Goal: Task Accomplishment & Management: Manage account settings

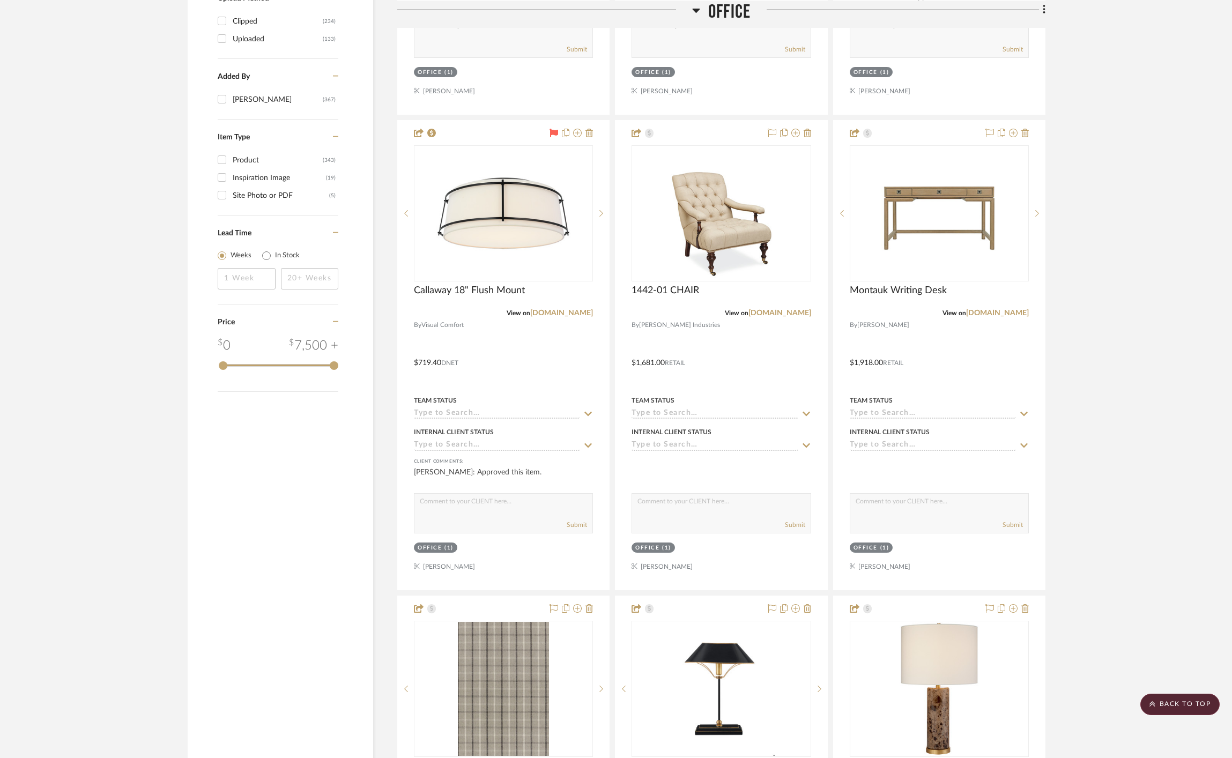
click at [736, 10] on span "Office" at bounding box center [729, 11] width 42 height 23
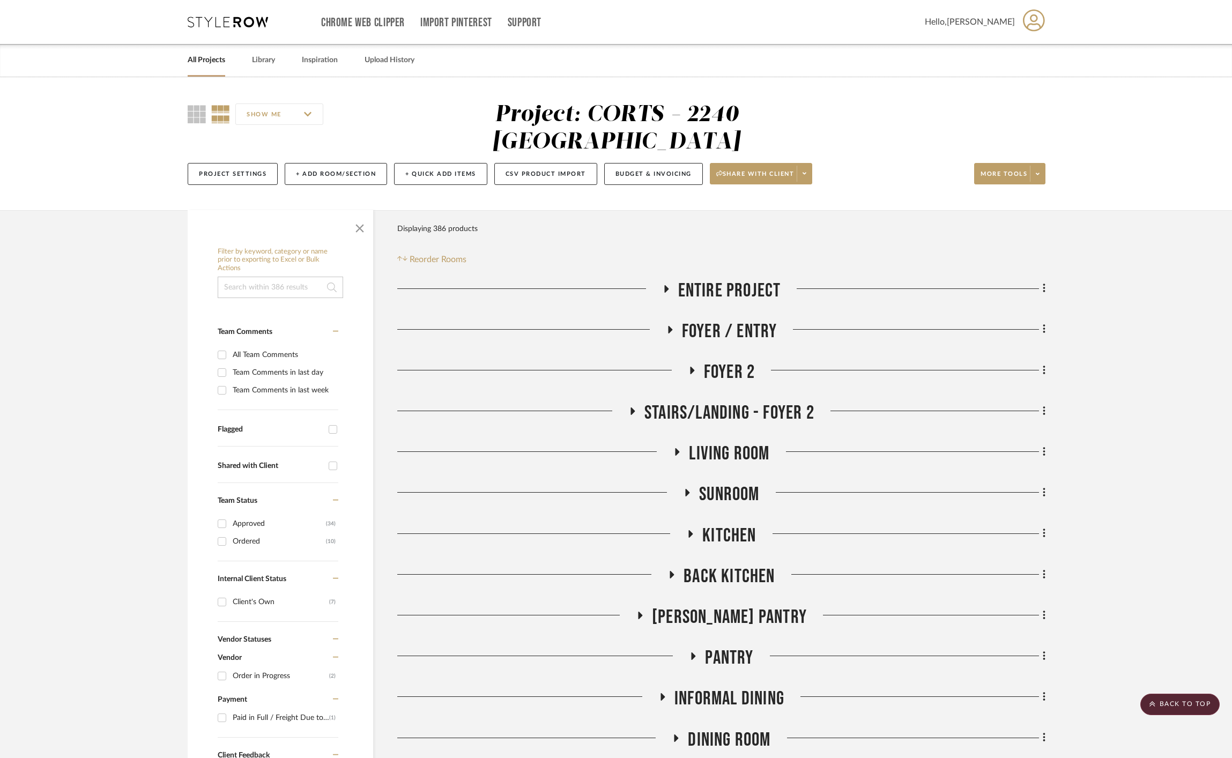
click at [253, 31] on div "Chrome Web Clipper Import Pinterest Support All Projects Library Inspiration Up…" at bounding box center [617, 22] width 858 height 44
click at [229, 12] on div "Chrome Web Clipper Import Pinterest Support All Projects Library Inspiration Up…" at bounding box center [617, 22] width 858 height 44
click at [229, 17] on icon at bounding box center [228, 22] width 80 height 11
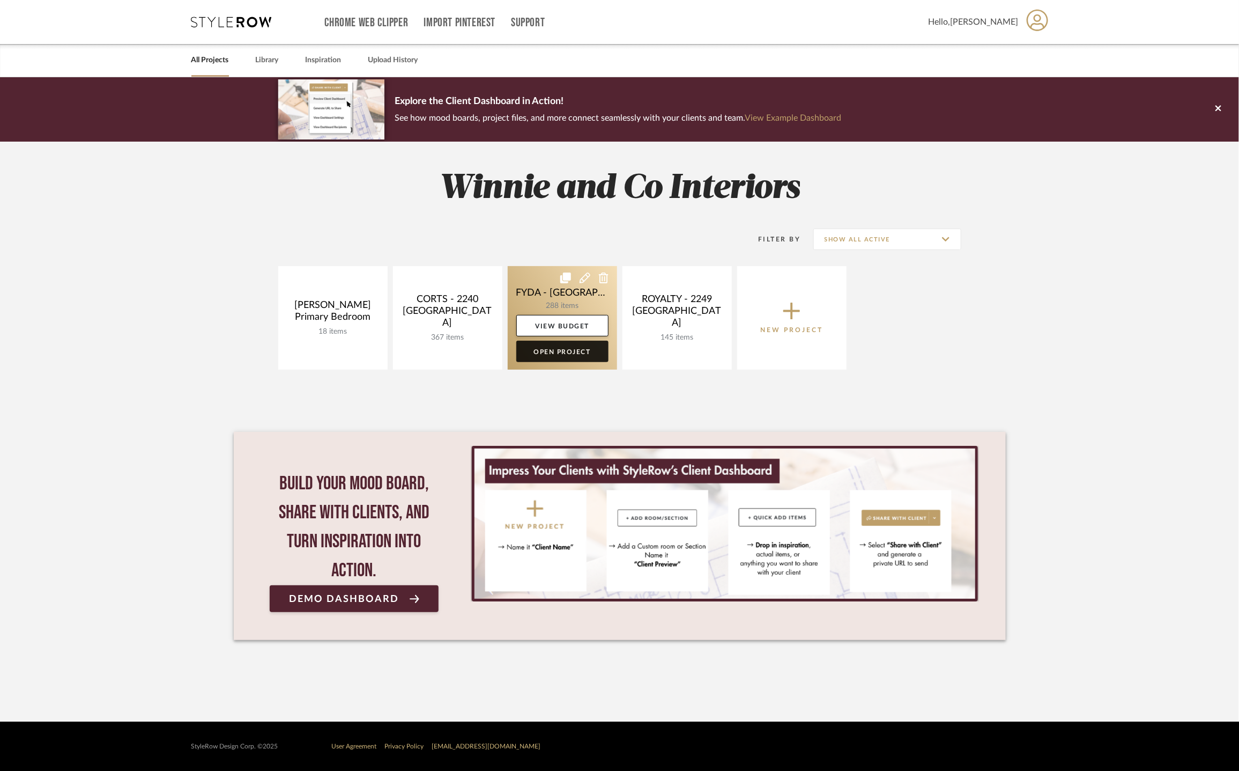
click at [574, 355] on link "Open Project" at bounding box center [562, 351] width 92 height 21
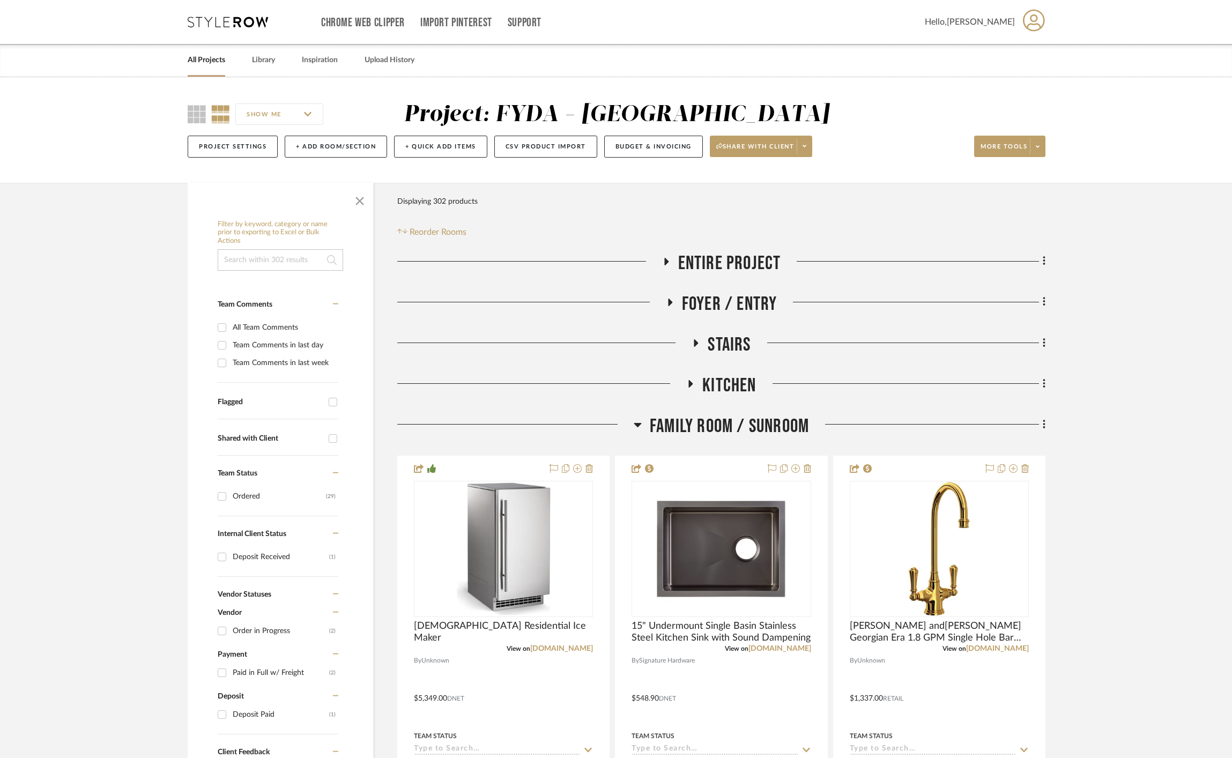
click at [762, 422] on span "Family Room / Sunroom" at bounding box center [729, 426] width 159 height 23
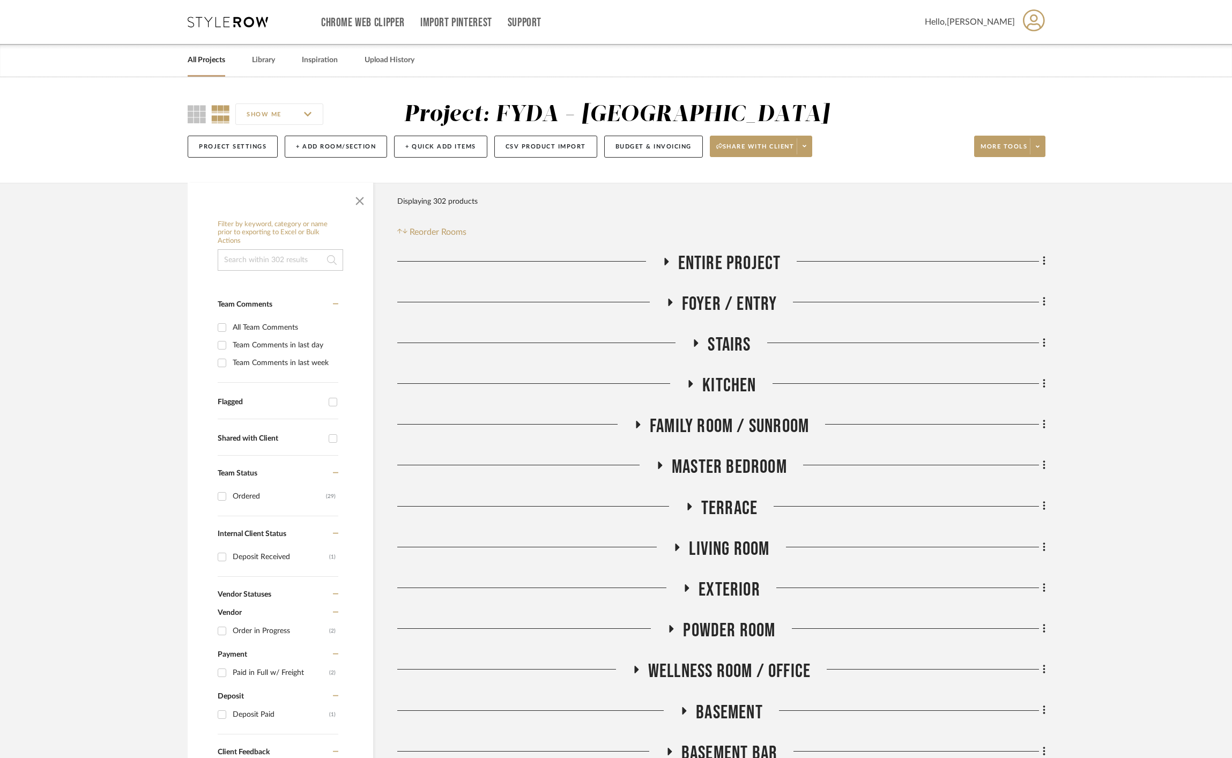
click at [733, 632] on span "Powder Room" at bounding box center [729, 630] width 92 height 23
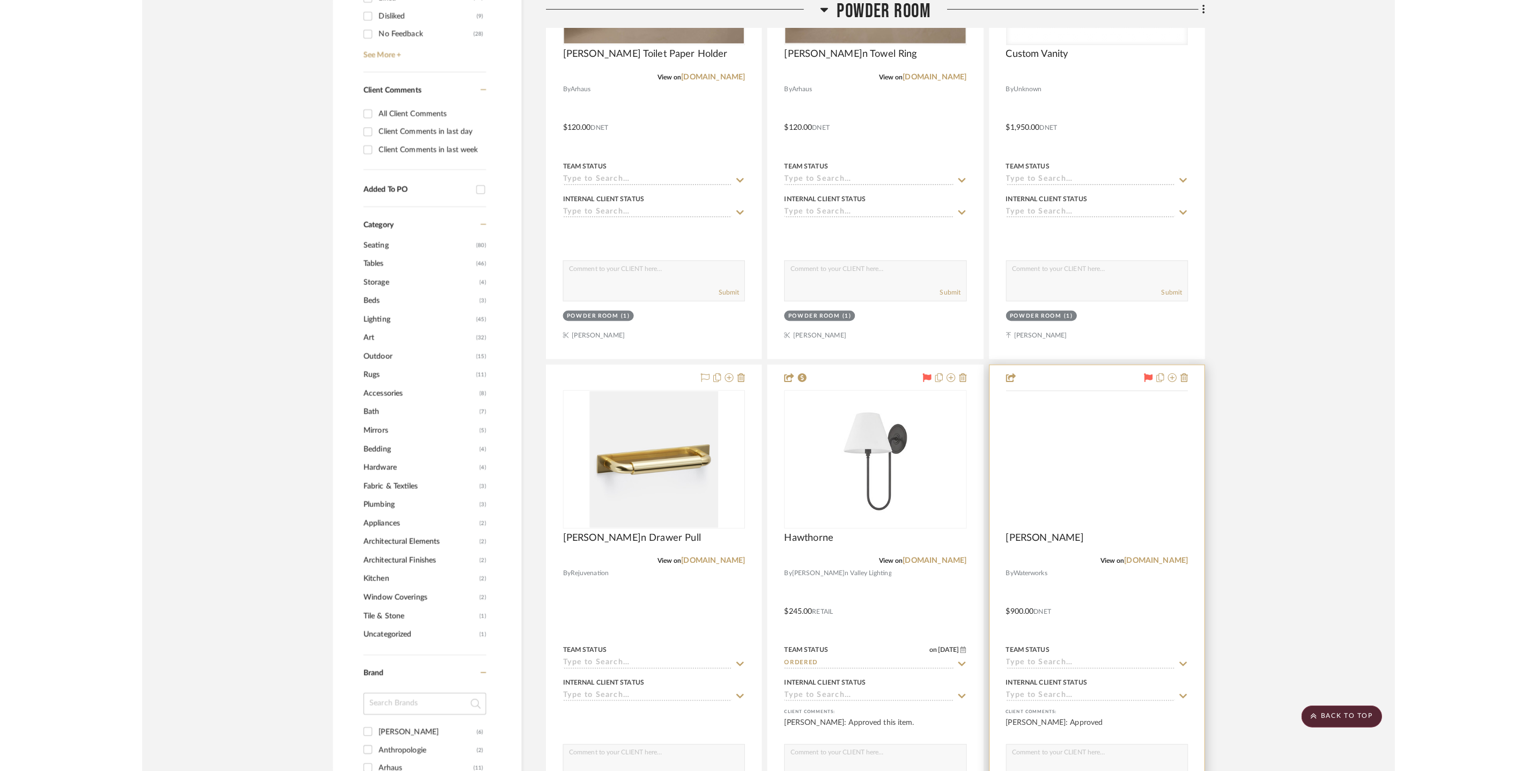
scroll to position [778, 0]
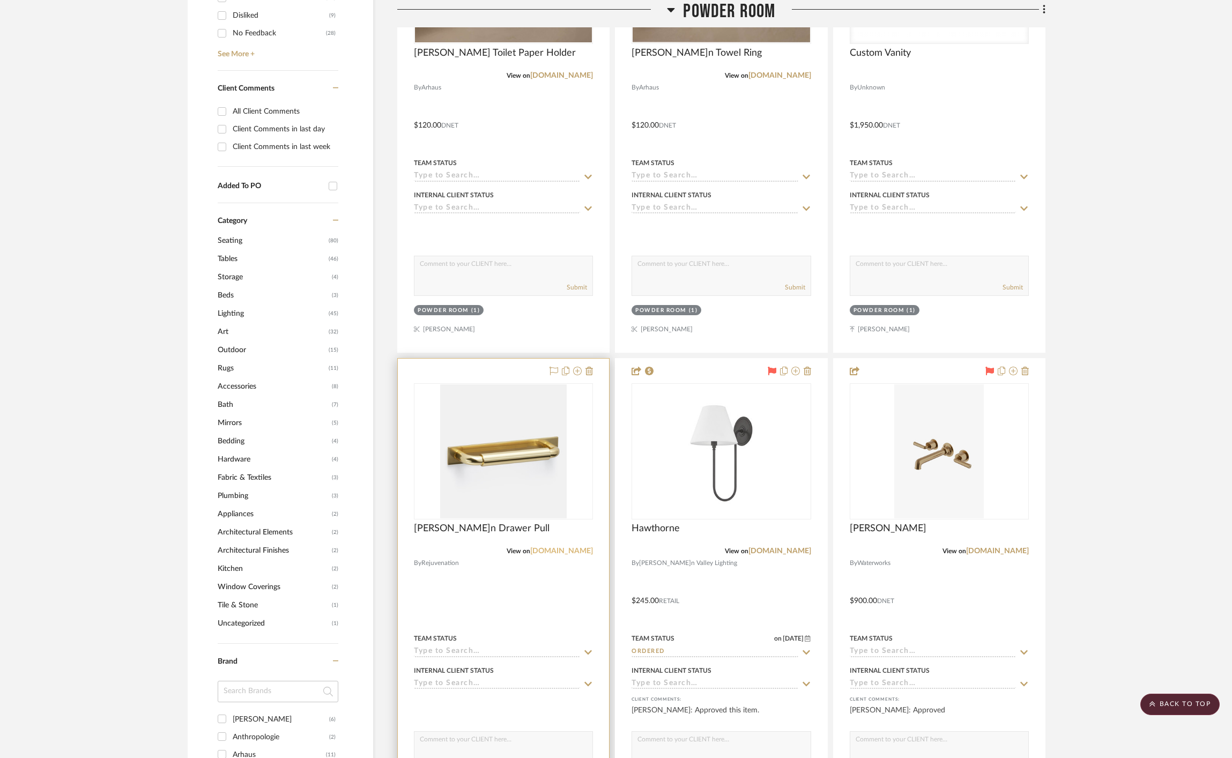
click at [565, 551] on link "[DOMAIN_NAME]" at bounding box center [561, 552] width 63 height 8
click at [555, 553] on link "[DOMAIN_NAME]" at bounding box center [561, 552] width 63 height 8
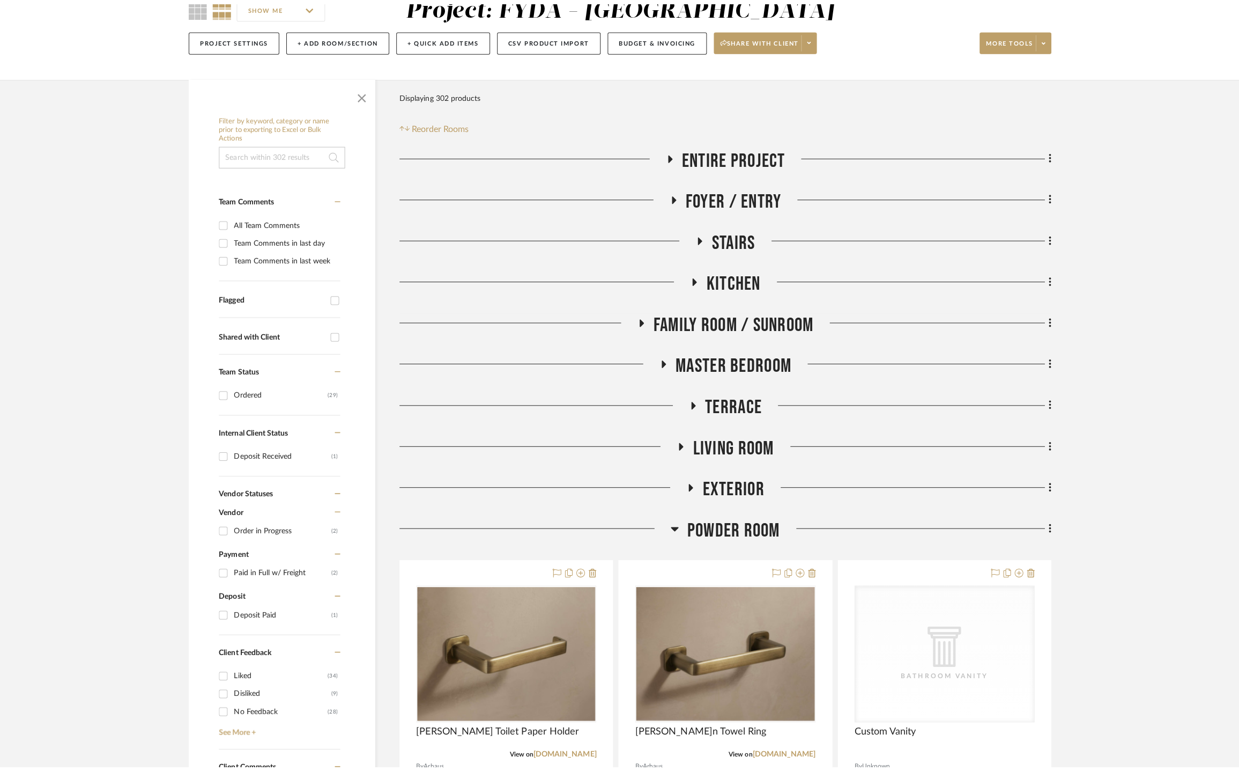
scroll to position [0, 0]
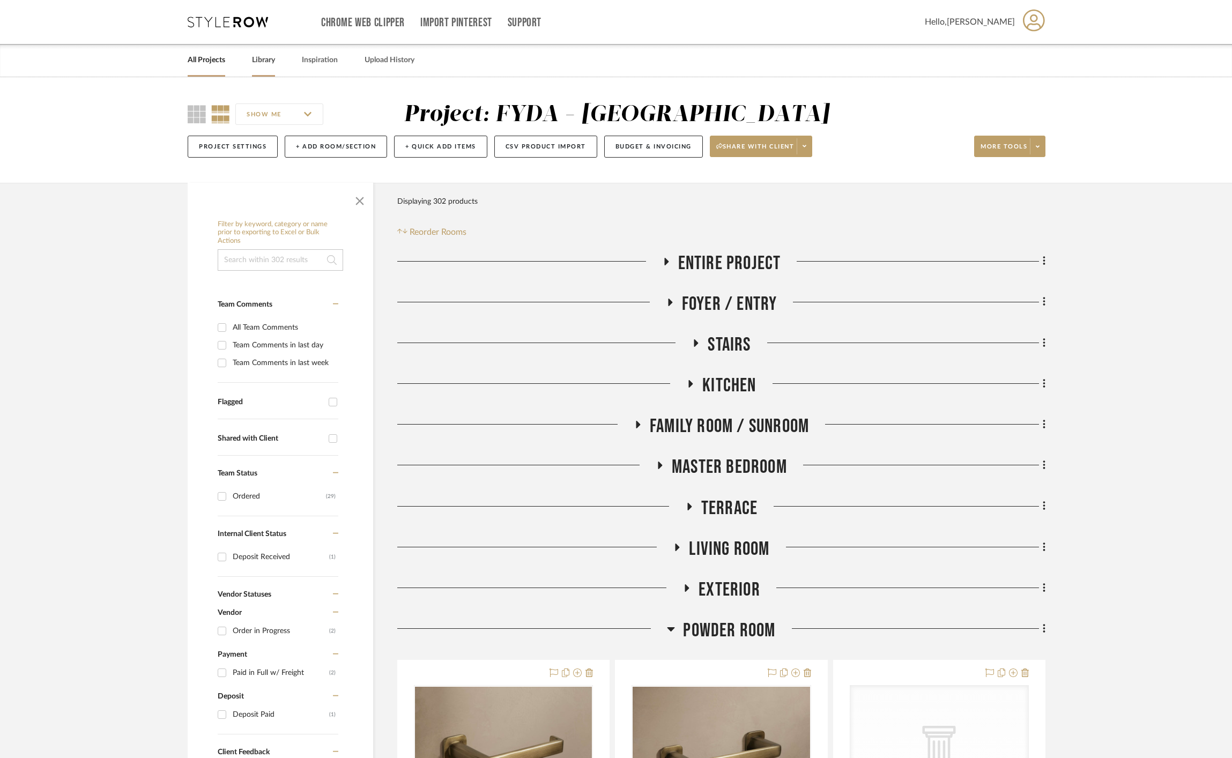
click at [266, 58] on link "Library" at bounding box center [263, 60] width 23 height 14
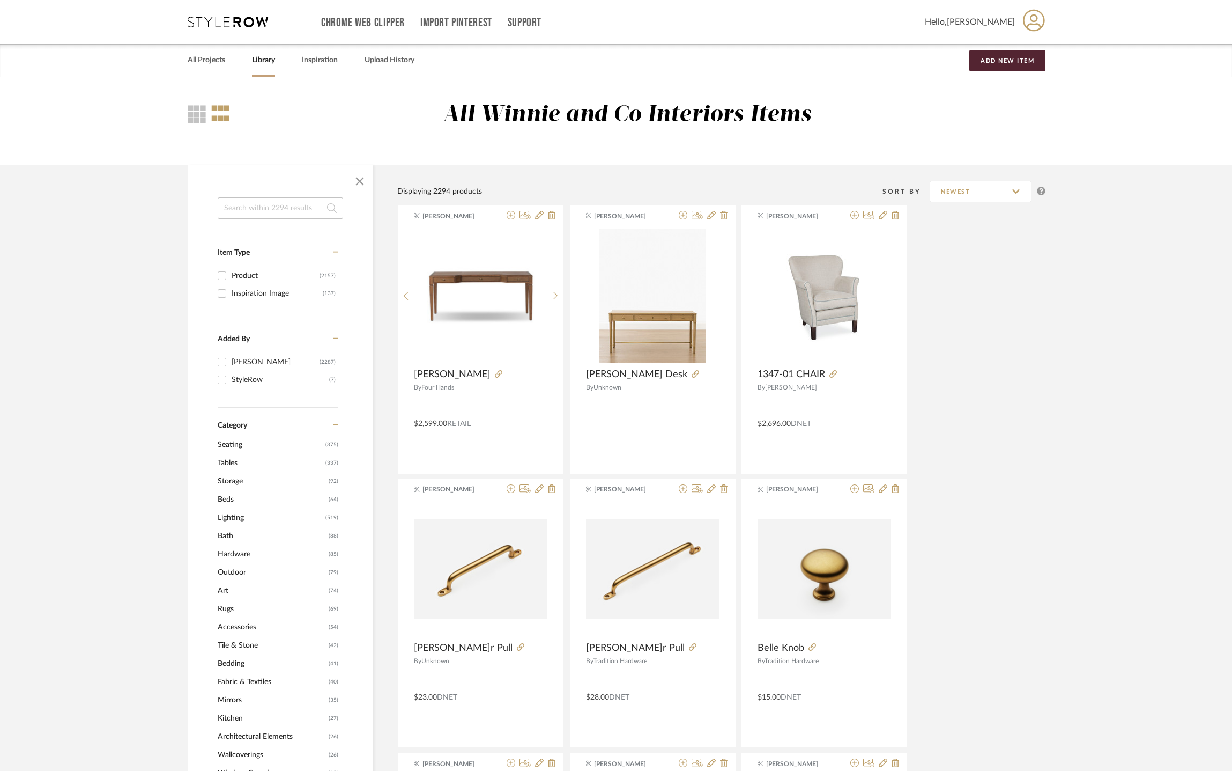
click at [279, 198] on input at bounding box center [280, 207] width 125 height 21
type input "minka"
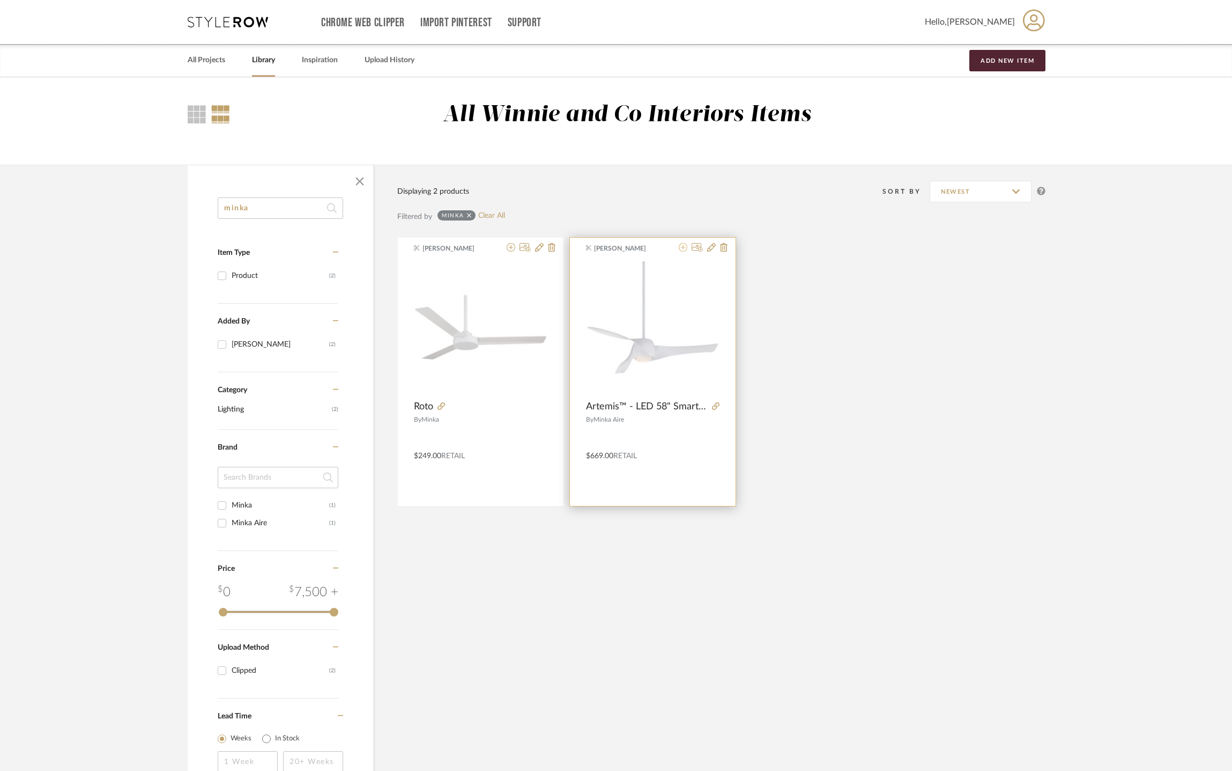
click at [682, 252] on icon at bounding box center [683, 247] width 9 height 9
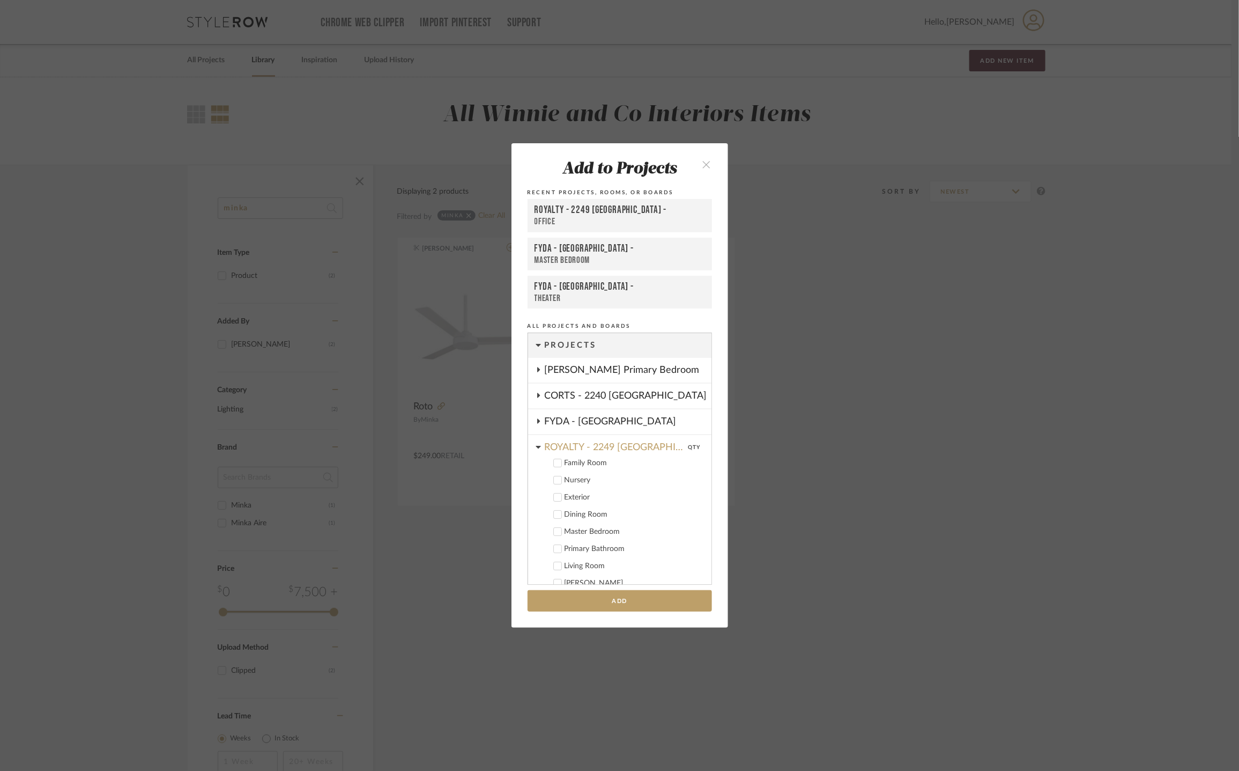
scroll to position [19, 0]
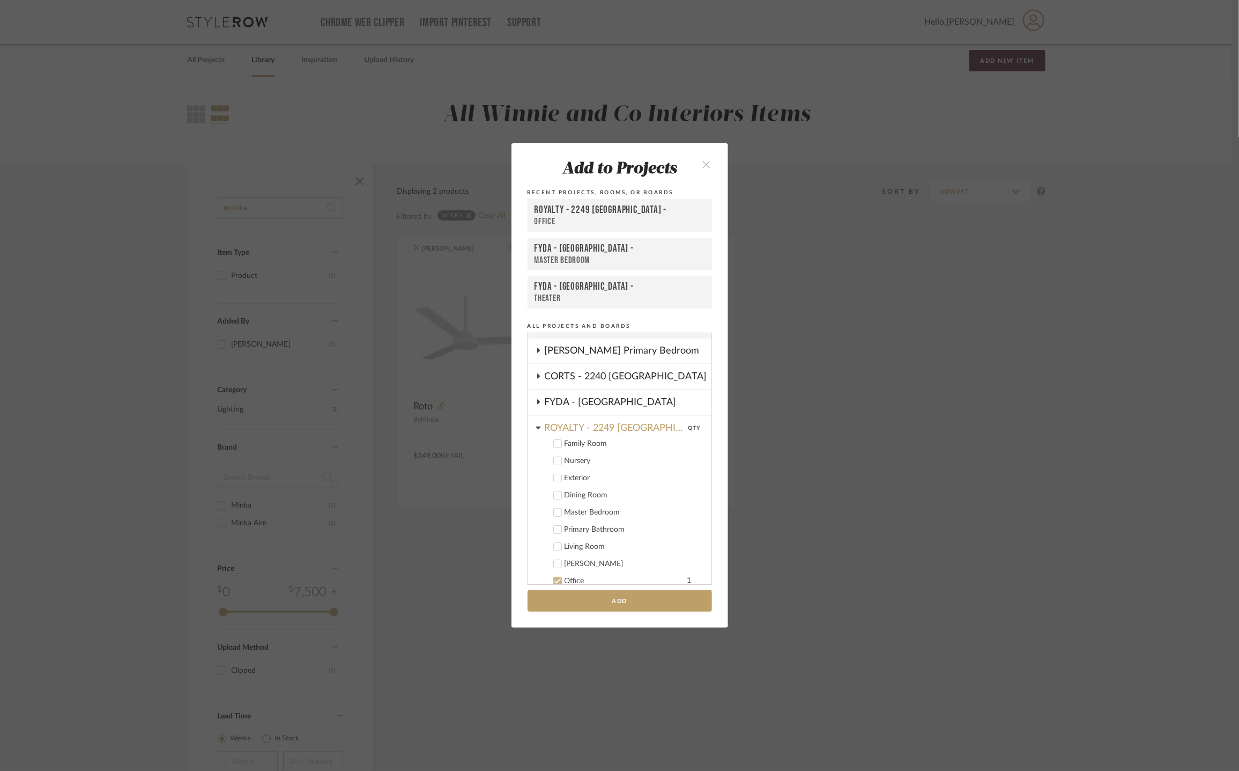
click at [605, 510] on div "Master Bedroom" at bounding box center [634, 512] width 138 height 9
click at [573, 579] on div "Office" at bounding box center [619, 581] width 109 height 9
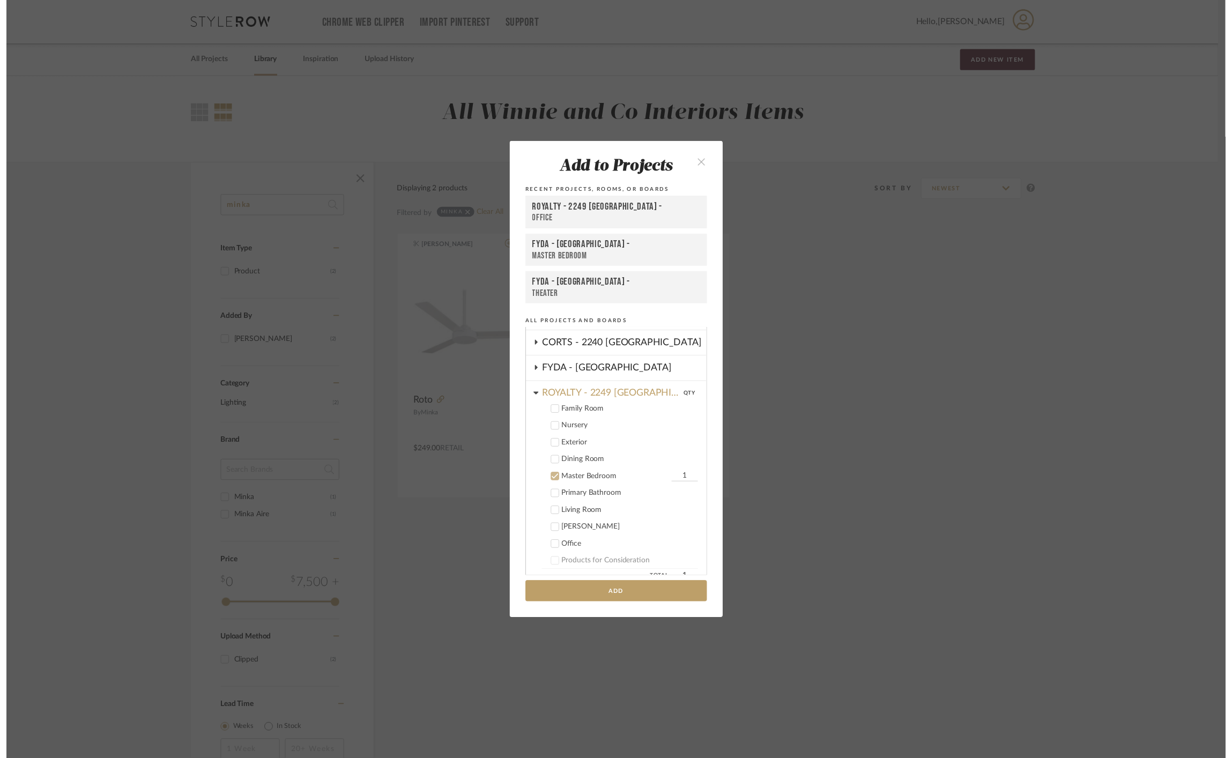
scroll to position [45, 0]
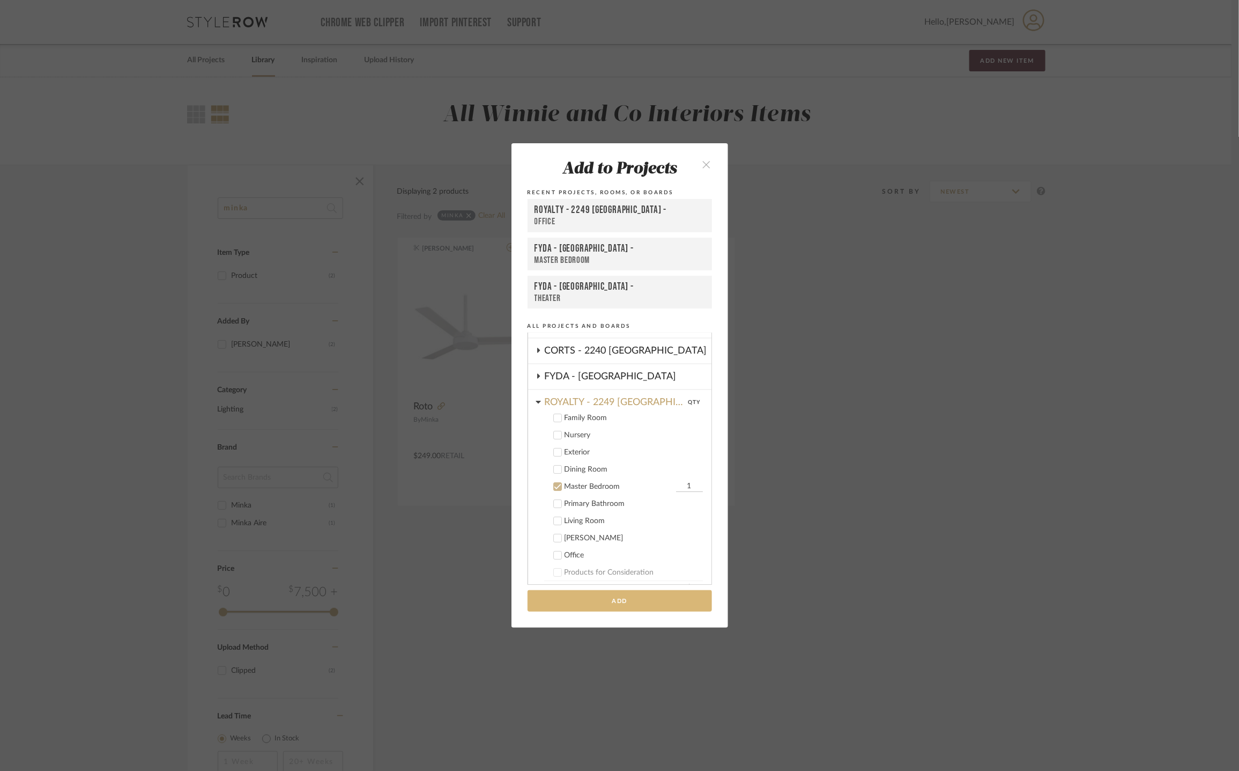
click at [649, 602] on button "Add" at bounding box center [620, 601] width 184 height 22
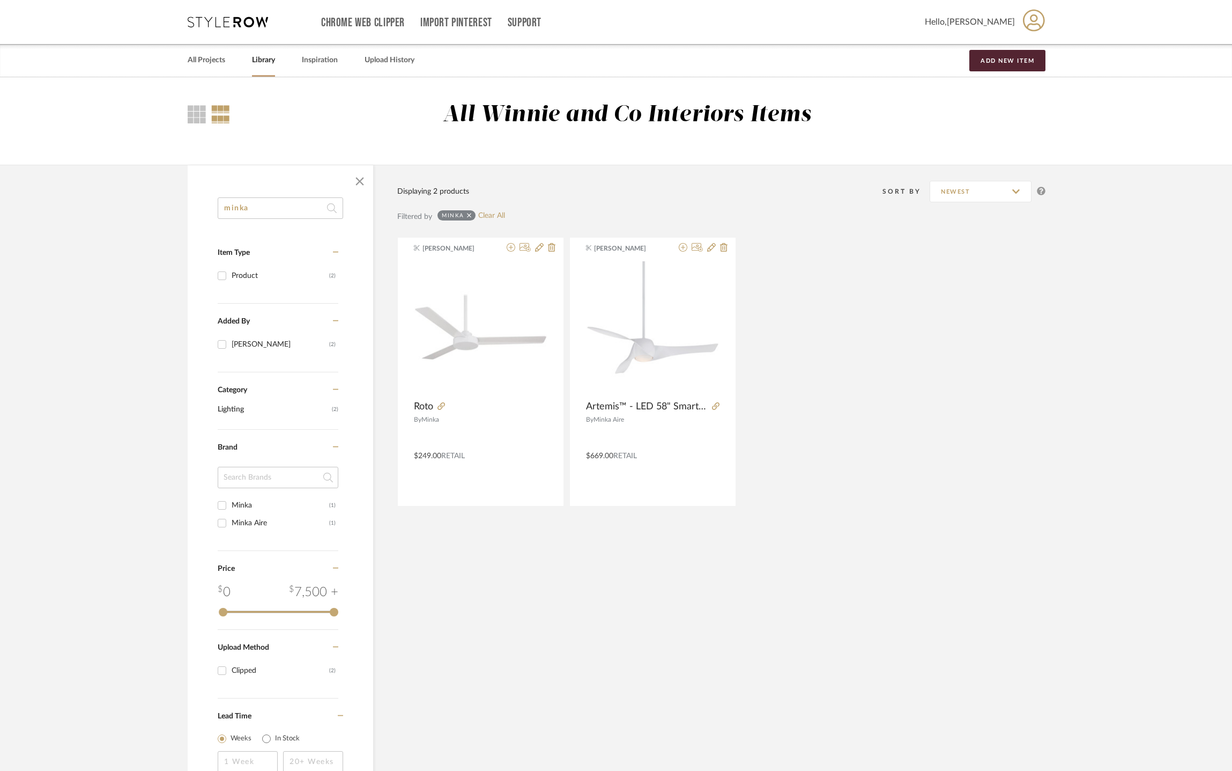
click at [236, 21] on icon at bounding box center [228, 22] width 80 height 11
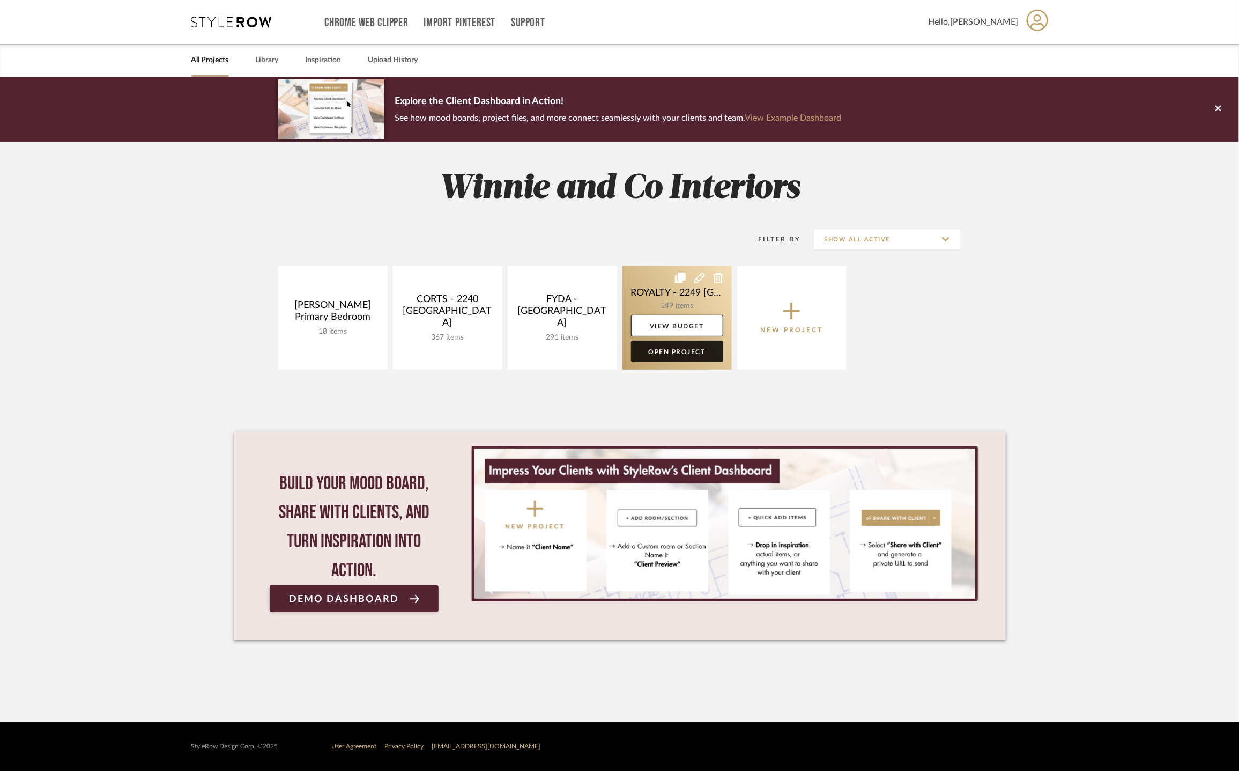
click at [678, 358] on link "Open Project" at bounding box center [677, 351] width 92 height 21
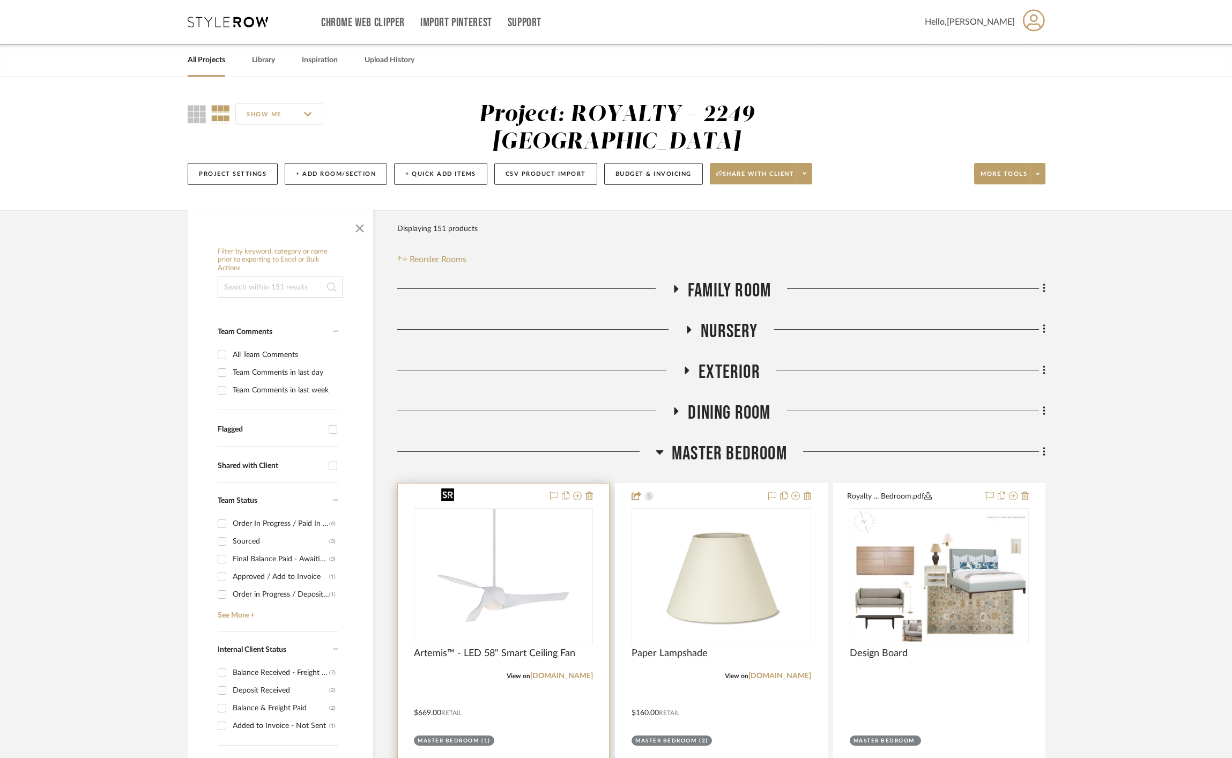
click at [0, 0] on img at bounding box center [0, 0] width 0 height 0
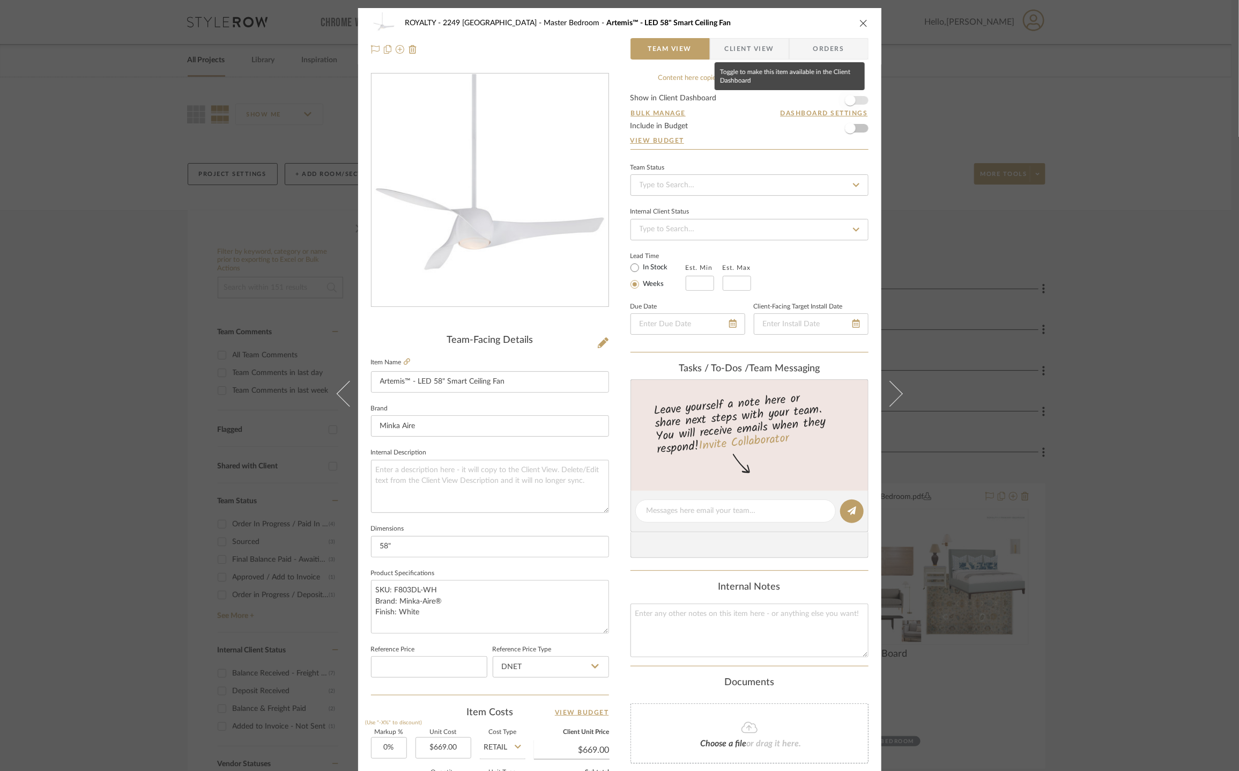
click at [847, 104] on span "button" at bounding box center [850, 100] width 11 height 11
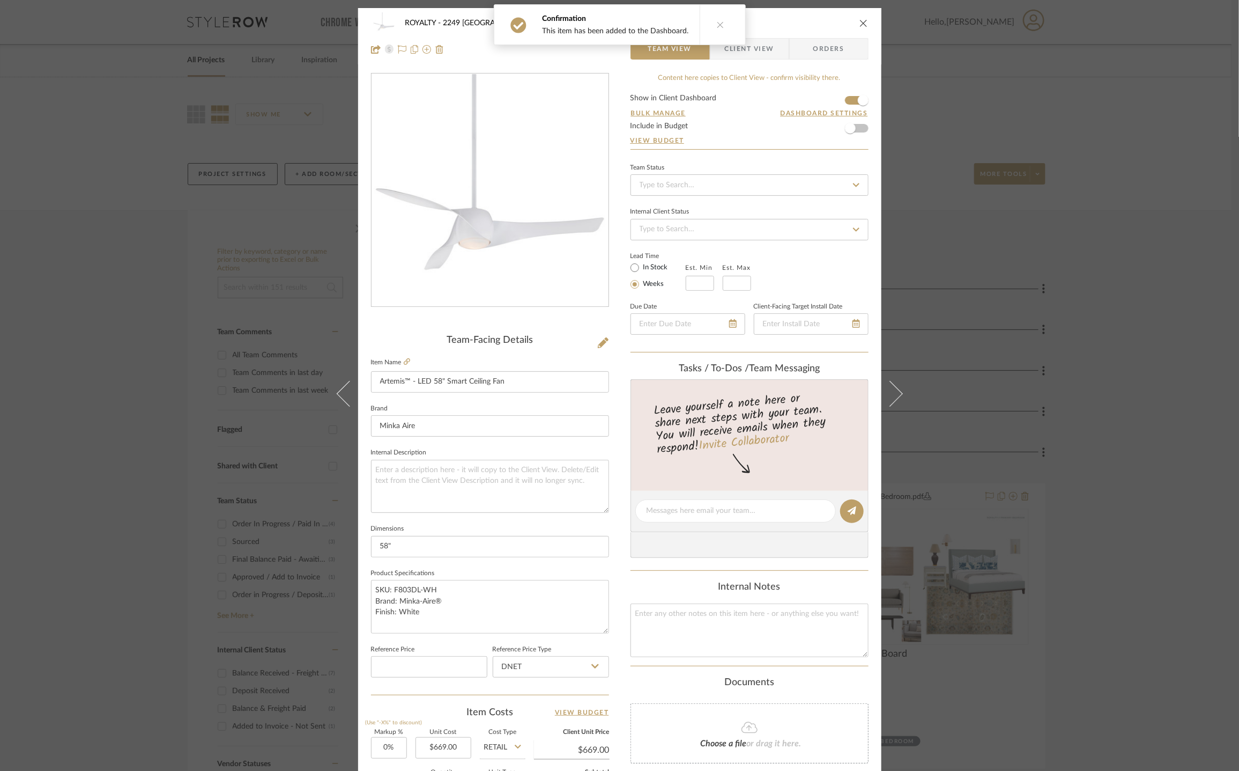
click at [862, 19] on icon "close" at bounding box center [864, 23] width 9 height 9
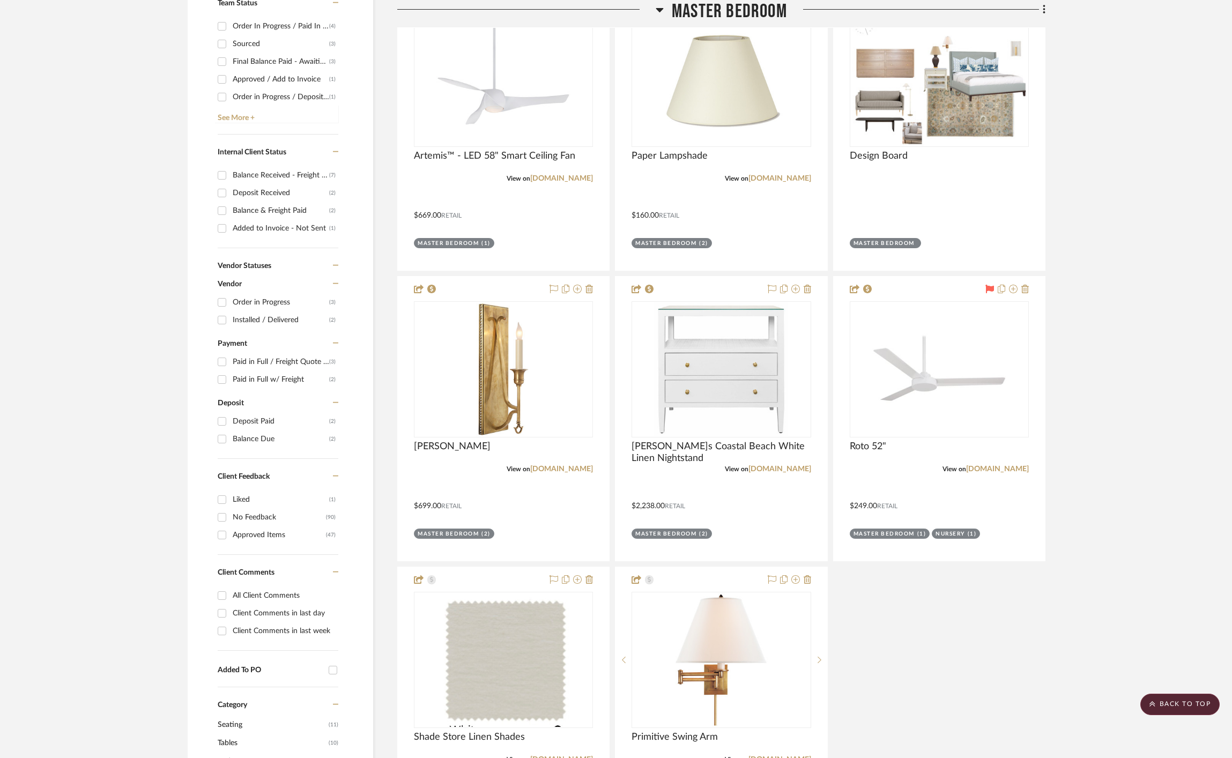
scroll to position [494, 0]
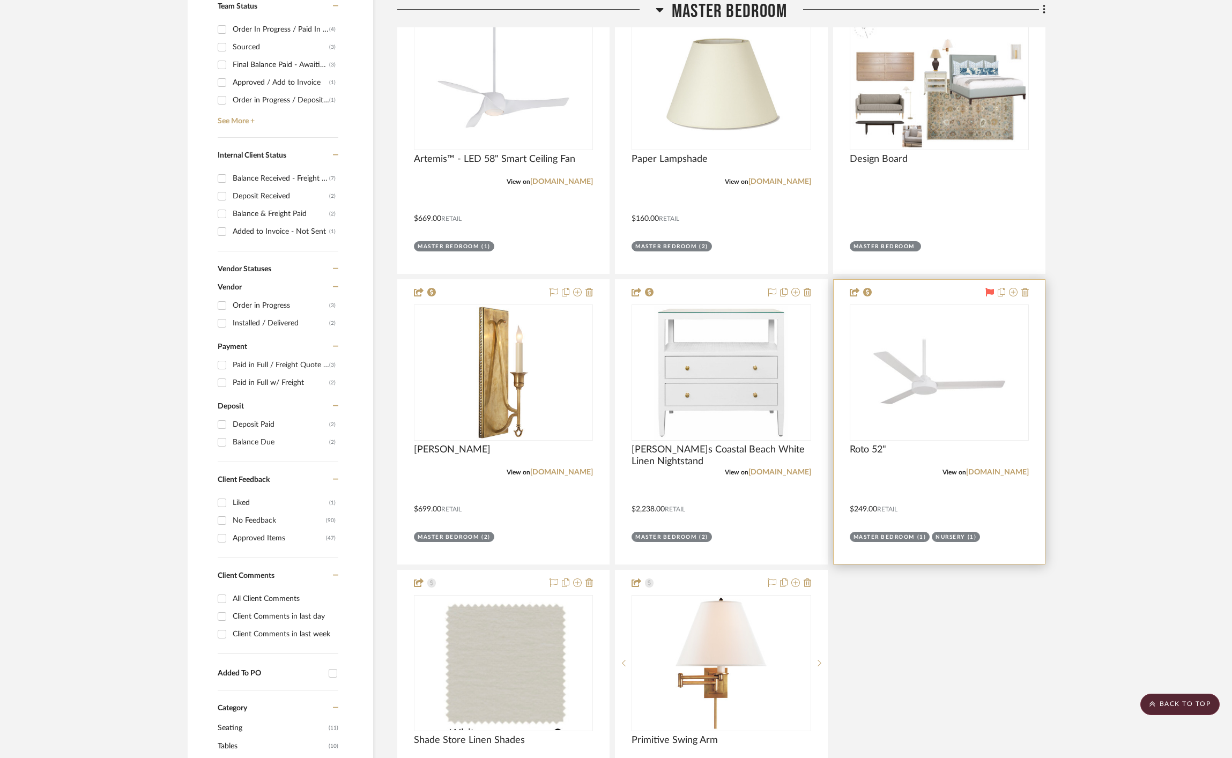
click at [989, 288] on icon at bounding box center [990, 292] width 9 height 9
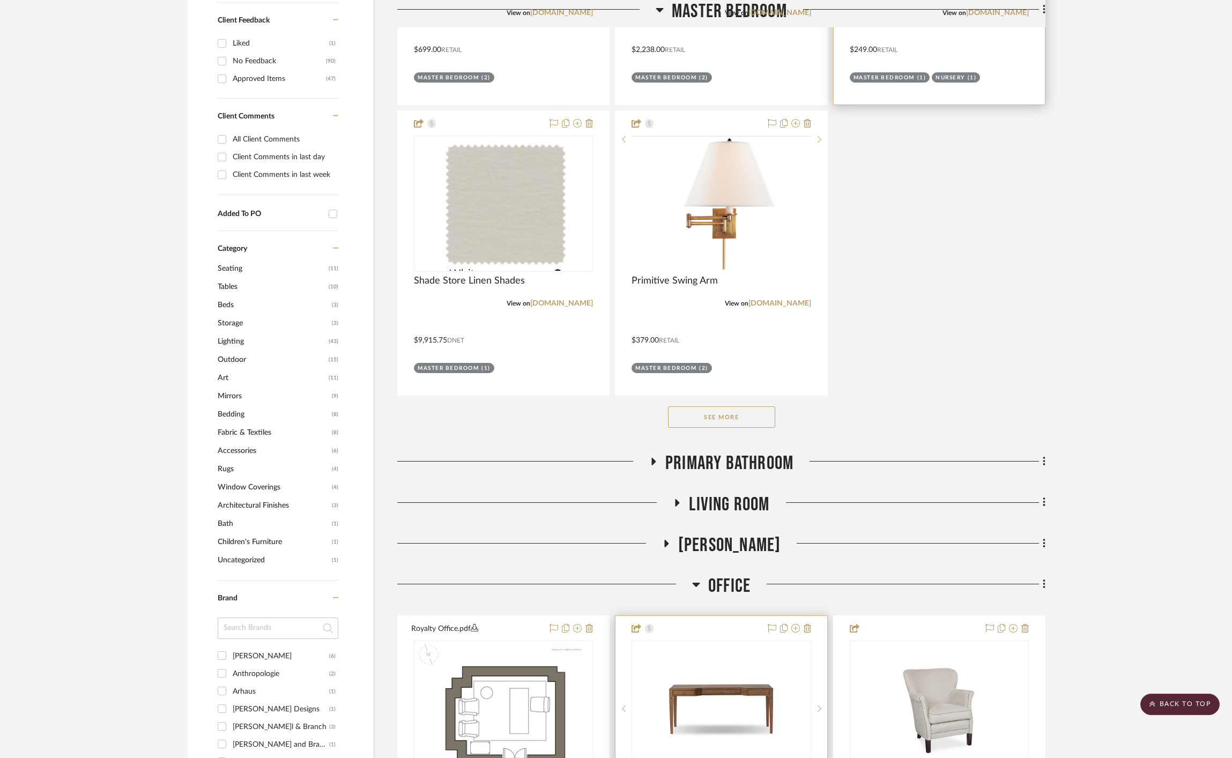
scroll to position [1242, 0]
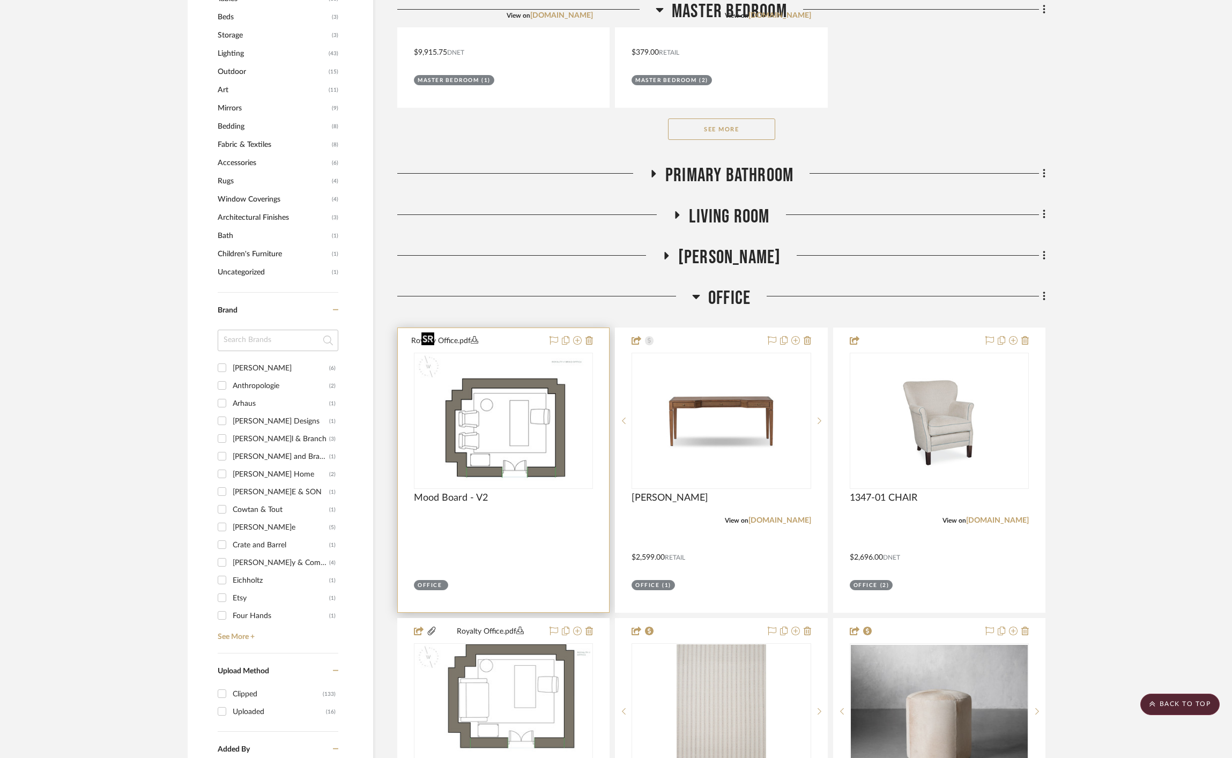
click at [0, 0] on img at bounding box center [0, 0] width 0 height 0
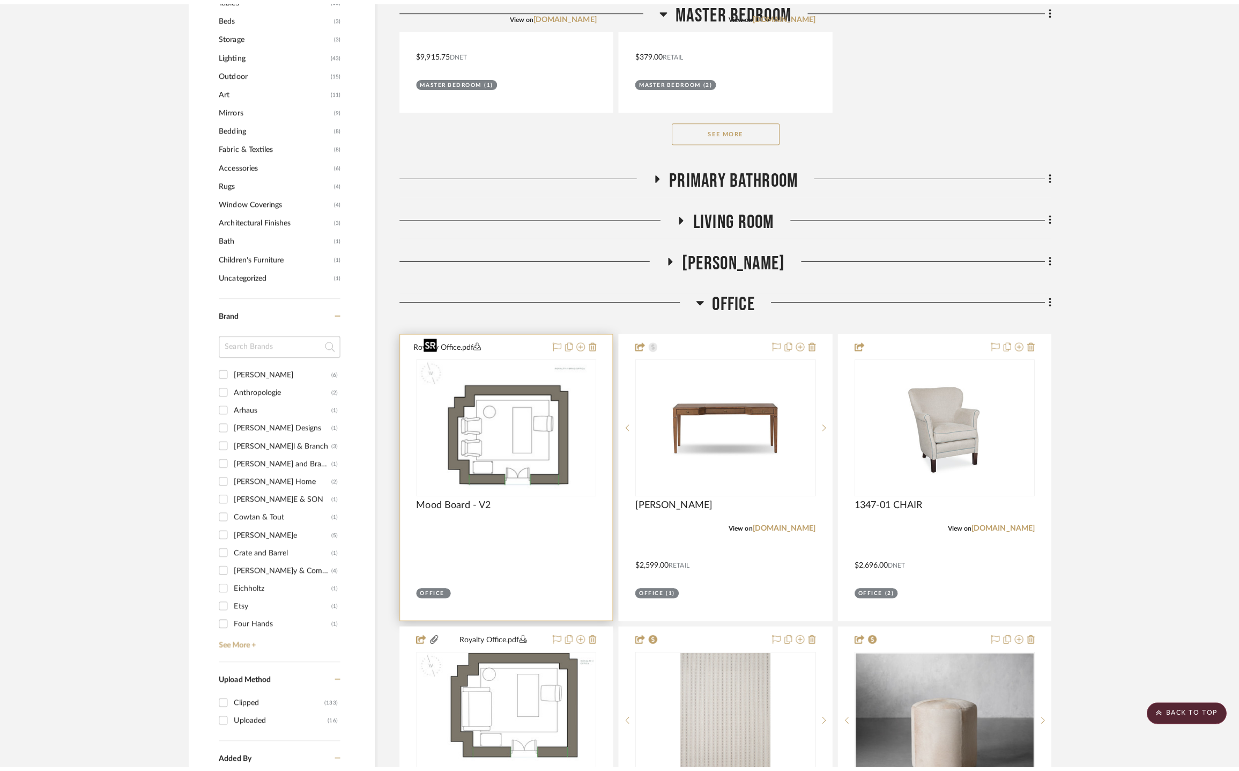
scroll to position [0, 0]
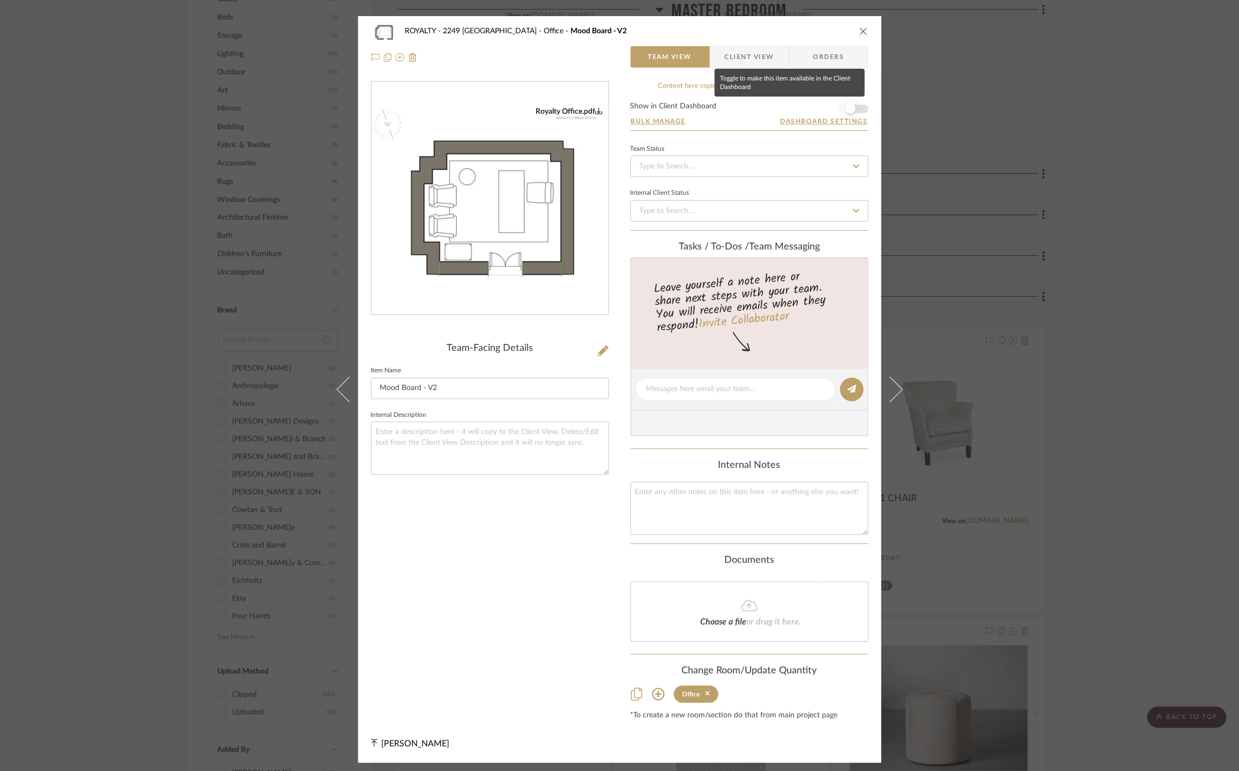
click at [858, 107] on span "button" at bounding box center [851, 109] width 24 height 24
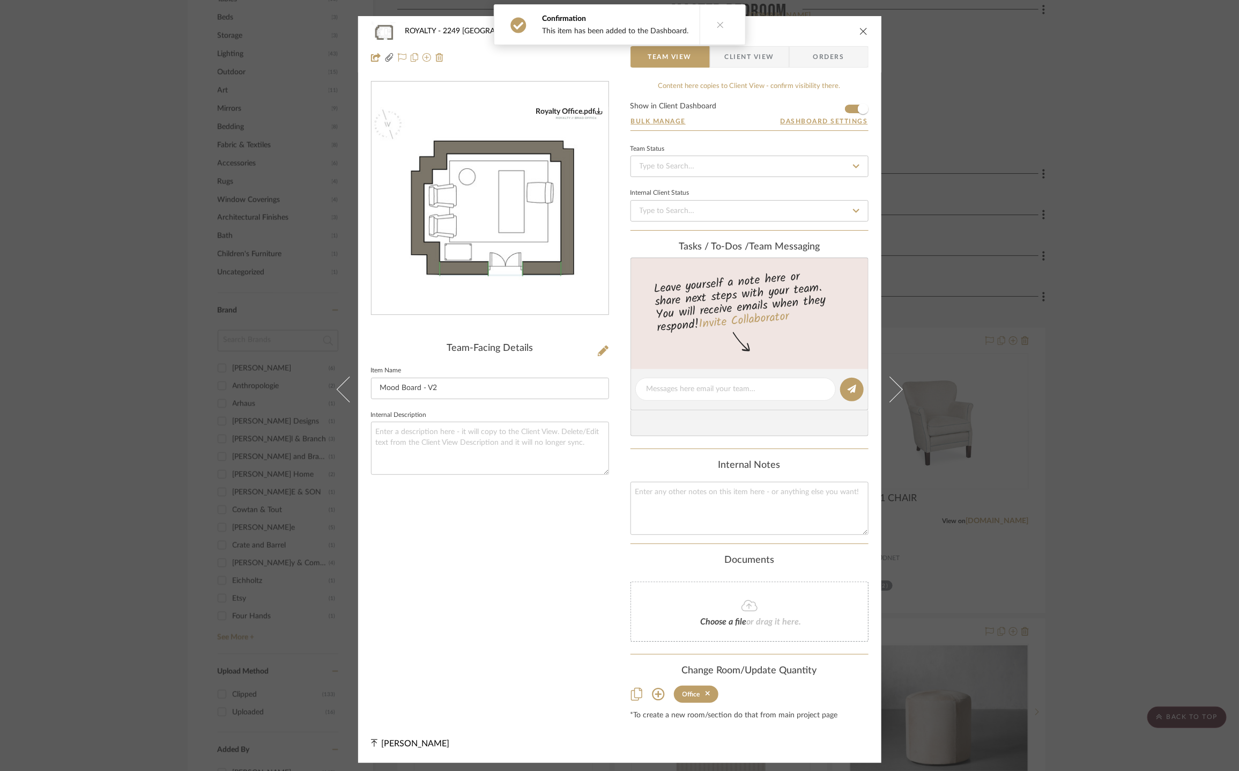
click at [860, 31] on icon "close" at bounding box center [864, 31] width 9 height 9
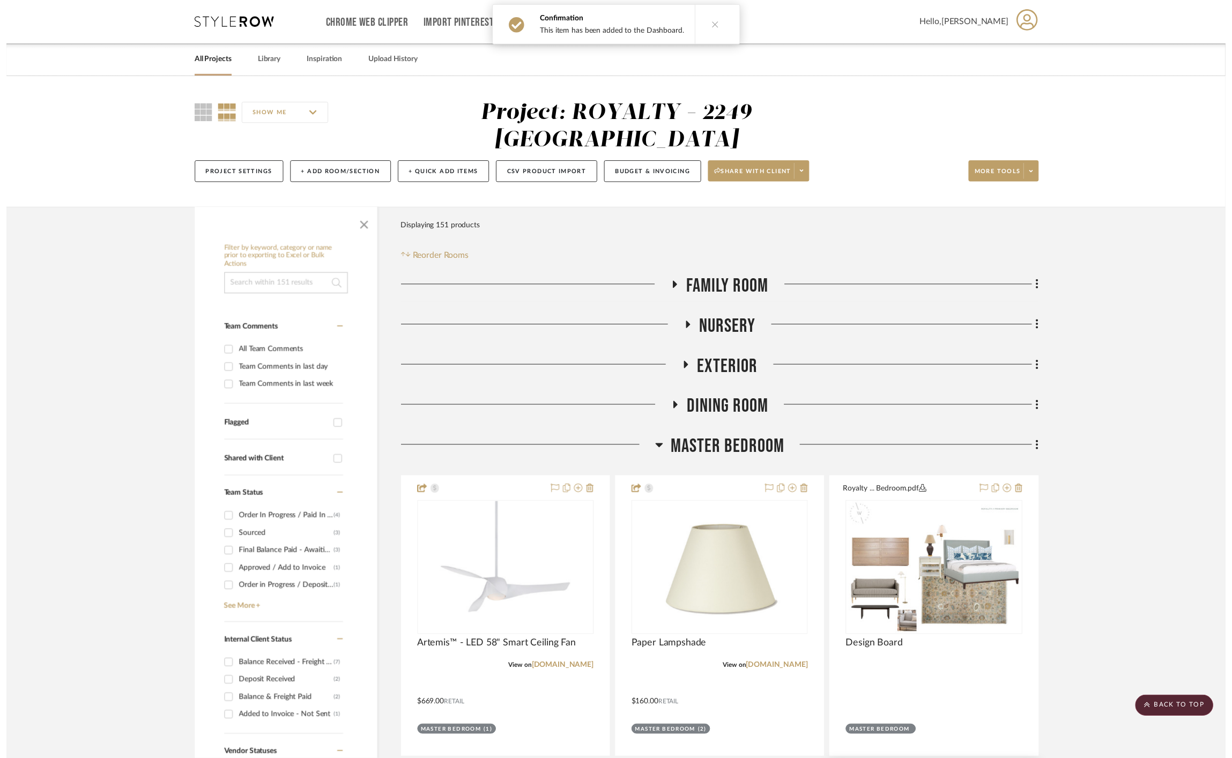
scroll to position [1242, 0]
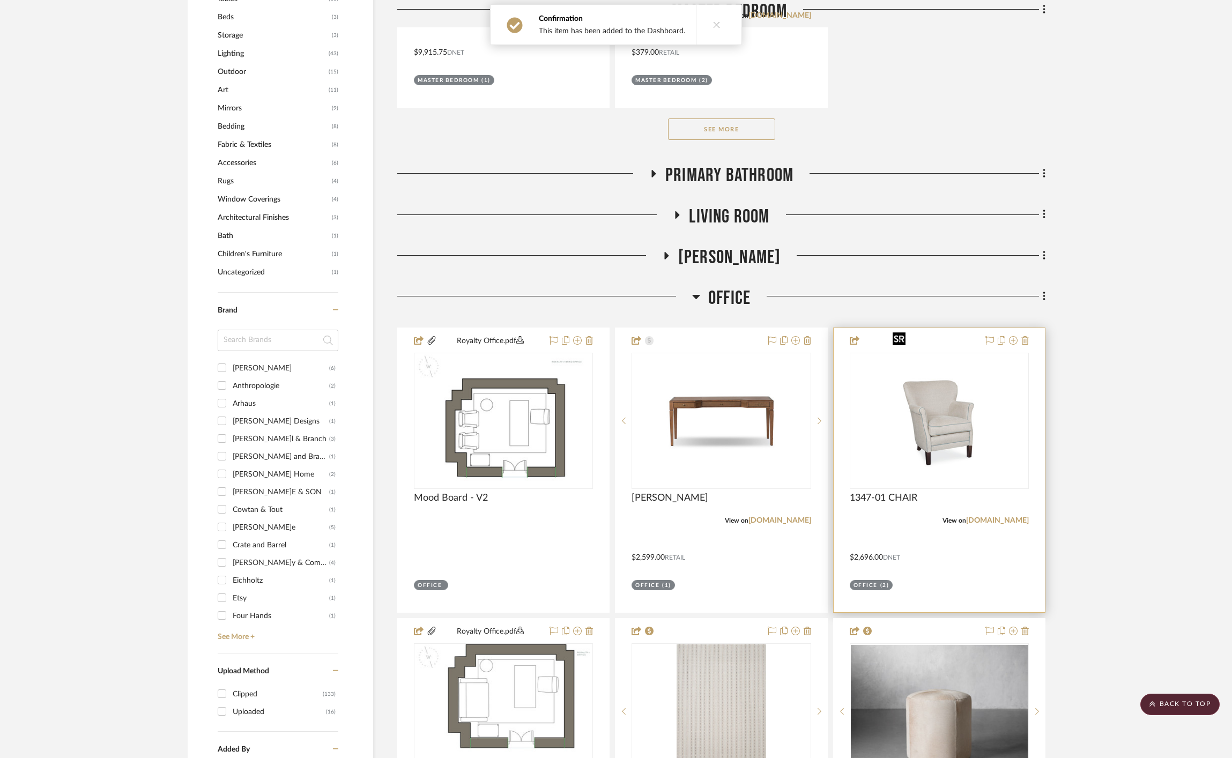
click at [917, 418] on img "0" at bounding box center [940, 421] width 102 height 134
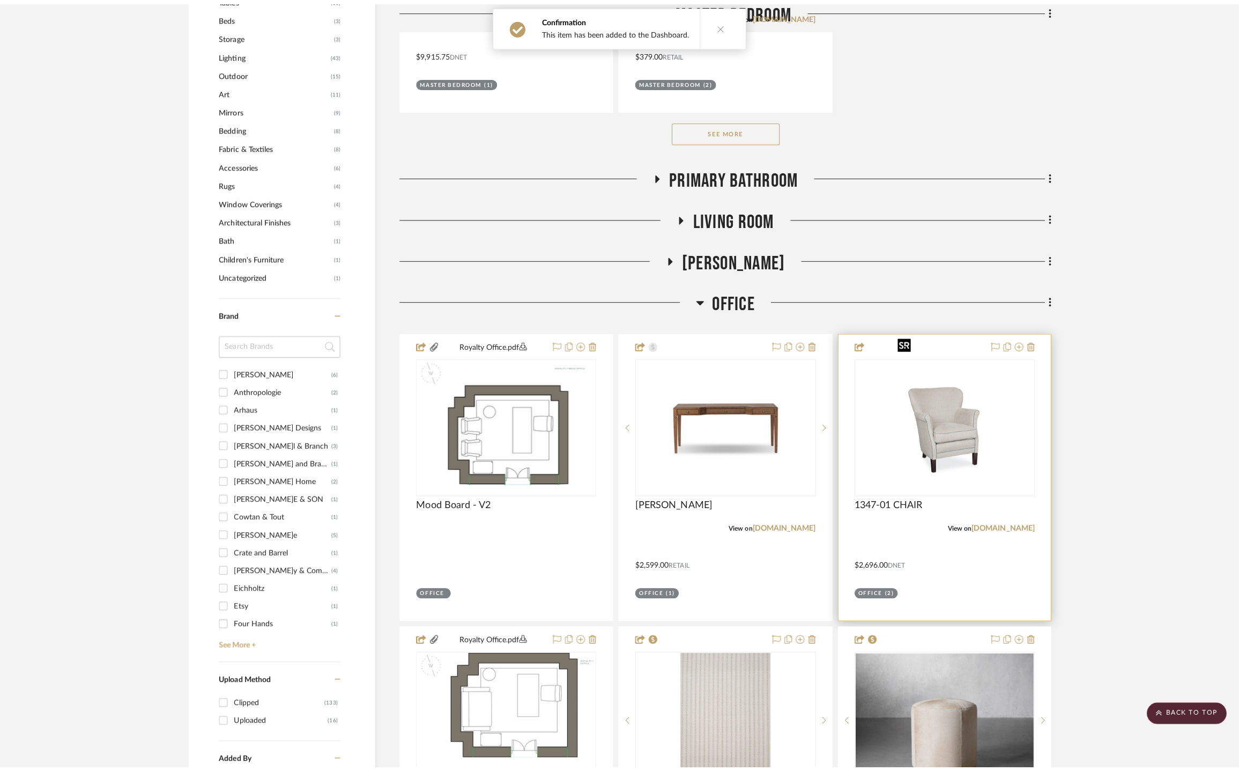
scroll to position [0, 0]
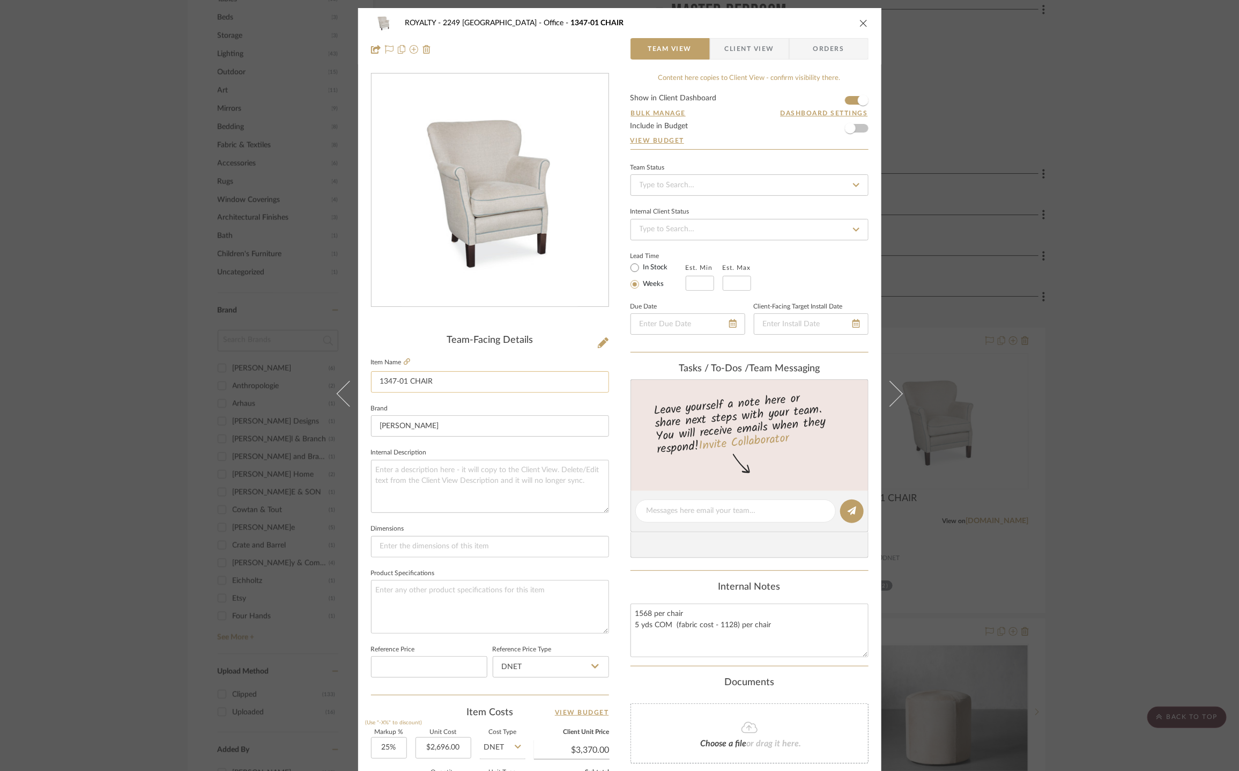
click at [406, 388] on input "1347-01 CHAIR" at bounding box center [490, 381] width 238 height 21
drag, startPoint x: 404, startPoint y: 382, endPoint x: 307, endPoint y: 376, distance: 97.3
click at [307, 376] on div "ROYALTY - 2249 Yorkshire Office 1347-01 CHAIR Team View Client View Orders Team…" at bounding box center [619, 385] width 1239 height 771
click at [448, 377] on input "Custom Plaid Chair CHAIR" at bounding box center [490, 381] width 238 height 21
click at [449, 377] on input "Custom Plaid Chair CHAIR" at bounding box center [490, 381] width 238 height 21
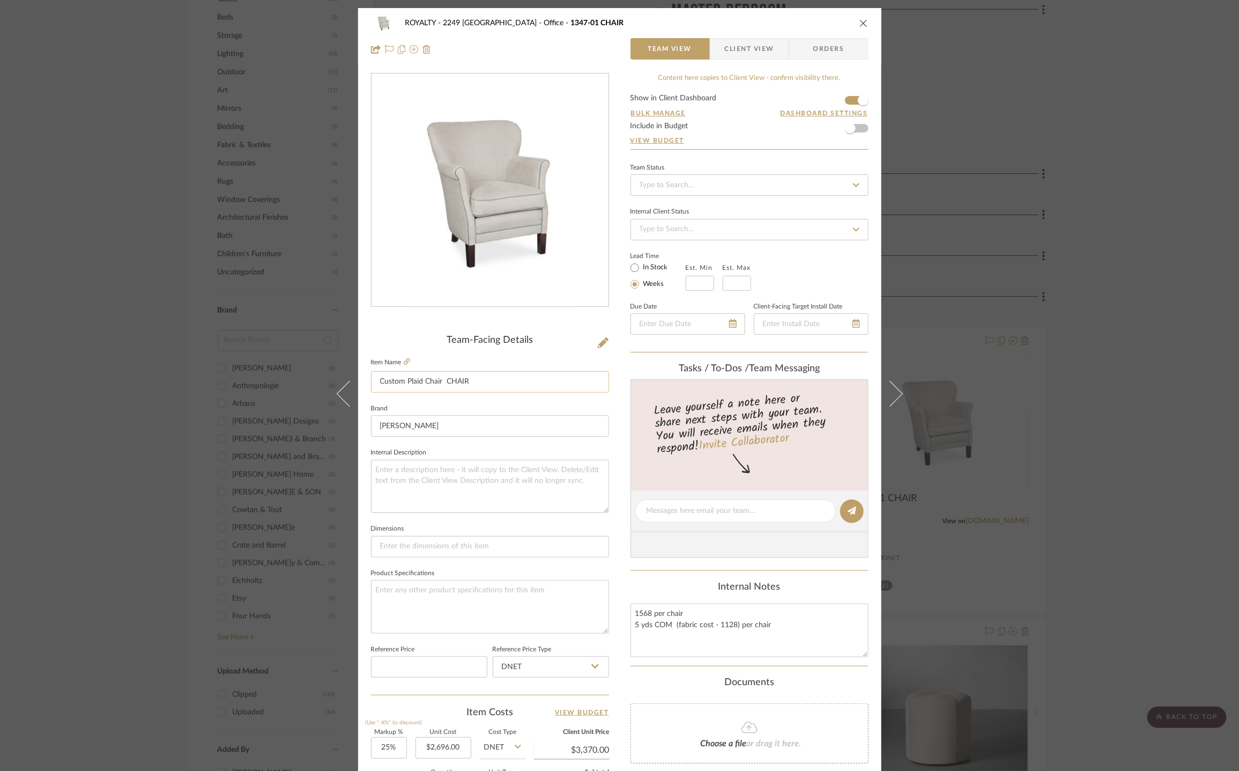
click at [461, 378] on input "Custom Plaid Chair CHAIR" at bounding box center [490, 381] width 238 height 21
type input "Custom Plaid Chair"
click at [508, 409] on fieldset "Brand Lee" at bounding box center [490, 419] width 238 height 36
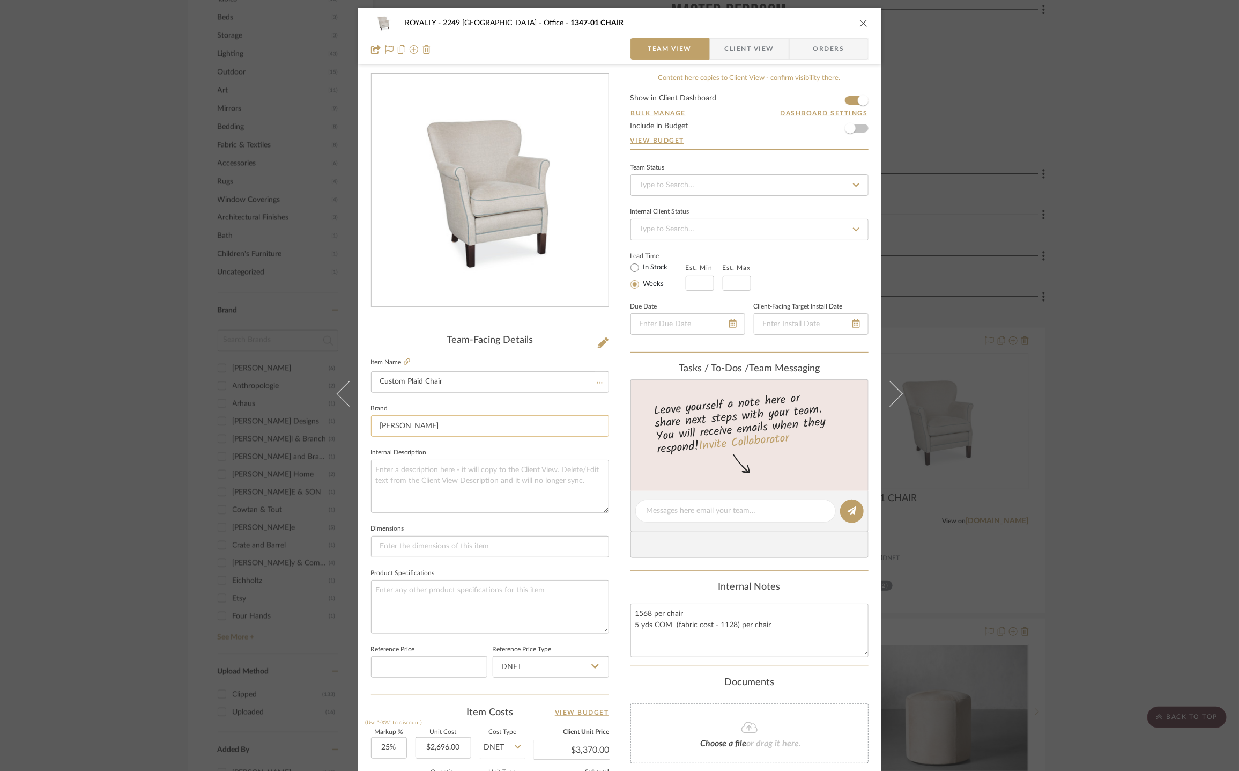
scroll to position [229, 0]
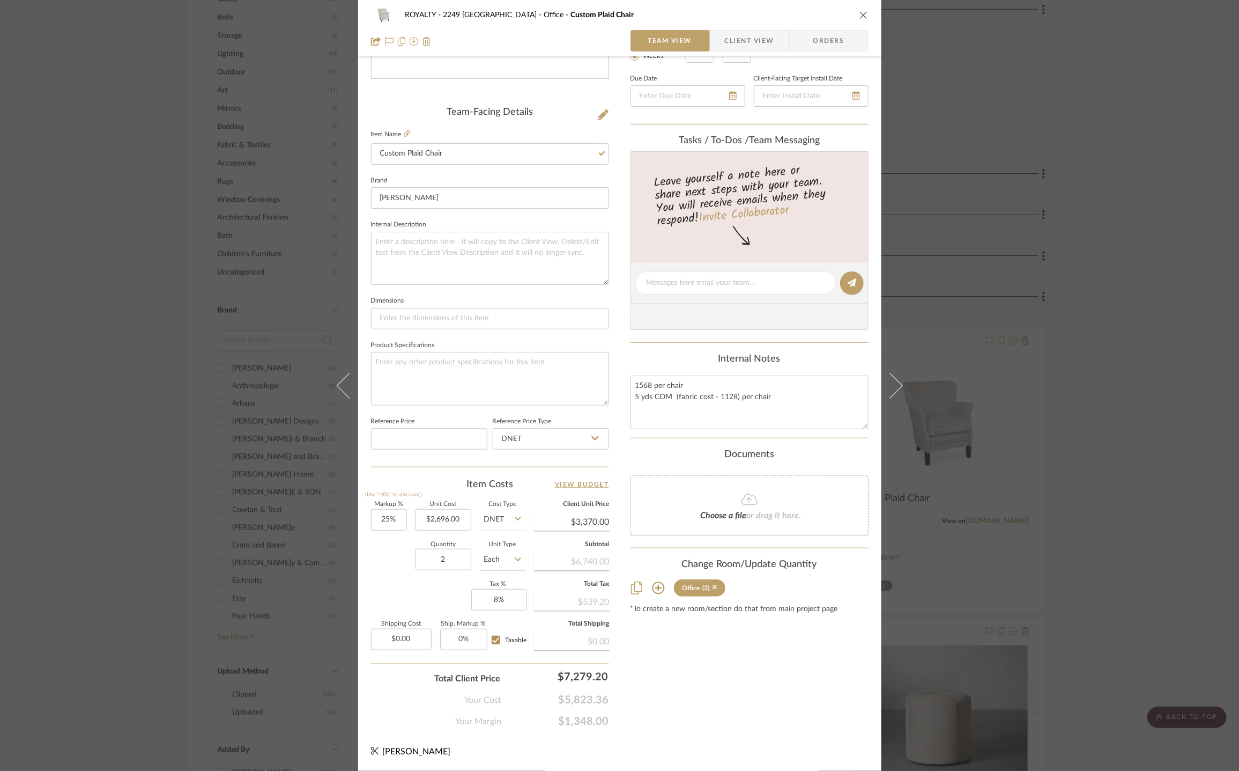
click at [765, 640] on div "Content here copies to Client View - confirm visibility there. Show in Client D…" at bounding box center [750, 286] width 238 height 883
click at [864, 12] on button "close" at bounding box center [864, 15] width 10 height 10
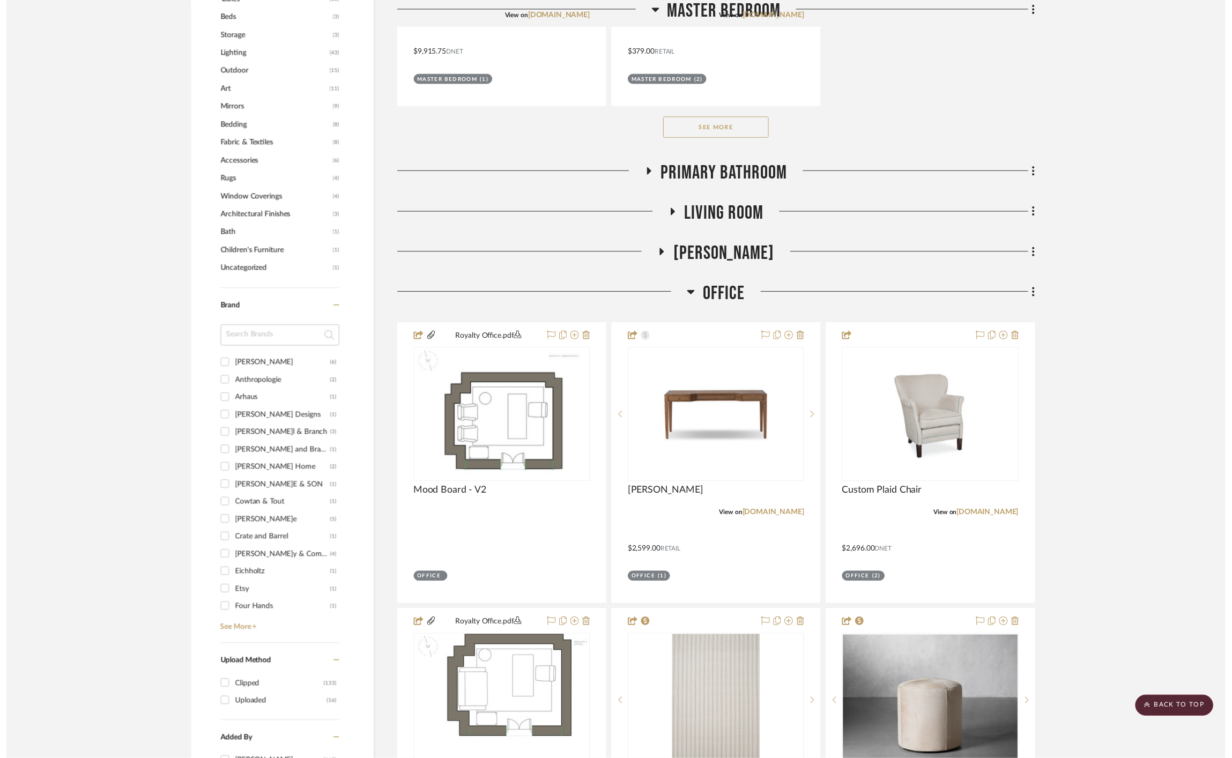
scroll to position [1242, 0]
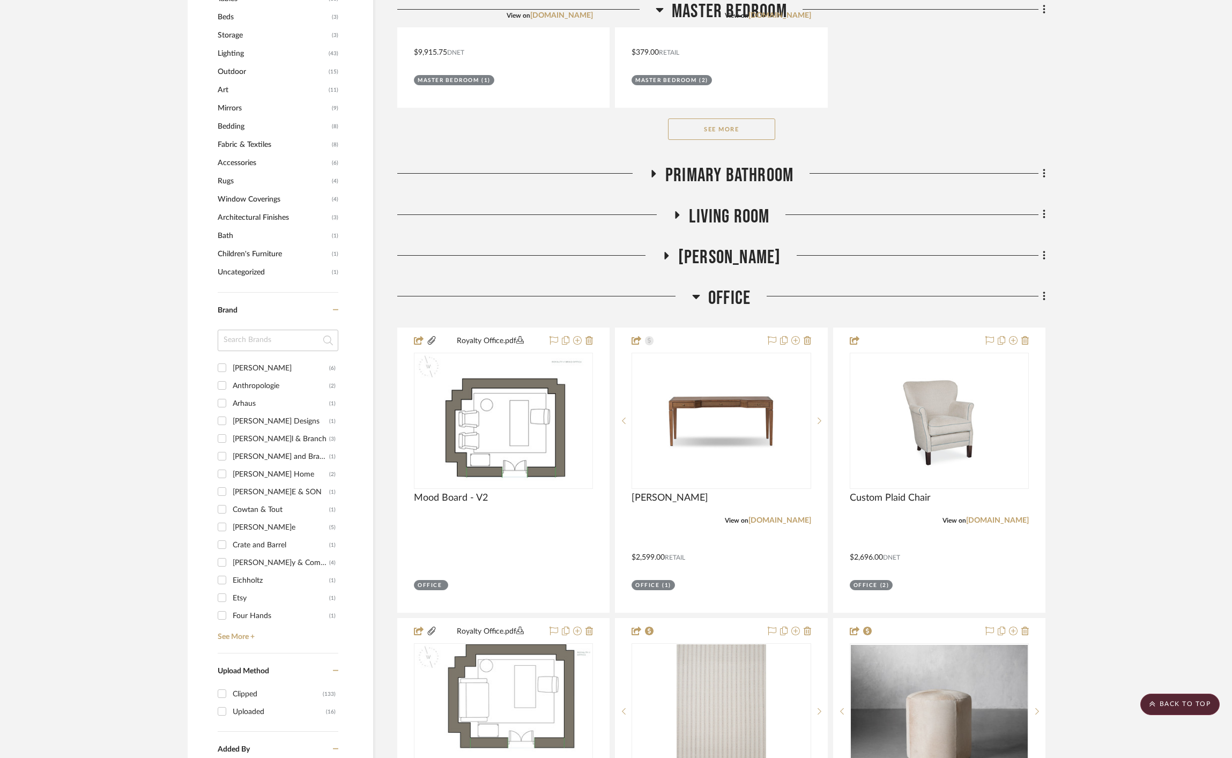
click at [1147, 330] on project-details-page "SHOW ME Project: ROYALTY - 2249 Yorkshire Project Settings + Add Room/Section +…" at bounding box center [616, 81] width 1232 height 2493
click at [722, 398] on img "0" at bounding box center [721, 421] width 134 height 134
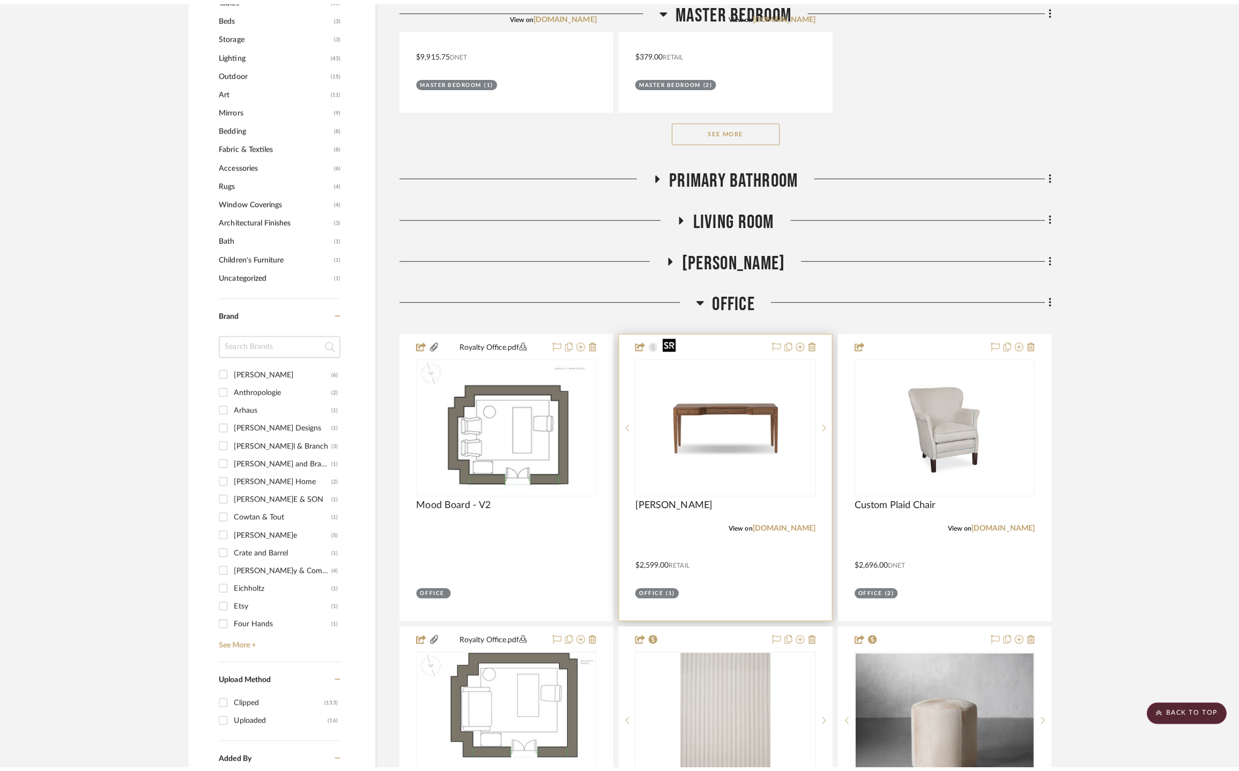
scroll to position [0, 0]
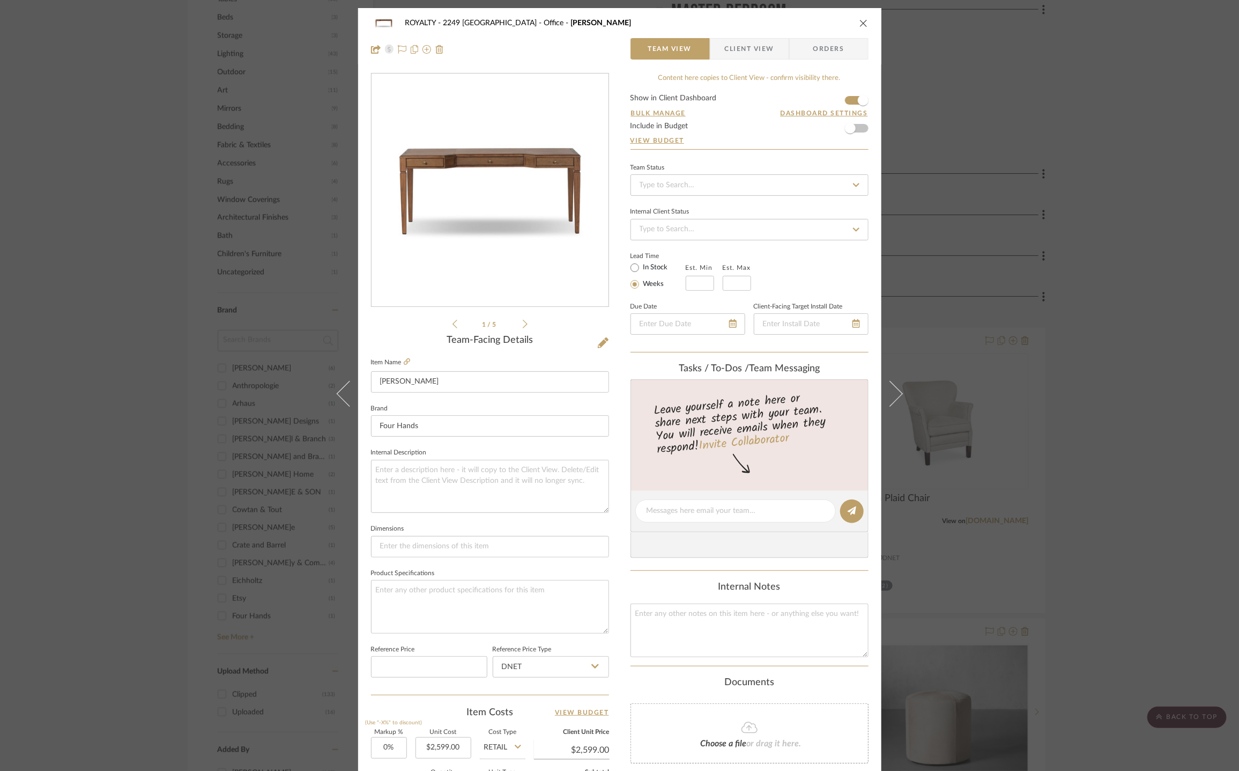
click at [860, 21] on icon "close" at bounding box center [864, 23] width 9 height 9
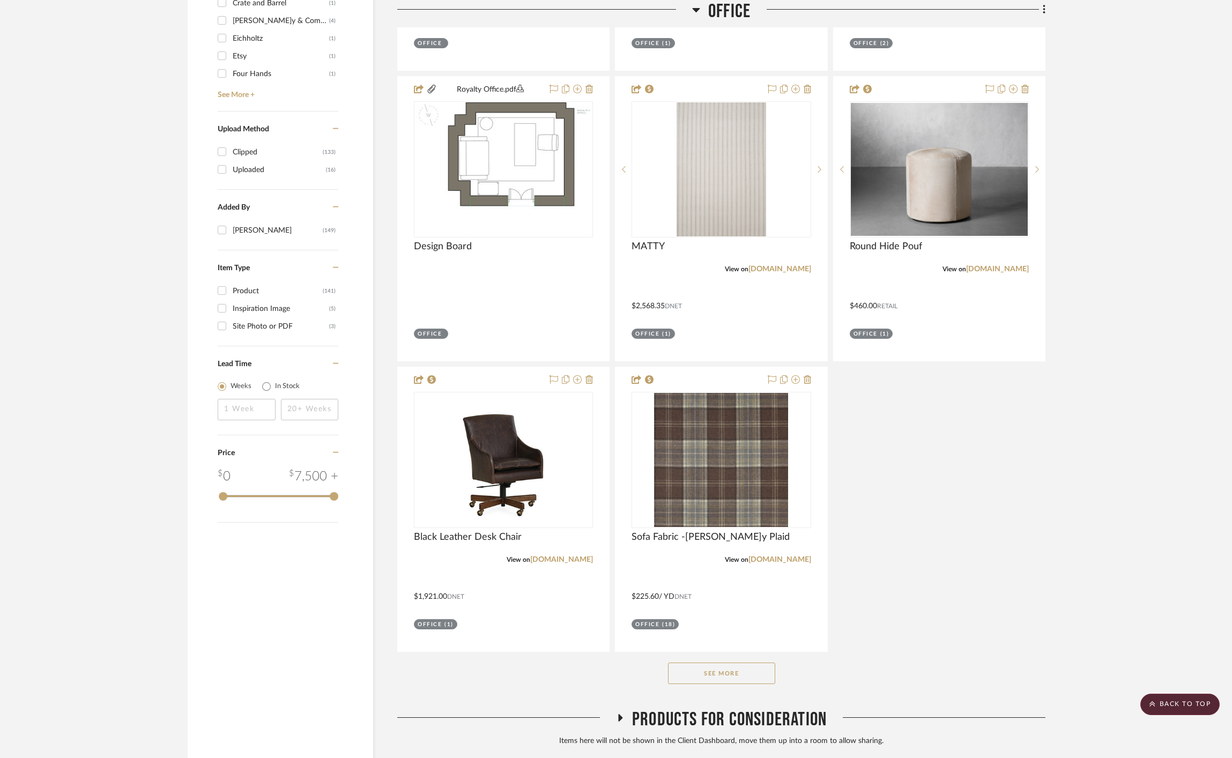
scroll to position [1786, 0]
click at [739, 661] on button "See More" at bounding box center [721, 671] width 107 height 21
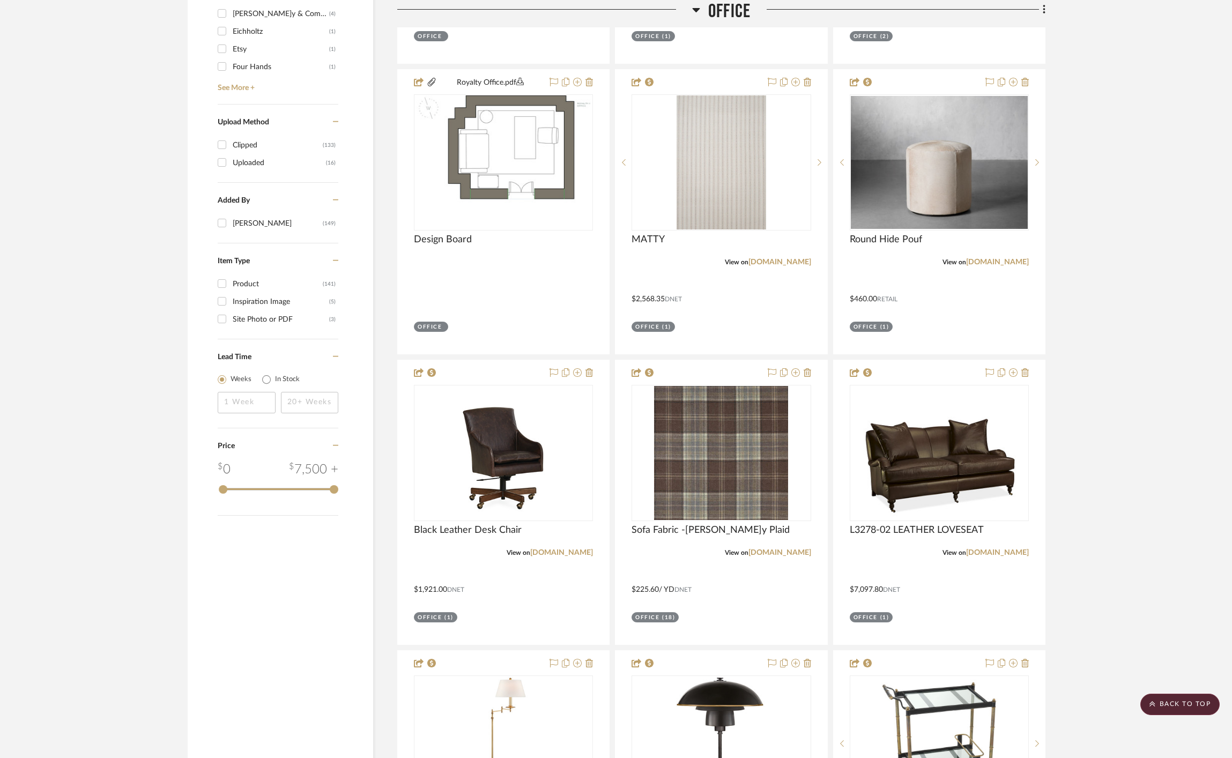
scroll to position [1788, 0]
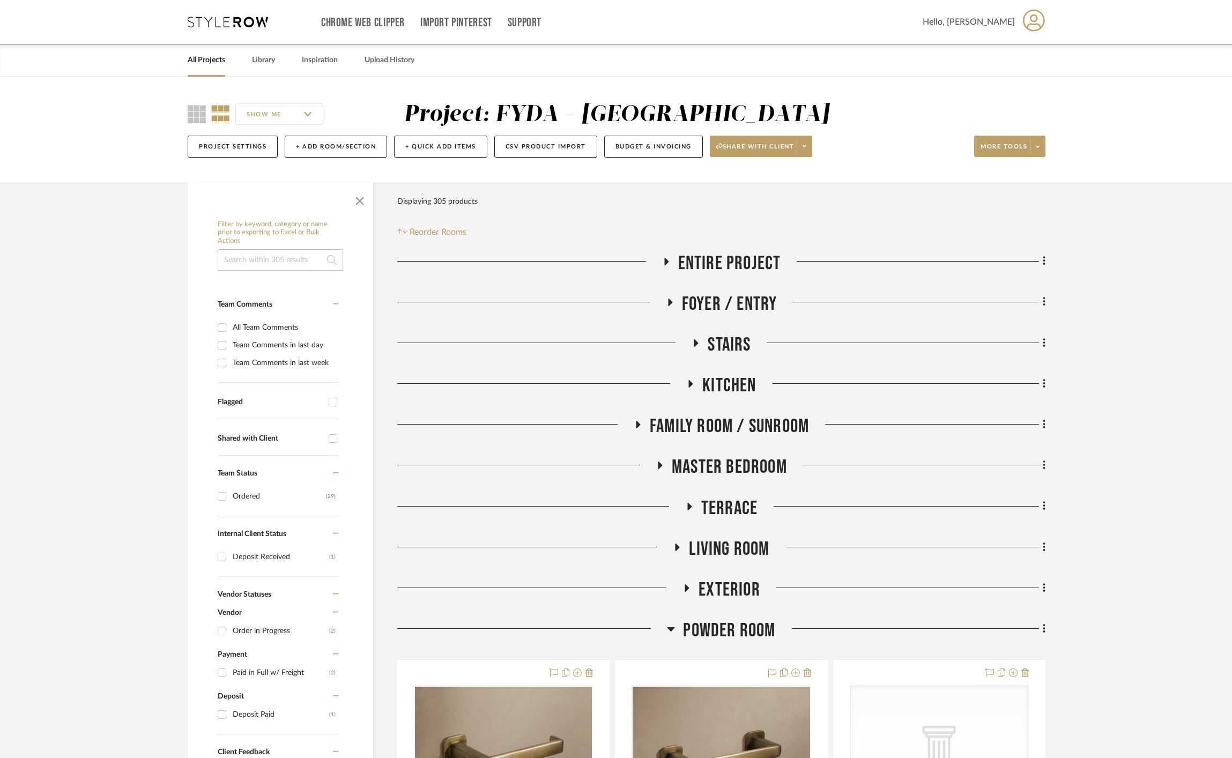
click at [225, 22] on icon at bounding box center [228, 22] width 80 height 11
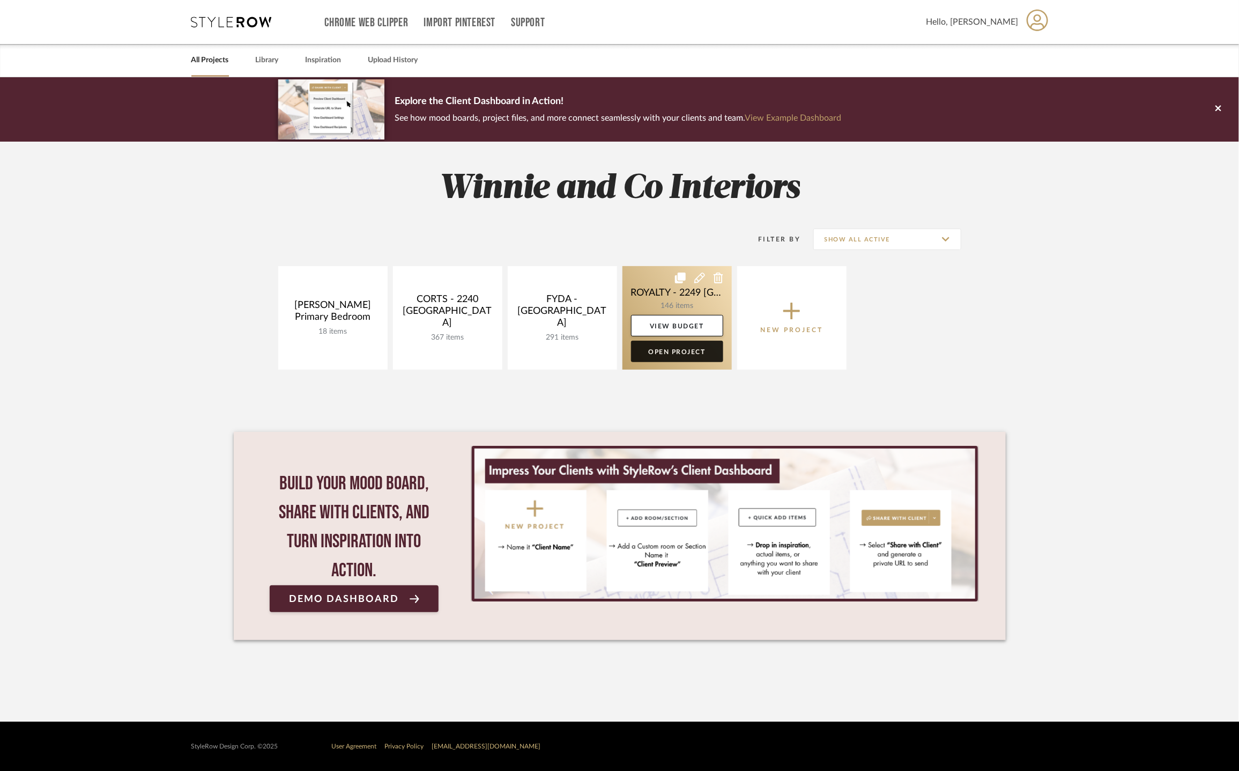
click at [668, 358] on link "Open Project" at bounding box center [677, 351] width 92 height 21
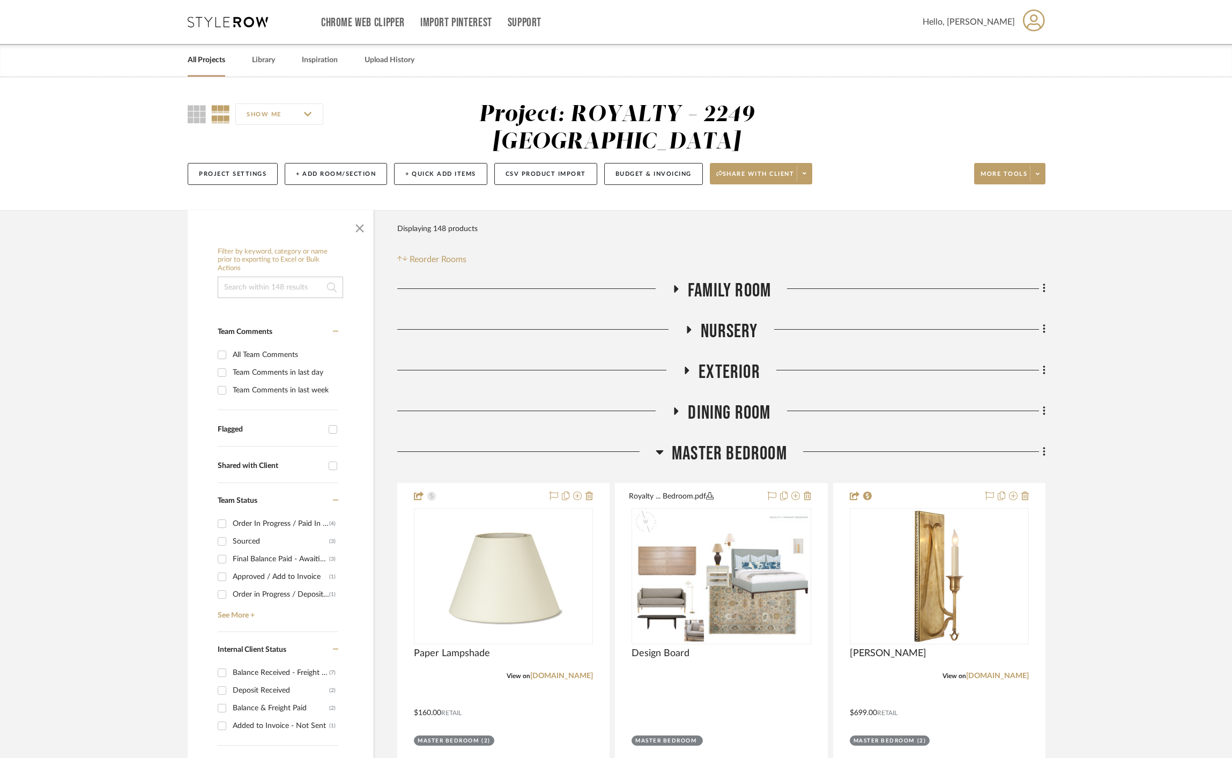
click at [727, 442] on span "Master Bedroom" at bounding box center [729, 453] width 115 height 23
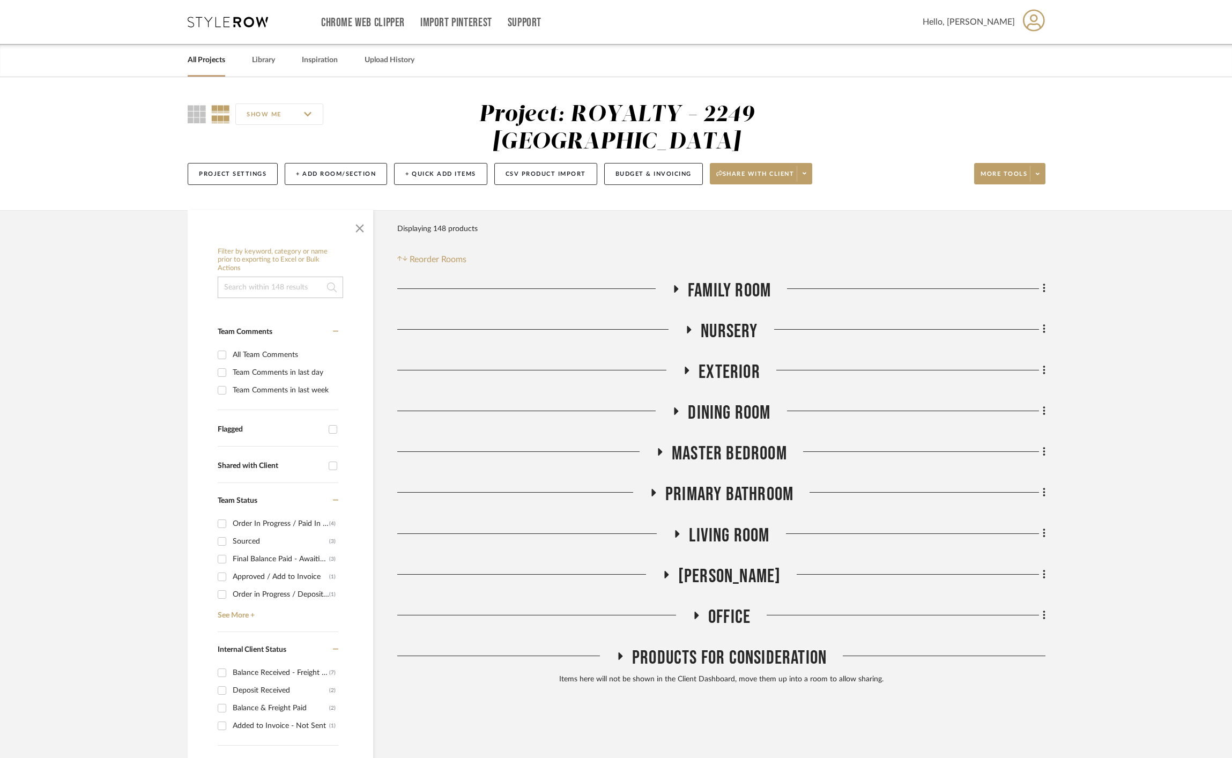
click at [733, 606] on span "Office" at bounding box center [729, 617] width 42 height 23
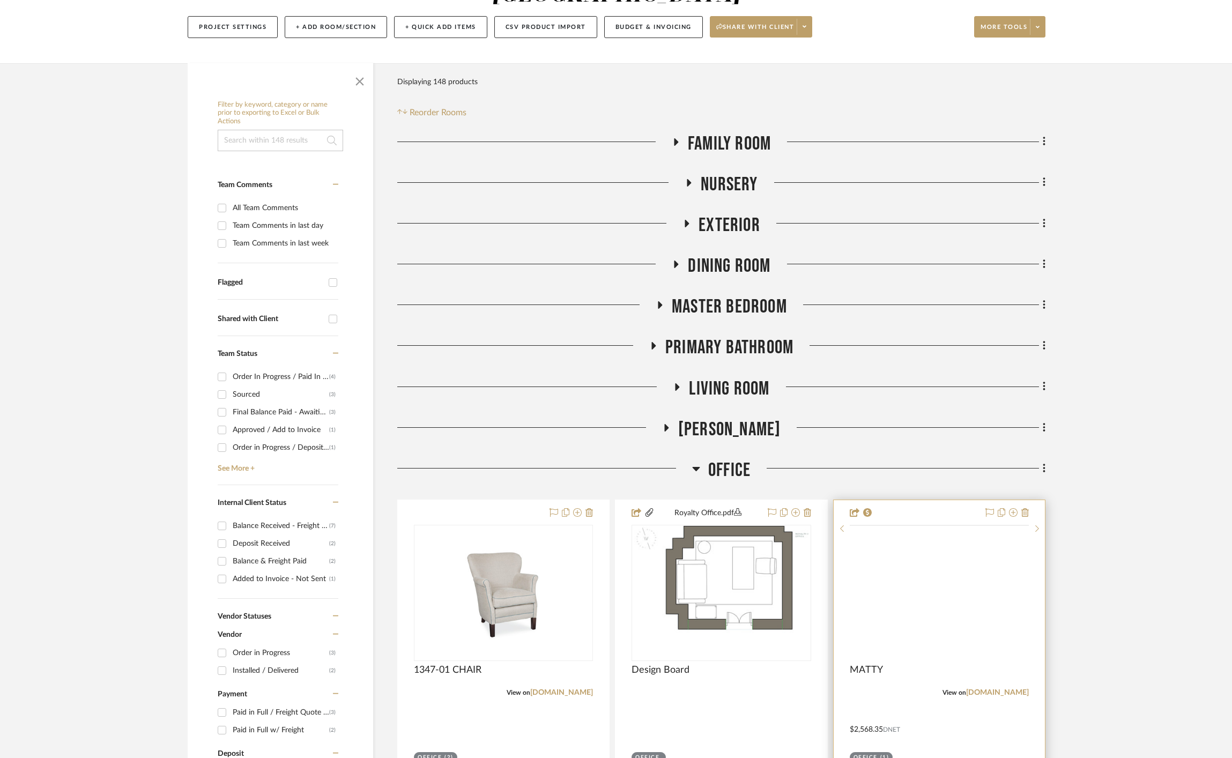
scroll to position [301, 0]
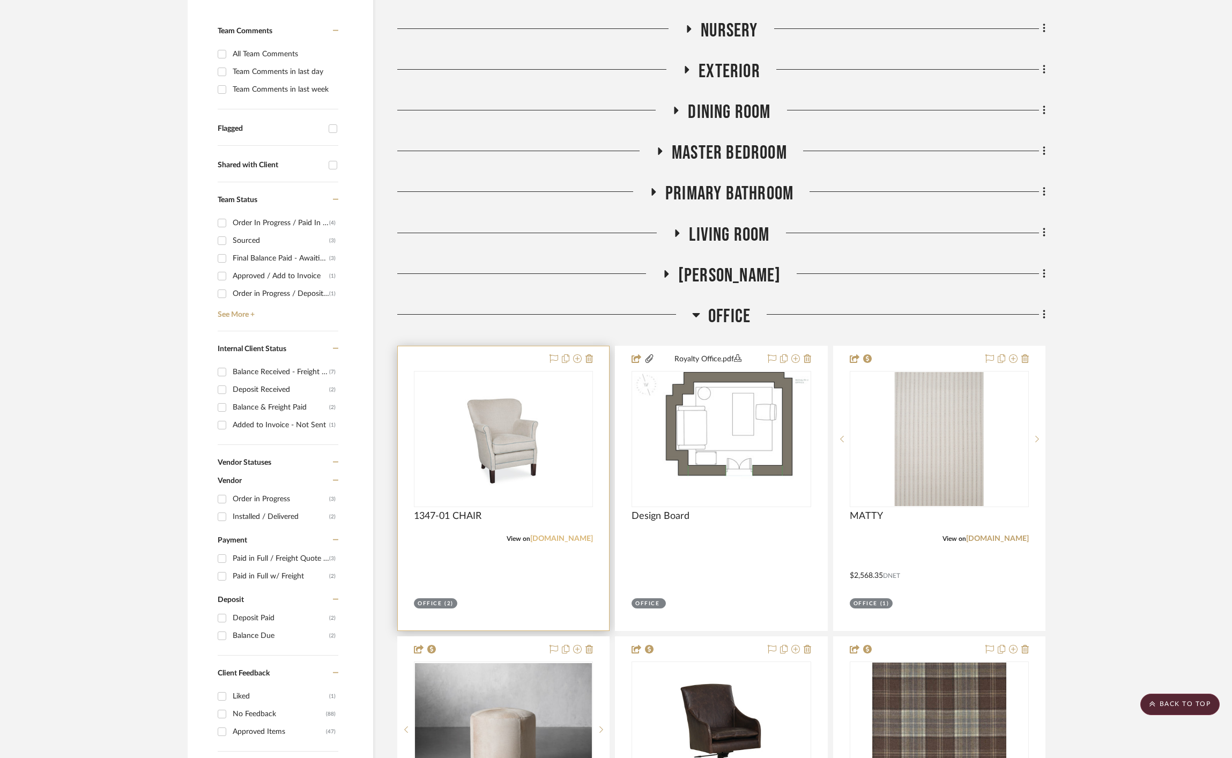
click at [560, 535] on link "[DOMAIN_NAME]" at bounding box center [561, 539] width 63 height 8
click at [721, 305] on span "Office" at bounding box center [729, 316] width 42 height 23
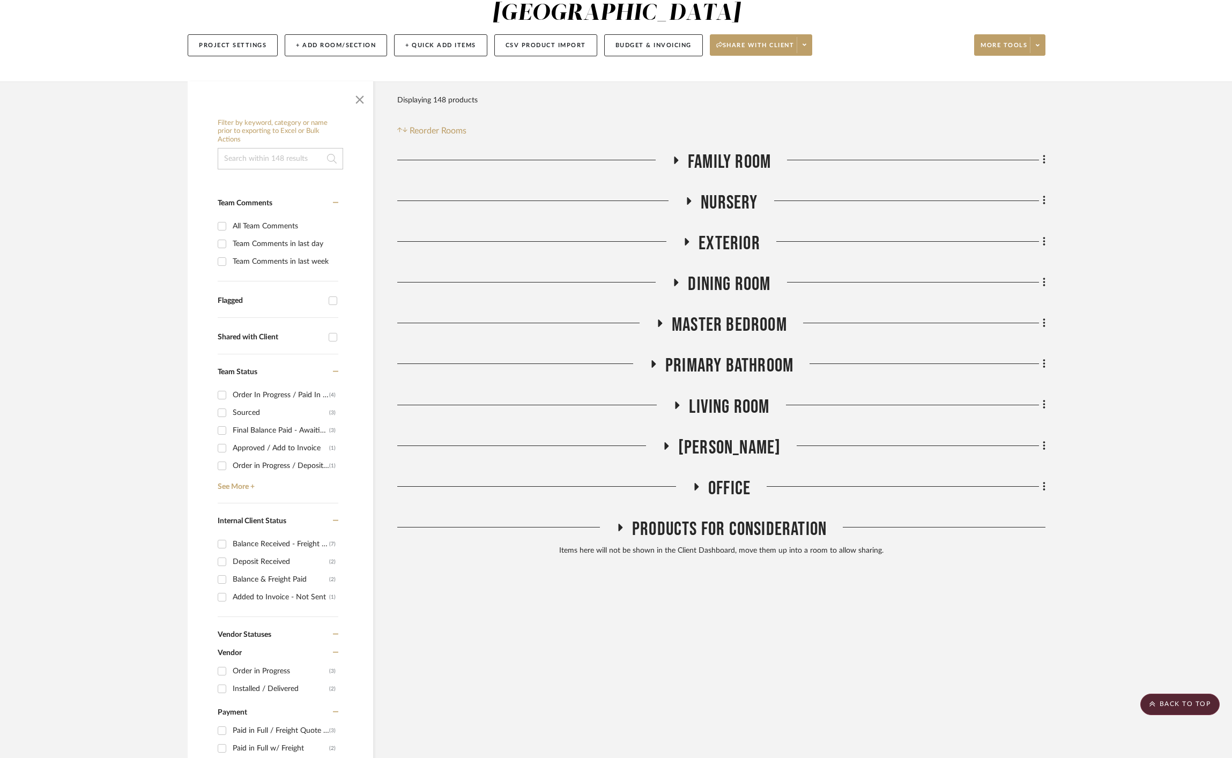
scroll to position [0, 0]
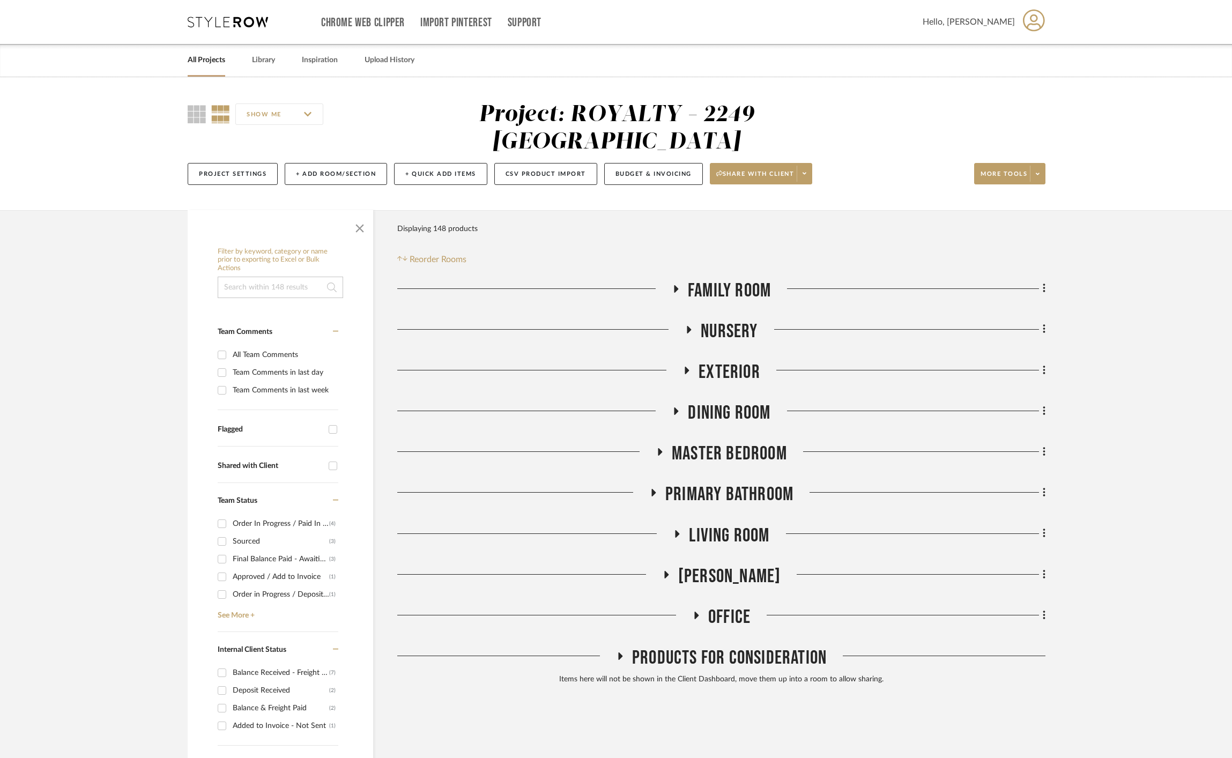
click at [239, 29] on div "Chrome Web Clipper Import Pinterest Support All Projects Library Inspiration Up…" at bounding box center [617, 22] width 858 height 44
click at [240, 24] on icon at bounding box center [228, 22] width 80 height 11
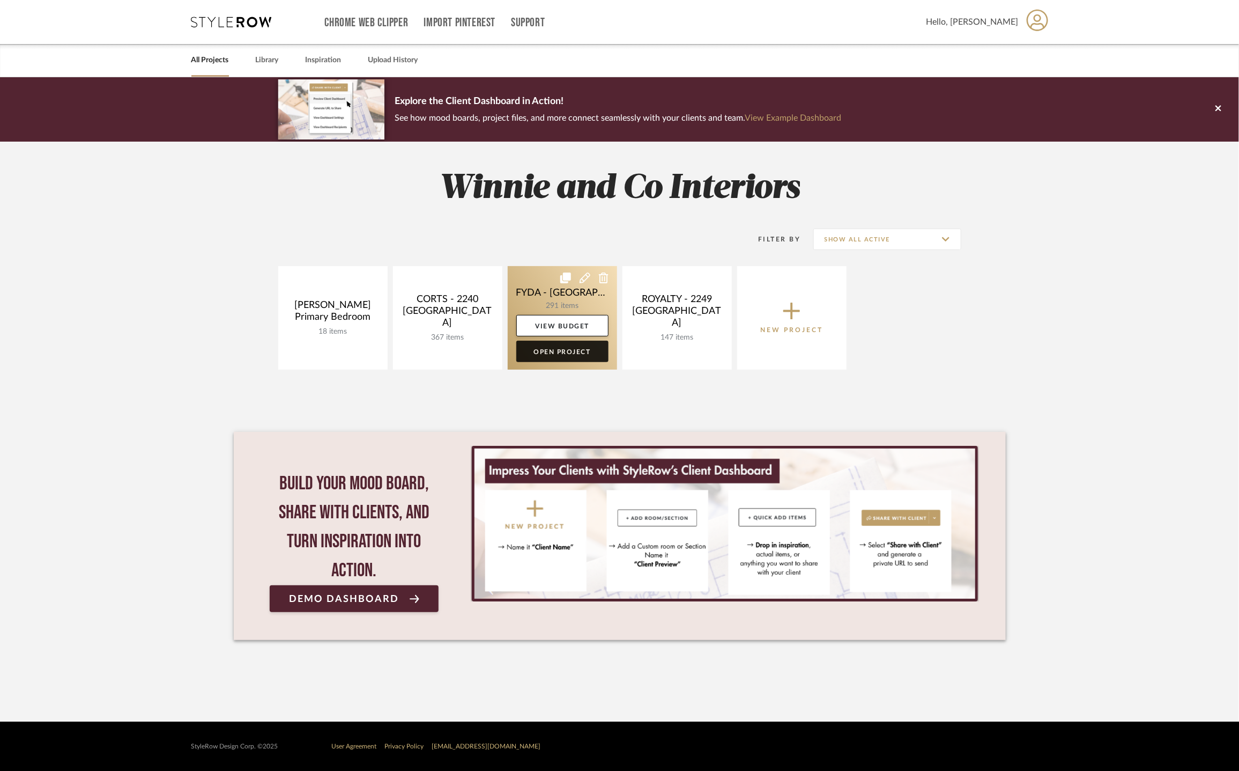
click at [564, 351] on link "Open Project" at bounding box center [562, 351] width 92 height 21
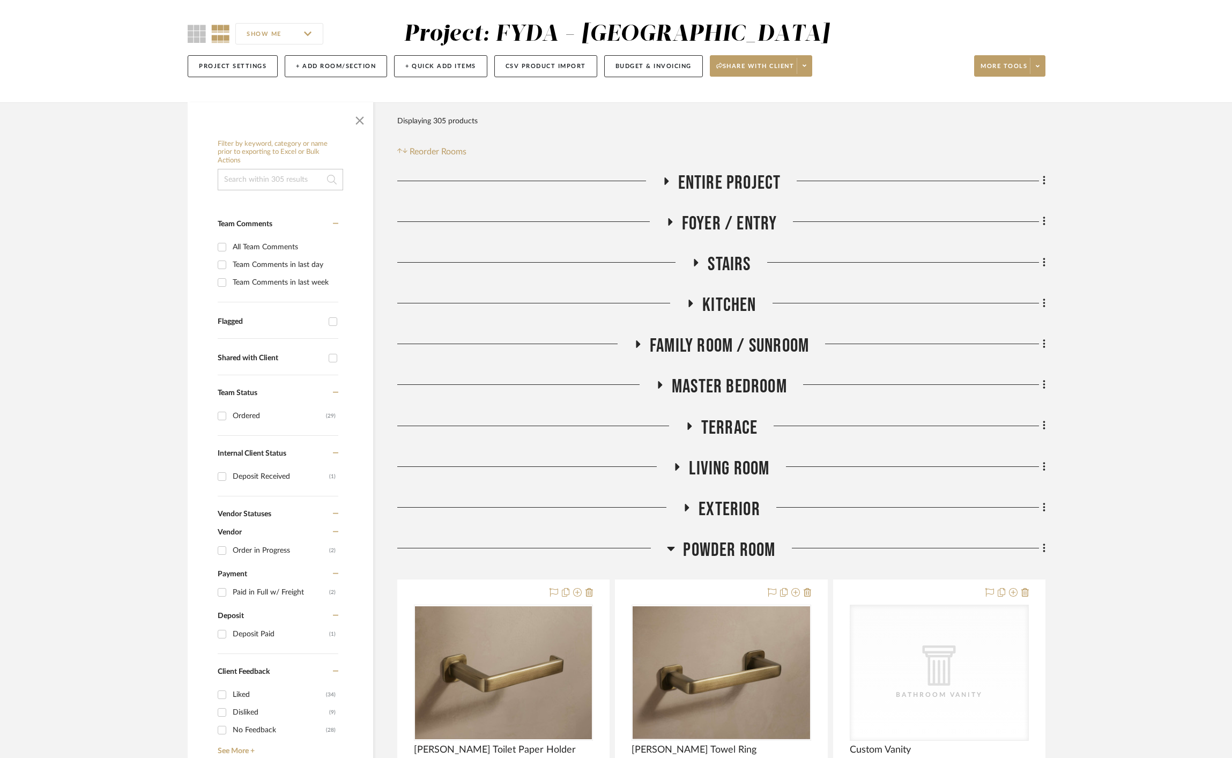
scroll to position [137, 0]
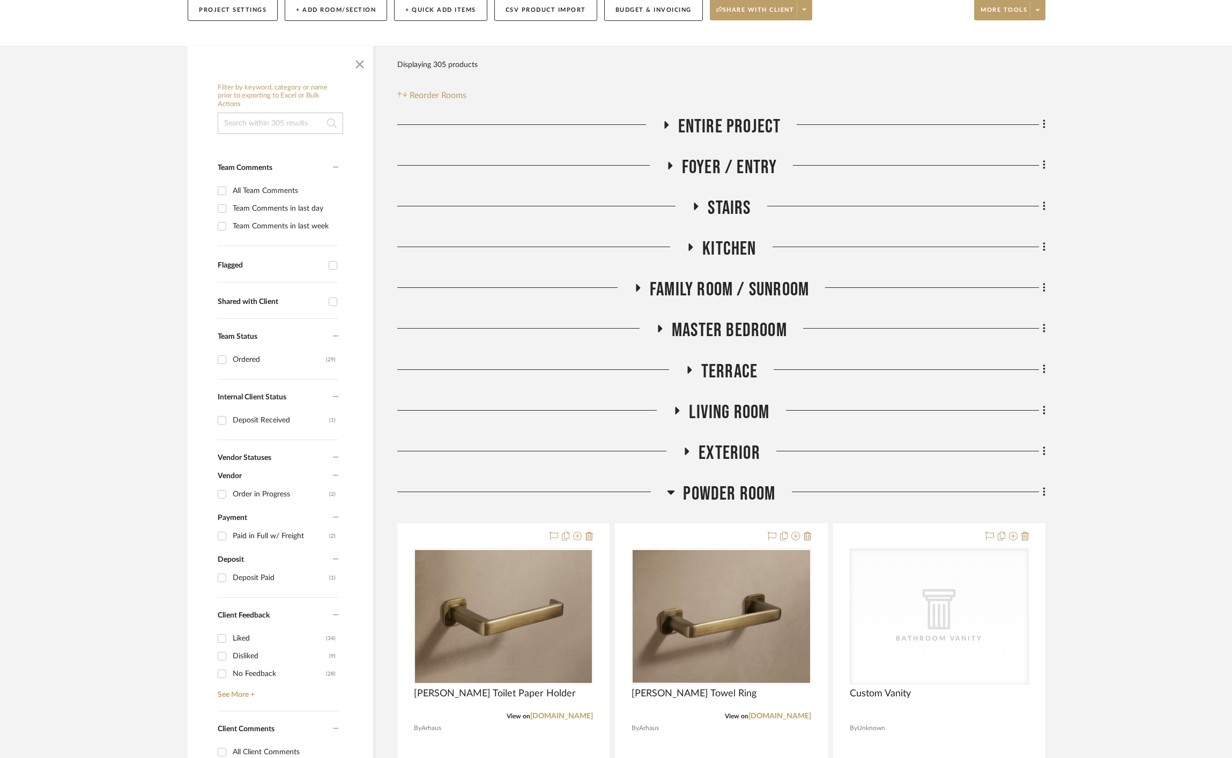
click at [720, 500] on span "Powder Room" at bounding box center [729, 494] width 92 height 23
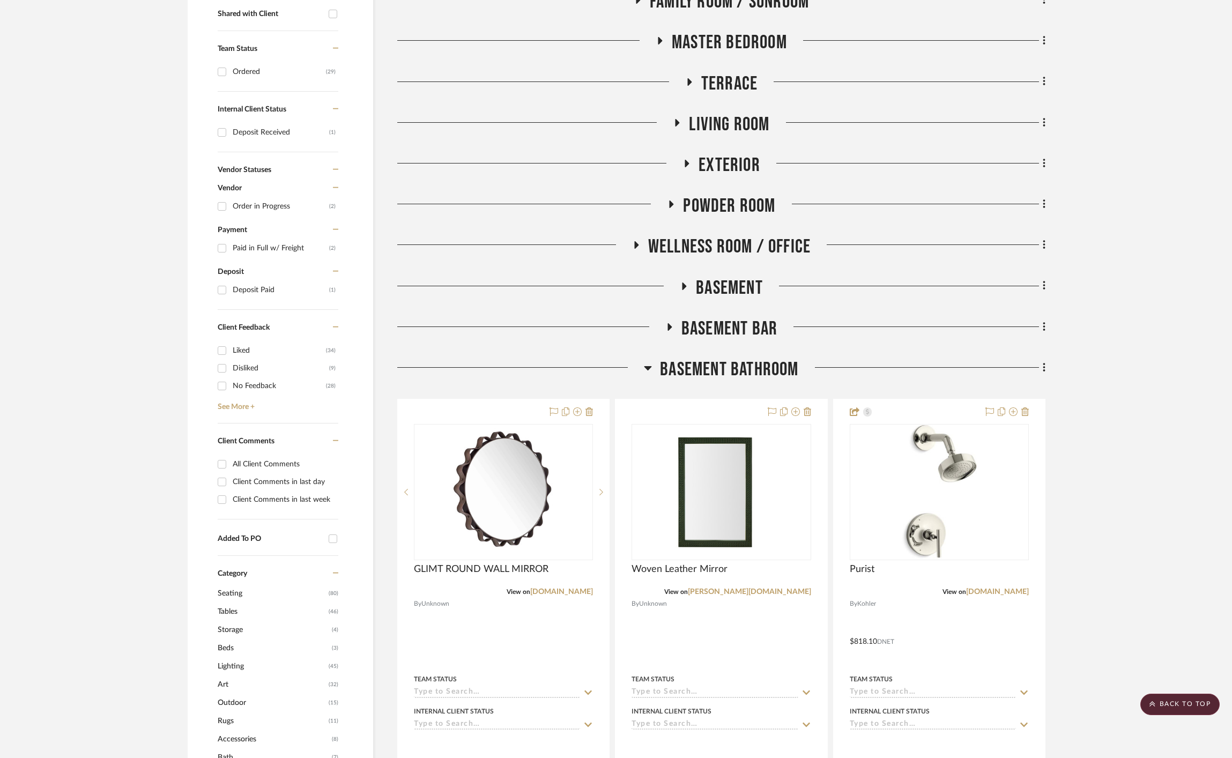
scroll to position [109, 0]
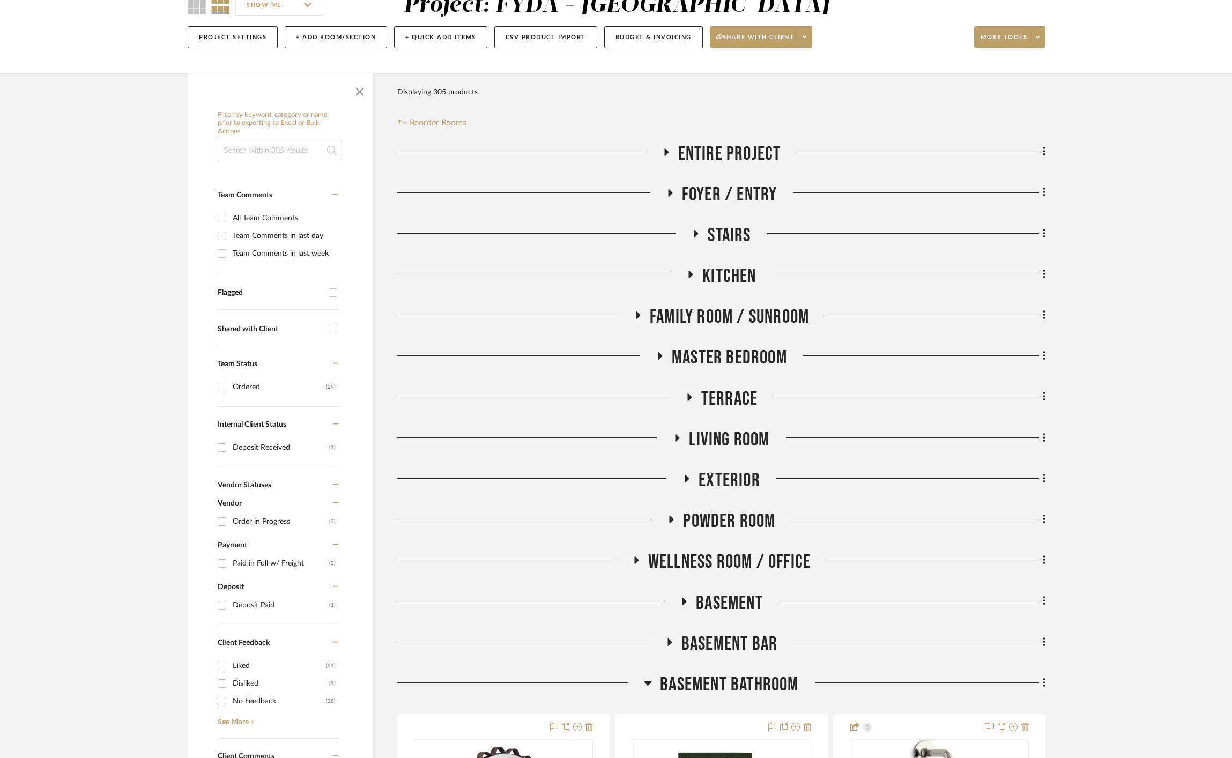
click at [745, 316] on span "Family Room / Sunroom" at bounding box center [729, 317] width 159 height 23
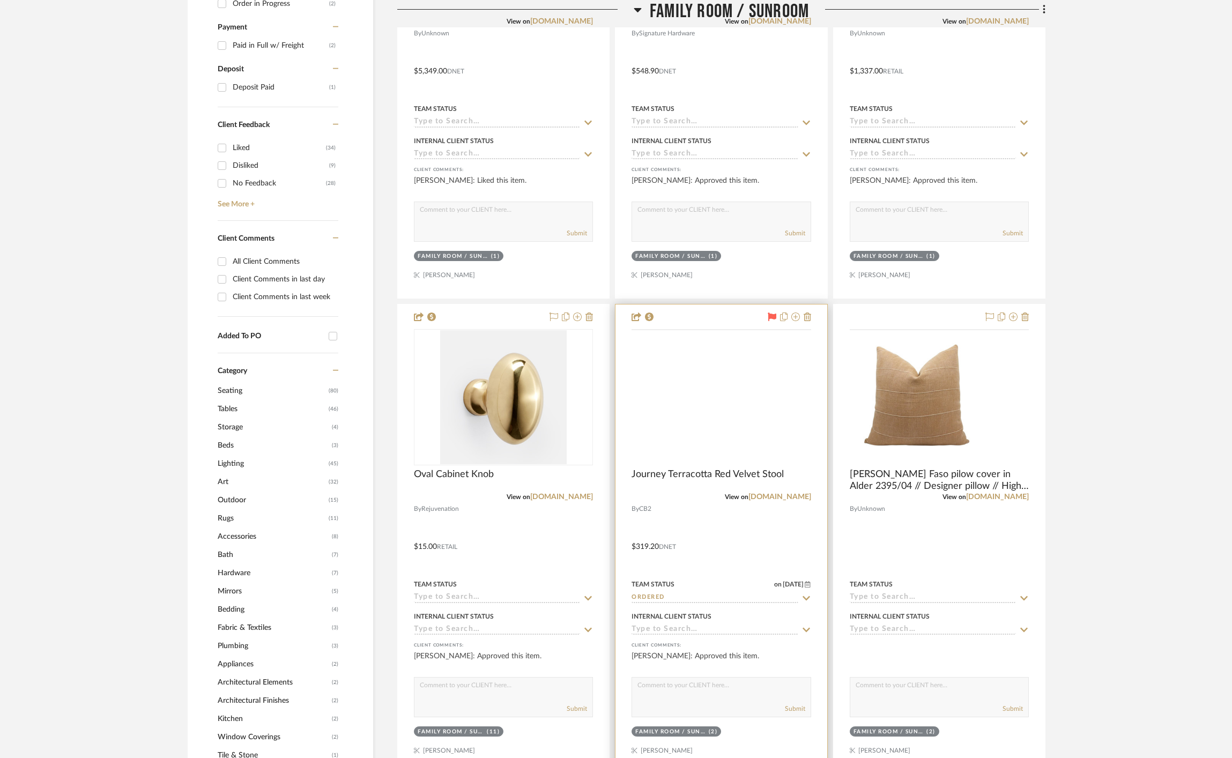
scroll to position [631, 0]
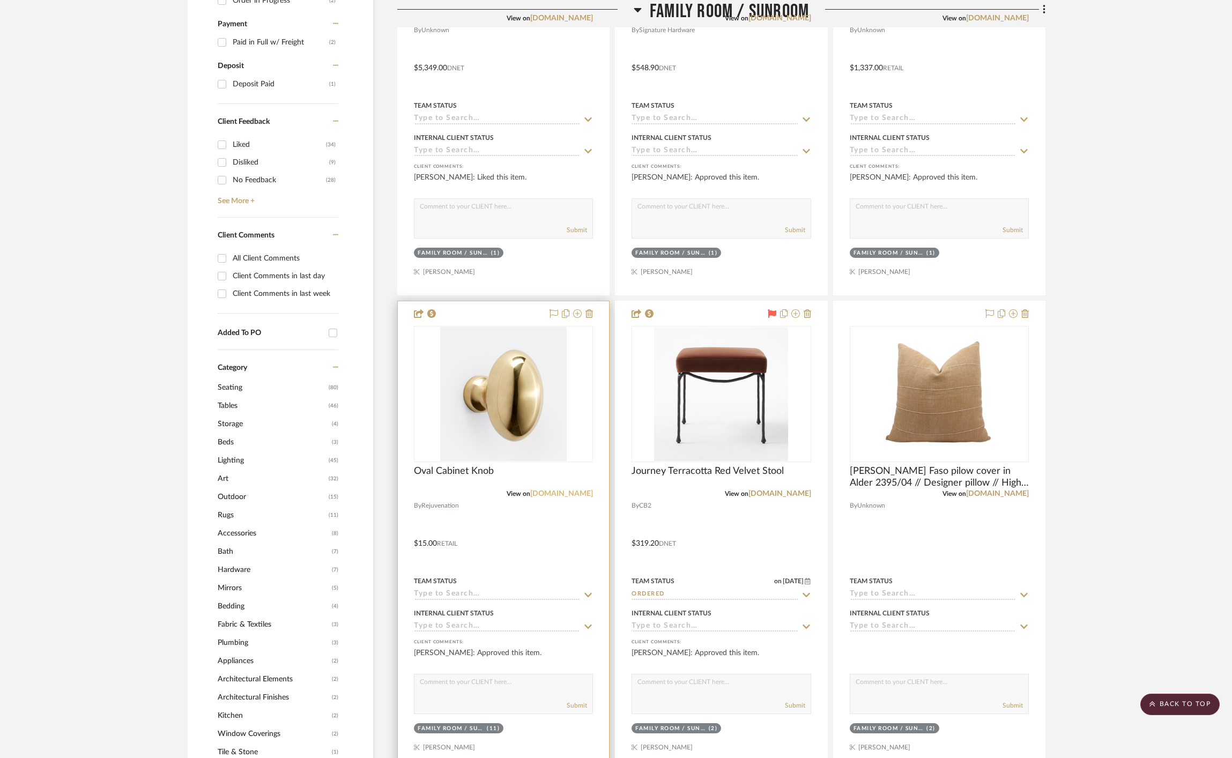
click at [558, 497] on link "[DOMAIN_NAME]" at bounding box center [561, 494] width 63 height 8
click at [528, 402] on img "0" at bounding box center [503, 394] width 127 height 134
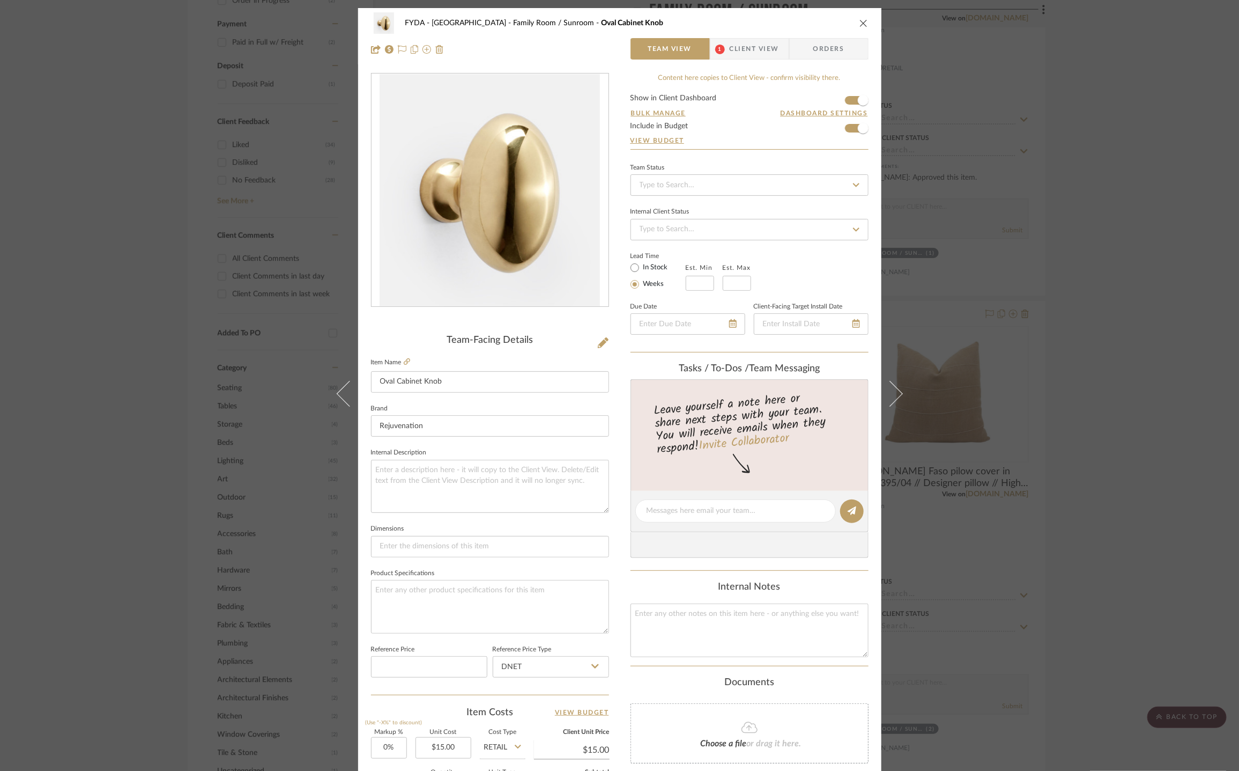
scroll to position [150, 0]
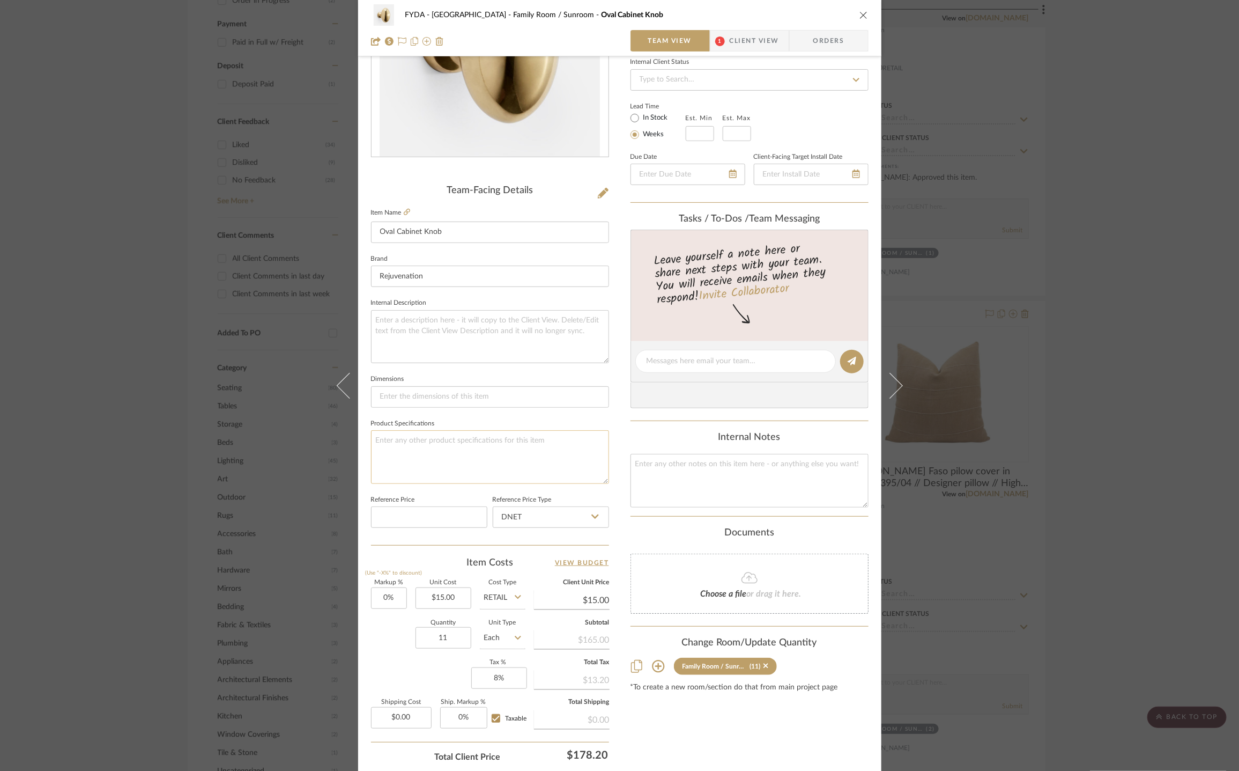
click at [536, 457] on textarea at bounding box center [490, 456] width 238 height 53
type textarea "Large"
click at [862, 14] on icon "close" at bounding box center [864, 15] width 9 height 9
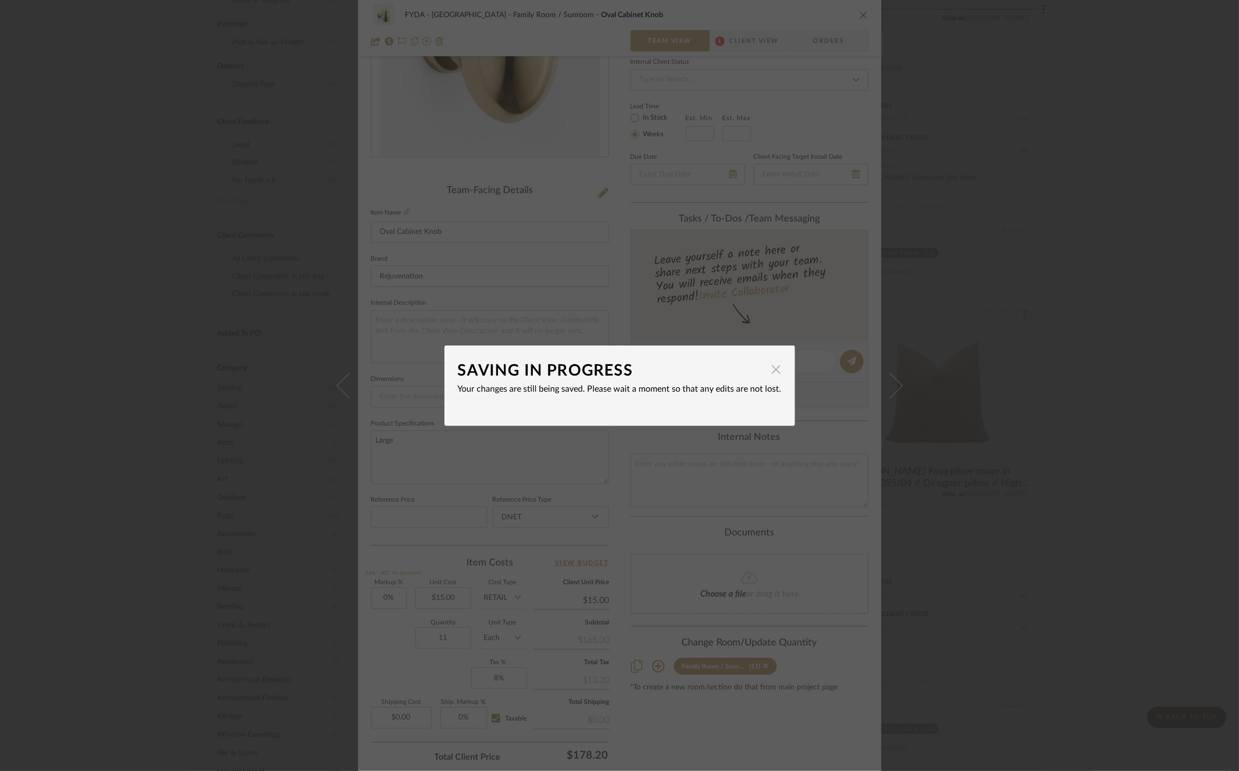
click at [770, 372] on span "button" at bounding box center [776, 369] width 21 height 21
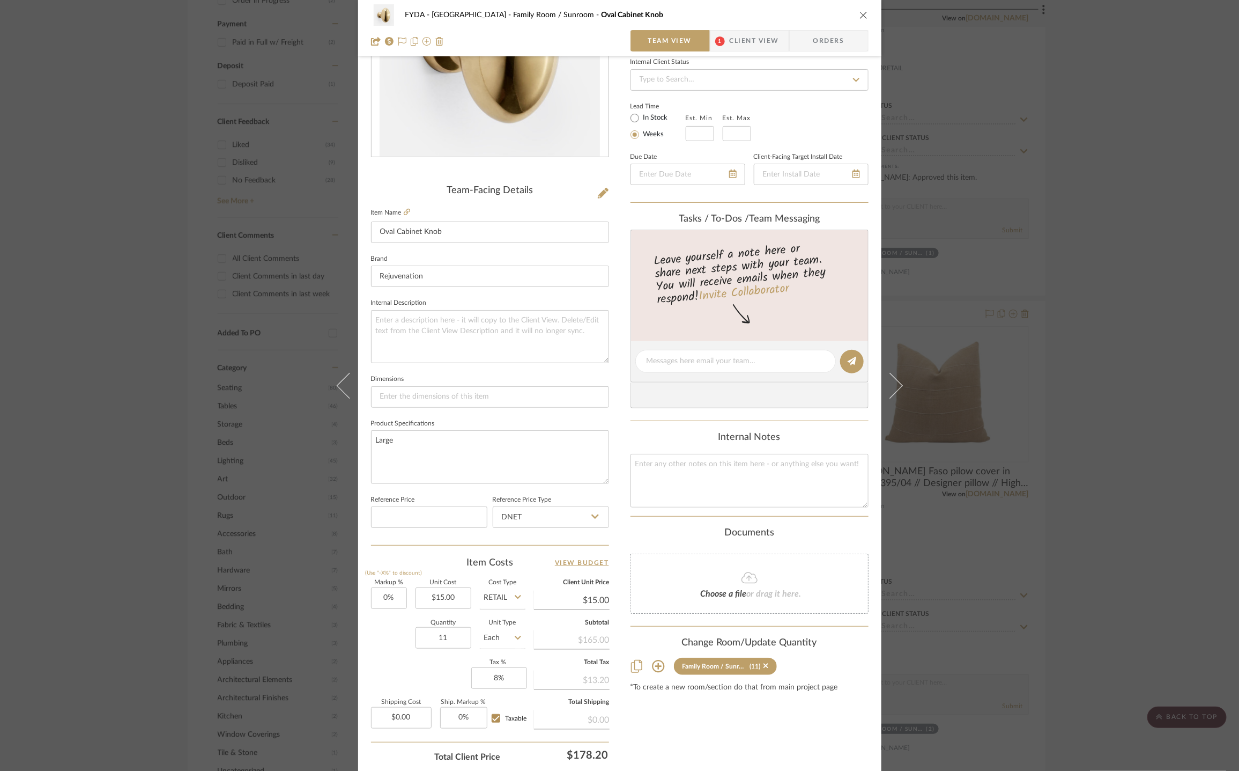
click at [860, 14] on icon "close" at bounding box center [864, 15] width 9 height 9
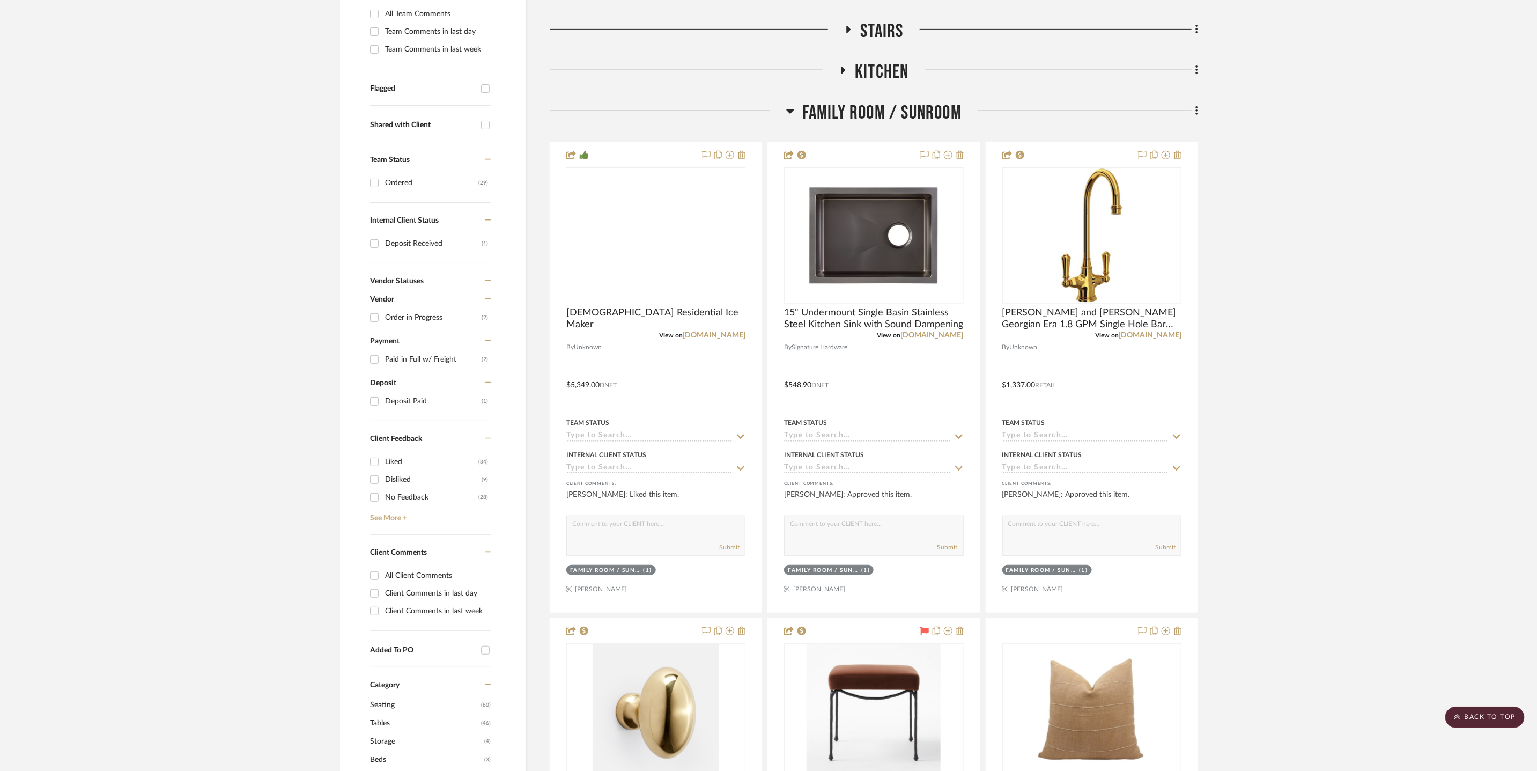
scroll to position [0, 0]
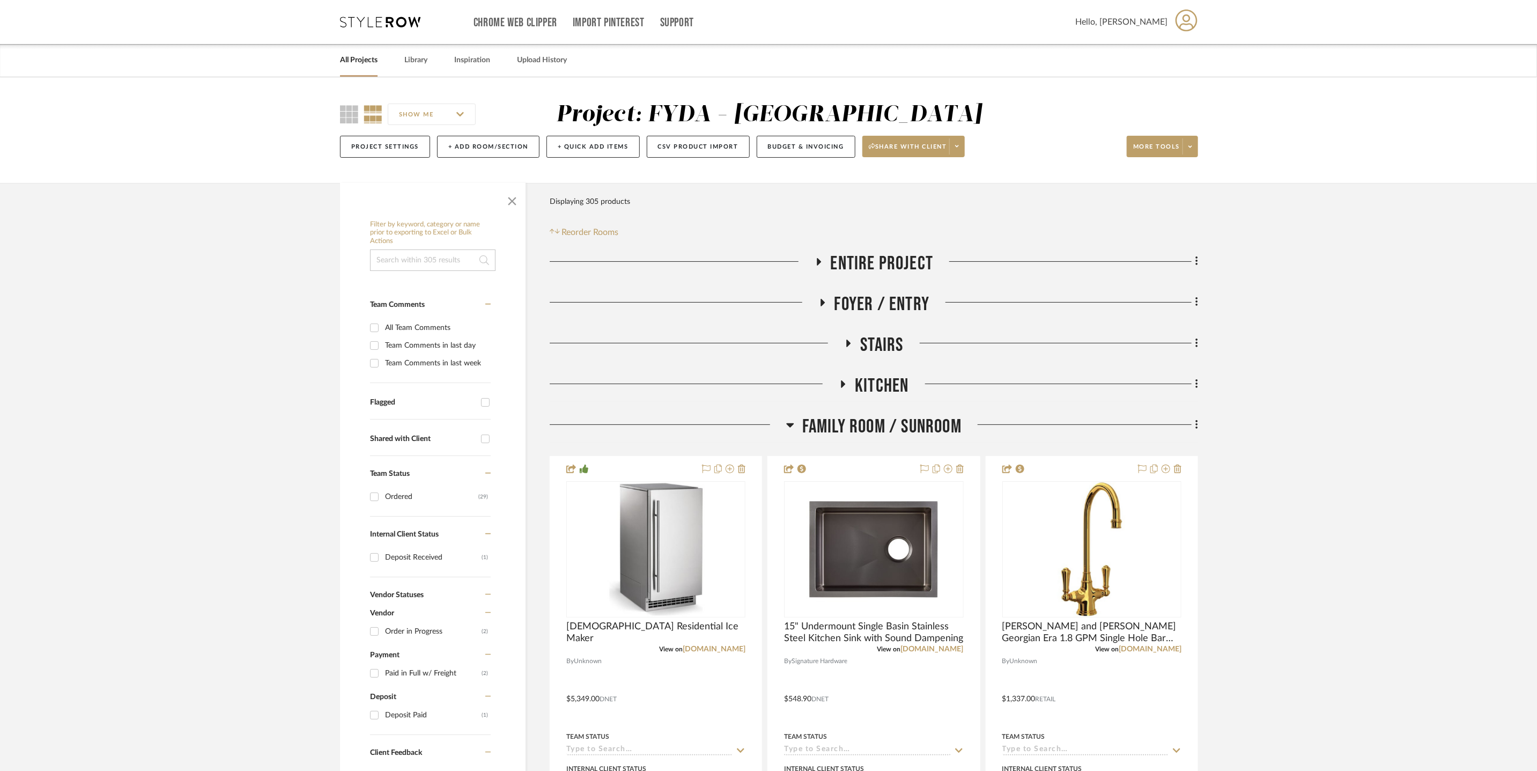
click at [369, 21] on icon at bounding box center [380, 22] width 80 height 11
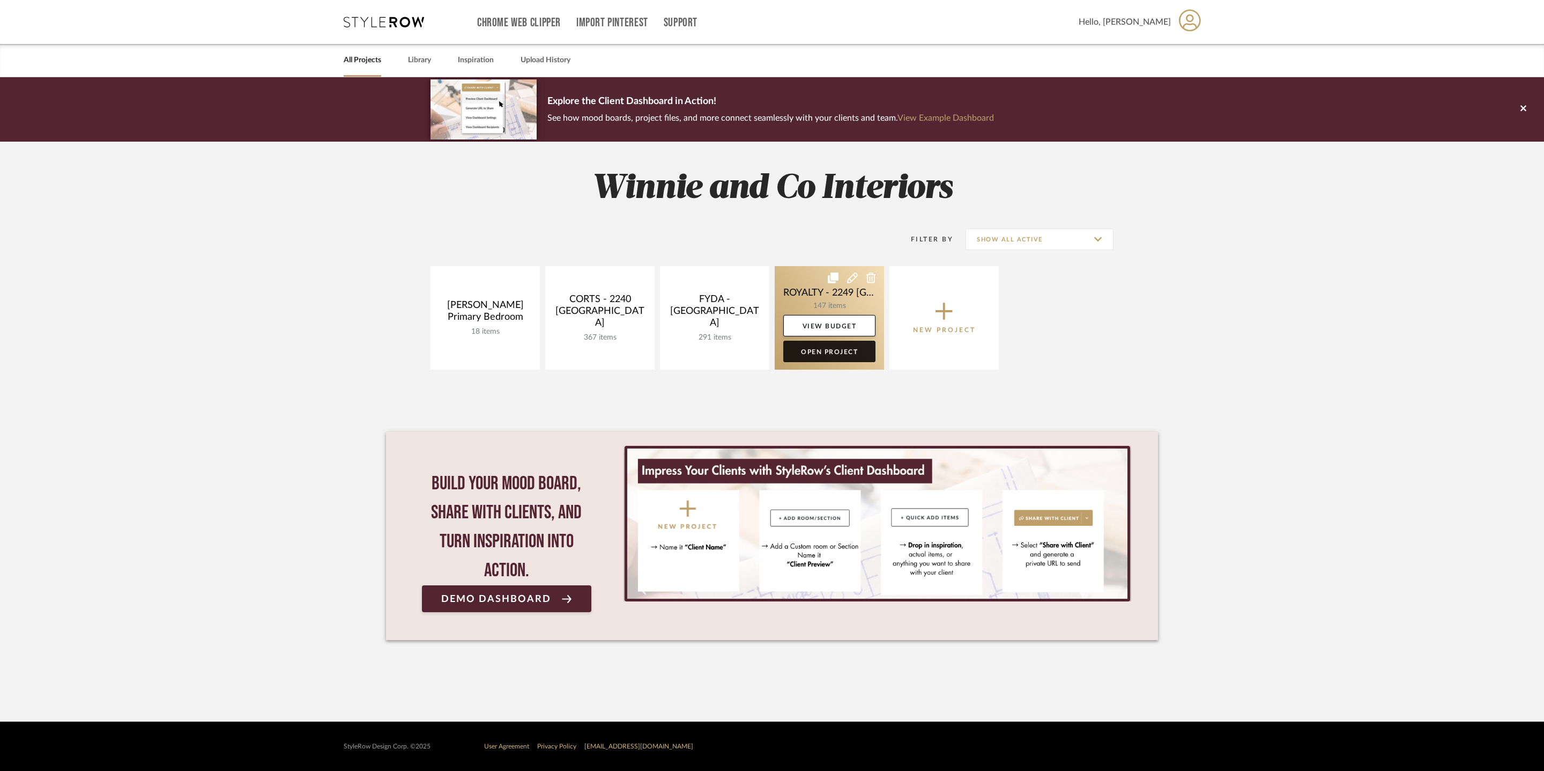
click at [840, 354] on link "Open Project" at bounding box center [830, 351] width 92 height 21
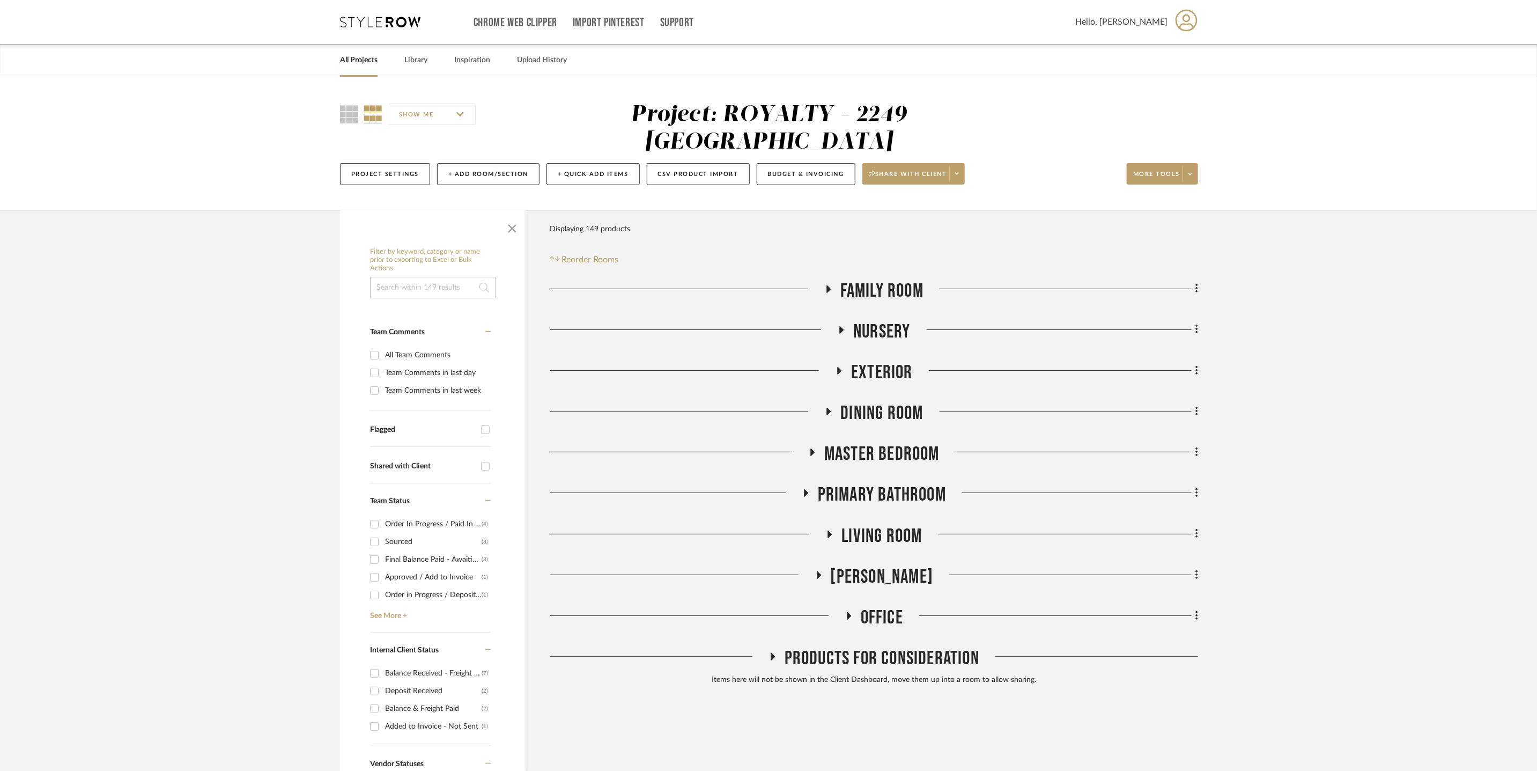
click at [882, 606] on span "Office" at bounding box center [882, 617] width 42 height 23
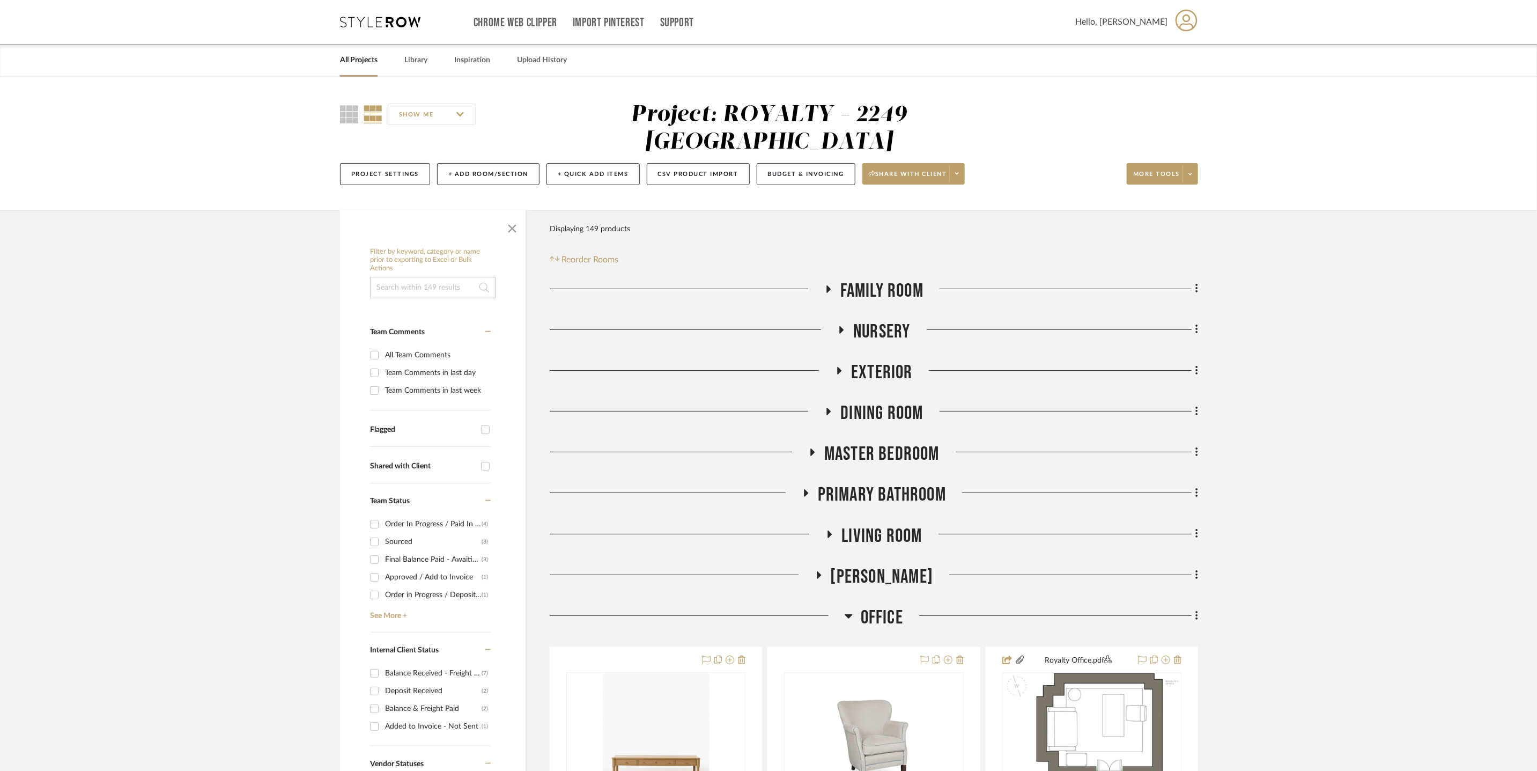
scroll to position [288, 0]
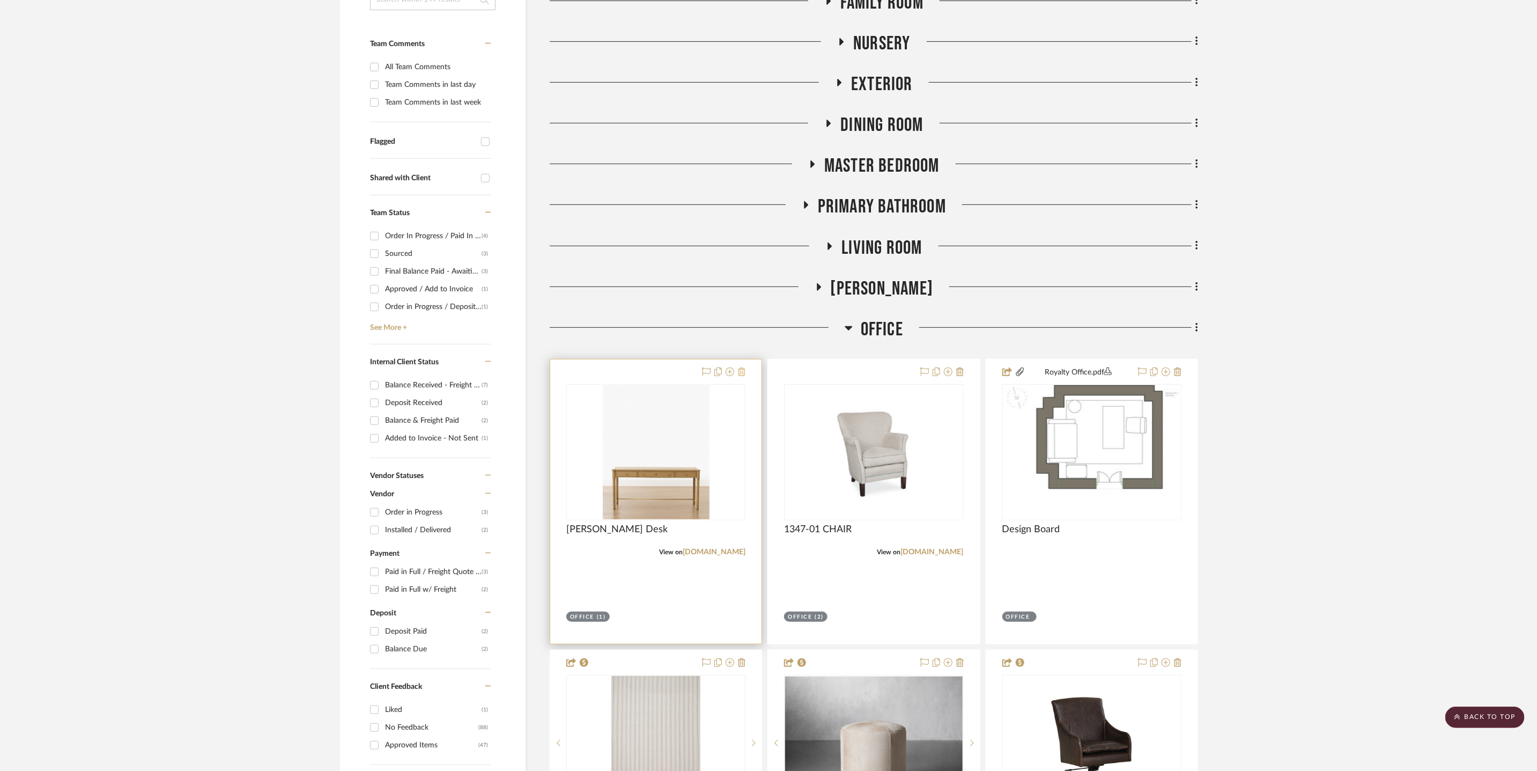
click at [738, 367] on icon at bounding box center [742, 371] width 8 height 9
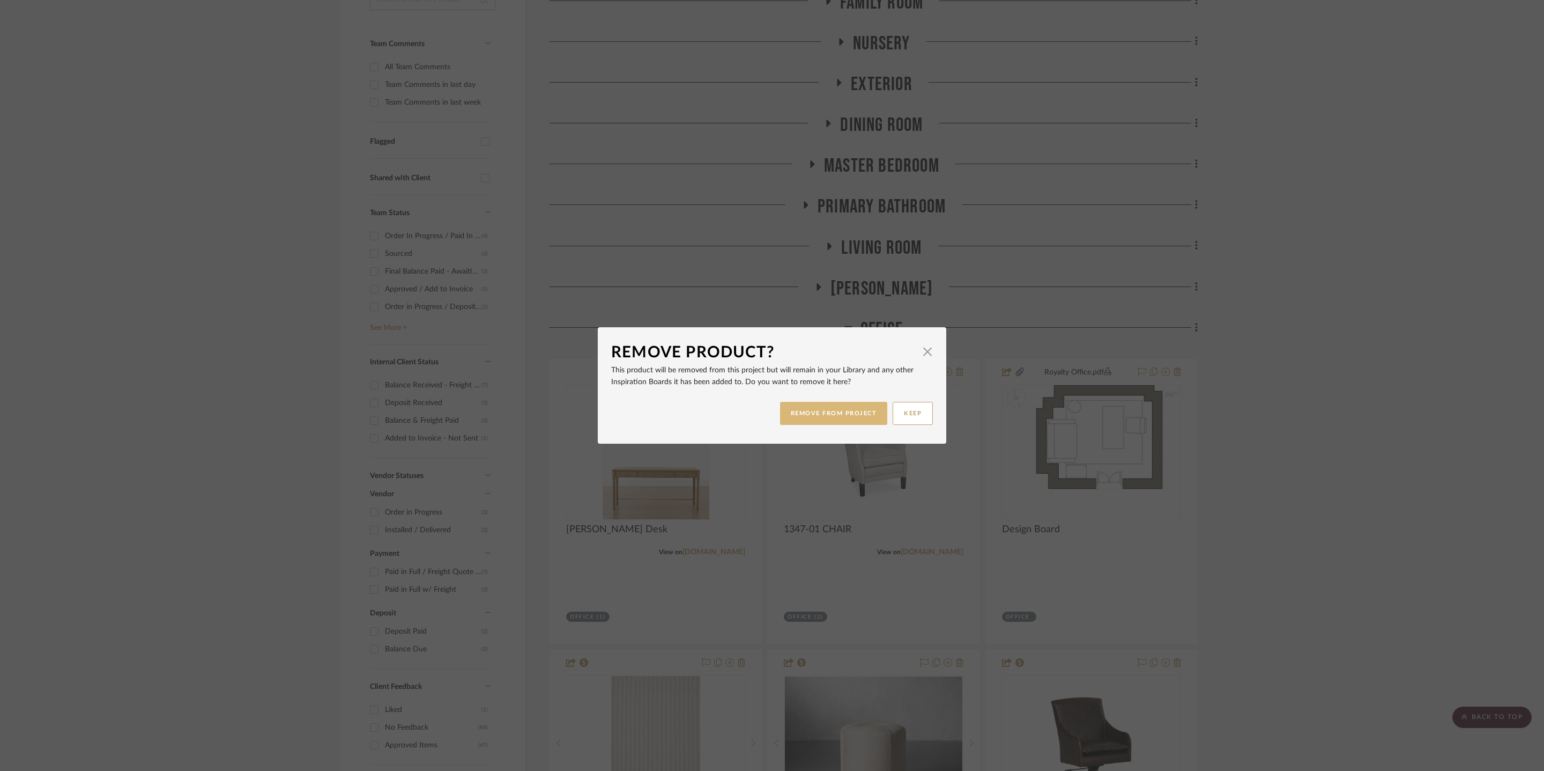
click at [830, 409] on button "REMOVE FROM PROJECT" at bounding box center [834, 413] width 108 height 23
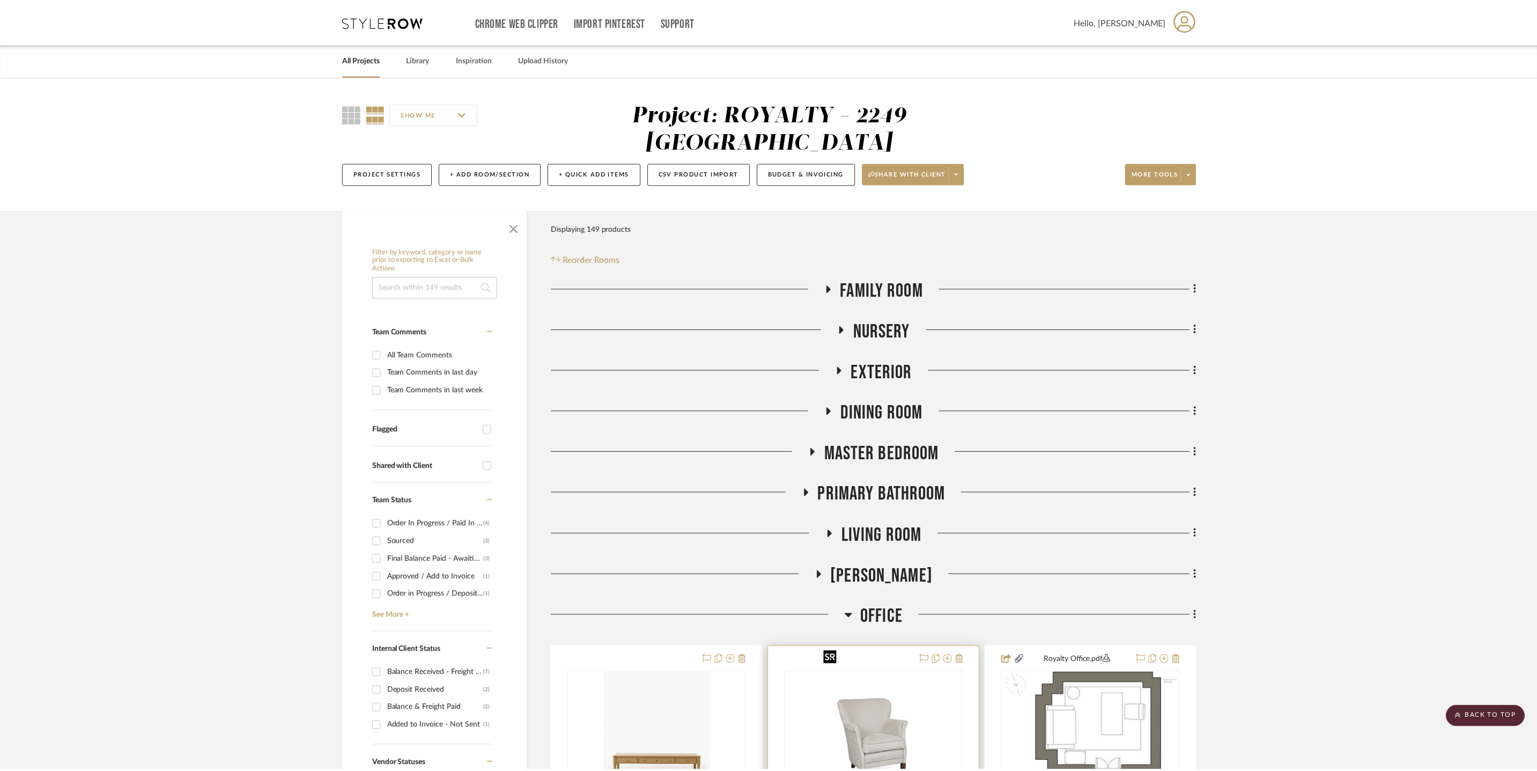
scroll to position [288, 0]
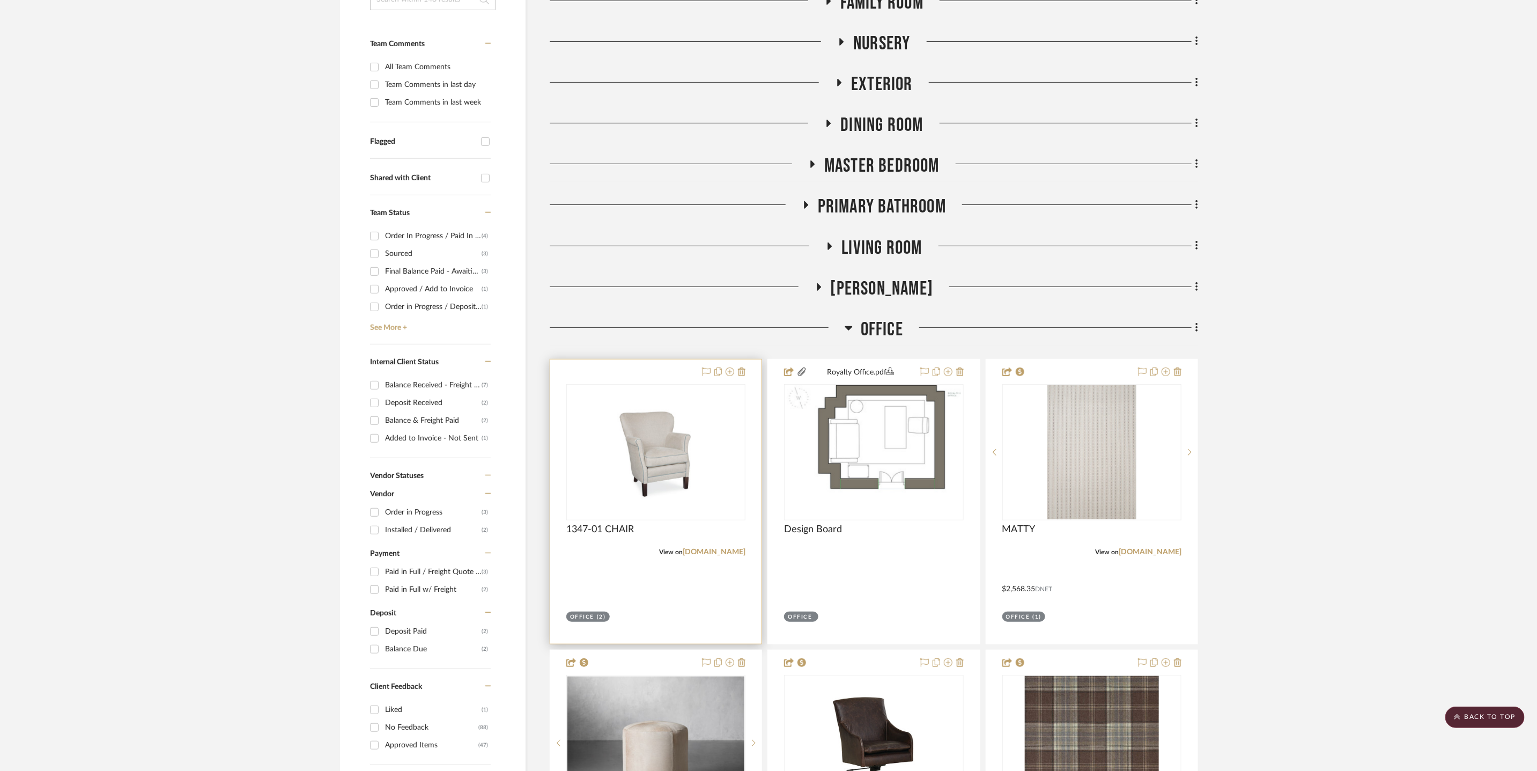
click at [721, 431] on div "0" at bounding box center [656, 452] width 178 height 135
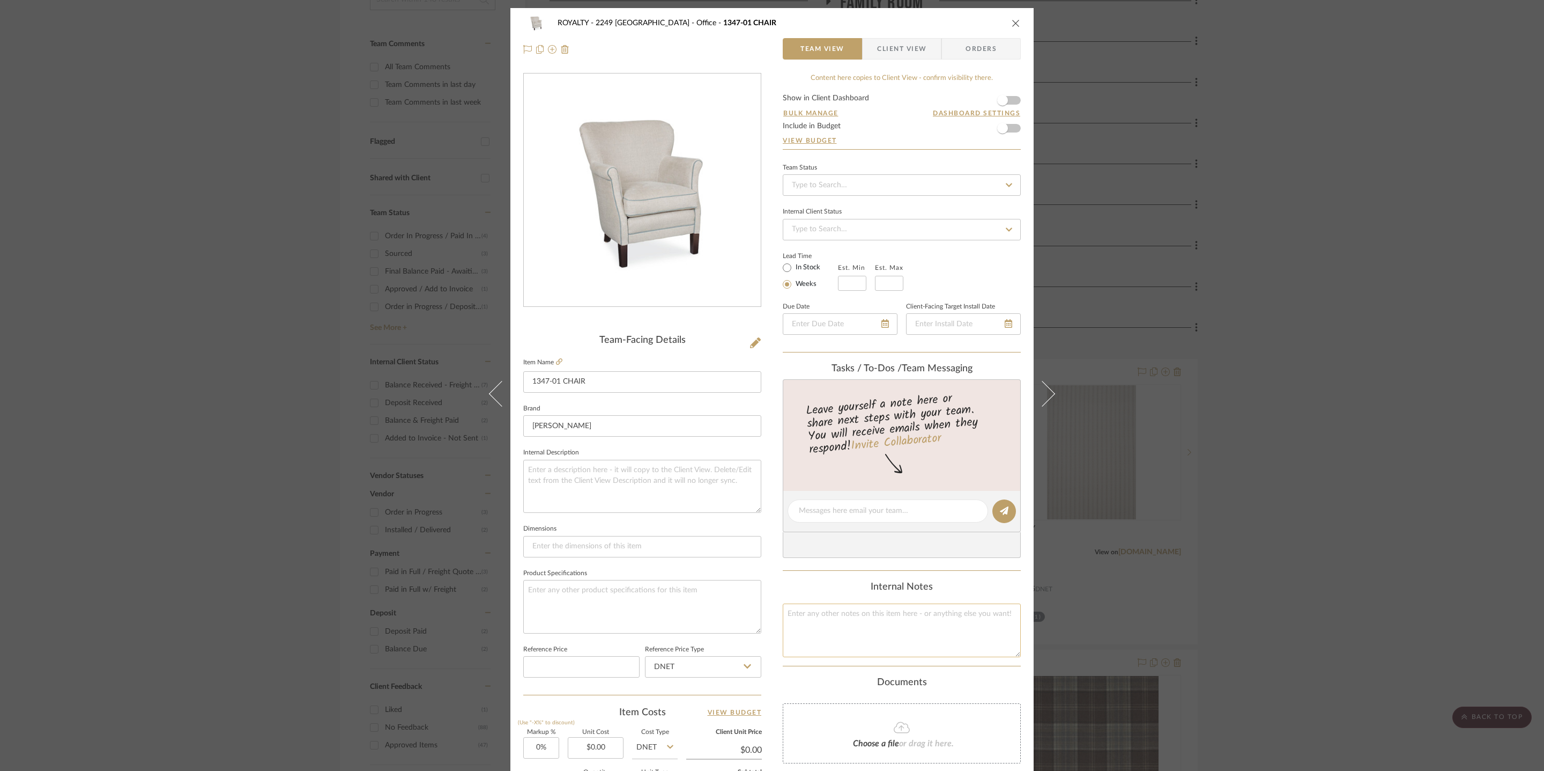
click at [906, 629] on textarea at bounding box center [902, 629] width 238 height 53
type textarea "1568 per chair"
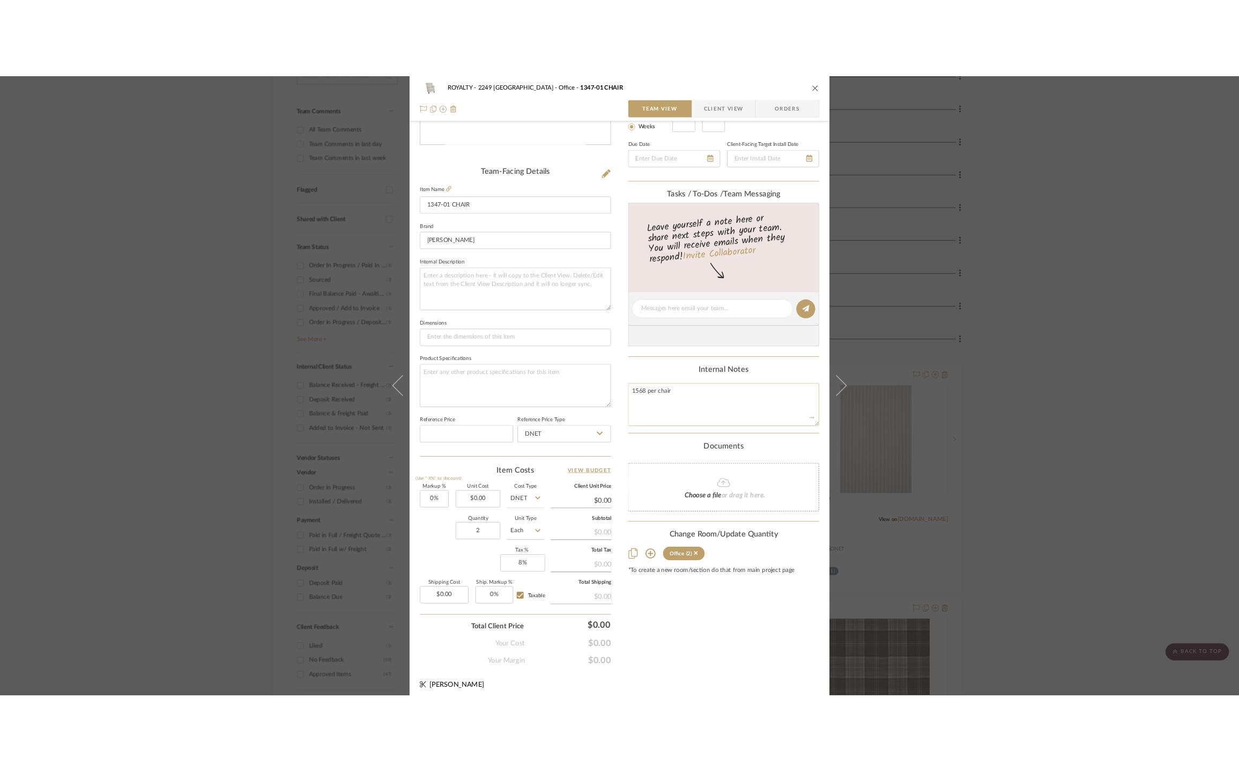
scroll to position [229, 0]
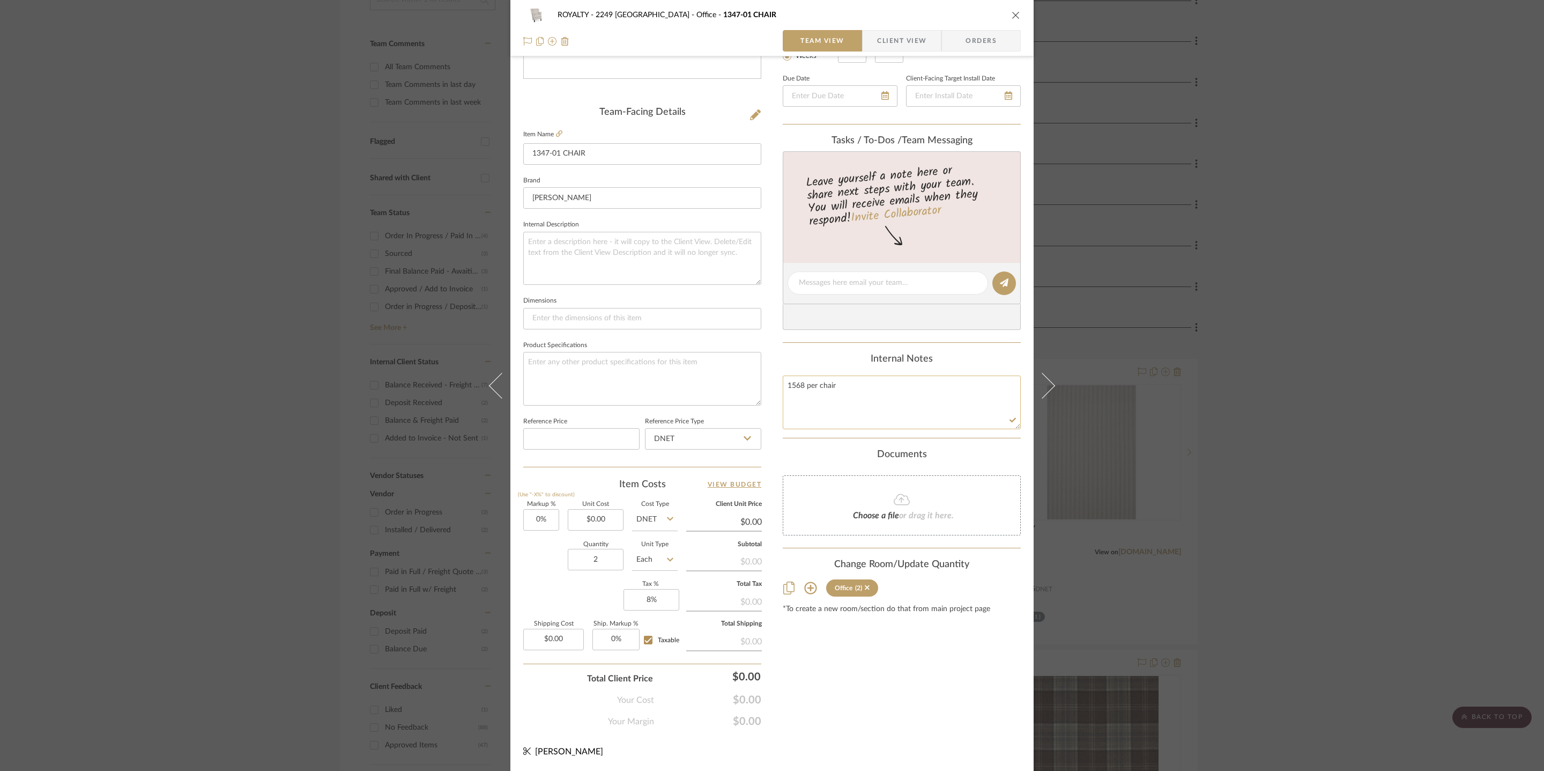
click at [849, 396] on textarea "1568 per chair" at bounding box center [902, 401] width 238 height 53
type textarea "1568 per chair 5 yds COM"
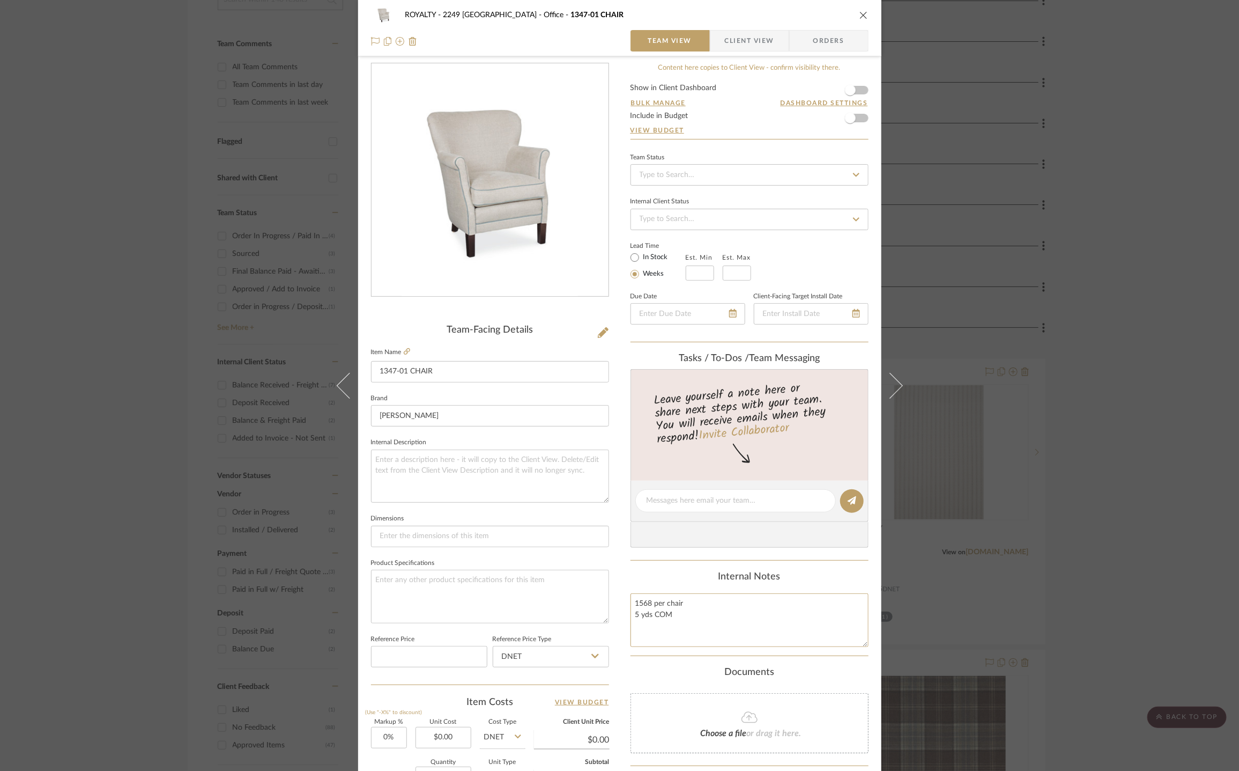
scroll to position [11, 0]
click at [860, 14] on icon "close" at bounding box center [864, 15] width 9 height 9
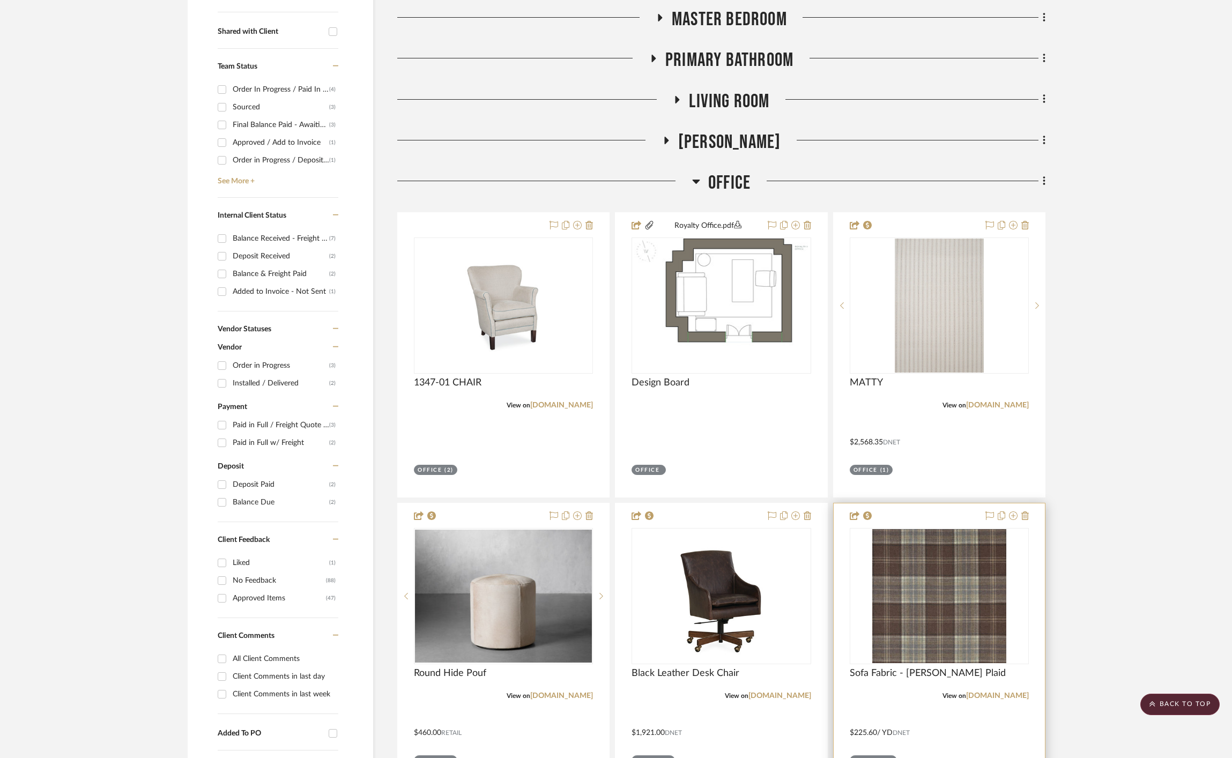
scroll to position [598, 0]
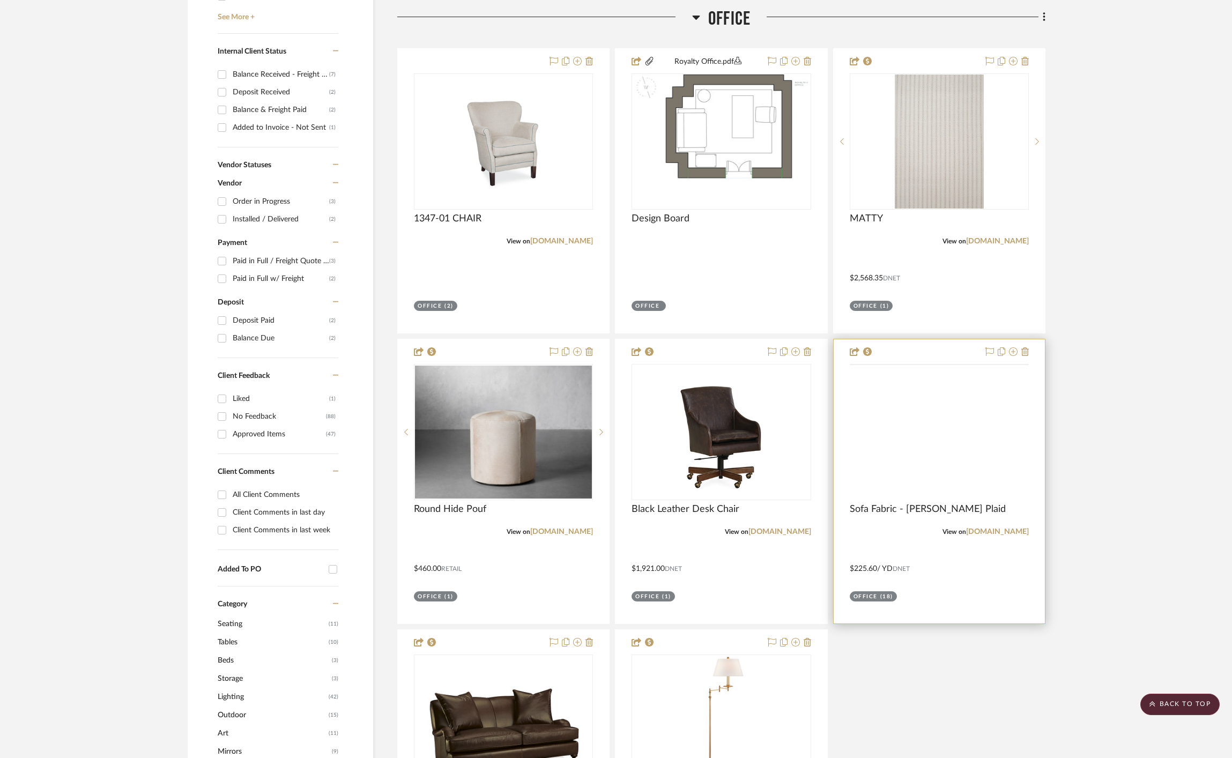
click at [0, 0] on img at bounding box center [0, 0] width 0 height 0
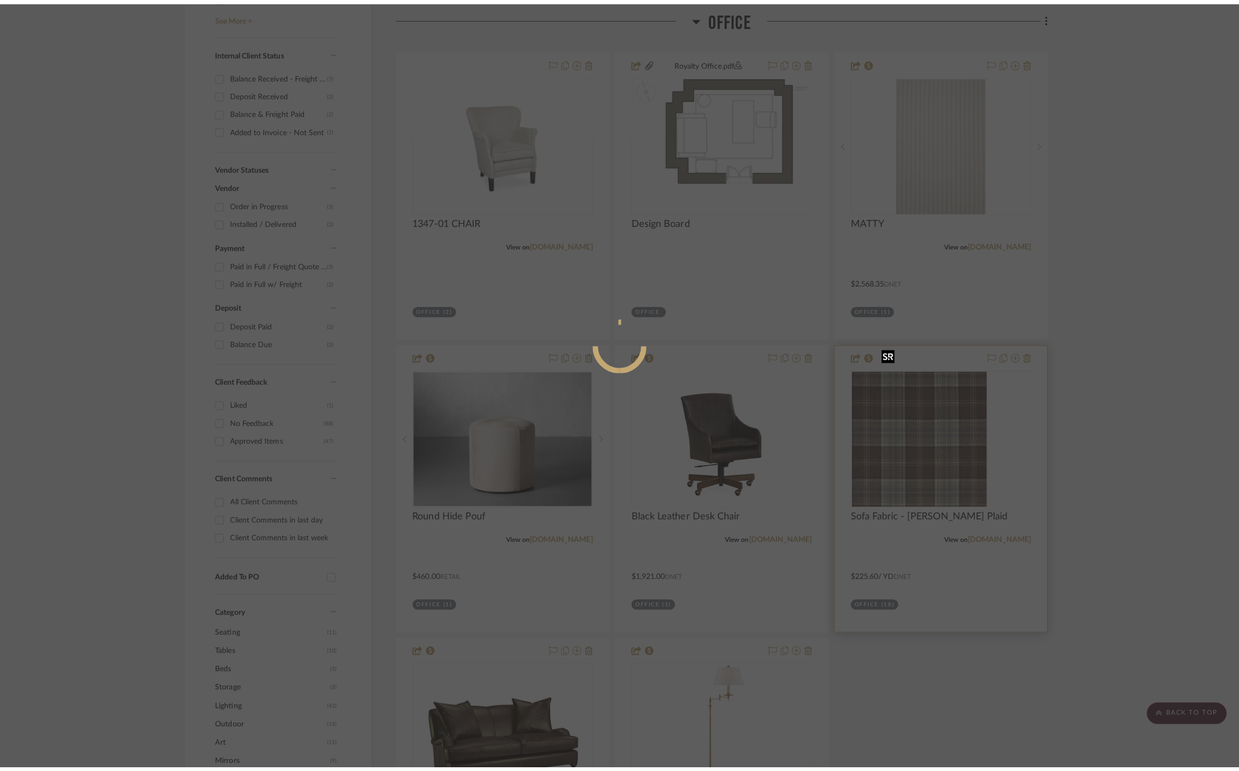
scroll to position [0, 0]
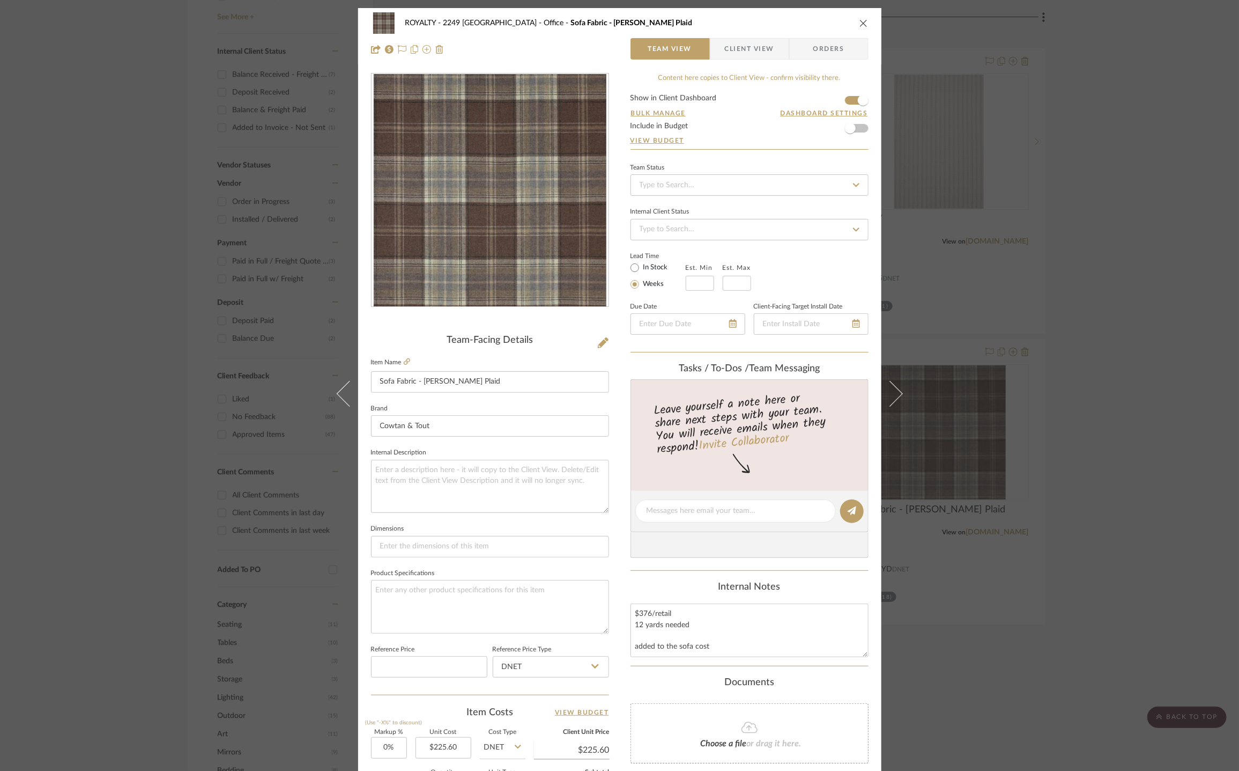
click at [1121, 251] on div "ROYALTY - 2249 Yorkshire Office Sofa Fabric - Galloway Plaid Team View Client V…" at bounding box center [619, 385] width 1239 height 771
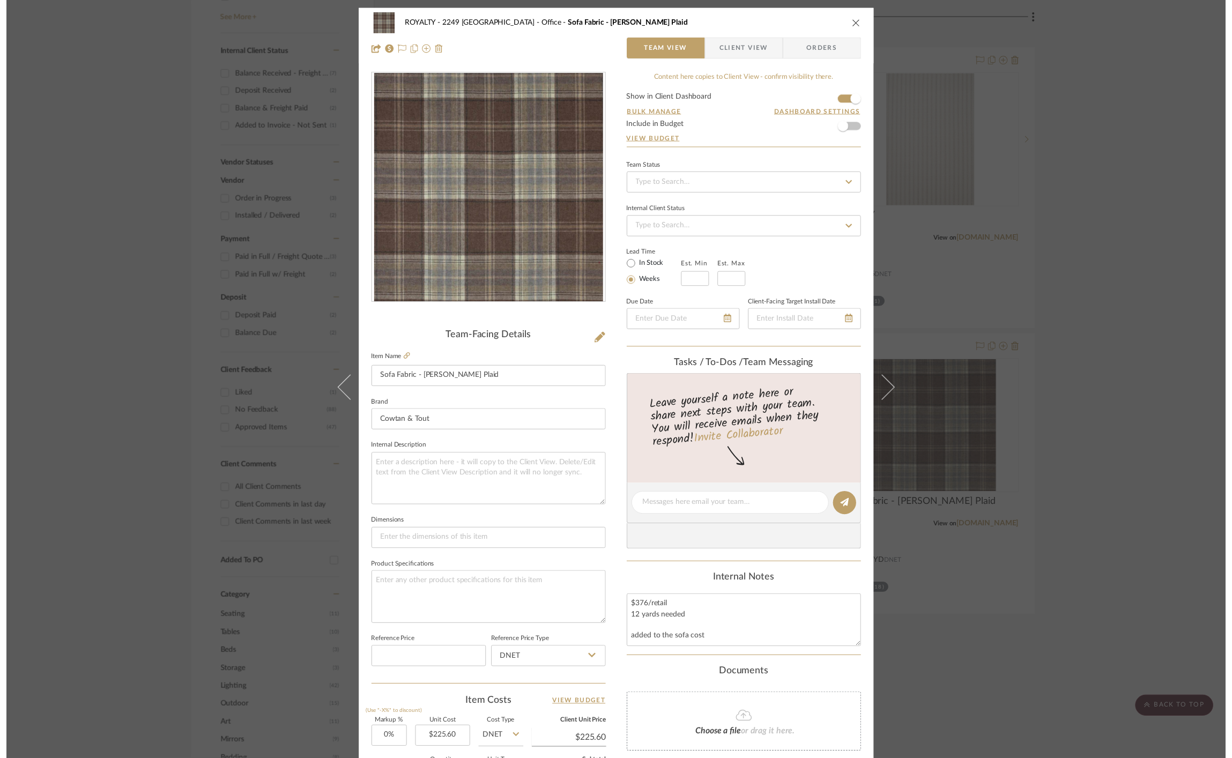
scroll to position [598, 0]
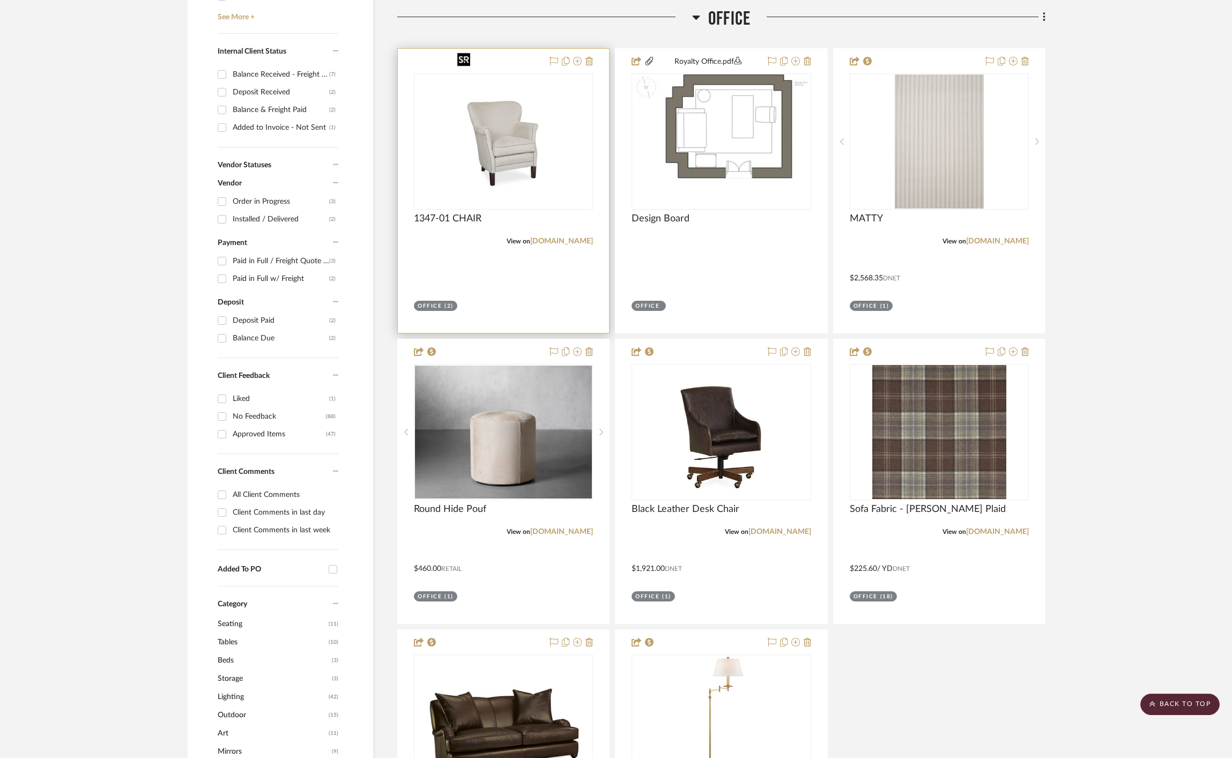
click at [522, 119] on img "0" at bounding box center [504, 142] width 102 height 134
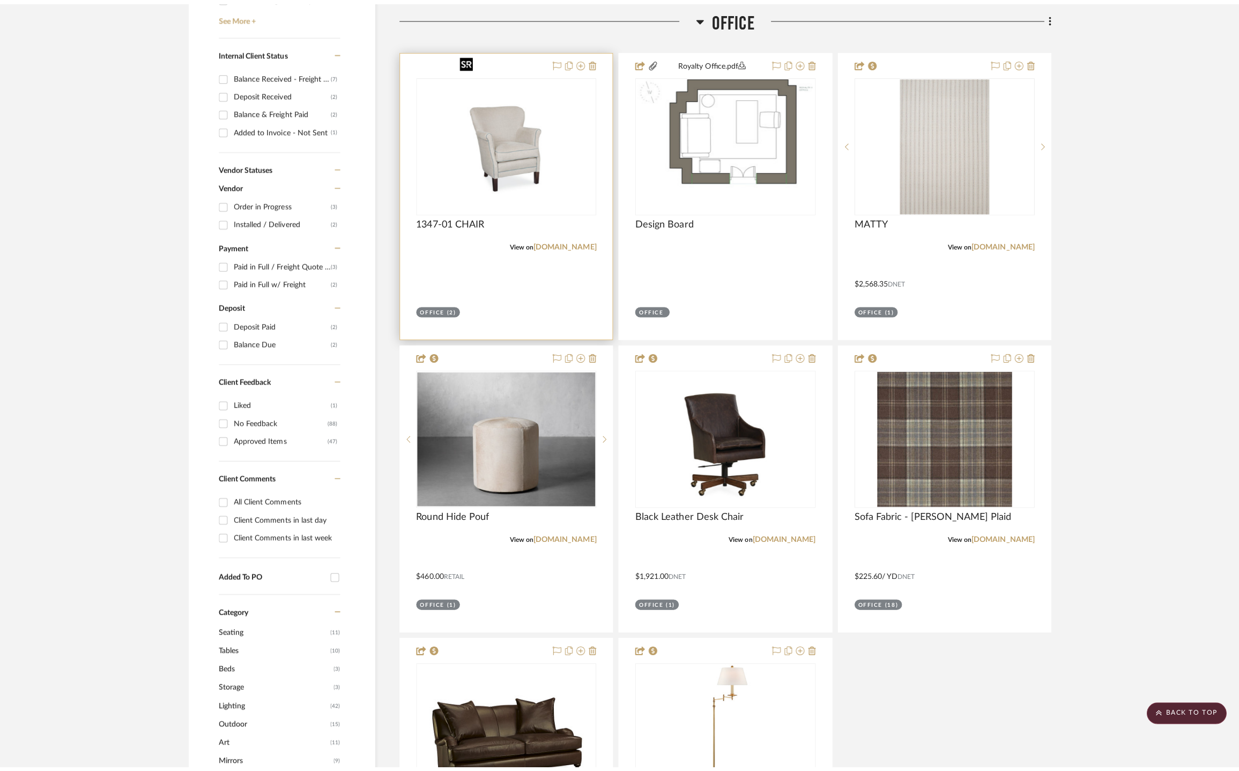
scroll to position [0, 0]
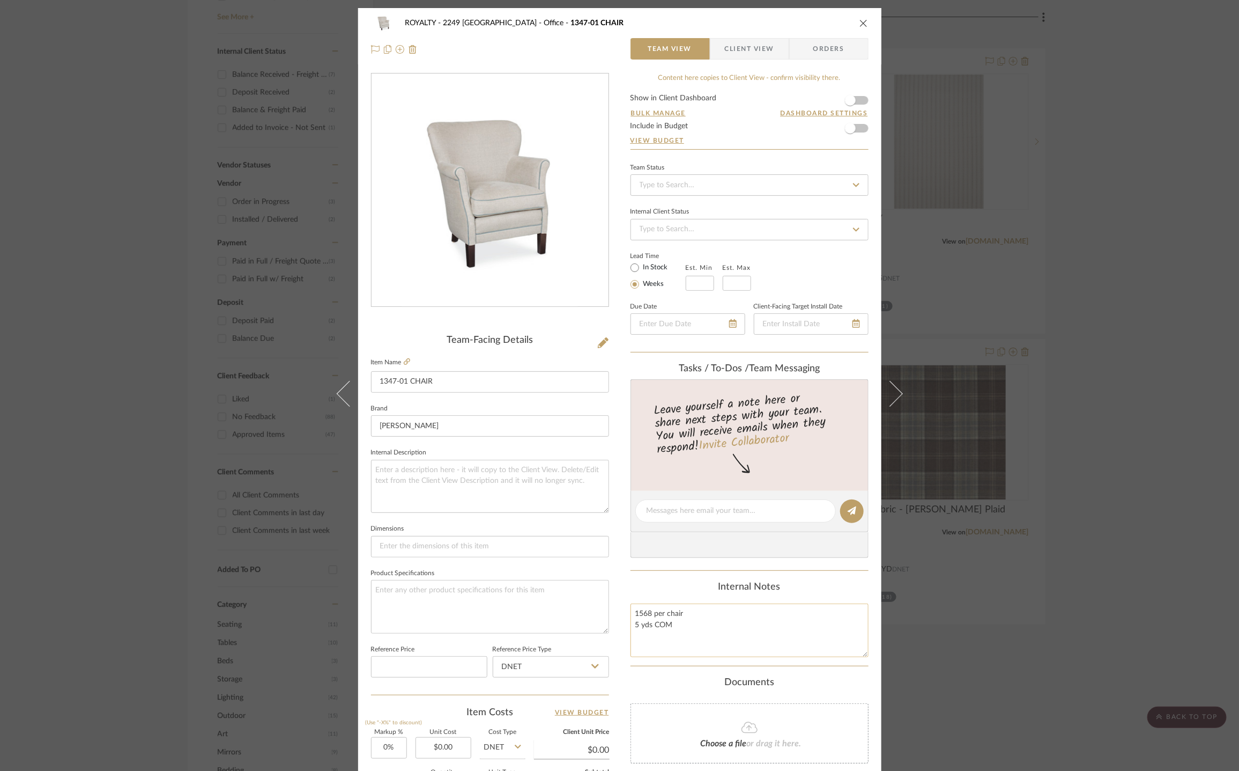
click at [722, 634] on textarea "1568 per chair 5 yds COM" at bounding box center [750, 629] width 238 height 53
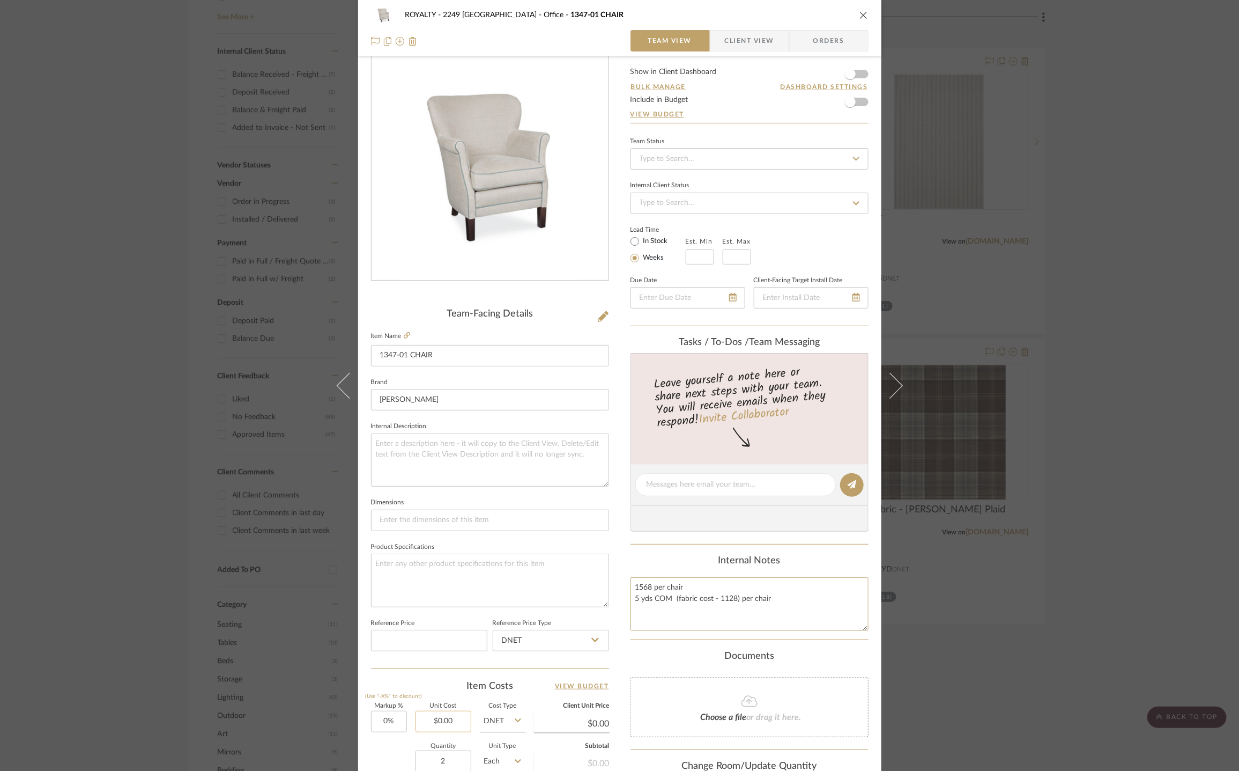
type textarea "1568 per chair 5 yds COM (fabric cost - 1128) per chair"
type input "0.00"
type textarea "1568 per chair 5 yds COM (fabric cost - 1128) per chair"
click at [456, 721] on input "0.00" at bounding box center [444, 721] width 56 height 21
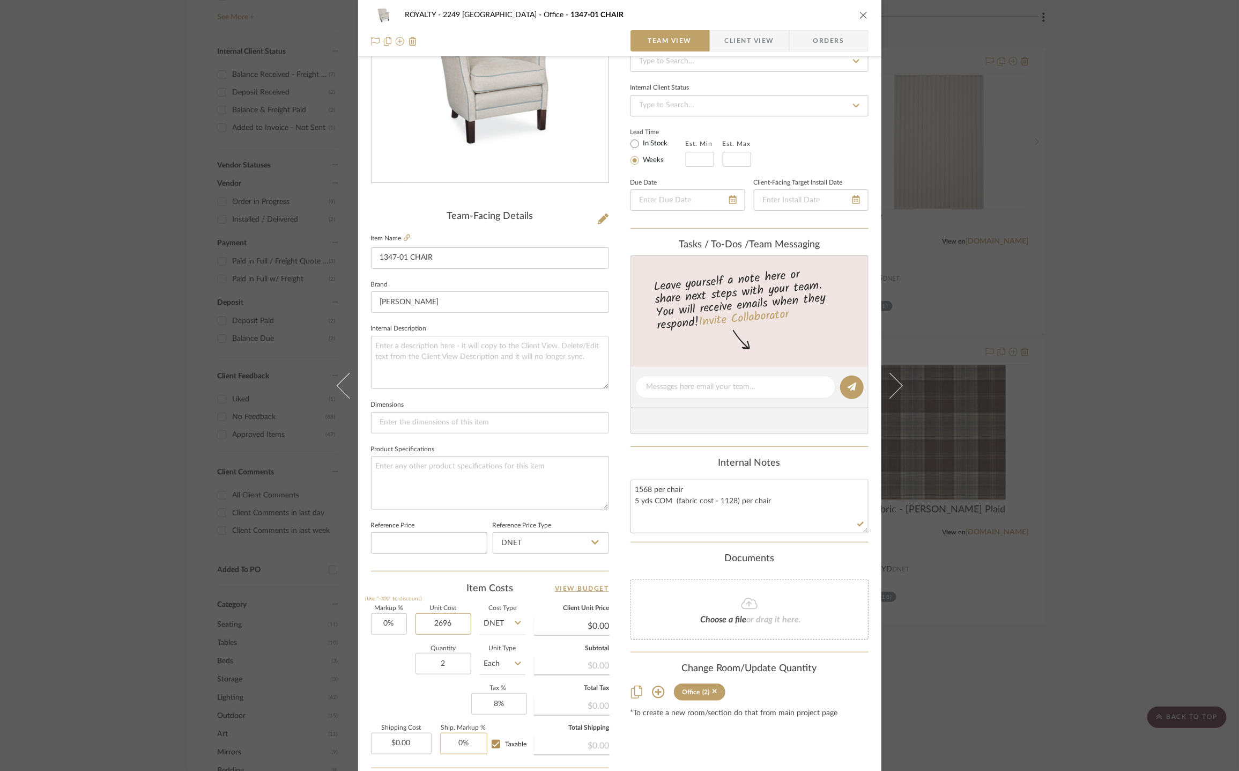
scroll to position [158, 0]
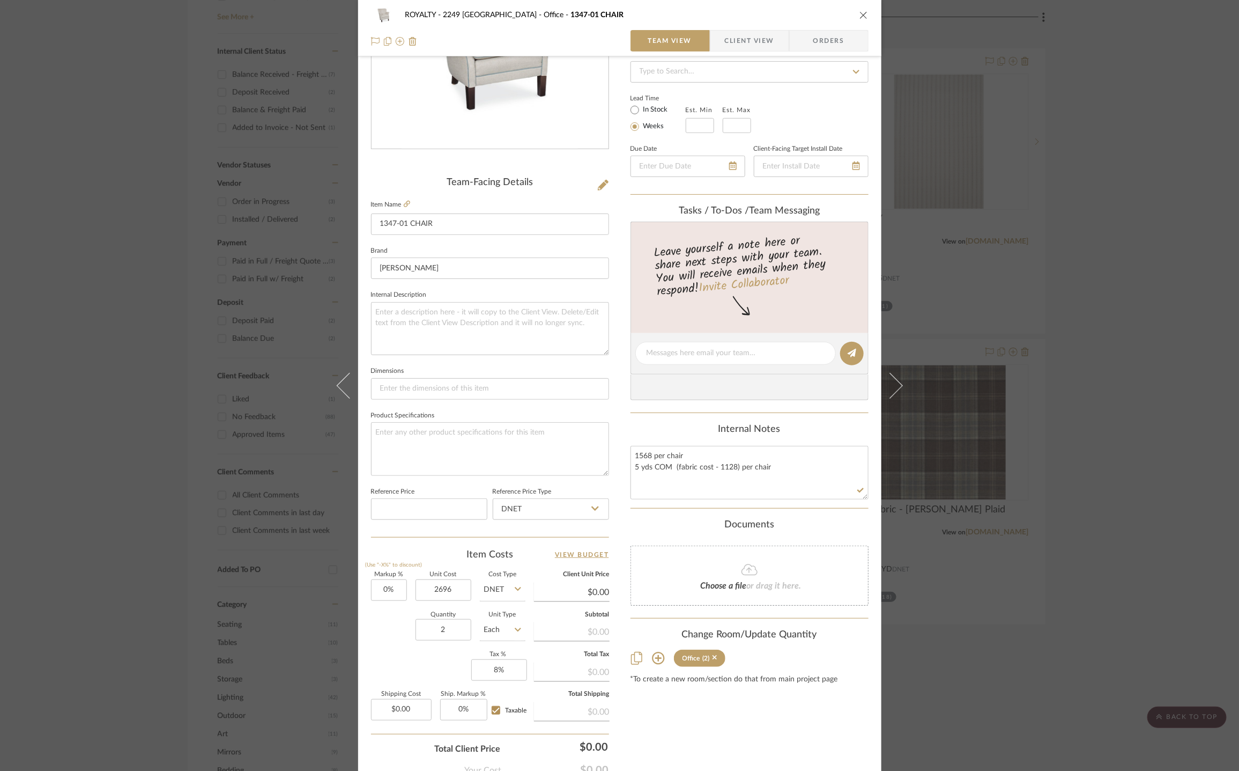
type input "$2,696.00"
click at [395, 635] on div "Quantity 2 Unit Type Each" at bounding box center [448, 631] width 154 height 38
type input "0"
click at [388, 592] on input "0" at bounding box center [389, 589] width 36 height 21
type input "$2,696.00"
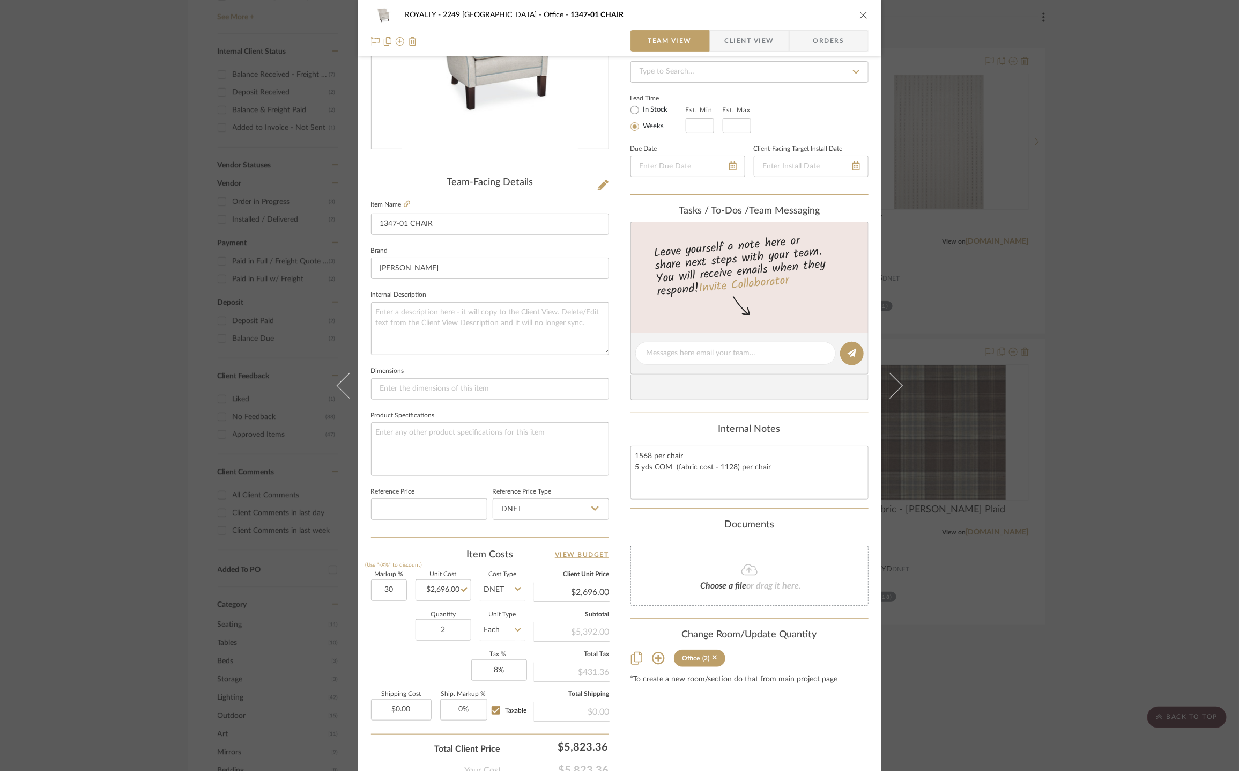
type input "30%"
click at [401, 624] on div "Quantity 2 Unit Type Each" at bounding box center [448, 631] width 154 height 38
type input "$3,504.80"
click at [382, 592] on input "30" at bounding box center [389, 589] width 36 height 21
type input "25%"
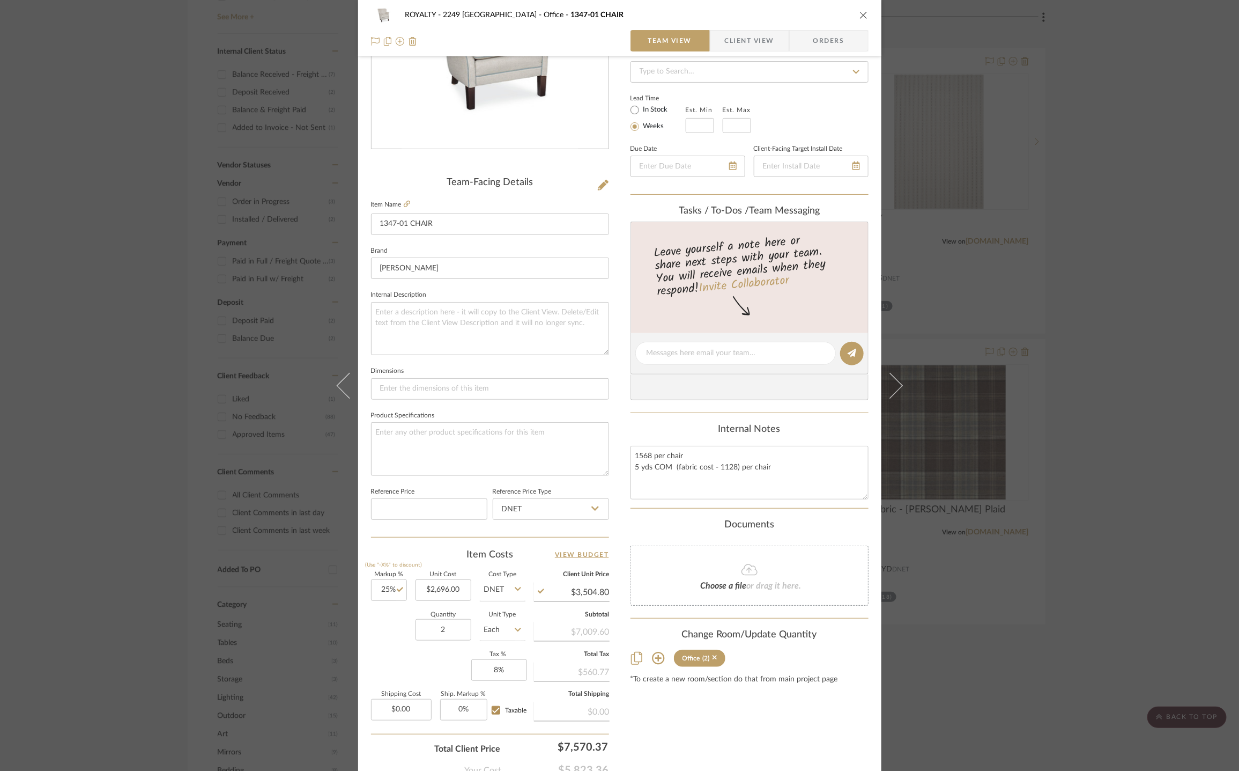
click at [384, 667] on div "Markup % (Use "-X%" to discount) 25% Unit Cost $2,696.00 Cost Type DNET Client …" at bounding box center [490, 650] width 238 height 157
type input "$3,370.00"
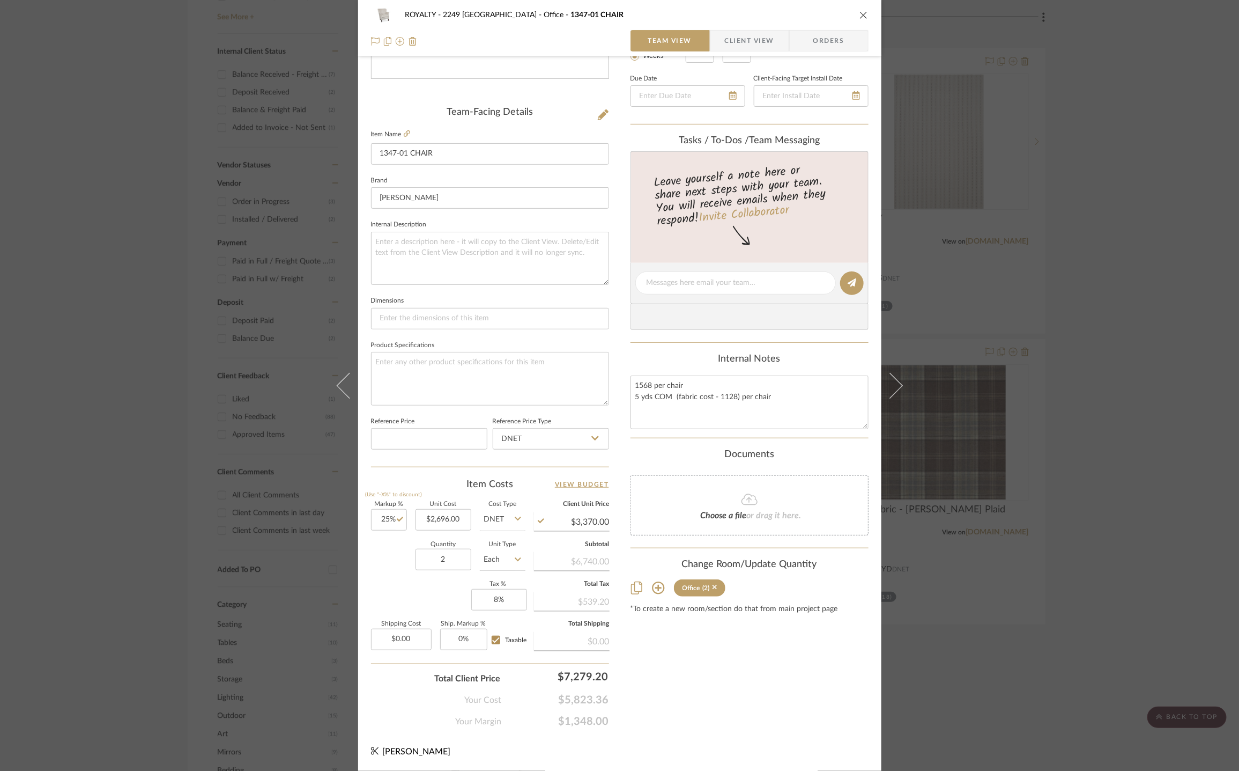
scroll to position [229, 0]
click at [755, 705] on div "Content here copies to Client View - confirm visibility there. Show in Client D…" at bounding box center [750, 286] width 238 height 883
click at [757, 695] on div "Content here copies to Client View - confirm visibility there. Show in Client D…" at bounding box center [750, 286] width 238 height 883
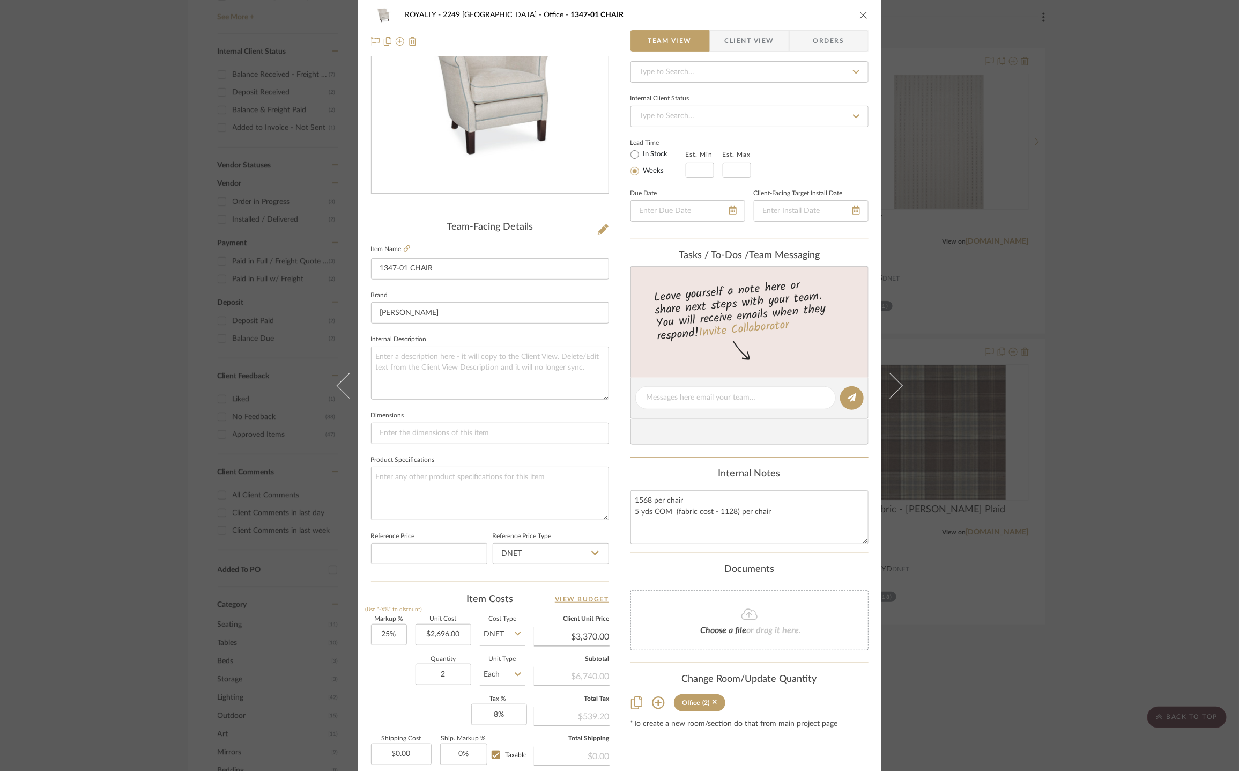
scroll to position [0, 0]
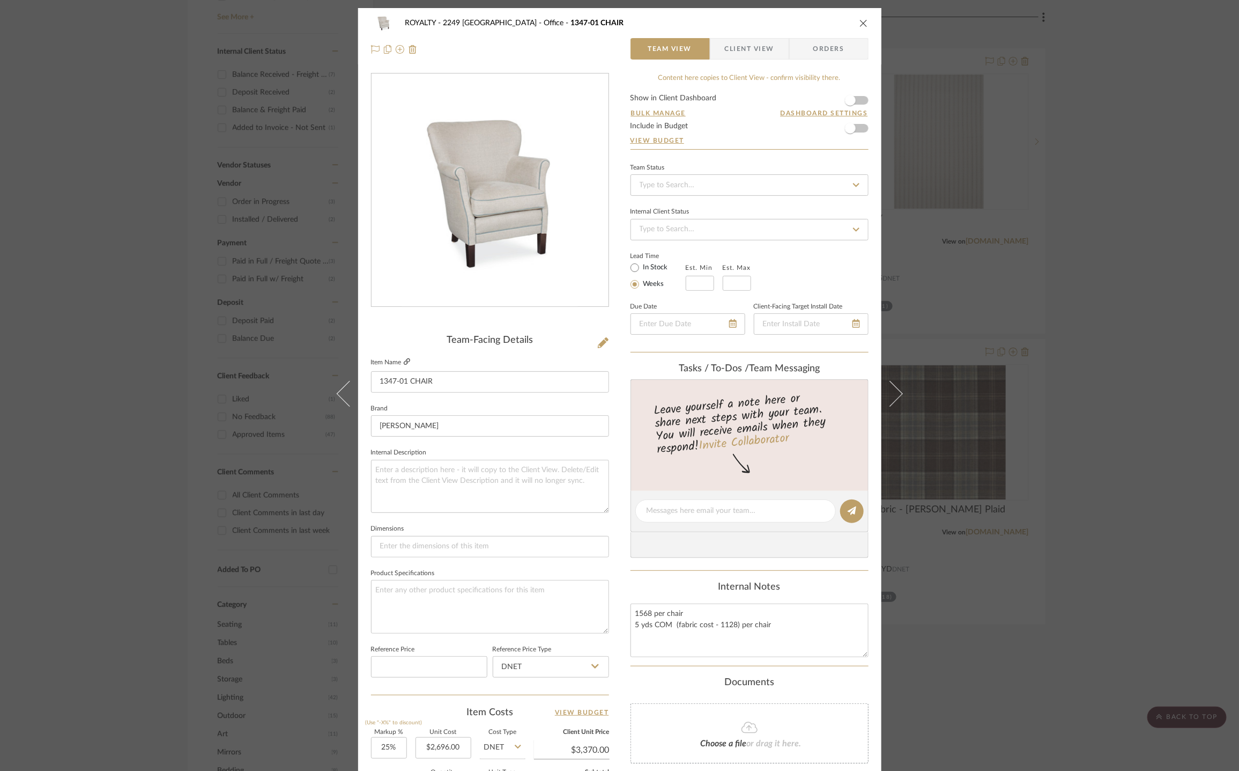
click at [404, 363] on icon at bounding box center [407, 361] width 6 height 6
click at [860, 96] on form "Show in Client Dashboard Bulk Manage Dashboard Settings Include in Budget View …" at bounding box center [750, 121] width 238 height 55
click at [859, 101] on form "Show in Client Dashboard Bulk Manage Dashboard Settings Include in Budget View …" at bounding box center [750, 121] width 238 height 55
click at [855, 102] on span "button" at bounding box center [851, 100] width 24 height 24
click at [860, 23] on icon "close" at bounding box center [864, 23] width 9 height 9
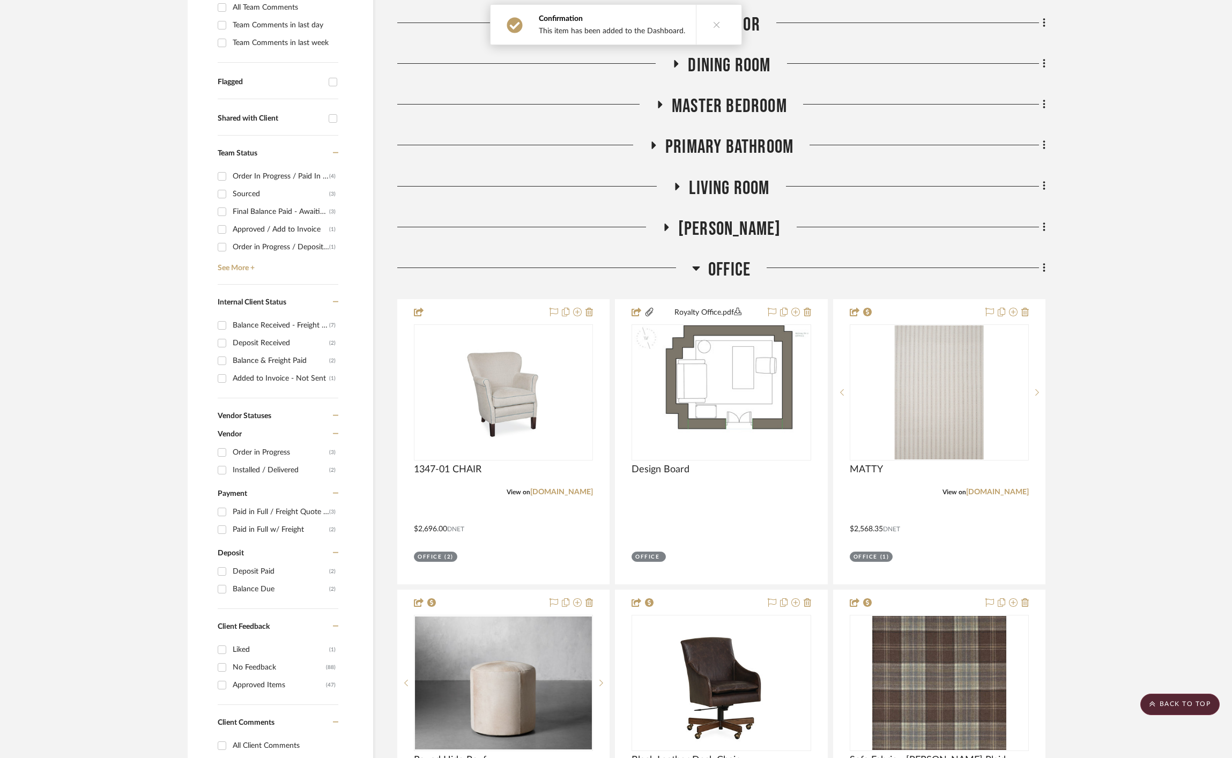
scroll to position [345, 0]
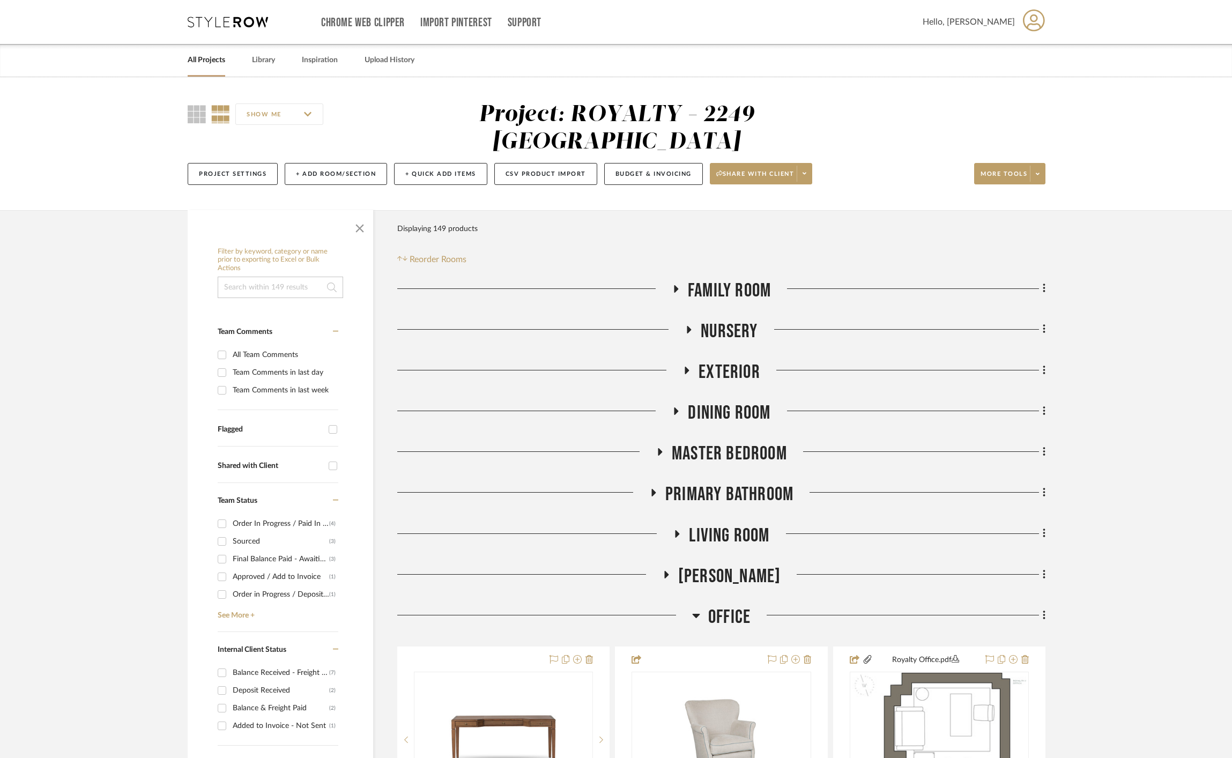
scroll to position [295, 0]
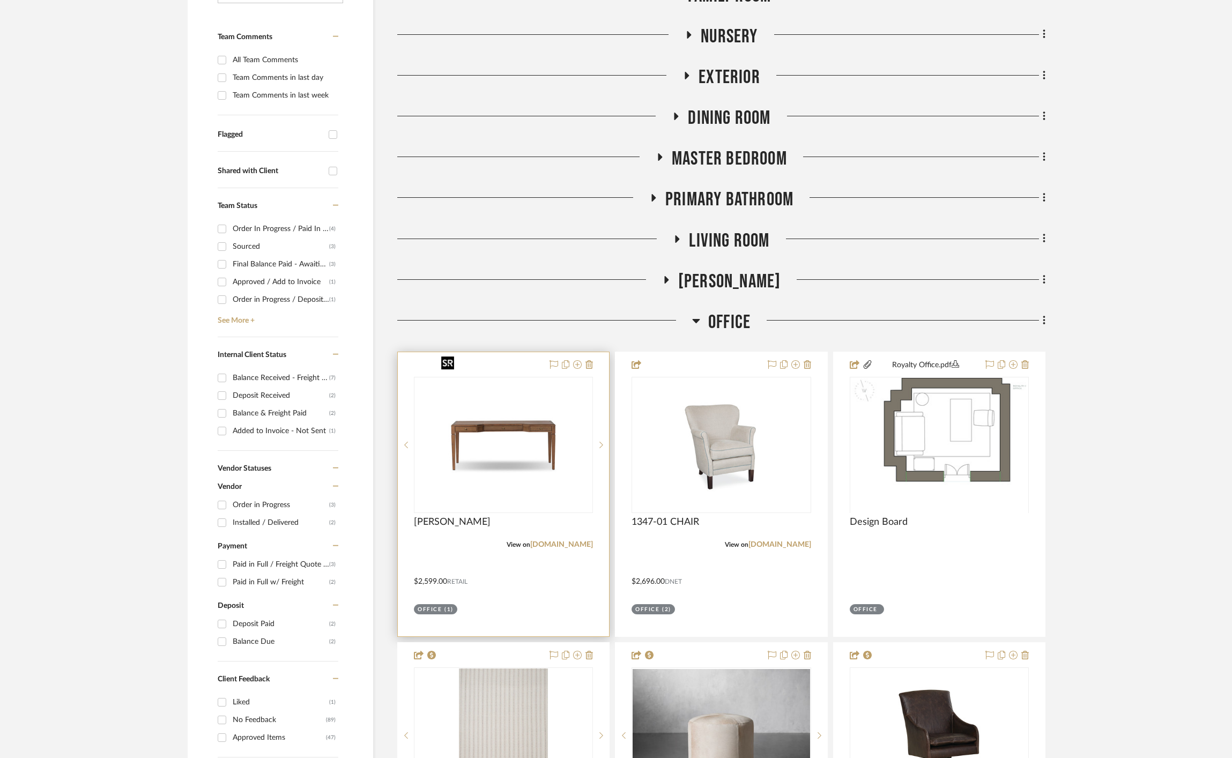
click at [0, 0] on img at bounding box center [0, 0] width 0 height 0
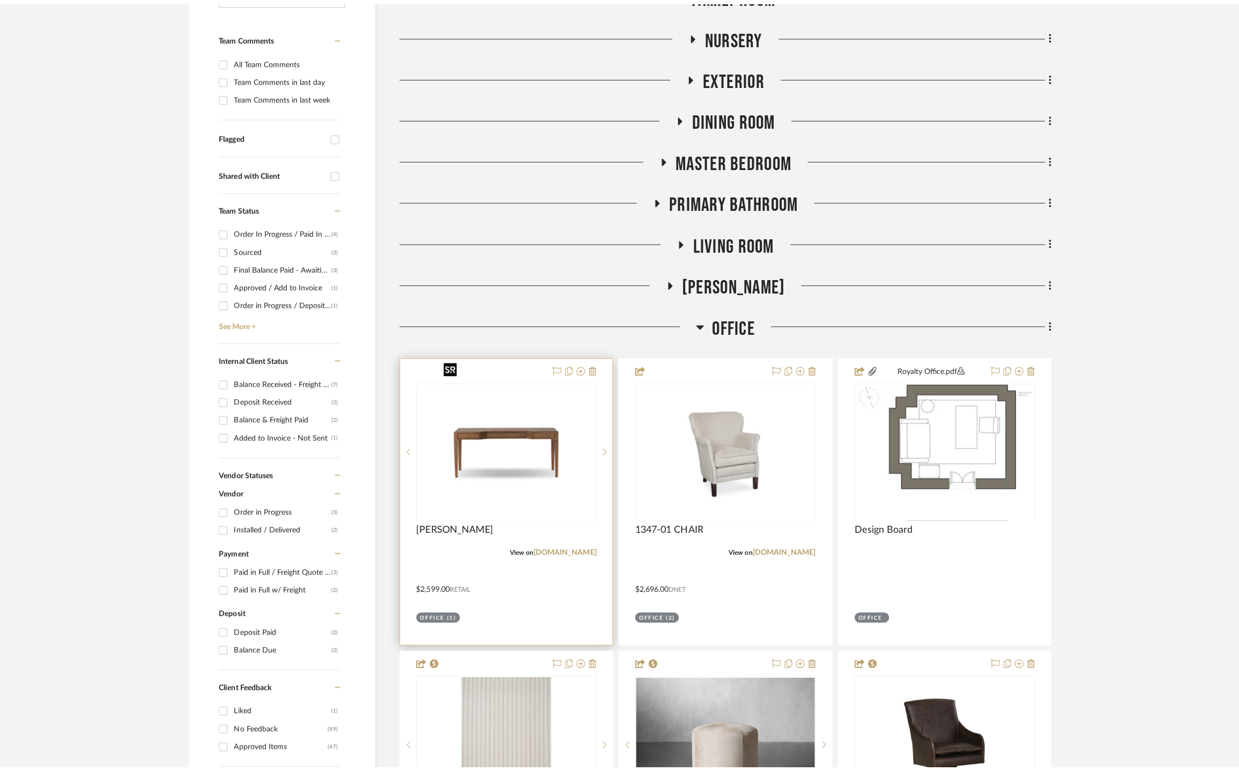
scroll to position [0, 0]
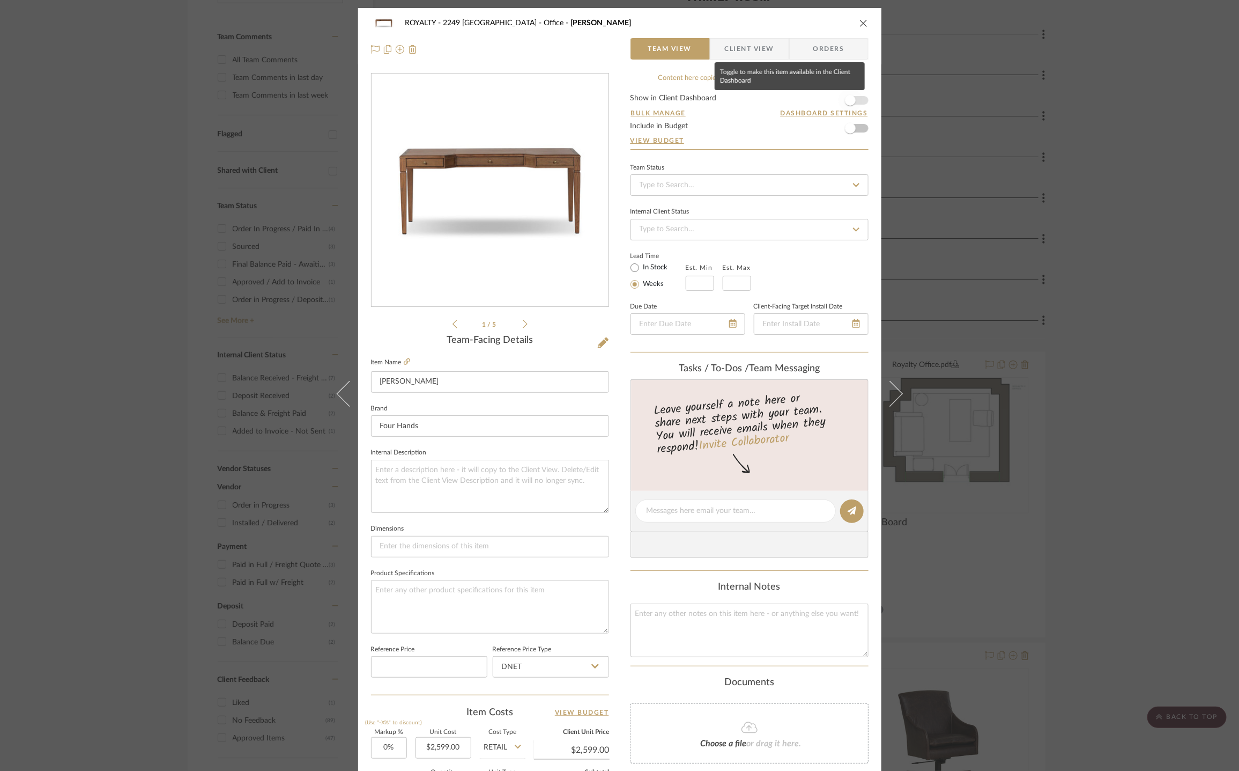
click at [850, 99] on span "button" at bounding box center [850, 100] width 11 height 11
click at [860, 27] on icon "close" at bounding box center [864, 23] width 9 height 9
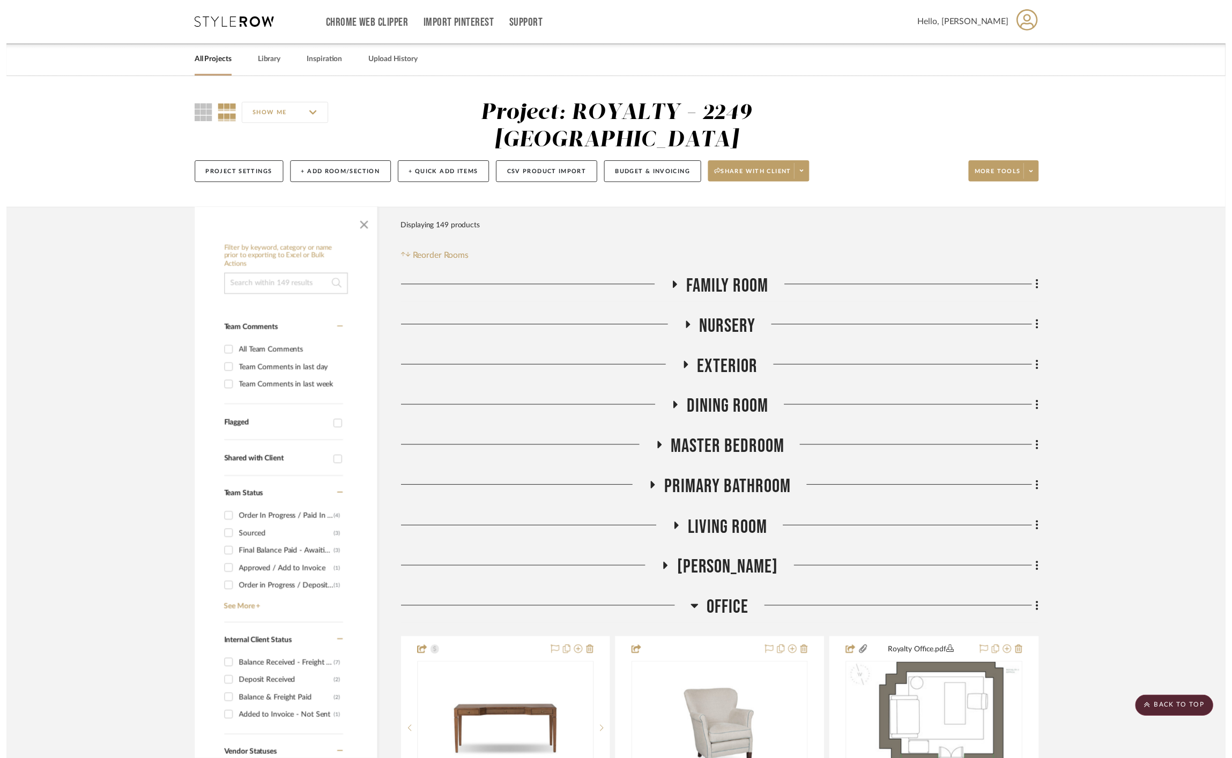
scroll to position [295, 0]
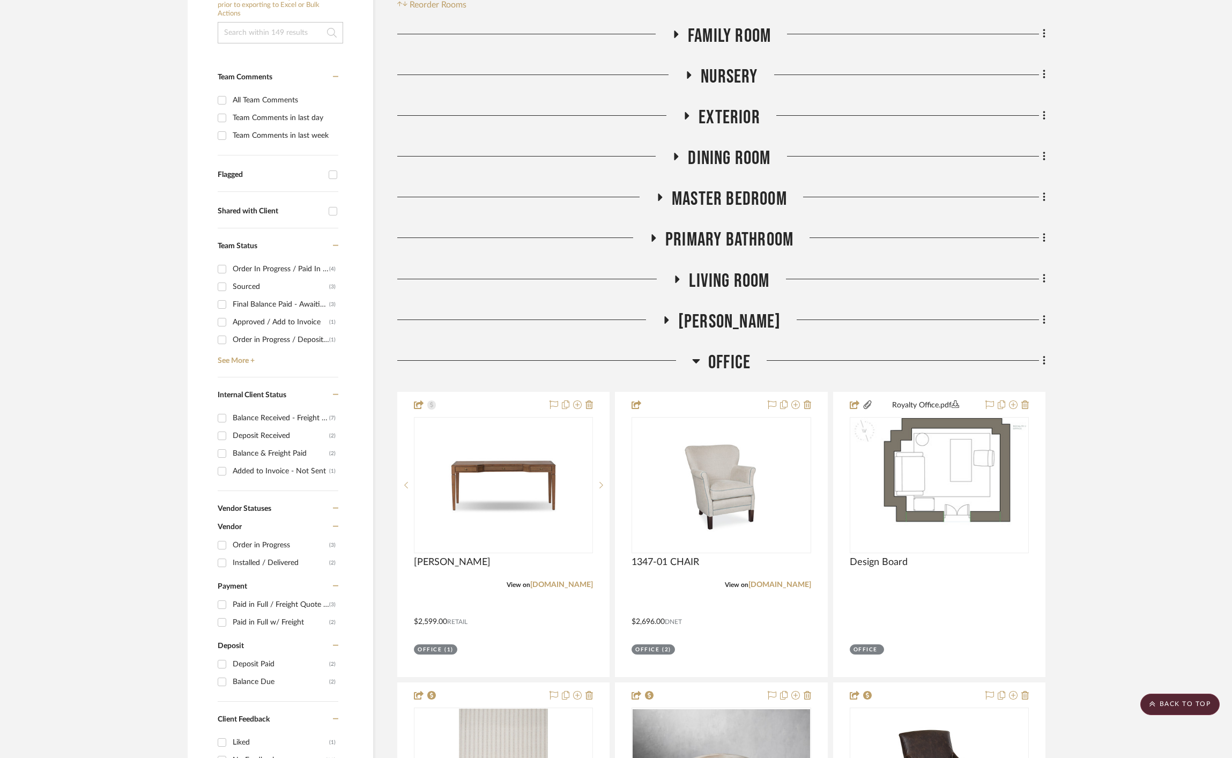
scroll to position [104, 0]
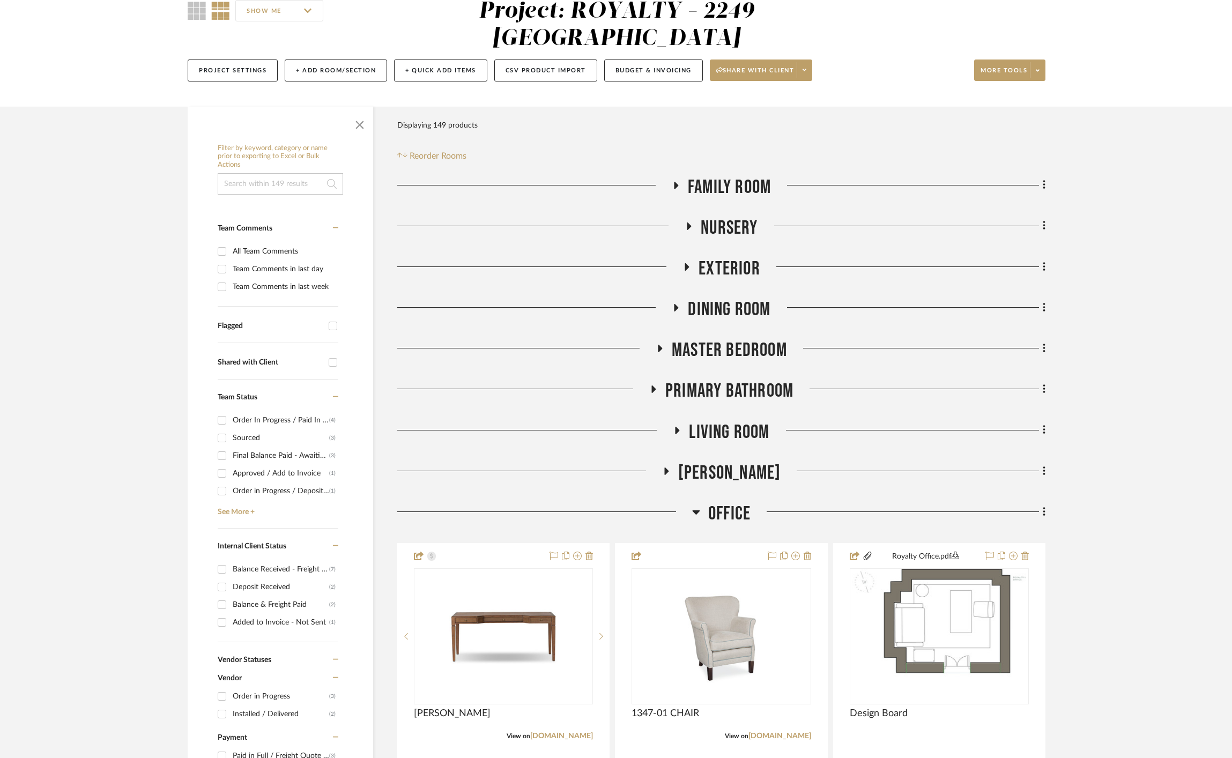
click at [707, 339] on span "Master Bedroom" at bounding box center [729, 350] width 115 height 23
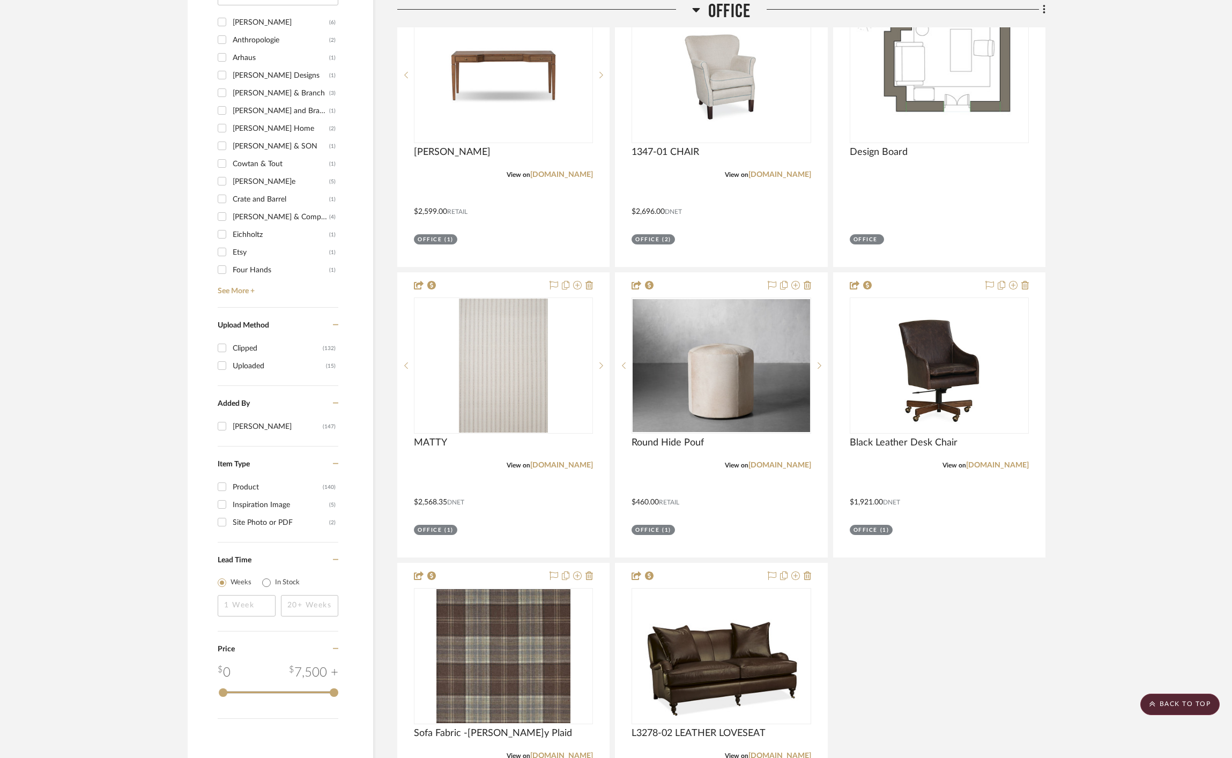
scroll to position [1276, 0]
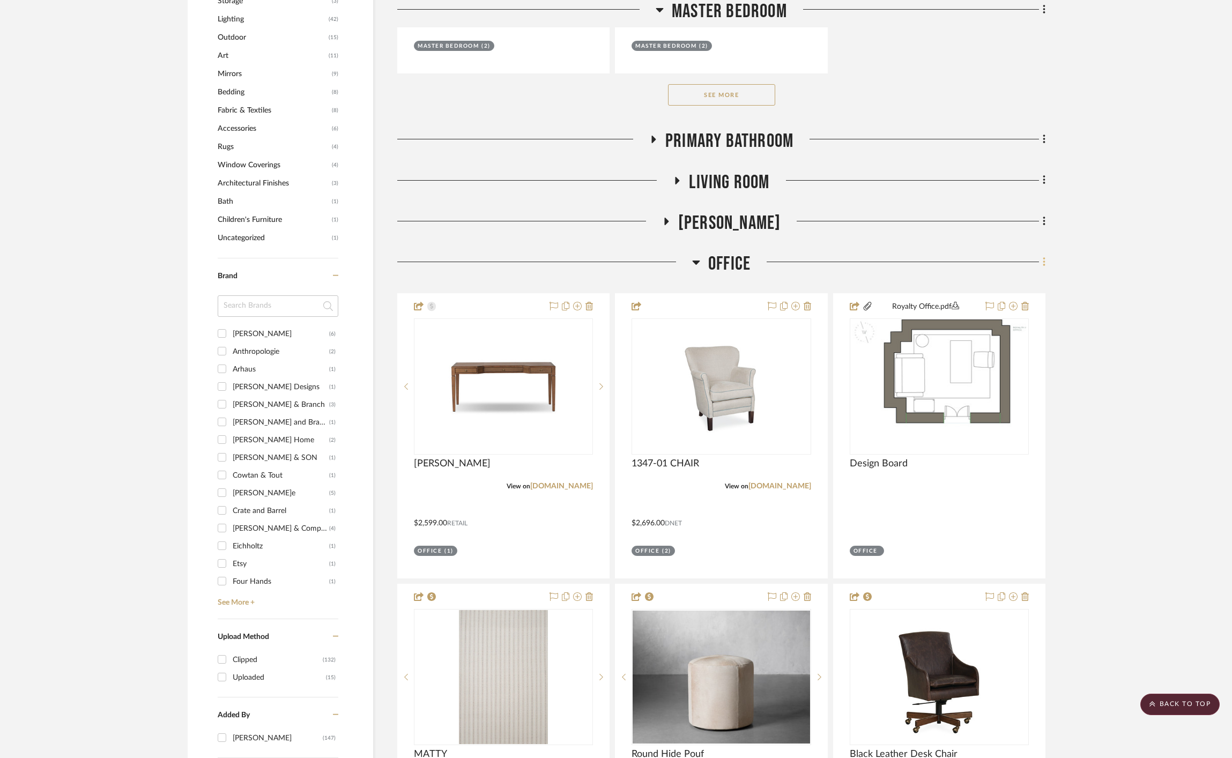
click at [1044, 257] on icon at bounding box center [1044, 261] width 2 height 9
click at [1024, 261] on span "Add New Item" at bounding box center [996, 257] width 84 height 9
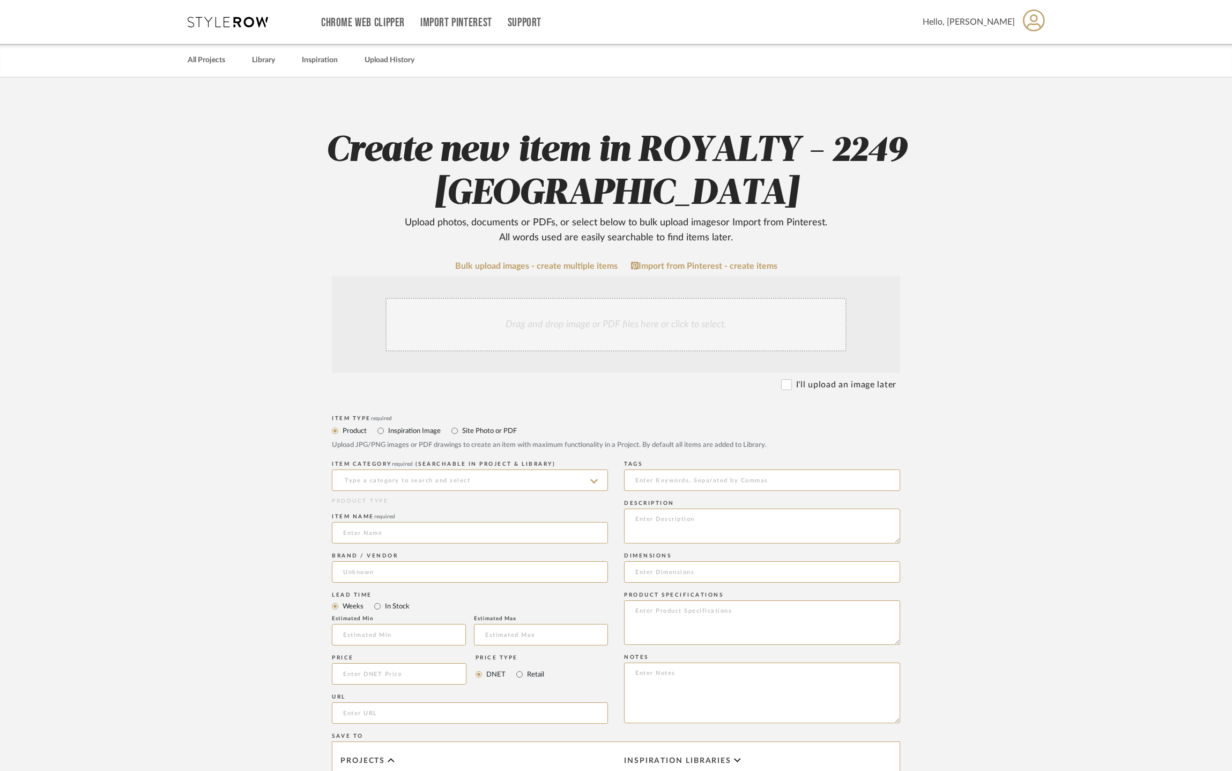
click at [479, 435] on label "Site Photo or PDF" at bounding box center [489, 431] width 56 height 12
click at [461, 435] on input "Site Photo or PDF" at bounding box center [454, 430] width 13 height 13
radio input "true"
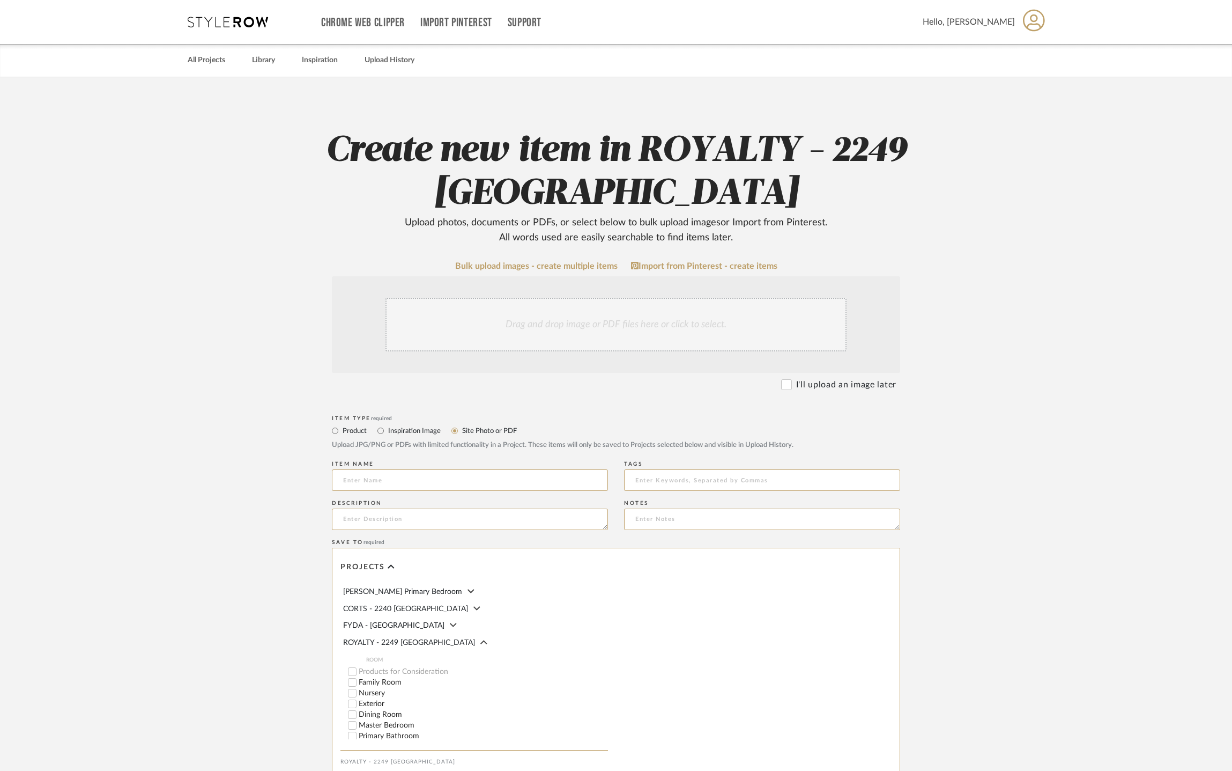
click at [641, 326] on div "Drag and drop image or PDF files here or click to select." at bounding box center [616, 325] width 461 height 54
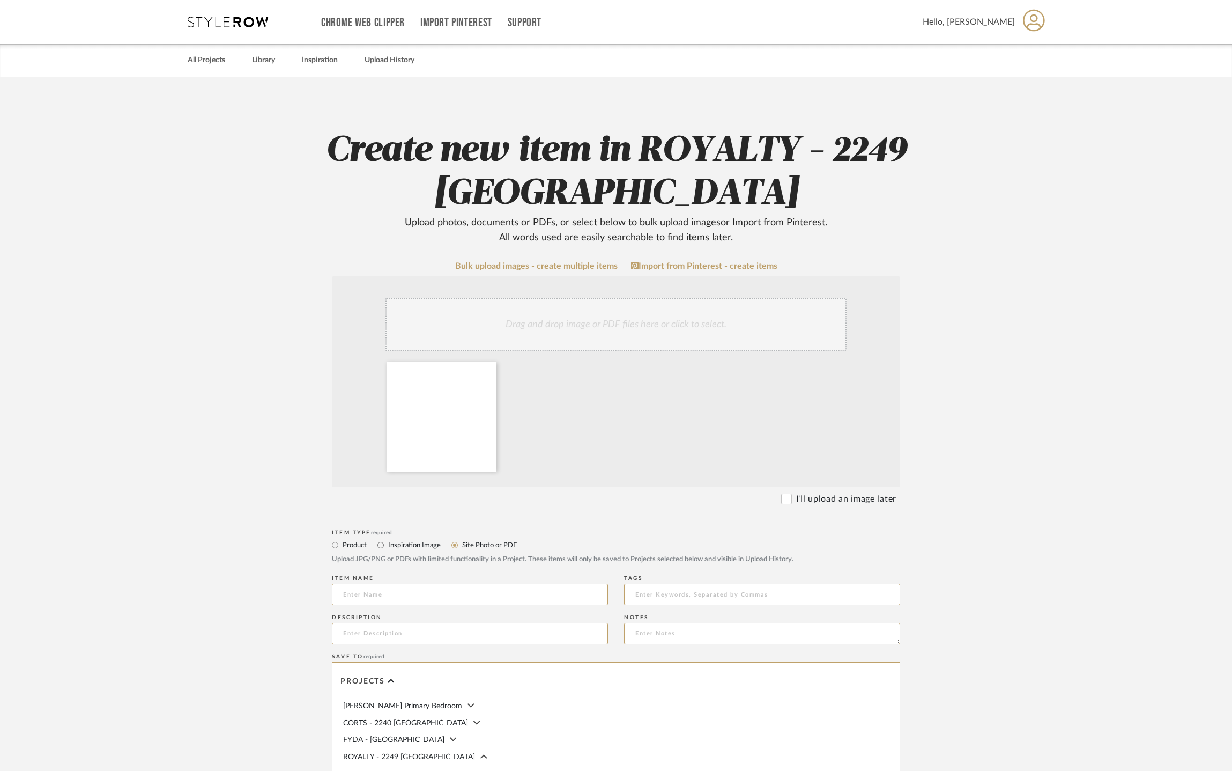
scroll to position [266, 0]
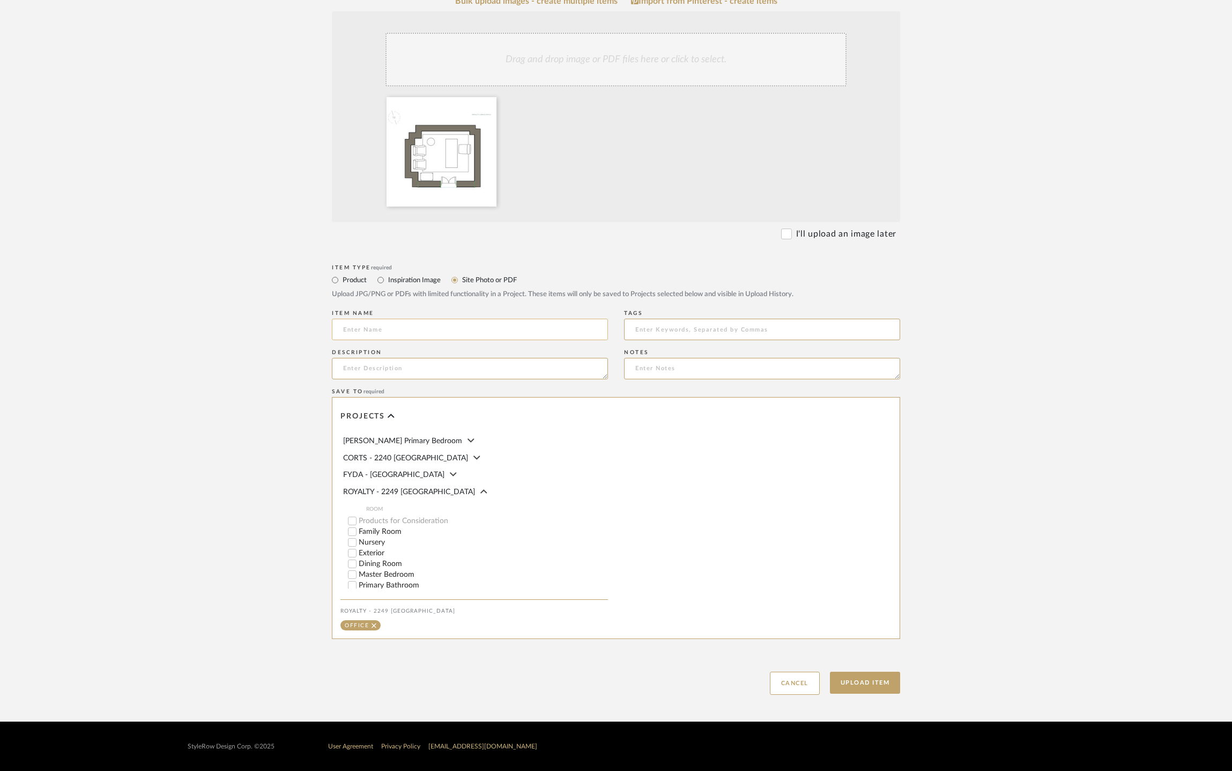
click at [426, 330] on input at bounding box center [470, 329] width 276 height 21
type input "Mood Board - V2"
click at [873, 688] on button "Upload Item" at bounding box center [865, 682] width 71 height 22
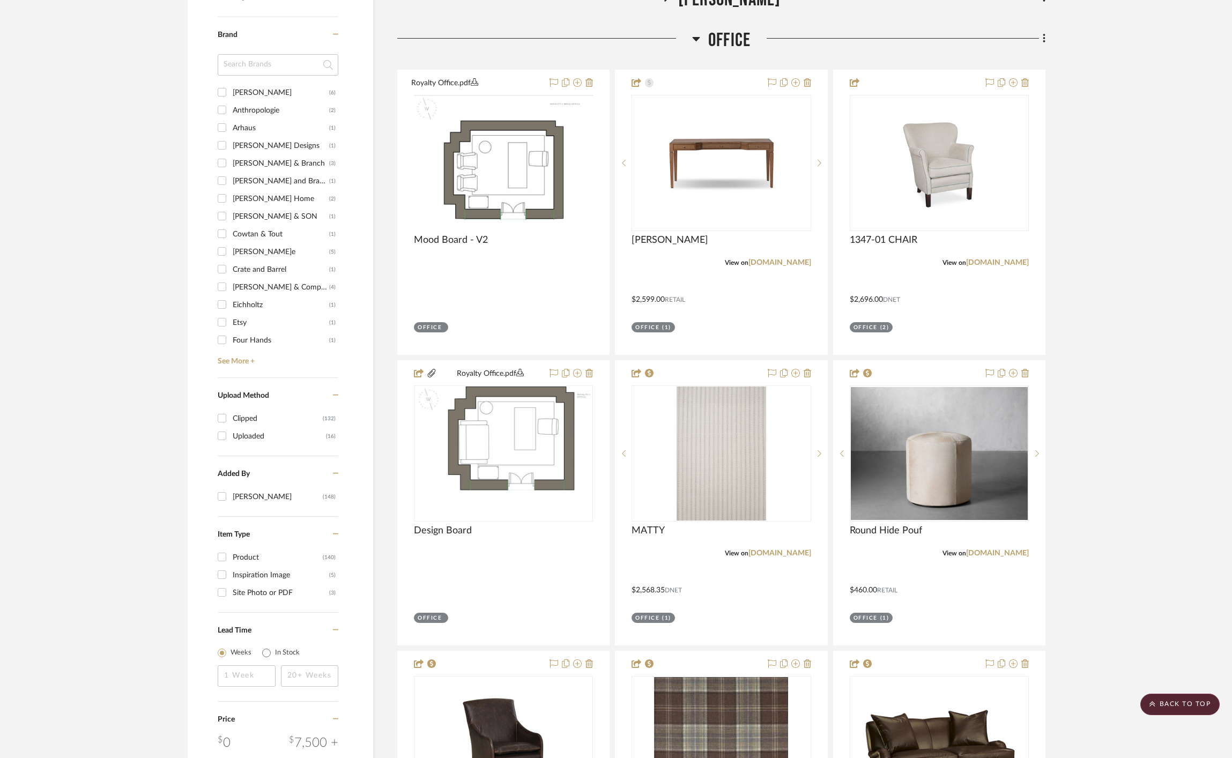
scroll to position [1502, 0]
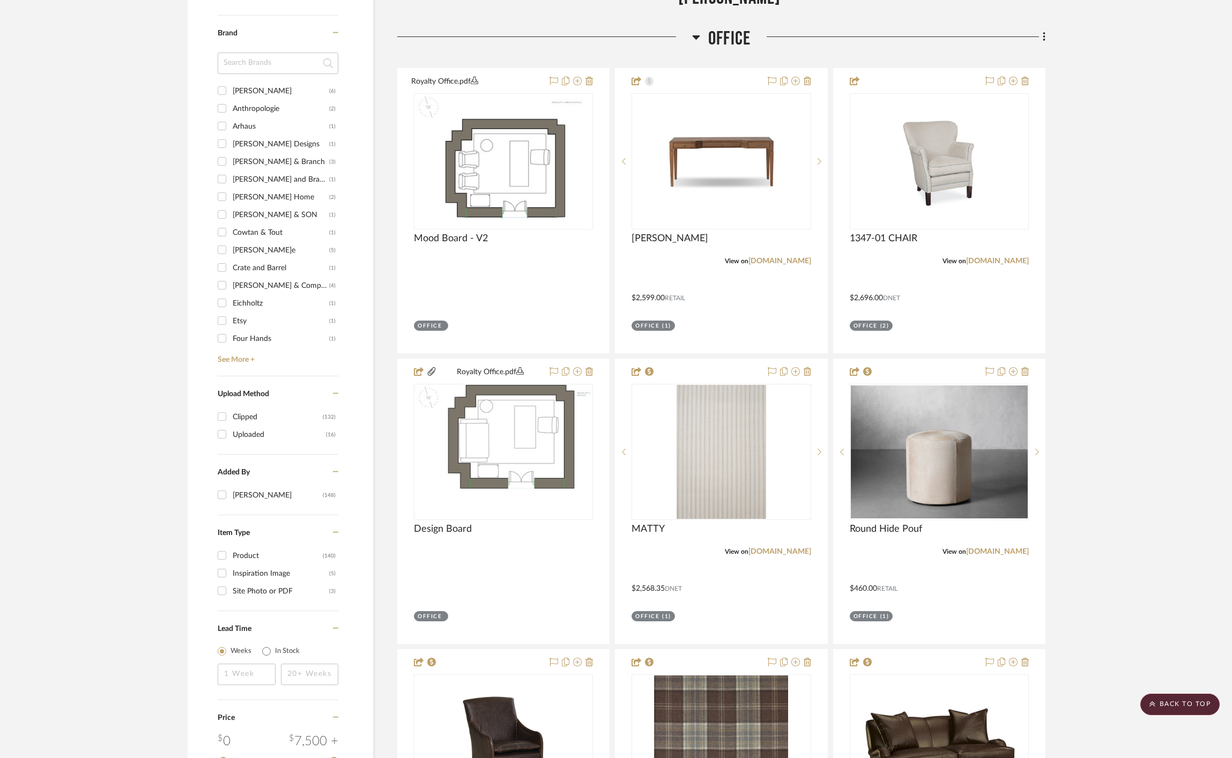
click at [694, 35] on icon at bounding box center [696, 37] width 8 height 4
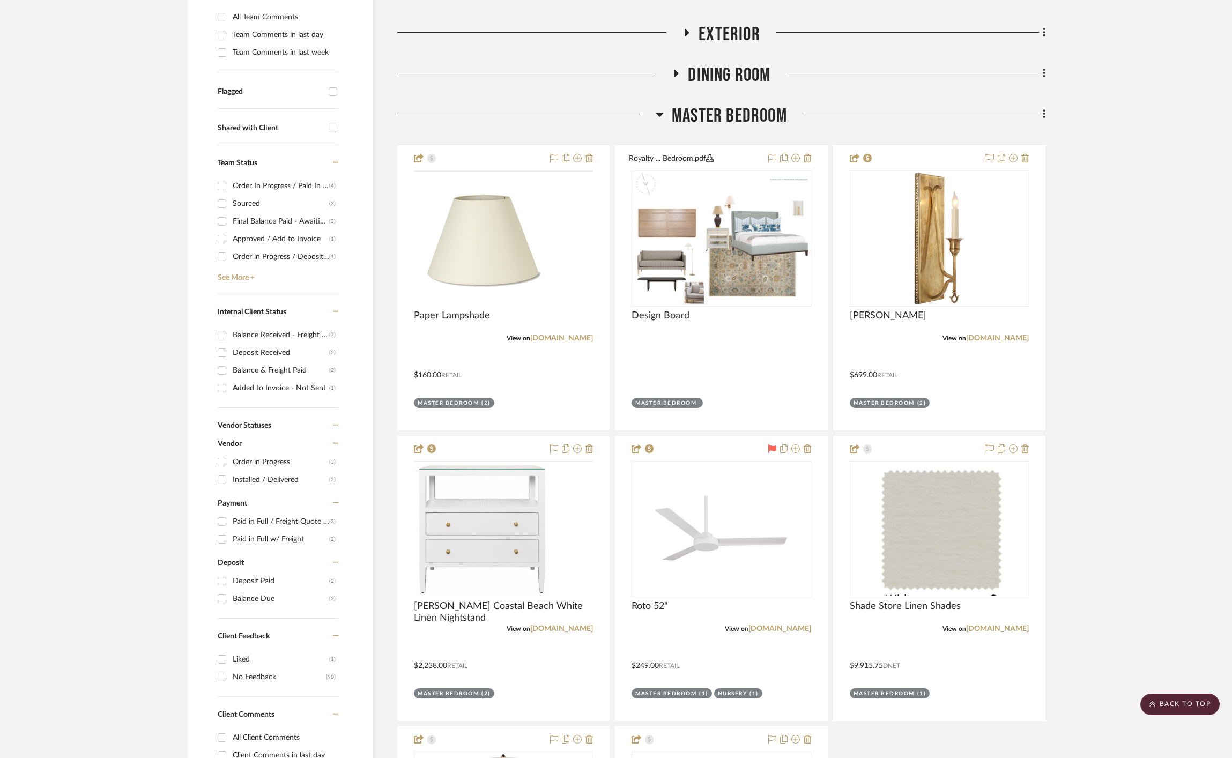
scroll to position [0, 0]
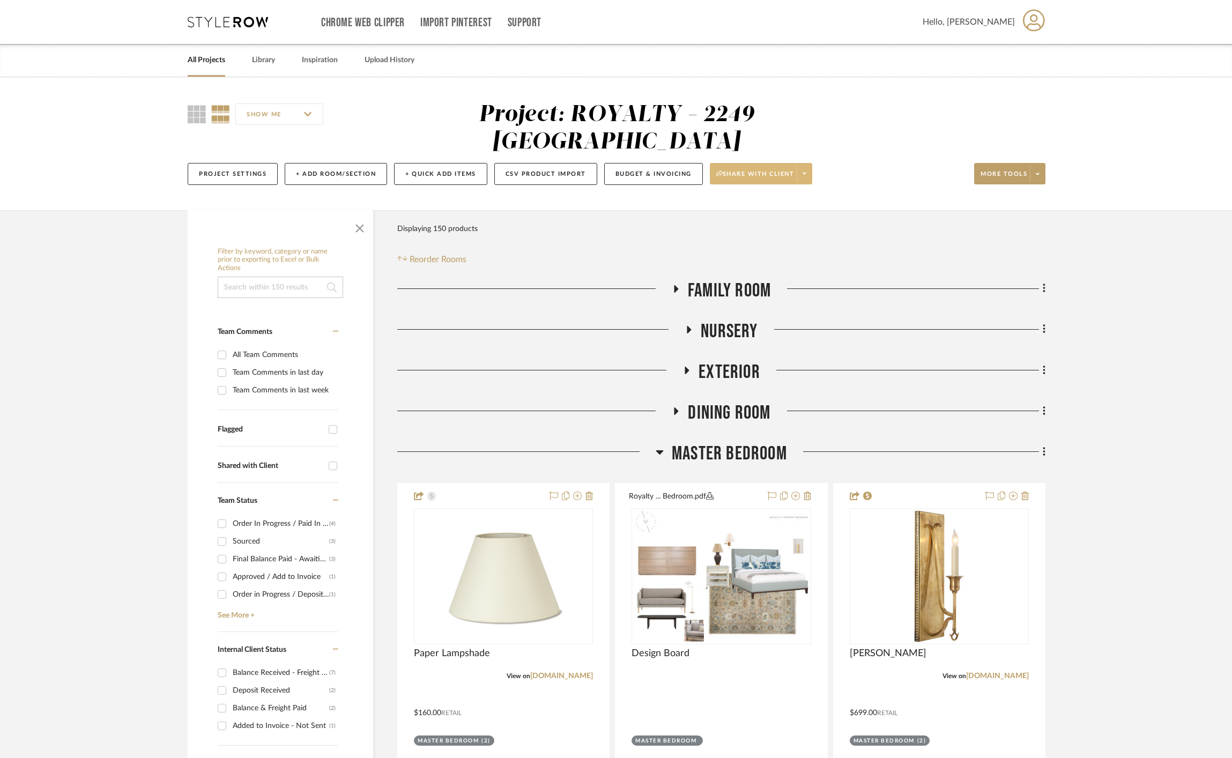
click at [807, 171] on icon at bounding box center [805, 174] width 4 height 6
click at [807, 178] on span "Preview Client Dashboard" at bounding box center [768, 176] width 92 height 9
click at [237, 20] on icon at bounding box center [228, 22] width 80 height 11
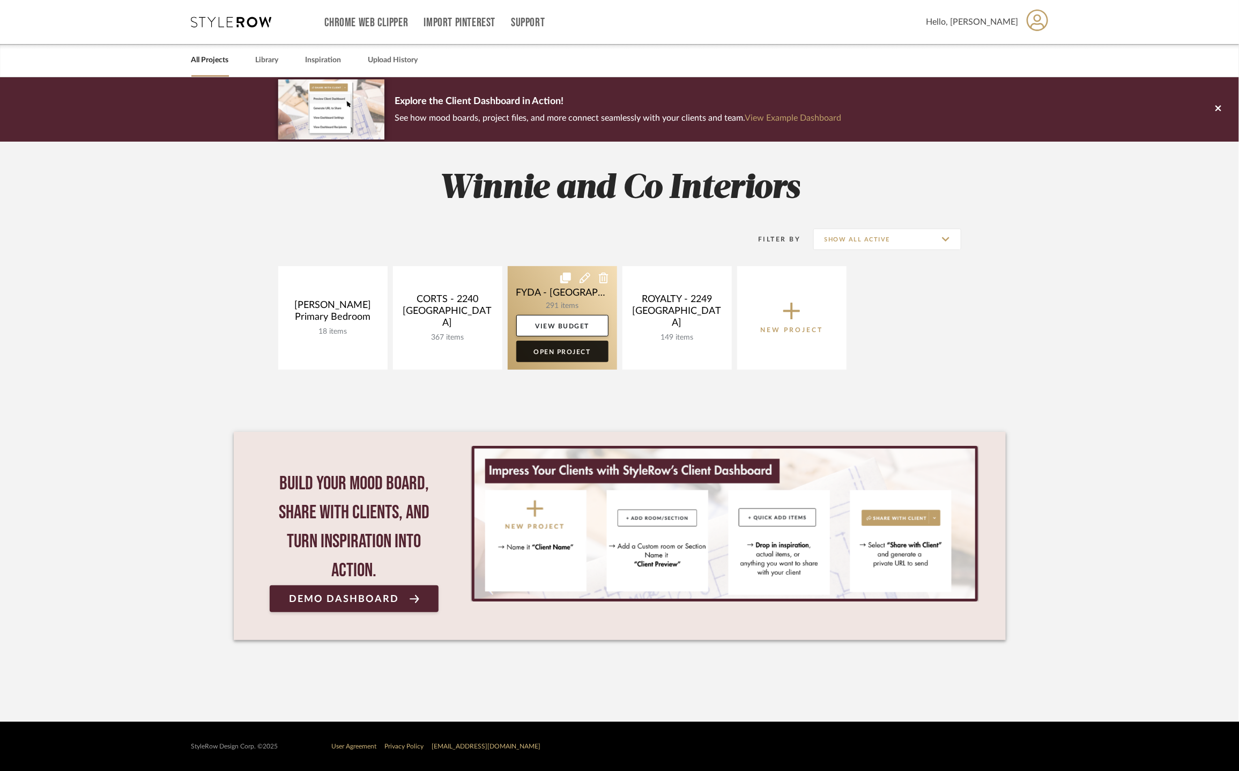
click at [564, 354] on link "Open Project" at bounding box center [562, 351] width 92 height 21
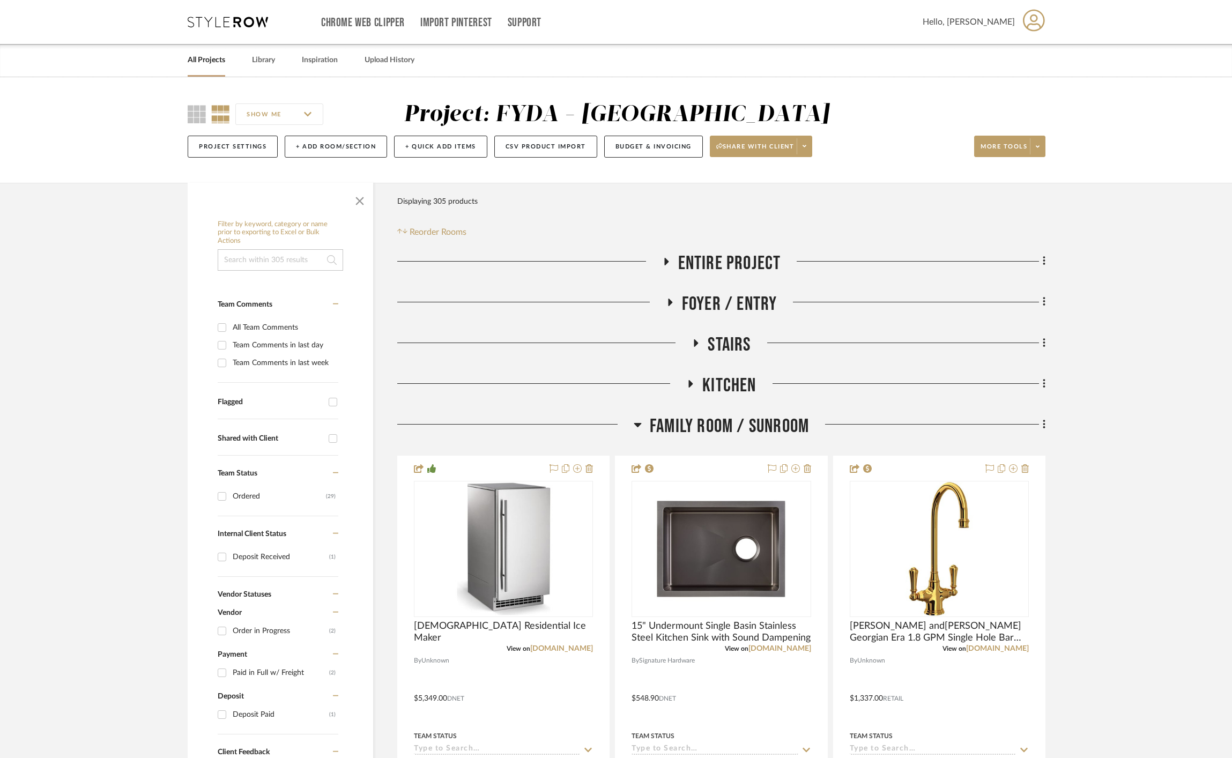
click at [729, 298] on span "Foyer / Entry" at bounding box center [729, 304] width 95 height 23
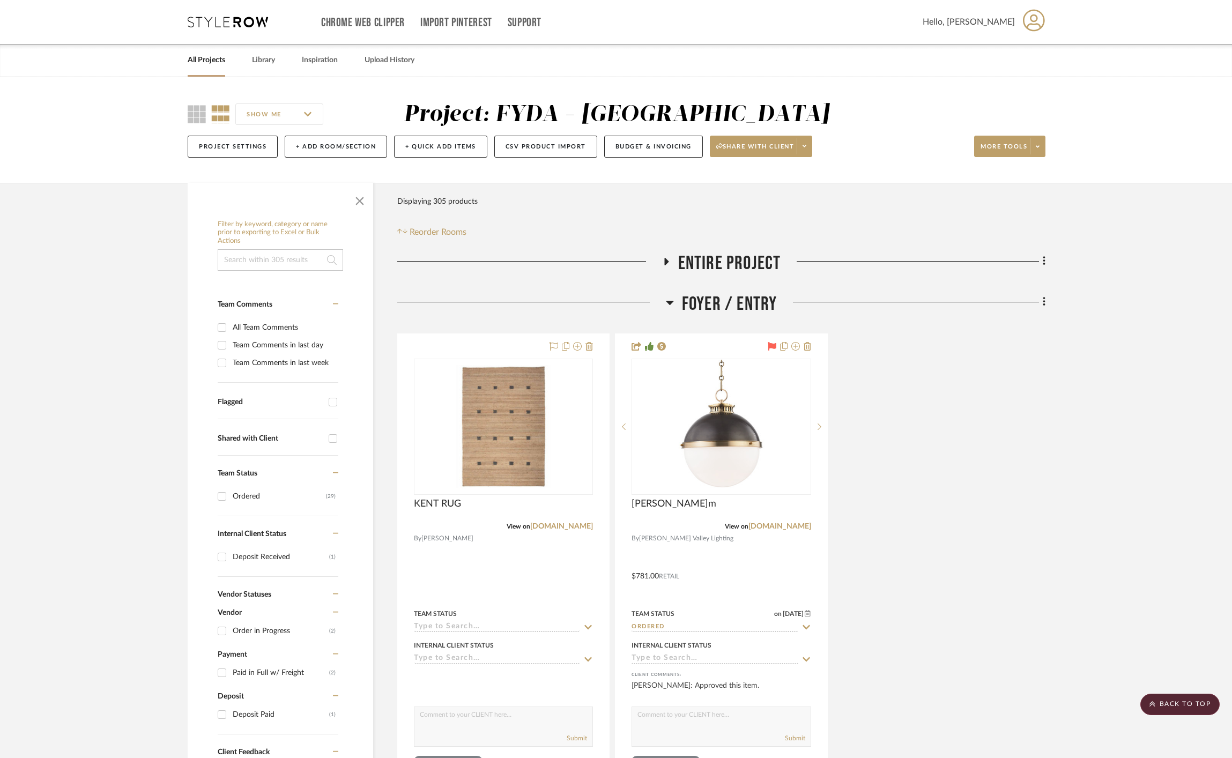
click at [740, 294] on span "Foyer / Entry" at bounding box center [729, 304] width 95 height 23
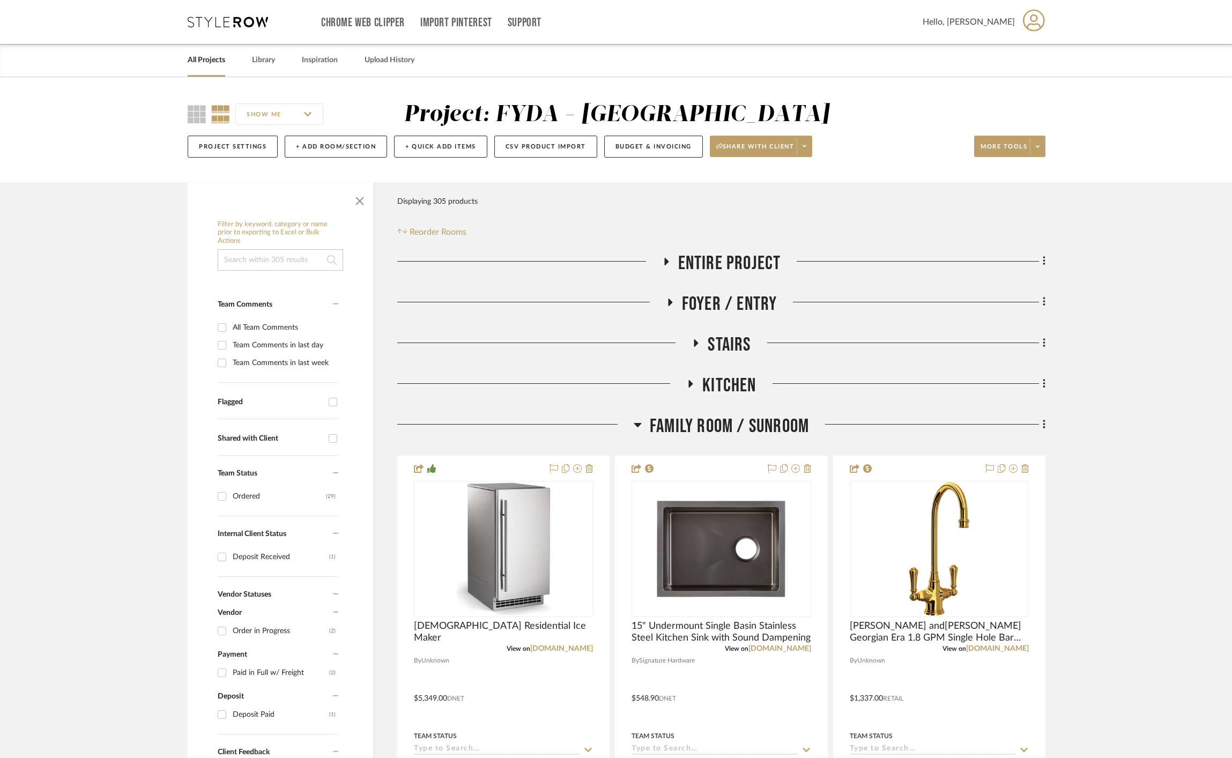
click at [731, 347] on span "Stairs" at bounding box center [729, 345] width 43 height 23
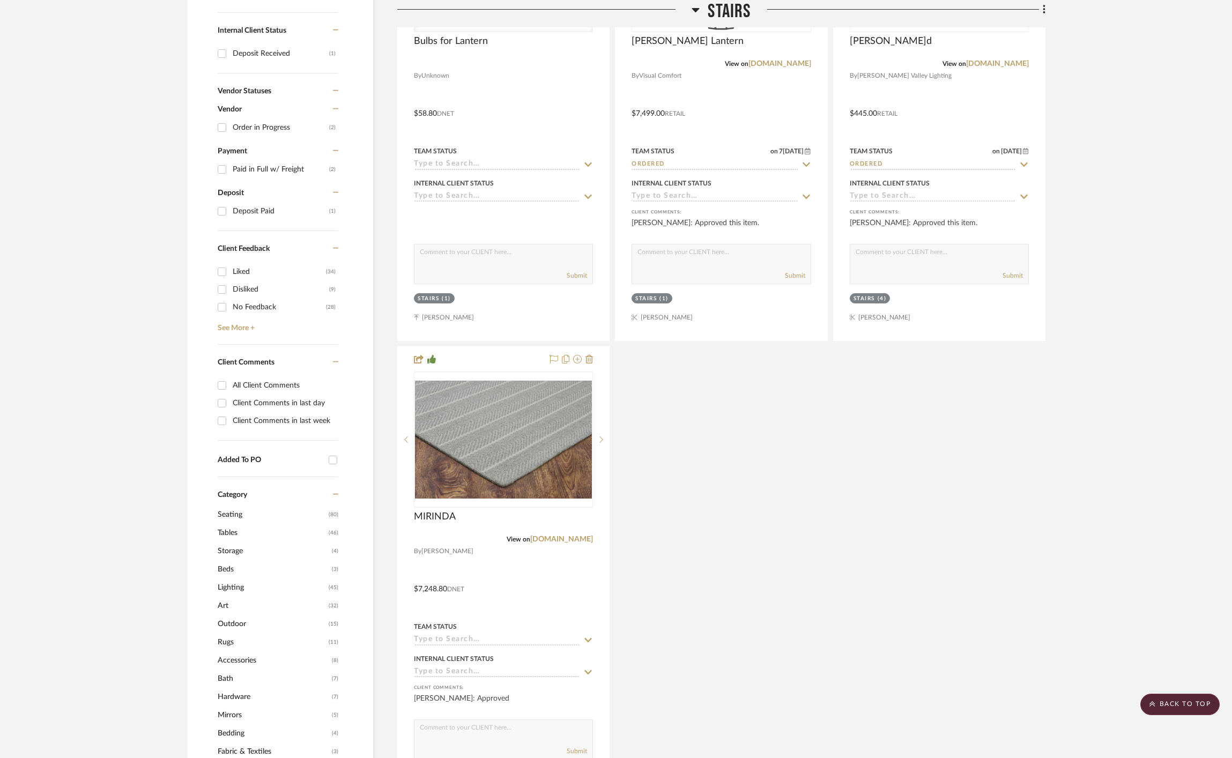
scroll to position [513, 0]
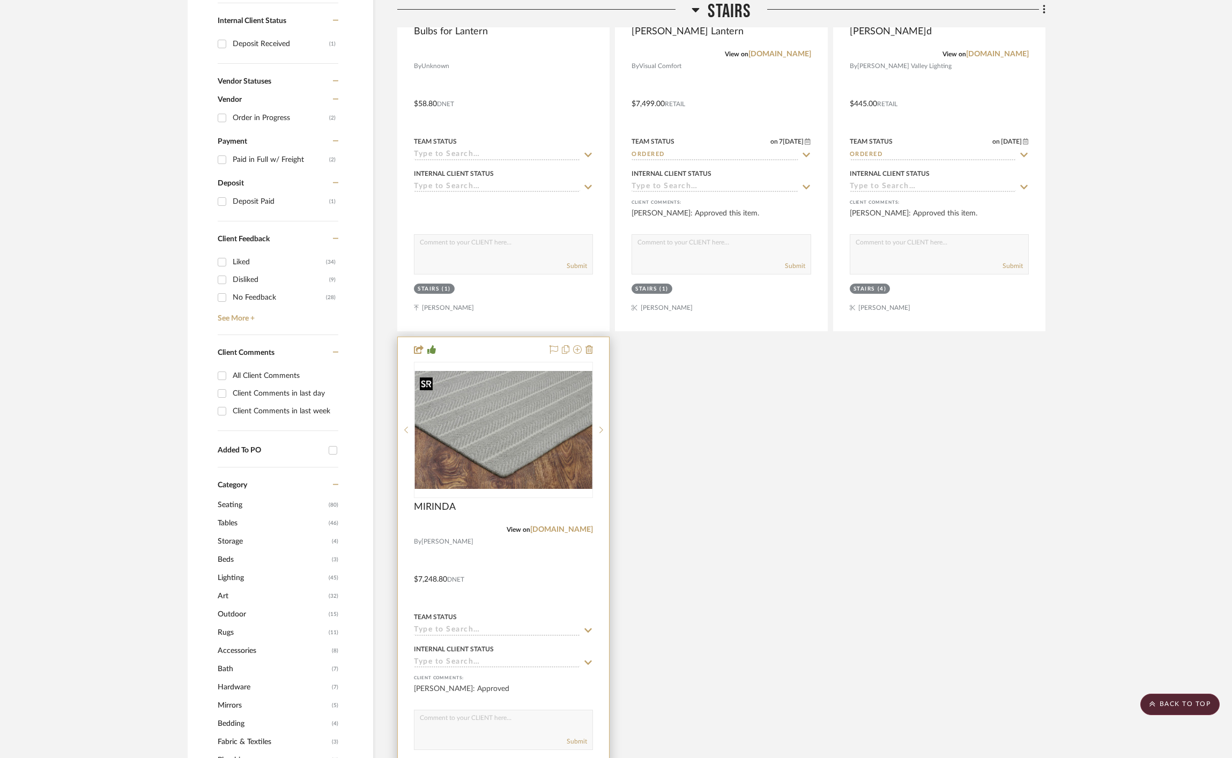
click at [0, 0] on img at bounding box center [0, 0] width 0 height 0
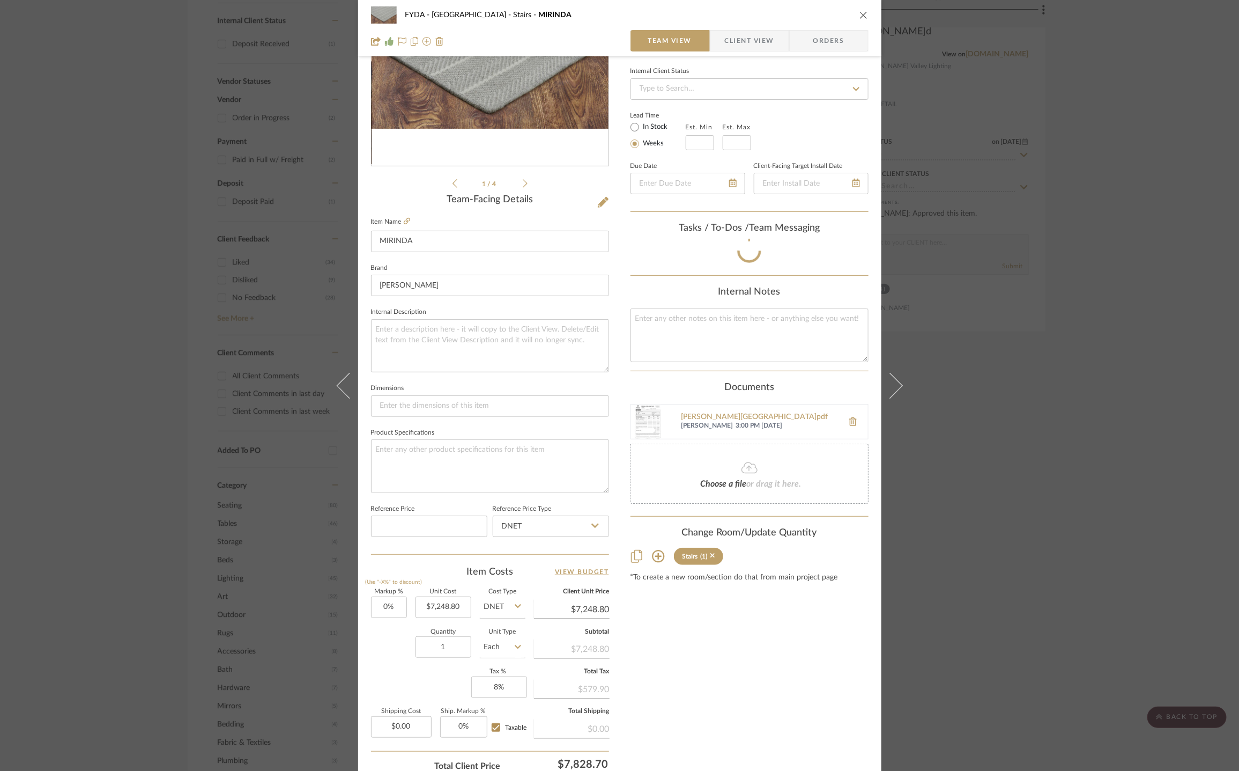
scroll to position [229, 0]
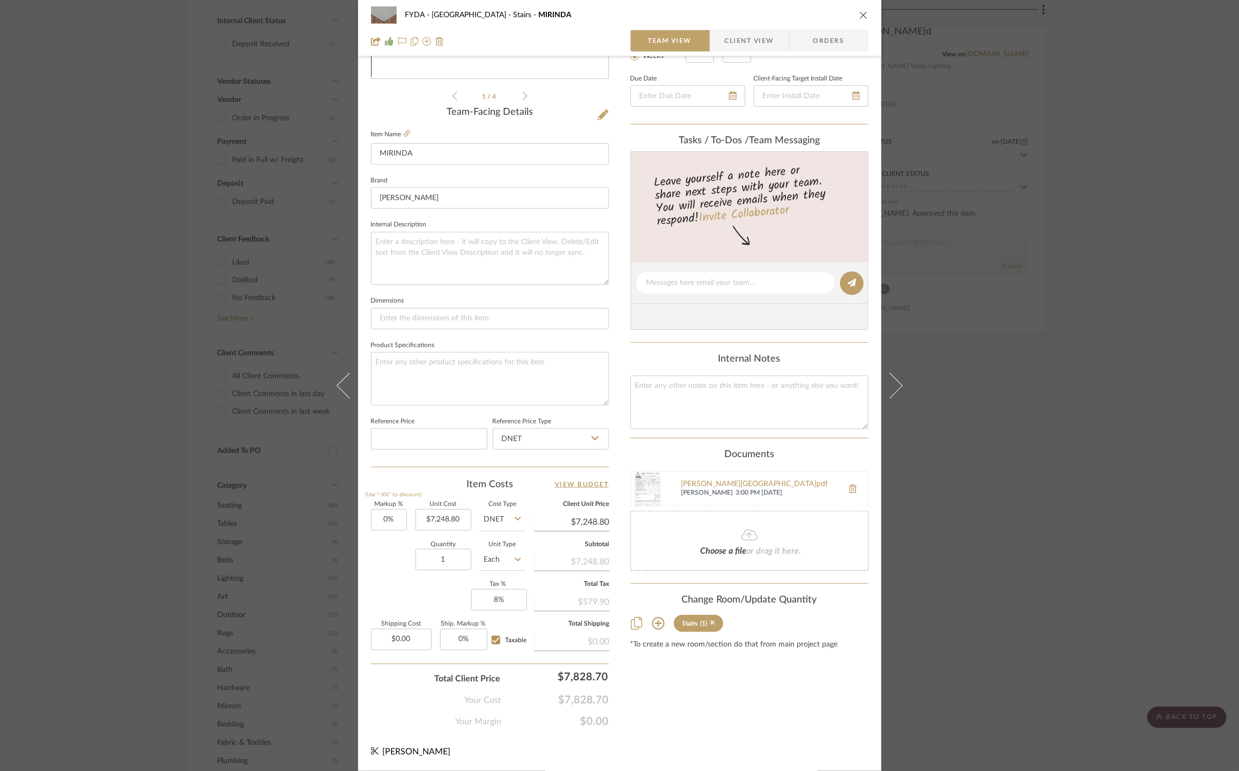
click at [860, 11] on icon "close" at bounding box center [864, 15] width 9 height 9
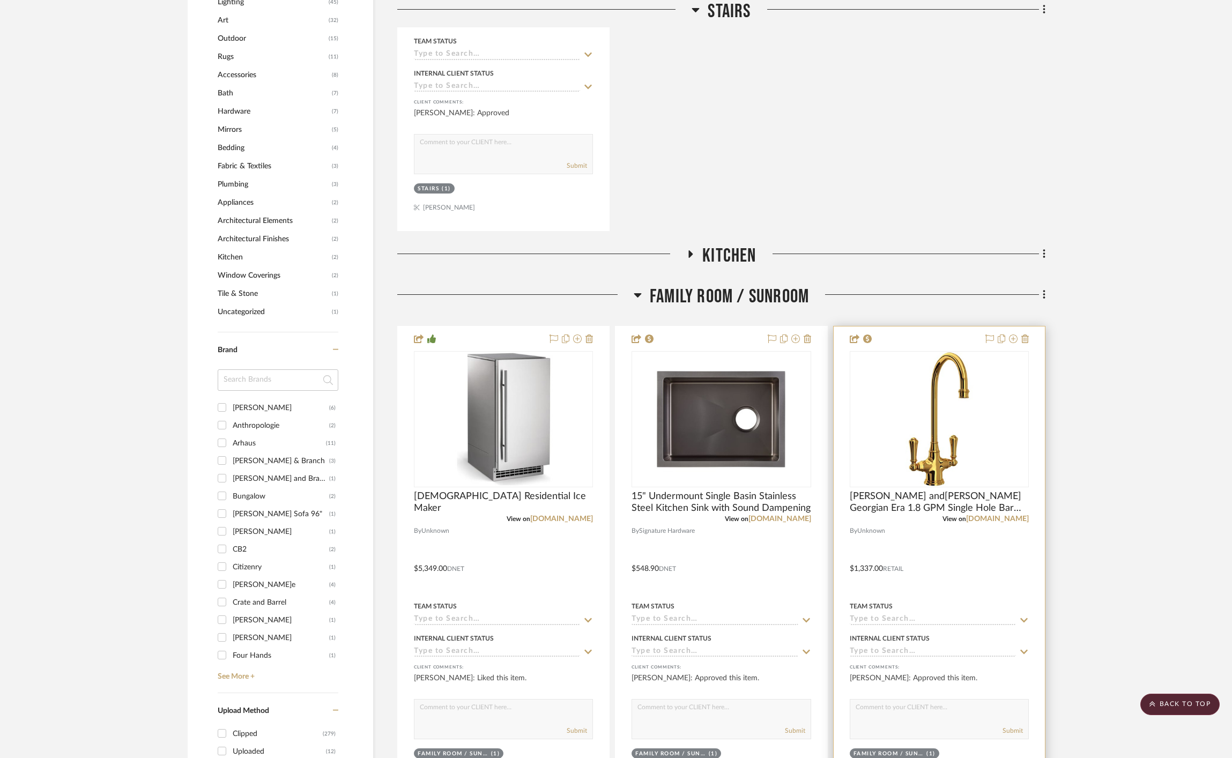
scroll to position [1337, 0]
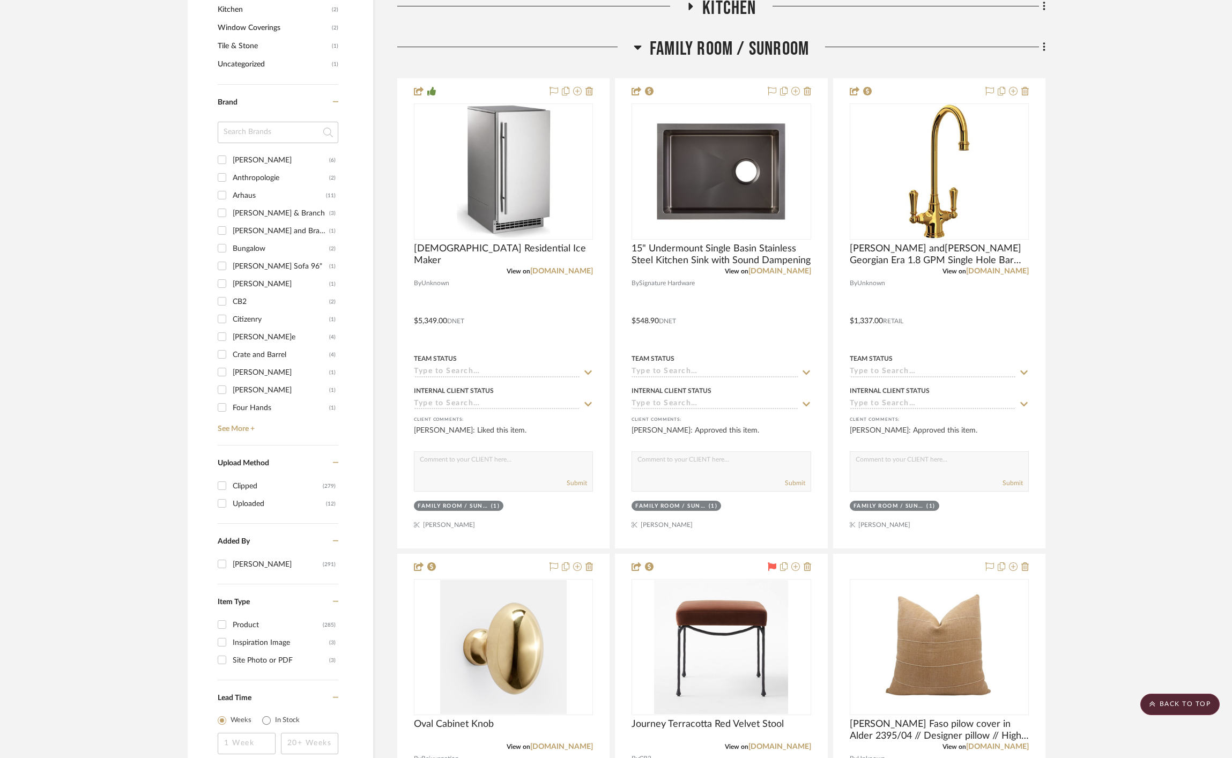
click at [710, 8] on span "Kitchen" at bounding box center [730, 8] width 54 height 23
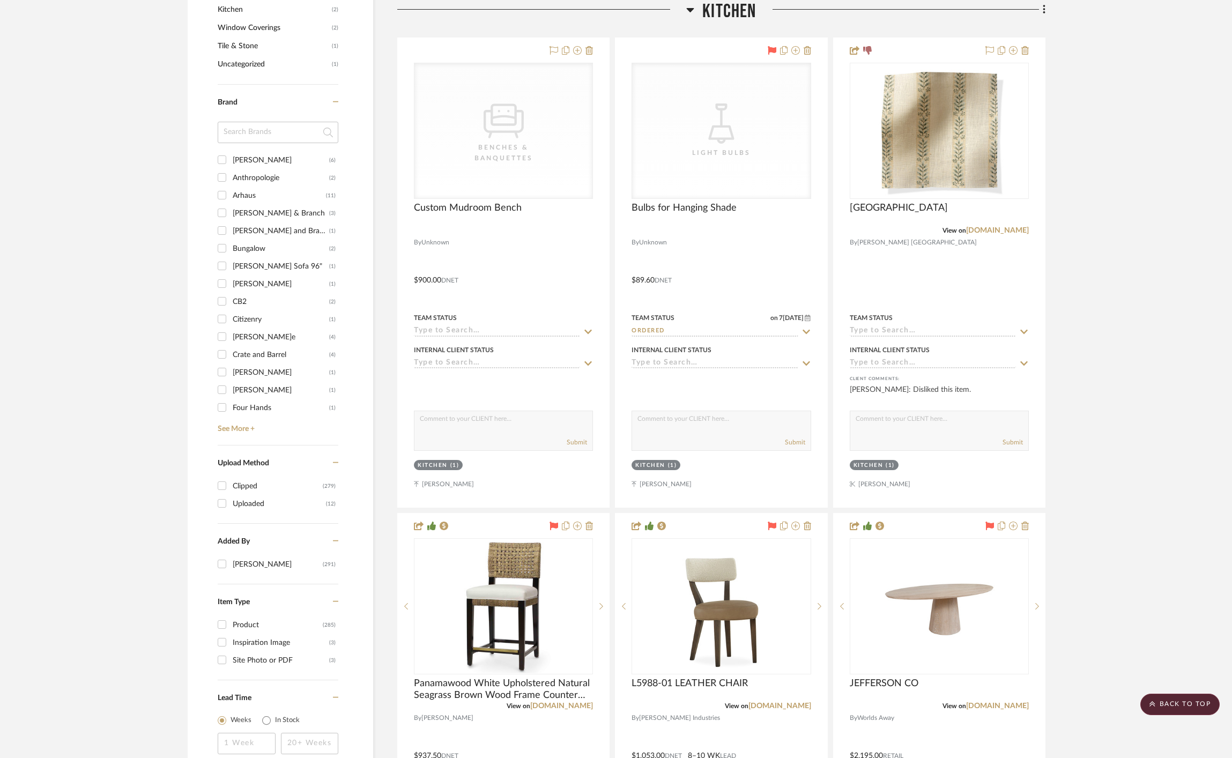
click at [707, 8] on span "Kitchen" at bounding box center [730, 11] width 54 height 23
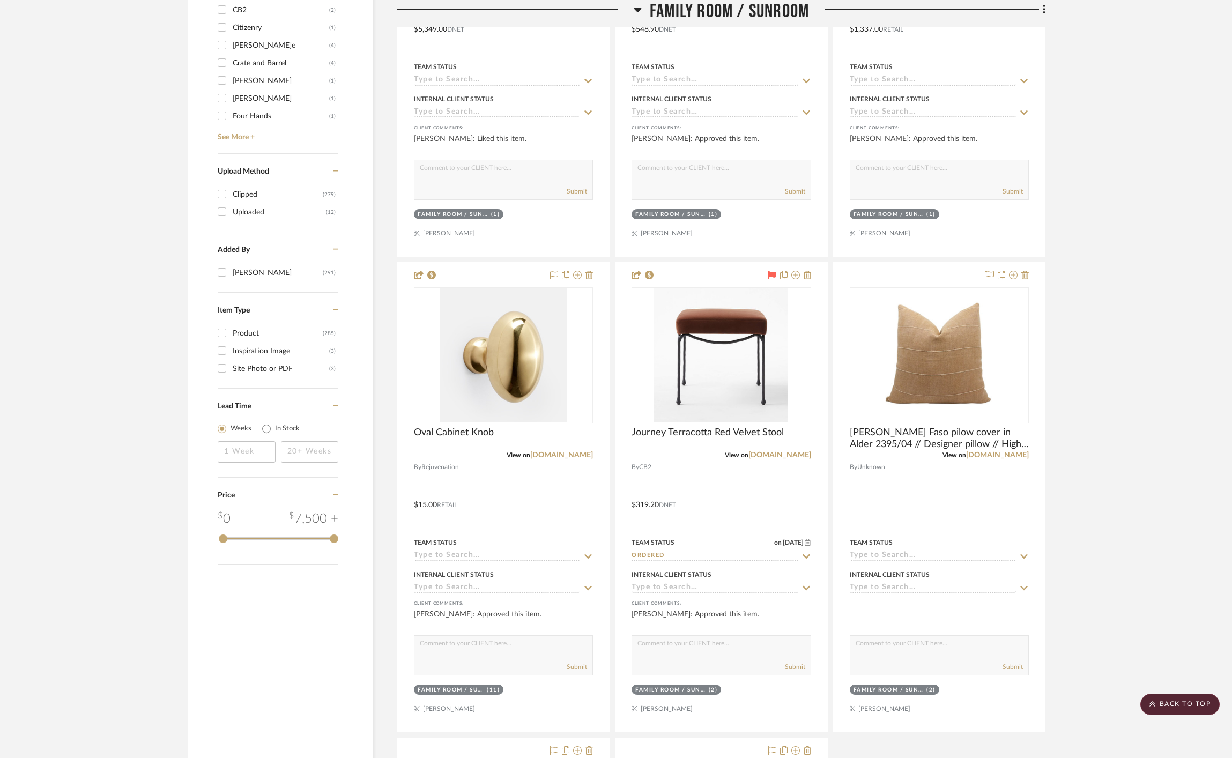
scroll to position [1632, 0]
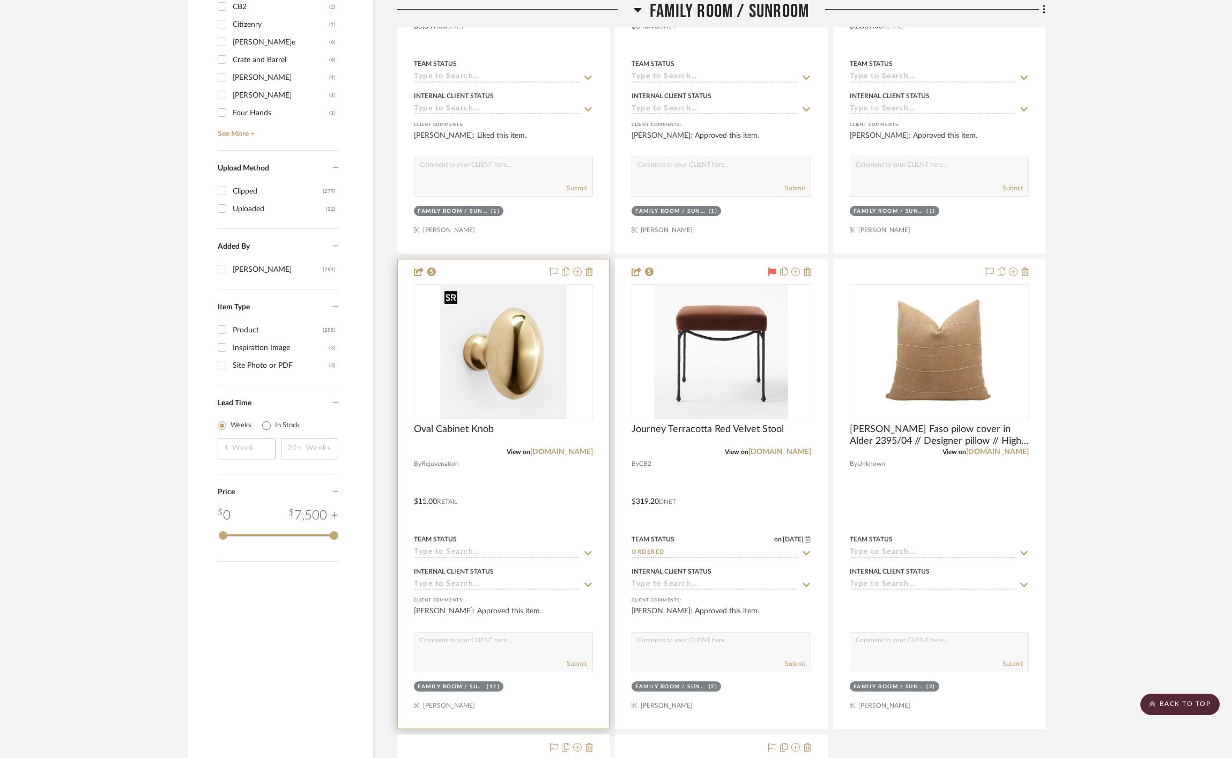
click at [0, 0] on img at bounding box center [0, 0] width 0 height 0
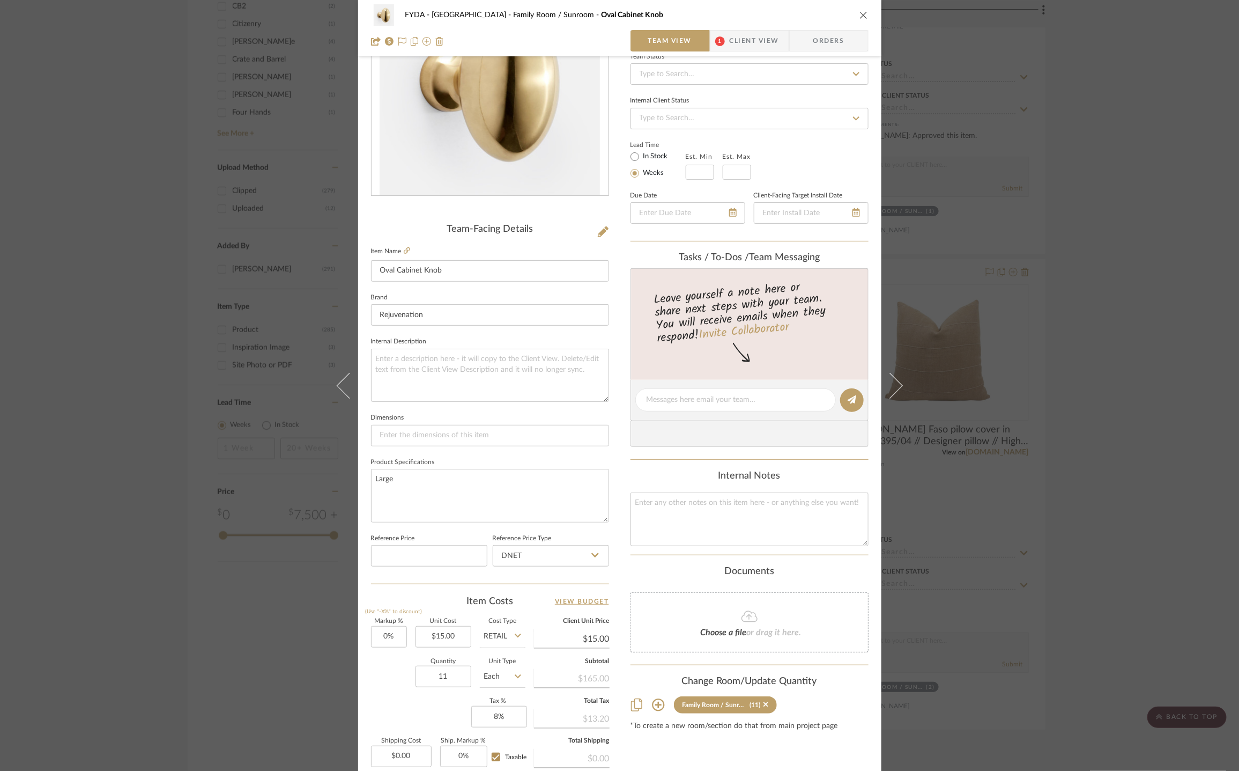
scroll to position [0, 0]
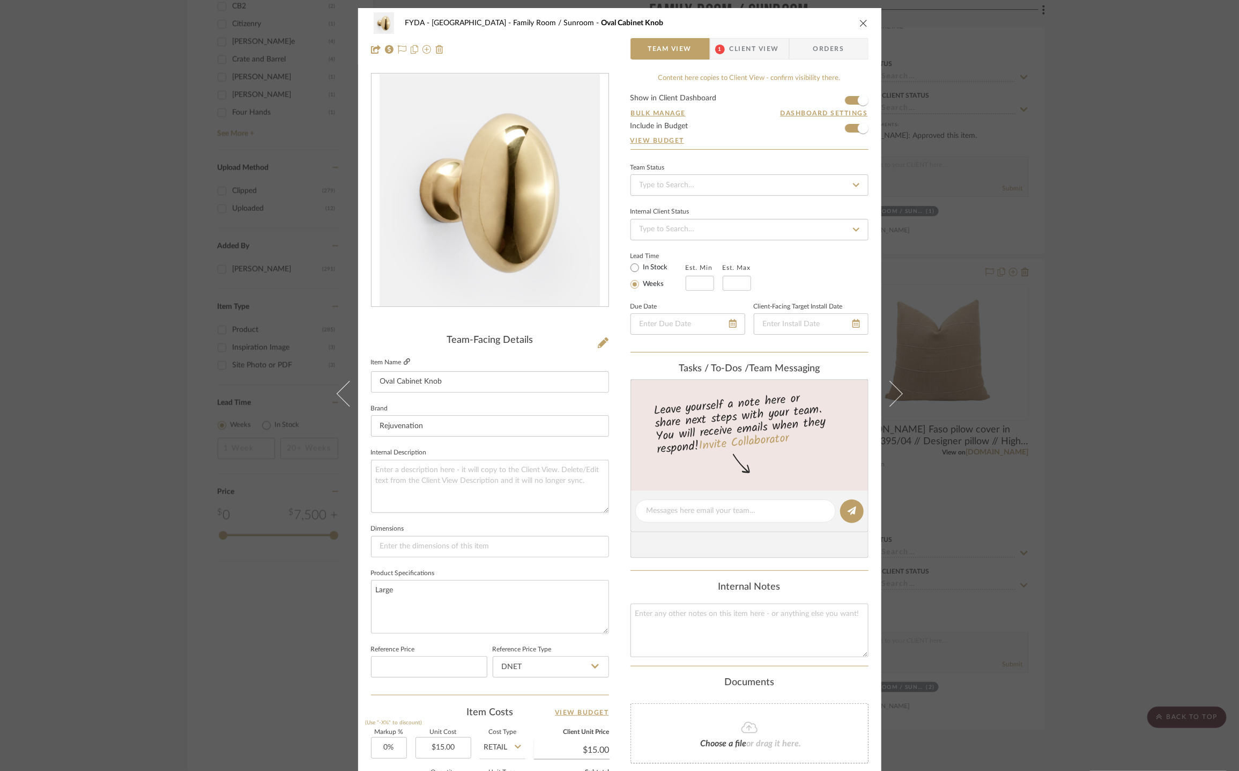
click at [404, 359] on icon at bounding box center [407, 361] width 6 height 6
click at [447, 752] on input "15.00" at bounding box center [444, 747] width 56 height 21
type input "$17.00"
click at [619, 683] on div "FYDA - 655 City Park Family Room / Sunroom Oval Cabinet Knob Team View 1 Client…" at bounding box center [619, 503] width 523 height 991
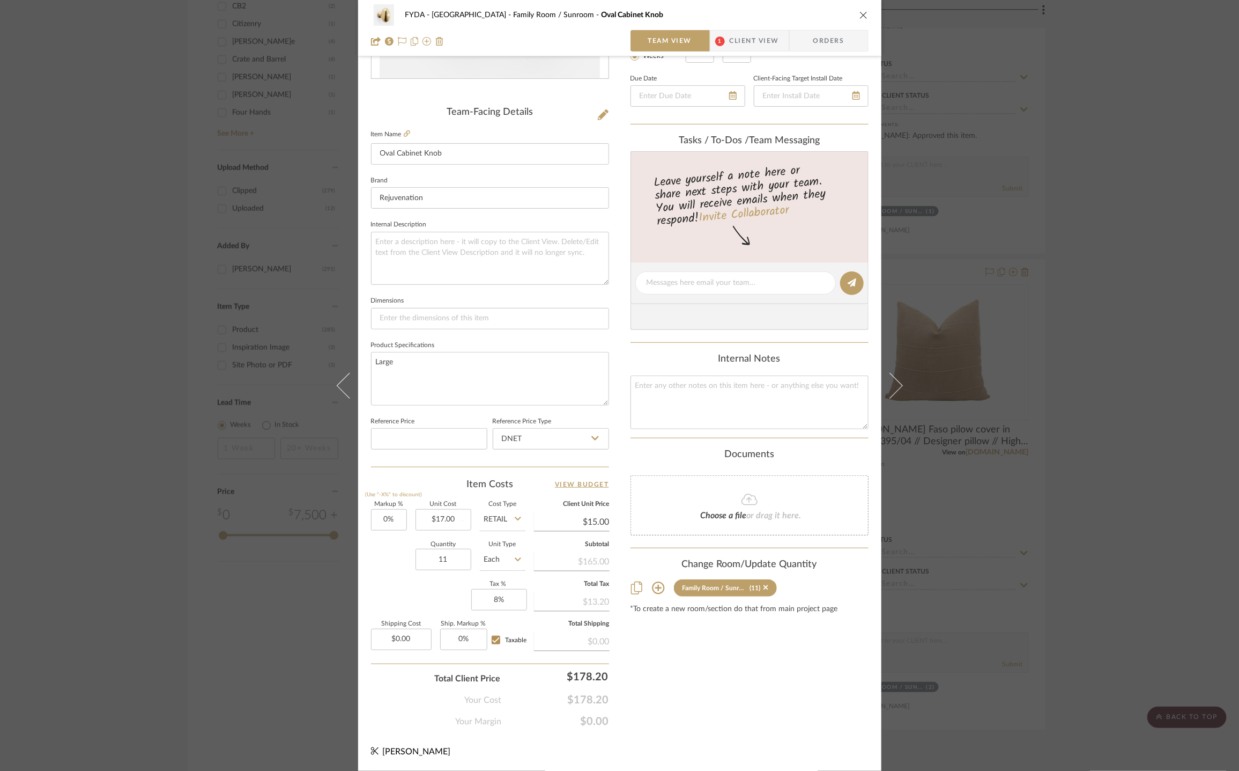
scroll to position [229, 0]
type input "$17.00"
click at [708, 714] on div "Content here copies to Client View - confirm visibility there. Show in Client D…" at bounding box center [750, 286] width 238 height 883
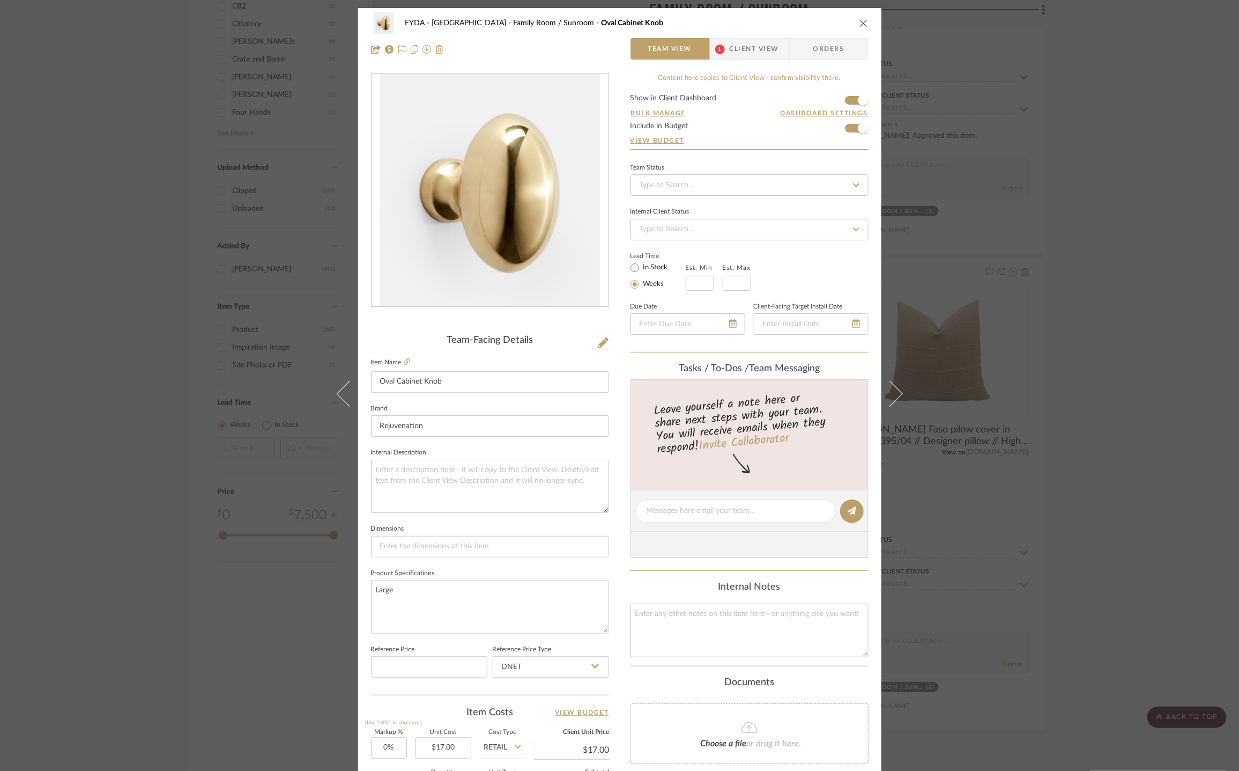
click at [860, 25] on icon "close" at bounding box center [864, 23] width 9 height 9
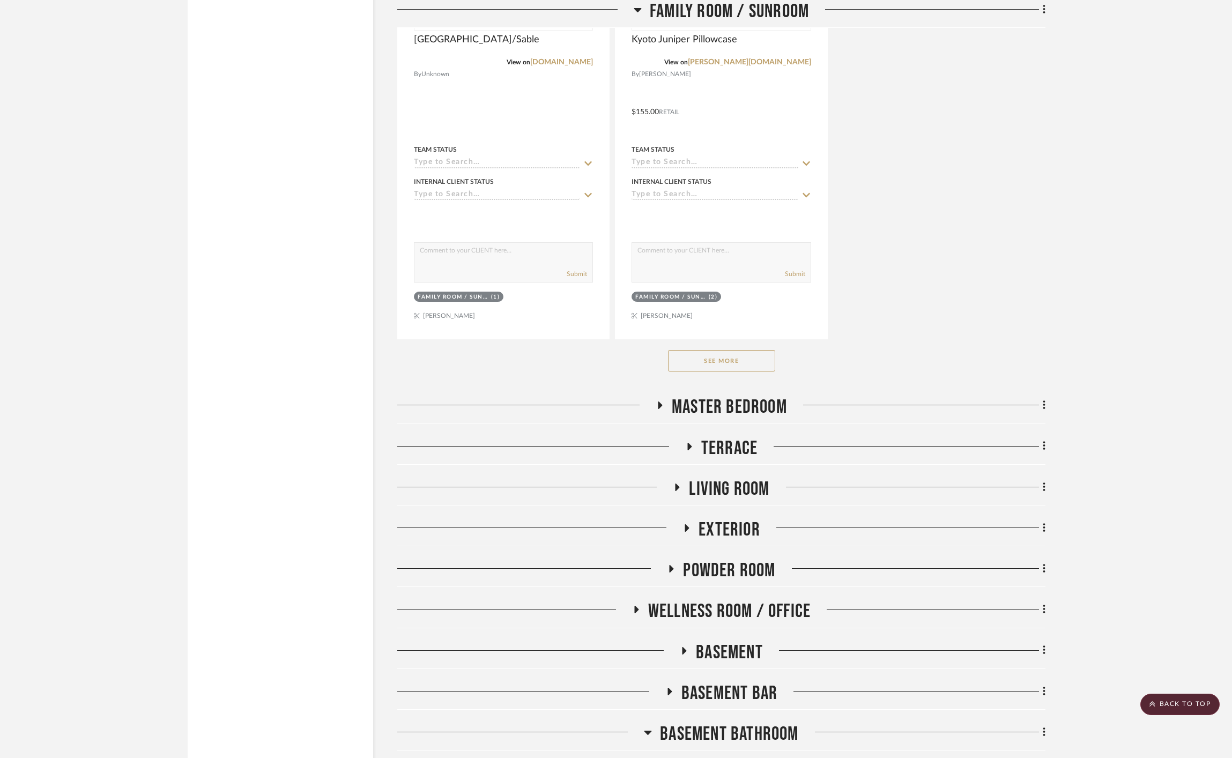
scroll to position [2568, 0]
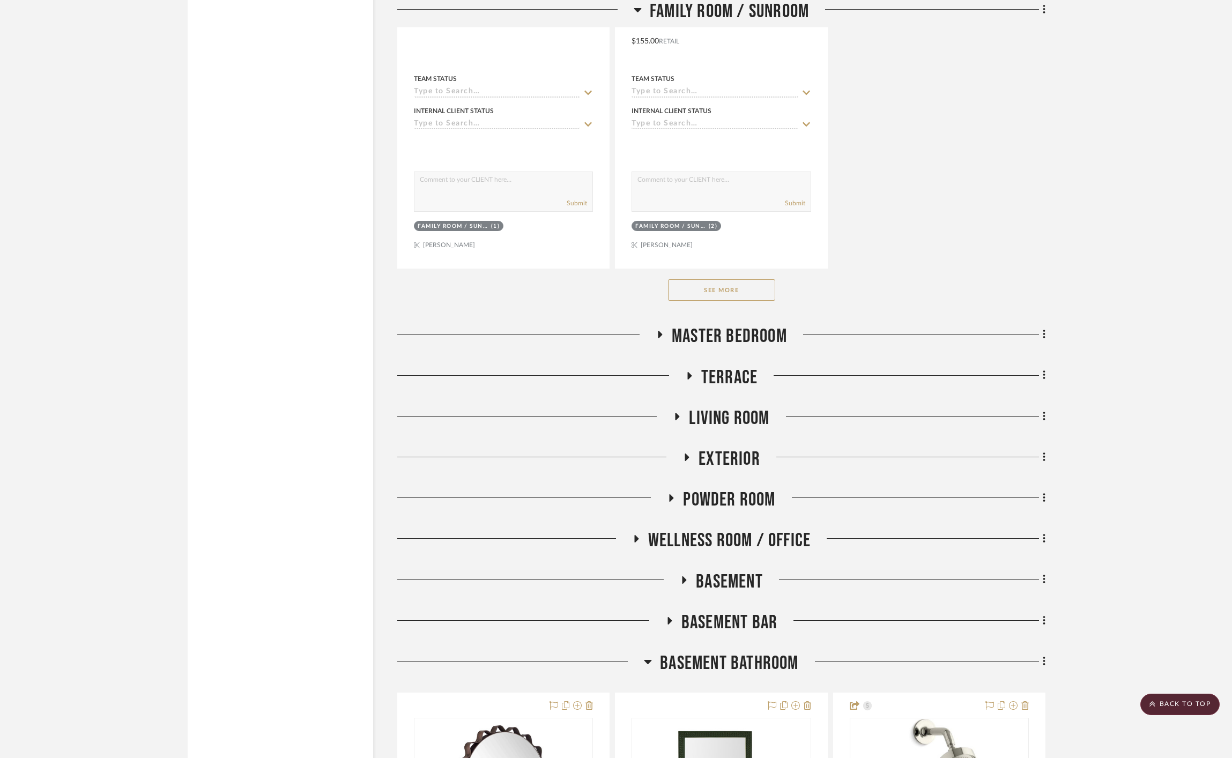
click at [726, 289] on button "See More" at bounding box center [721, 289] width 107 height 21
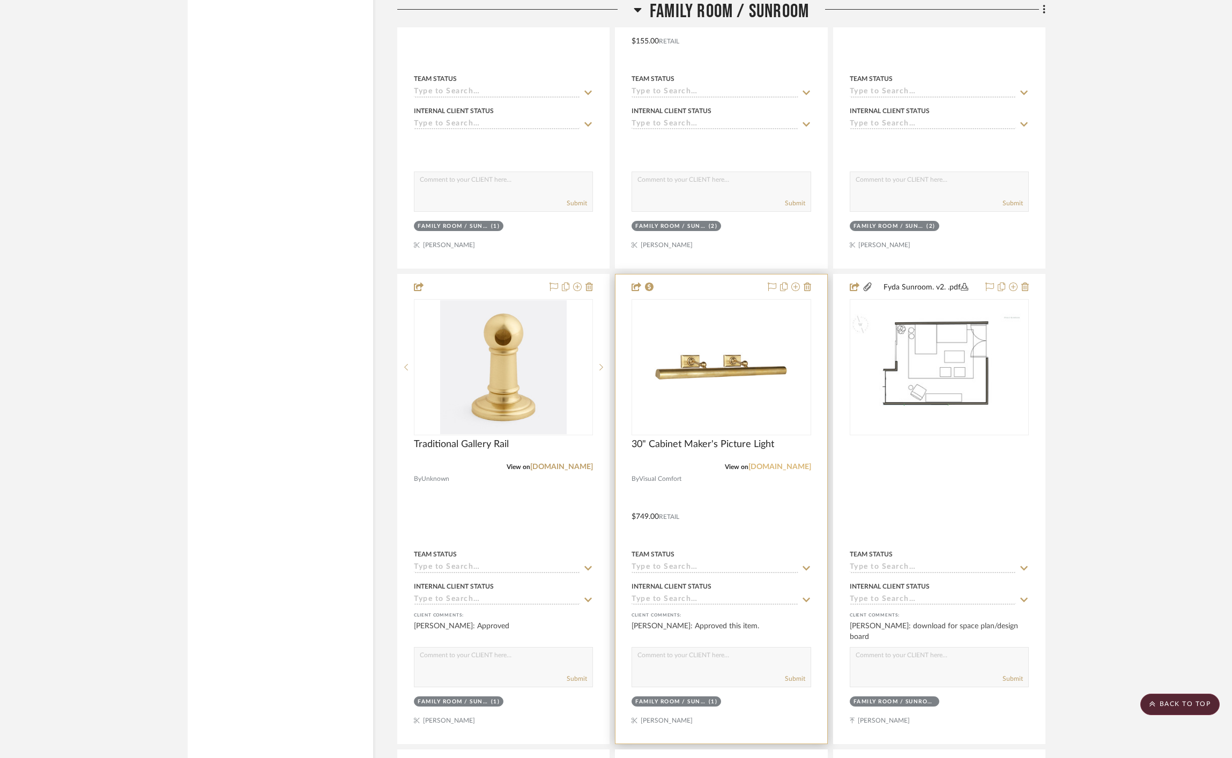
click at [781, 469] on link "[DOMAIN_NAME]" at bounding box center [780, 467] width 63 height 8
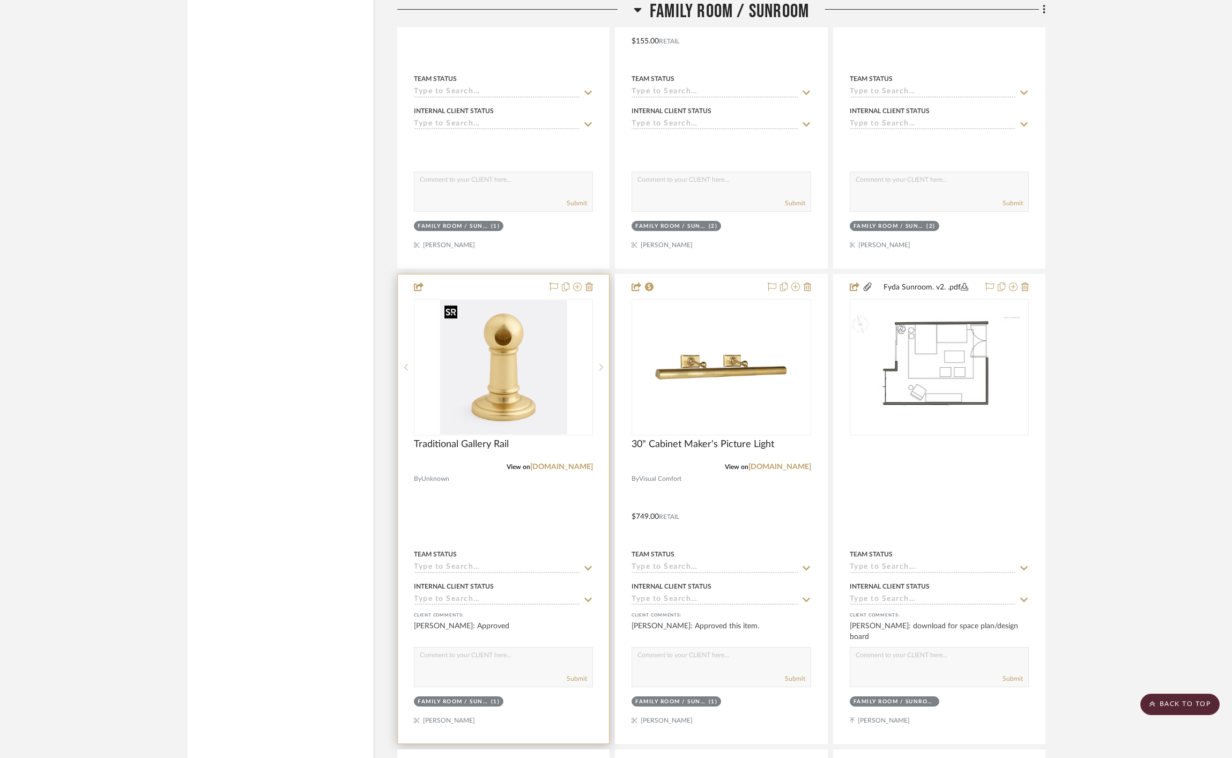
click at [513, 354] on img "0" at bounding box center [503, 367] width 127 height 134
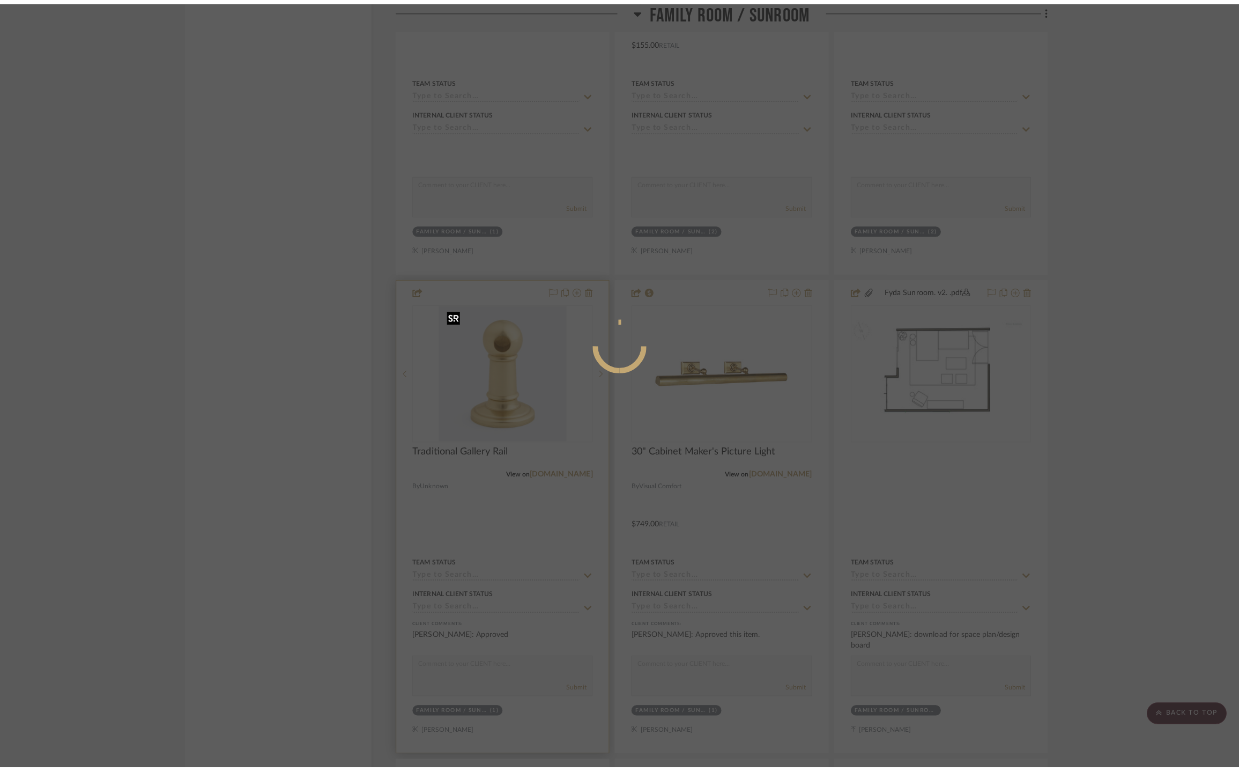
scroll to position [0, 0]
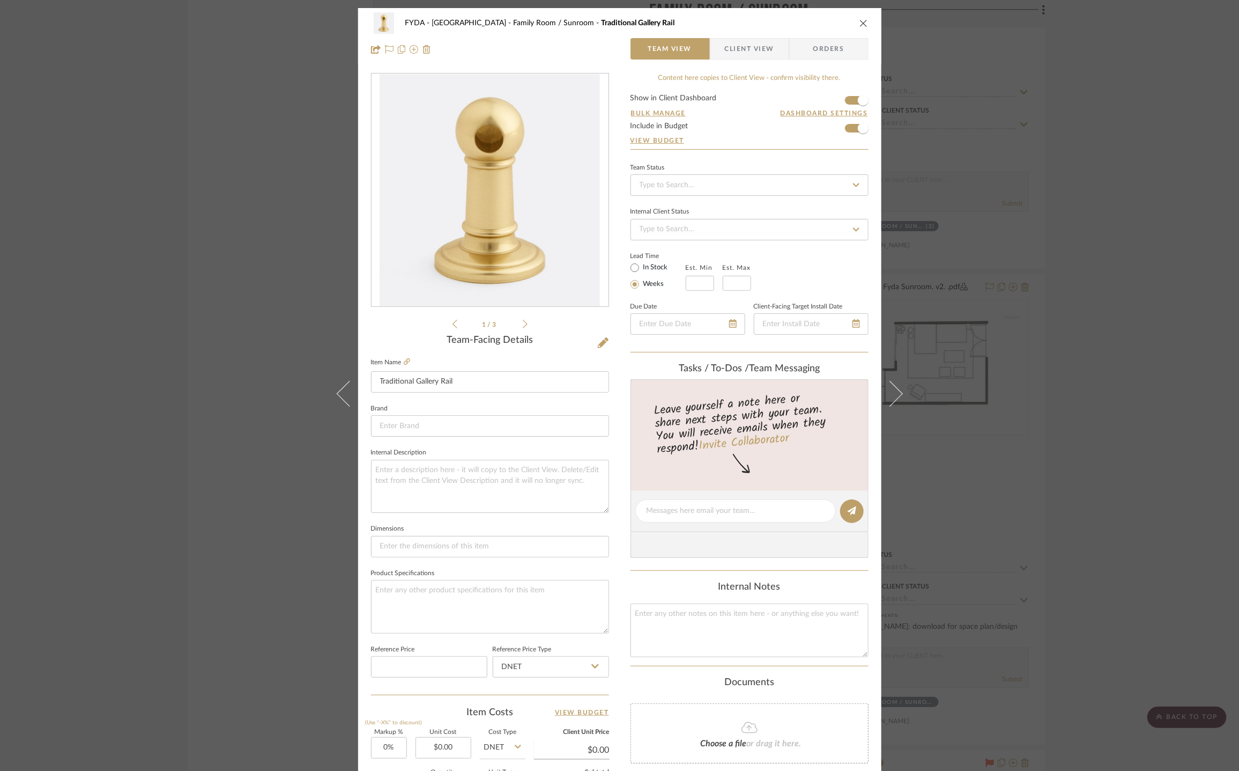
click at [736, 45] on span "Client View" at bounding box center [749, 48] width 49 height 21
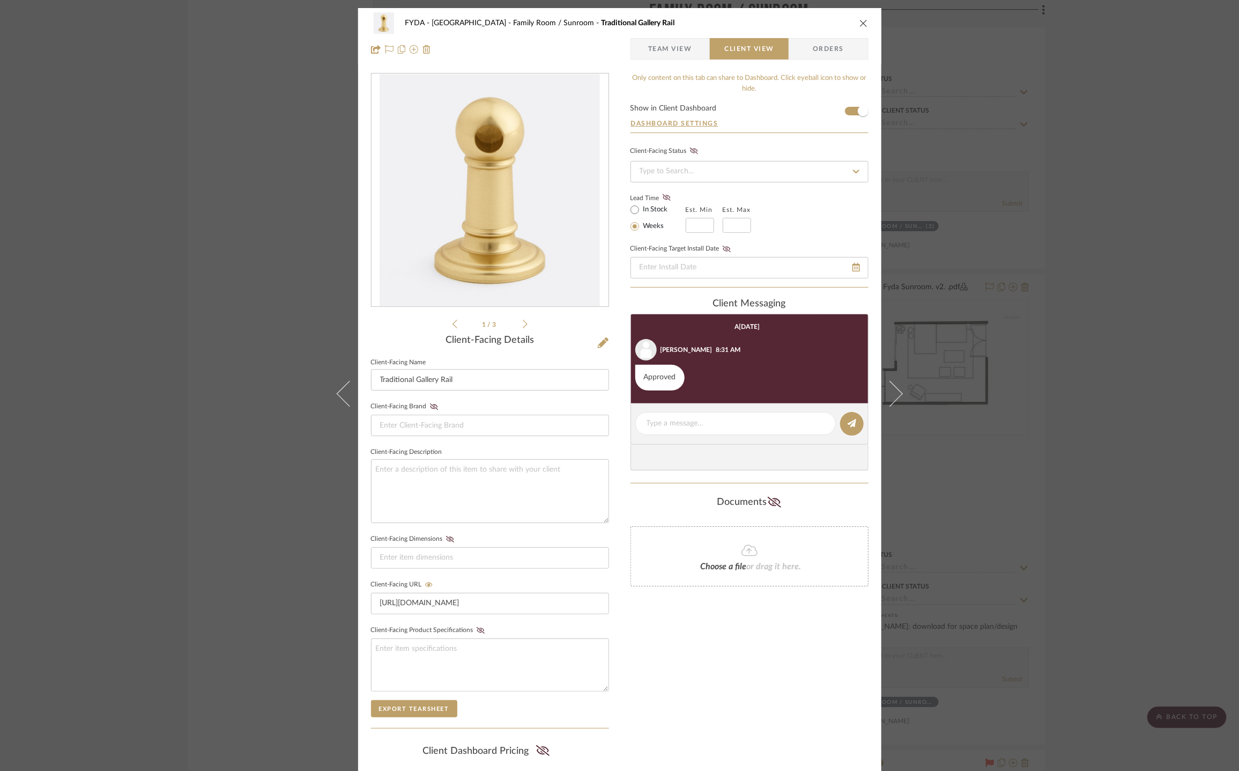
click at [860, 21] on icon "close" at bounding box center [864, 23] width 9 height 9
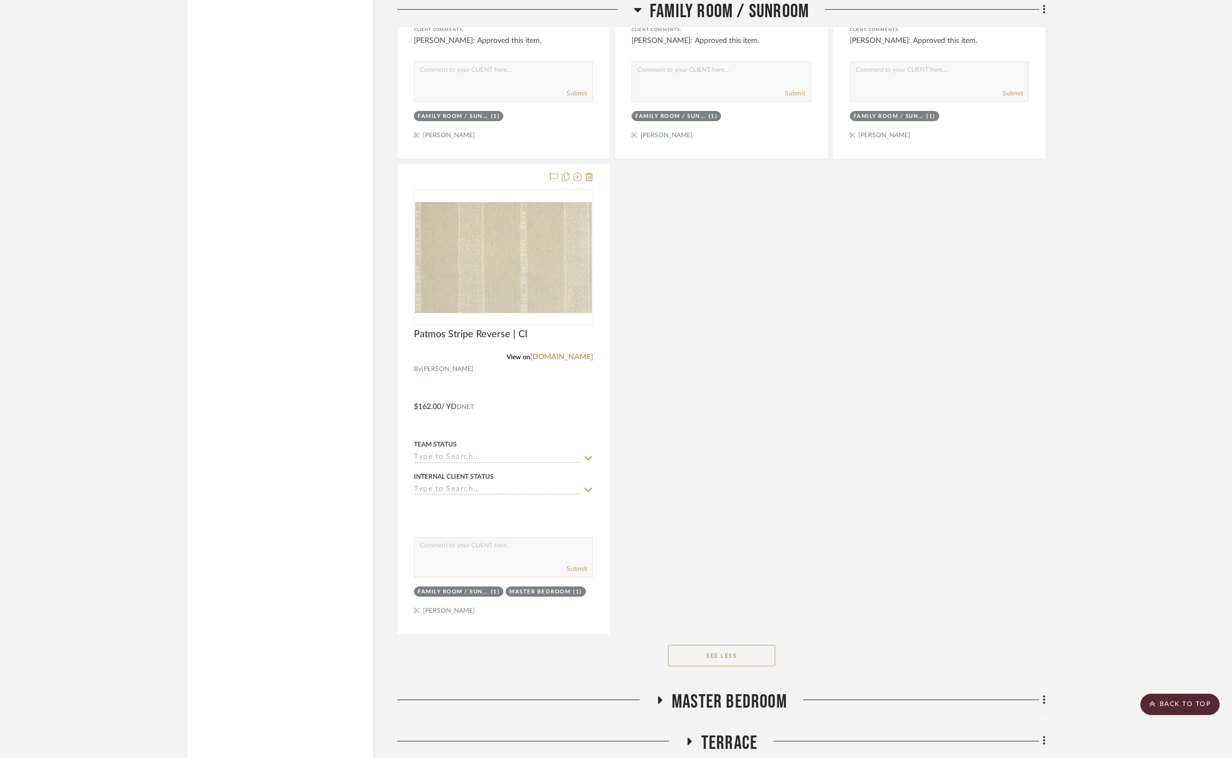
scroll to position [5310, 0]
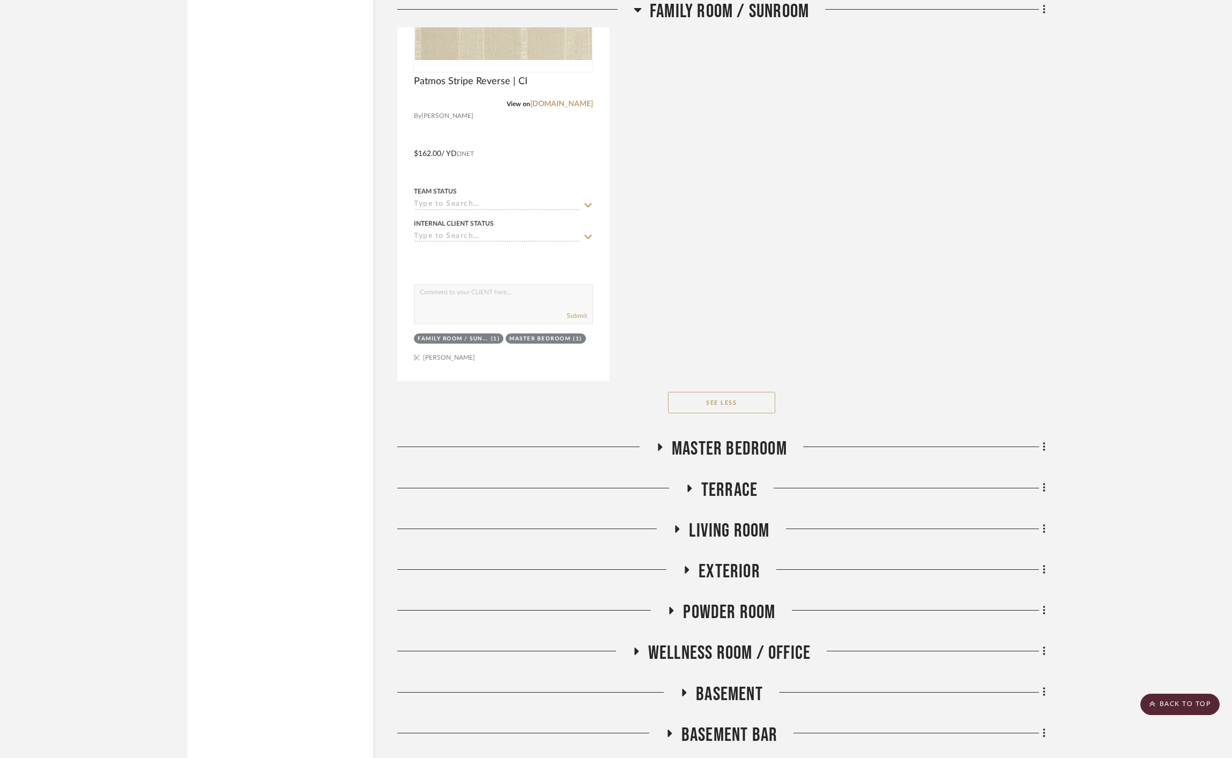
click at [770, 452] on span "Master Bedroom" at bounding box center [729, 449] width 115 height 23
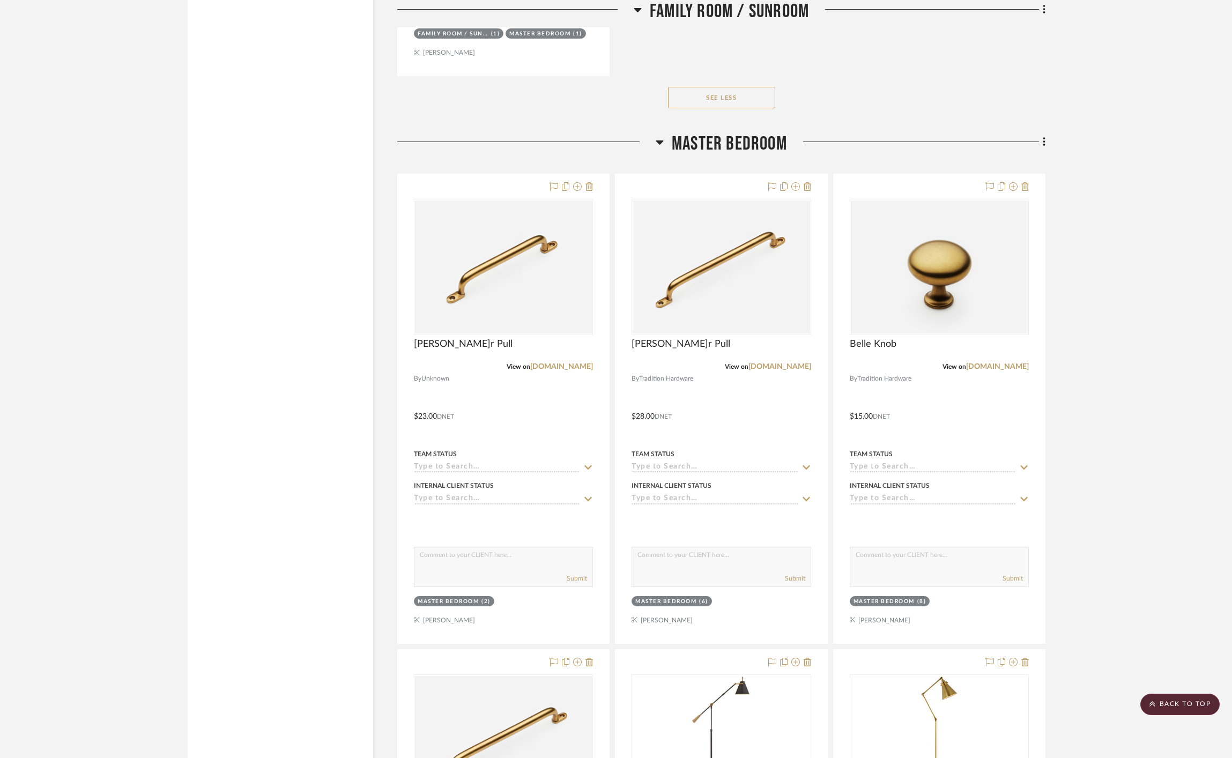
scroll to position [5631, 0]
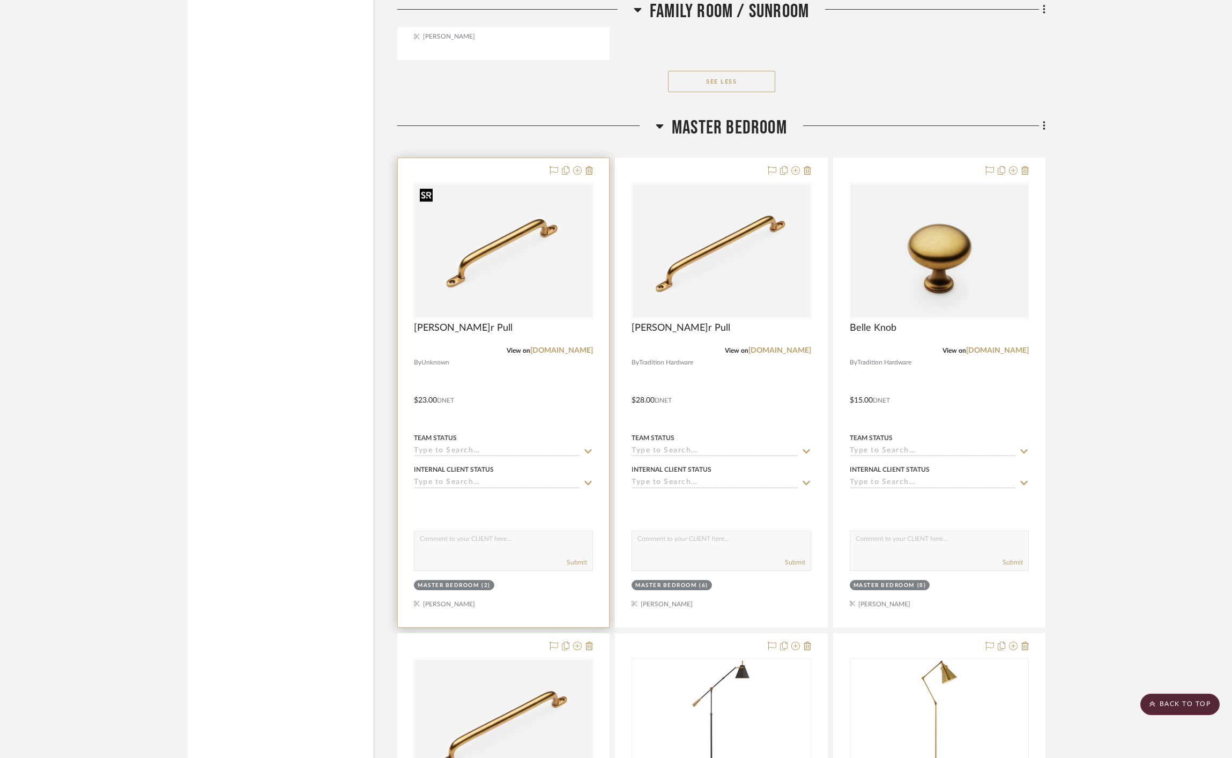
click at [545, 277] on img "0" at bounding box center [503, 250] width 177 height 133
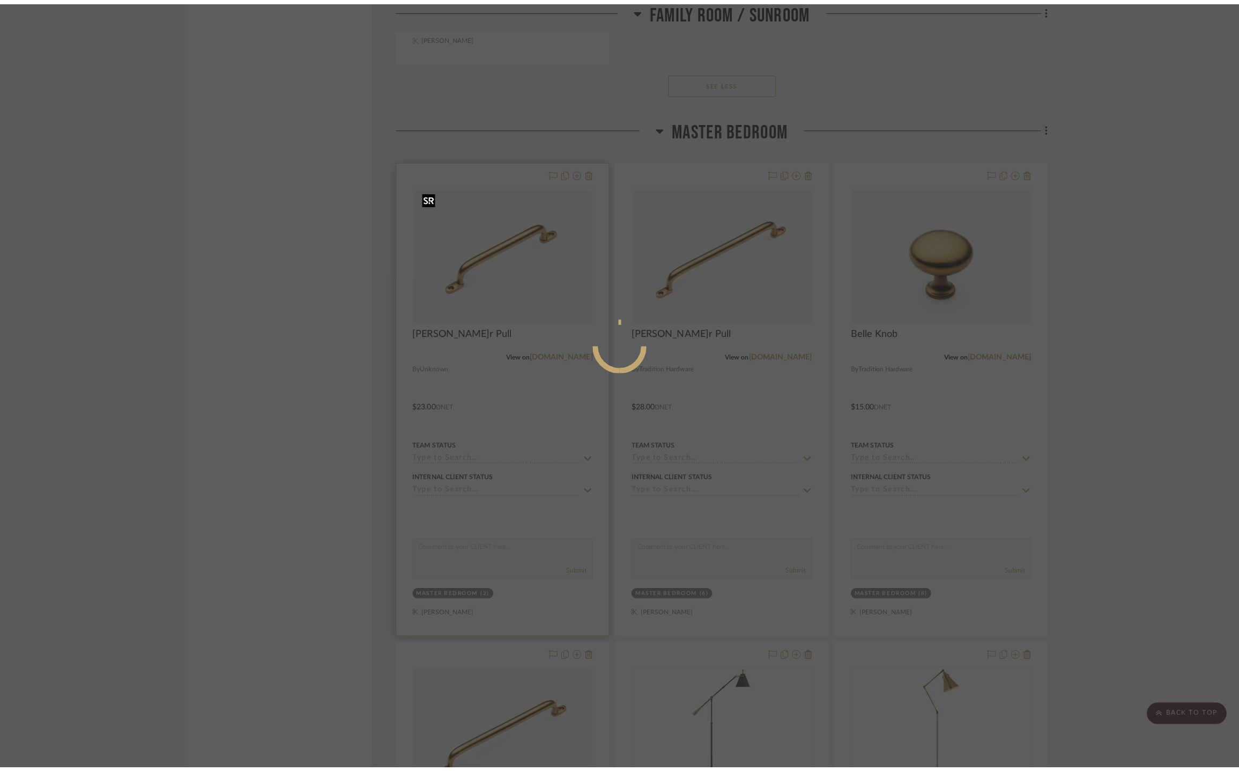
scroll to position [0, 0]
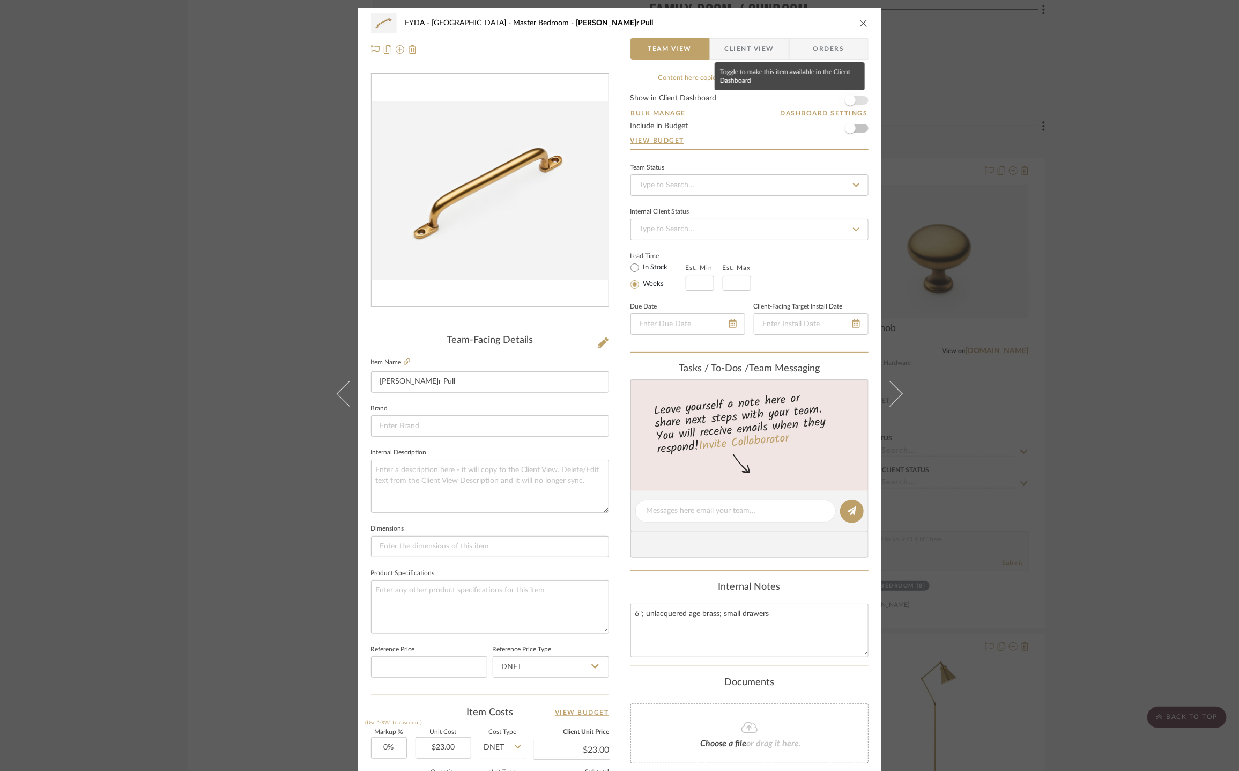
click at [856, 100] on span "button" at bounding box center [851, 100] width 24 height 24
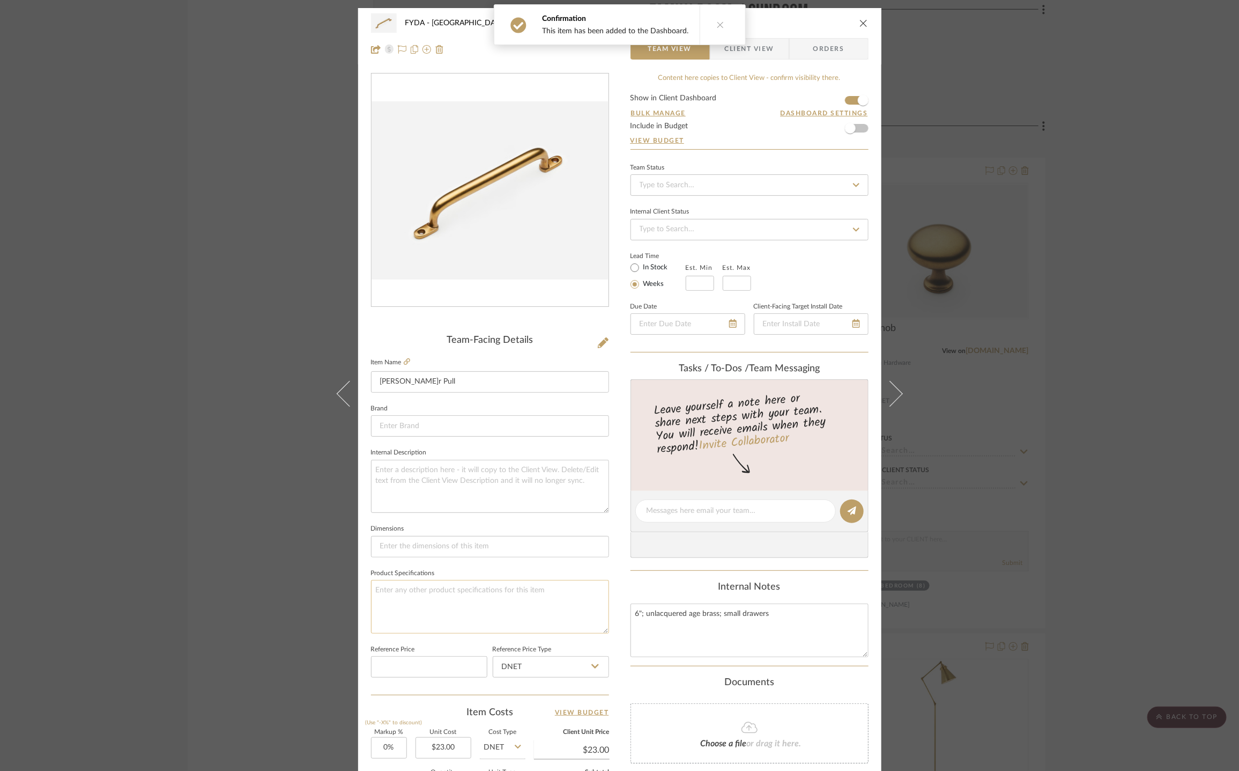
click at [421, 598] on textarea at bounding box center [490, 606] width 238 height 53
type textarea "6"
click at [799, 618] on textarea "6"; unlacquered age brass; small drawers" at bounding box center [750, 629] width 238 height 53
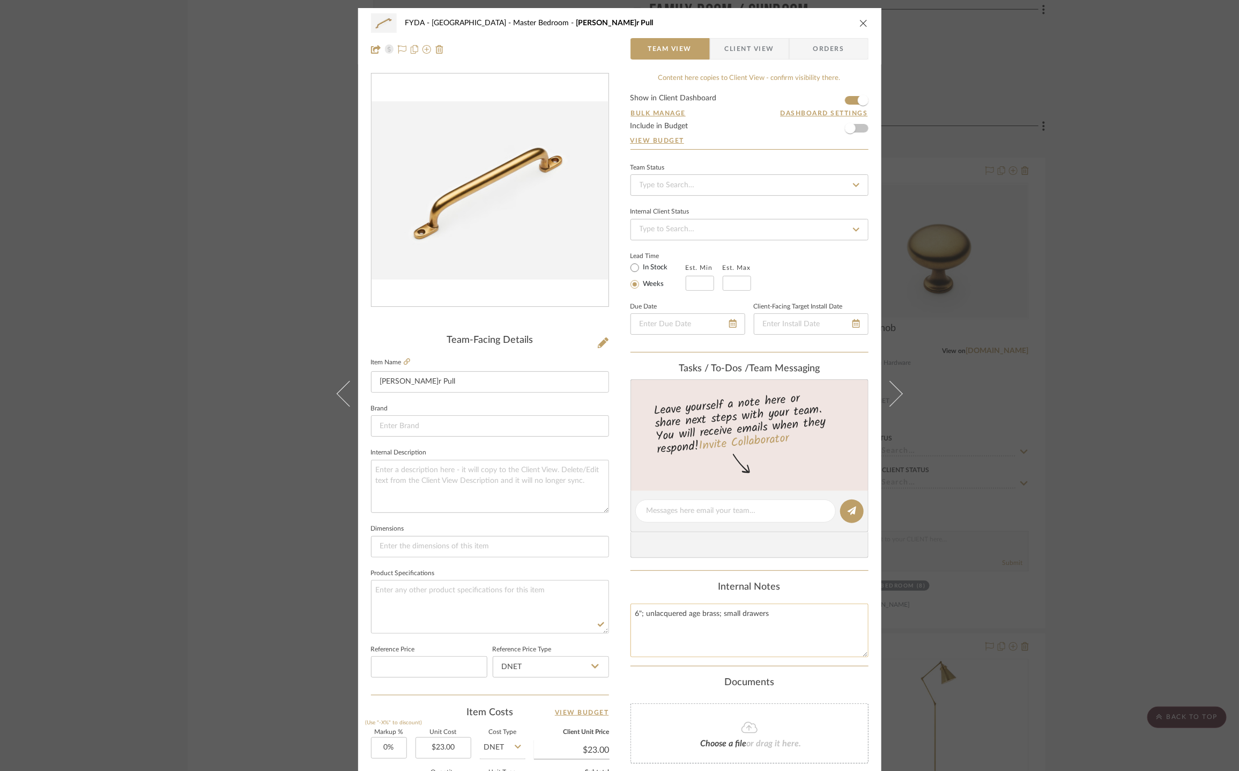
click at [799, 618] on textarea "6"; unlacquered age brass; small drawers" at bounding box center [750, 629] width 238 height 53
click at [408, 618] on textarea at bounding box center [490, 606] width 238 height 53
paste textarea "6"; unlacquered age brass; small drawers"
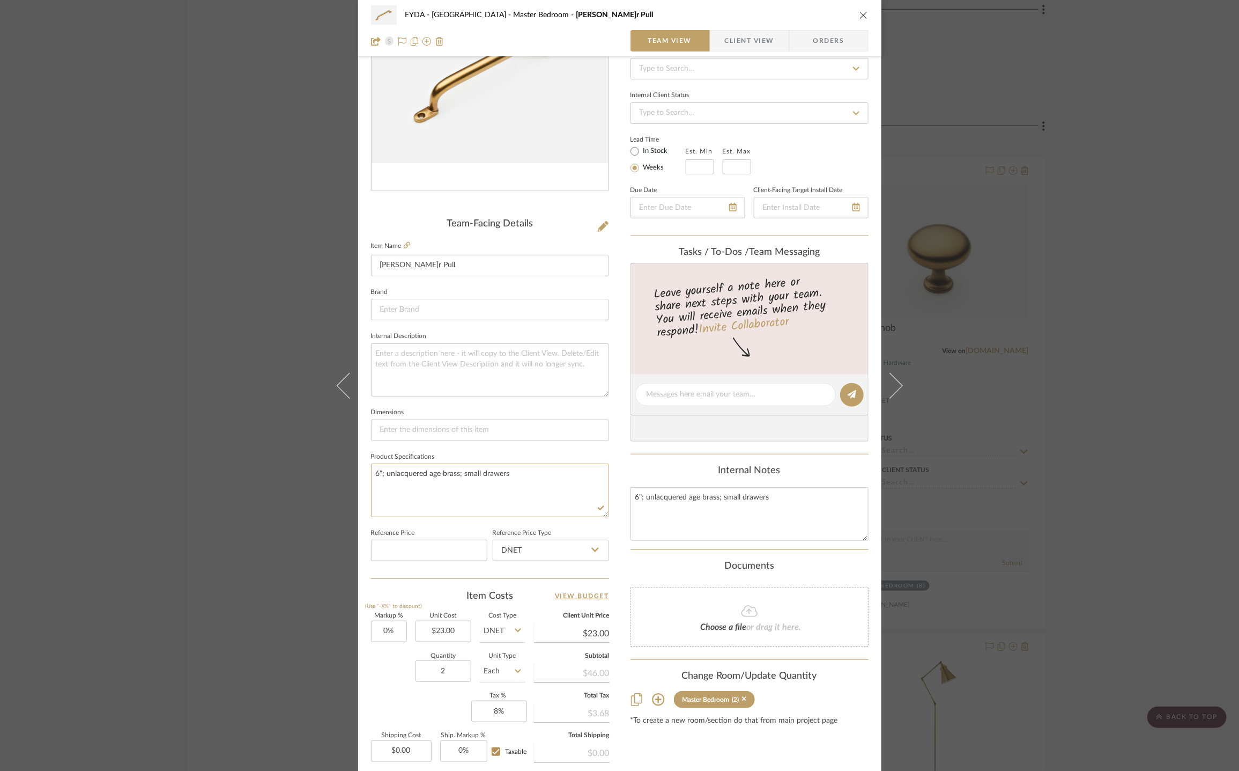
scroll to position [119, 0]
type textarea "6"; unlacquered age brass; small drawers"
click at [442, 702] on div "Markup % (Use "-X%" to discount) 0% Unit Cost $23.00 Cost Type DNET Client Unit…" at bounding box center [490, 688] width 238 height 157
click at [860, 13] on icon "close" at bounding box center [864, 15] width 9 height 9
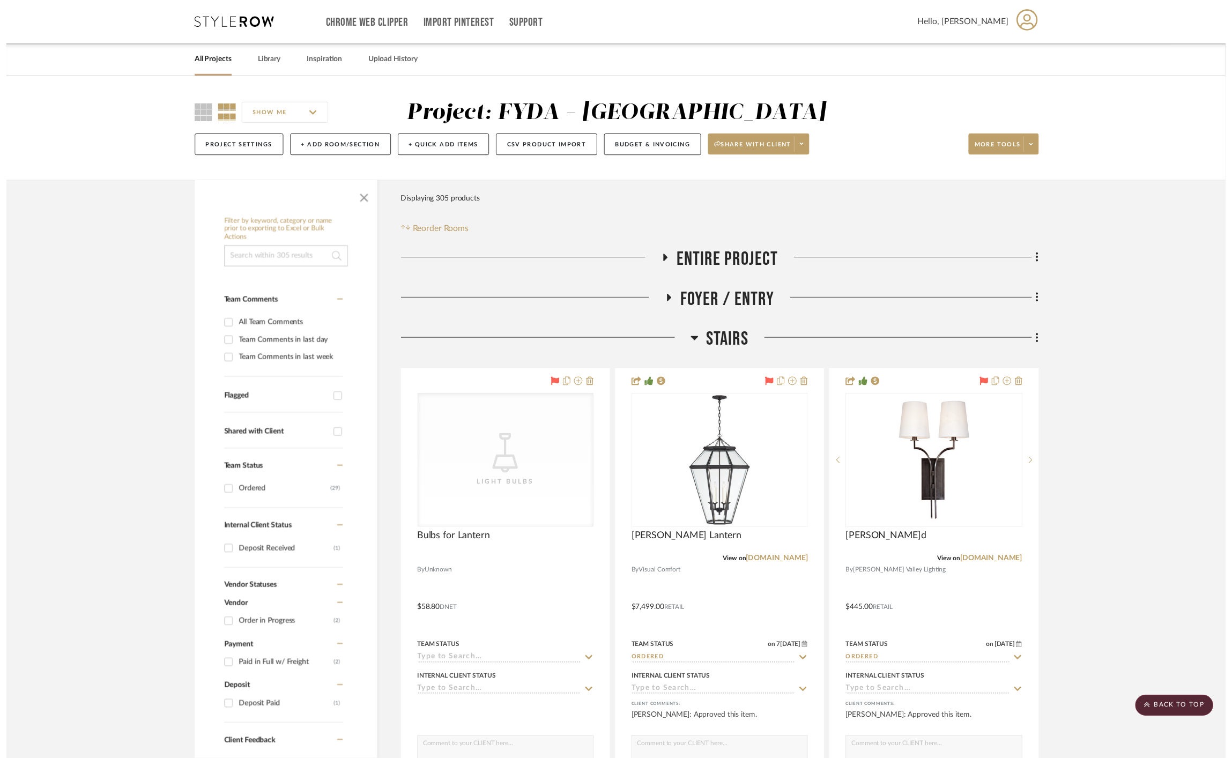
scroll to position [5631, 0]
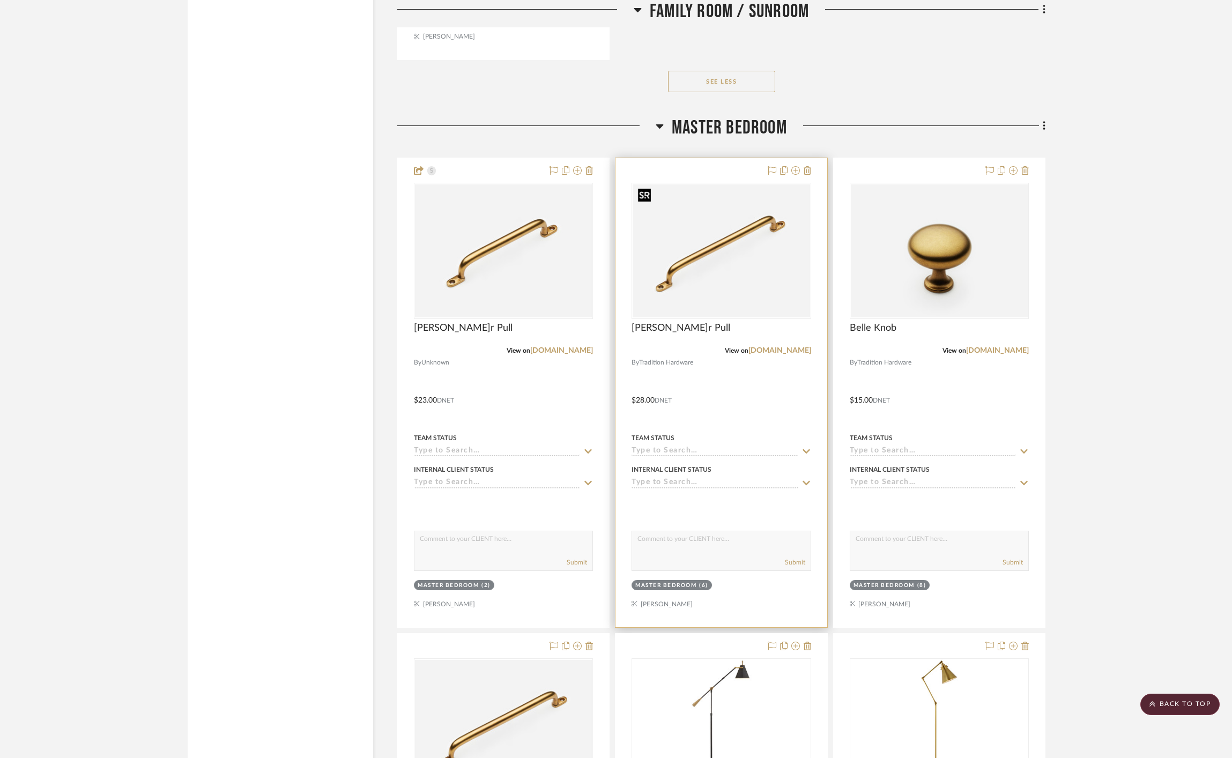
click at [744, 255] on img "0" at bounding box center [721, 250] width 177 height 133
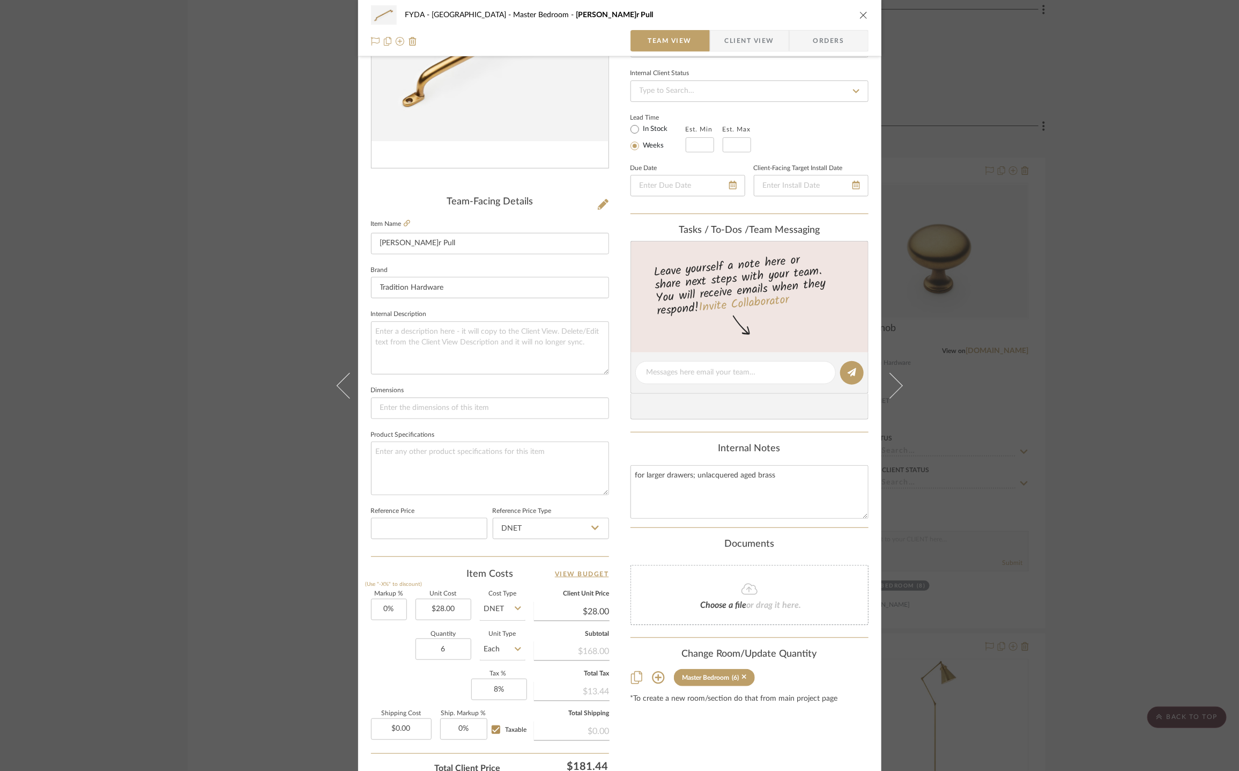
scroll to position [229, 0]
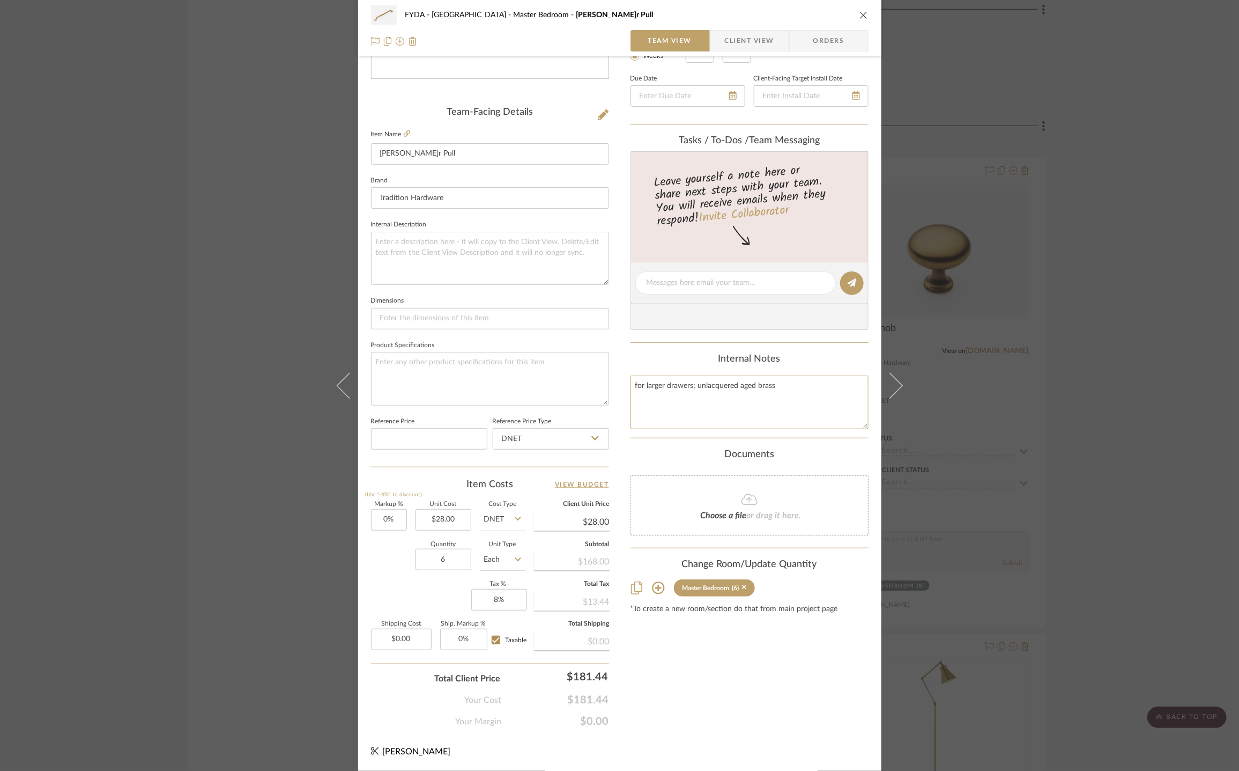
drag, startPoint x: 803, startPoint y: 382, endPoint x: 607, endPoint y: 385, distance: 196.3
click at [603, 385] on div "FYDA - 655 City Park Master Bedroom Butler Pull Team View Client View Orders Te…" at bounding box center [619, 275] width 523 height 991
click at [786, 389] on textarea "for larger drawers; unlacquered aged brass" at bounding box center [750, 401] width 238 height 53
click at [786, 390] on textarea "for larger drawers; unlacquered aged brass" at bounding box center [750, 401] width 238 height 53
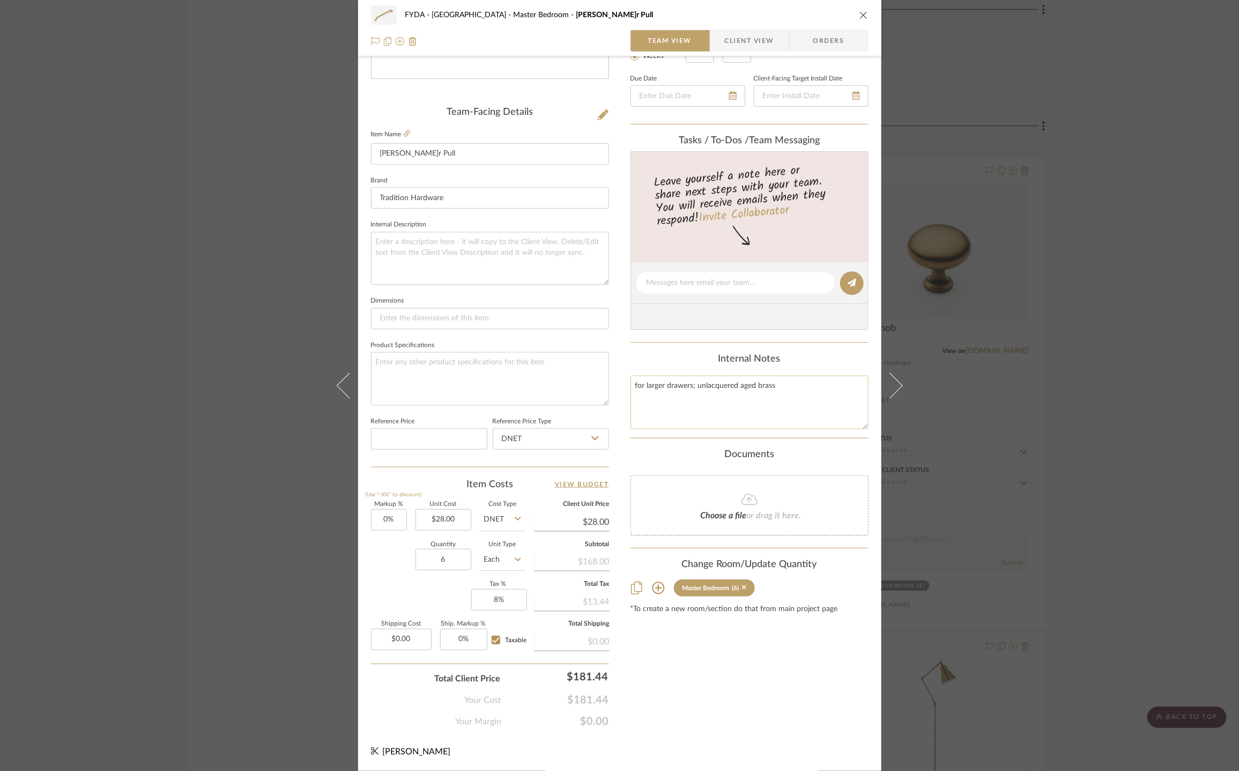
click at [786, 390] on textarea "for larger drawers; unlacquered aged brass" at bounding box center [750, 401] width 238 height 53
click at [402, 377] on textarea at bounding box center [490, 378] width 238 height 53
paste textarea "for larger drawers; unlacquered aged brass"
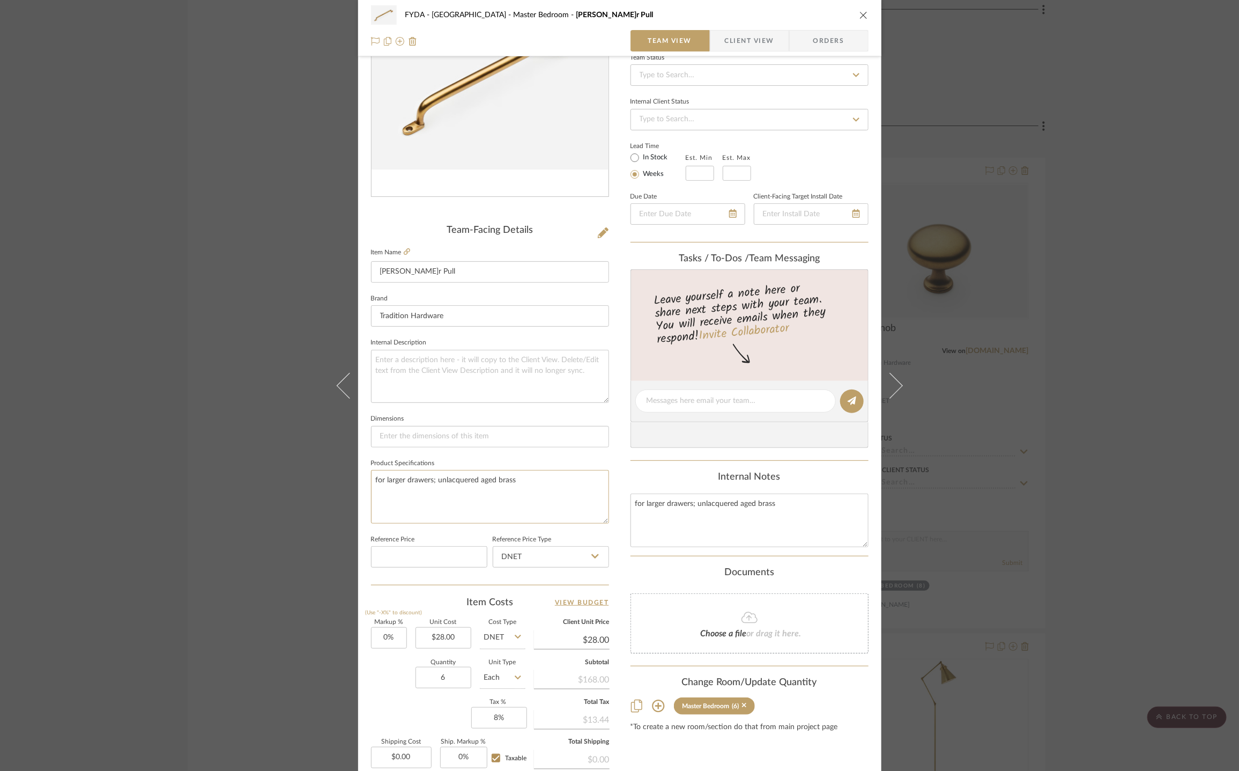
scroll to position [0, 0]
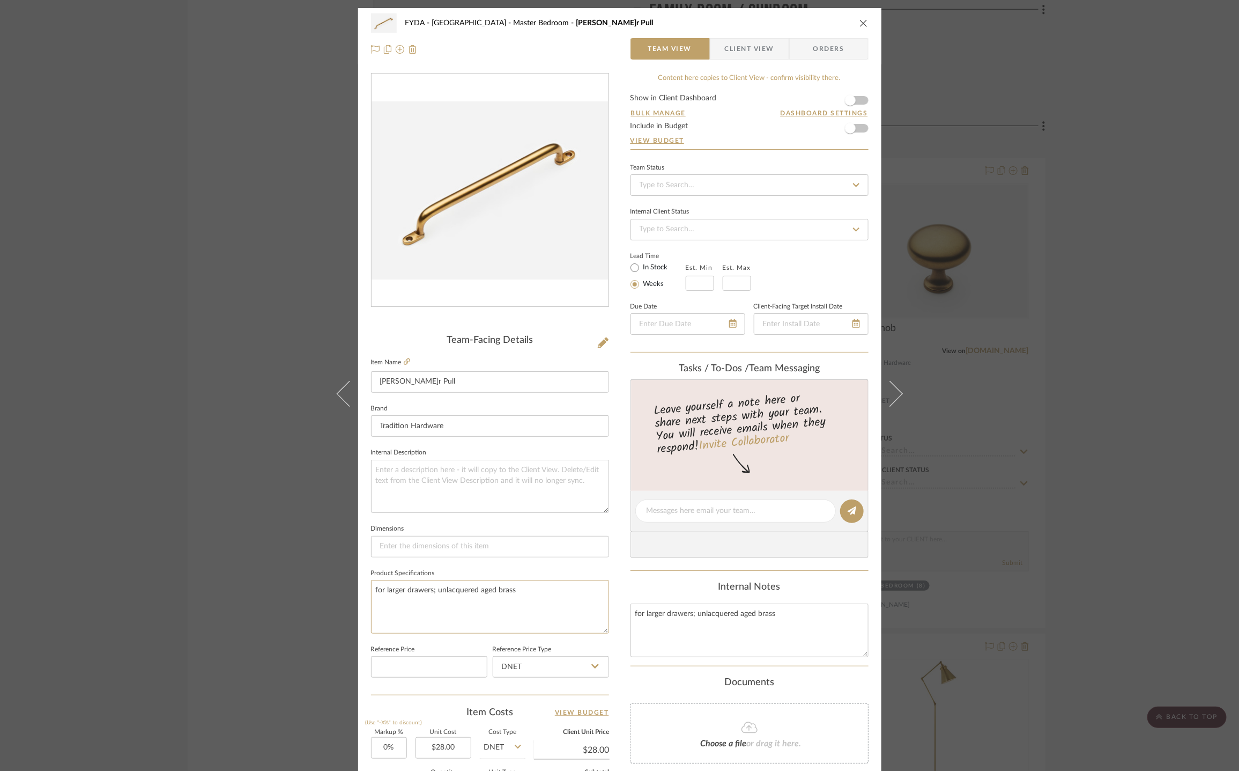
type textarea "for larger drawers; unlacquered aged brass"
click at [859, 101] on form "Show in Client Dashboard Bulk Manage Dashboard Settings Include in Budget View …" at bounding box center [750, 121] width 238 height 55
click at [855, 101] on span "button" at bounding box center [851, 100] width 24 height 24
click at [855, 17] on div "FYDA - 655 City Park Master Bedroom Butler Pull" at bounding box center [620, 22] width 498 height 21
click at [861, 23] on icon "close" at bounding box center [864, 23] width 9 height 9
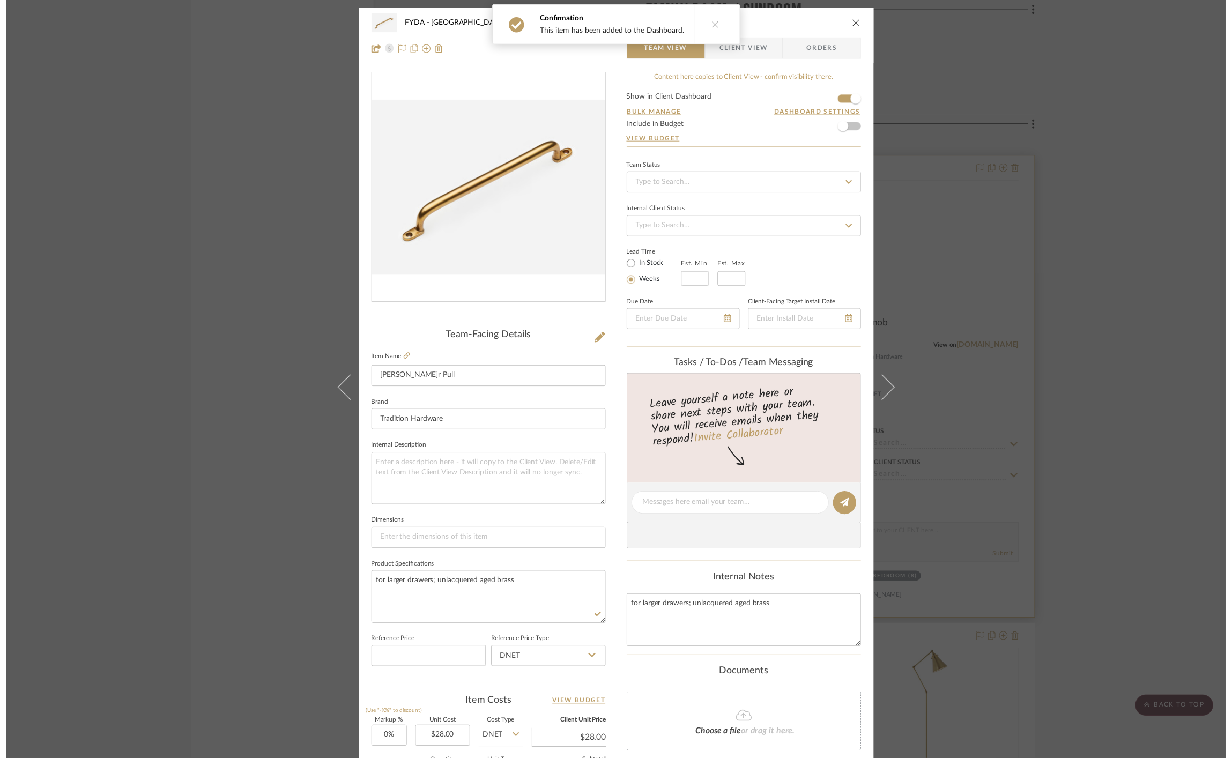
scroll to position [5631, 0]
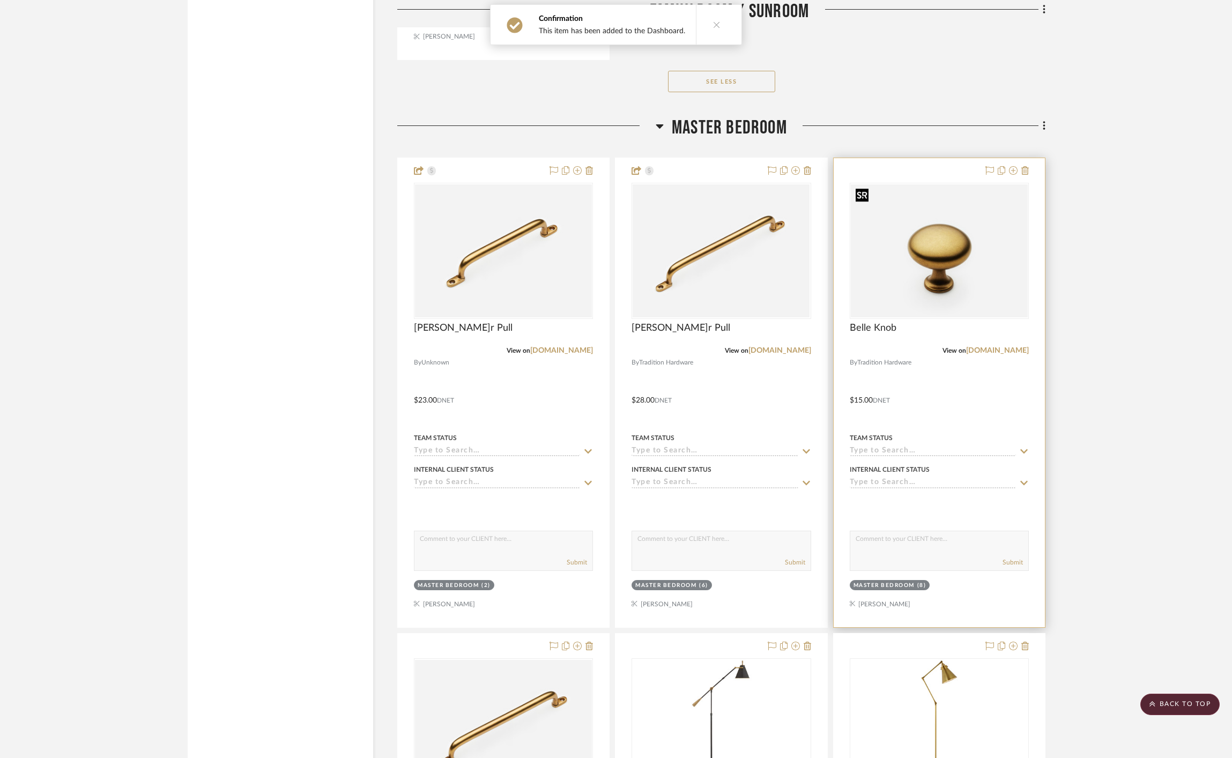
click at [0, 0] on img at bounding box center [0, 0] width 0 height 0
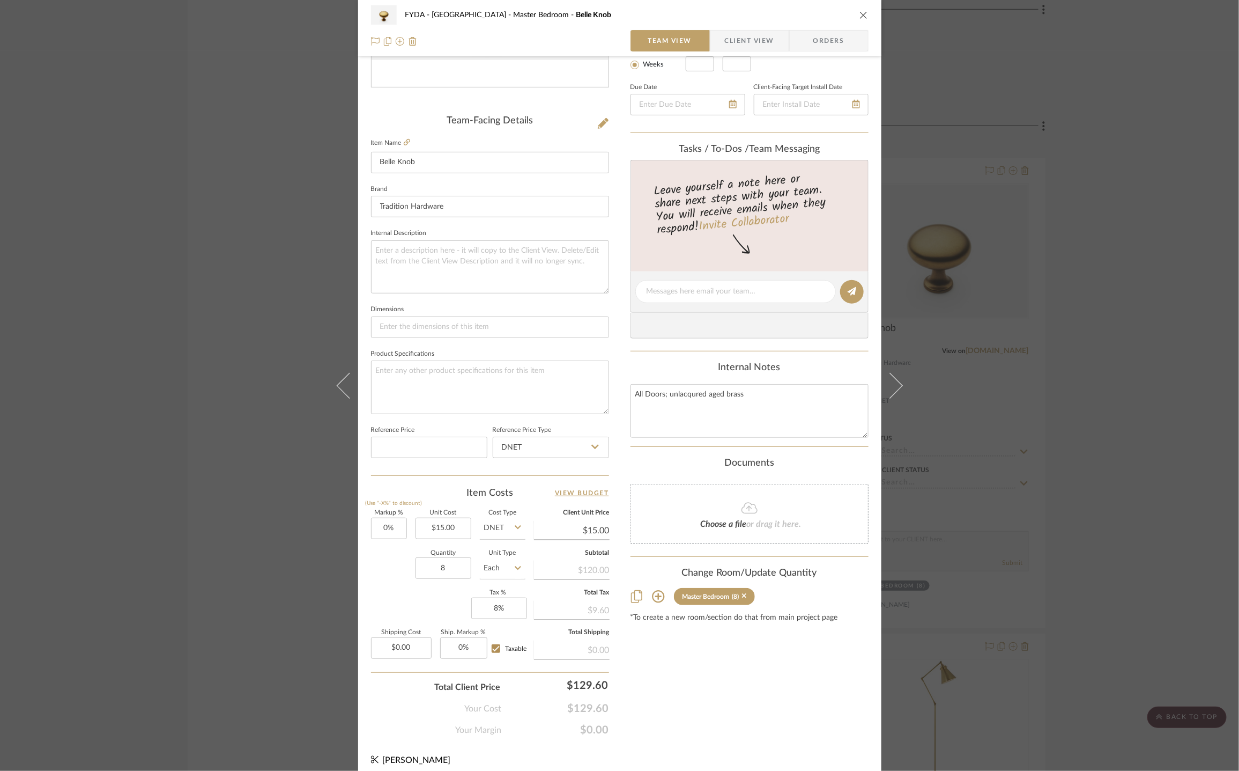
scroll to position [229, 0]
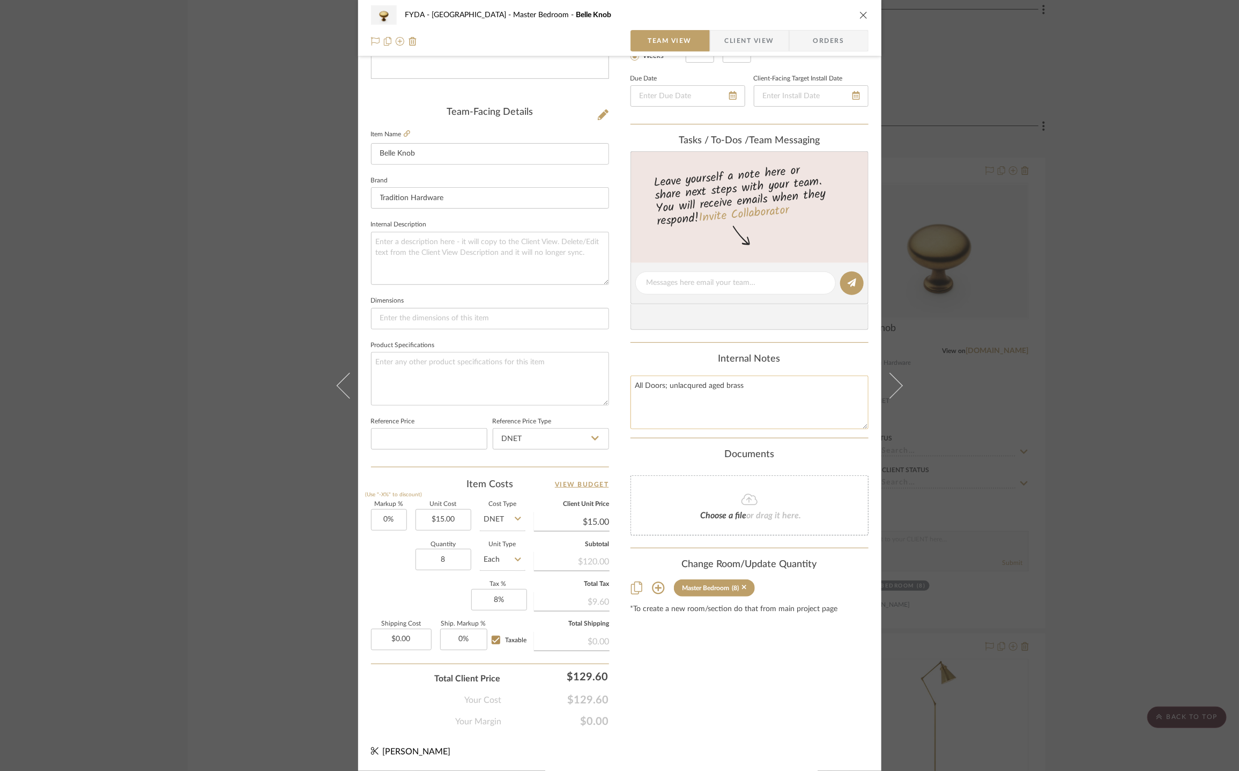
drag, startPoint x: 692, startPoint y: 408, endPoint x: 724, endPoint y: 394, distance: 34.4
click at [694, 407] on textarea "All Doors; unlacqured aged brass" at bounding box center [750, 401] width 238 height 53
drag, startPoint x: 752, startPoint y: 387, endPoint x: 591, endPoint y: 383, distance: 161.5
click at [591, 383] on div "FYDA - 655 City Park Master Bedroom Belle Knob Team View Client View Orders Tea…" at bounding box center [619, 275] width 523 height 991
click at [451, 386] on textarea at bounding box center [490, 378] width 238 height 53
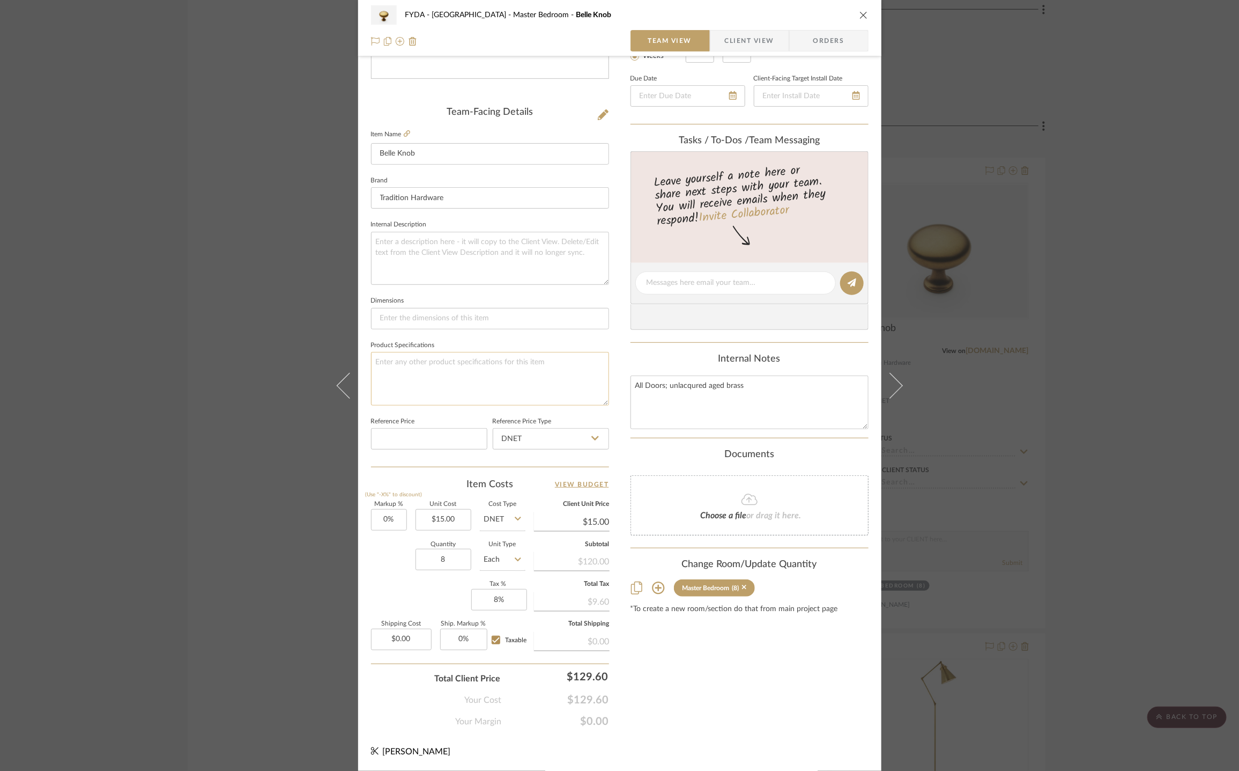
paste textarea "All Doors; unlacqured aged brass"
click at [434, 369] on textarea "All Doors; unlacqured aged brass" at bounding box center [490, 378] width 238 height 53
click at [430, 364] on textarea "All Doors; unlacqured aged brass" at bounding box center [490, 378] width 238 height 53
click at [450, 359] on textarea "All Doors; unlacqured ured aged brass" at bounding box center [490, 378] width 238 height 53
click at [451, 359] on textarea "All Doors; unlacqured ured aged brass" at bounding box center [490, 378] width 238 height 53
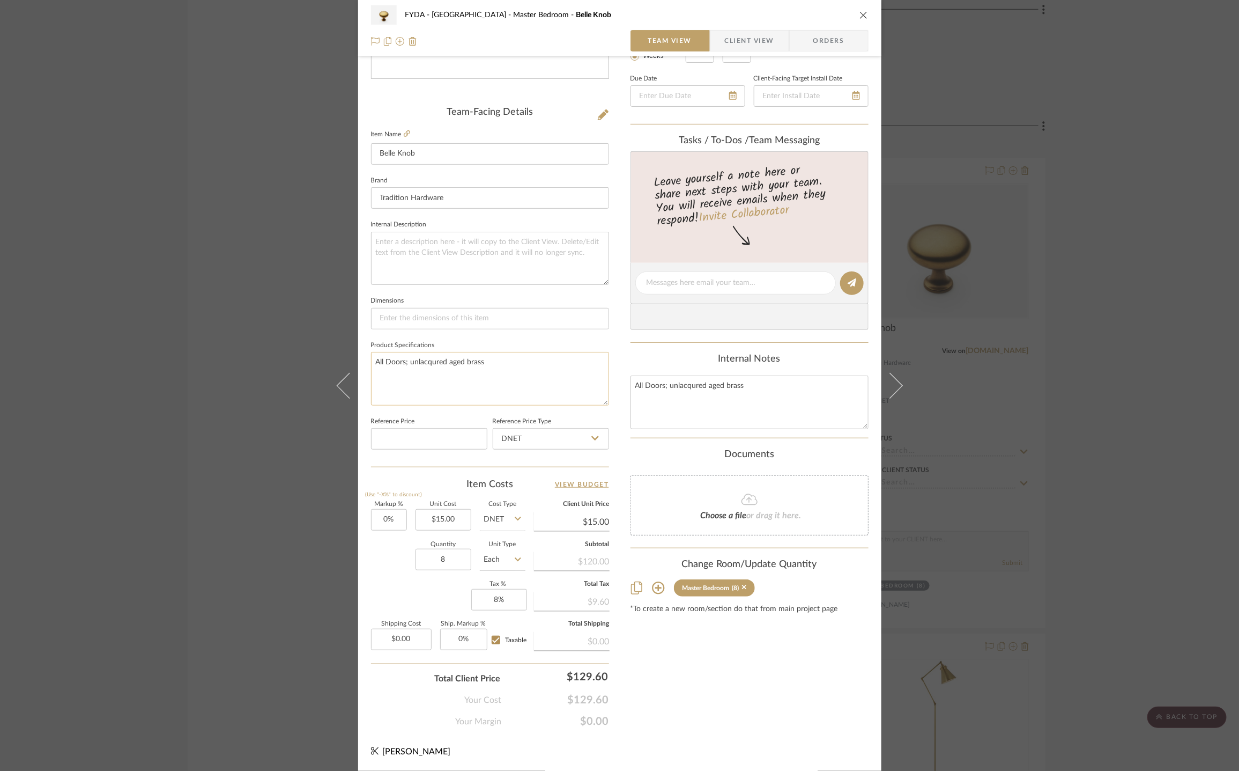
click at [427, 365] on textarea "All Doors; unlacqured aged brass" at bounding box center [490, 378] width 238 height 53
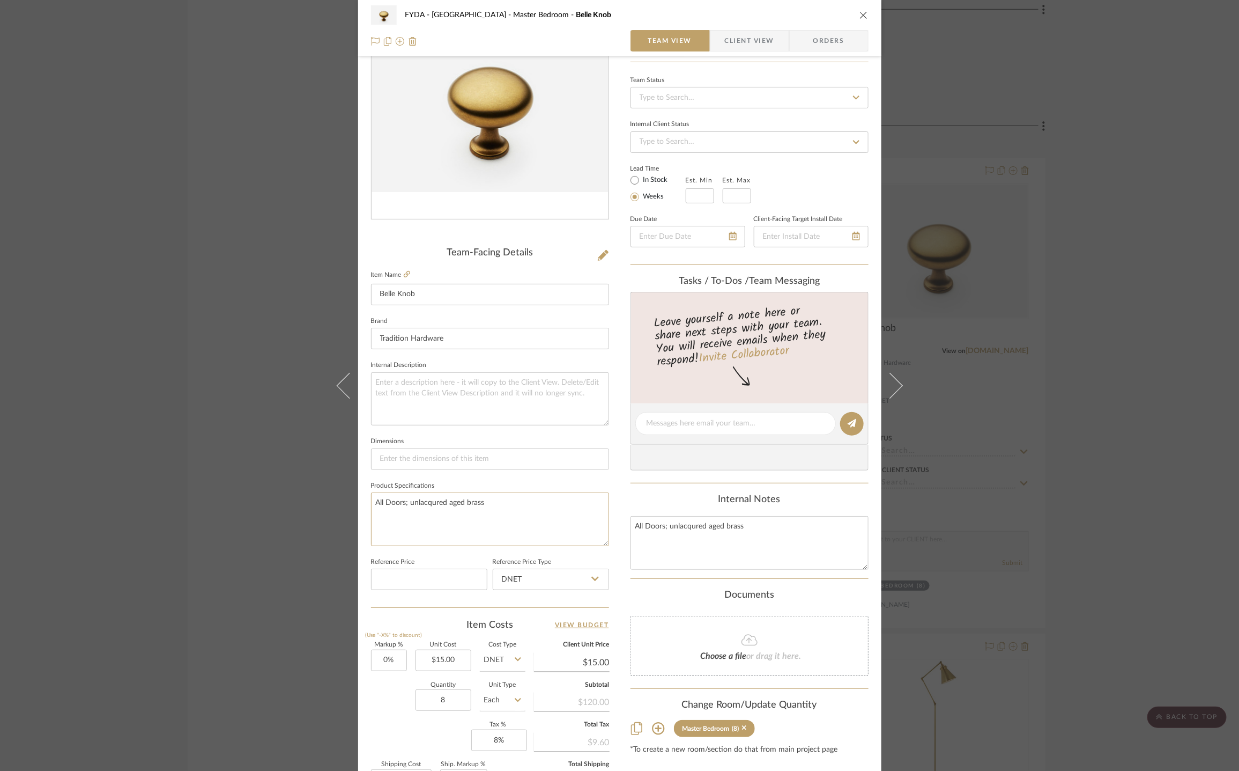
scroll to position [0, 0]
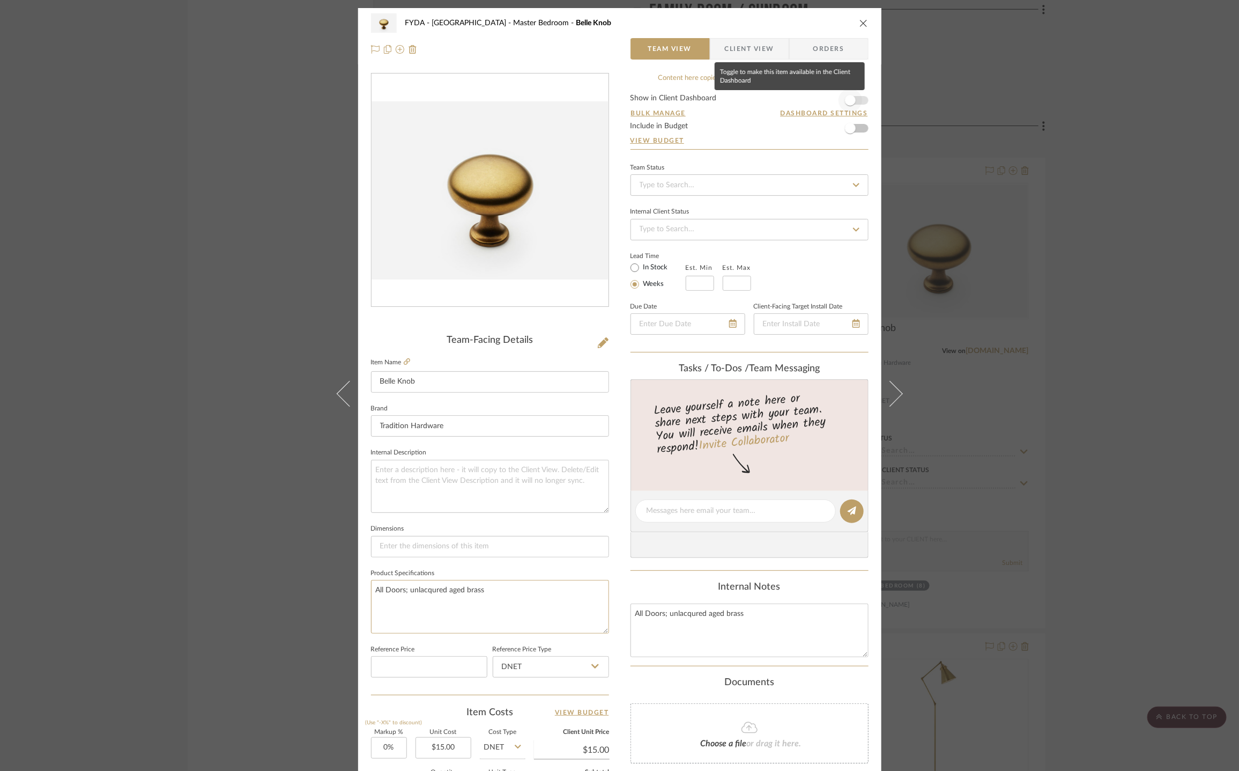
type textarea "All Doors; unlacqured aged brass"
click at [856, 104] on span "button" at bounding box center [851, 100] width 24 height 24
click at [860, 25] on icon "close" at bounding box center [864, 23] width 9 height 9
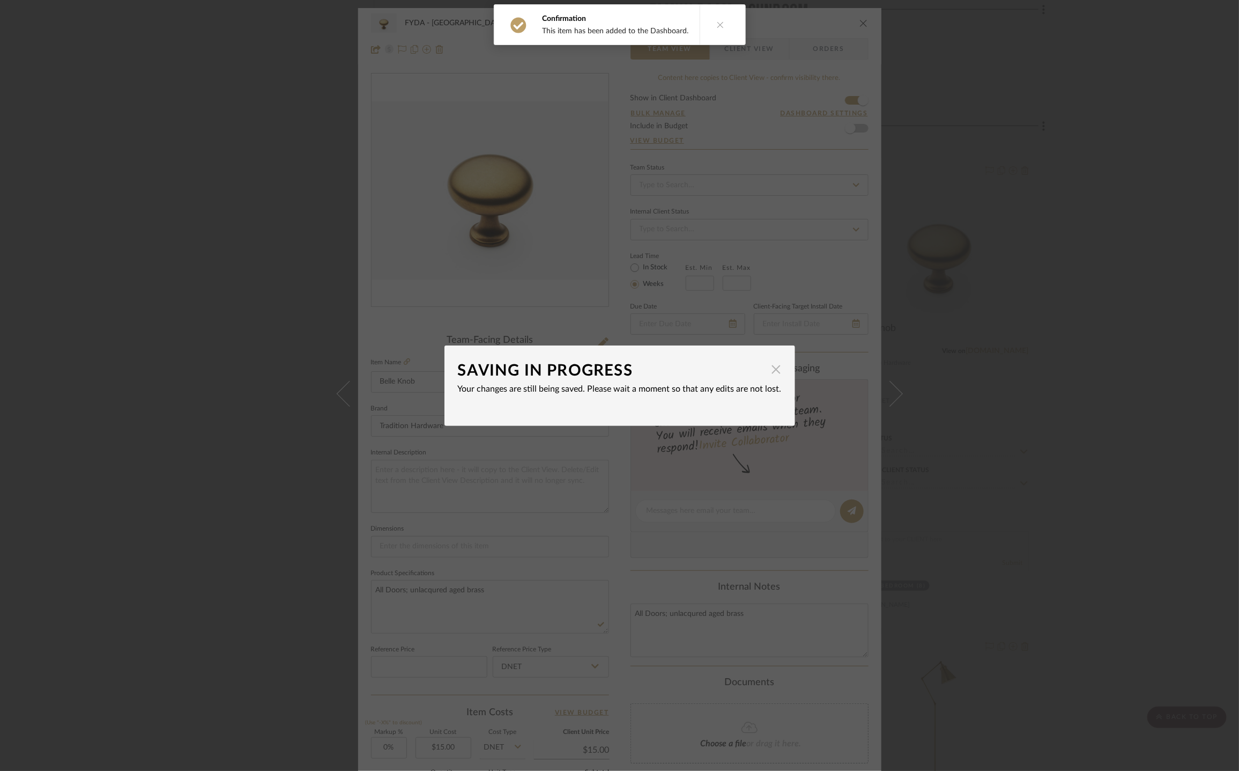
click at [773, 369] on span "button" at bounding box center [776, 369] width 21 height 21
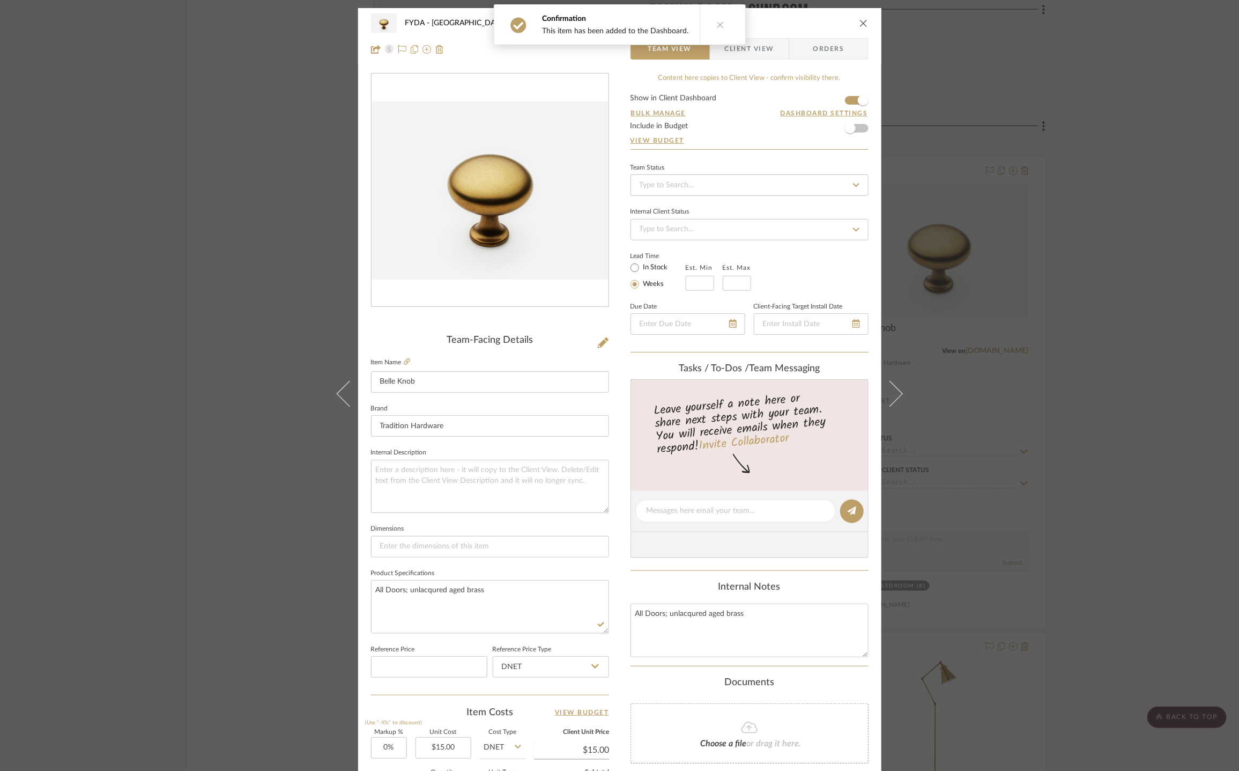
click at [860, 24] on icon "close" at bounding box center [864, 23] width 9 height 9
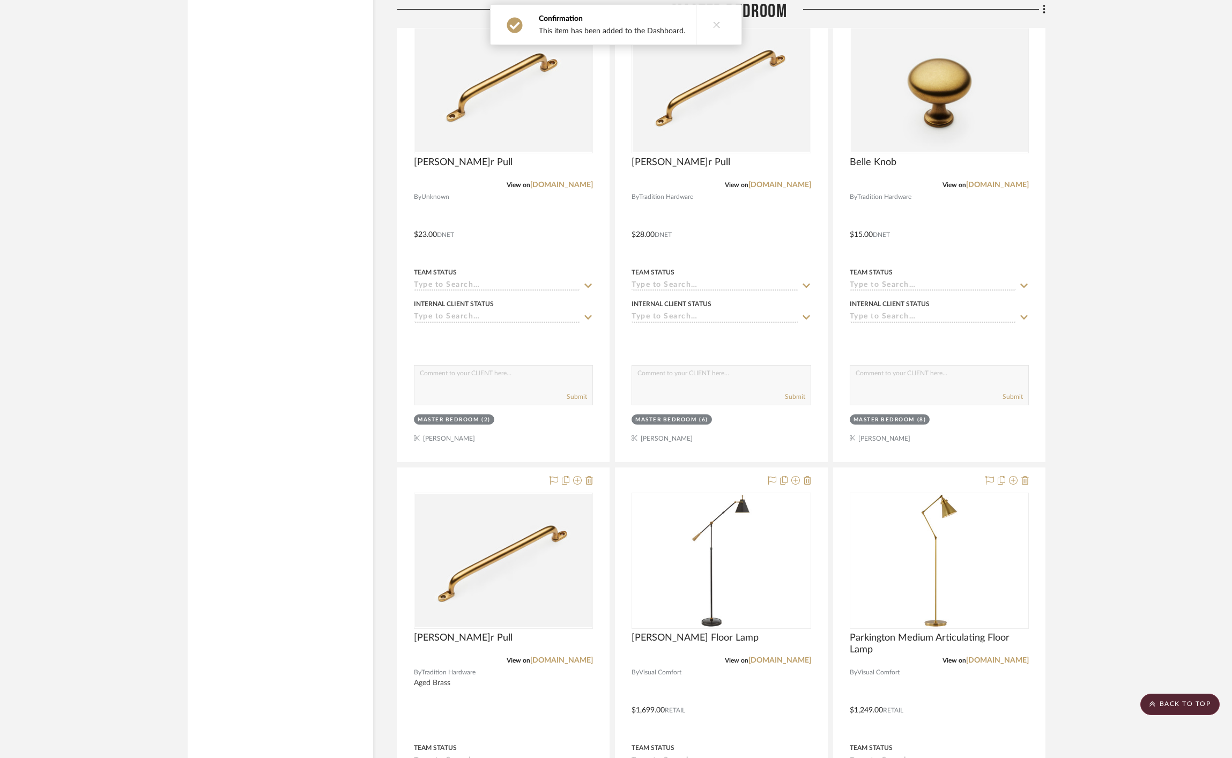
scroll to position [5948, 0]
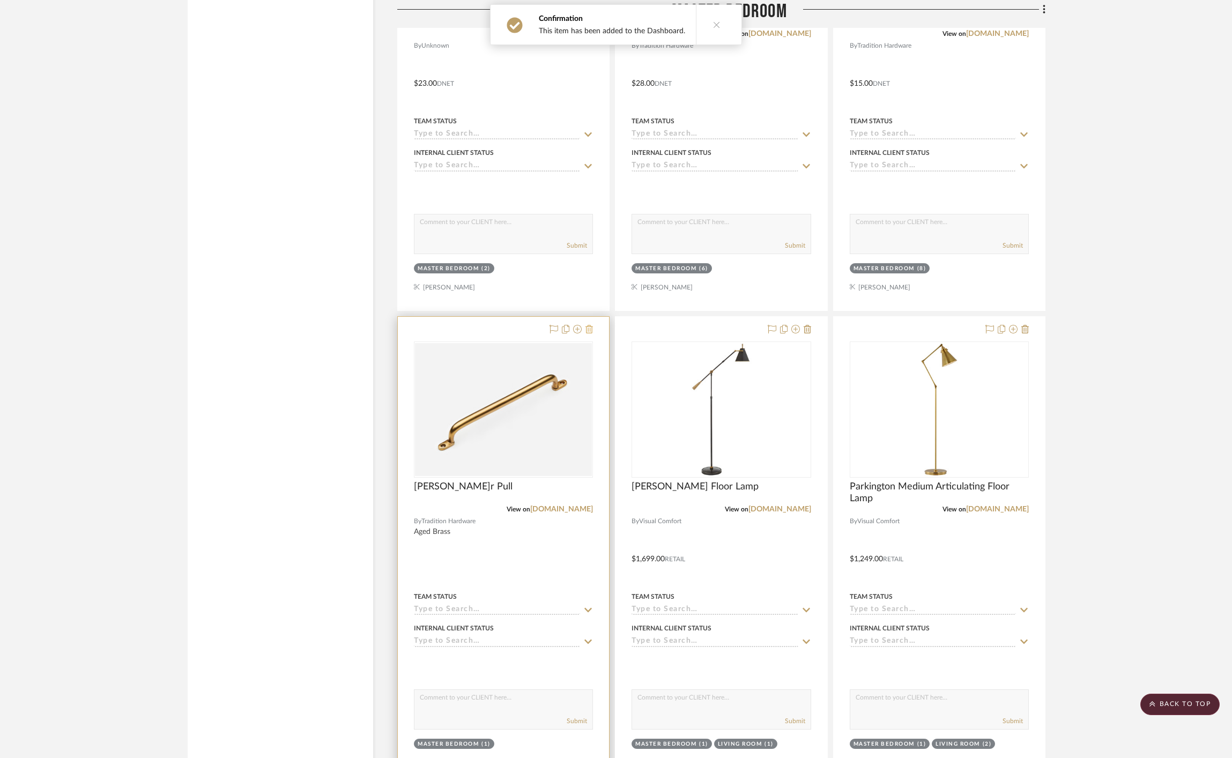
click at [592, 330] on icon at bounding box center [590, 329] width 8 height 9
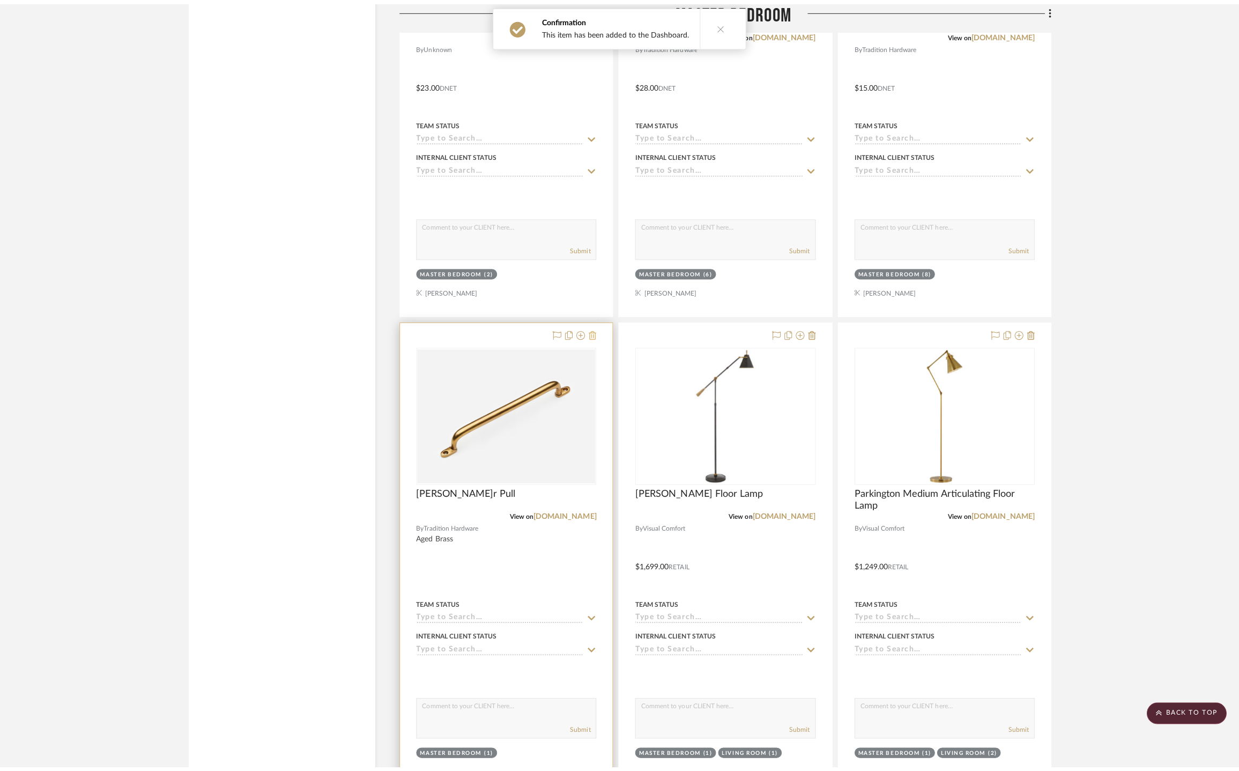
scroll to position [0, 0]
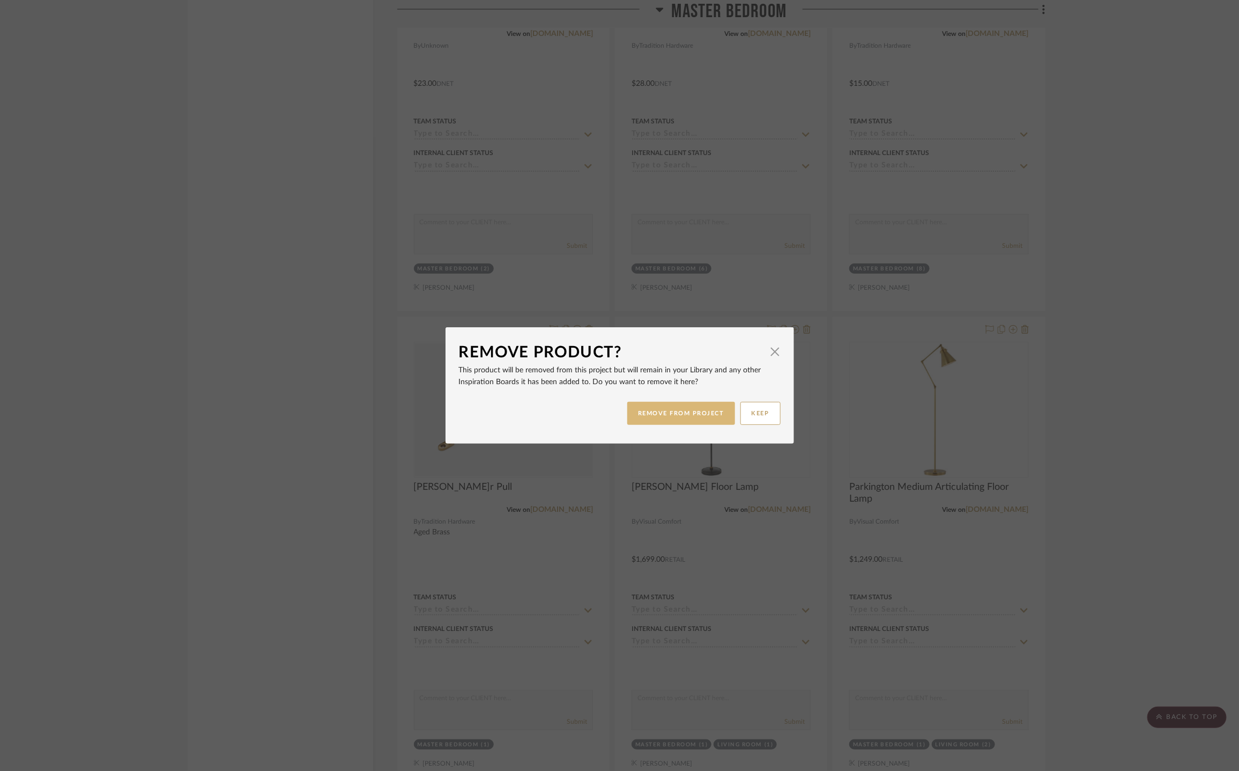
click at [688, 413] on button "REMOVE FROM PROJECT" at bounding box center [681, 413] width 108 height 23
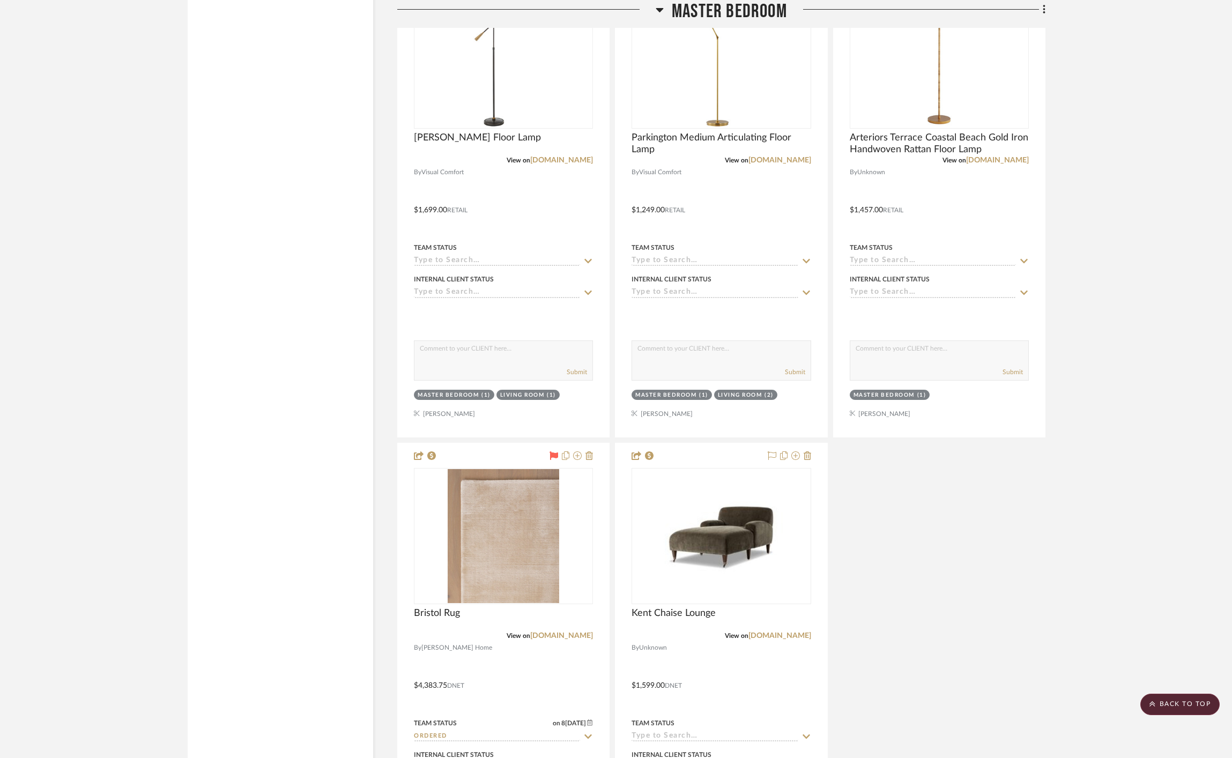
scroll to position [6435, 0]
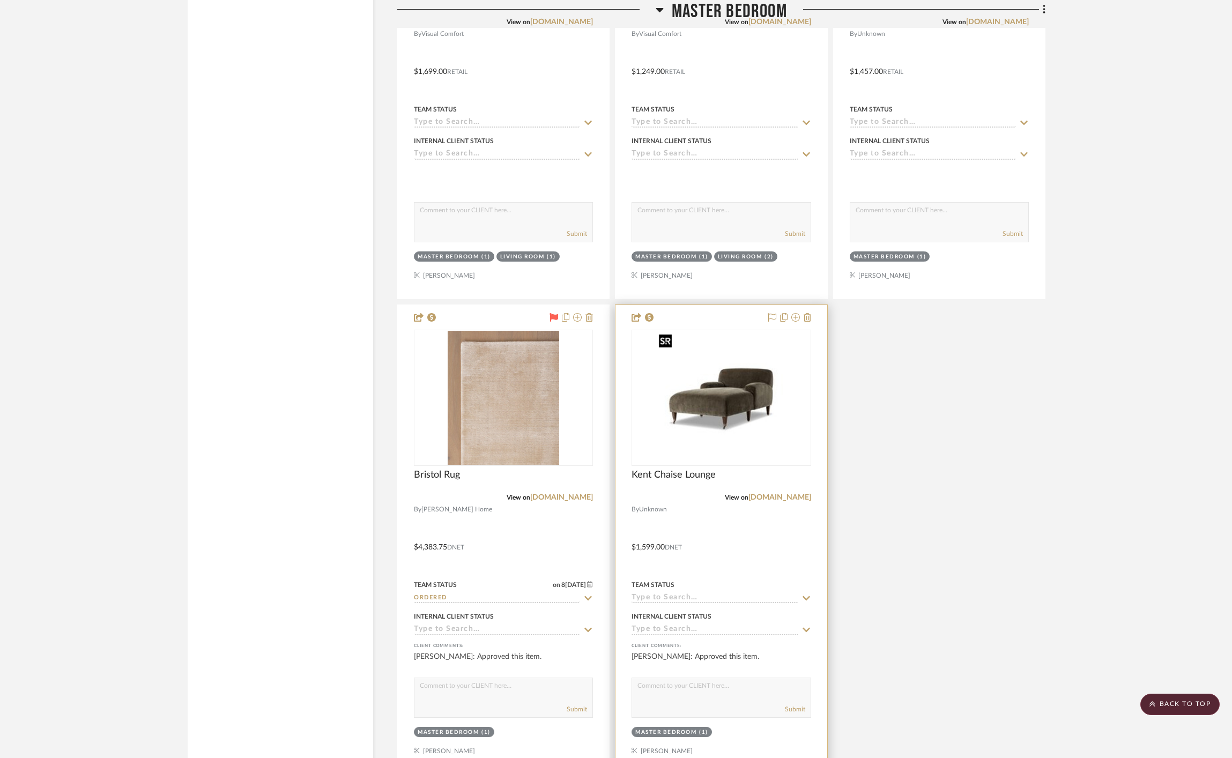
click at [0, 0] on img at bounding box center [0, 0] width 0 height 0
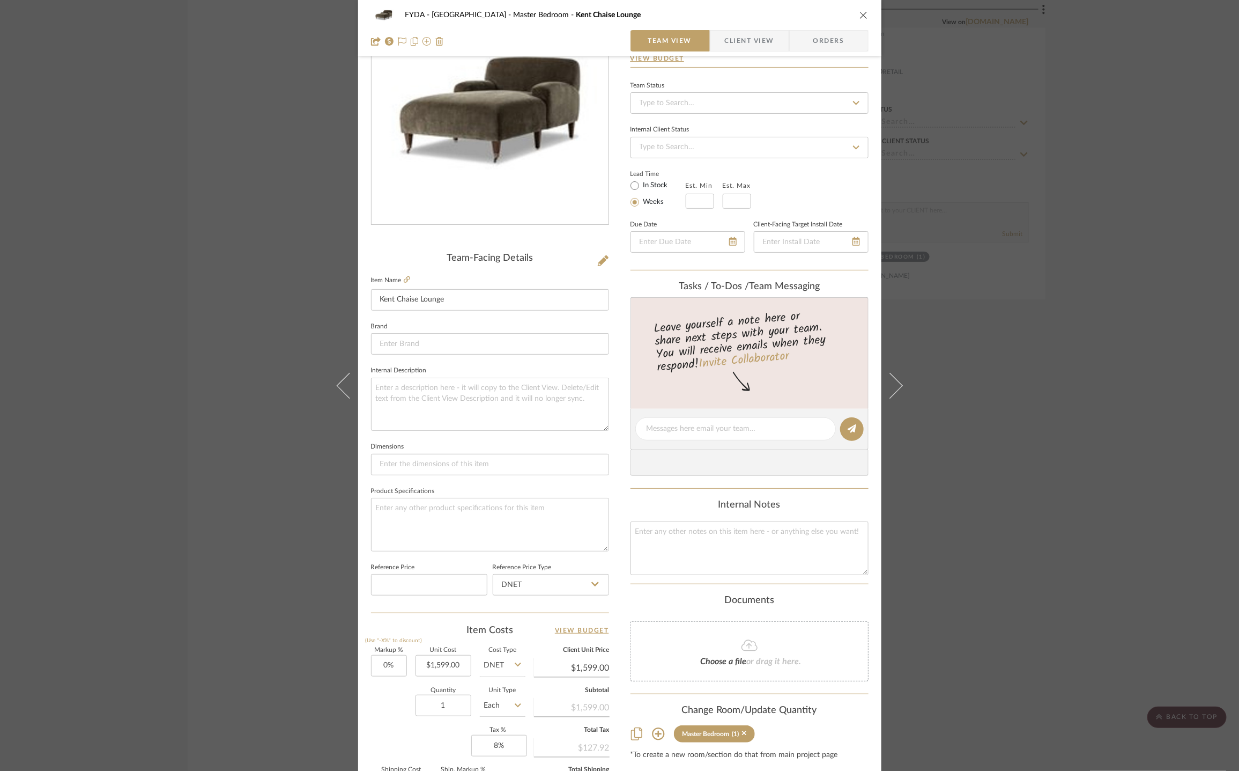
scroll to position [229, 0]
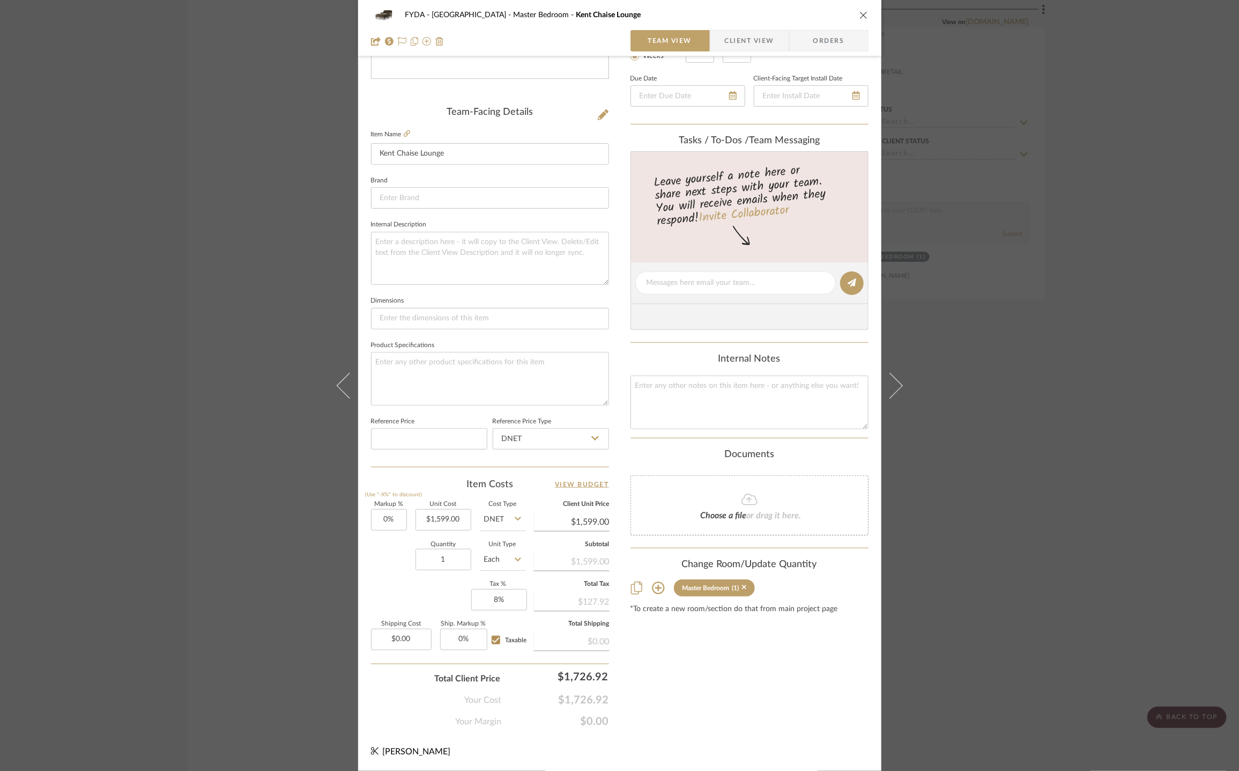
click at [860, 11] on icon "close" at bounding box center [864, 15] width 9 height 9
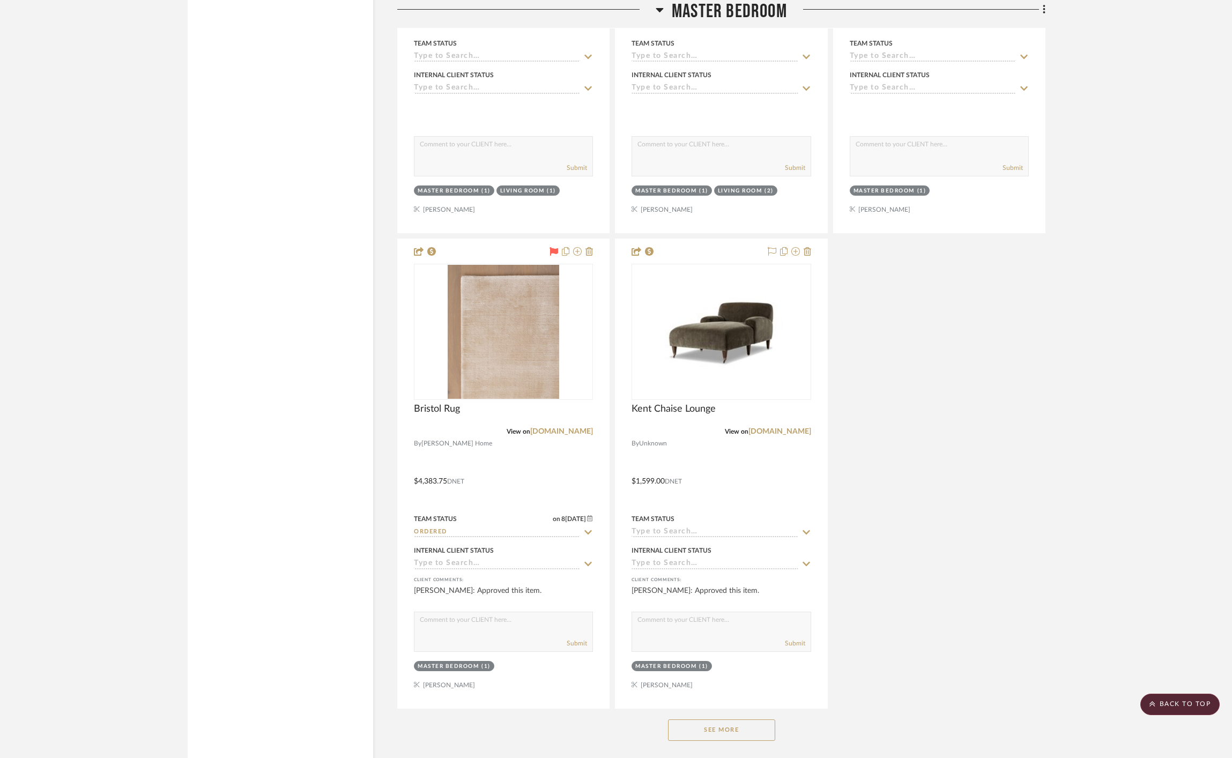
scroll to position [6576, 0]
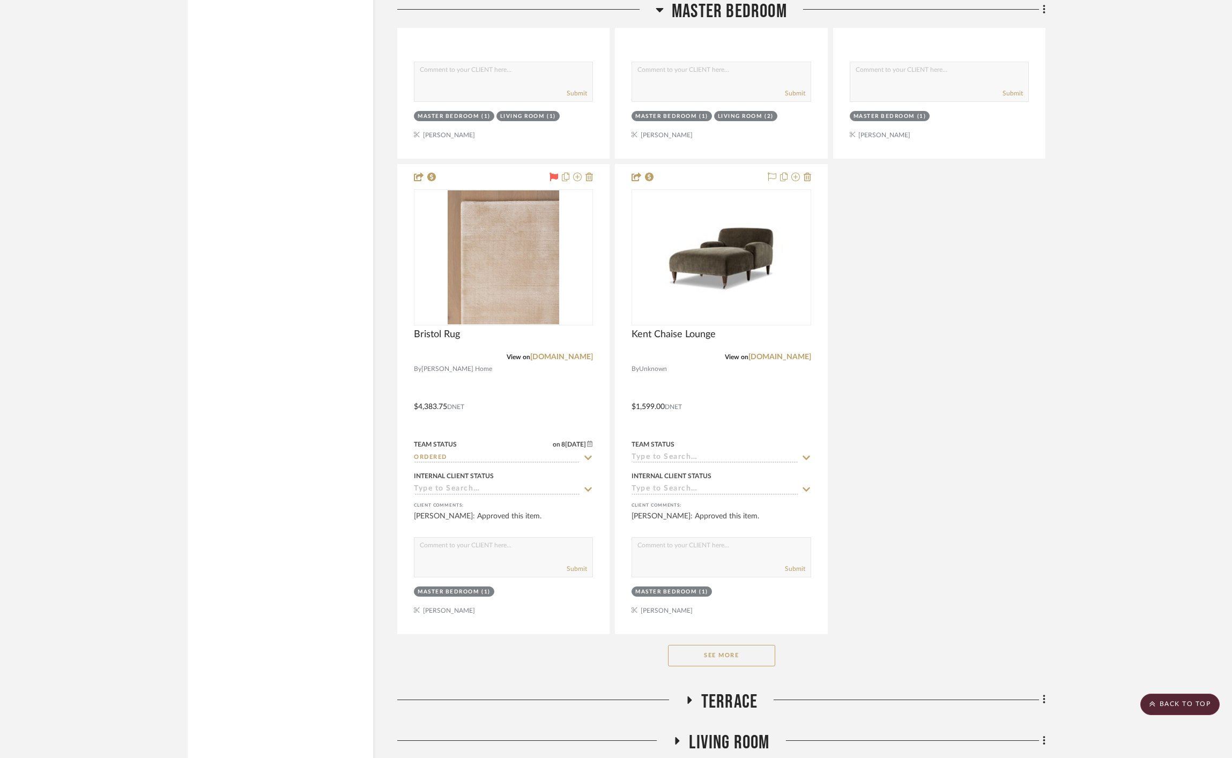
click at [762, 649] on button "See More" at bounding box center [721, 655] width 107 height 21
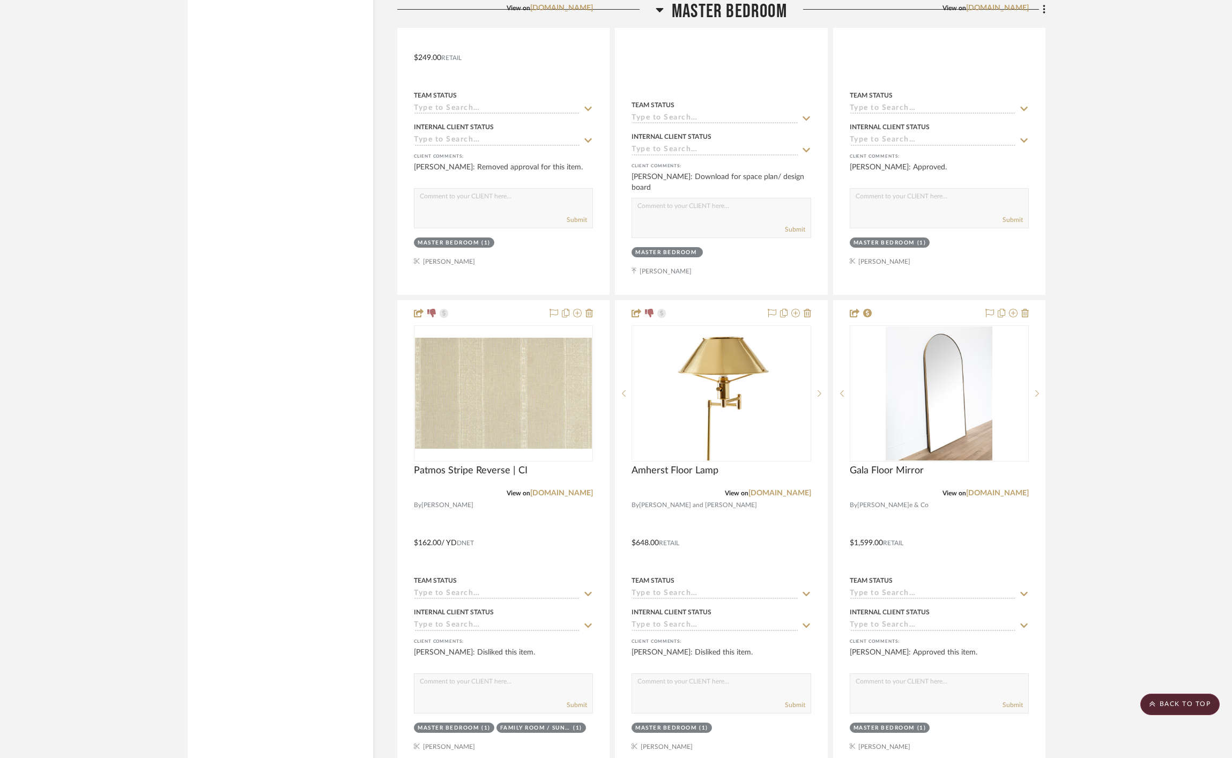
scroll to position [7475, 0]
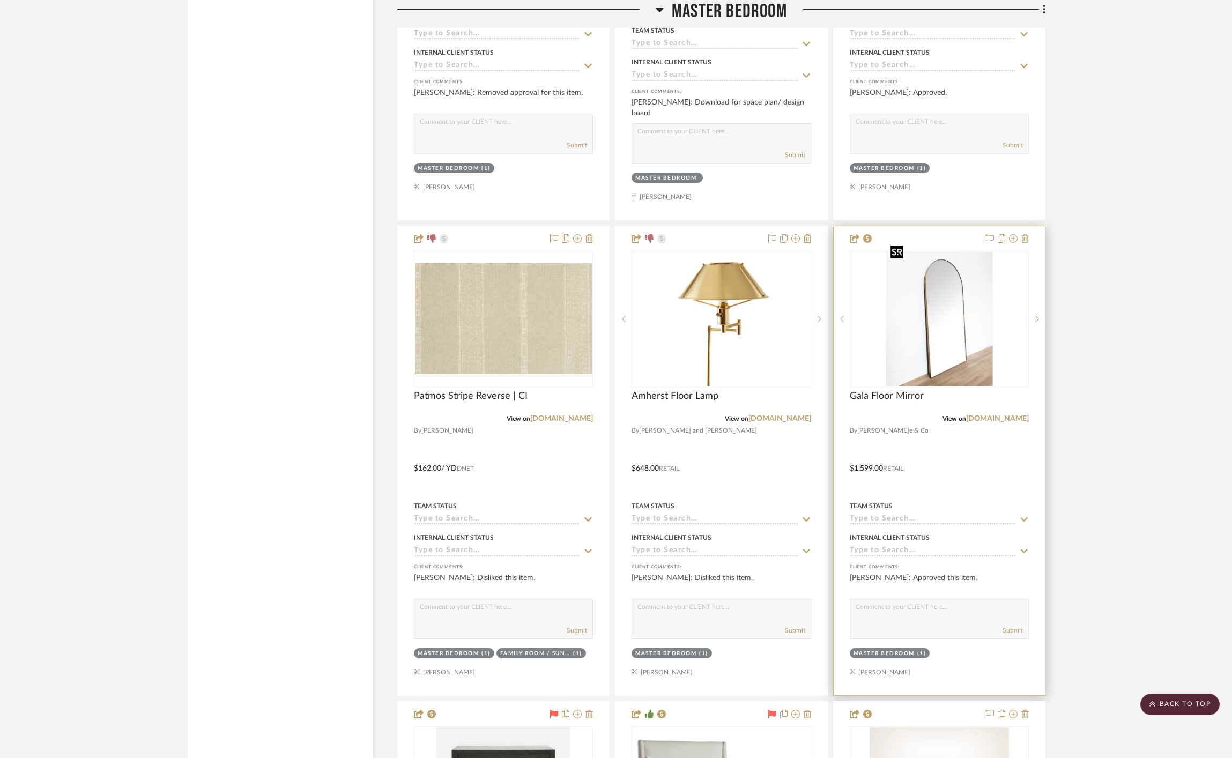
click at [930, 344] on img "0" at bounding box center [939, 319] width 107 height 134
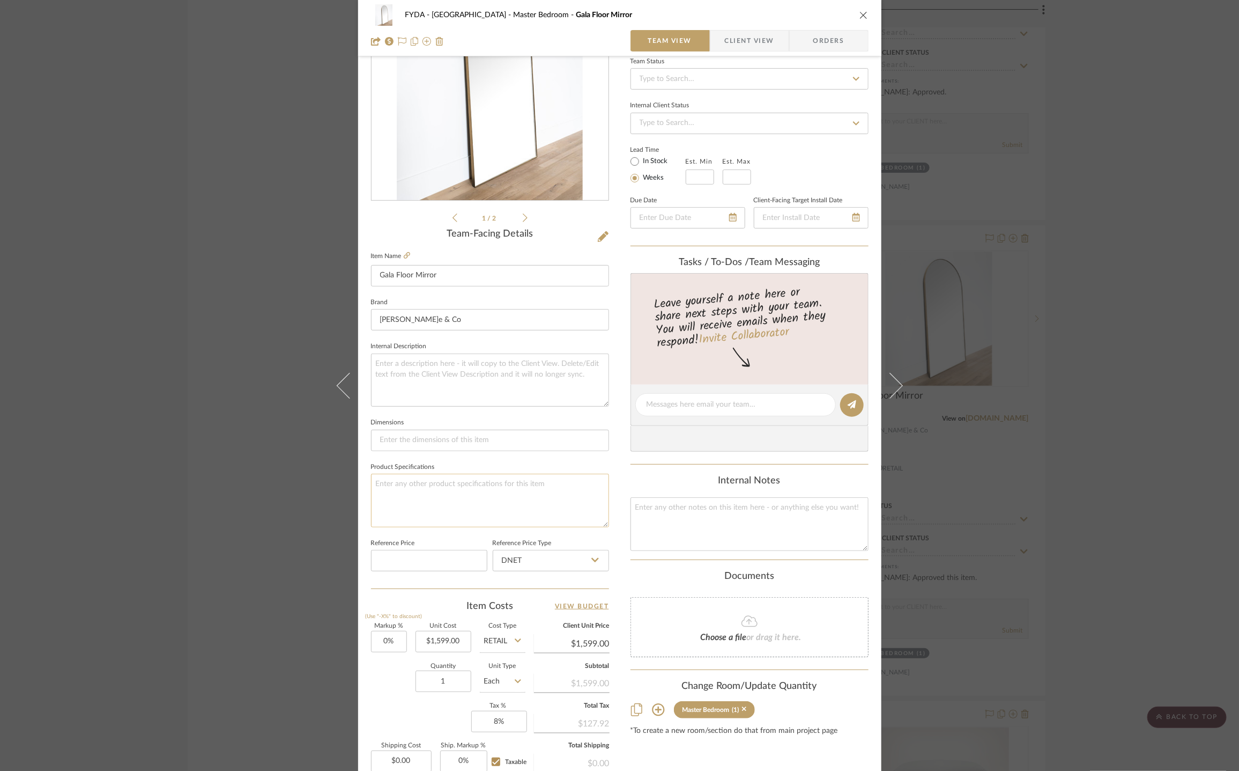
scroll to position [229, 0]
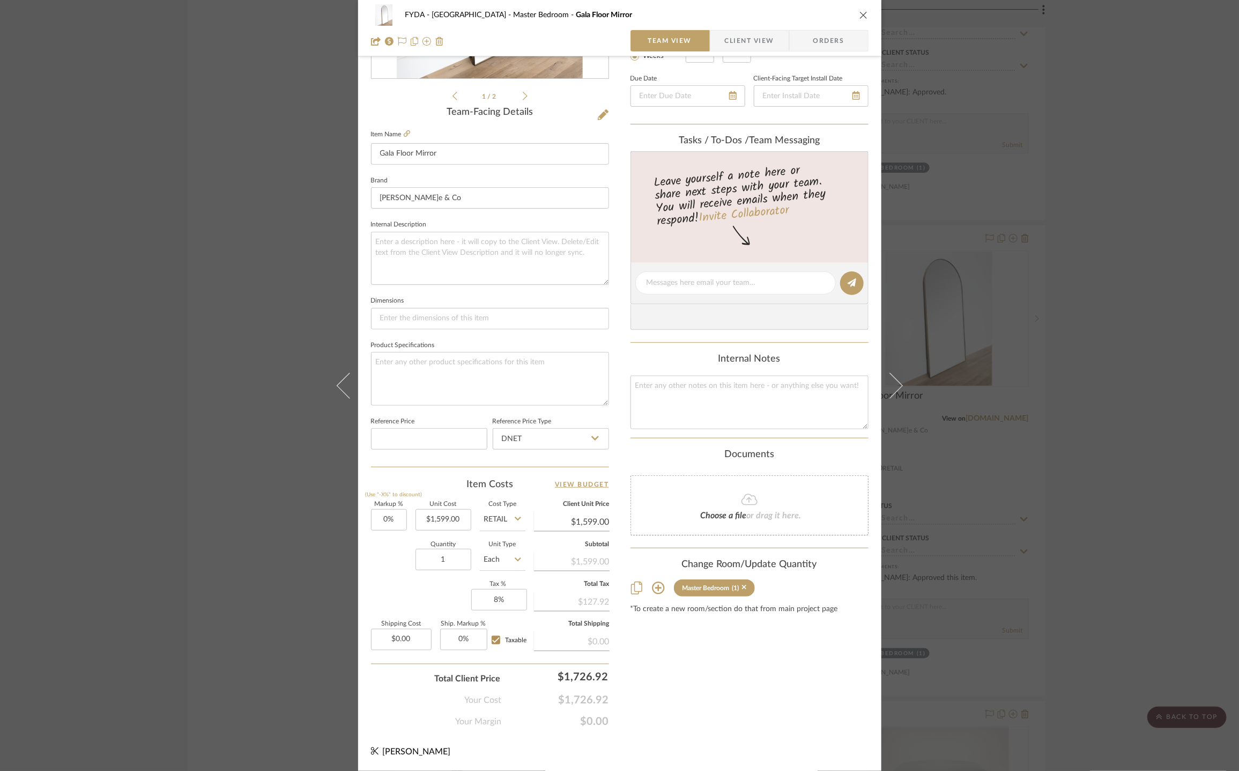
drag, startPoint x: 1088, startPoint y: 212, endPoint x: 1097, endPoint y: 218, distance: 10.4
click at [1089, 210] on div "FYDA - 655 City Park Master Bedroom Gala Floor Mirror Team View Client View Ord…" at bounding box center [619, 385] width 1239 height 771
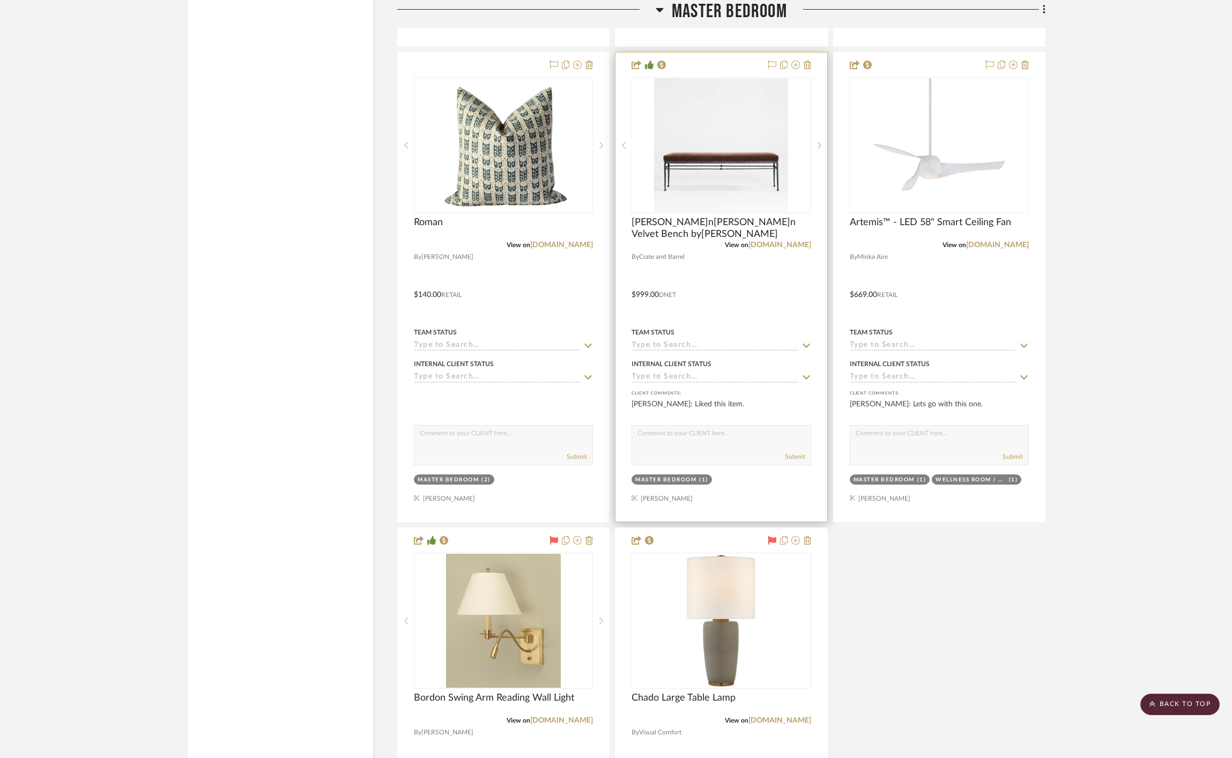
scroll to position [9551, 0]
click at [0, 0] on img at bounding box center [0, 0] width 0 height 0
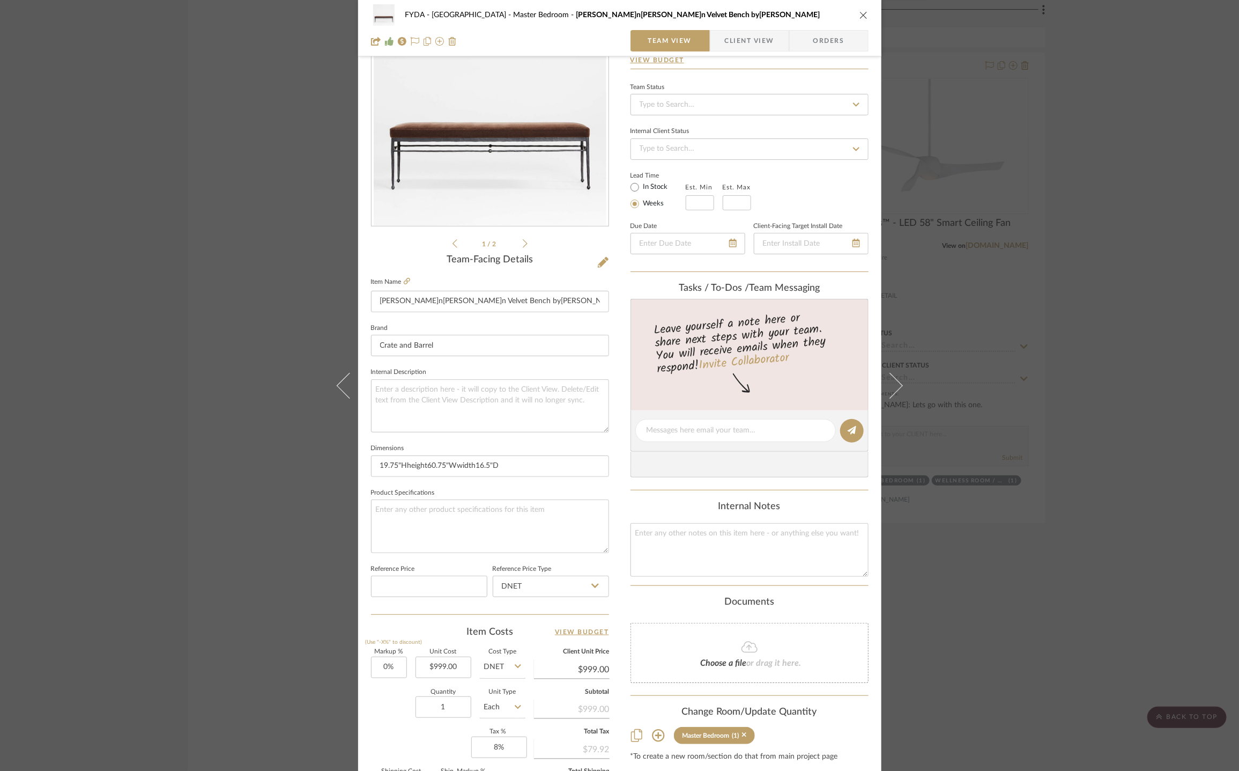
scroll to position [229, 0]
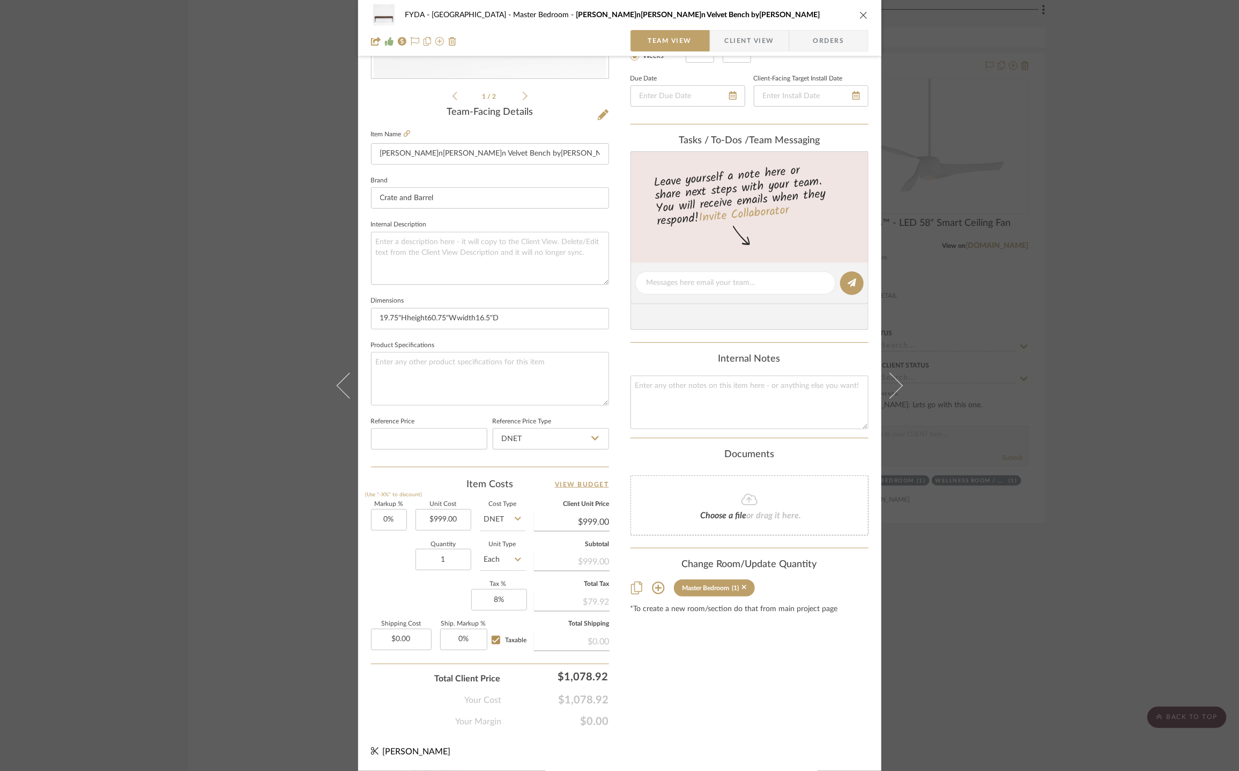
click at [860, 13] on icon "close" at bounding box center [864, 15] width 9 height 9
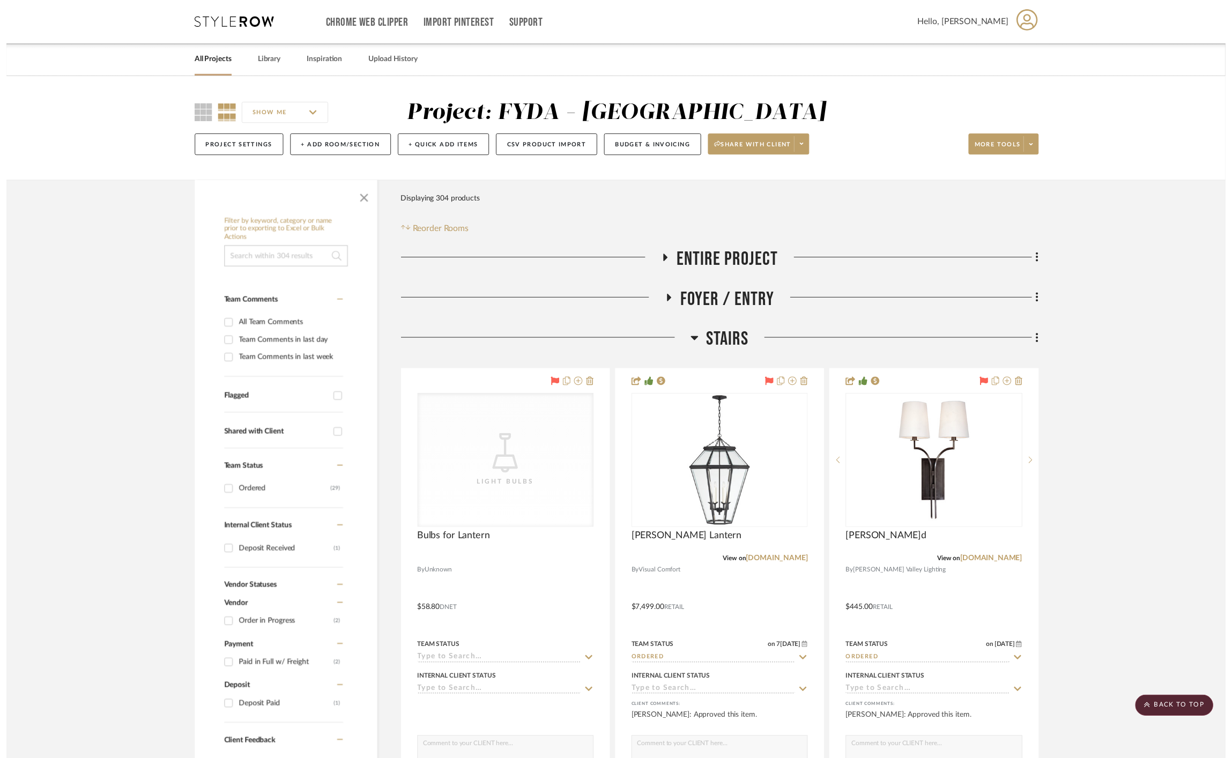
scroll to position [9551, 0]
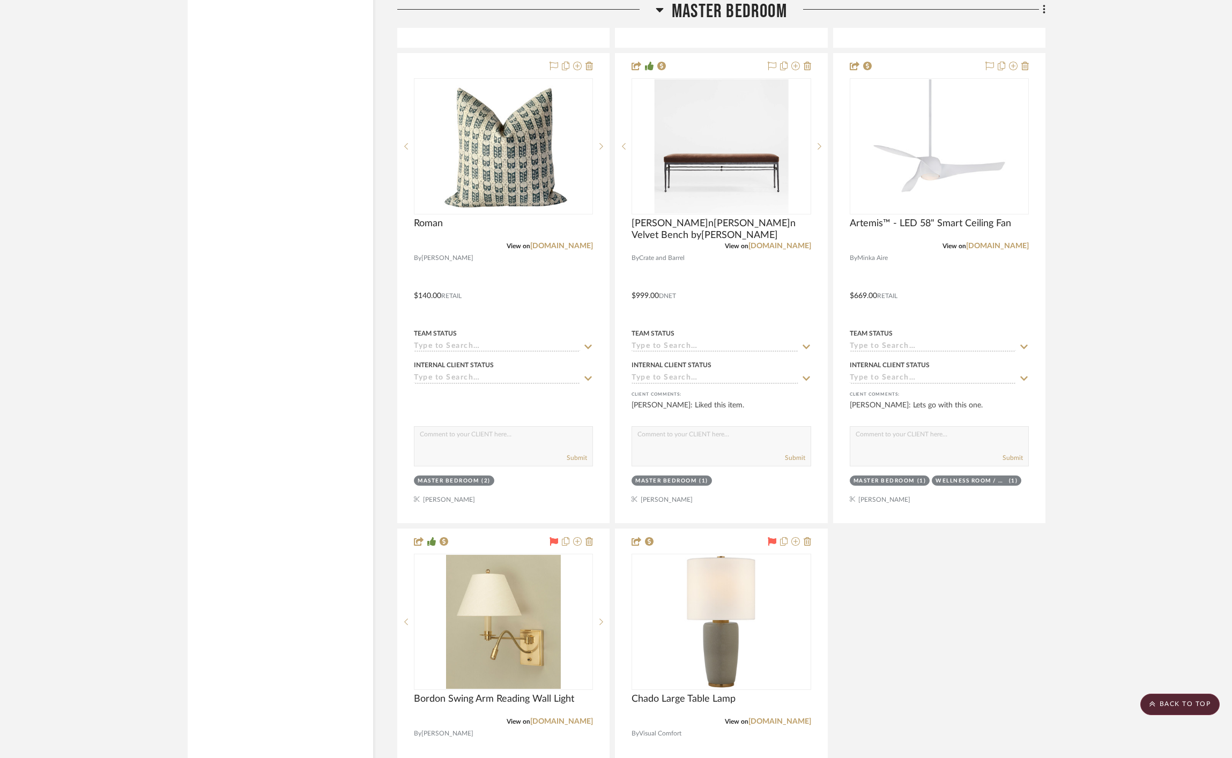
click at [738, 14] on span "Master Bedroom" at bounding box center [729, 11] width 115 height 23
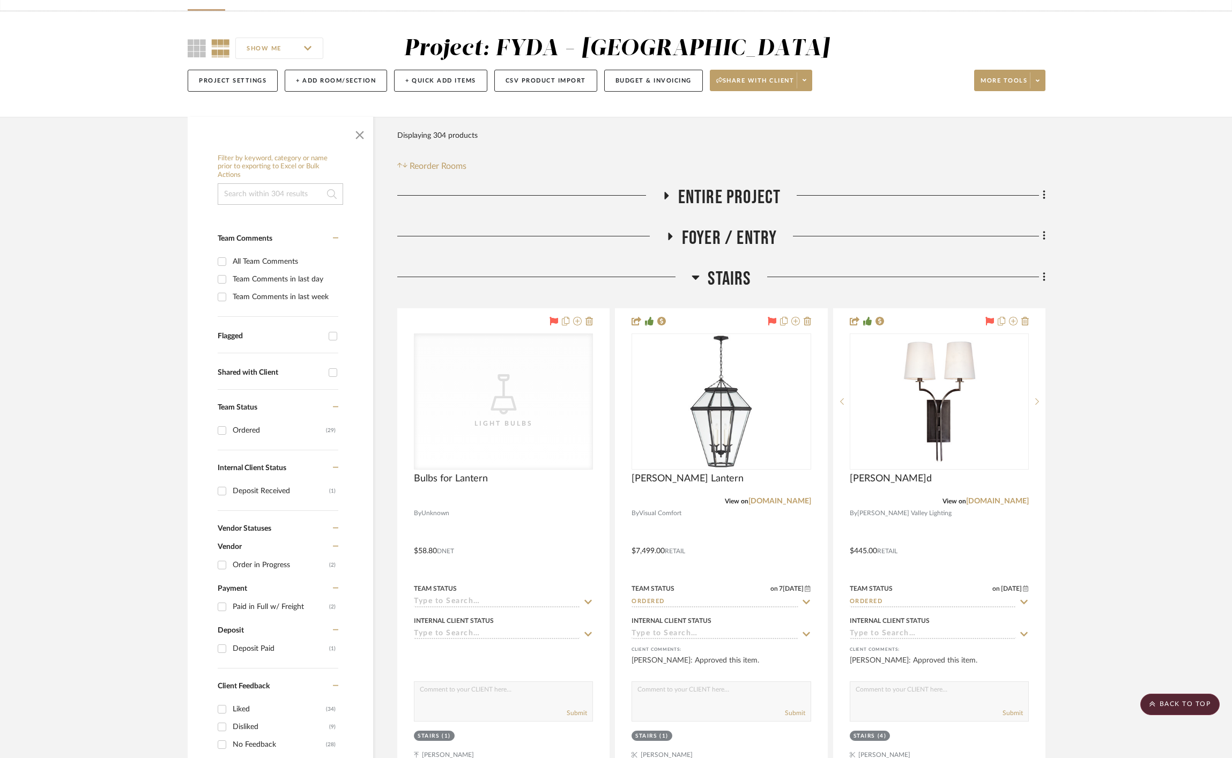
scroll to position [0, 0]
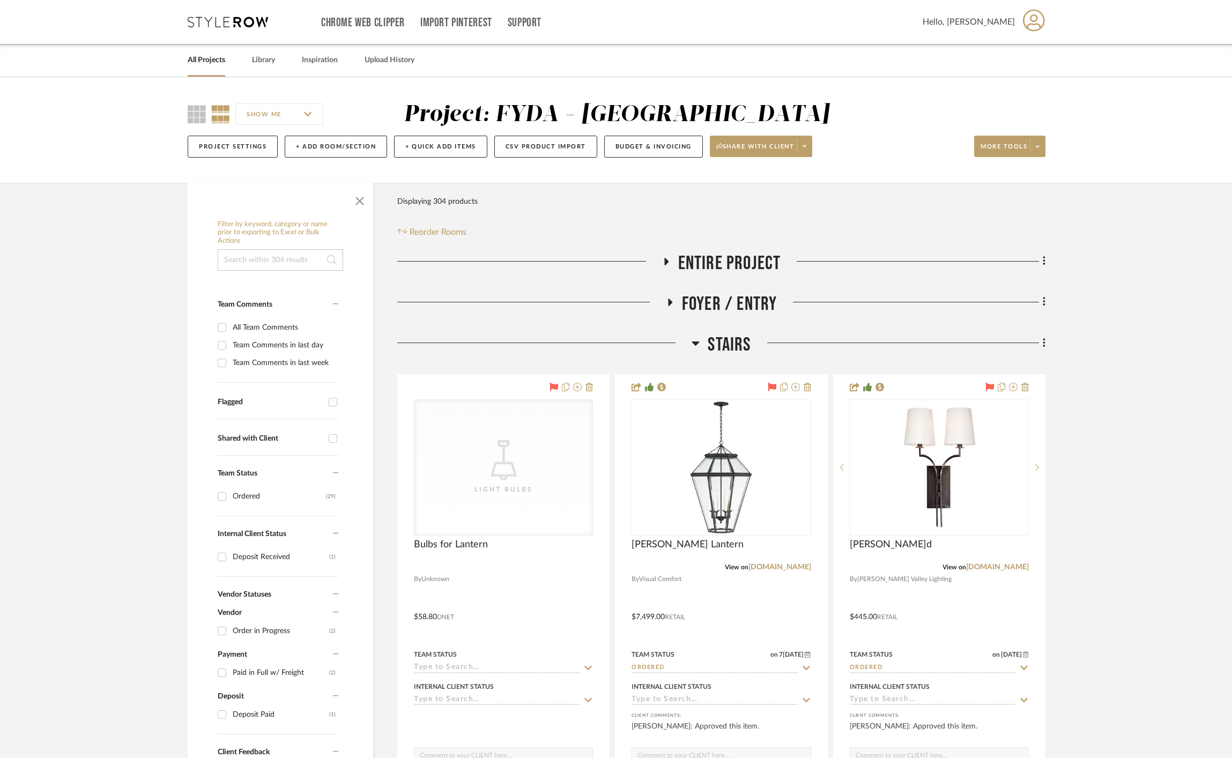
click at [729, 343] on span "Stairs" at bounding box center [729, 345] width 43 height 23
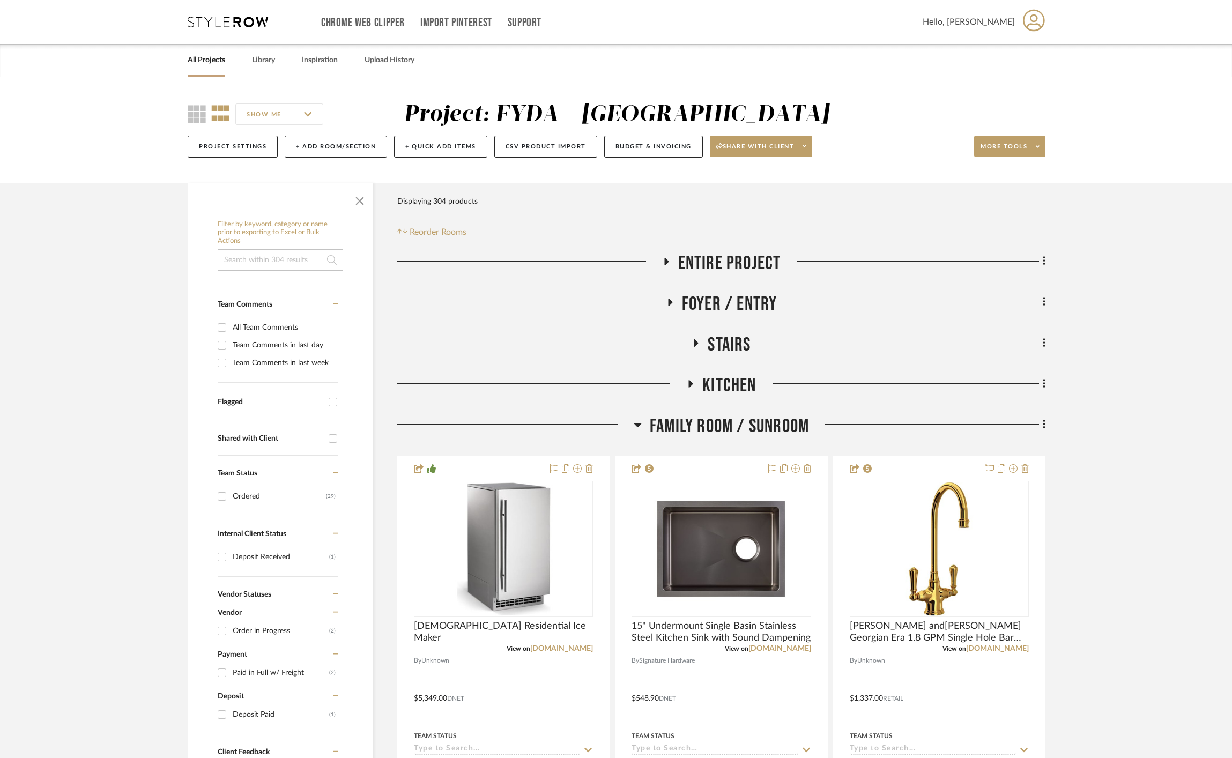
click at [759, 427] on span "Family Room / Sunroom" at bounding box center [729, 426] width 159 height 23
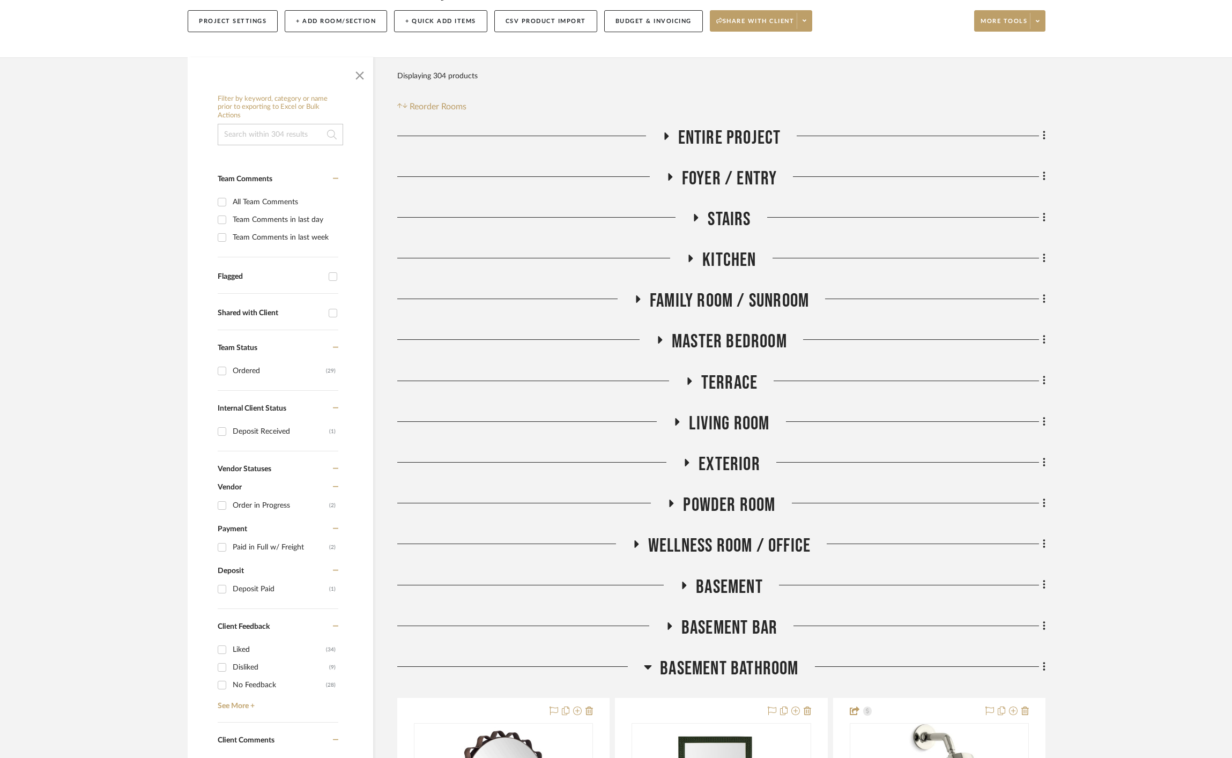
scroll to position [127, 0]
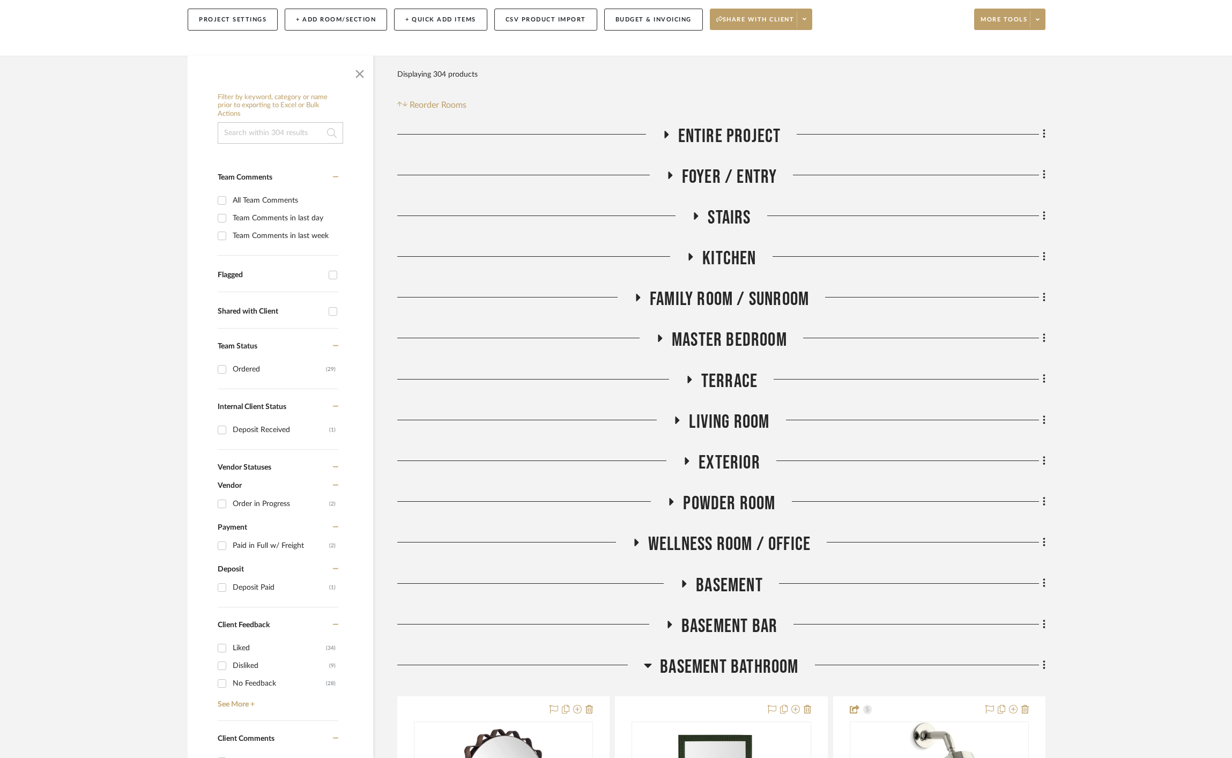
click at [740, 504] on span "Powder Room" at bounding box center [729, 503] width 92 height 23
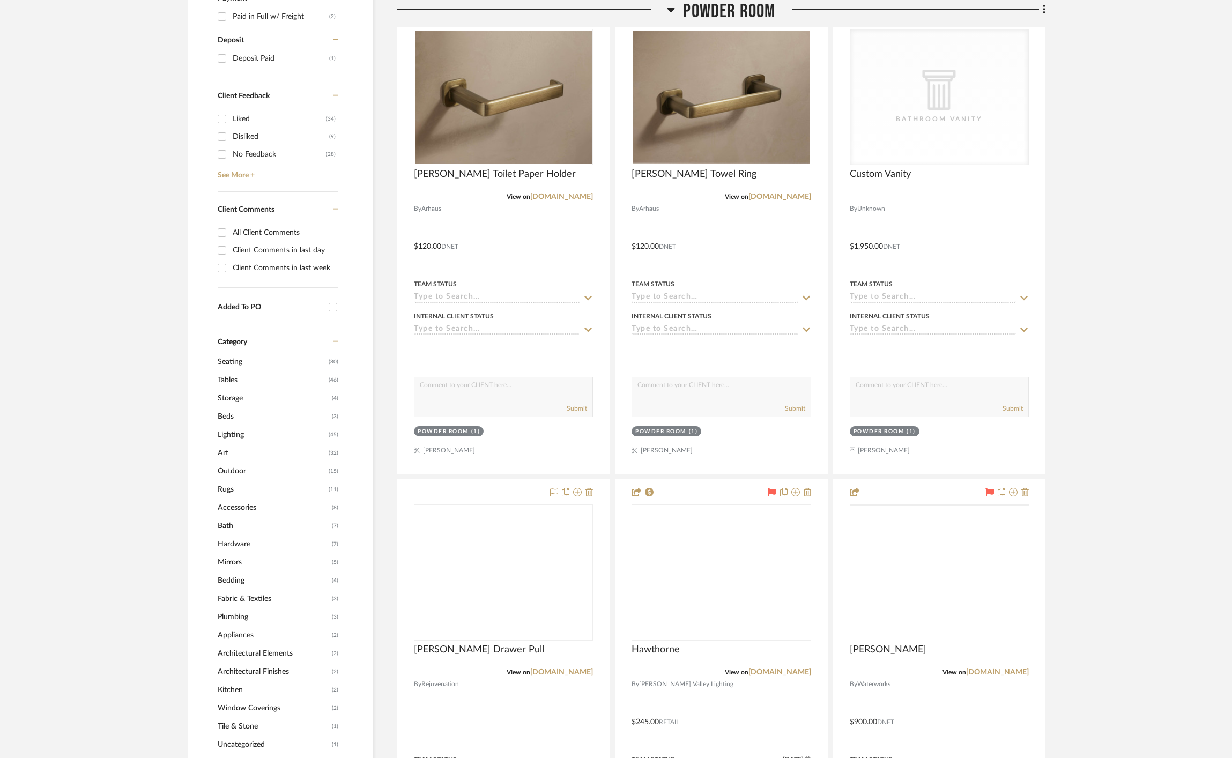
scroll to position [739, 0]
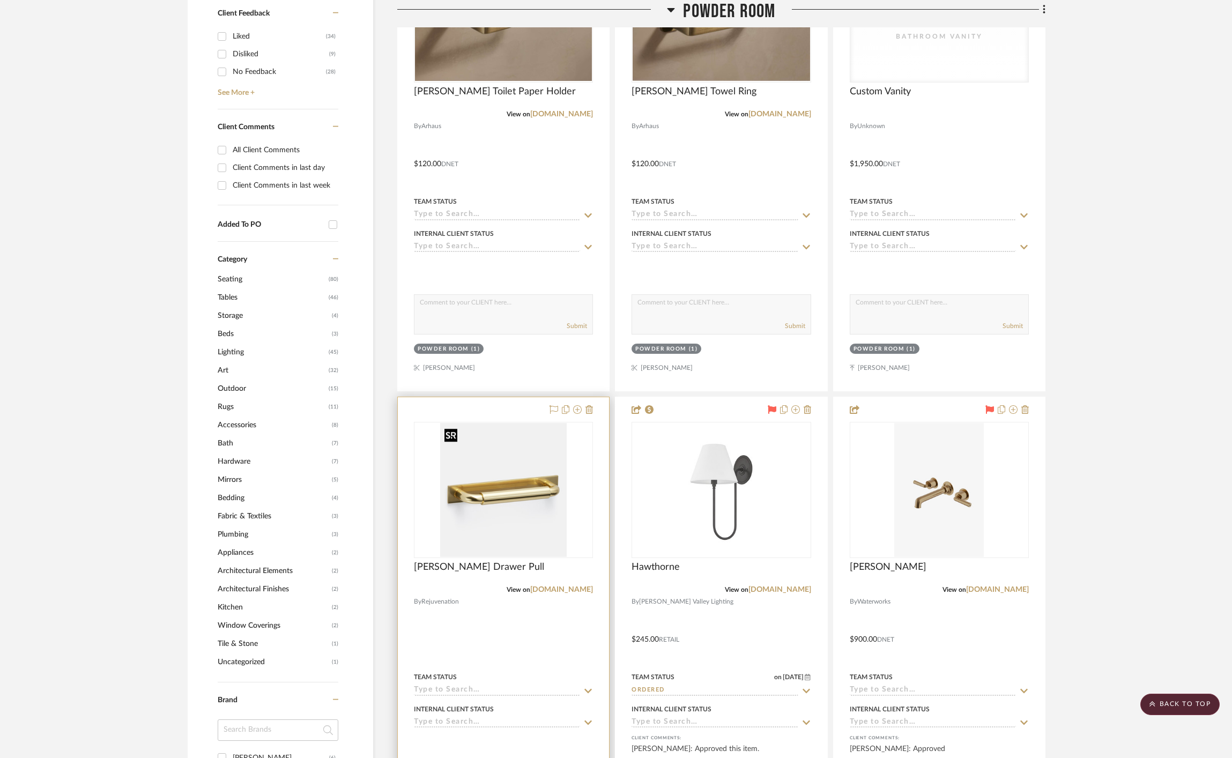
click at [0, 0] on img at bounding box center [0, 0] width 0 height 0
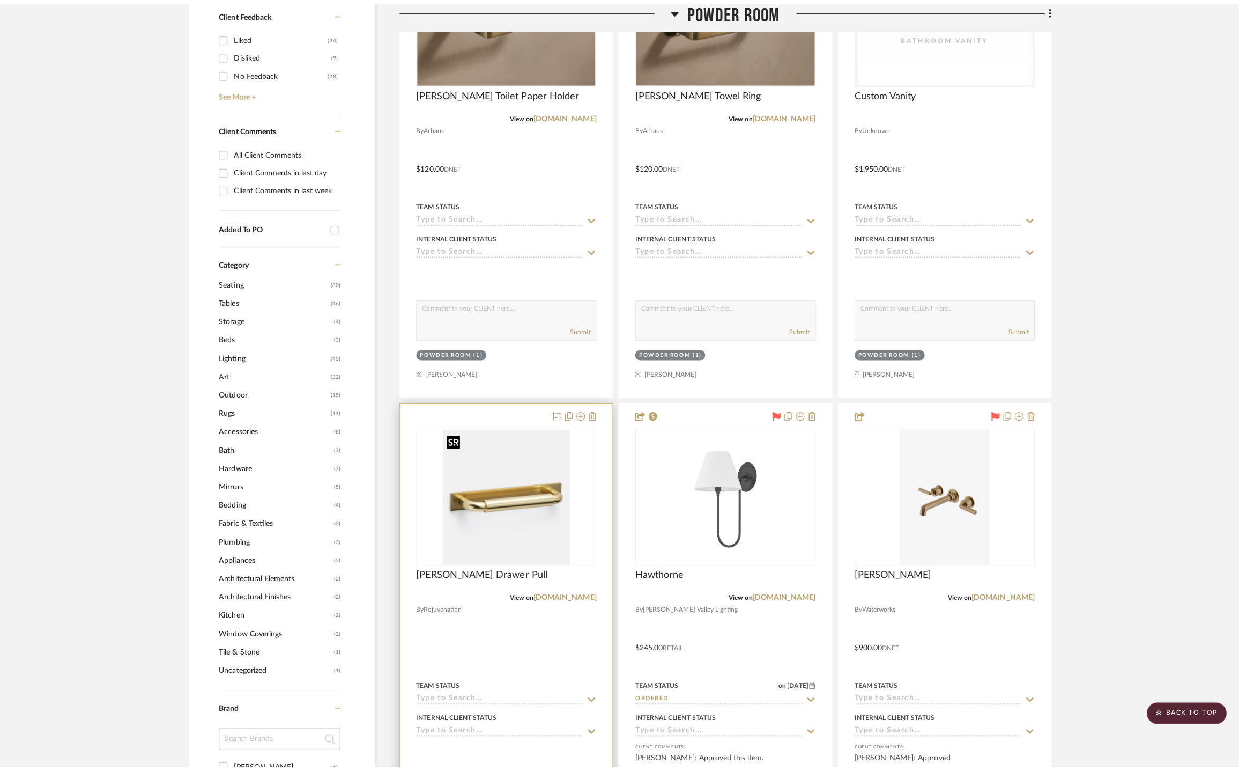
scroll to position [0, 0]
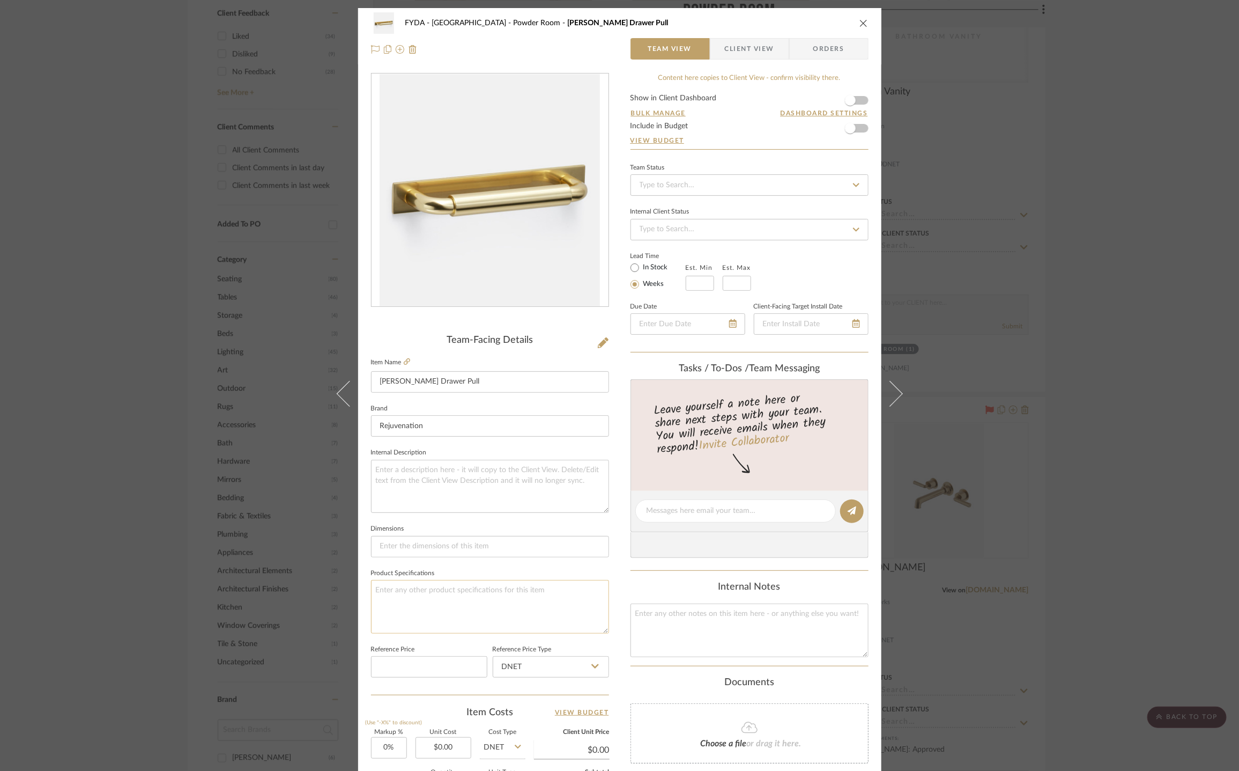
click at [426, 595] on textarea at bounding box center [490, 606] width 238 height 53
click at [551, 620] on textarea "6" on smaller drawers; 8" on large middle drawer" at bounding box center [490, 606] width 238 height 53
type textarea "6" on smaller drawers; 8" on large middle drawer Aged brass"
click at [404, 360] on icon at bounding box center [407, 361] width 6 height 6
click at [861, 23] on icon "close" at bounding box center [864, 23] width 9 height 9
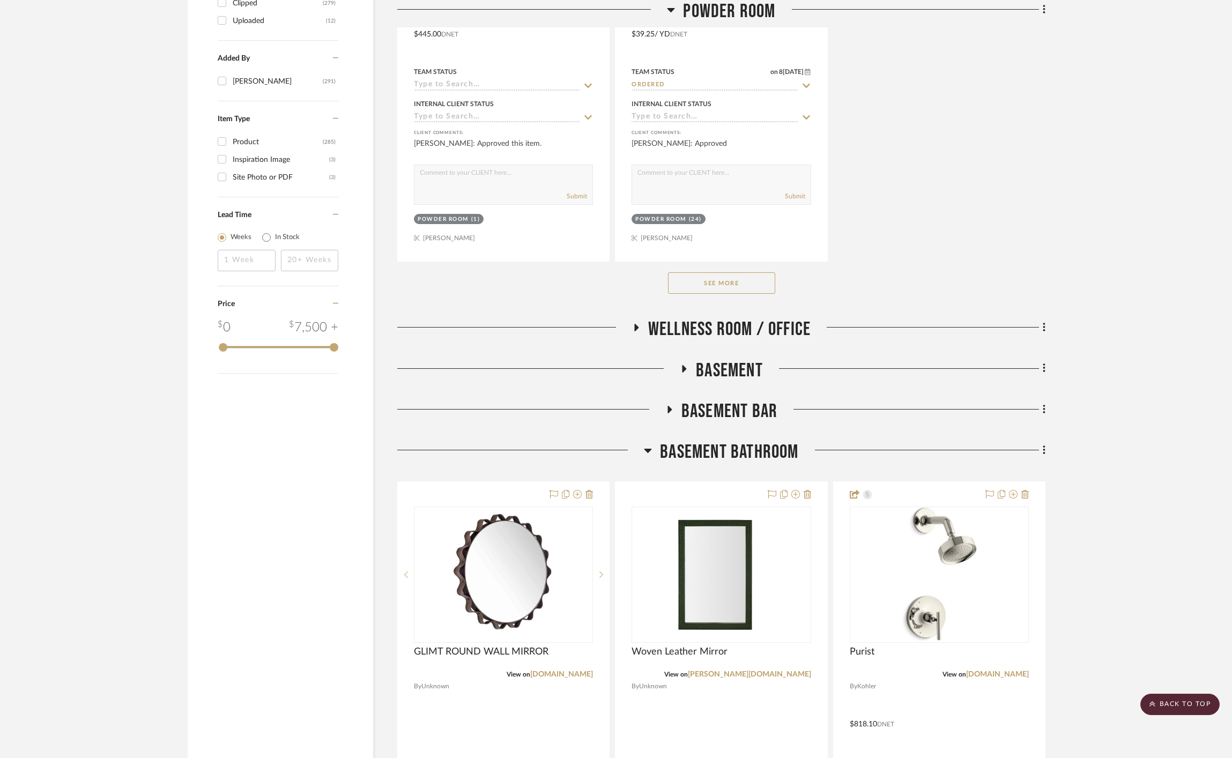
scroll to position [1853, 0]
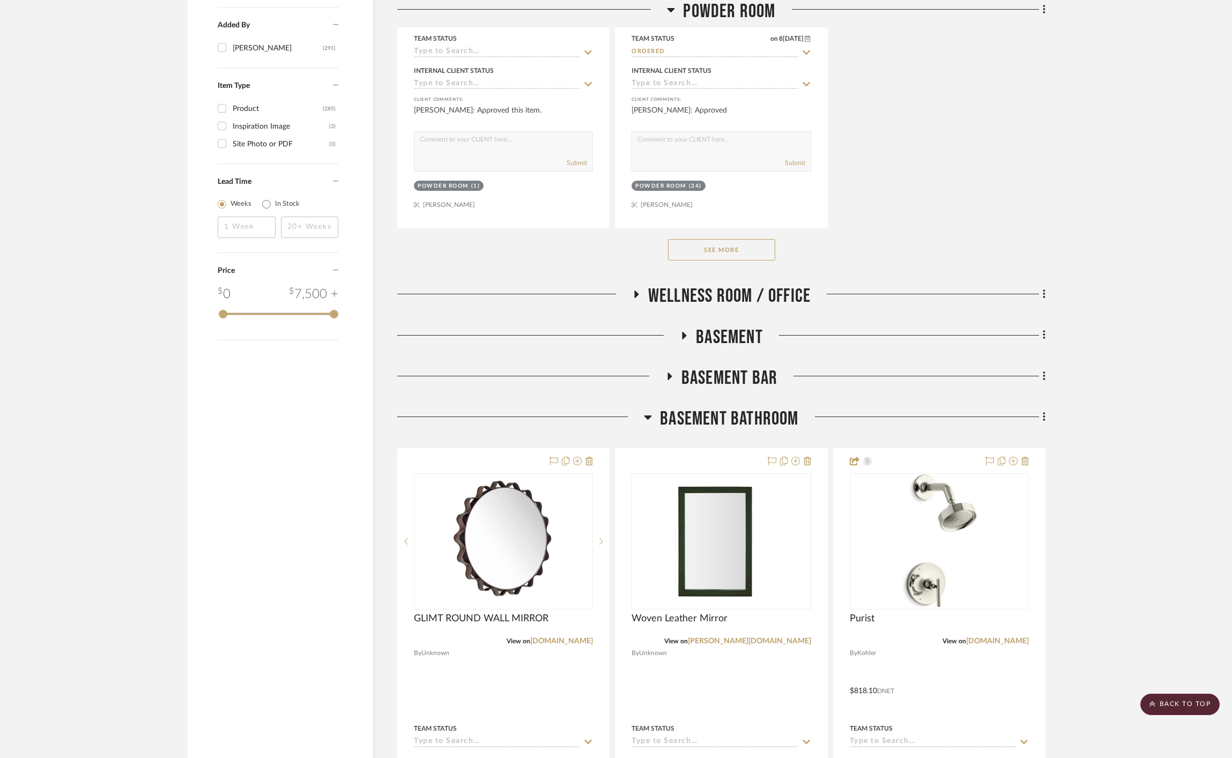
click at [729, 294] on span "Wellness Room / Office" at bounding box center [729, 296] width 162 height 23
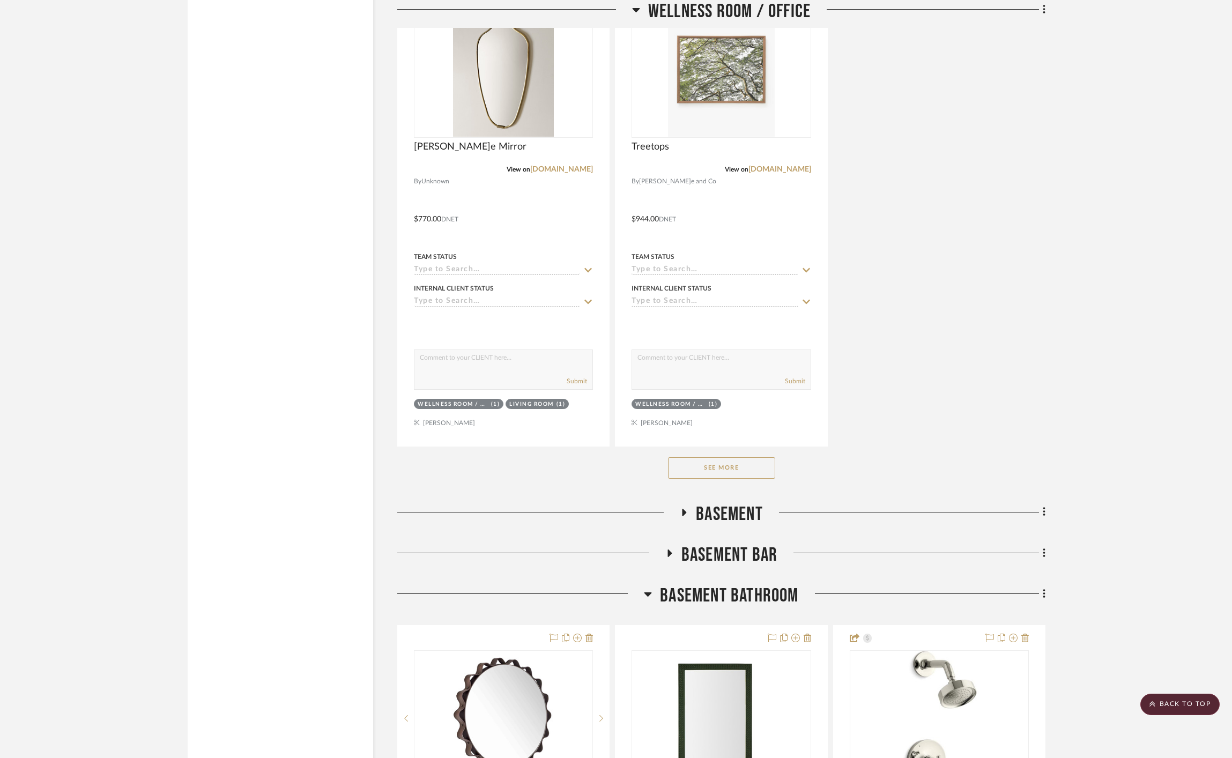
scroll to position [2935, 0]
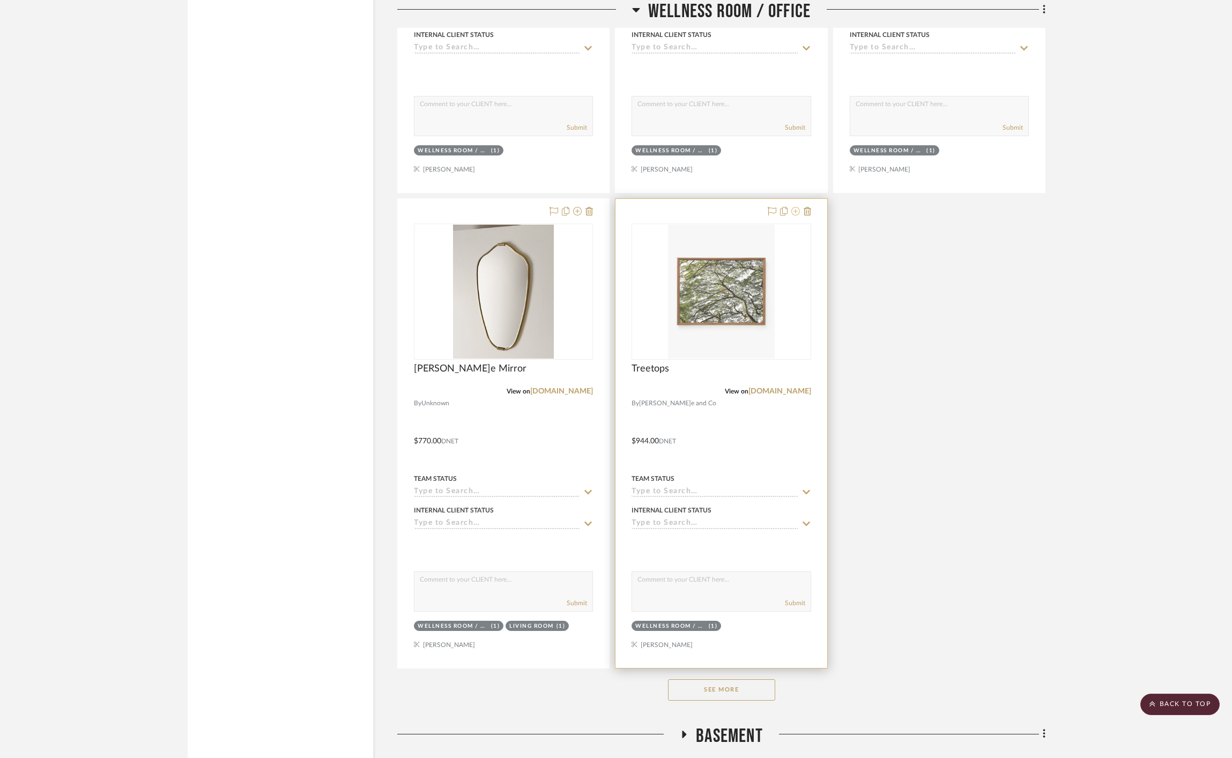
click at [796, 211] on icon at bounding box center [796, 211] width 9 height 9
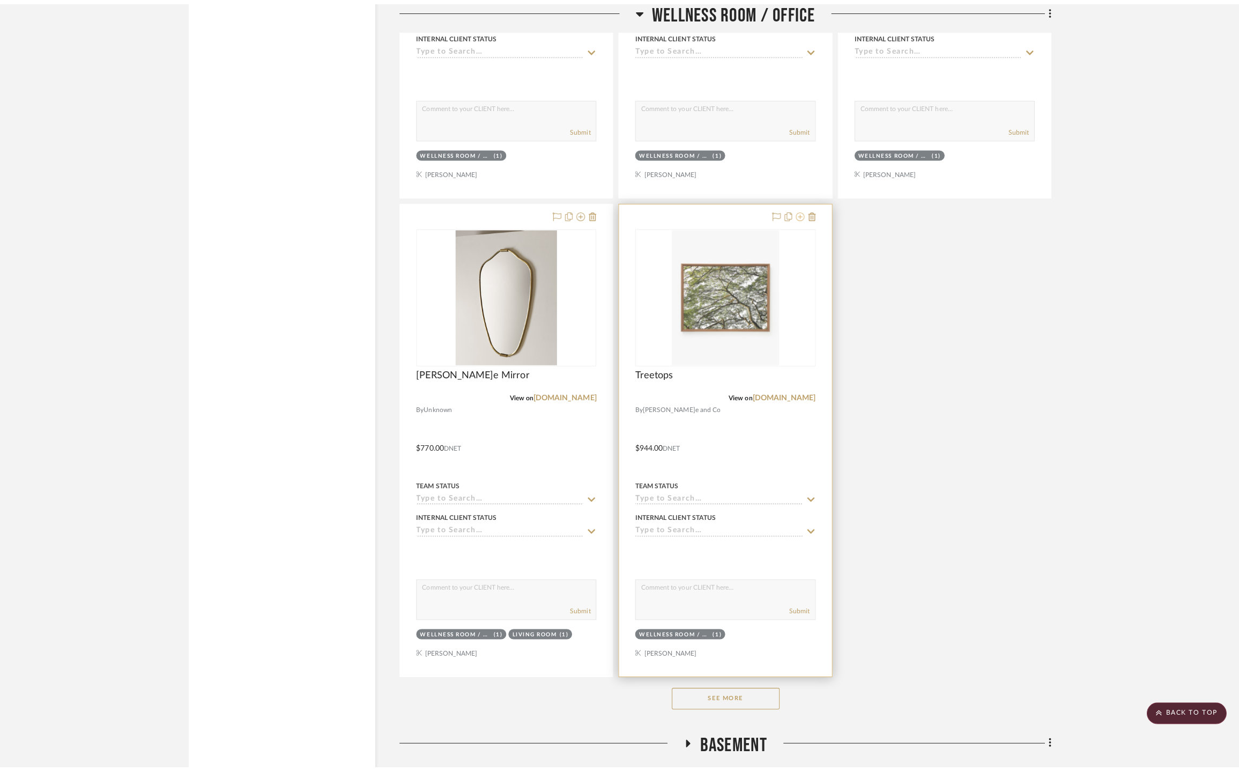
scroll to position [0, 0]
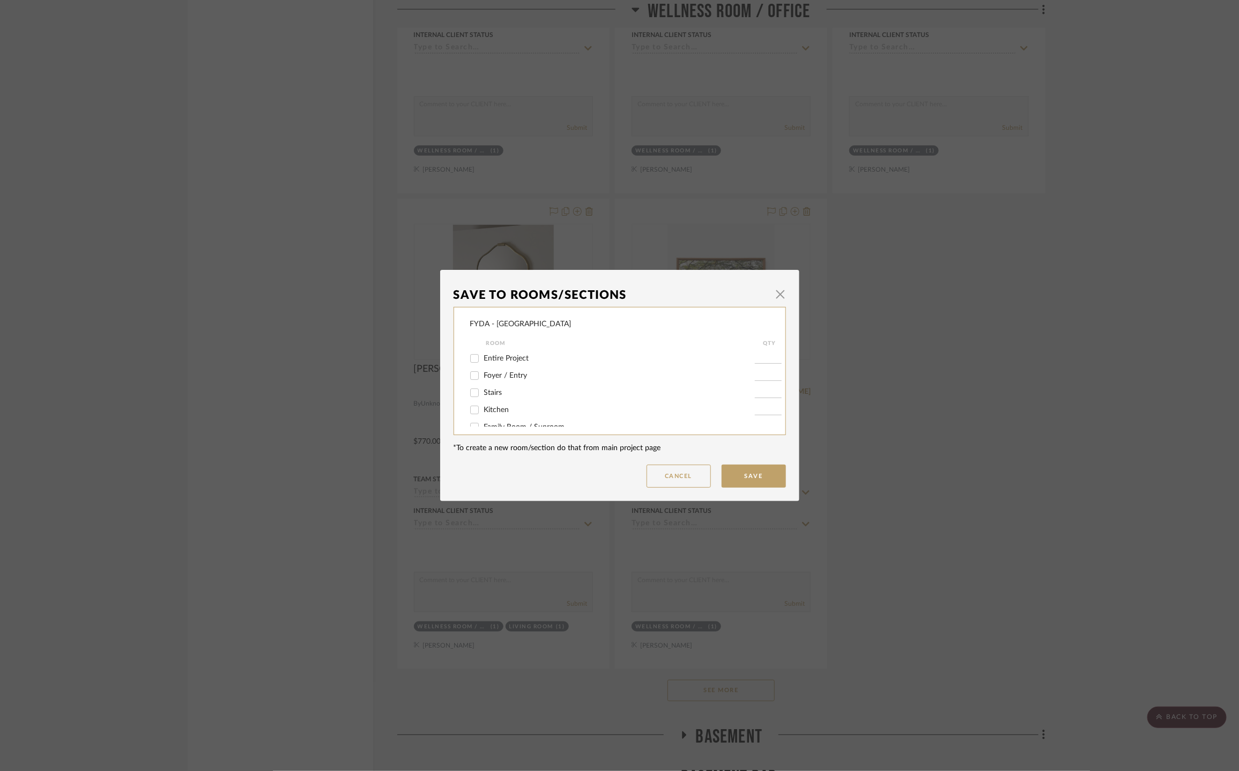
click at [523, 354] on span "Entire Project" at bounding box center [506, 358] width 45 height 8
click at [483, 354] on input "Entire Project" at bounding box center [474, 358] width 17 height 17
checkbox input "true"
type input "1"
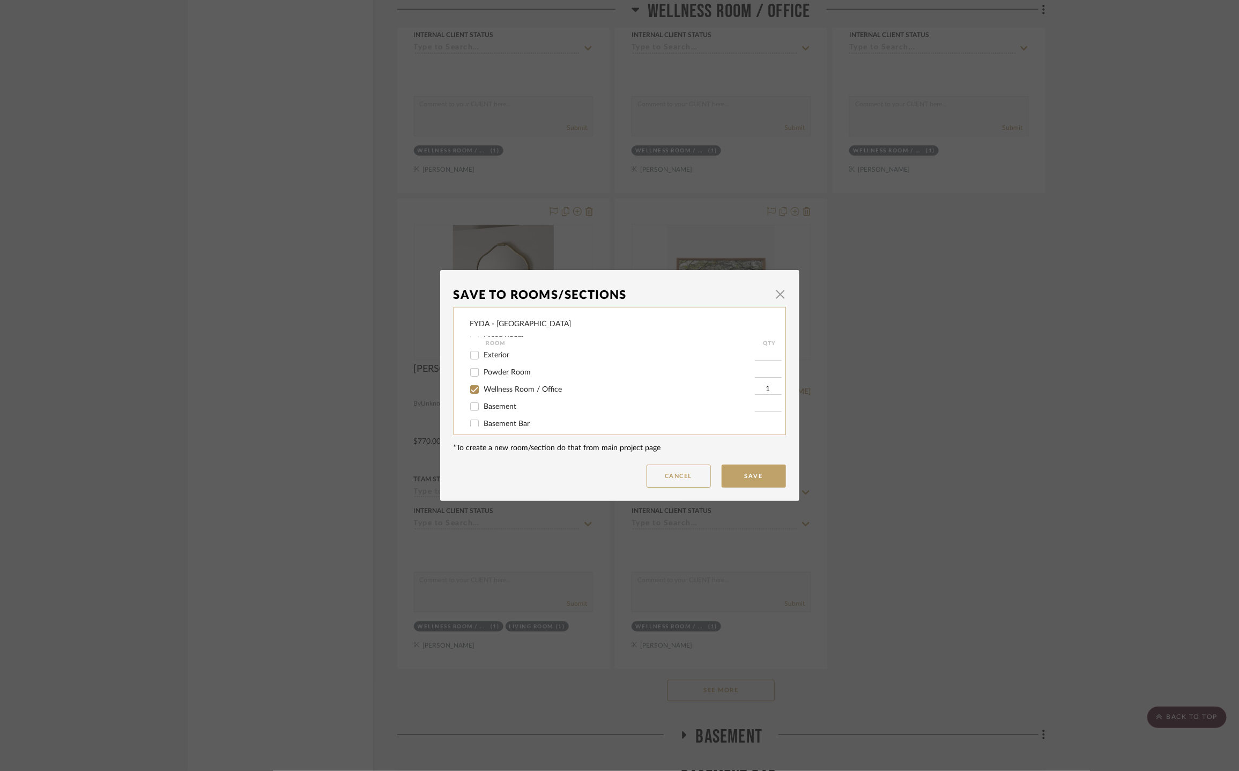
click at [544, 394] on div "Wellness Room / Office" at bounding box center [612, 389] width 285 height 17
click at [546, 390] on span "Wellness Room / Office" at bounding box center [523, 390] width 78 height 8
click at [483, 390] on input "Wellness Room / Office" at bounding box center [474, 389] width 17 height 17
checkbox input "false"
click at [781, 486] on button "Save" at bounding box center [754, 475] width 64 height 23
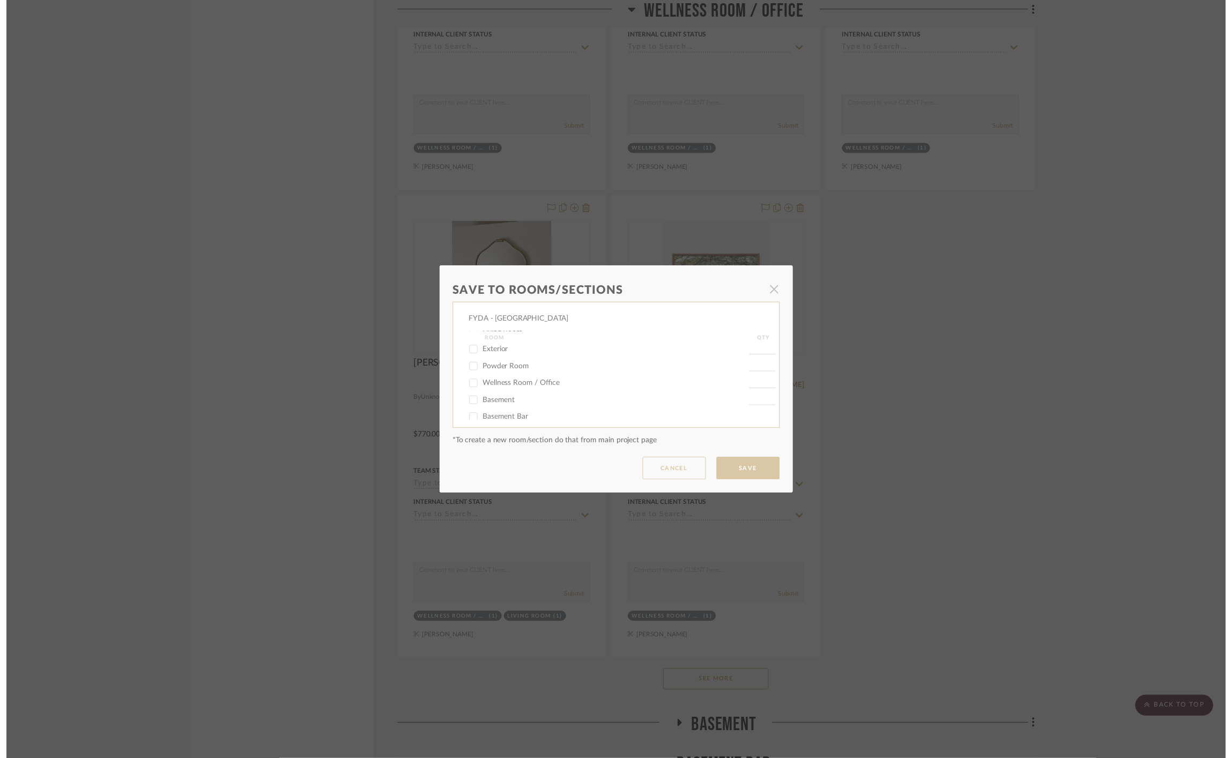
scroll to position [2935, 0]
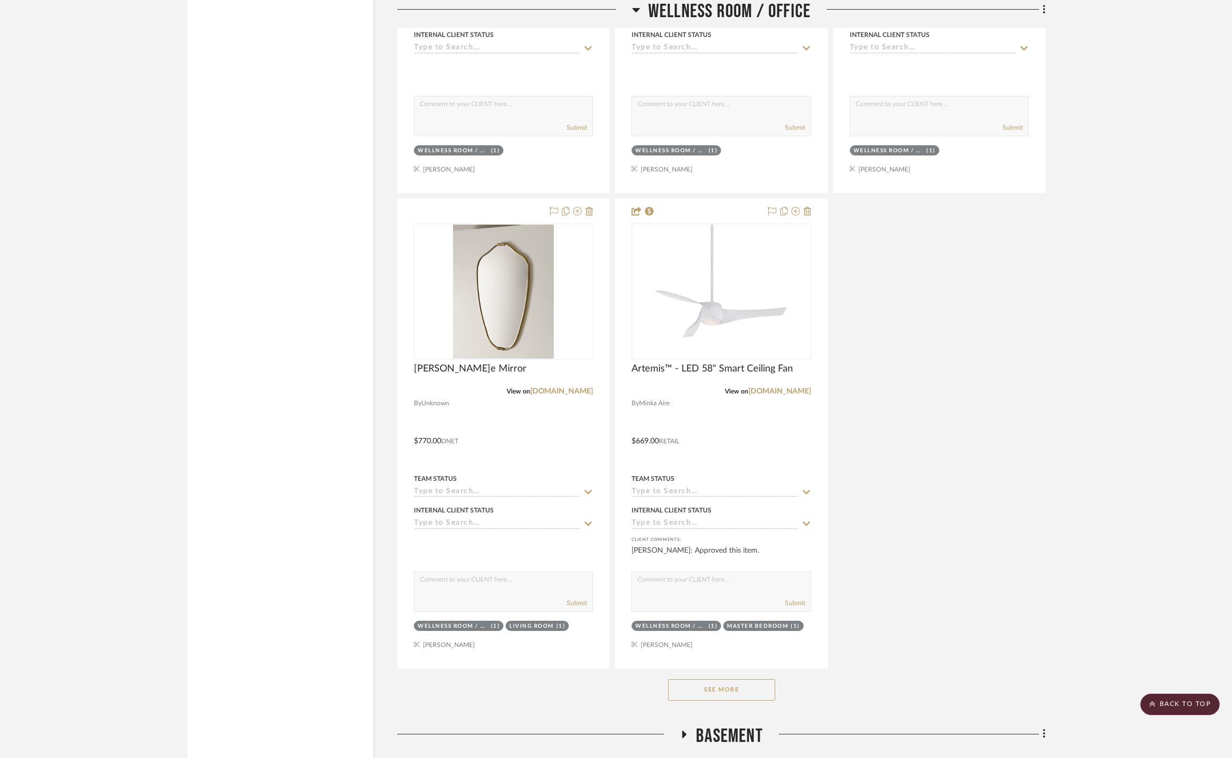
click at [772, 700] on div "See More" at bounding box center [721, 690] width 648 height 43
click at [767, 698] on button "See More" at bounding box center [721, 689] width 107 height 21
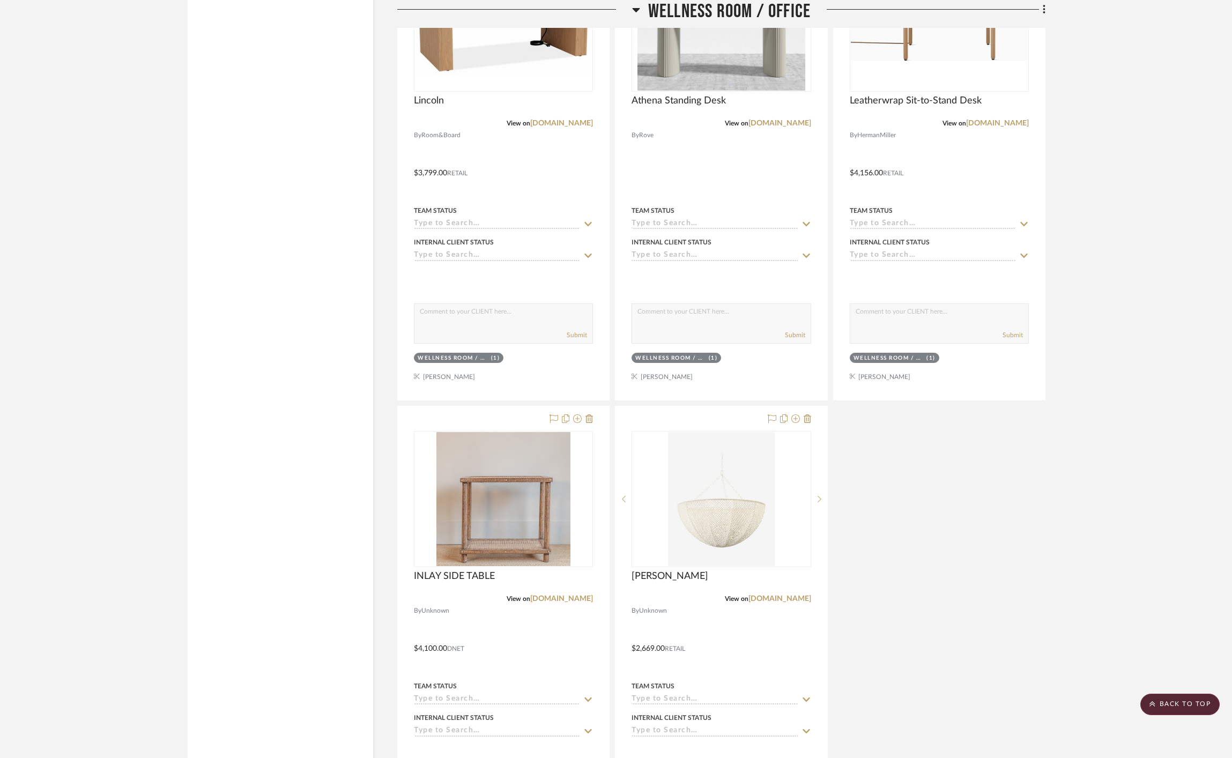
scroll to position [3778, 0]
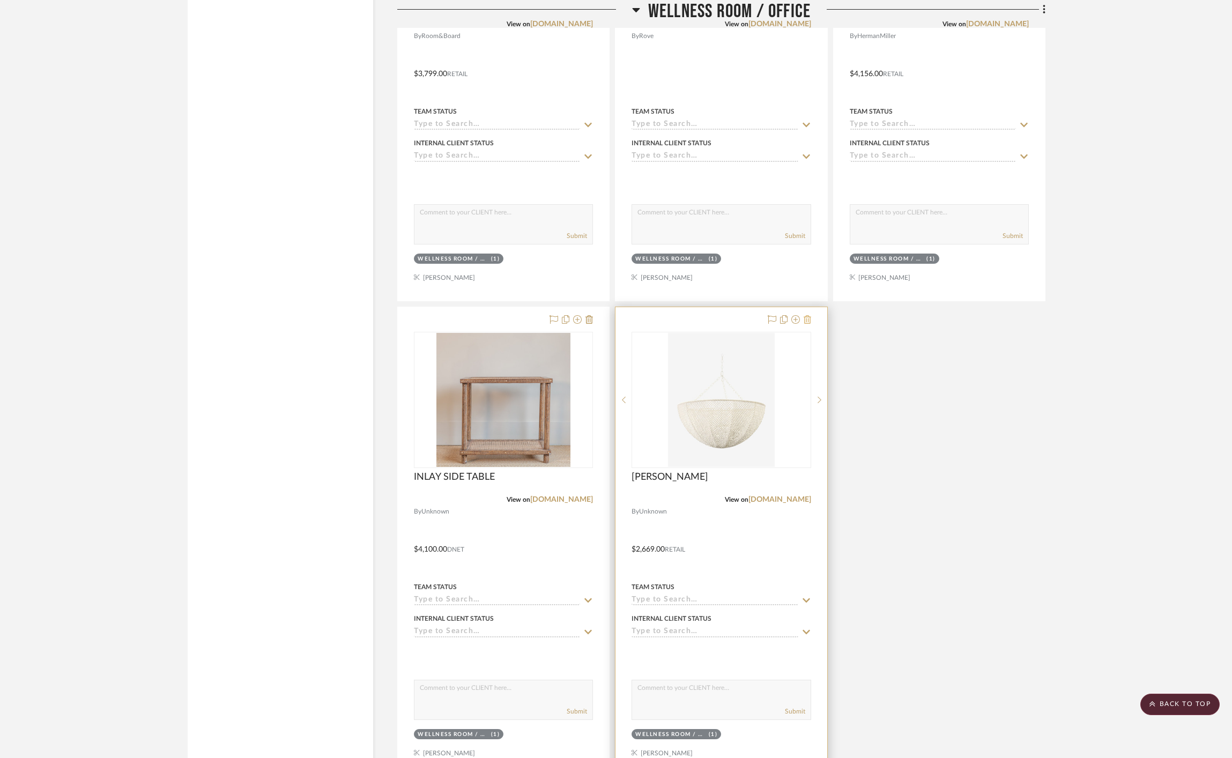
click at [805, 319] on icon at bounding box center [808, 319] width 8 height 9
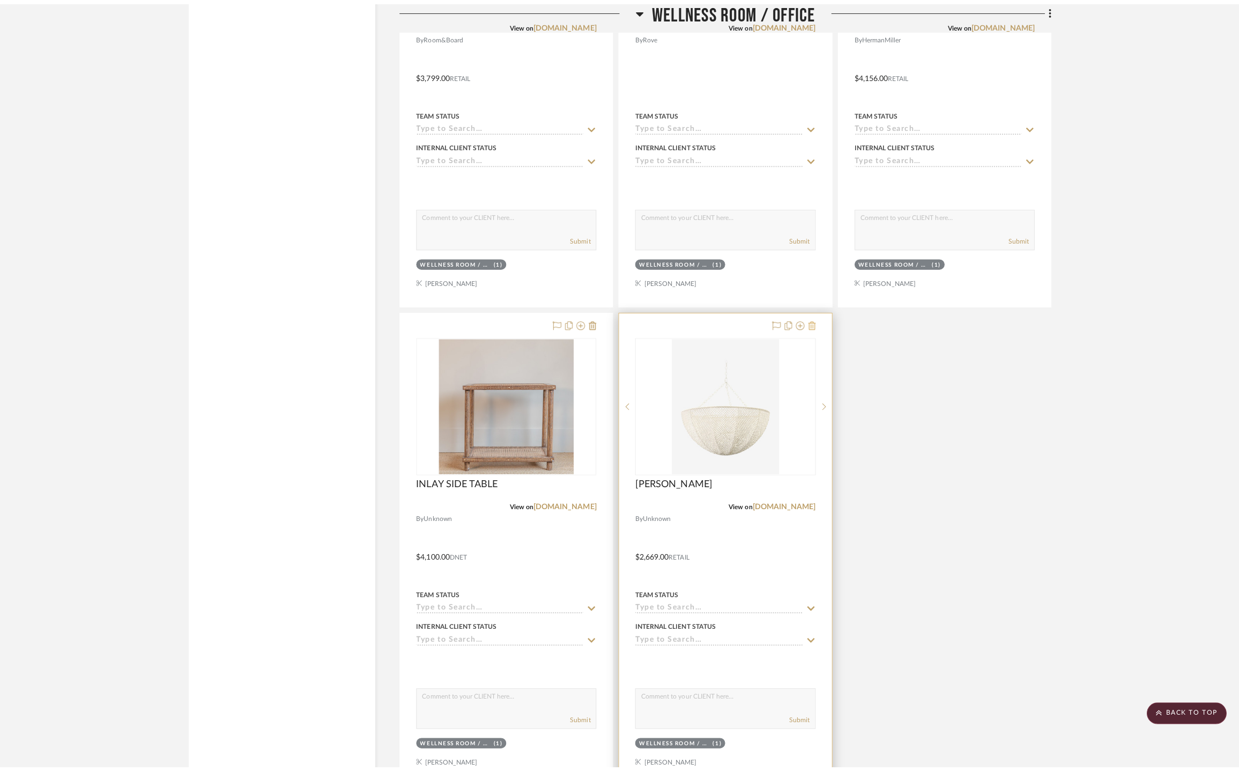
scroll to position [0, 0]
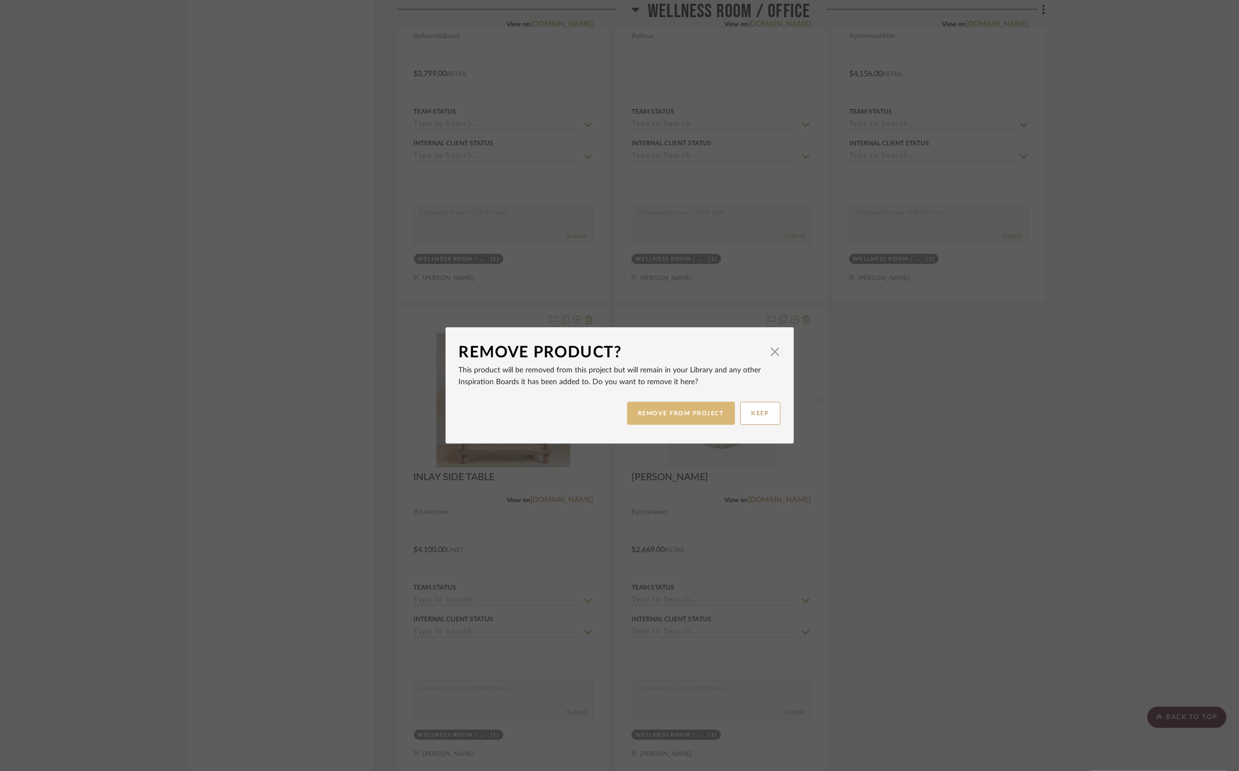
click at [675, 420] on button "REMOVE FROM PROJECT" at bounding box center [681, 413] width 108 height 23
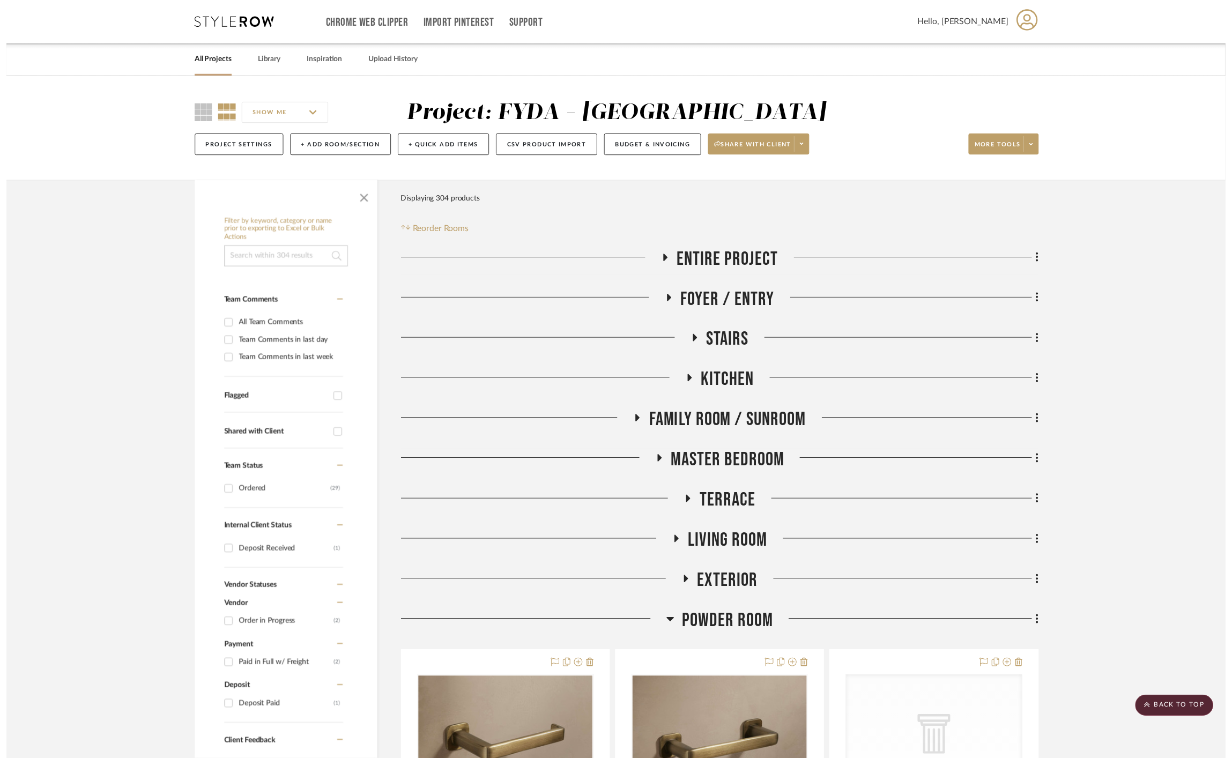
scroll to position [3778, 0]
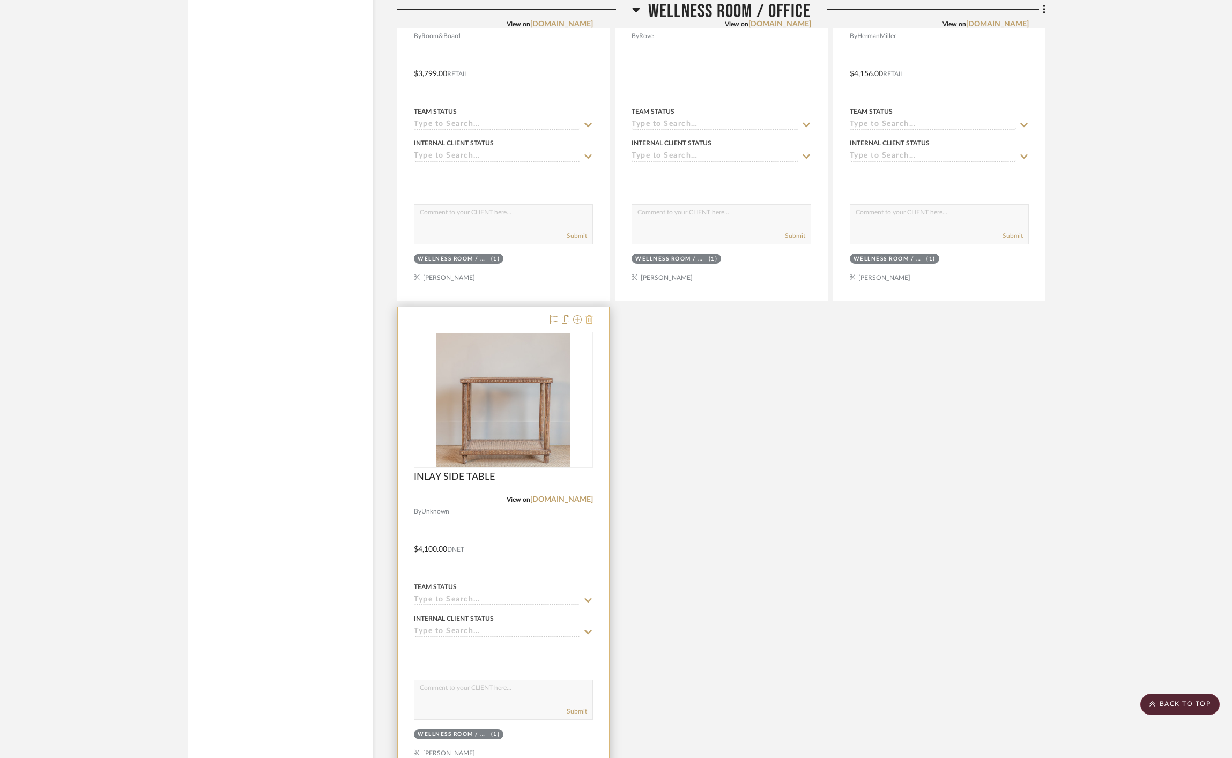
click at [588, 320] on icon at bounding box center [590, 319] width 8 height 9
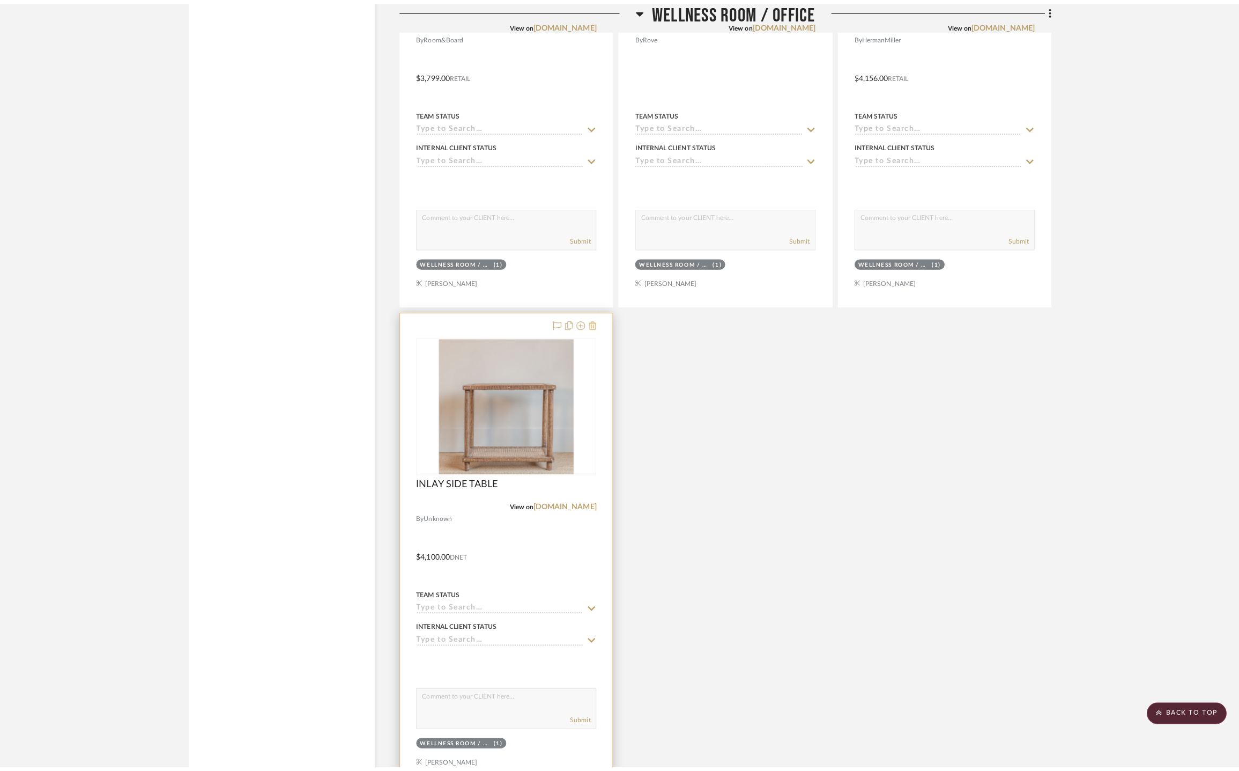
scroll to position [0, 0]
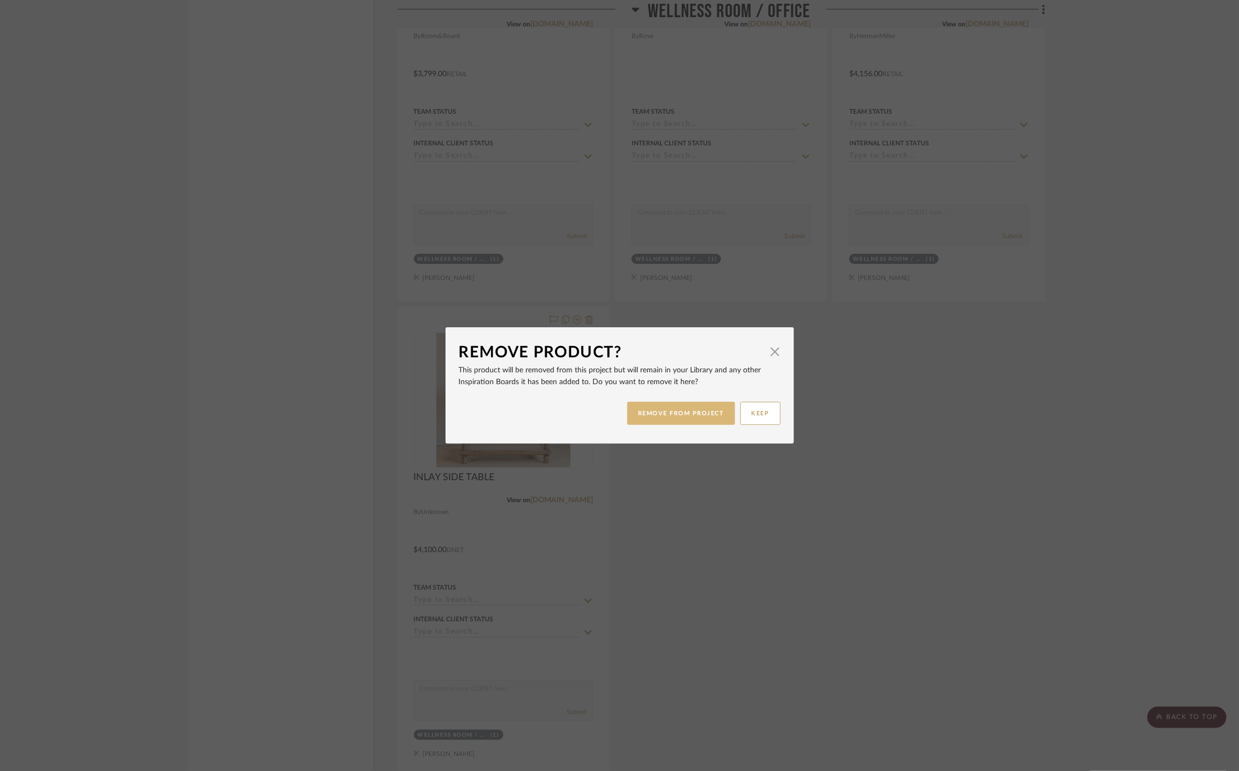
click at [693, 415] on button "REMOVE FROM PROJECT" at bounding box center [681, 413] width 108 height 23
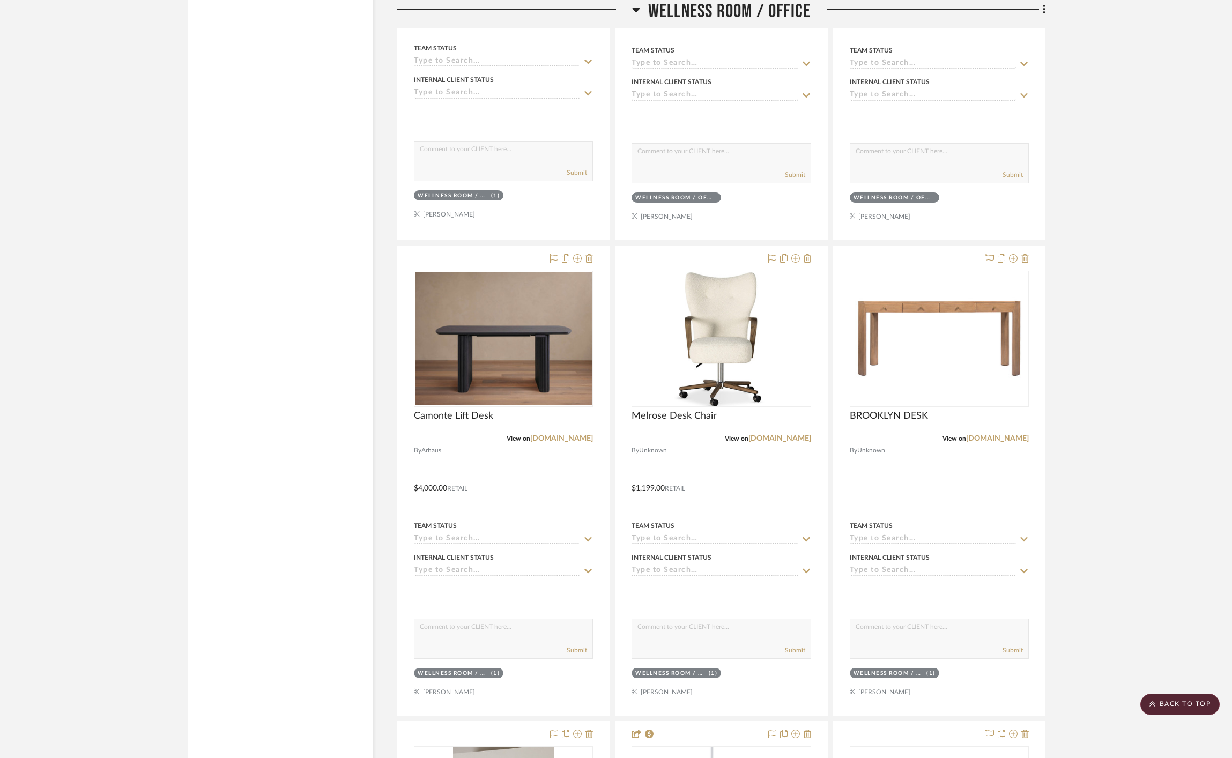
scroll to position [2335, 0]
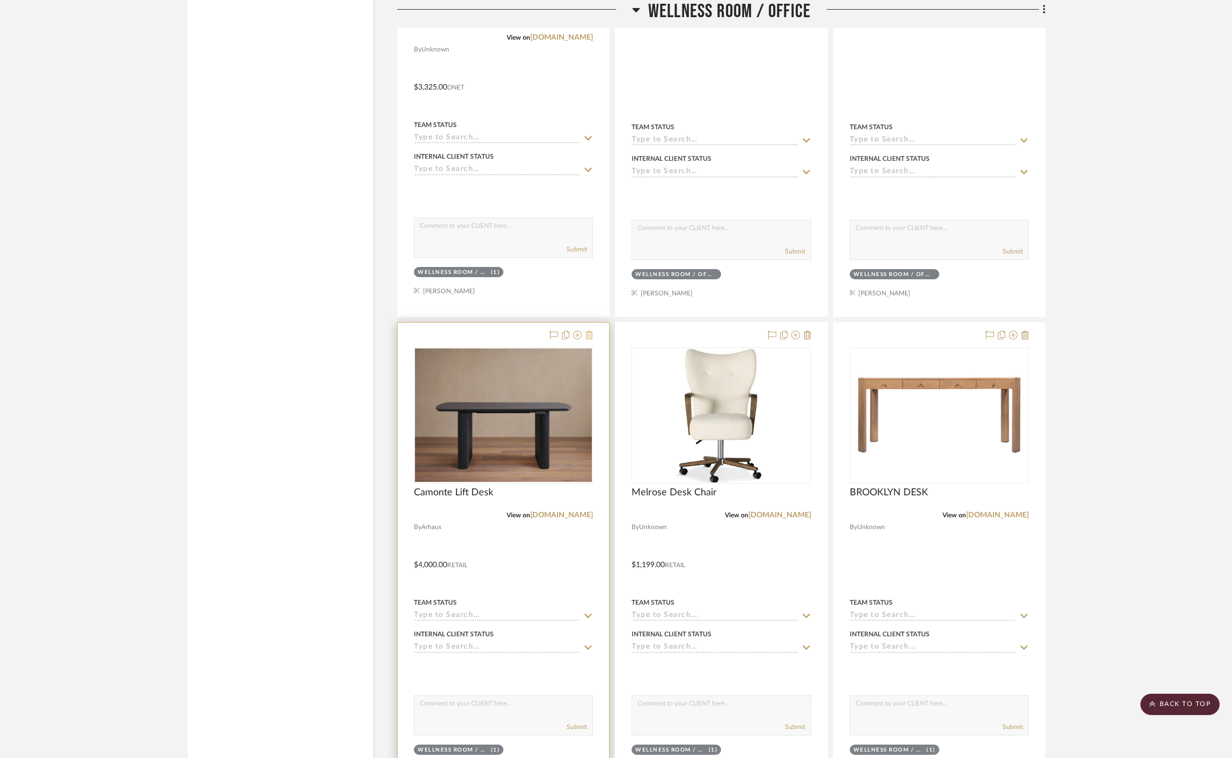
click at [591, 337] on icon at bounding box center [590, 335] width 8 height 9
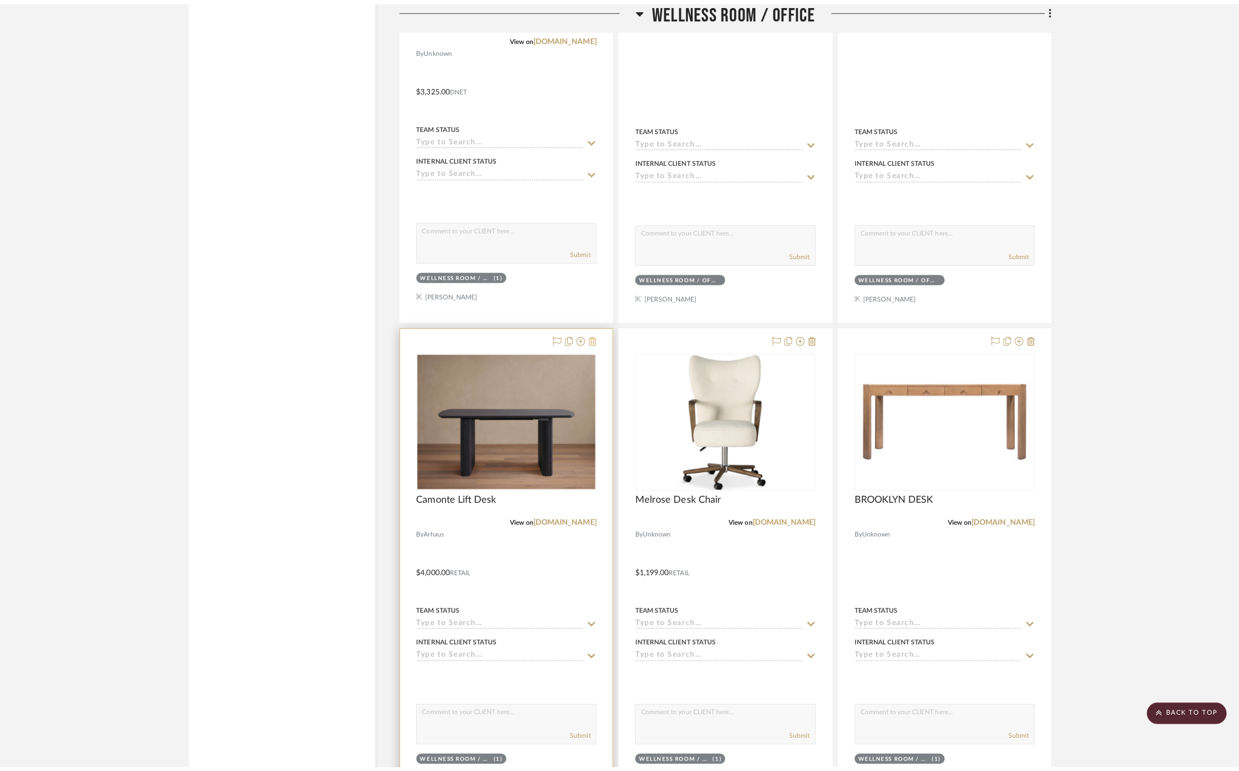
scroll to position [0, 0]
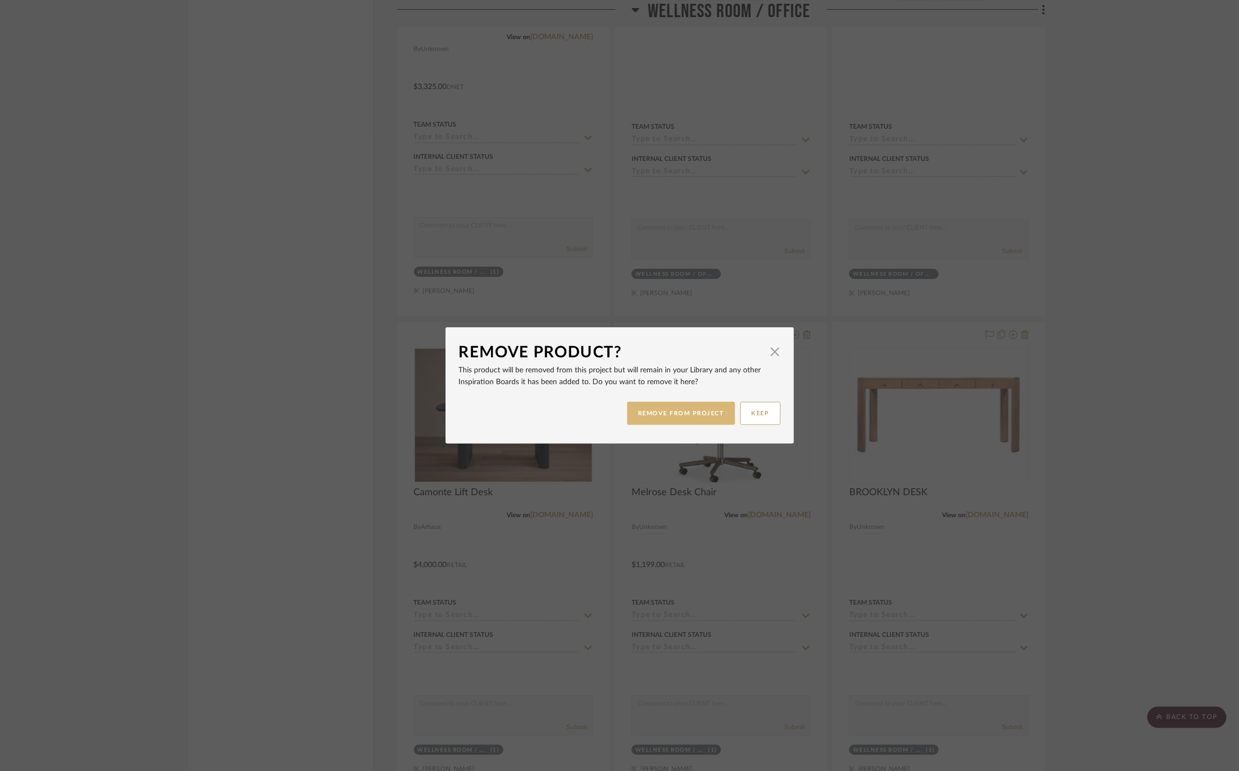
click at [652, 413] on button "REMOVE FROM PROJECT" at bounding box center [681, 413] width 108 height 23
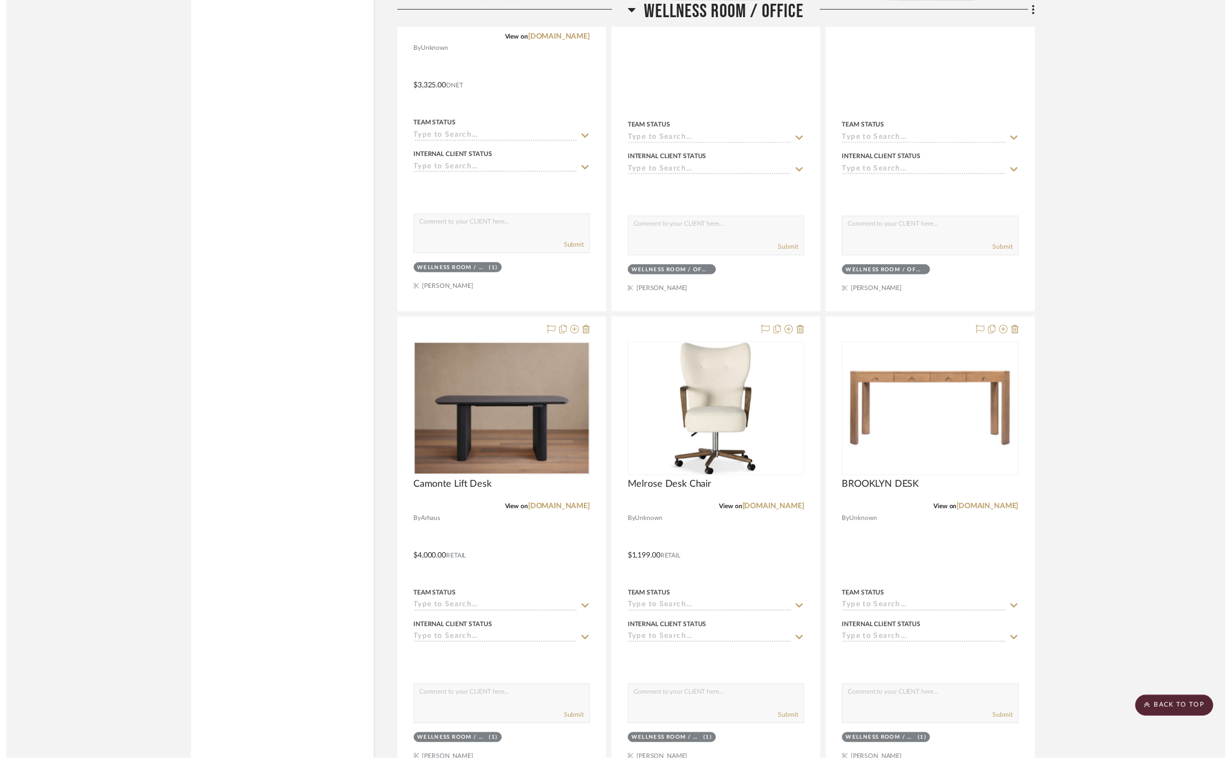
scroll to position [2335, 0]
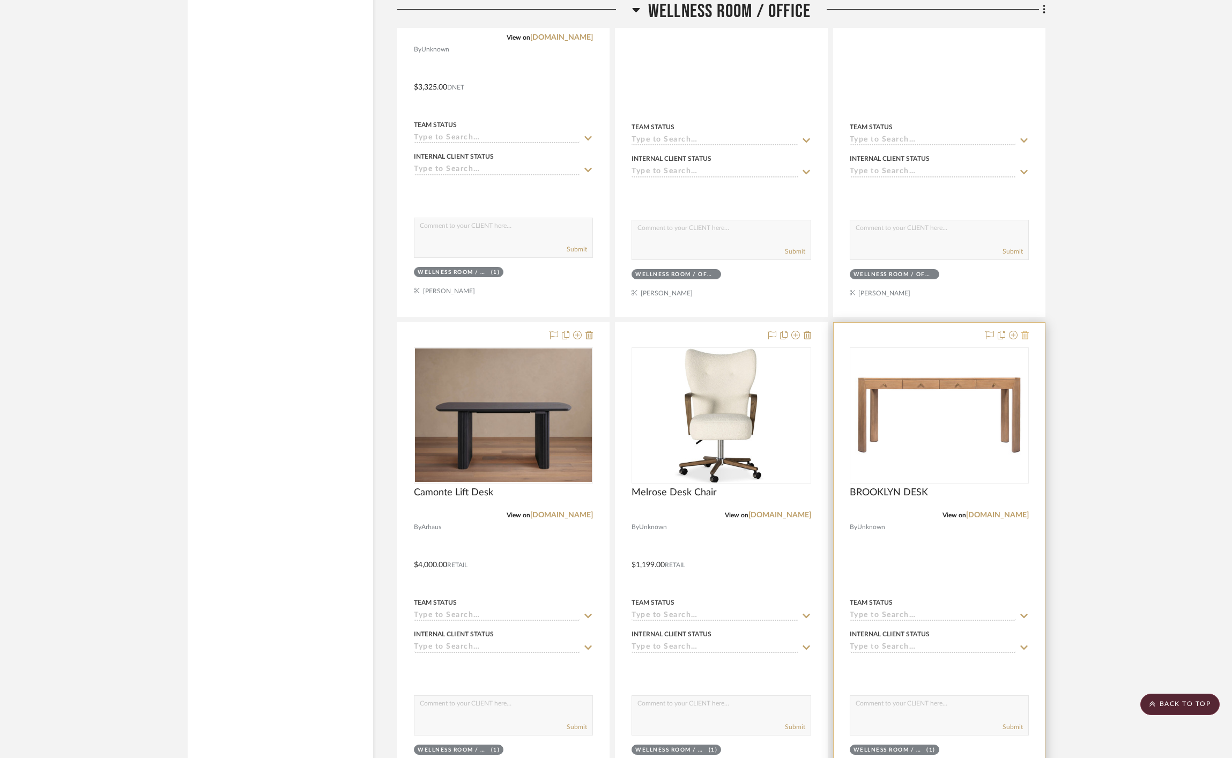
click at [1027, 335] on icon at bounding box center [1026, 335] width 8 height 9
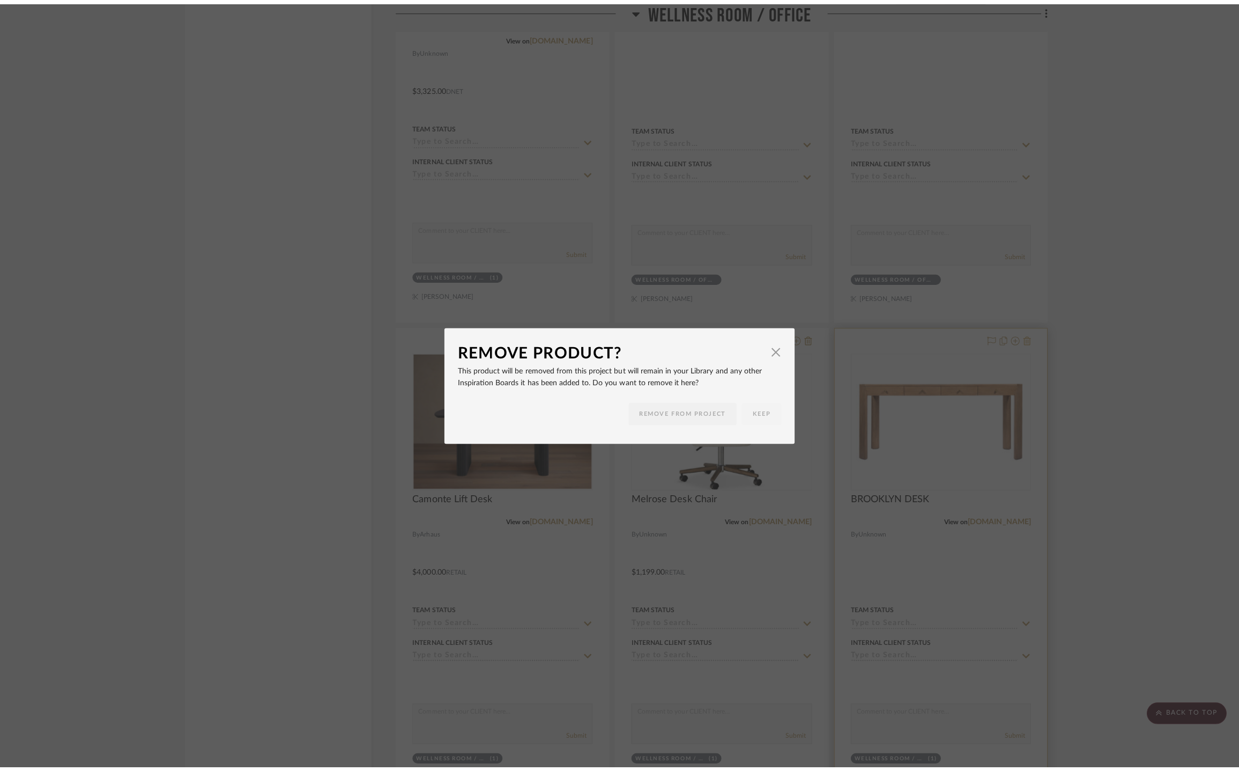
scroll to position [0, 0]
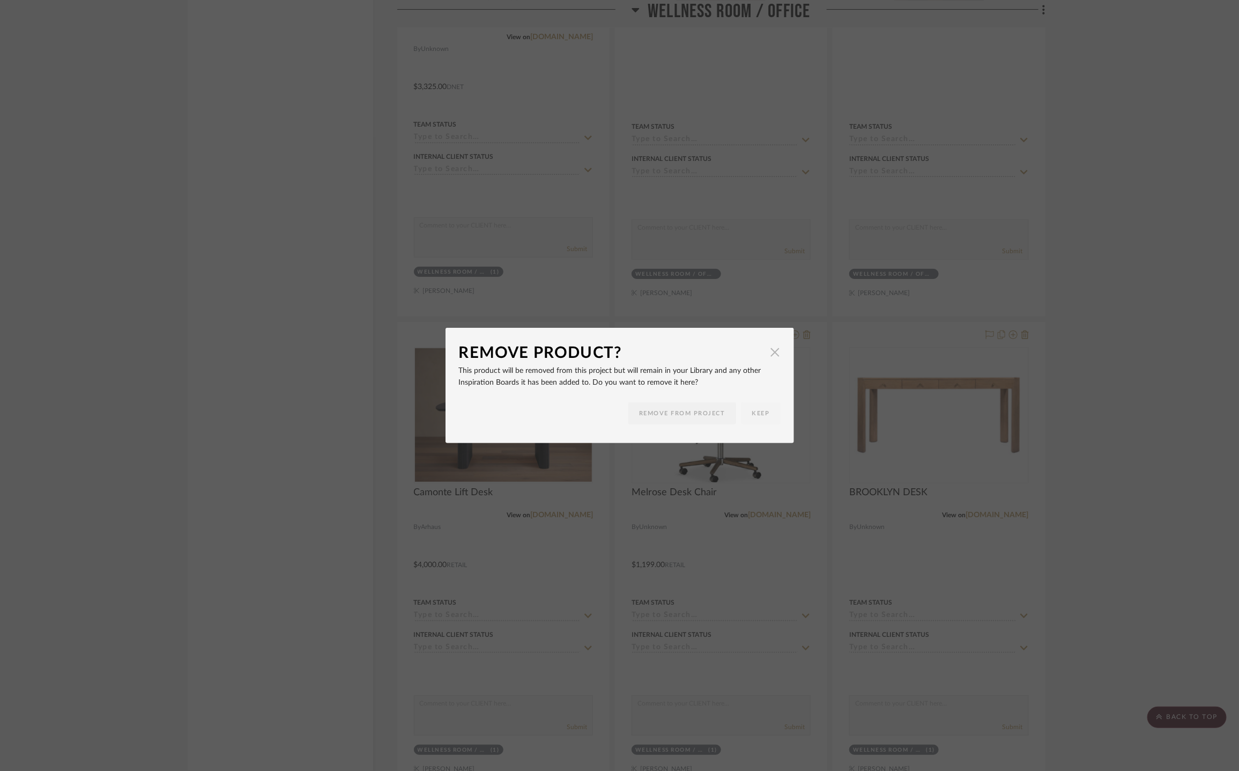
click at [770, 348] on span "button" at bounding box center [775, 351] width 21 height 21
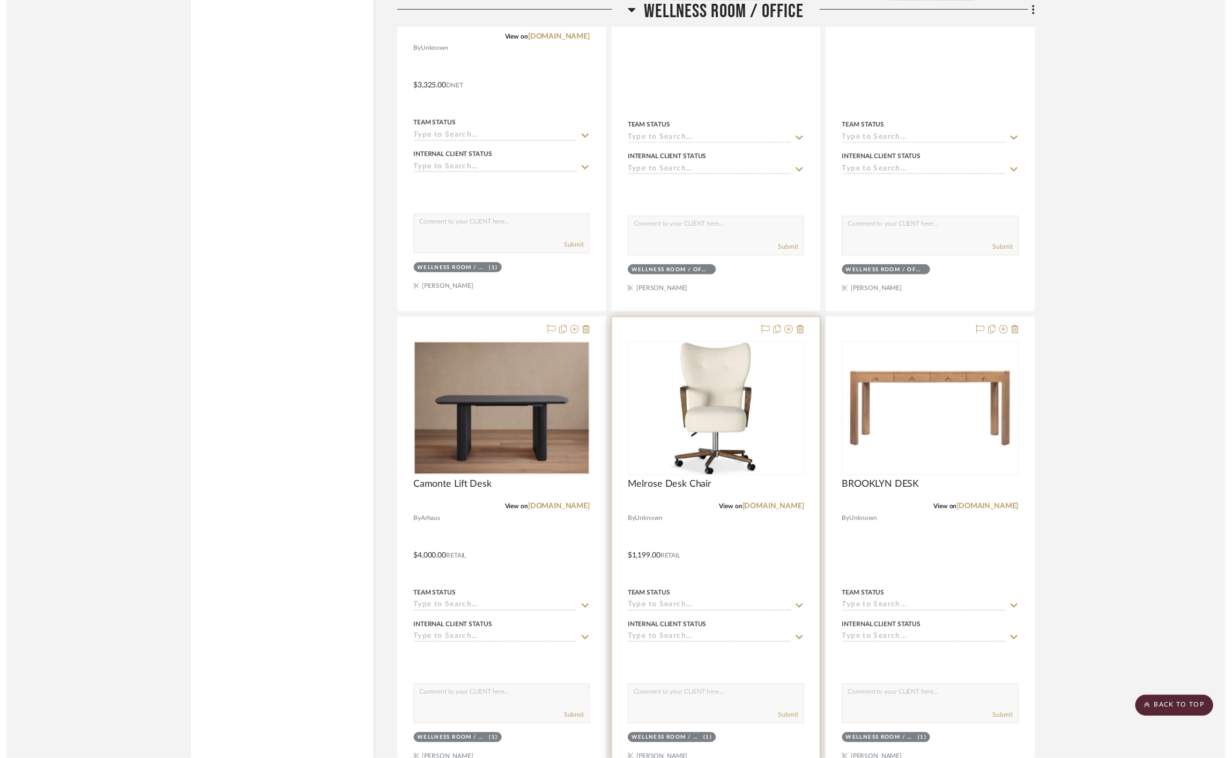
scroll to position [2335, 0]
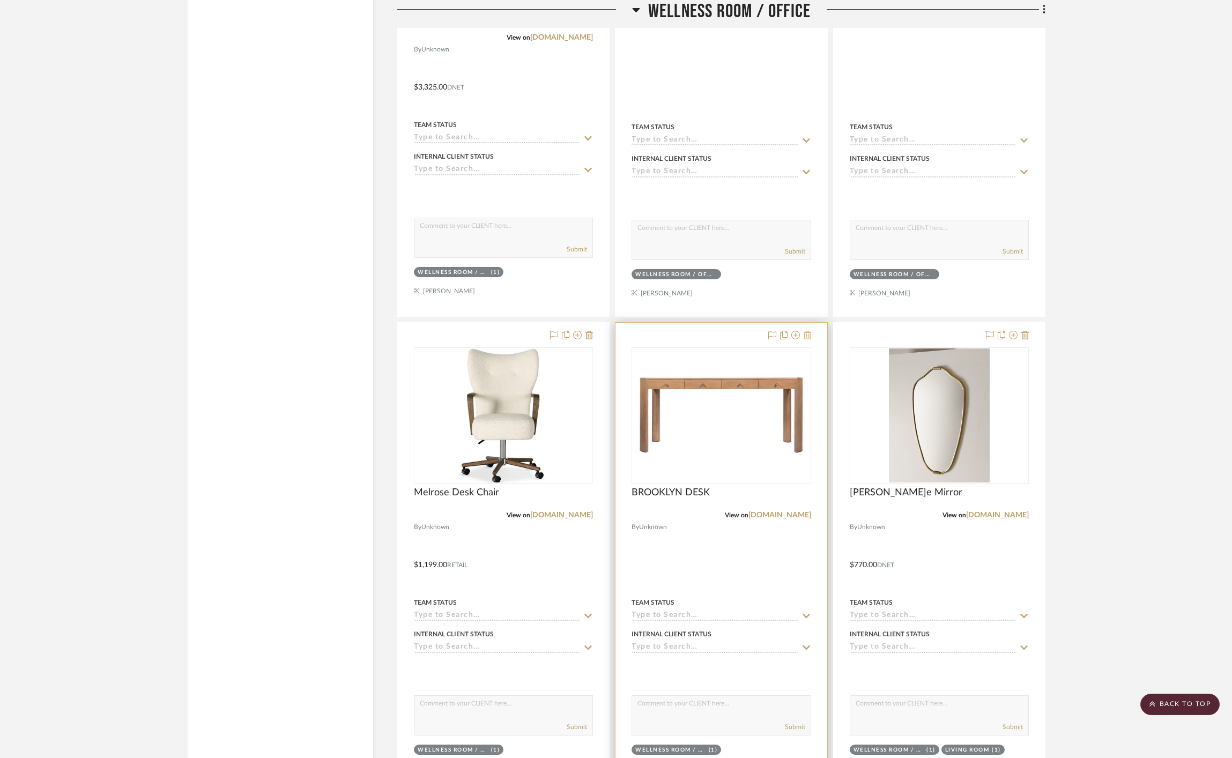
click at [808, 336] on icon at bounding box center [808, 335] width 8 height 9
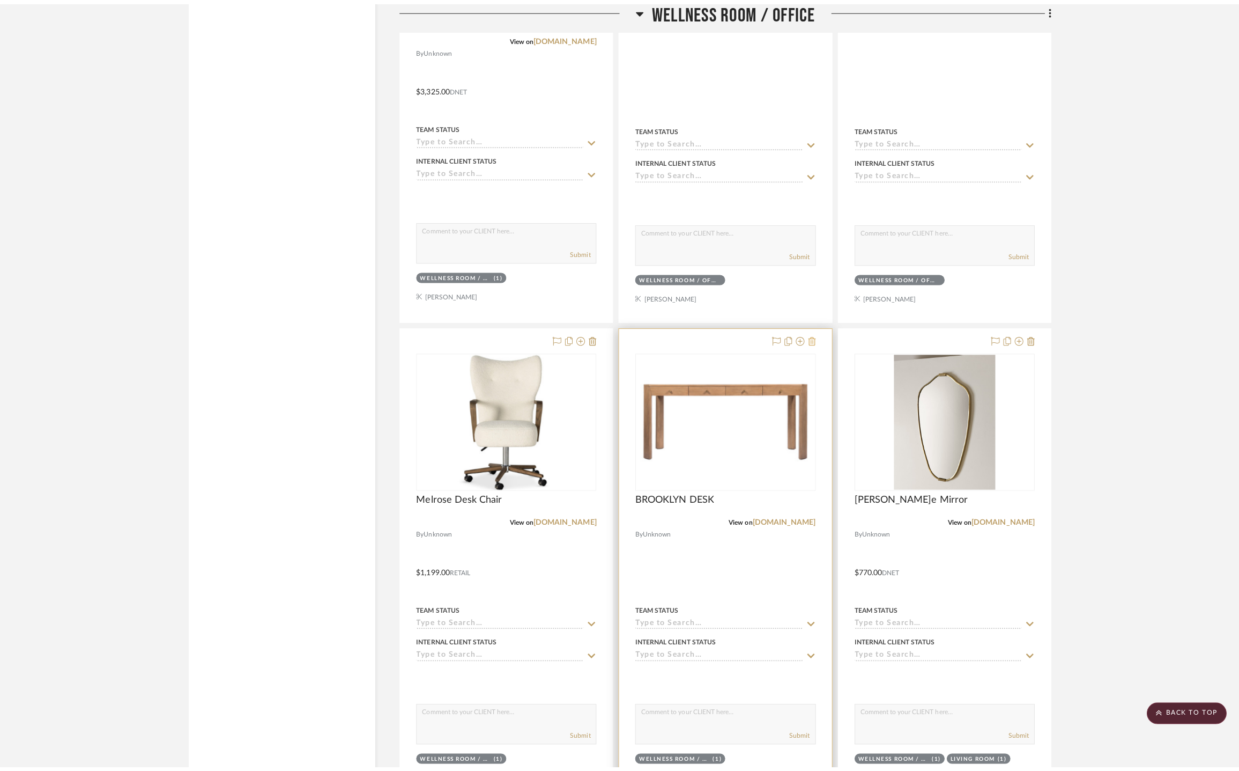
scroll to position [0, 0]
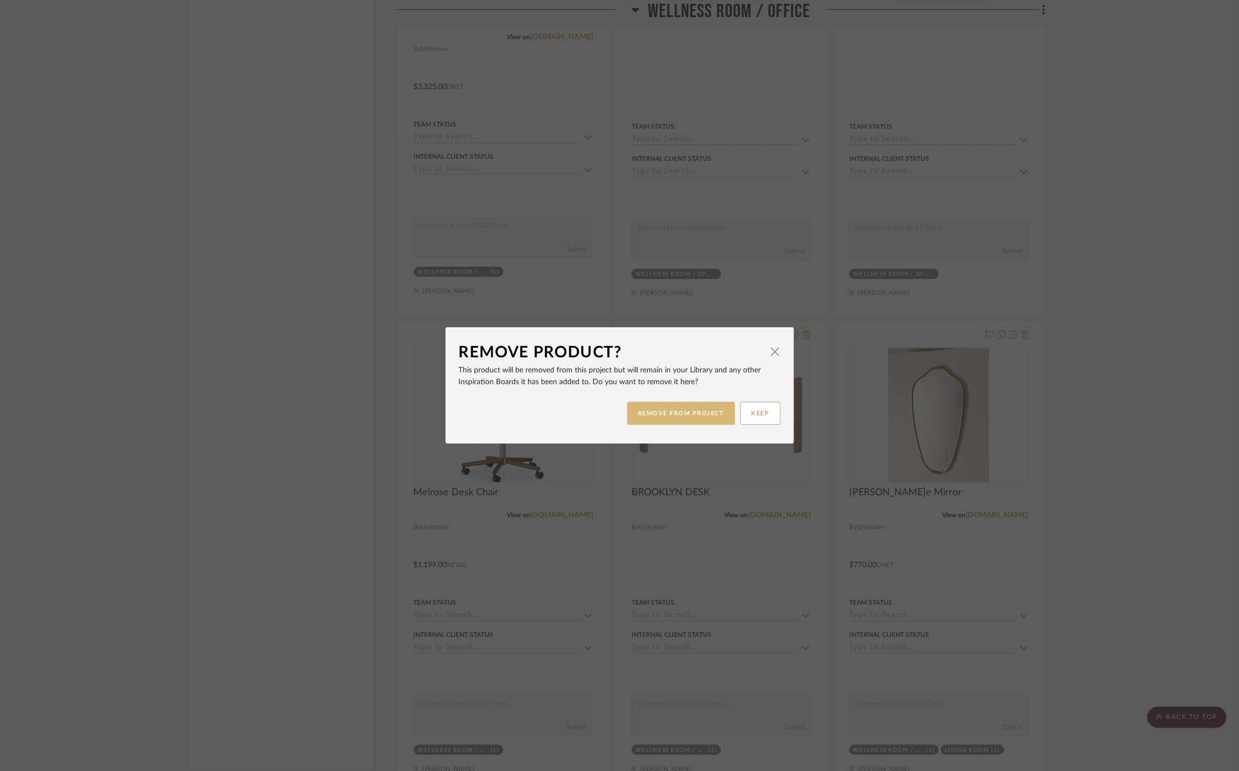
click at [657, 416] on button "REMOVE FROM PROJECT" at bounding box center [681, 413] width 108 height 23
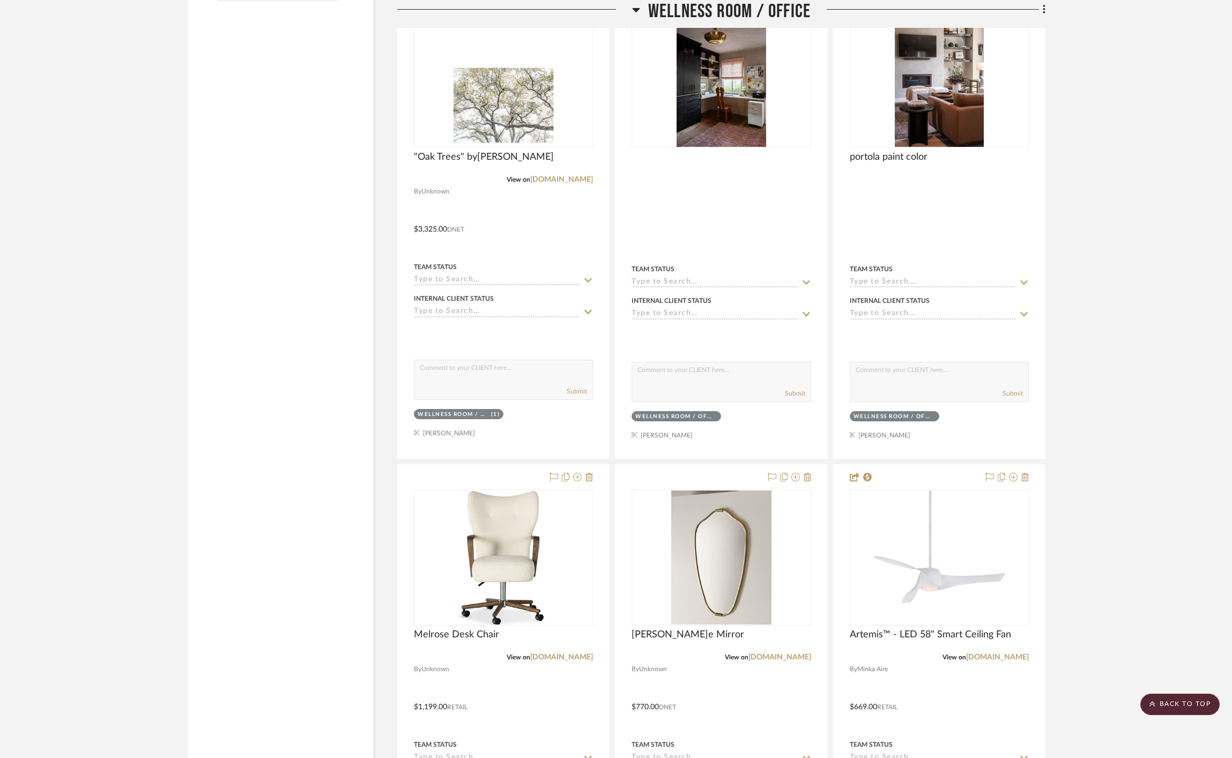
scroll to position [2167, 0]
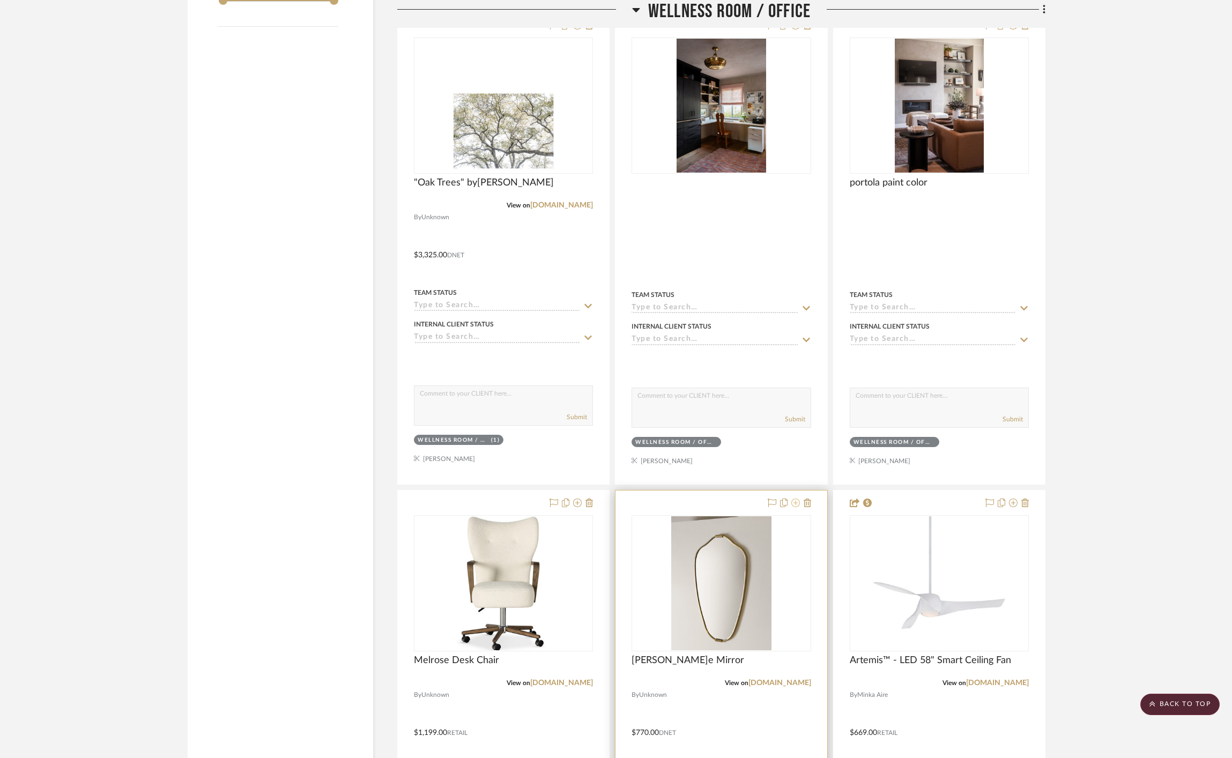
click at [796, 506] on icon at bounding box center [796, 503] width 9 height 9
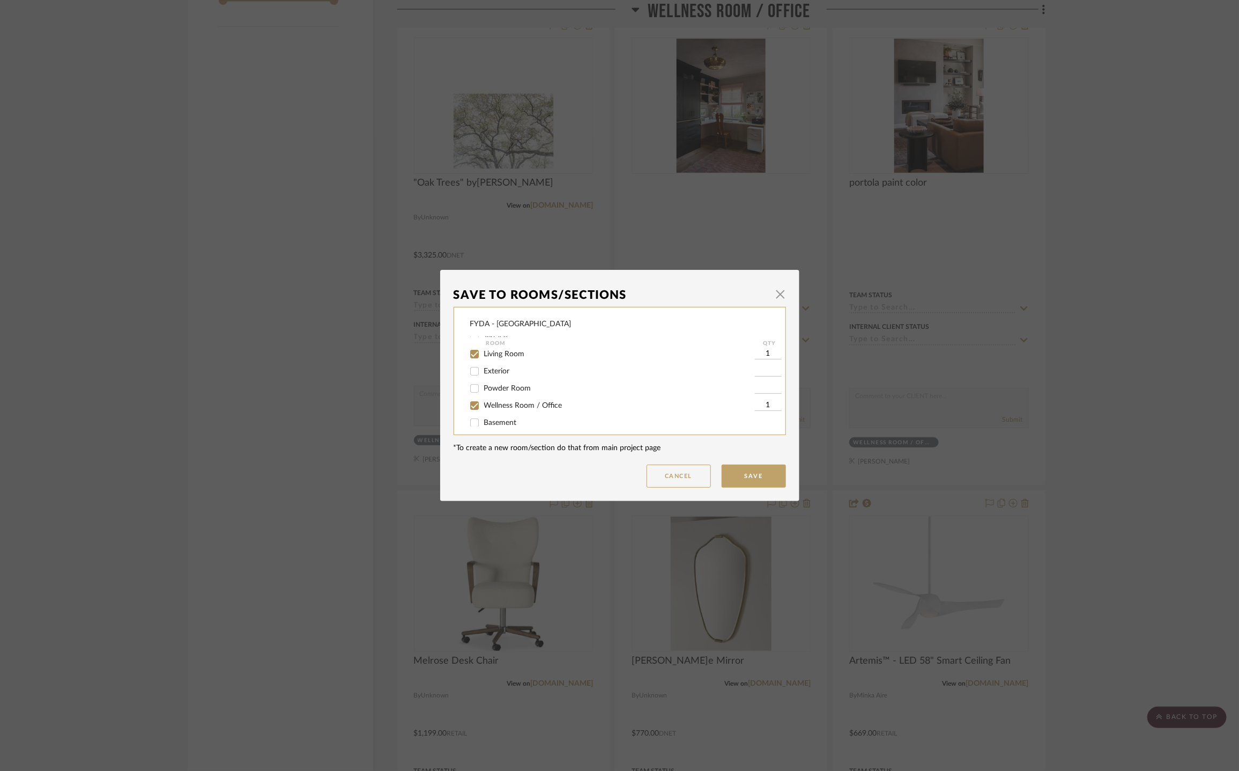
scroll to position [128, 0]
click at [507, 398] on span "Wellness Room / Office" at bounding box center [523, 402] width 78 height 8
click at [483, 396] on input "Wellness Room / Office" at bounding box center [474, 402] width 17 height 17
checkbox input "false"
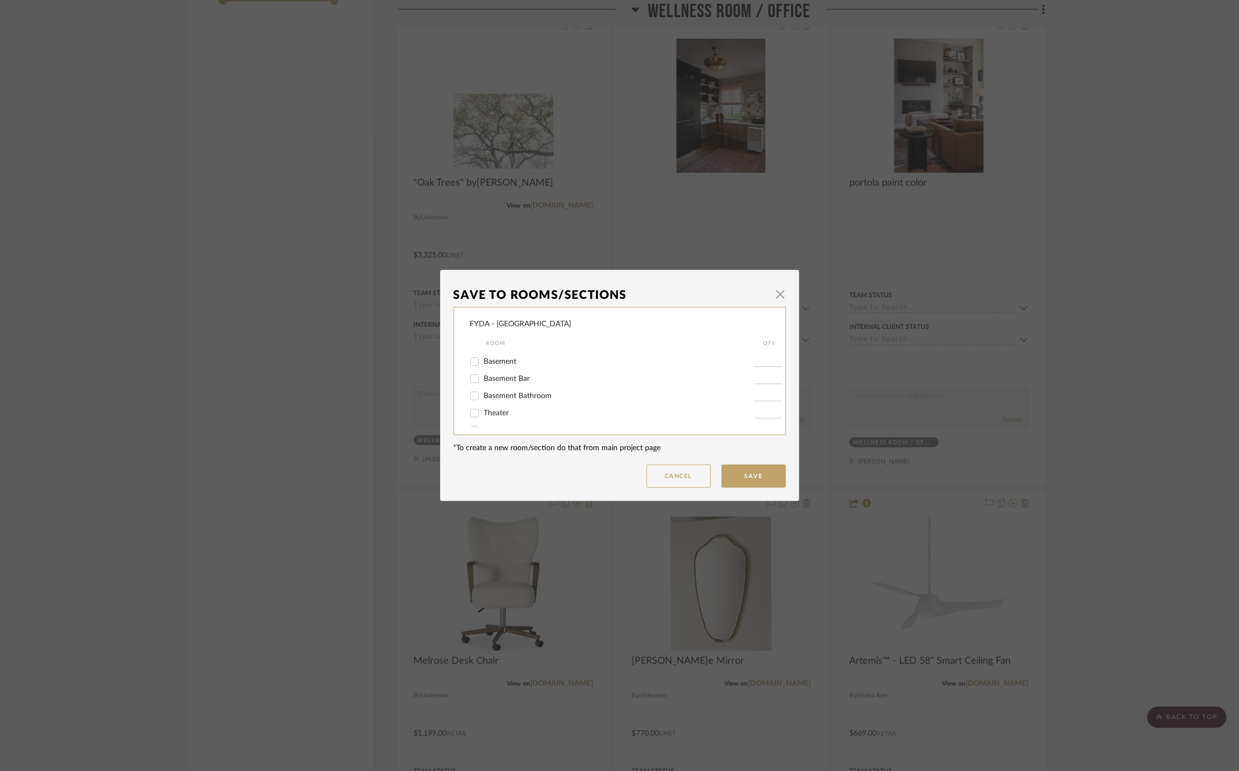
click at [507, 395] on span "Basement Bathroom" at bounding box center [518, 396] width 68 height 8
click at [483, 395] on input "Basement Bathroom" at bounding box center [474, 395] width 17 height 17
checkbox input "true"
type input "1"
click at [742, 470] on button "Save" at bounding box center [754, 475] width 64 height 23
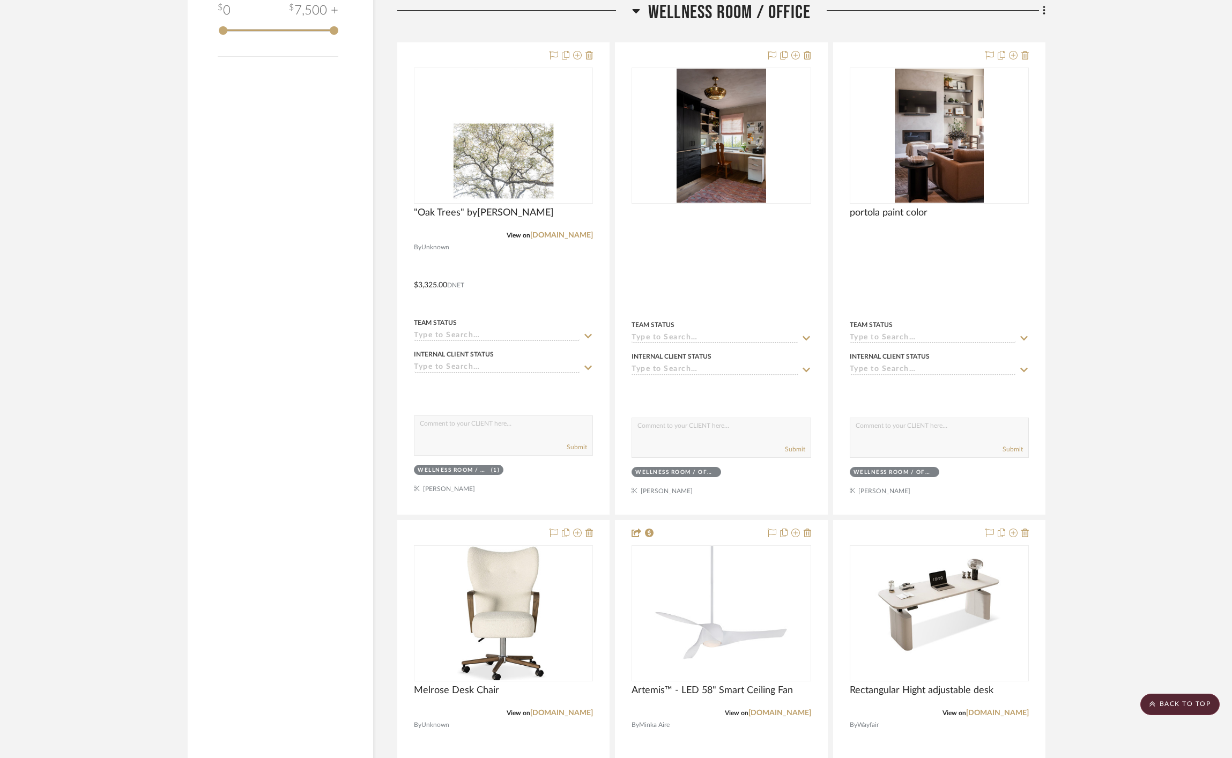
scroll to position [2087, 0]
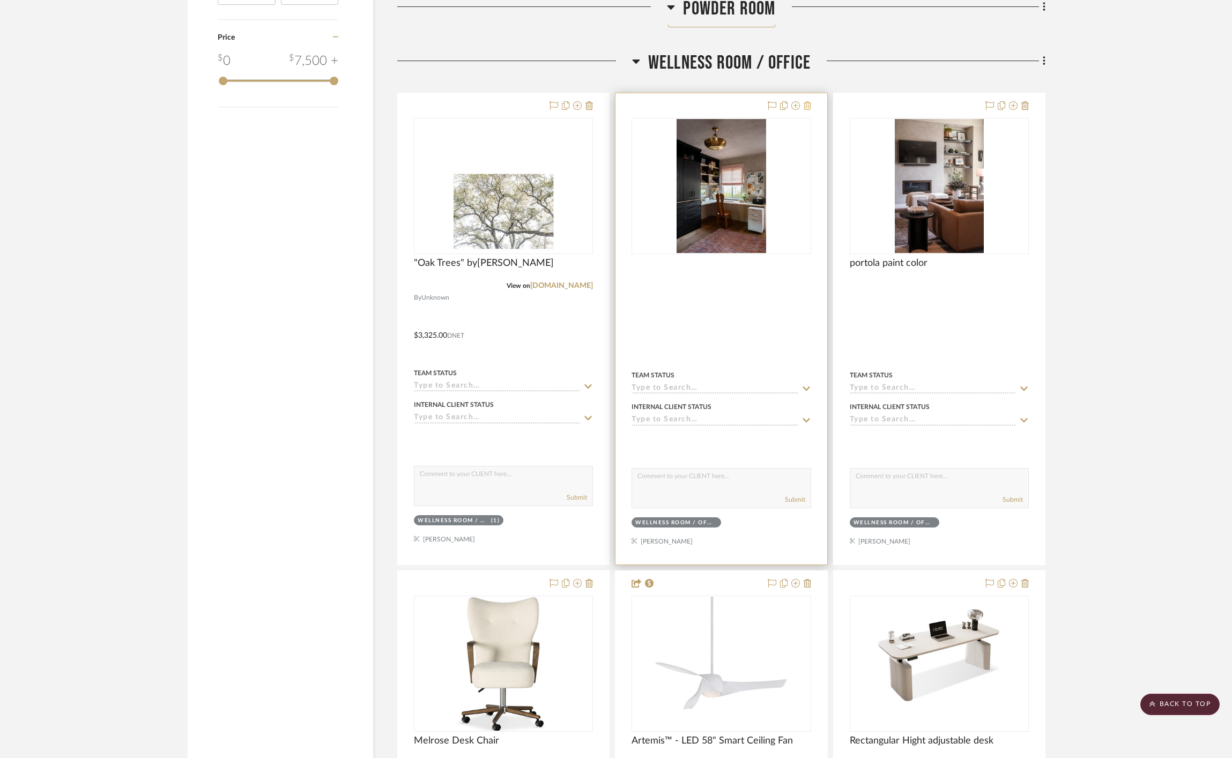
click at [807, 106] on icon at bounding box center [808, 105] width 8 height 9
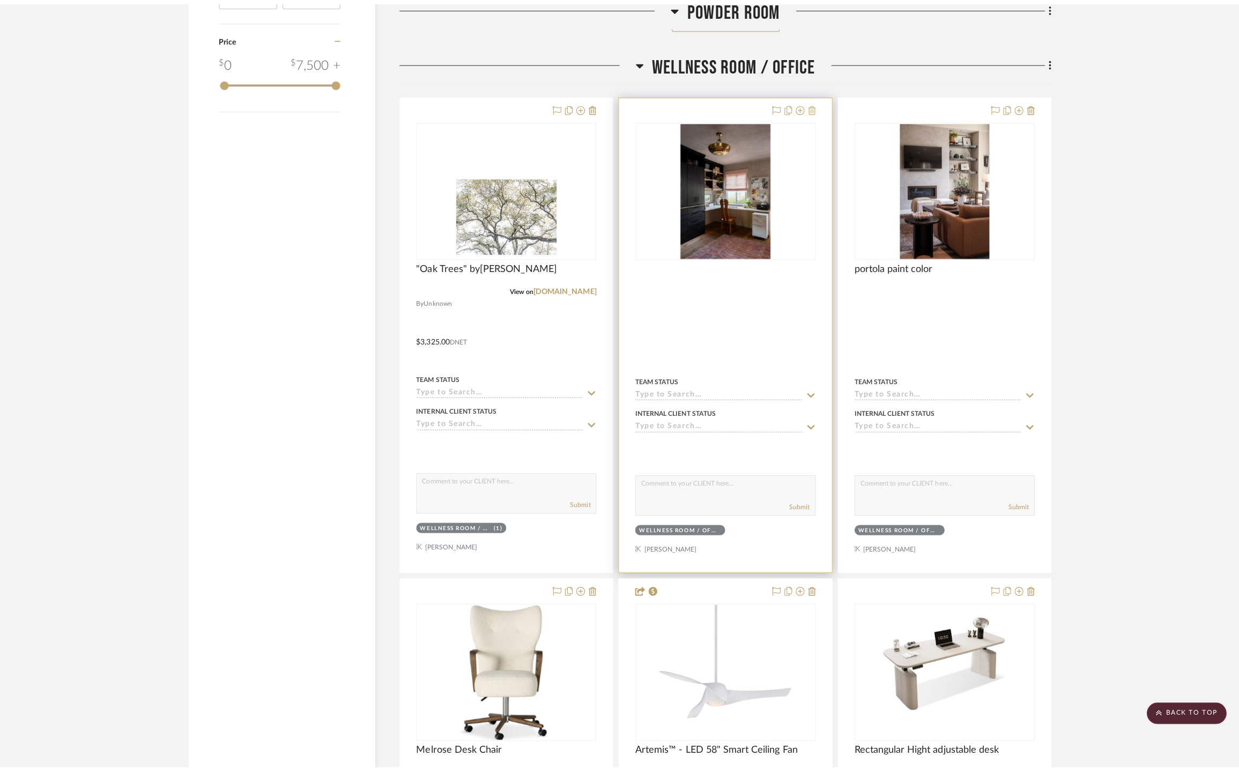
scroll to position [0, 0]
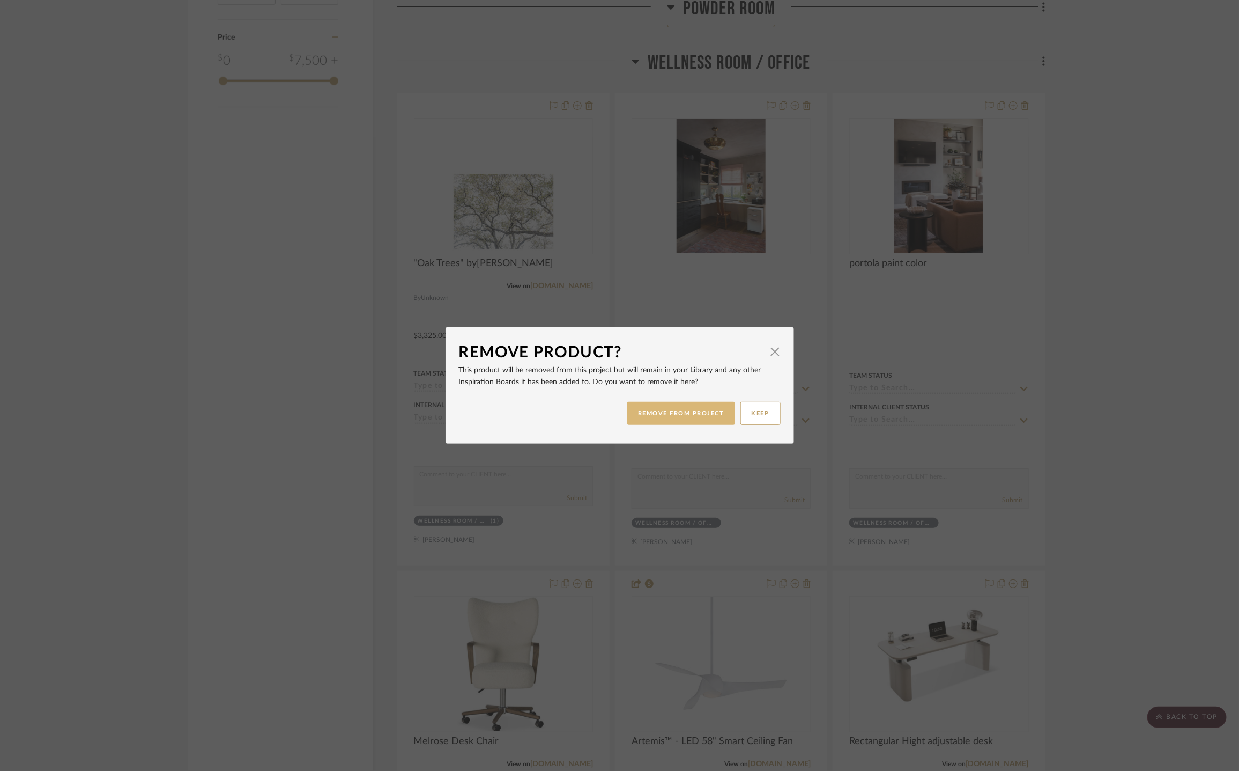
click at [699, 416] on button "REMOVE FROM PROJECT" at bounding box center [681, 413] width 108 height 23
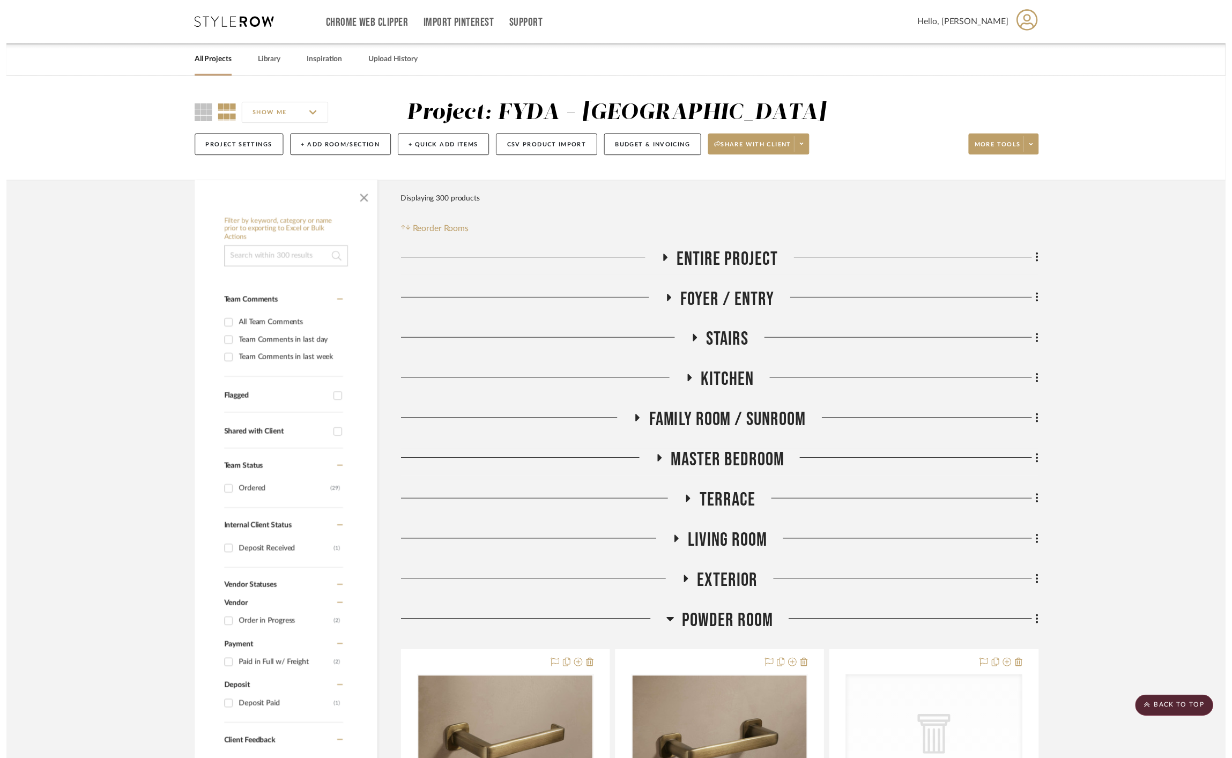
scroll to position [2087, 0]
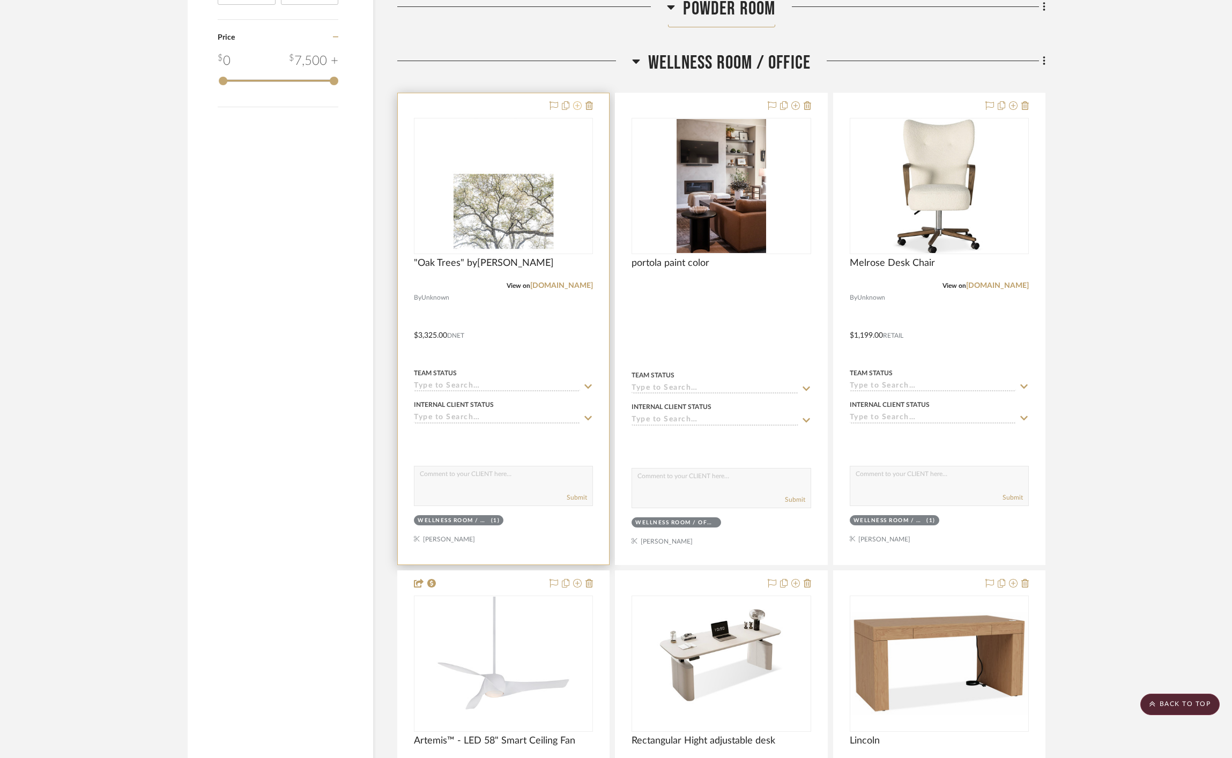
click at [577, 108] on icon at bounding box center [577, 105] width 9 height 9
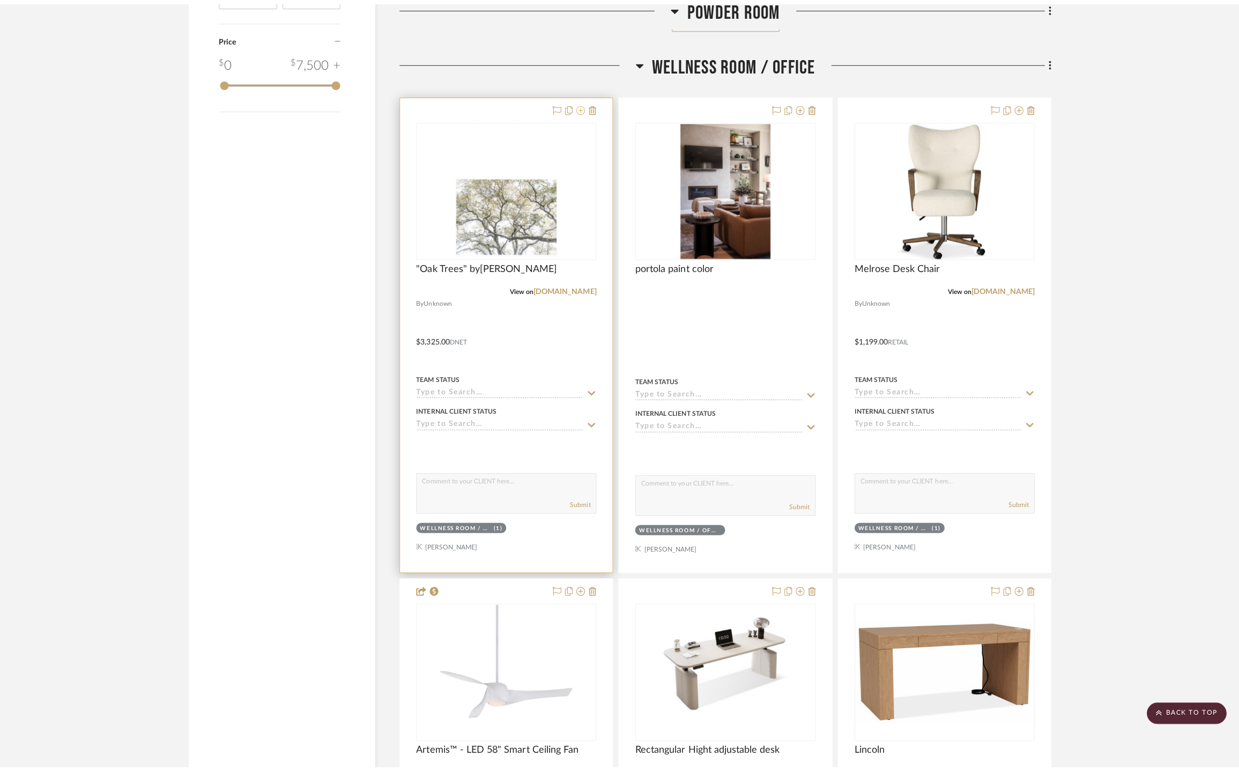
scroll to position [0, 0]
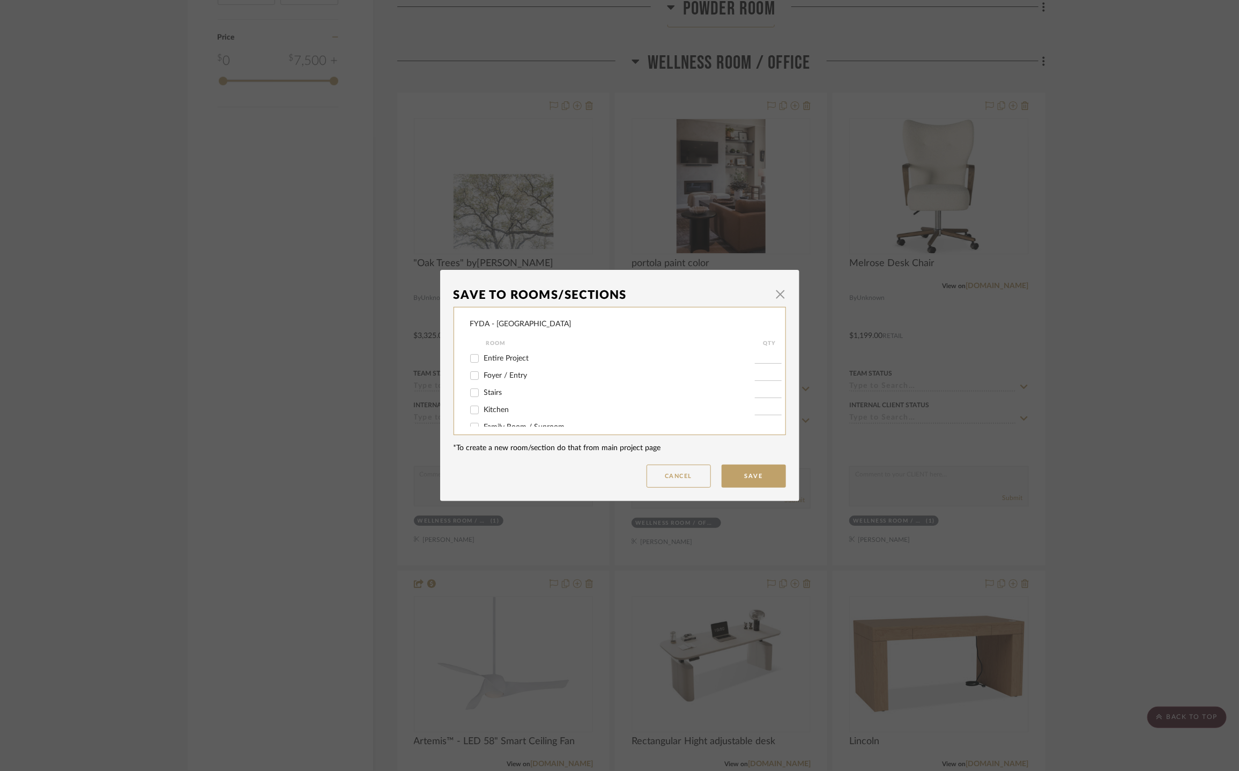
click at [521, 354] on span "Entire Project" at bounding box center [506, 358] width 45 height 8
click at [483, 354] on input "Entire Project" at bounding box center [474, 358] width 17 height 17
checkbox input "true"
type input "1"
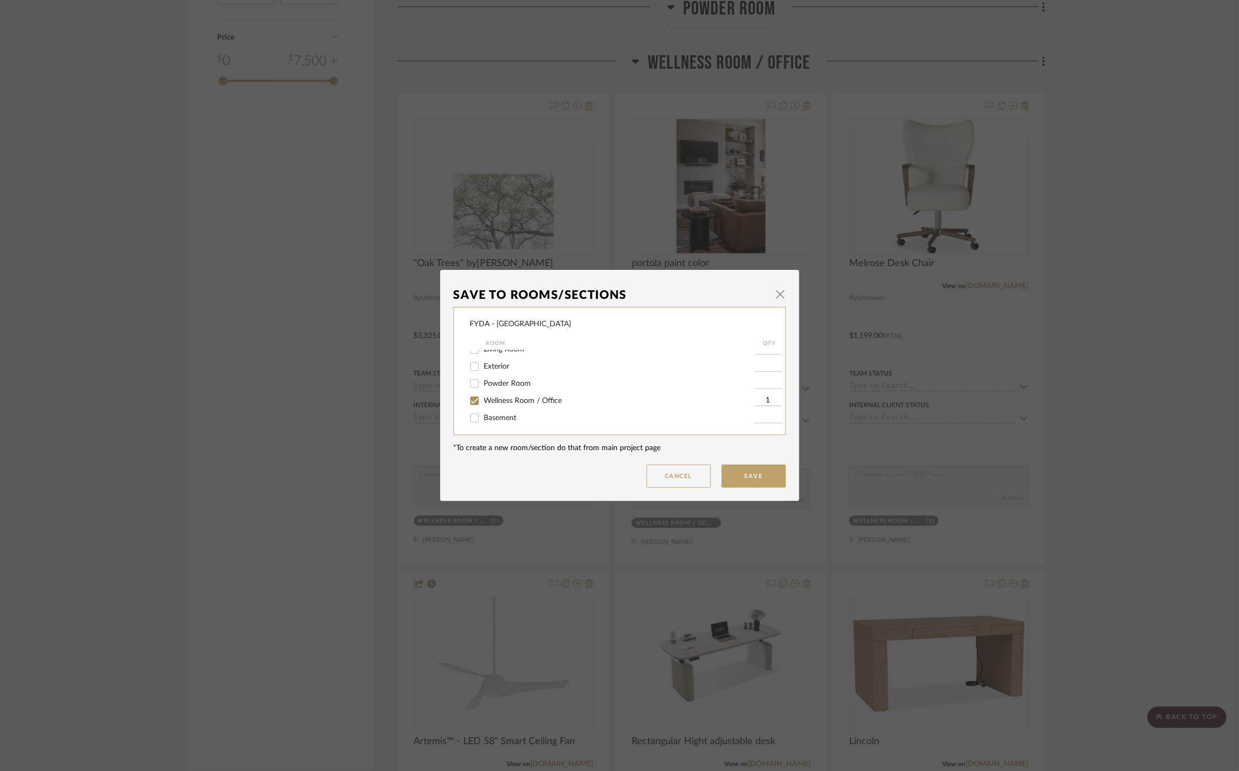
drag, startPoint x: 504, startPoint y: 403, endPoint x: 579, endPoint y: 432, distance: 80.0
click at [505, 403] on span "Wellness Room / Office" at bounding box center [523, 401] width 78 height 8
click at [483, 403] on input "Wellness Room / Office" at bounding box center [474, 400] width 17 height 17
checkbox input "false"
click at [741, 471] on button "Save" at bounding box center [754, 475] width 64 height 23
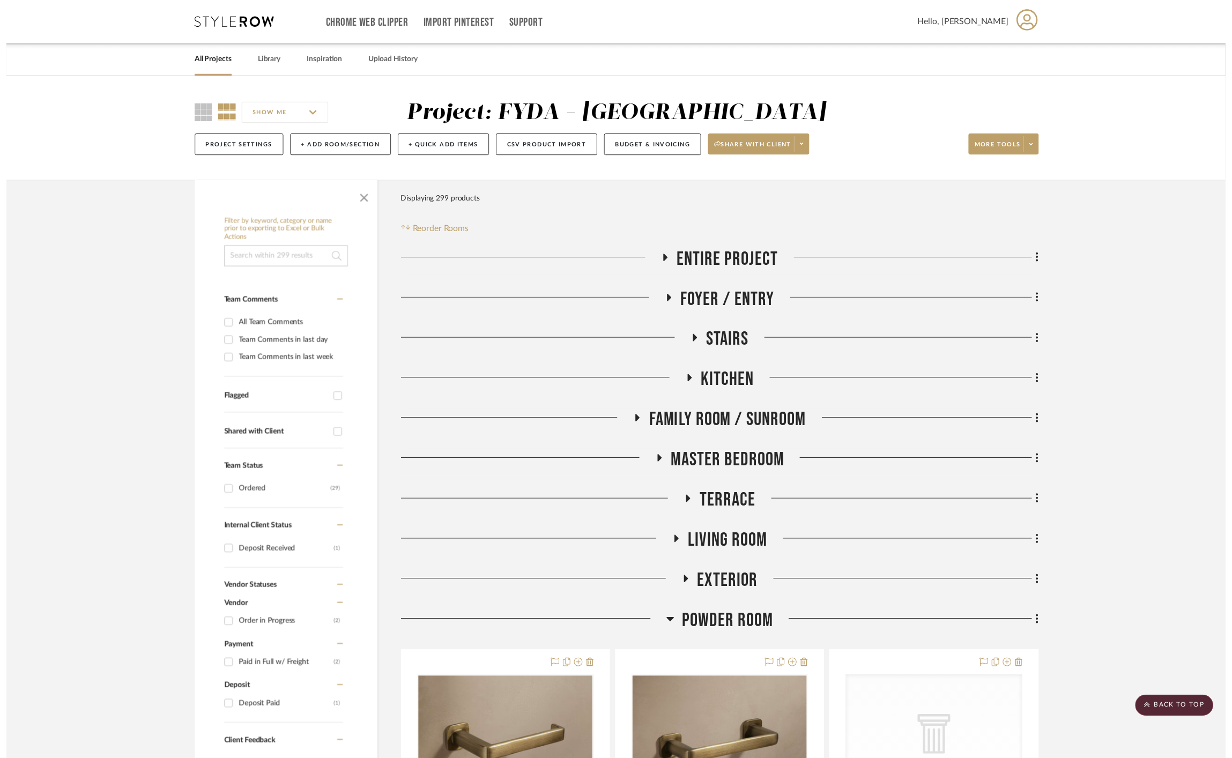
scroll to position [2087, 0]
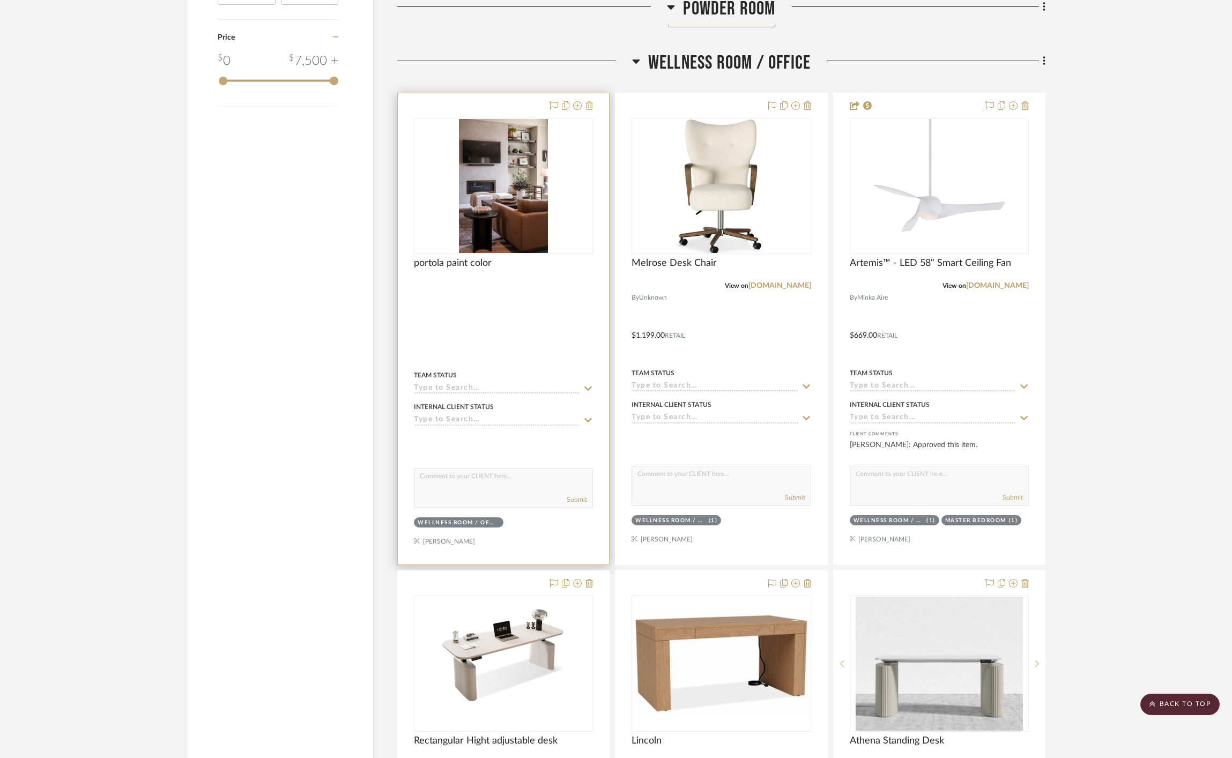
click at [591, 105] on icon at bounding box center [590, 105] width 8 height 9
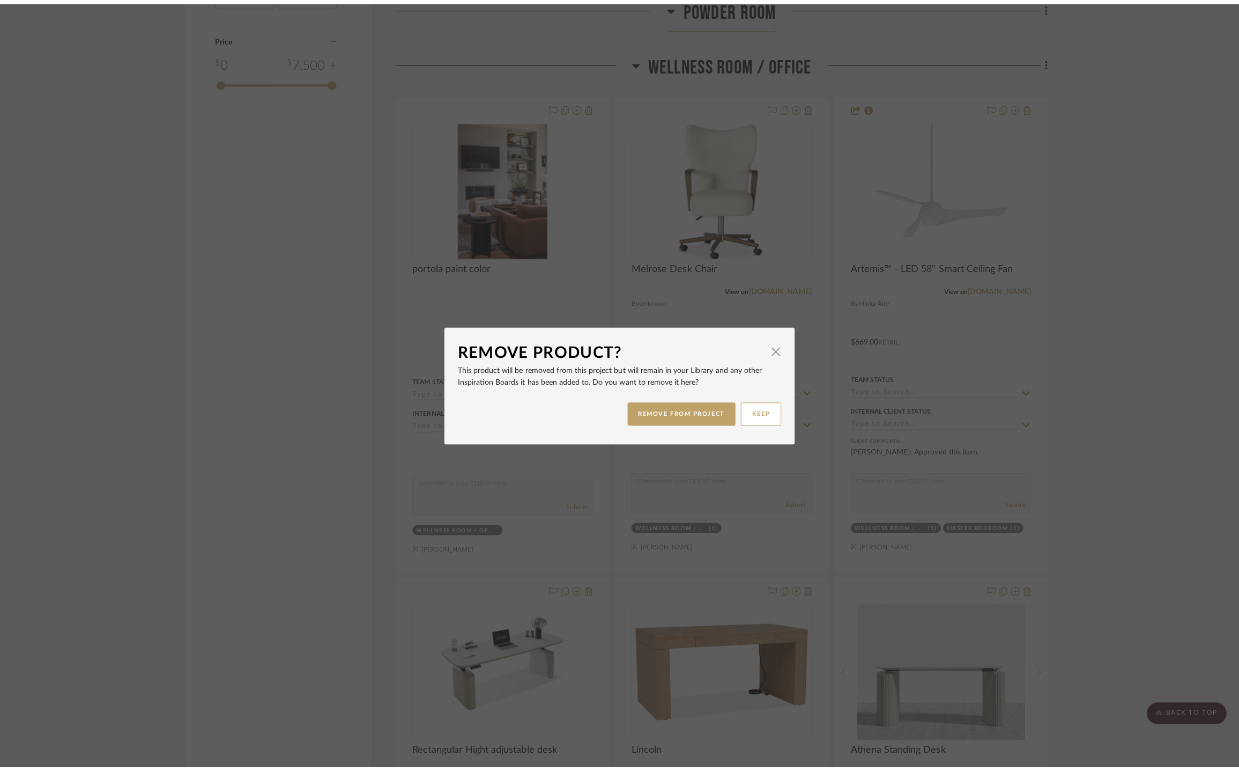
scroll to position [0, 0]
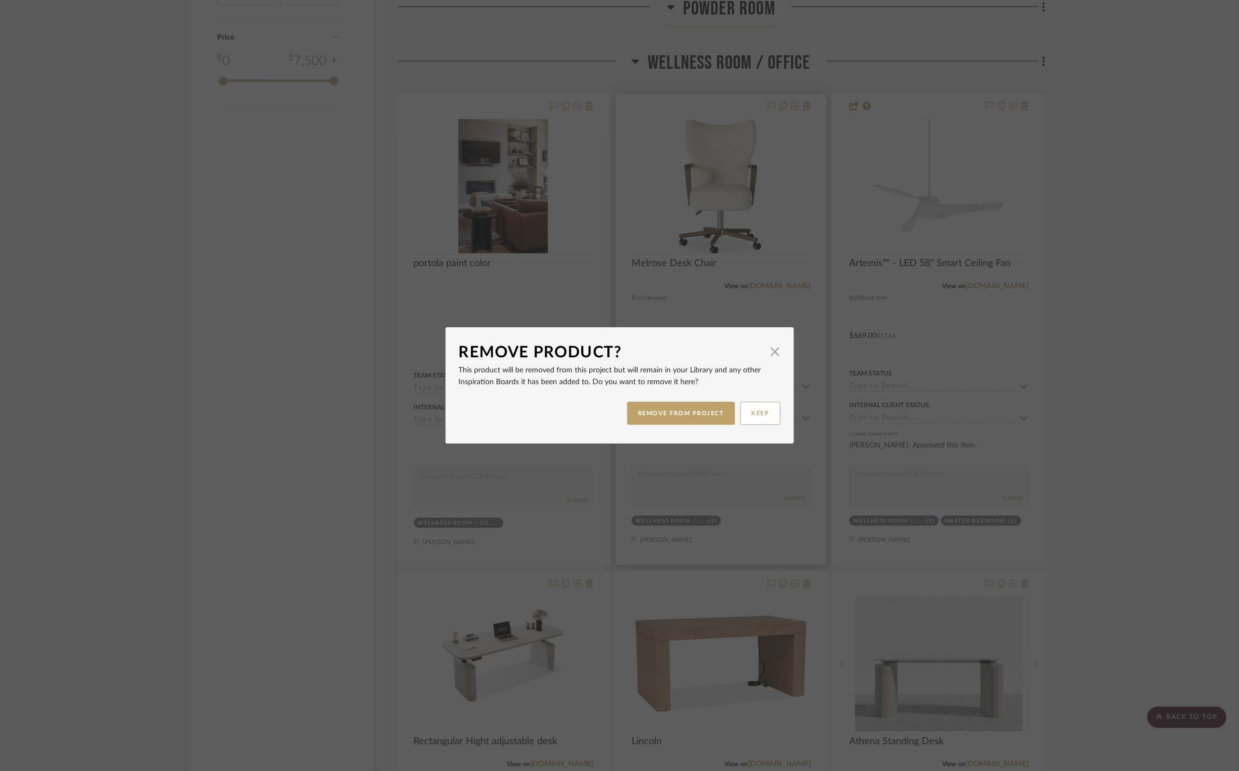
click at [704, 404] on button "REMOVE FROM PROJECT" at bounding box center [681, 413] width 108 height 23
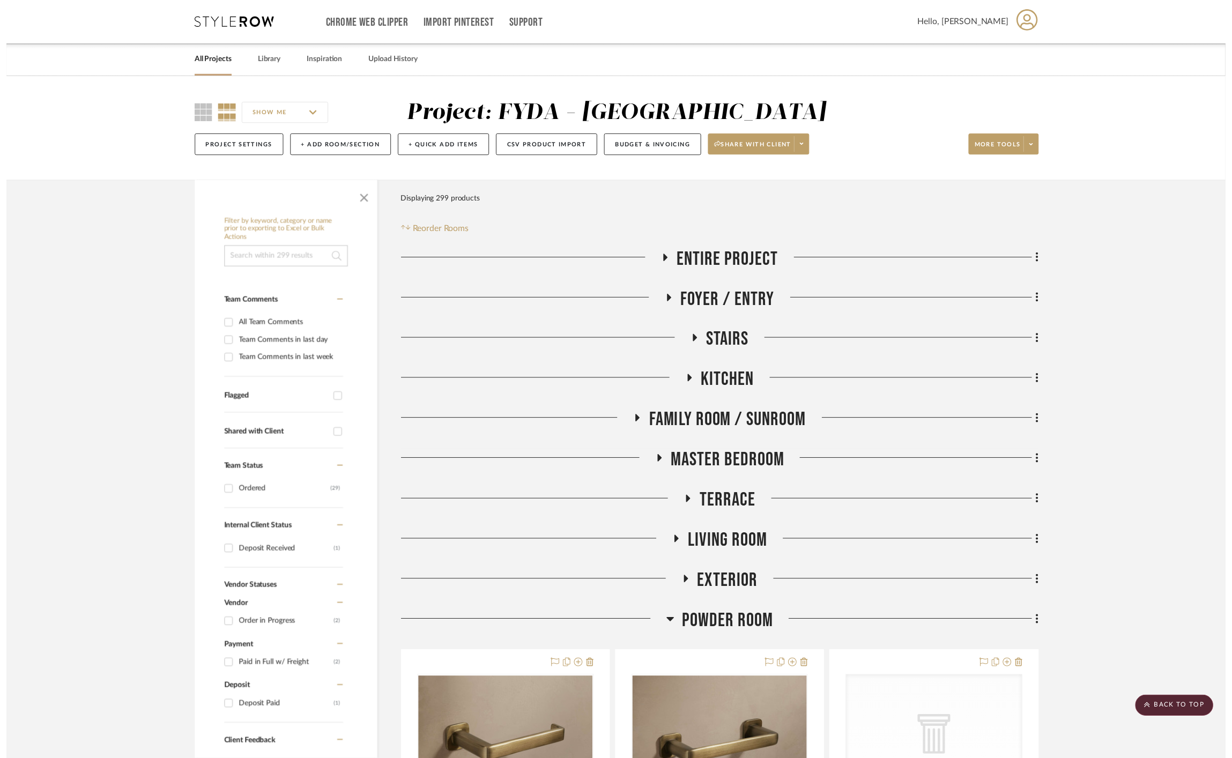
scroll to position [2087, 0]
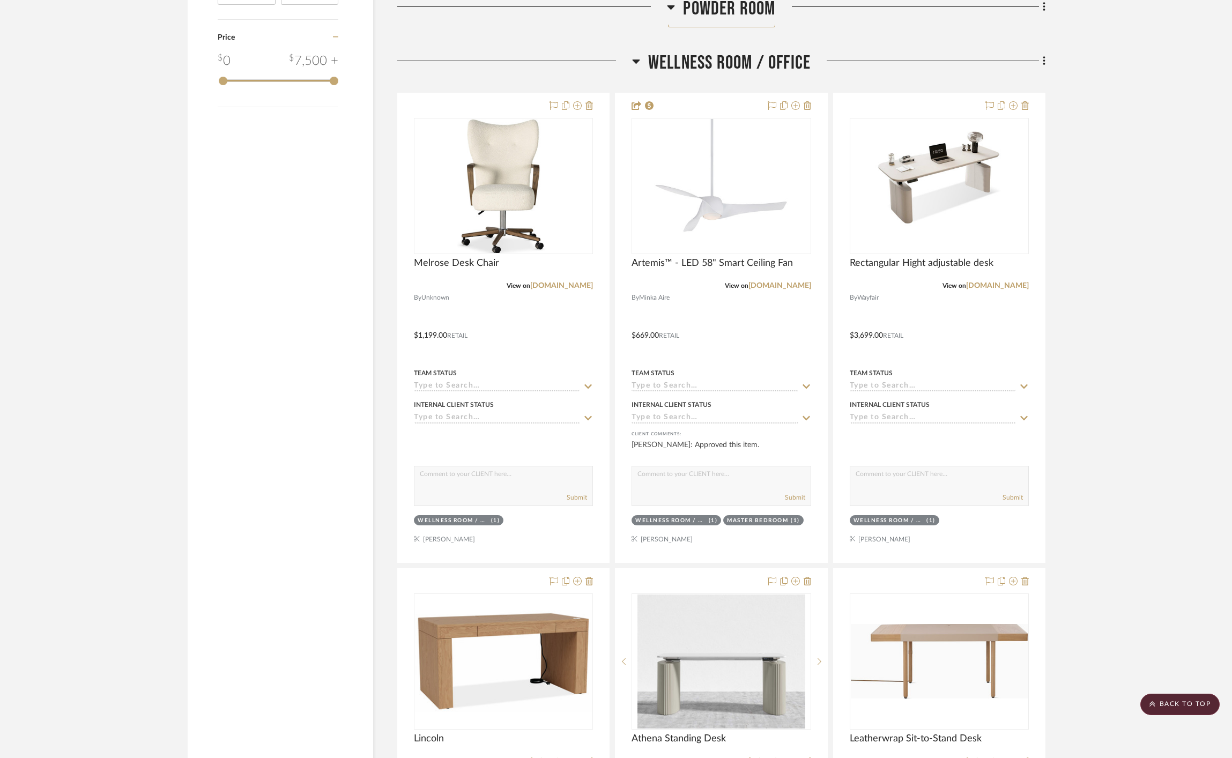
click at [744, 69] on span "Wellness Room / Office" at bounding box center [729, 62] width 162 height 23
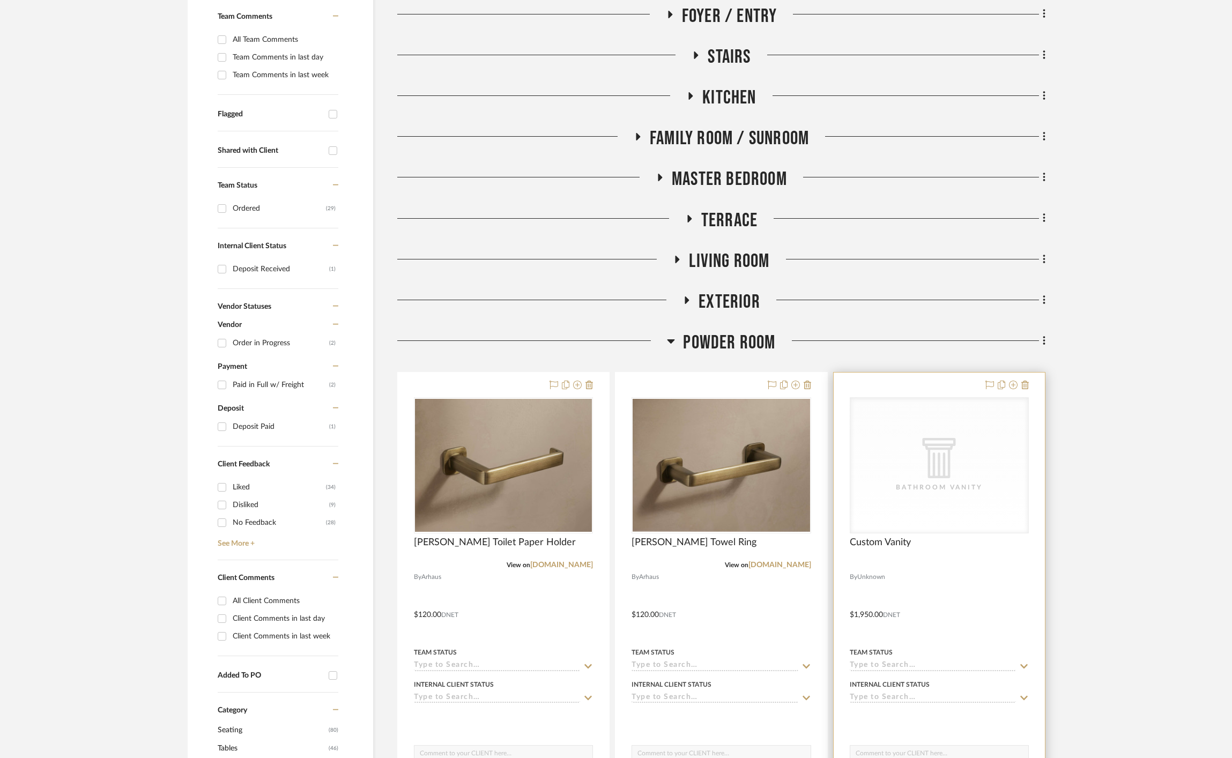
scroll to position [291, 0]
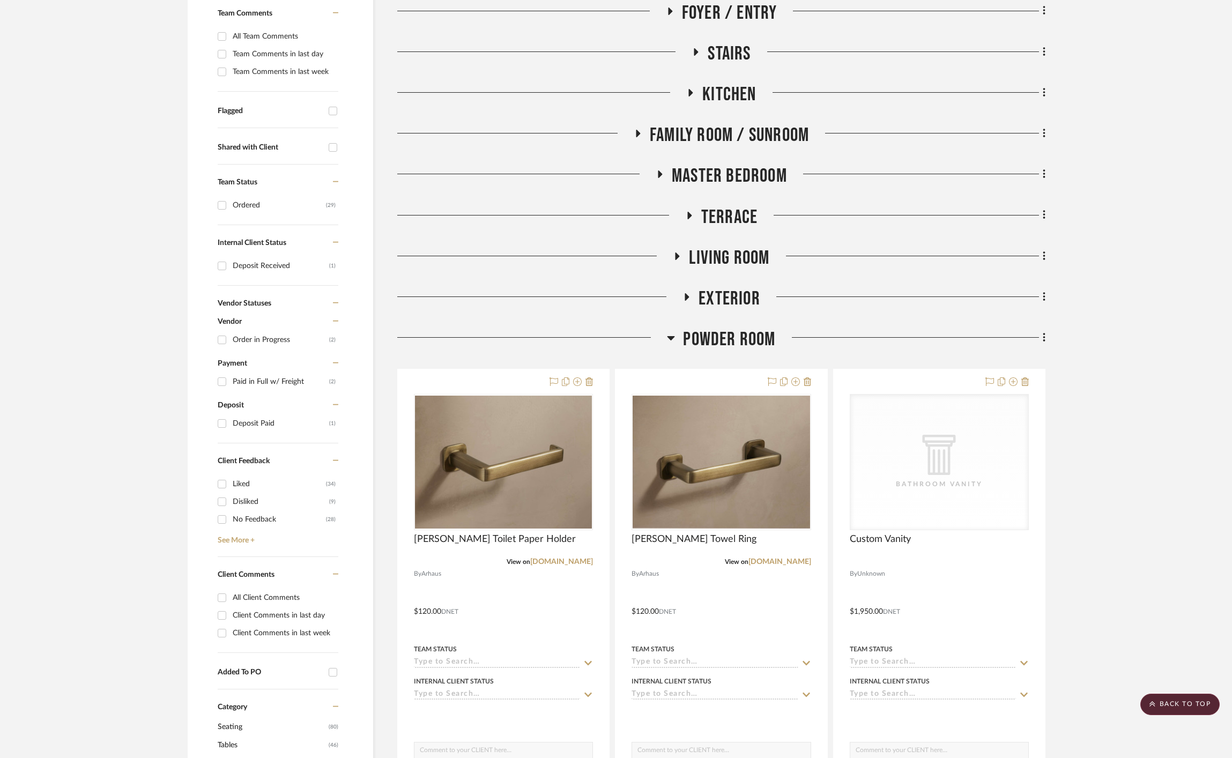
click at [695, 343] on span "Powder Room" at bounding box center [729, 339] width 92 height 23
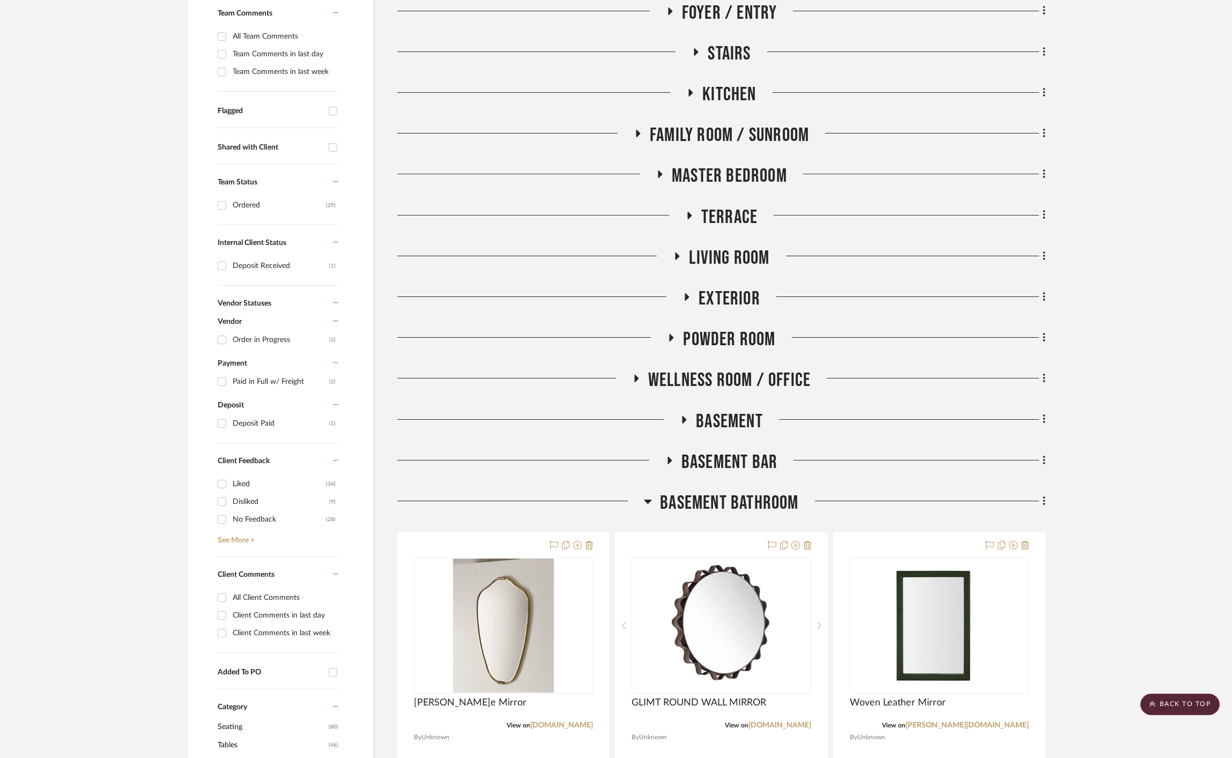
click at [748, 500] on span "Basement Bathroom" at bounding box center [729, 503] width 138 height 23
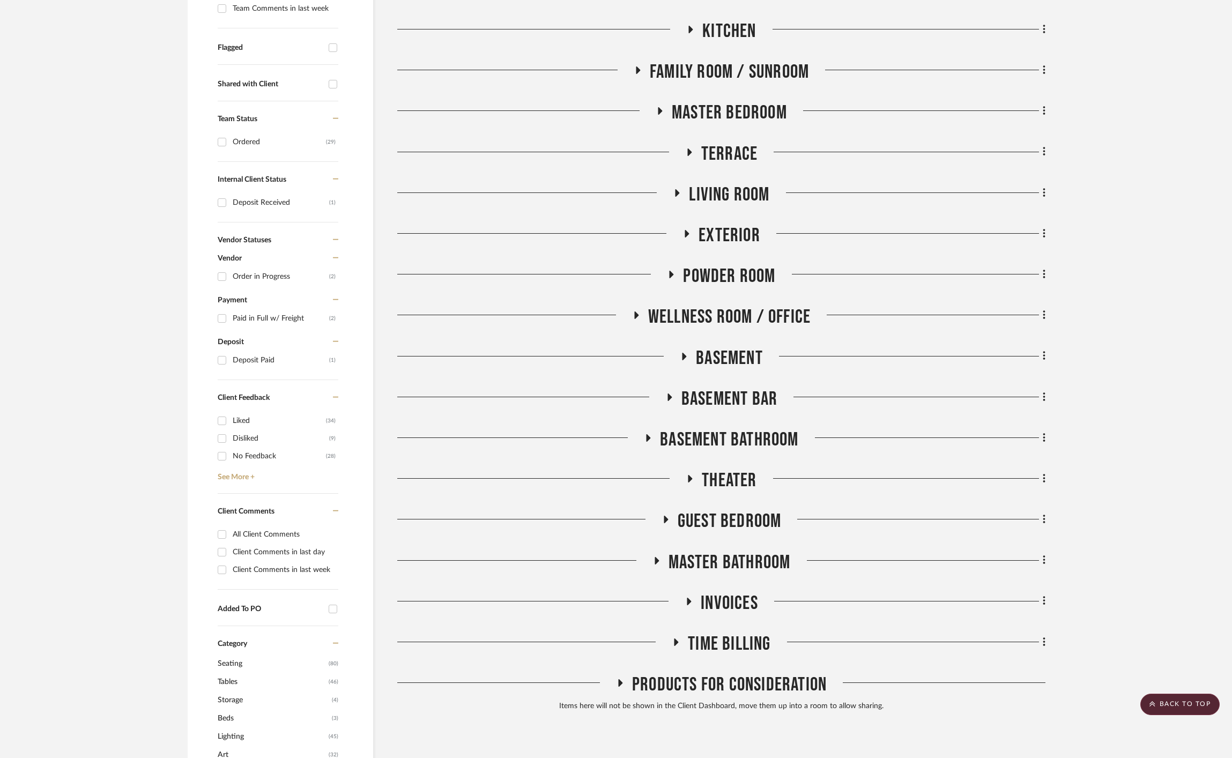
scroll to position [393, 0]
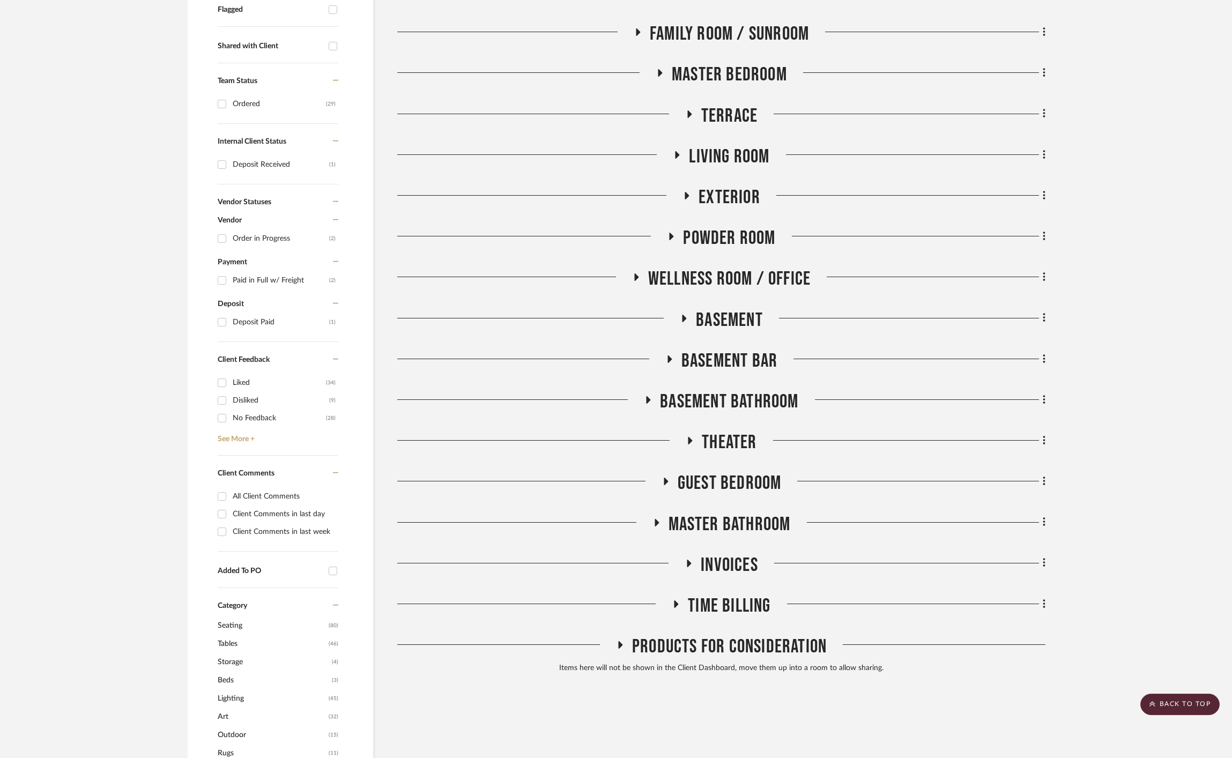
click at [733, 361] on span "Basement Bar" at bounding box center [730, 361] width 96 height 23
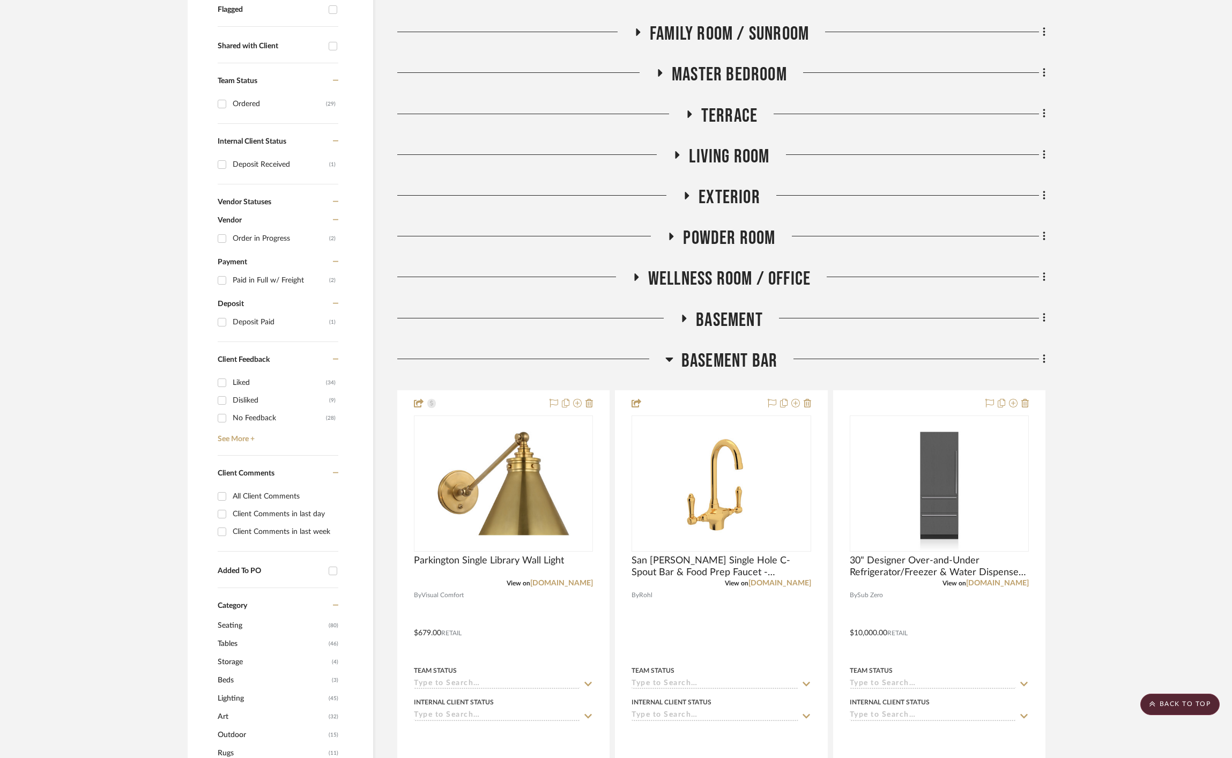
click at [733, 361] on span "Basement Bar" at bounding box center [730, 361] width 96 height 23
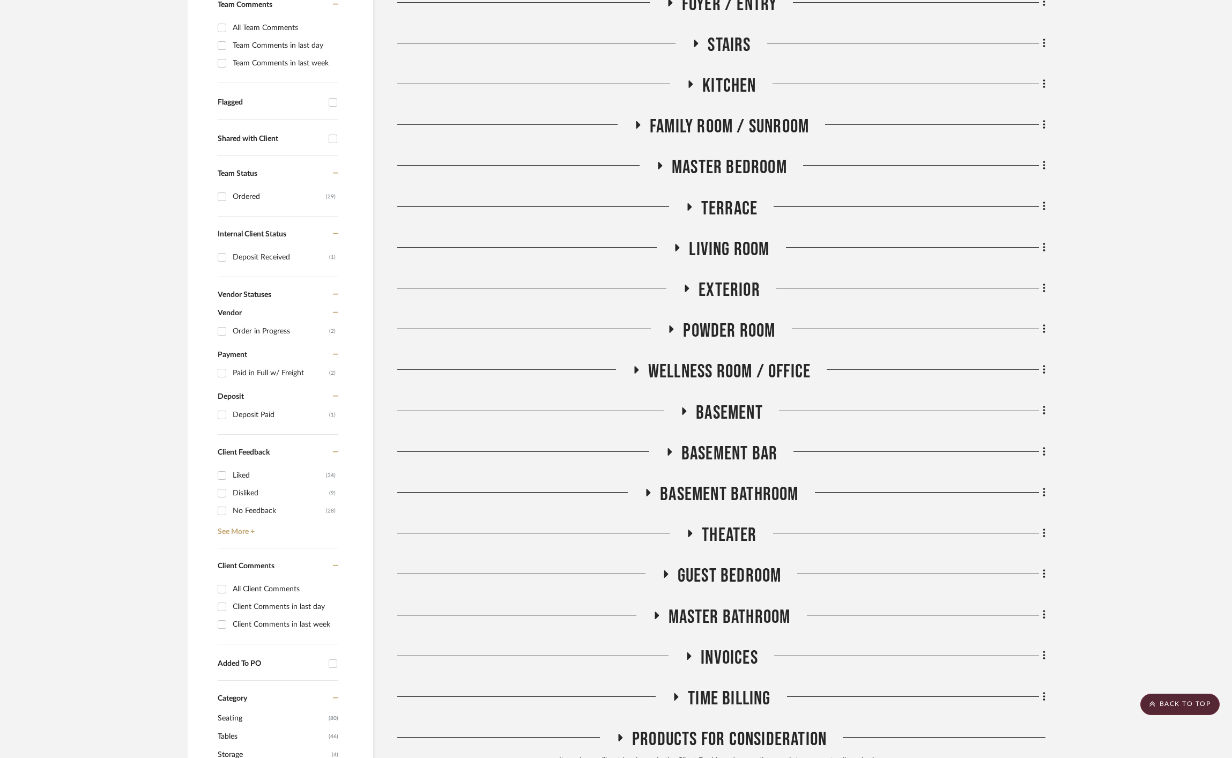
scroll to position [94, 0]
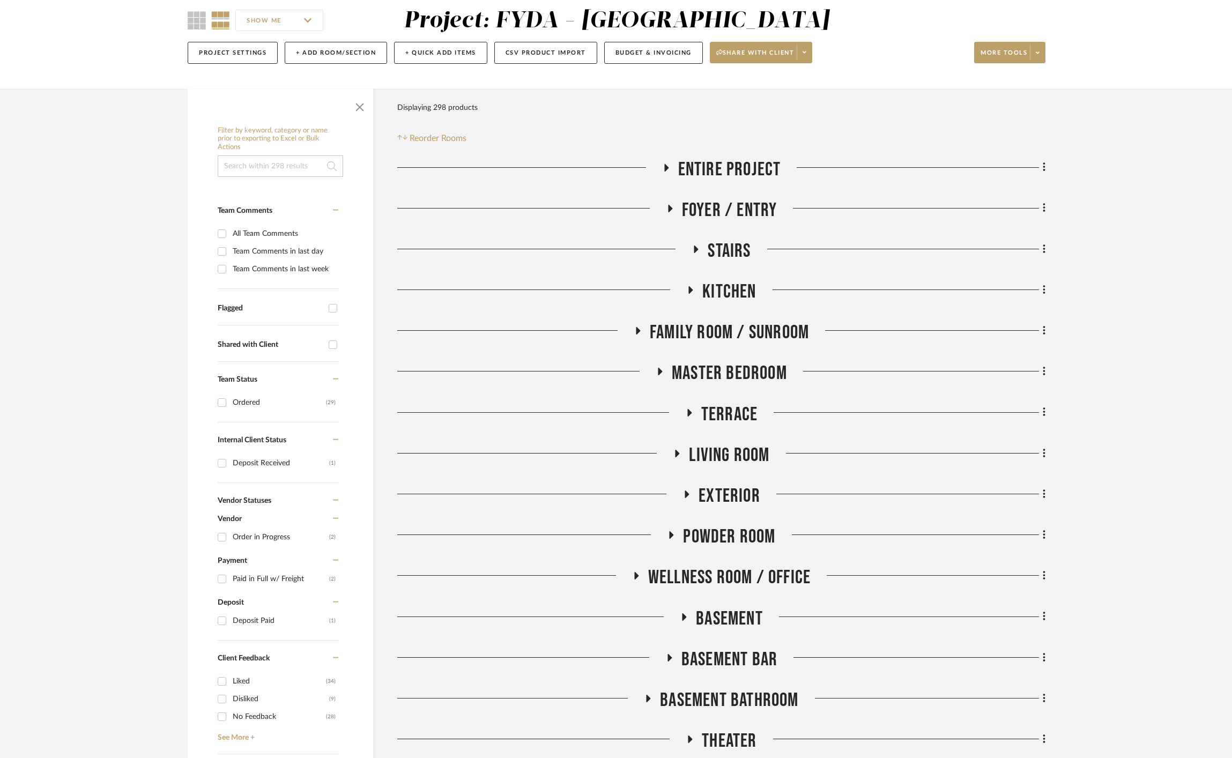
click at [734, 537] on span "Powder Room" at bounding box center [729, 537] width 92 height 23
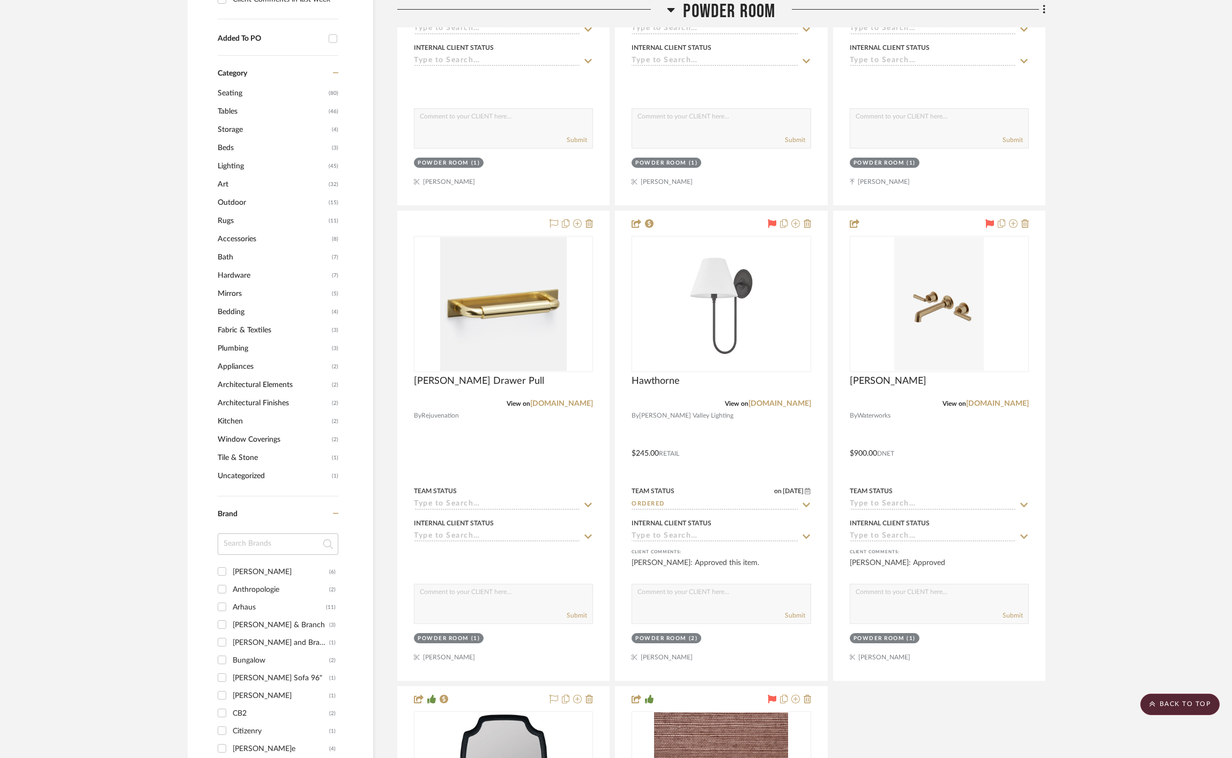
scroll to position [1243, 0]
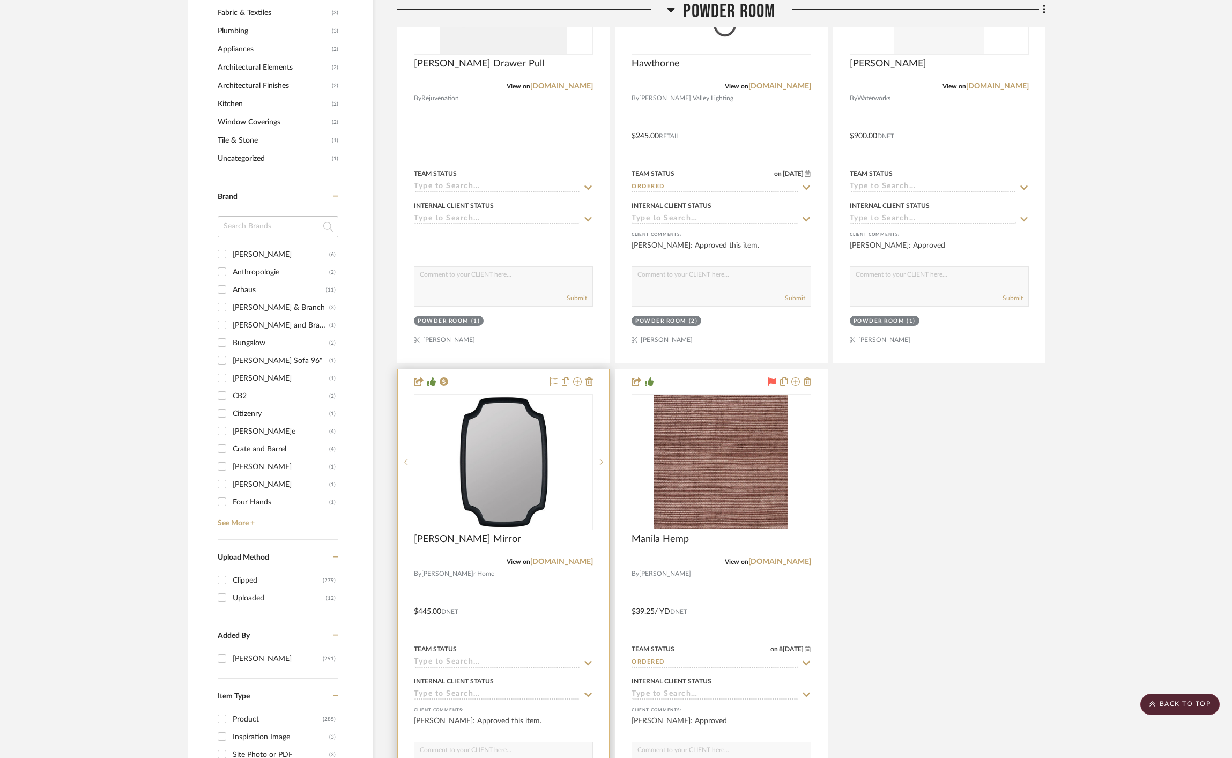
click at [0, 0] on div at bounding box center [0, 0] width 0 height 0
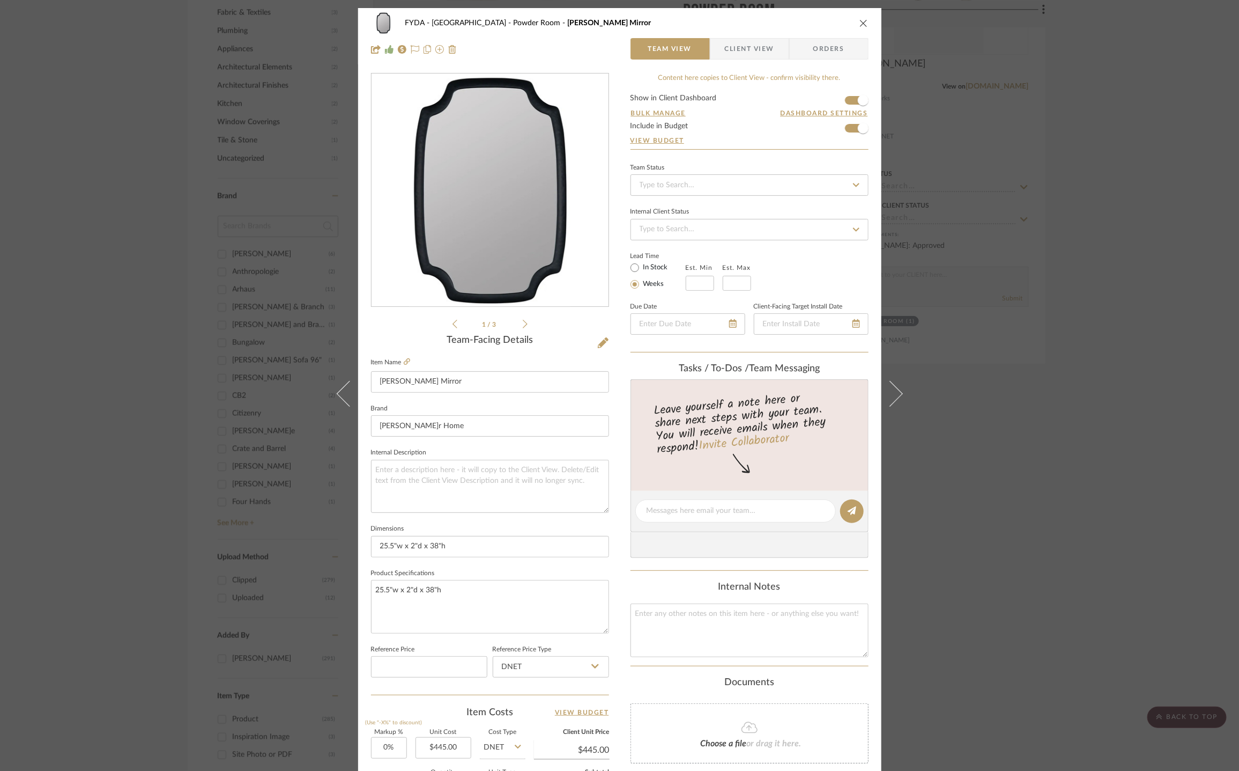
scroll to position [229, 0]
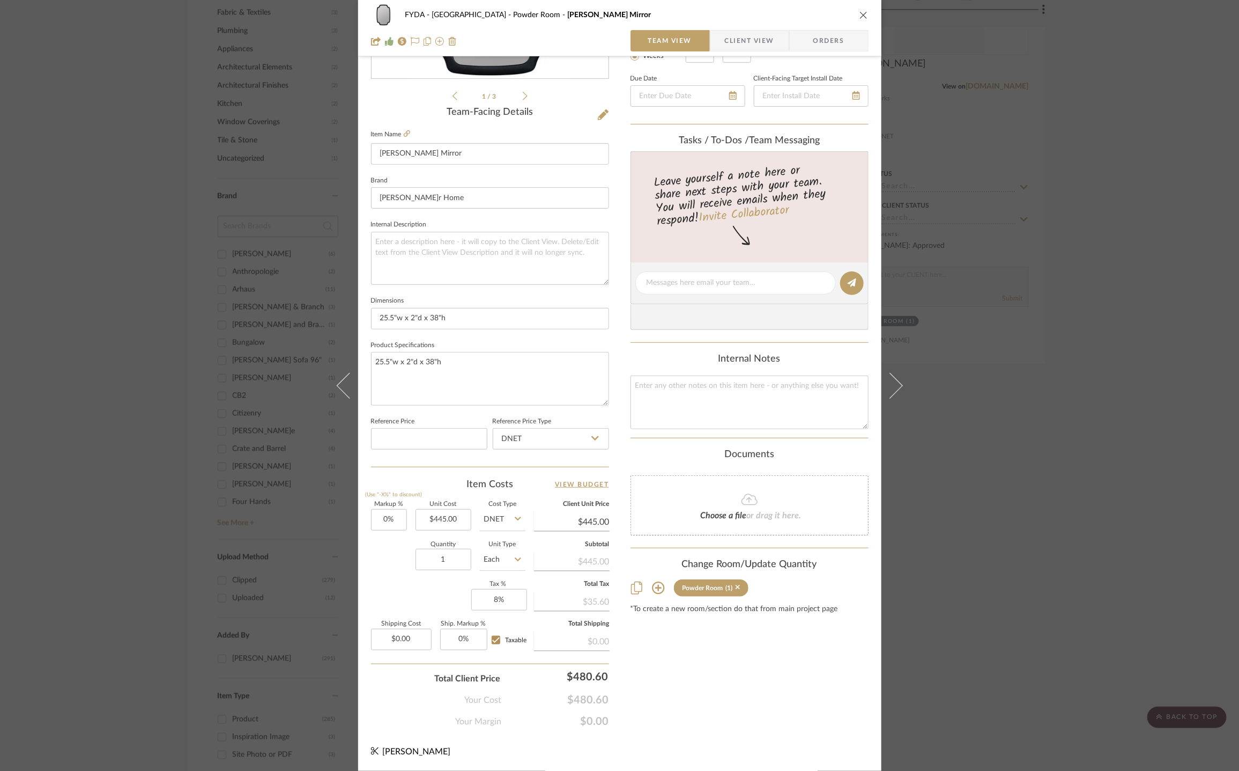
click at [1145, 136] on div "FYDA - 655 City Park Powder Room Beverly Wall Mirror Team View Client View Orde…" at bounding box center [619, 385] width 1239 height 771
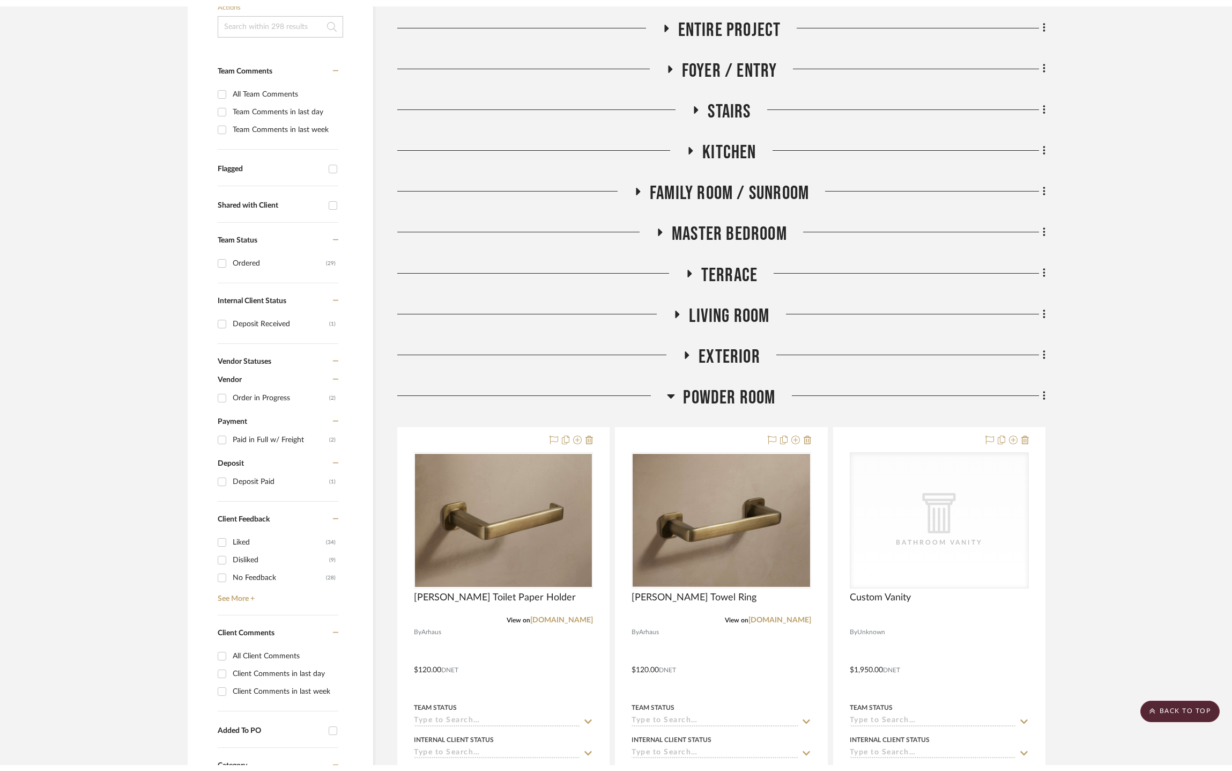
scroll to position [0, 0]
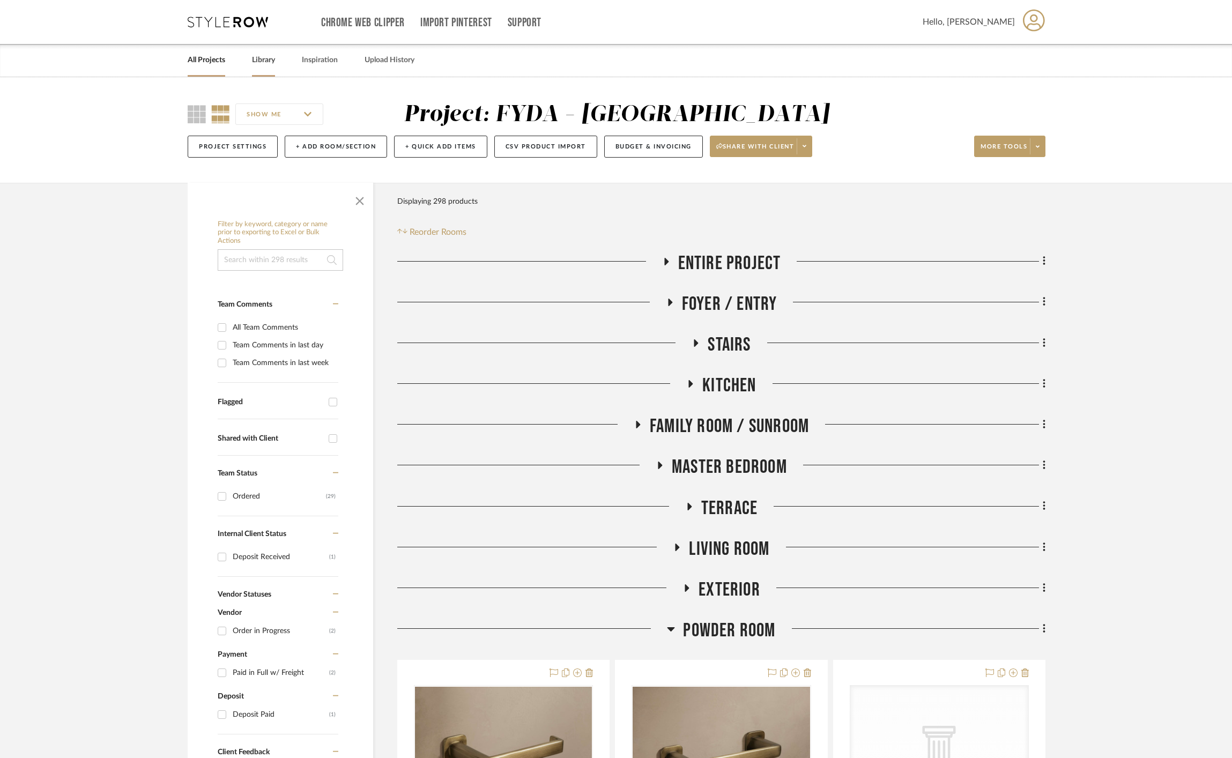
click at [269, 61] on link "Library" at bounding box center [263, 60] width 23 height 14
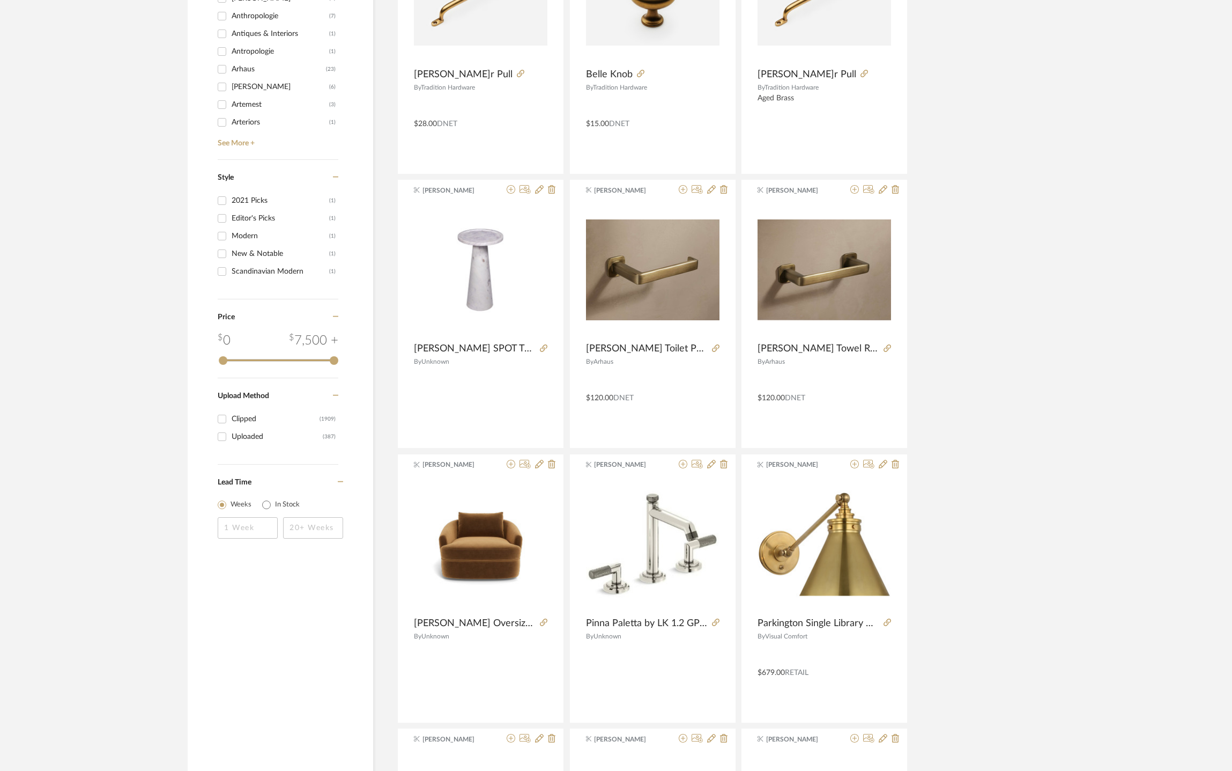
scroll to position [1176, 0]
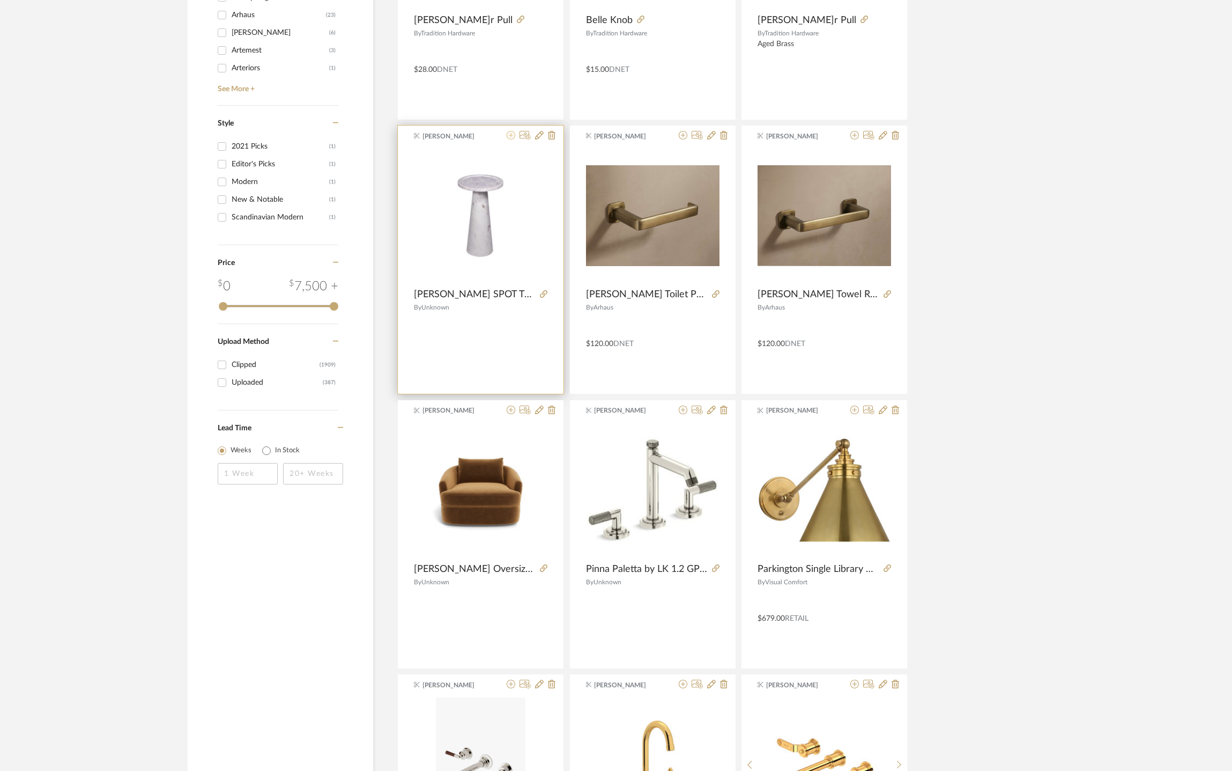
click at [509, 139] on icon at bounding box center [511, 135] width 9 height 9
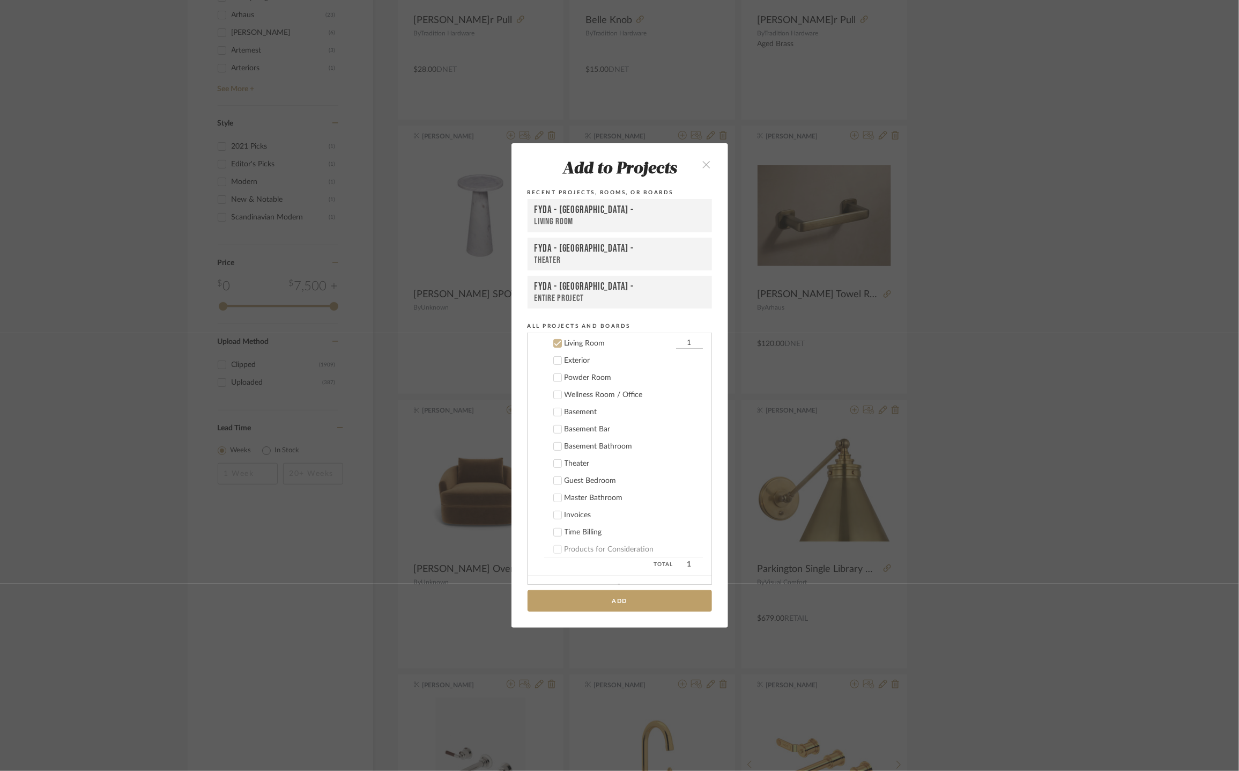
scroll to position [215, 0]
drag, startPoint x: 570, startPoint y: 338, endPoint x: 584, endPoint y: 438, distance: 100.3
click at [570, 338] on div "Living Room" at bounding box center [619, 342] width 109 height 9
click at [578, 459] on div "Theater" at bounding box center [634, 463] width 138 height 9
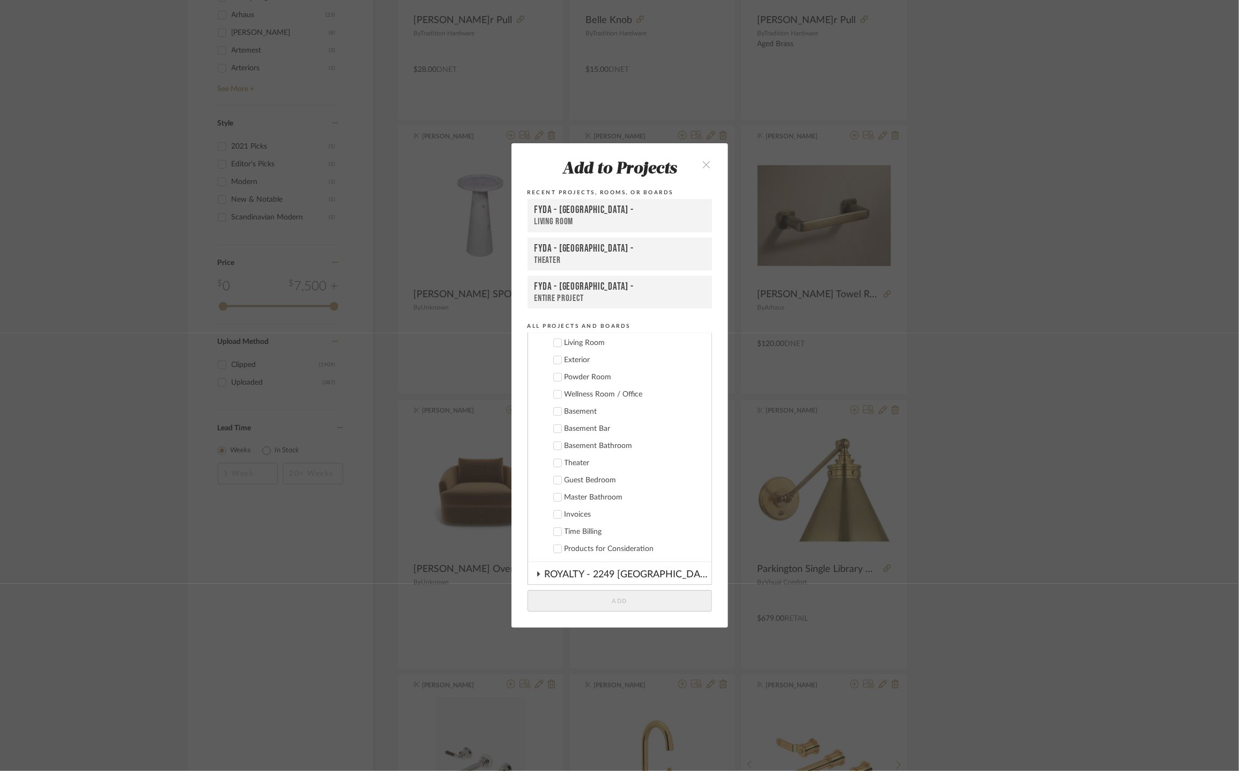
click at [638, 598] on button "Add" at bounding box center [620, 601] width 184 height 22
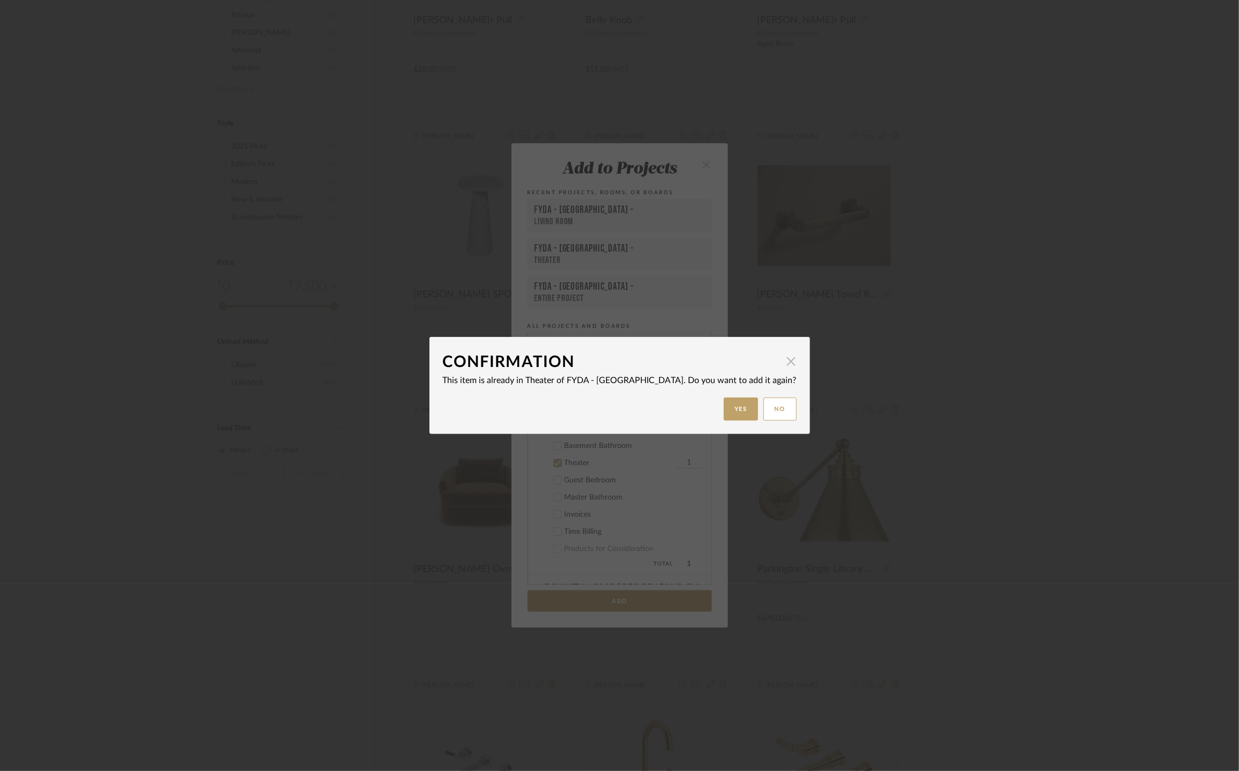
click at [781, 358] on span "button" at bounding box center [791, 360] width 21 height 21
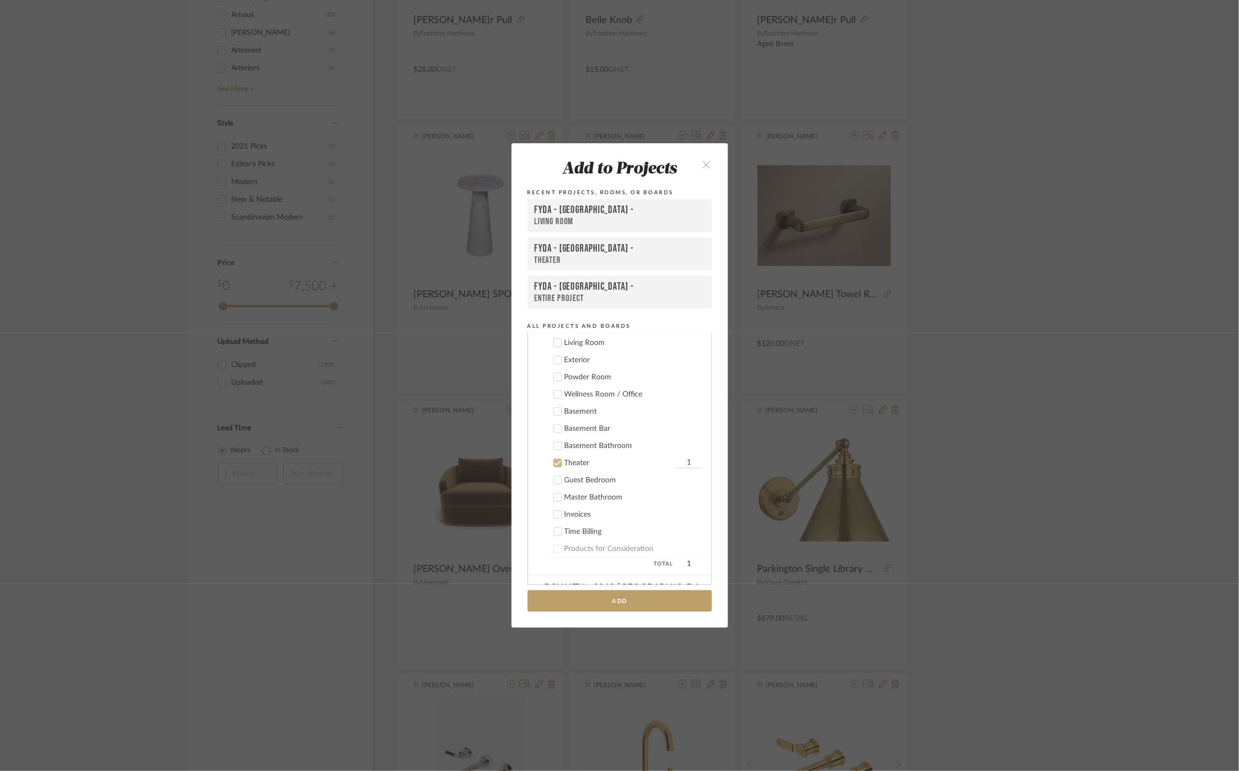
click at [703, 165] on icon "close" at bounding box center [707, 164] width 9 height 9
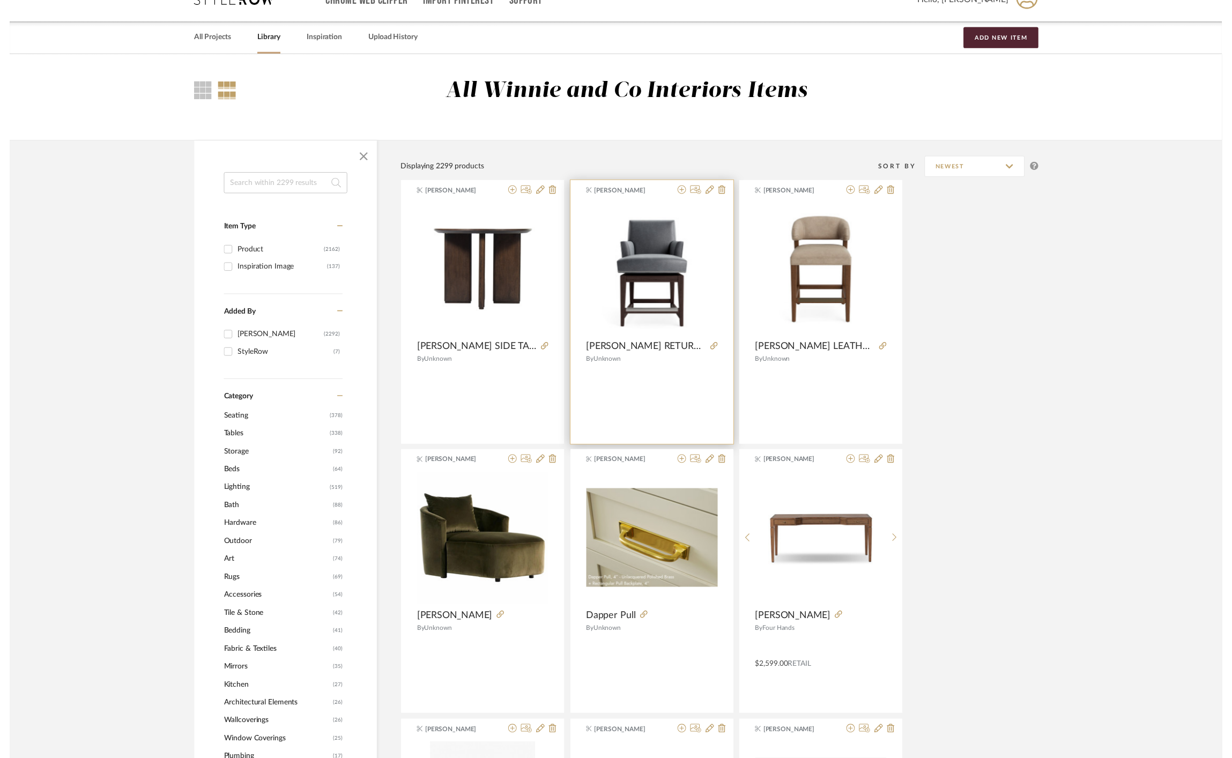
scroll to position [0, 0]
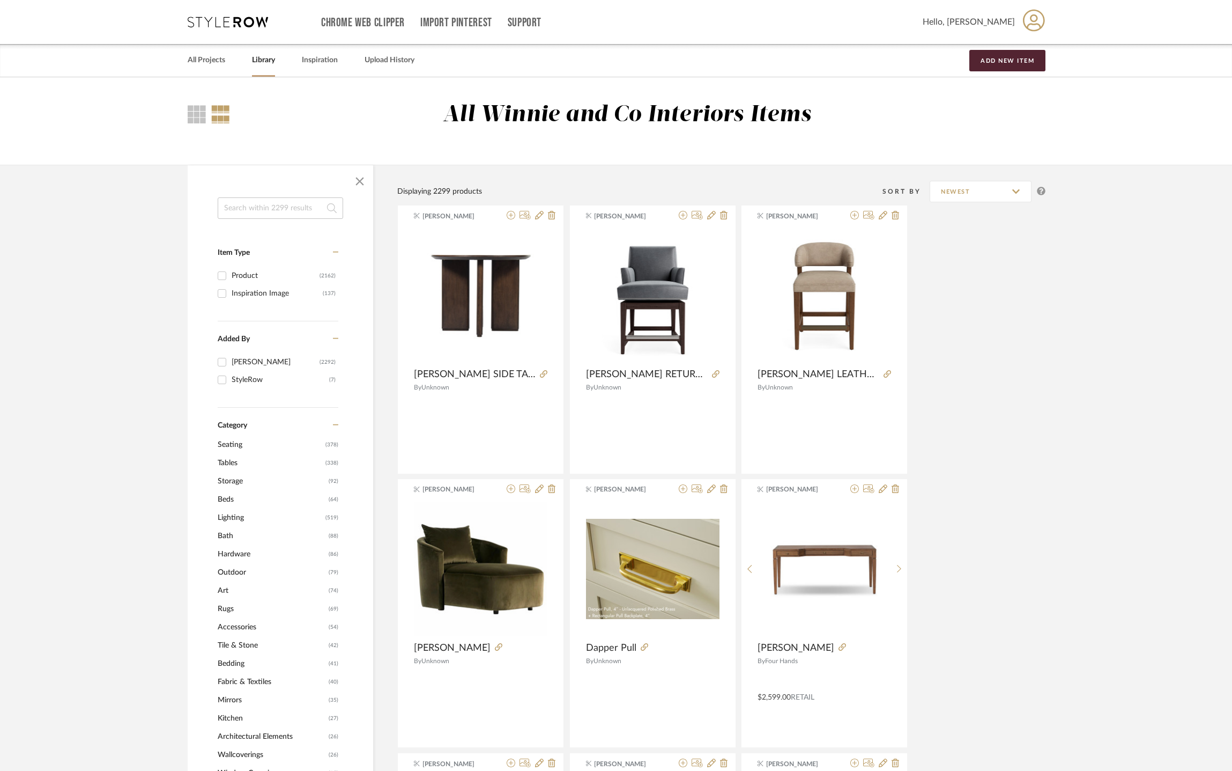
click at [214, 25] on icon at bounding box center [228, 22] width 80 height 11
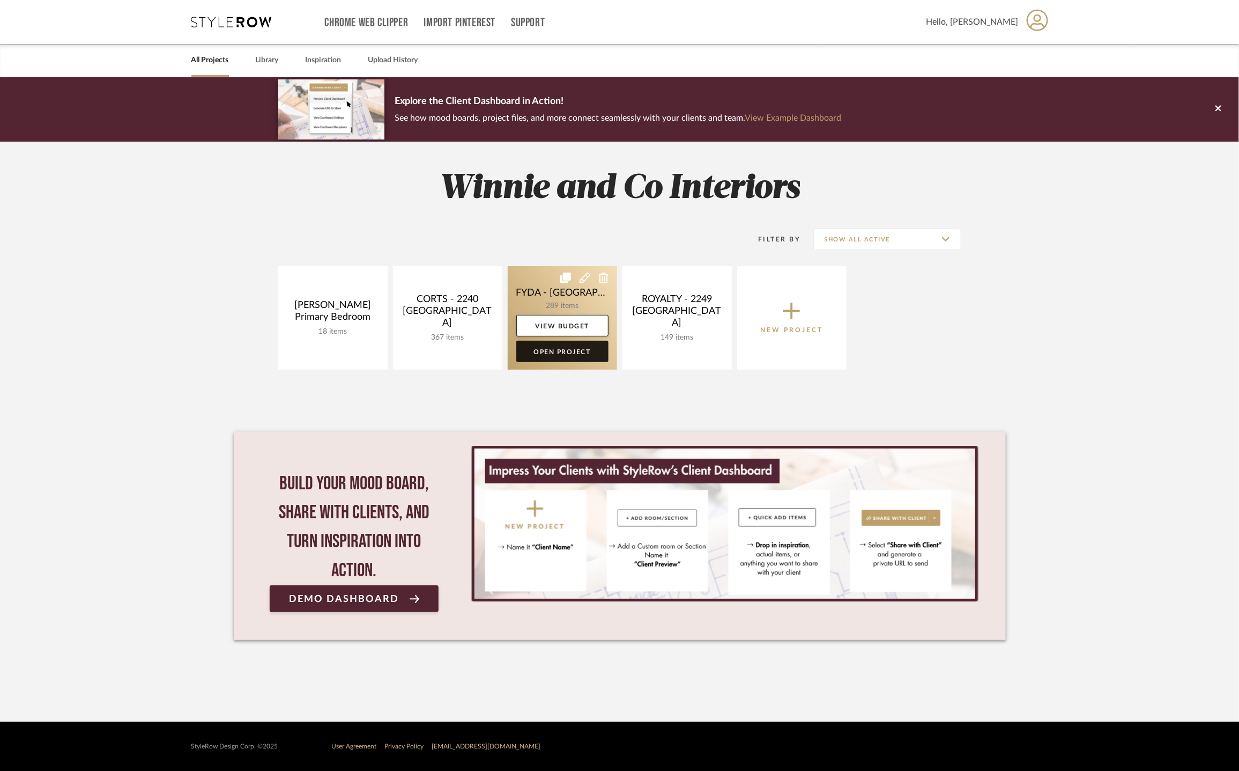
click at [563, 357] on link "Open Project" at bounding box center [562, 351] width 92 height 21
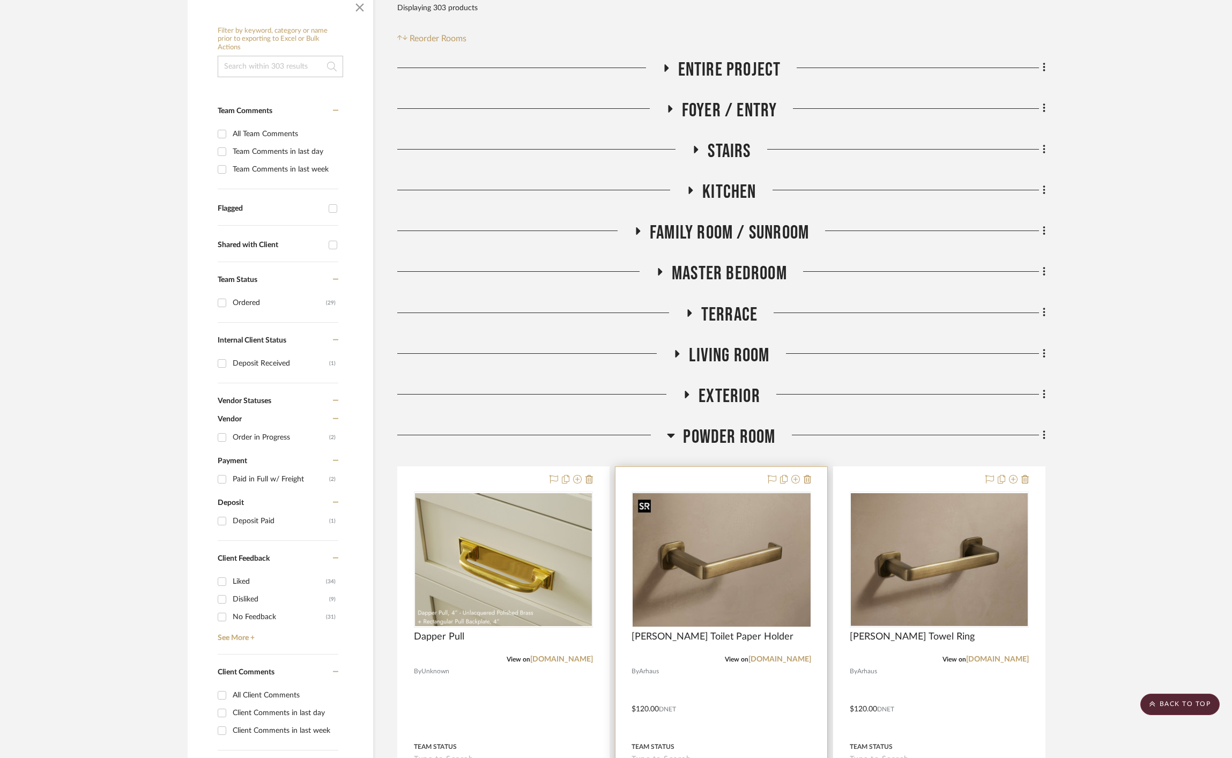
scroll to position [319, 0]
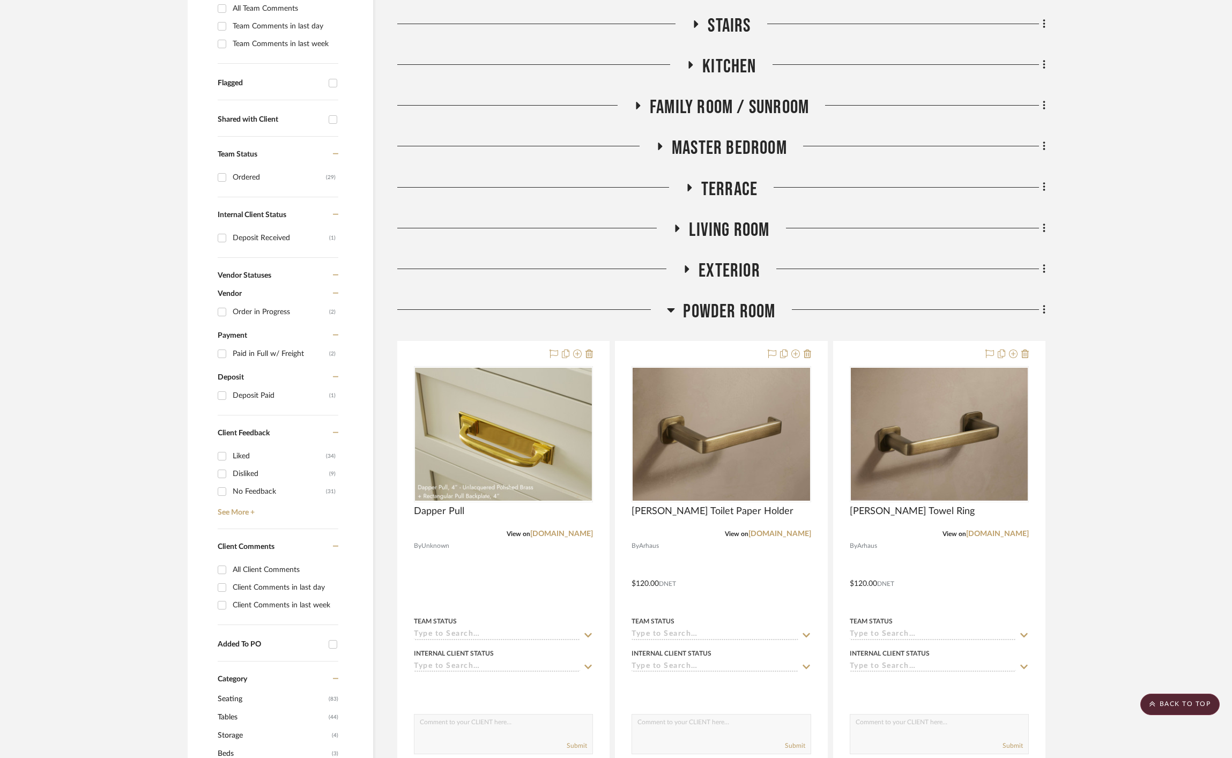
click at [740, 306] on span "Powder Room" at bounding box center [729, 311] width 92 height 23
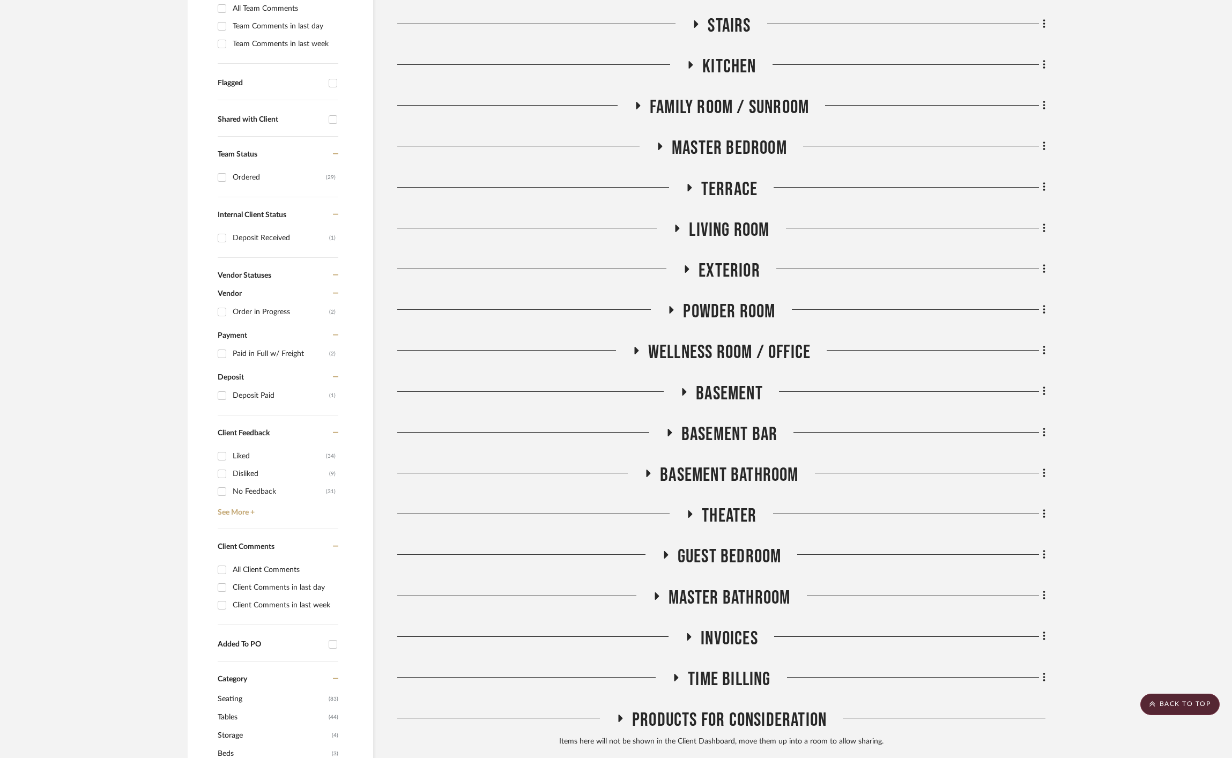
click at [718, 509] on span "Theater" at bounding box center [729, 516] width 55 height 23
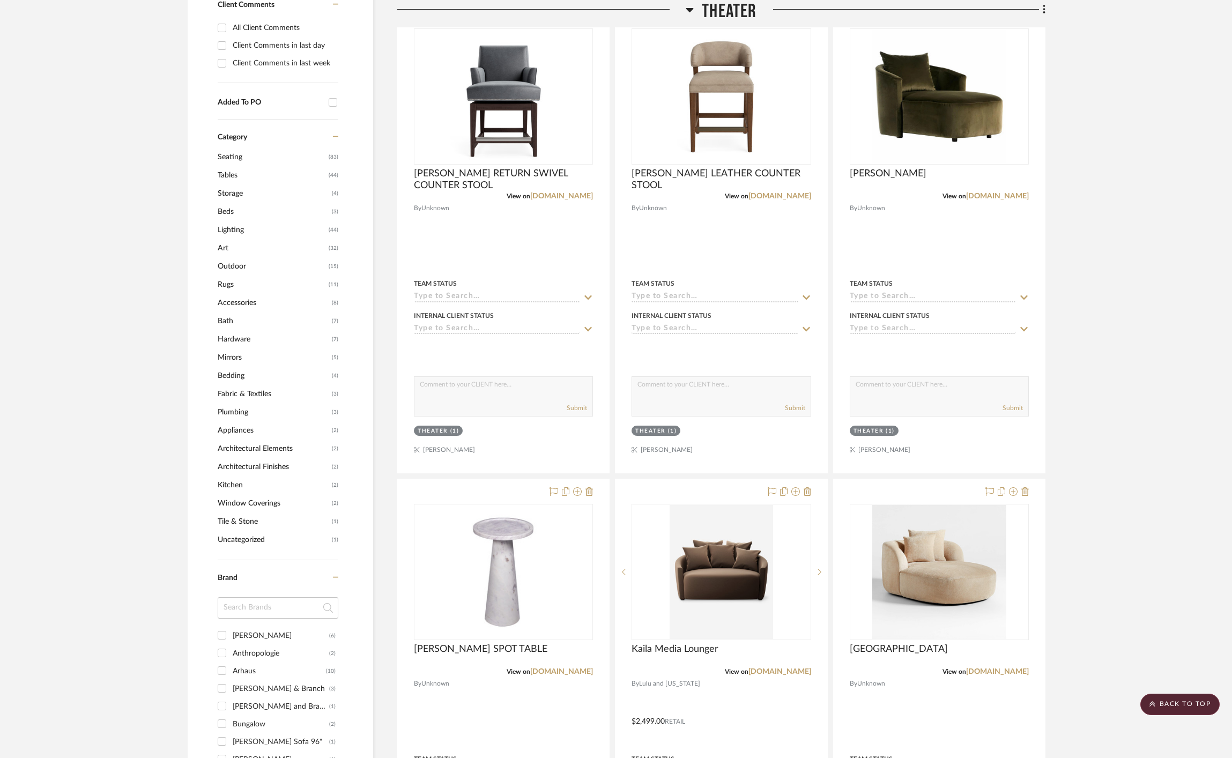
scroll to position [1112, 0]
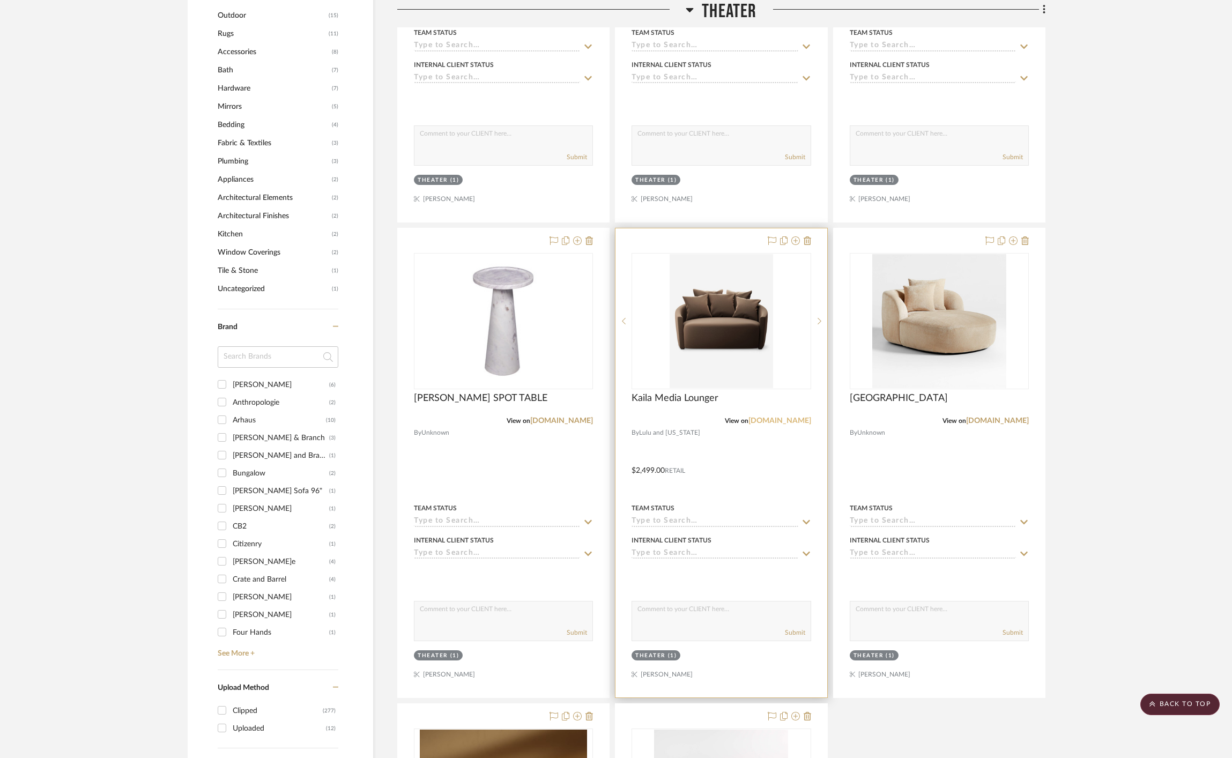
click at [774, 420] on link "luluandgeorgia.com" at bounding box center [780, 421] width 63 height 8
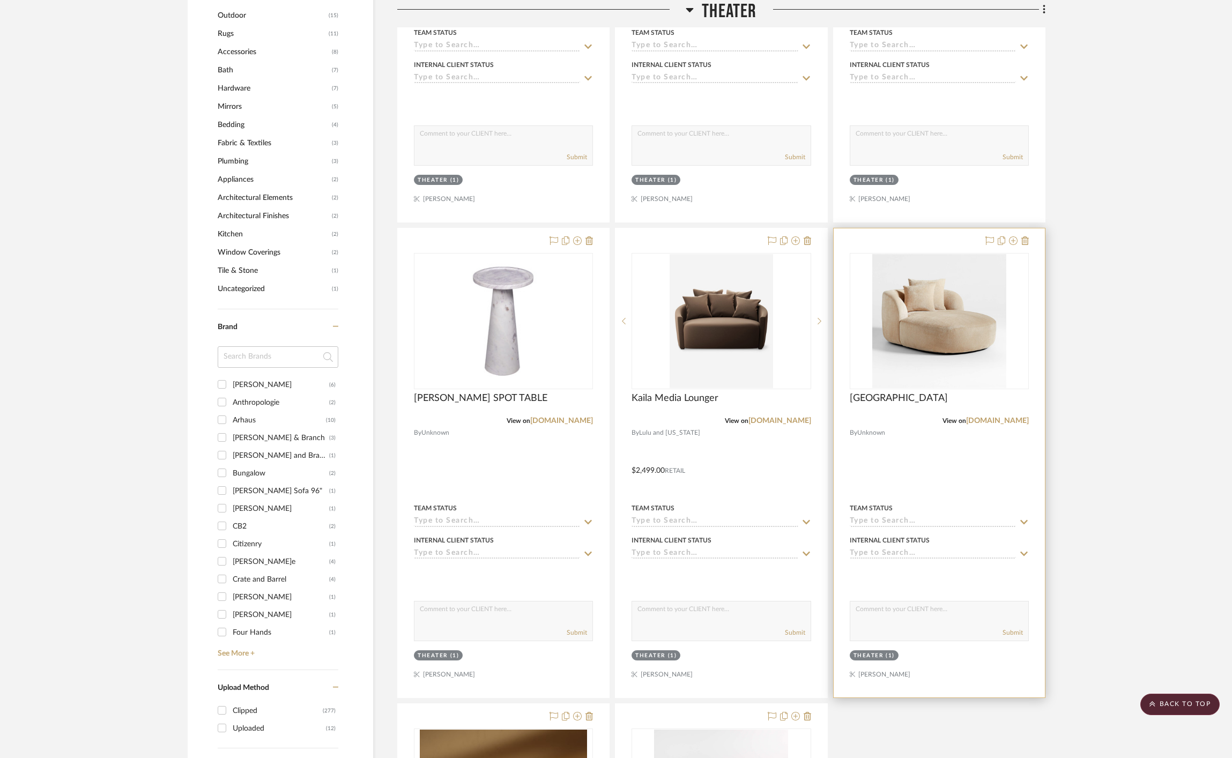
click at [1010, 427] on div at bounding box center [939, 462] width 211 height 469
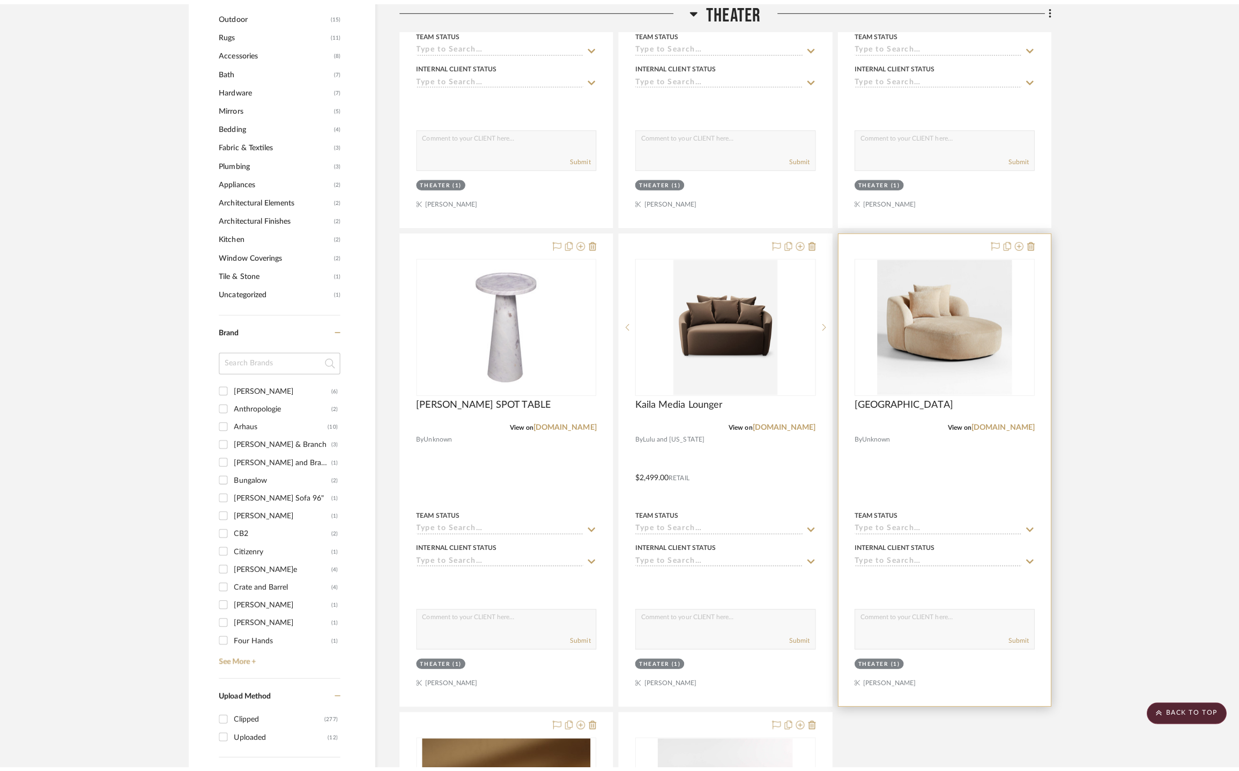
scroll to position [0, 0]
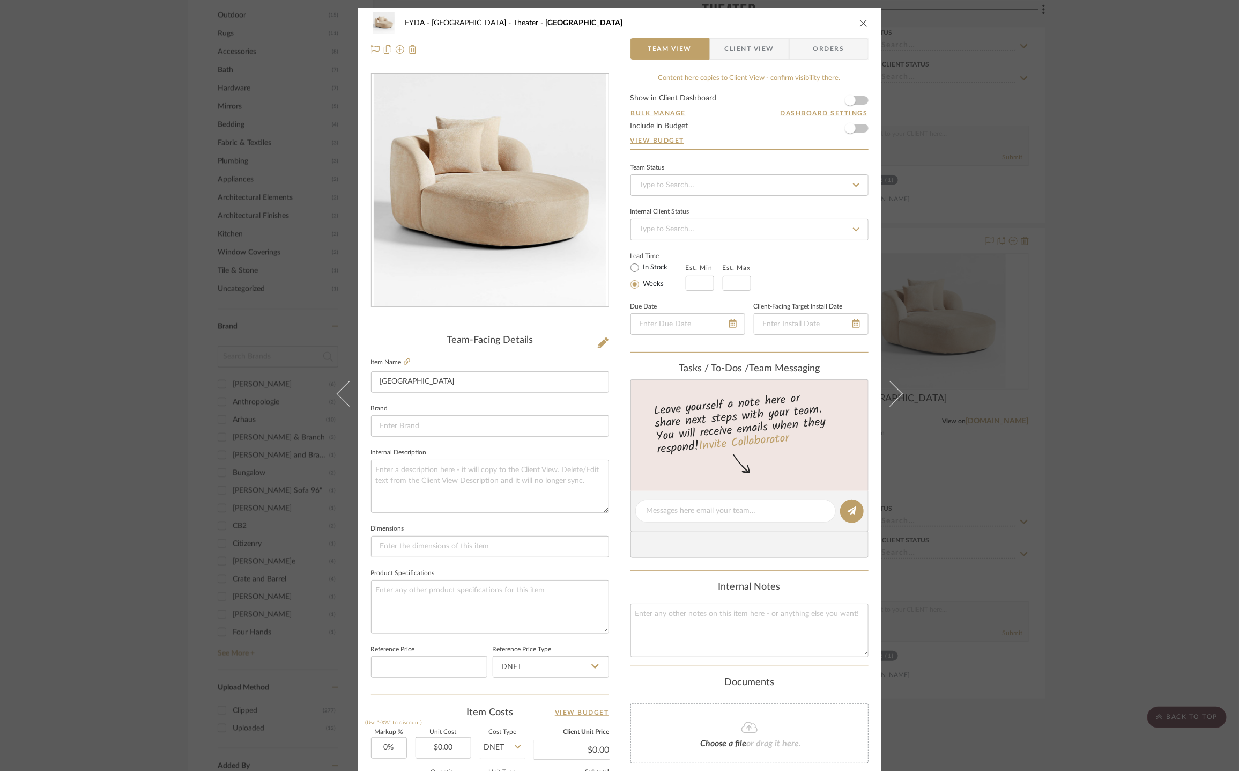
click at [1008, 426] on div "FYDA - 655 City Park Theater Sogno Chaise Lounge Team View Client View Orders T…" at bounding box center [619, 385] width 1239 height 771
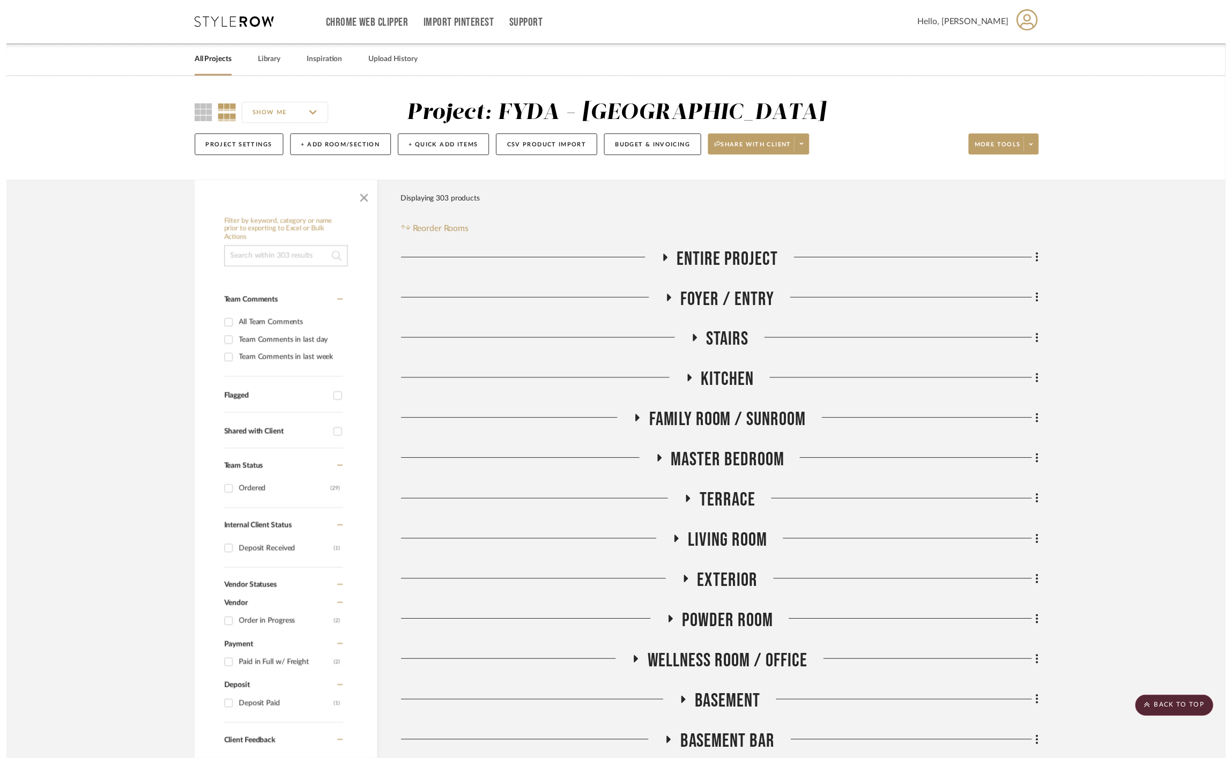
scroll to position [1112, 0]
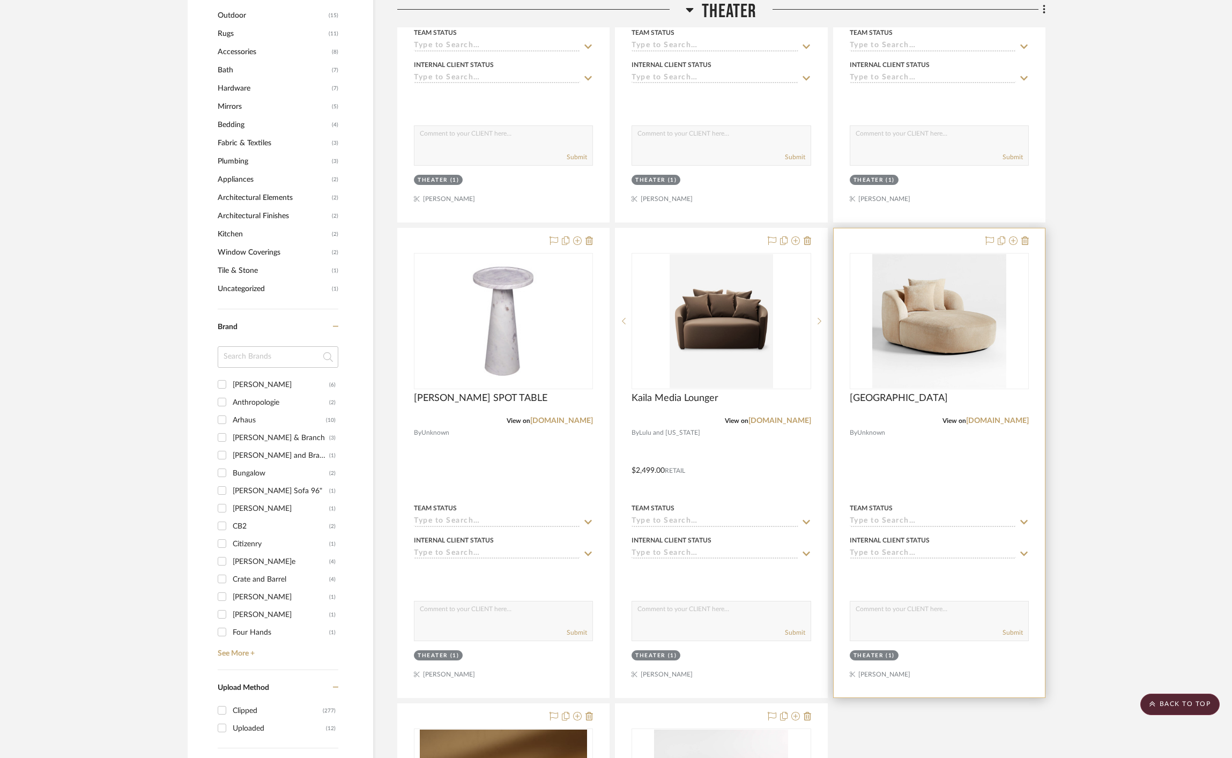
click at [1007, 425] on div "View on crateandbarrel.com" at bounding box center [939, 421] width 179 height 10
click at [1004, 423] on link "crateandbarrel.com" at bounding box center [997, 421] width 63 height 8
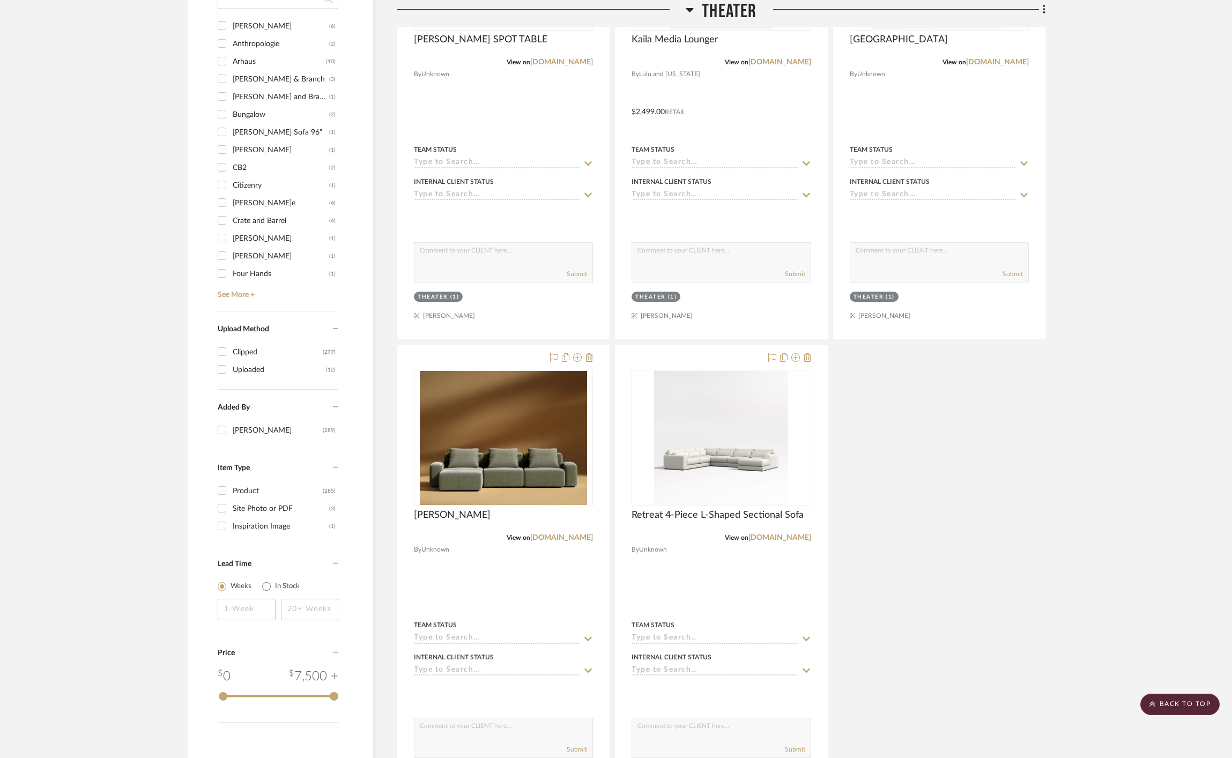
scroll to position [1477, 0]
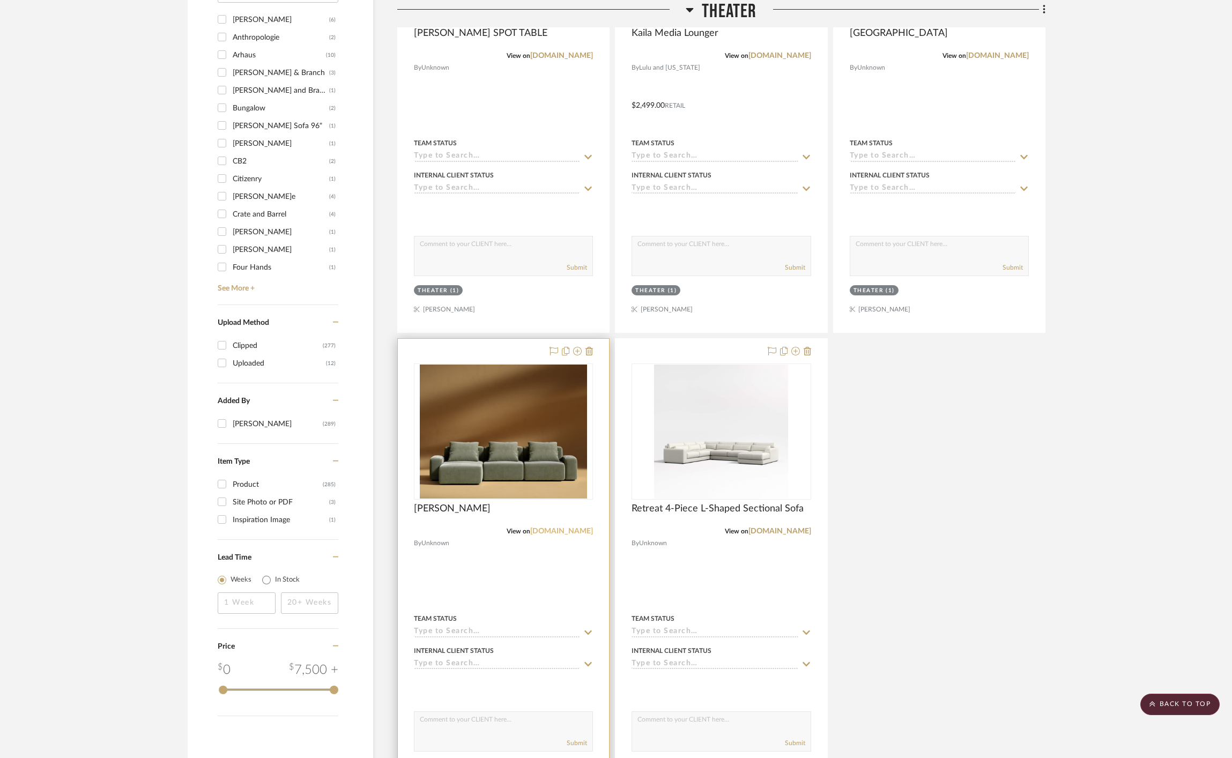
click at [558, 531] on link "roveconcepts.com" at bounding box center [561, 532] width 63 height 8
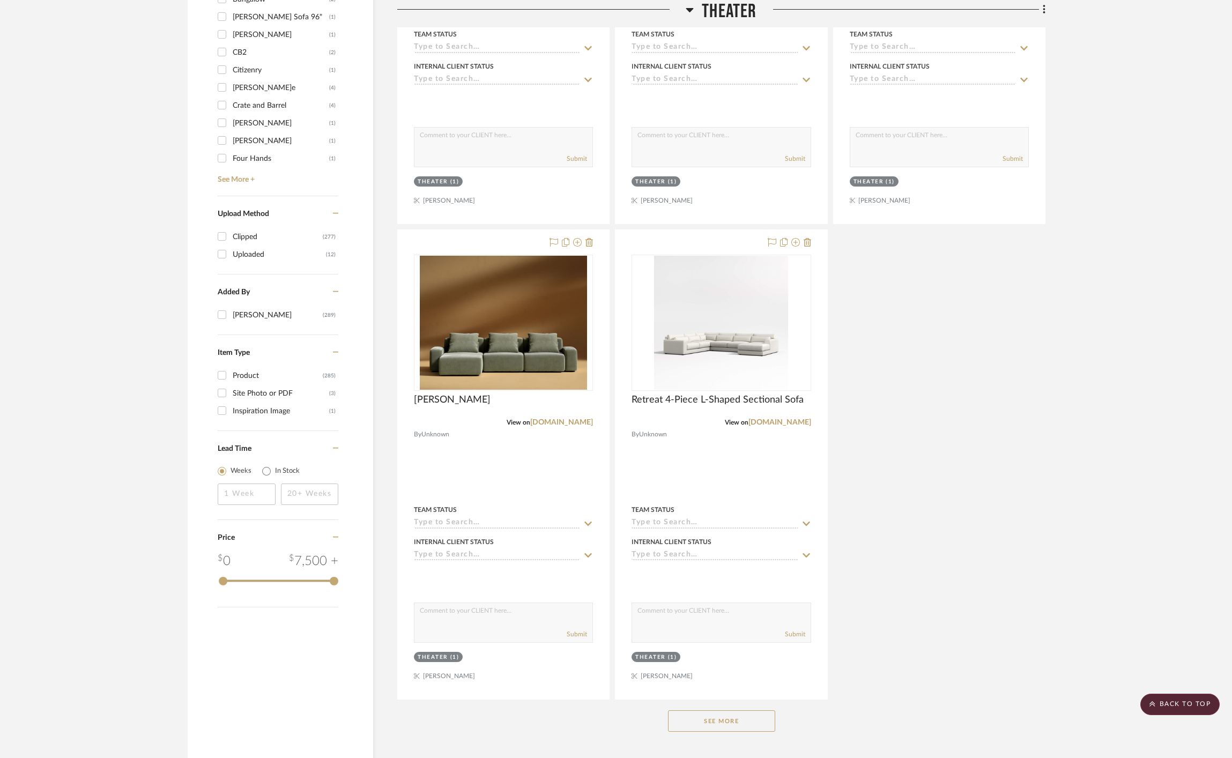
scroll to position [1767, 0]
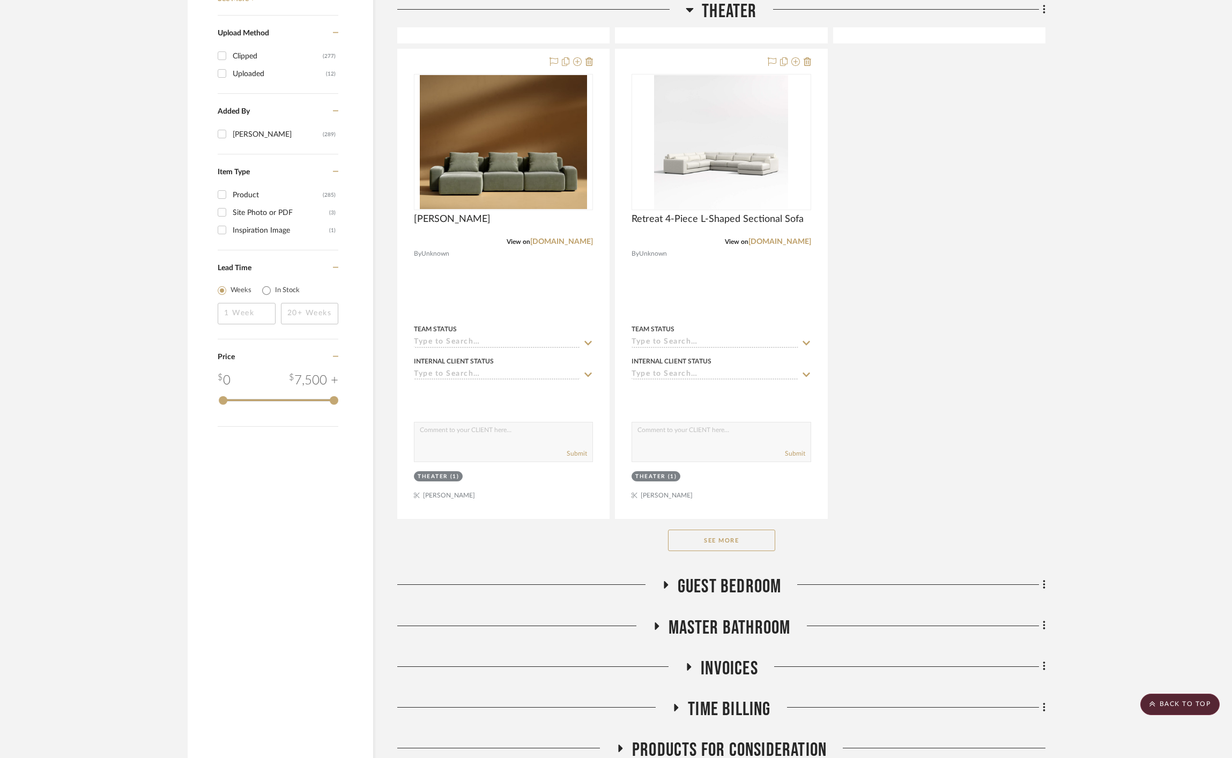
click at [765, 538] on button "See More" at bounding box center [721, 540] width 107 height 21
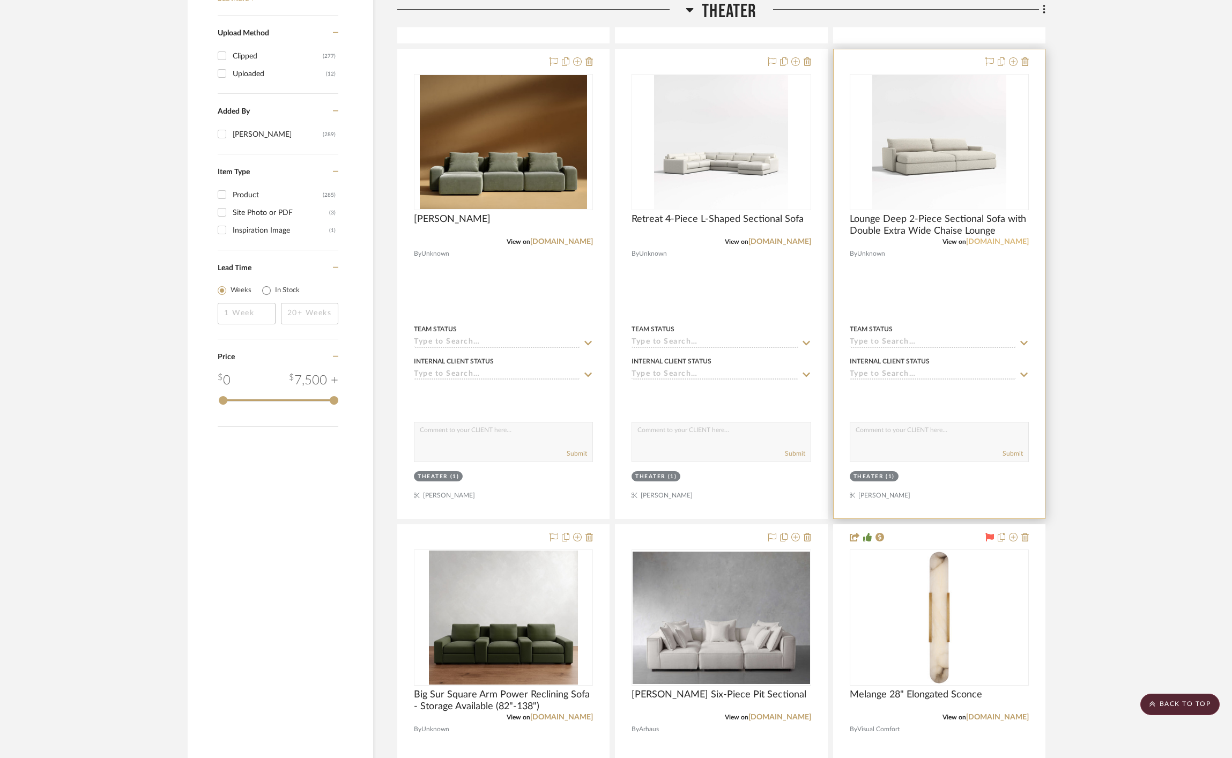
click at [1008, 240] on link "crateandbarrel.com" at bounding box center [997, 242] width 63 height 8
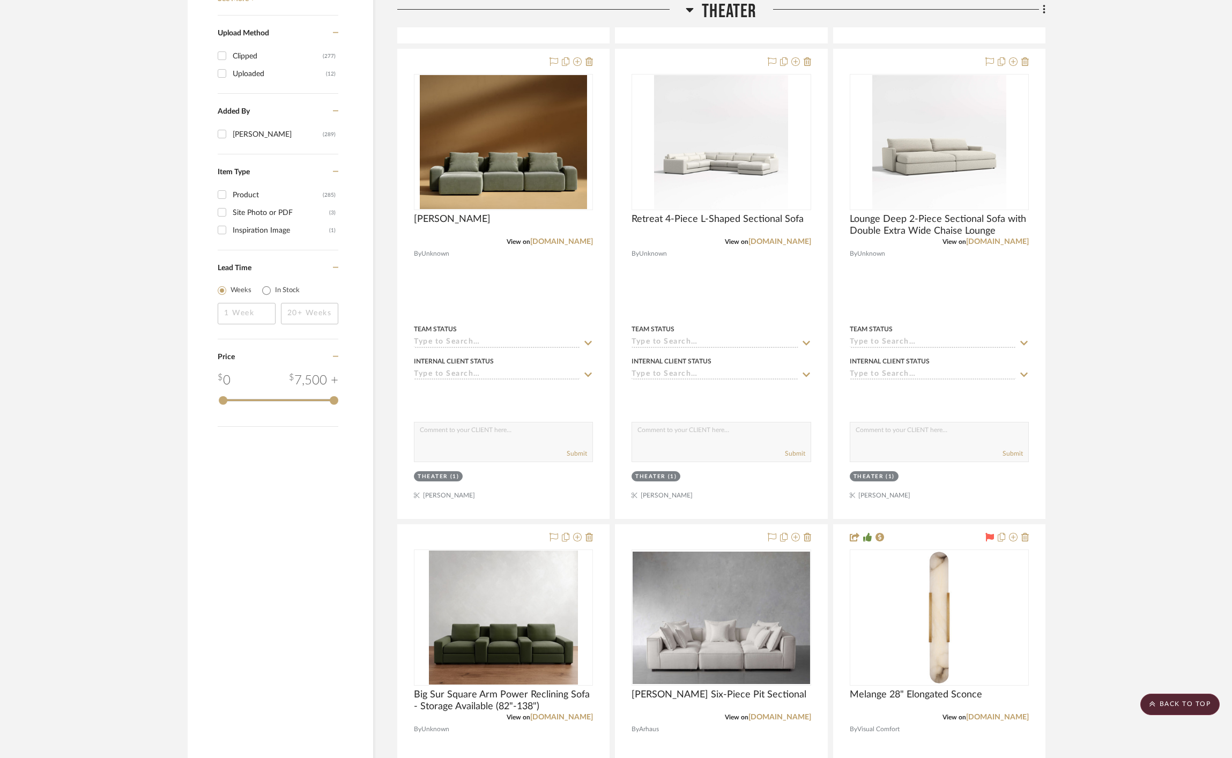
scroll to position [2071, 0]
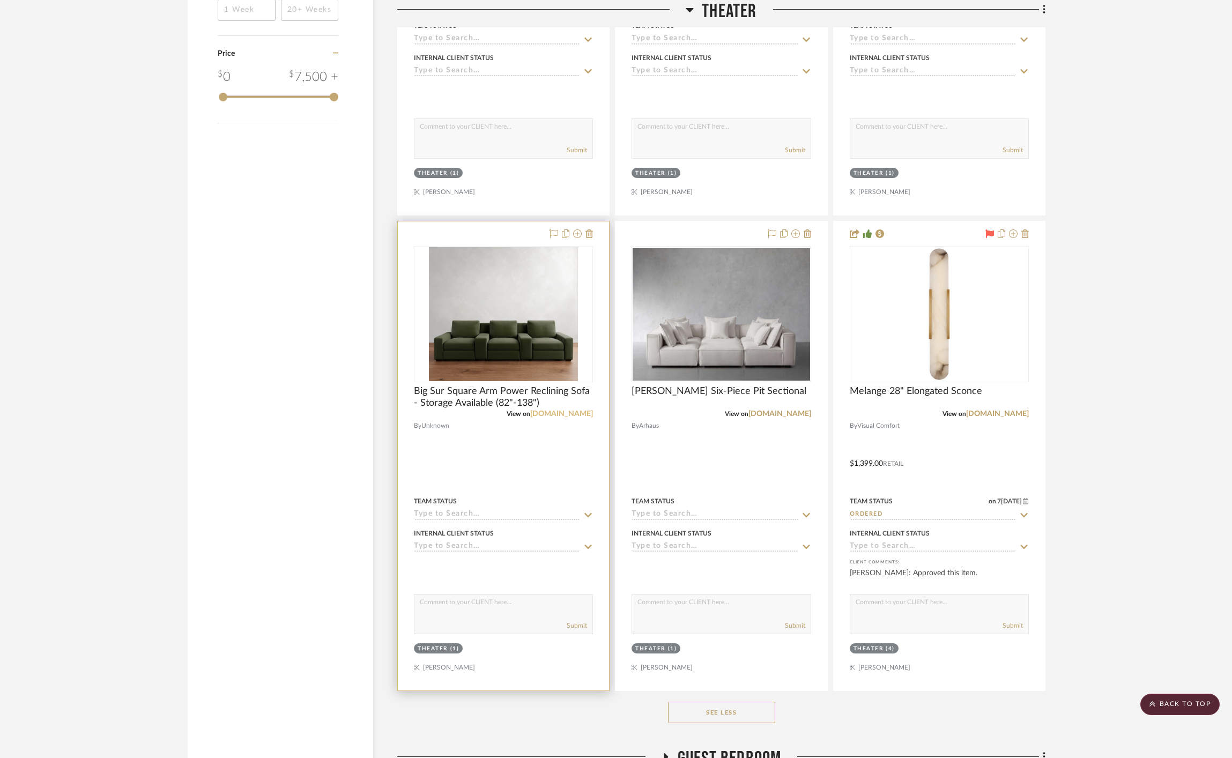
click at [568, 413] on link "potterybarn.com" at bounding box center [561, 414] width 63 height 8
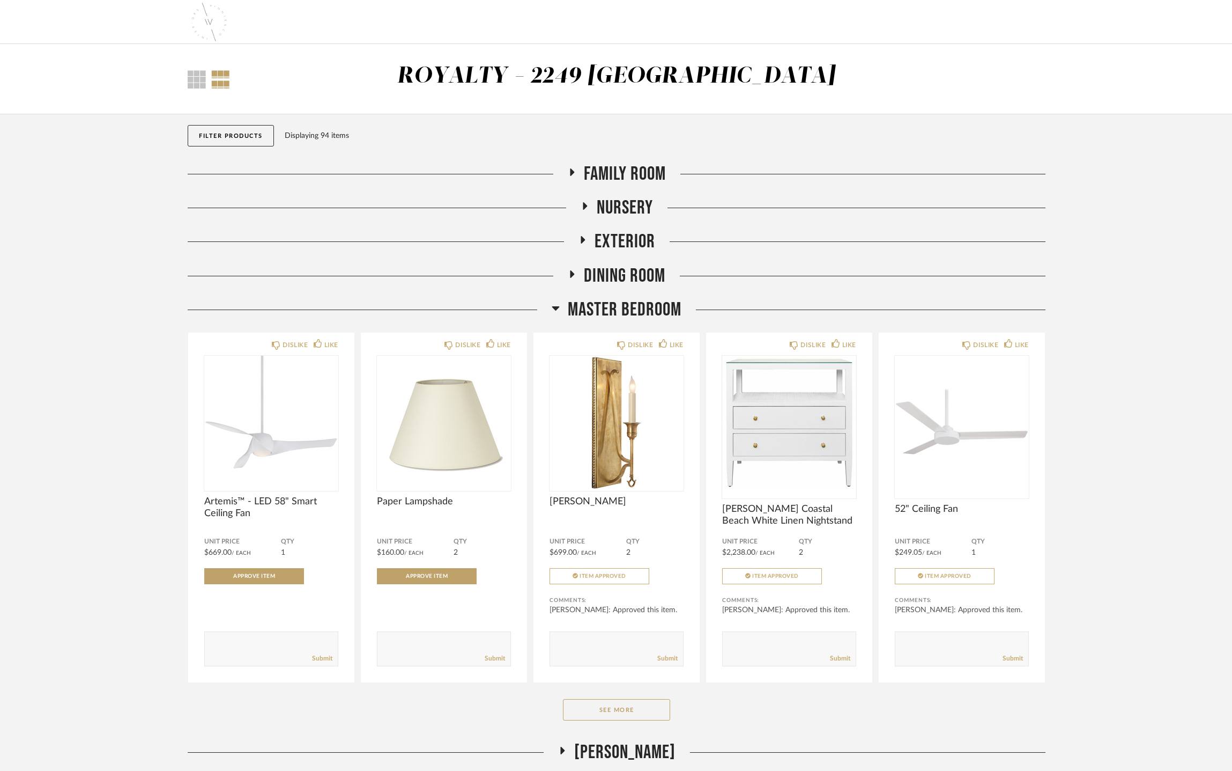
click at [629, 309] on span "Master Bedroom" at bounding box center [625, 309] width 114 height 23
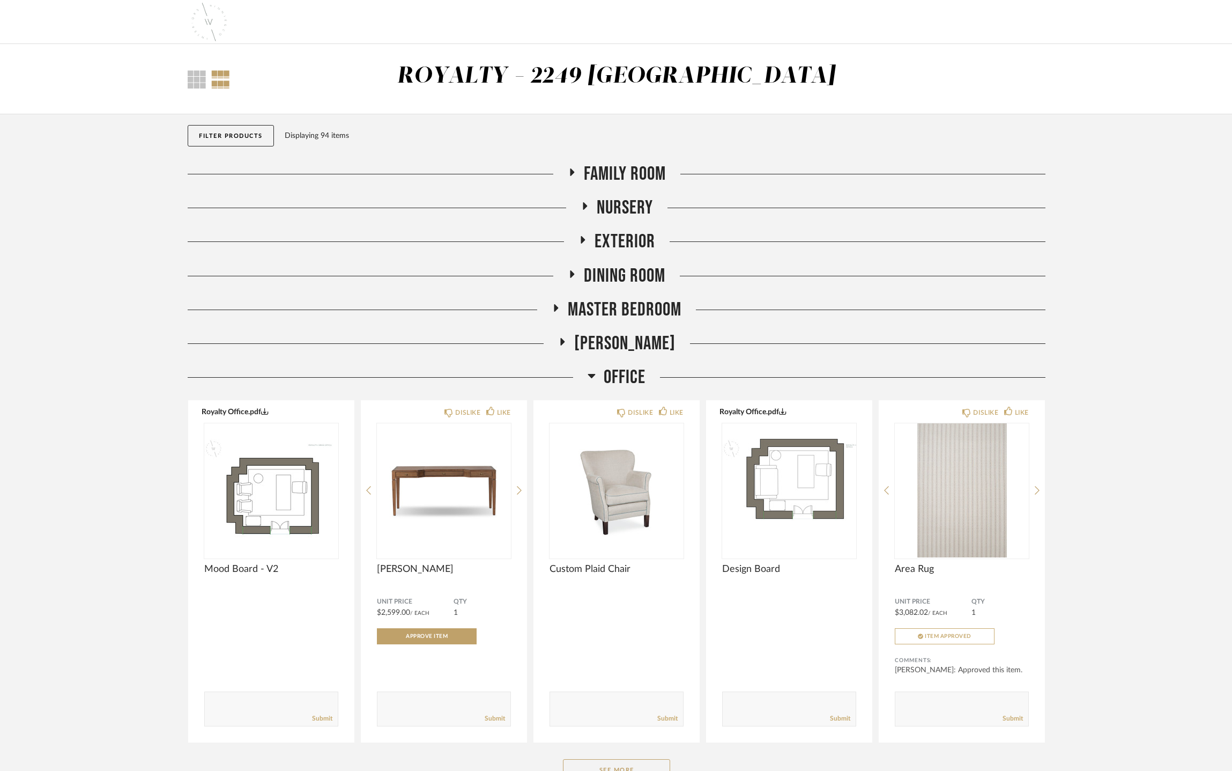
click at [607, 375] on span "Office" at bounding box center [625, 377] width 42 height 23
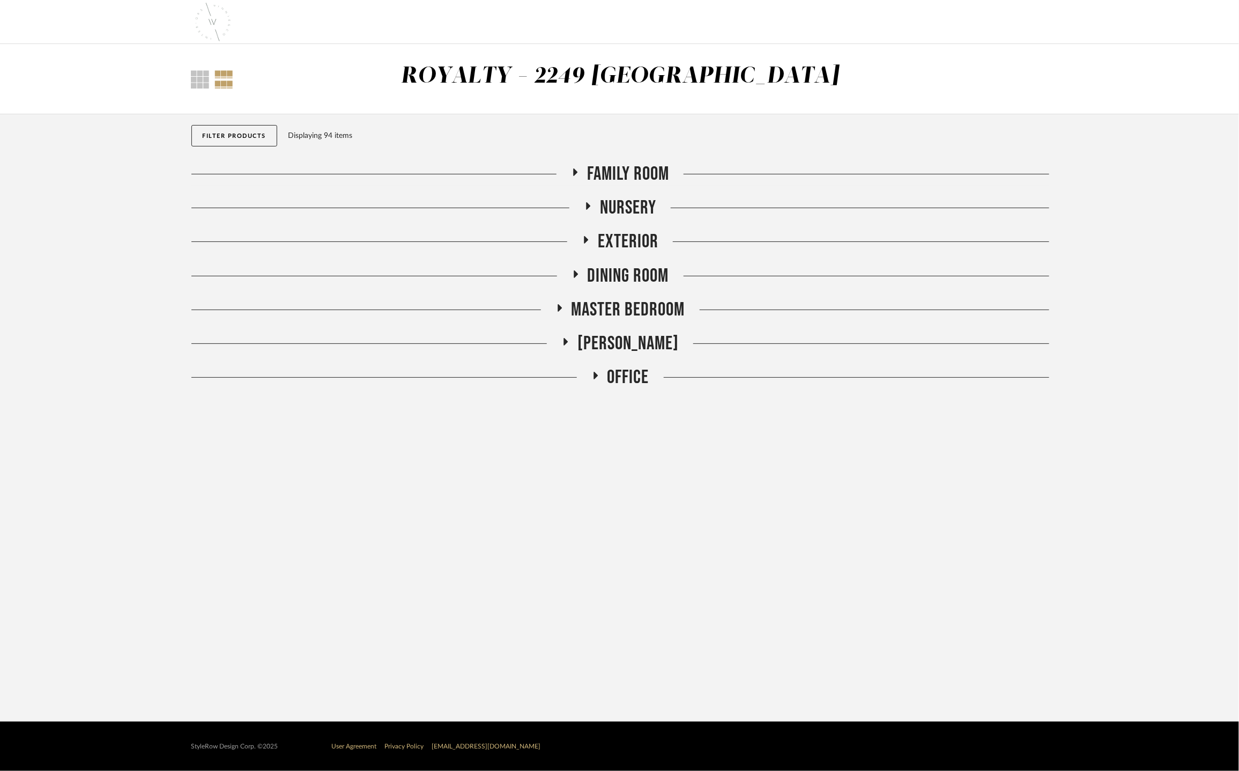
click at [212, 18] on img at bounding box center [212, 22] width 43 height 43
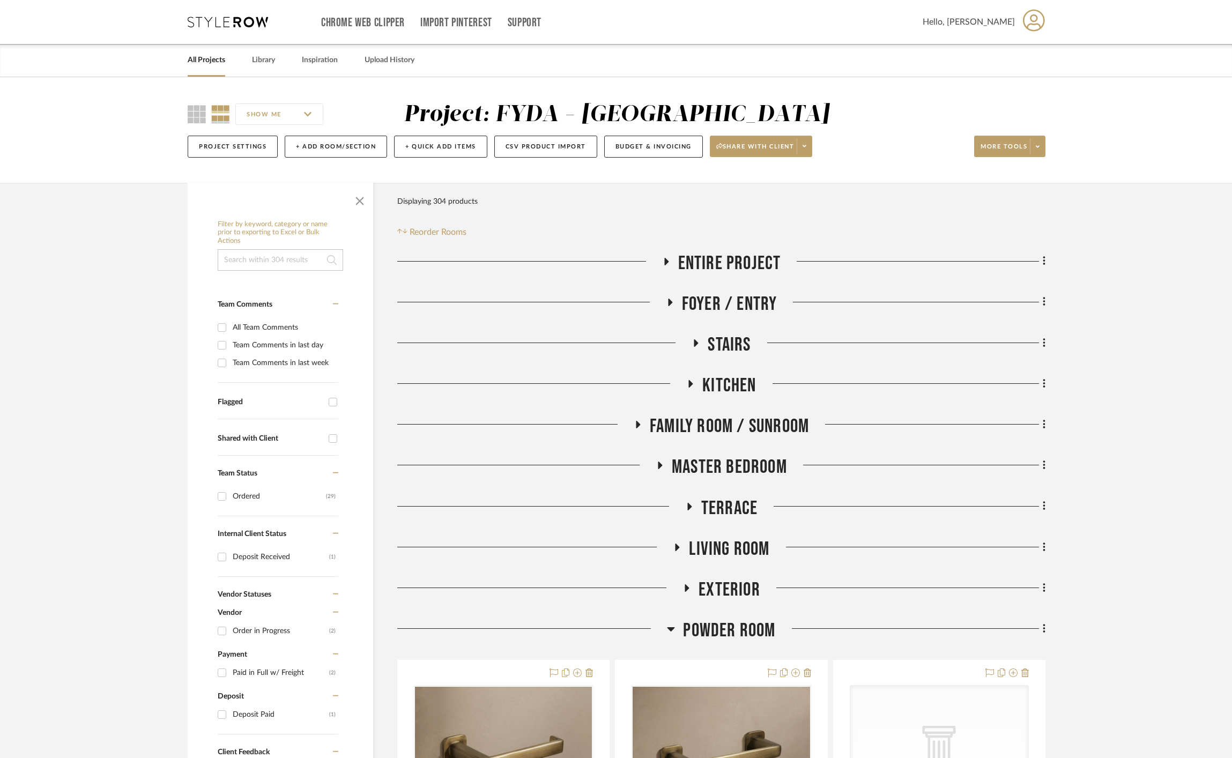
click at [234, 17] on icon at bounding box center [228, 22] width 80 height 11
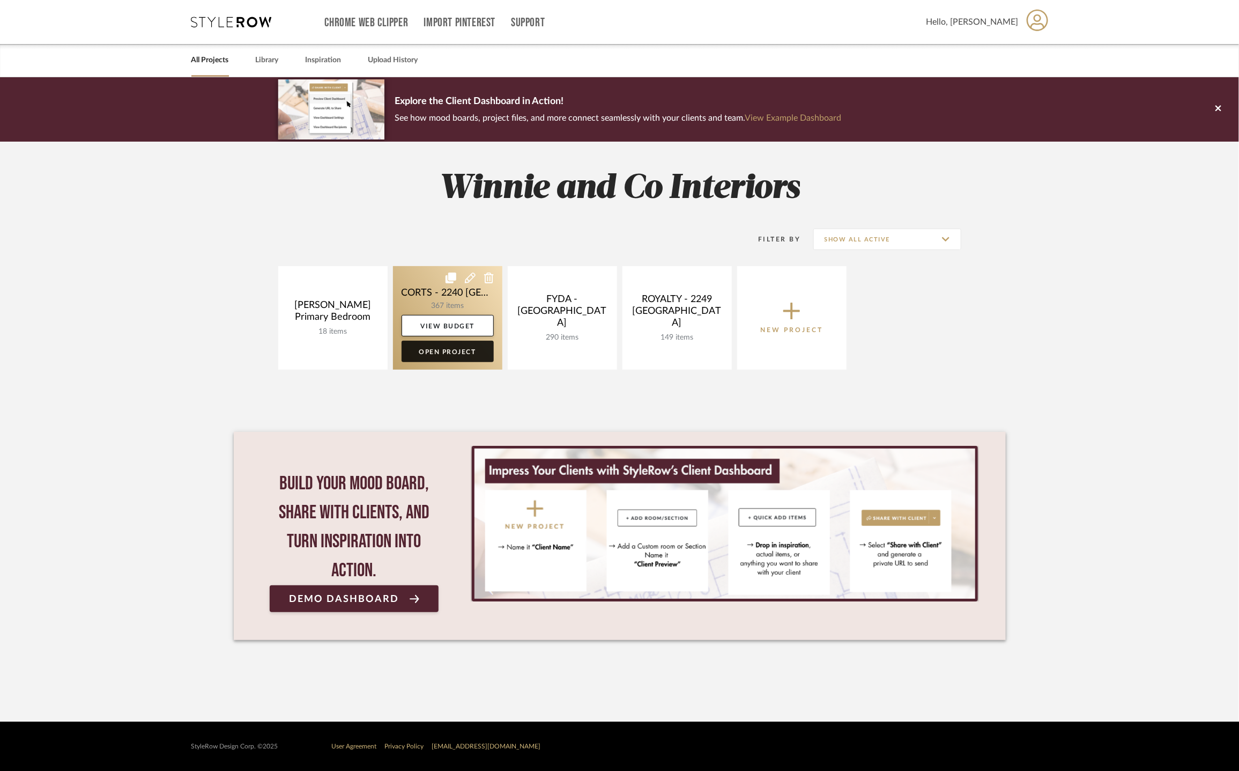
click at [463, 351] on link "Open Project" at bounding box center [448, 351] width 92 height 21
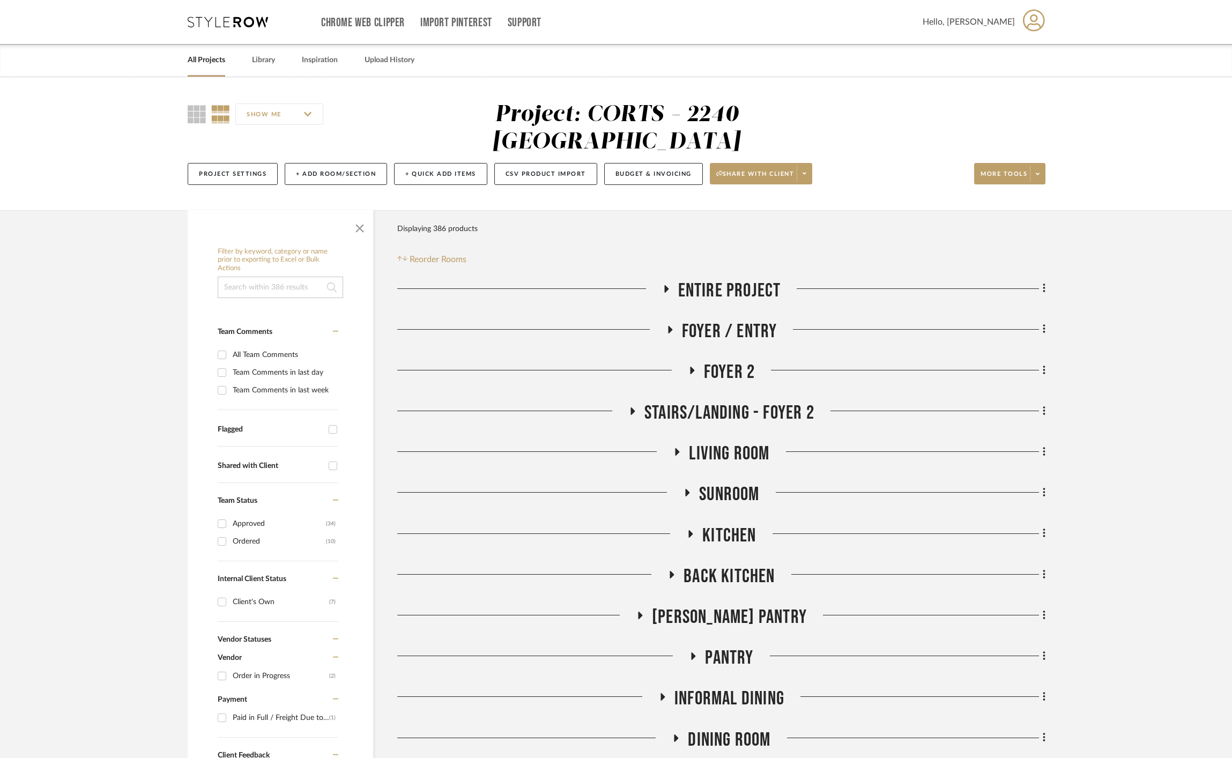
click at [697, 483] on h3 "Sunroom" at bounding box center [721, 494] width 76 height 23
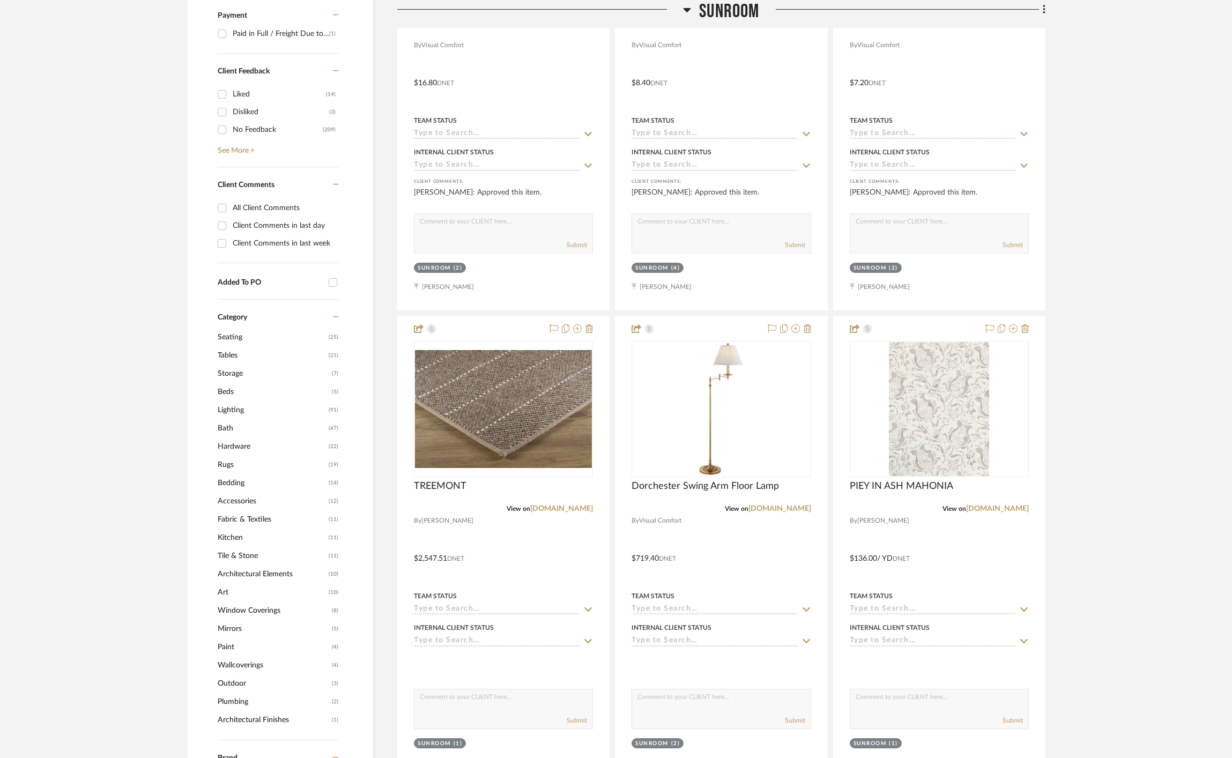
scroll to position [726, 0]
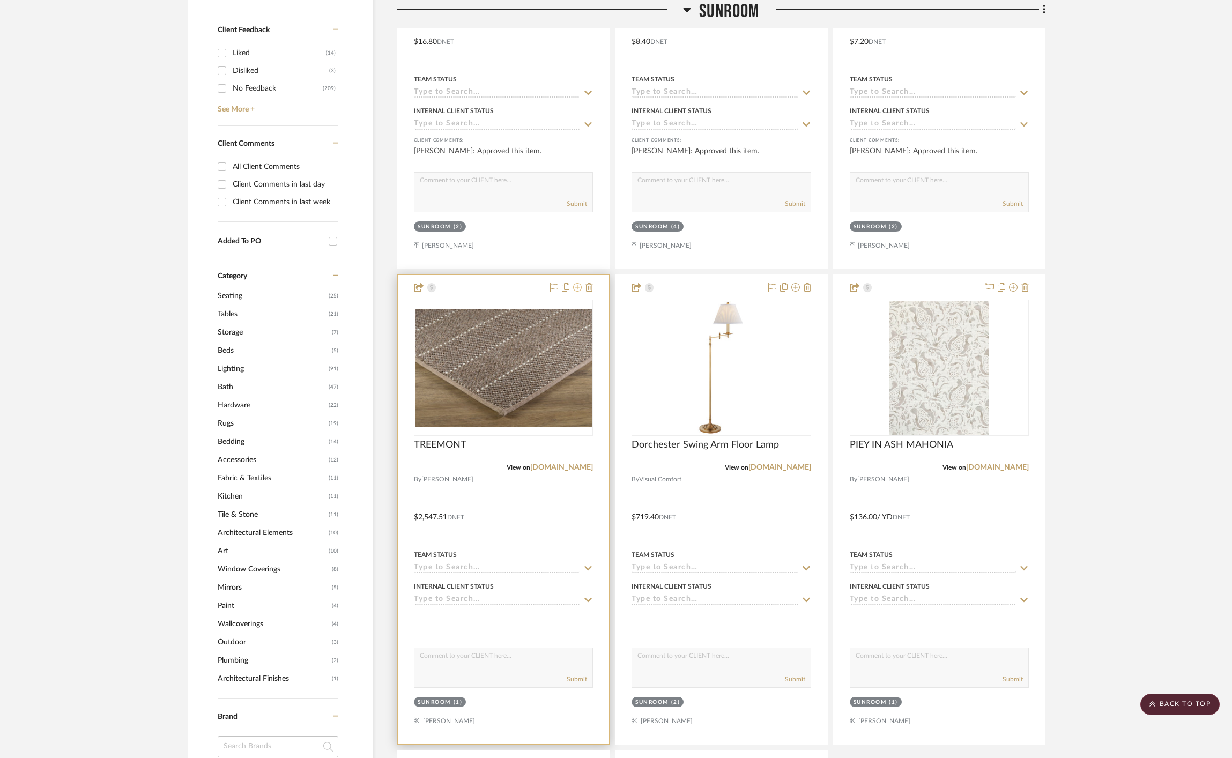
click at [578, 283] on icon at bounding box center [577, 287] width 9 height 9
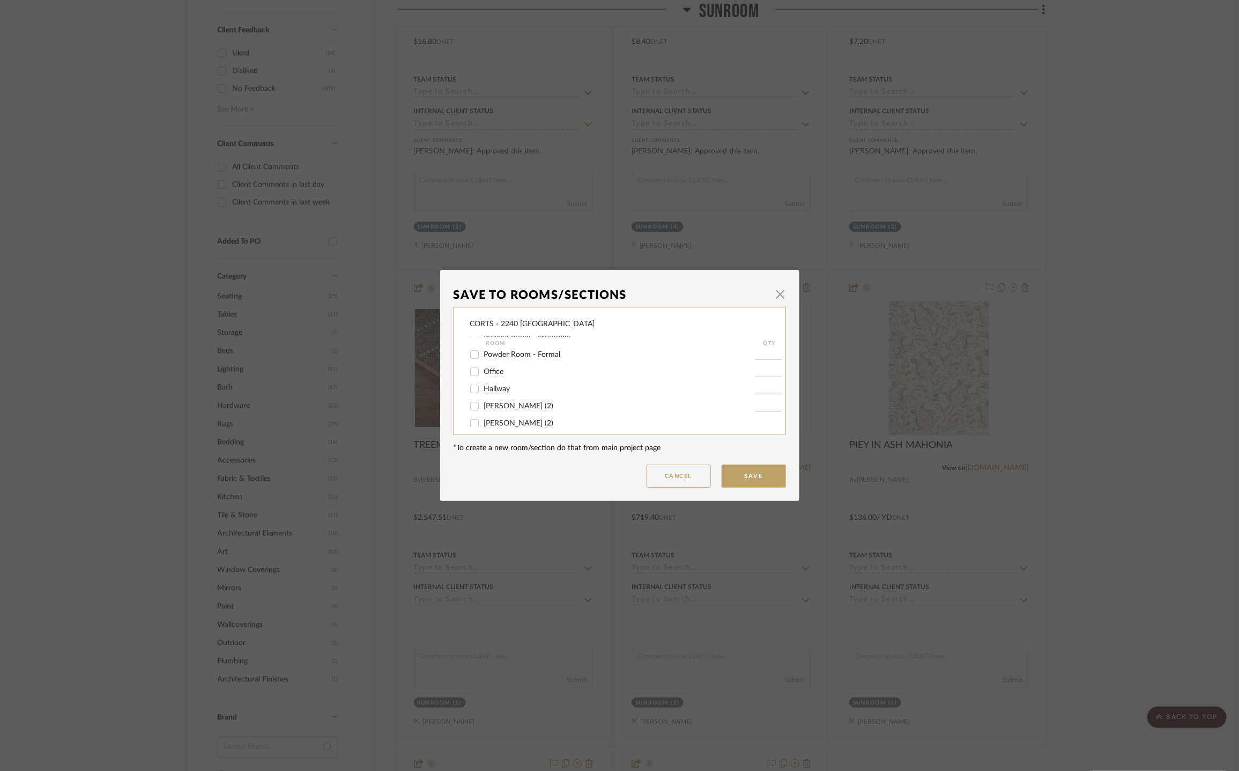
scroll to position [262, 0]
click at [484, 372] on span "Office" at bounding box center [494, 371] width 20 height 8
click at [481, 372] on input "Office" at bounding box center [474, 370] width 17 height 17
checkbox input "true"
type input "1"
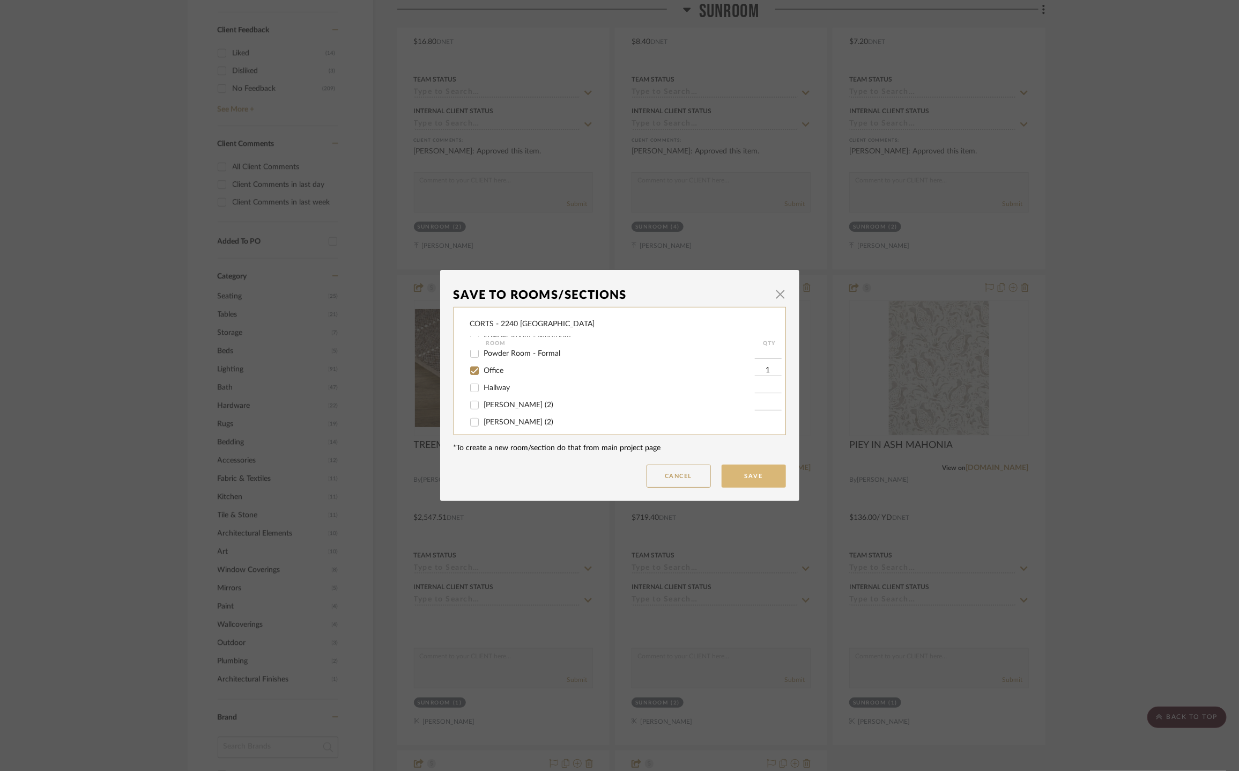
click at [730, 475] on button "Save" at bounding box center [754, 475] width 64 height 23
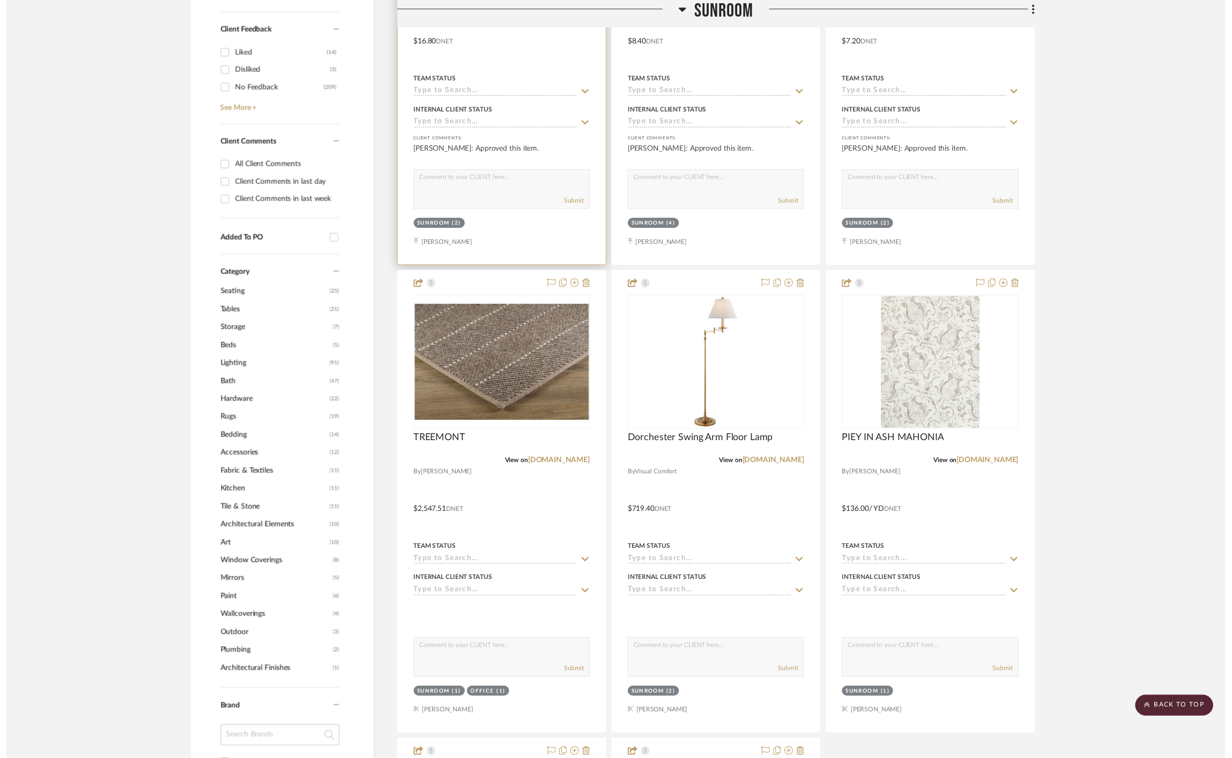
scroll to position [726, 0]
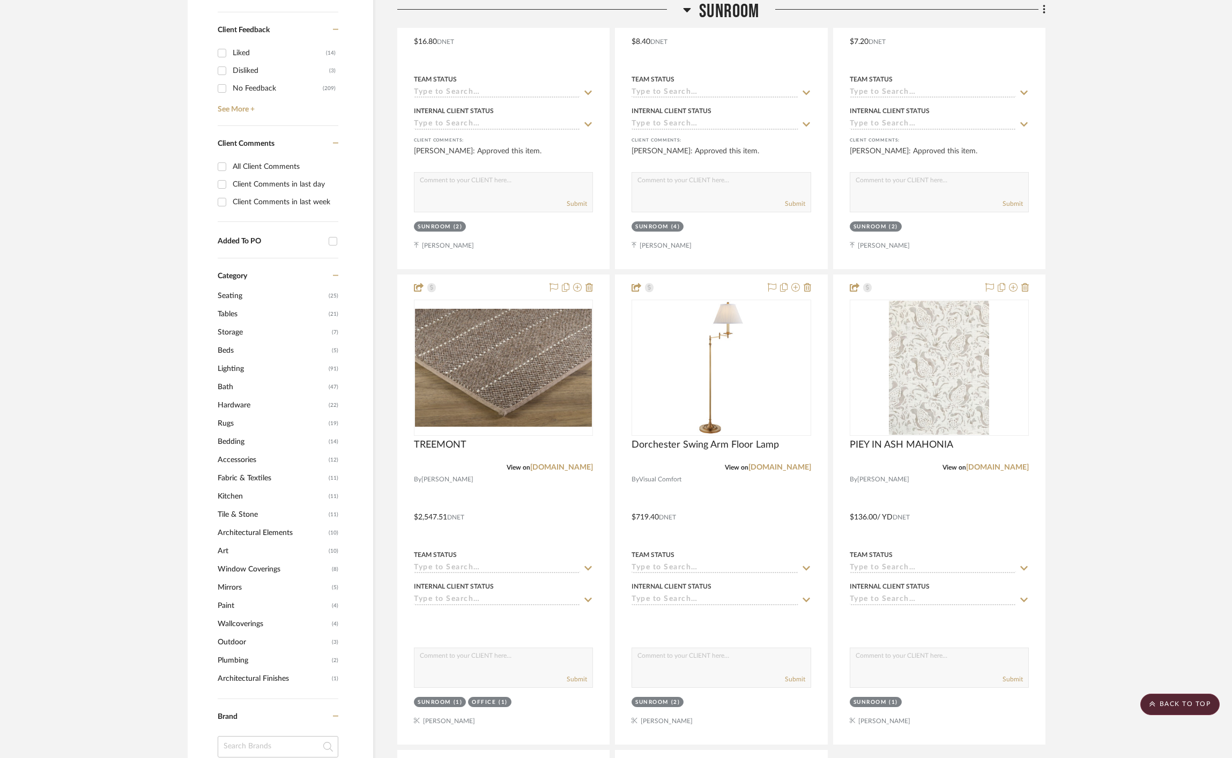
click at [707, 11] on span "Sunroom" at bounding box center [729, 11] width 60 height 23
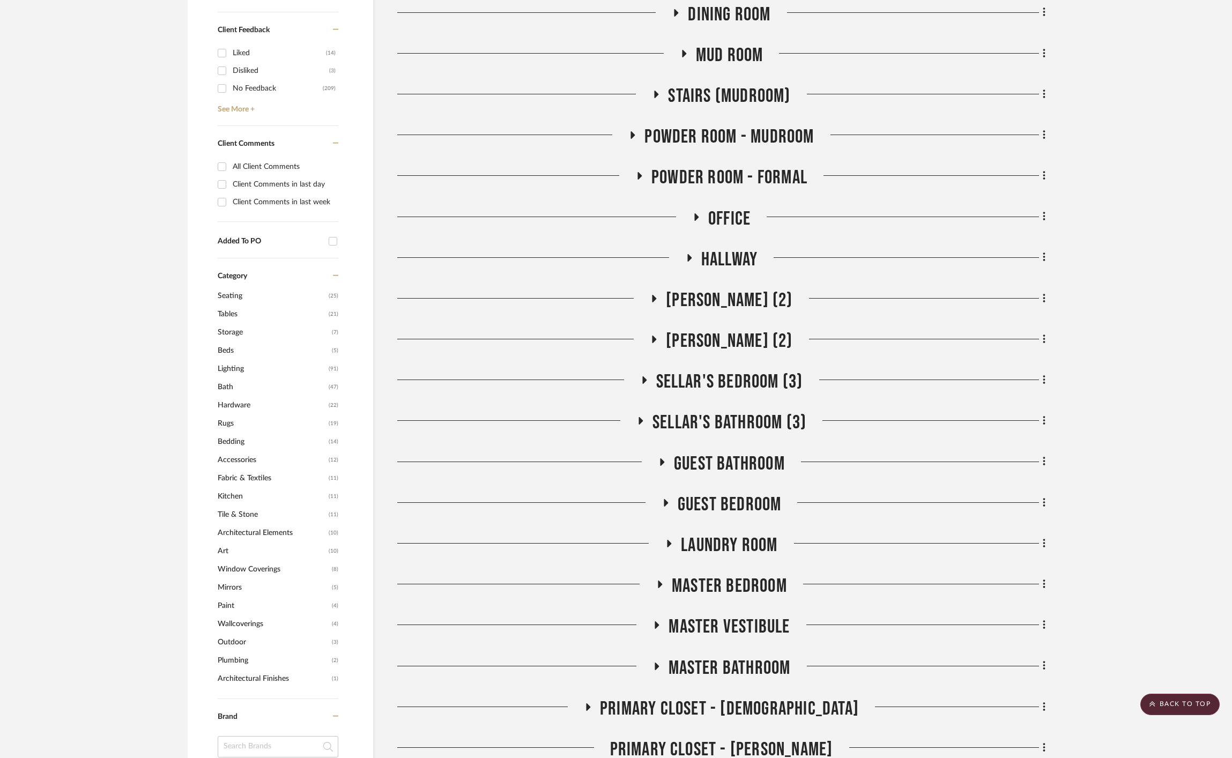
click at [714, 208] on span "Office" at bounding box center [729, 219] width 42 height 23
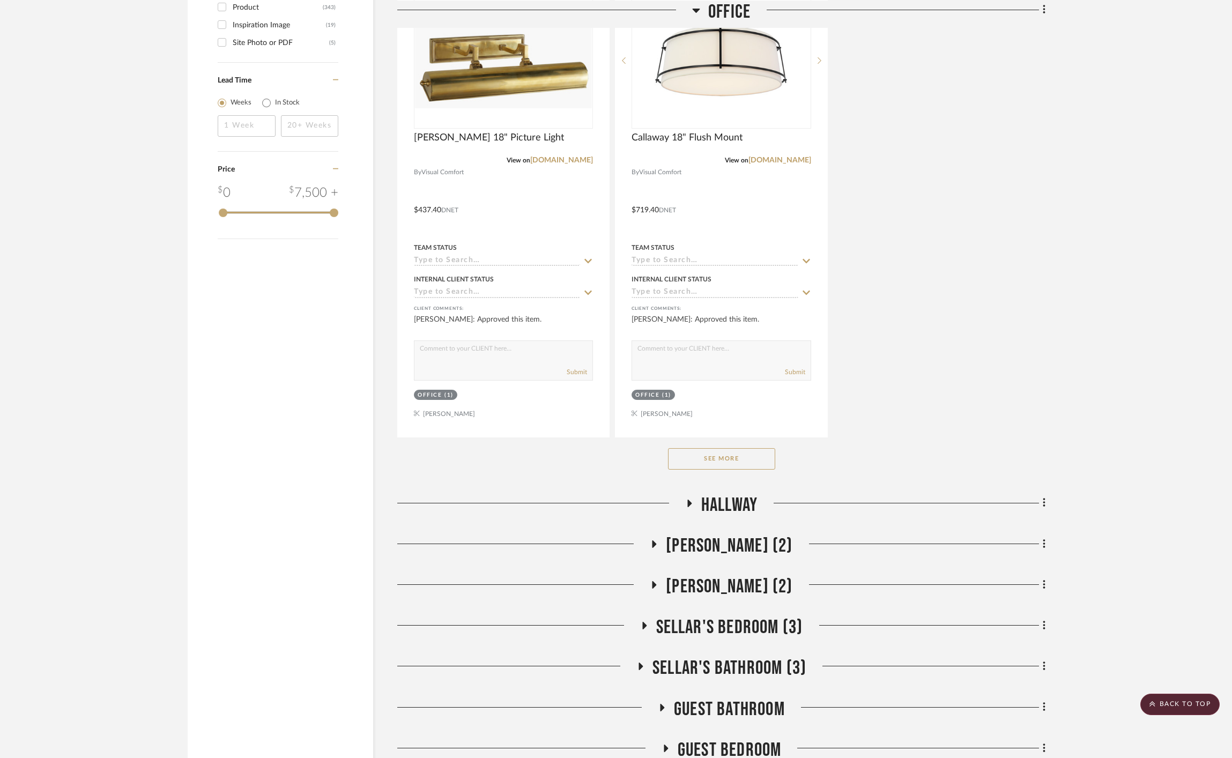
scroll to position [1963, 0]
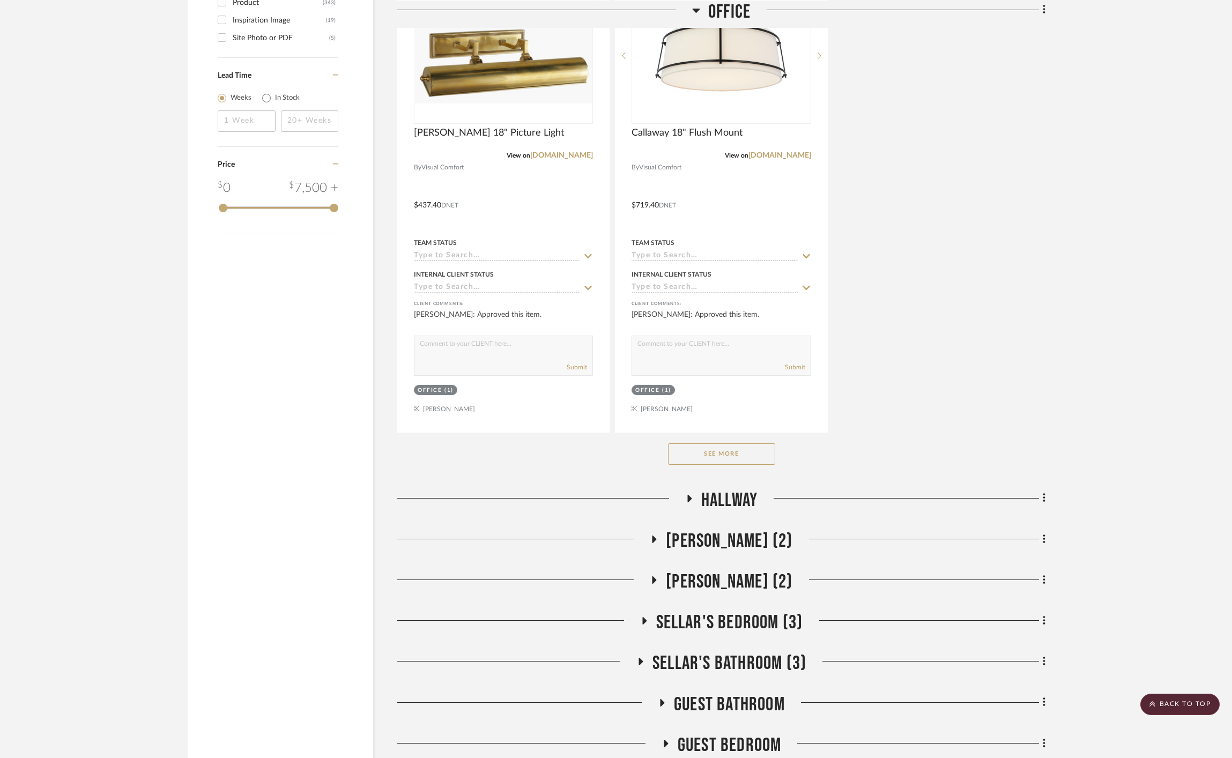
drag, startPoint x: 715, startPoint y: 421, endPoint x: 829, endPoint y: 426, distance: 114.4
click at [715, 444] on button "See More" at bounding box center [721, 454] width 107 height 21
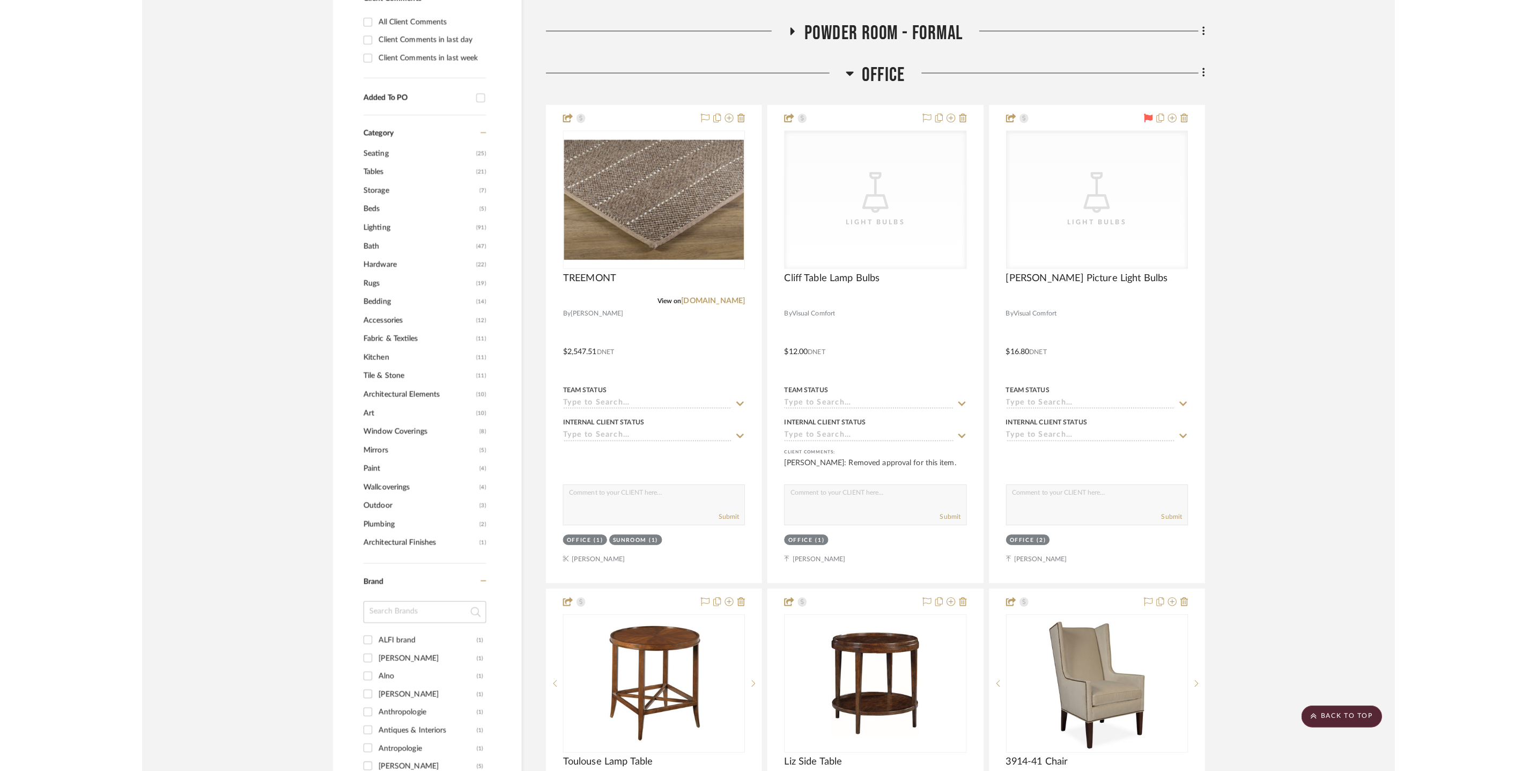
scroll to position [868, 0]
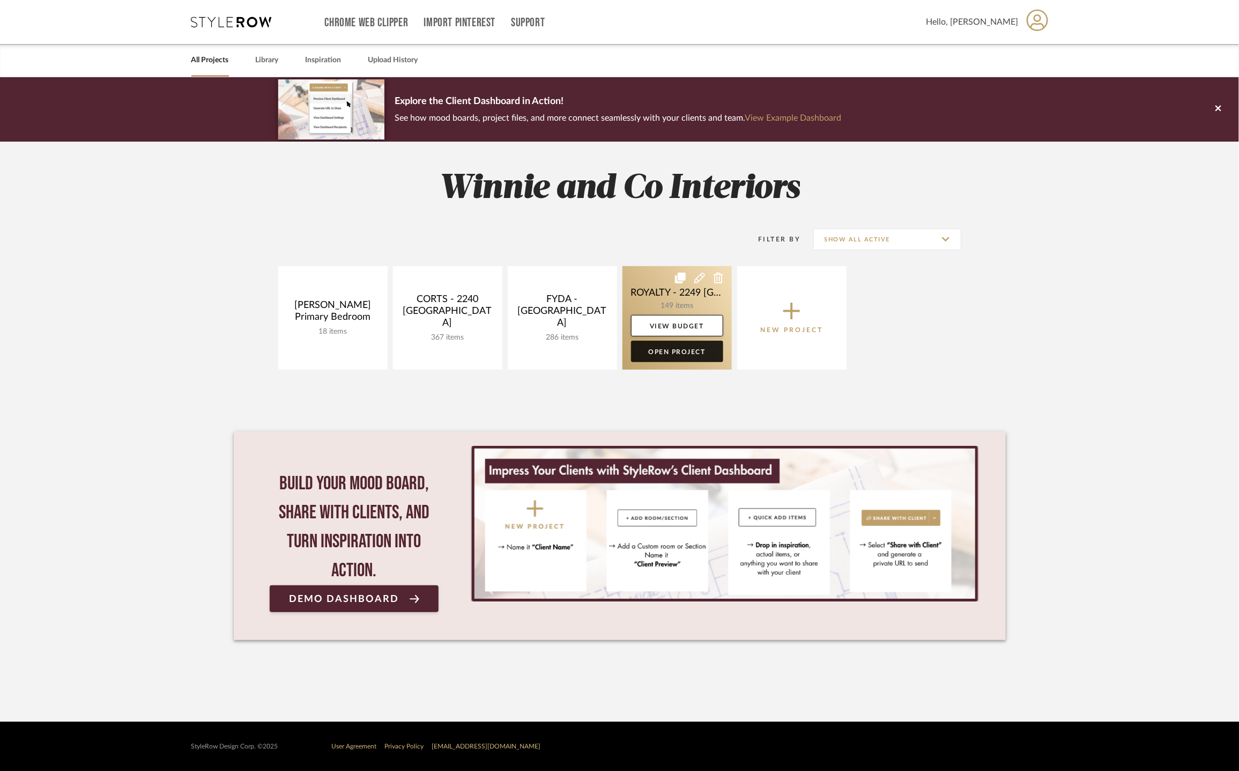
click at [684, 354] on link "Open Project" at bounding box center [677, 351] width 92 height 21
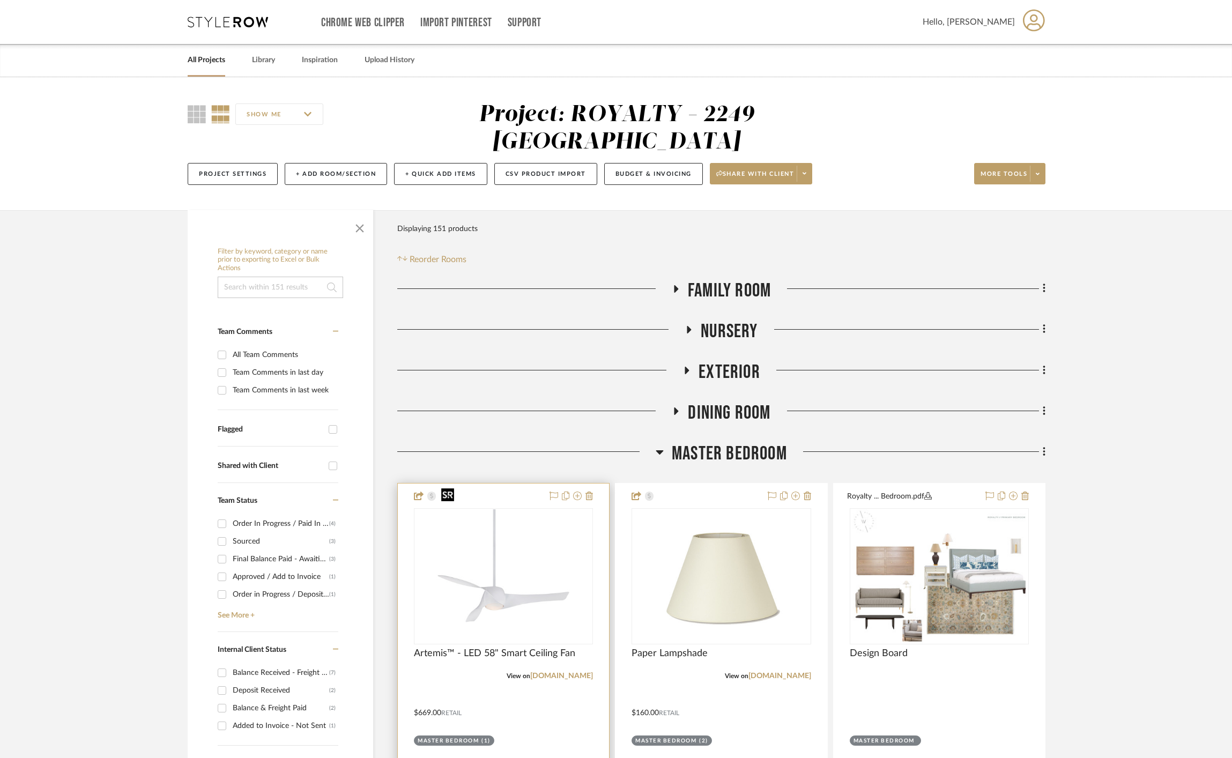
click at [0, 0] on img at bounding box center [0, 0] width 0 height 0
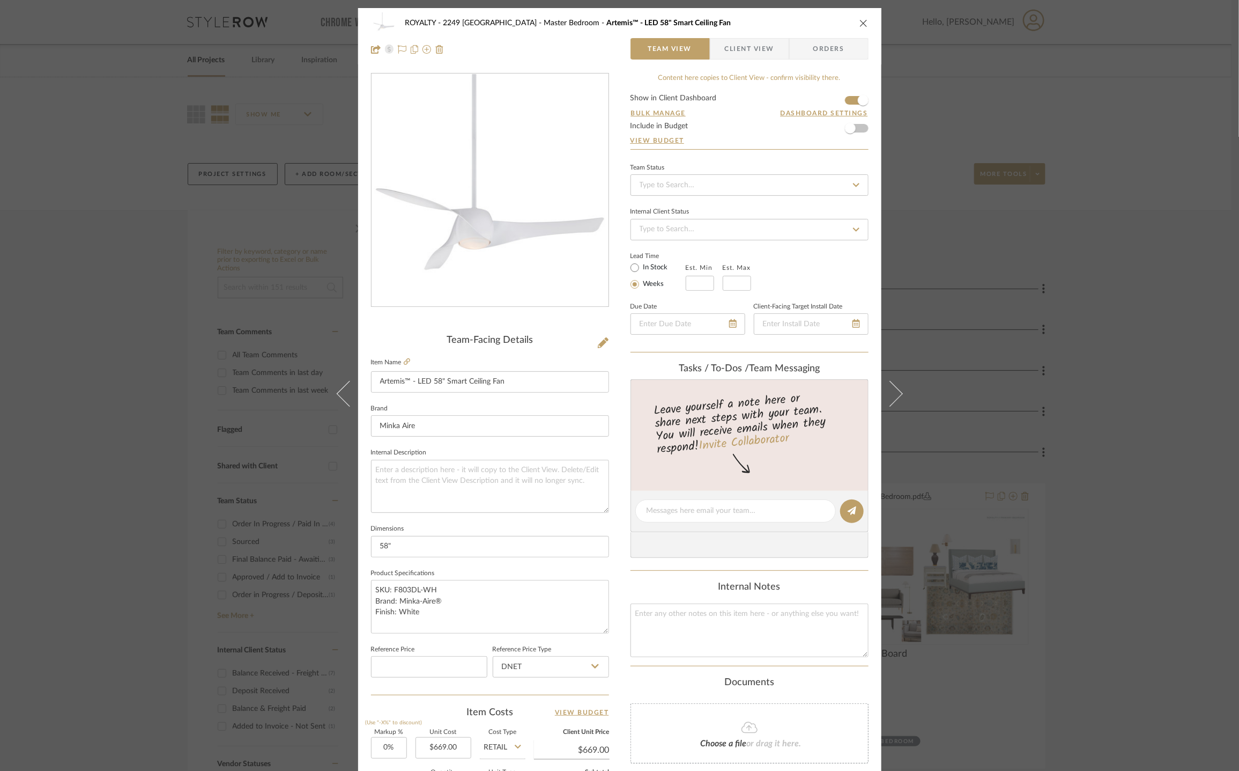
click at [749, 41] on span "Client View" at bounding box center [749, 48] width 49 height 21
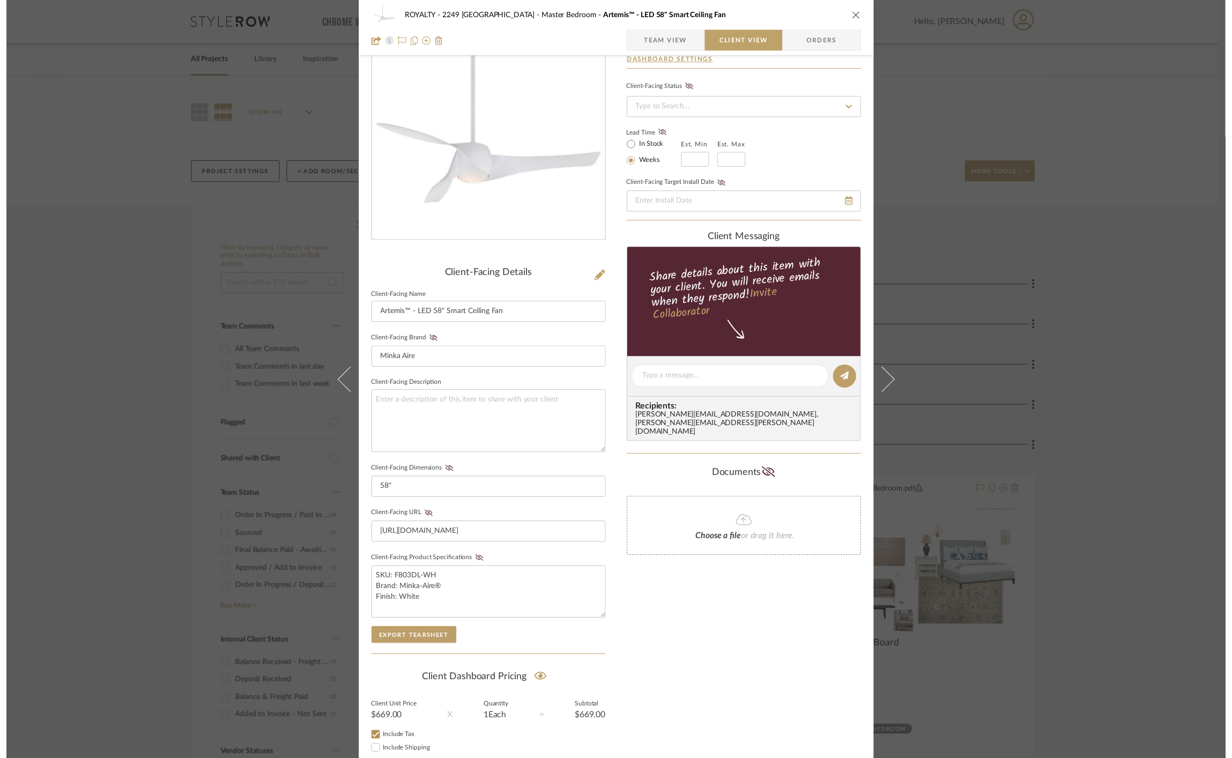
scroll to position [135, 0]
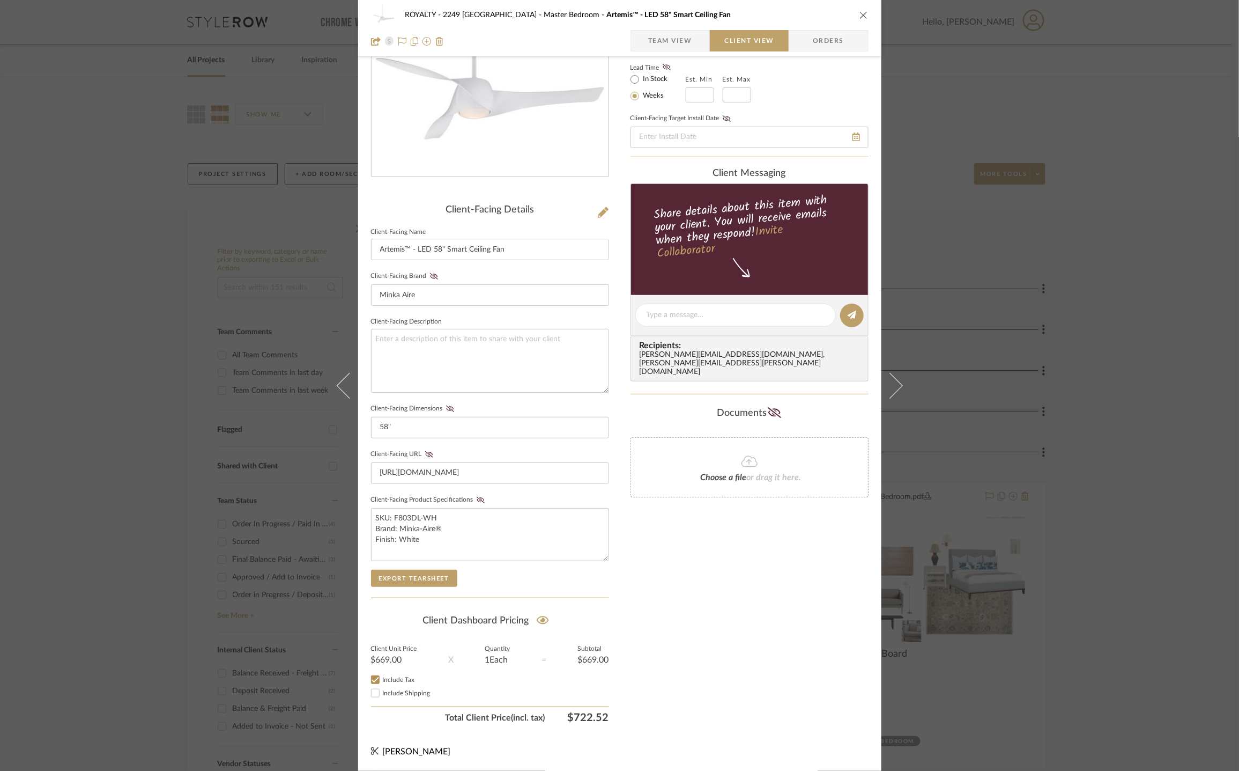
click at [860, 13] on icon "close" at bounding box center [864, 15] width 9 height 9
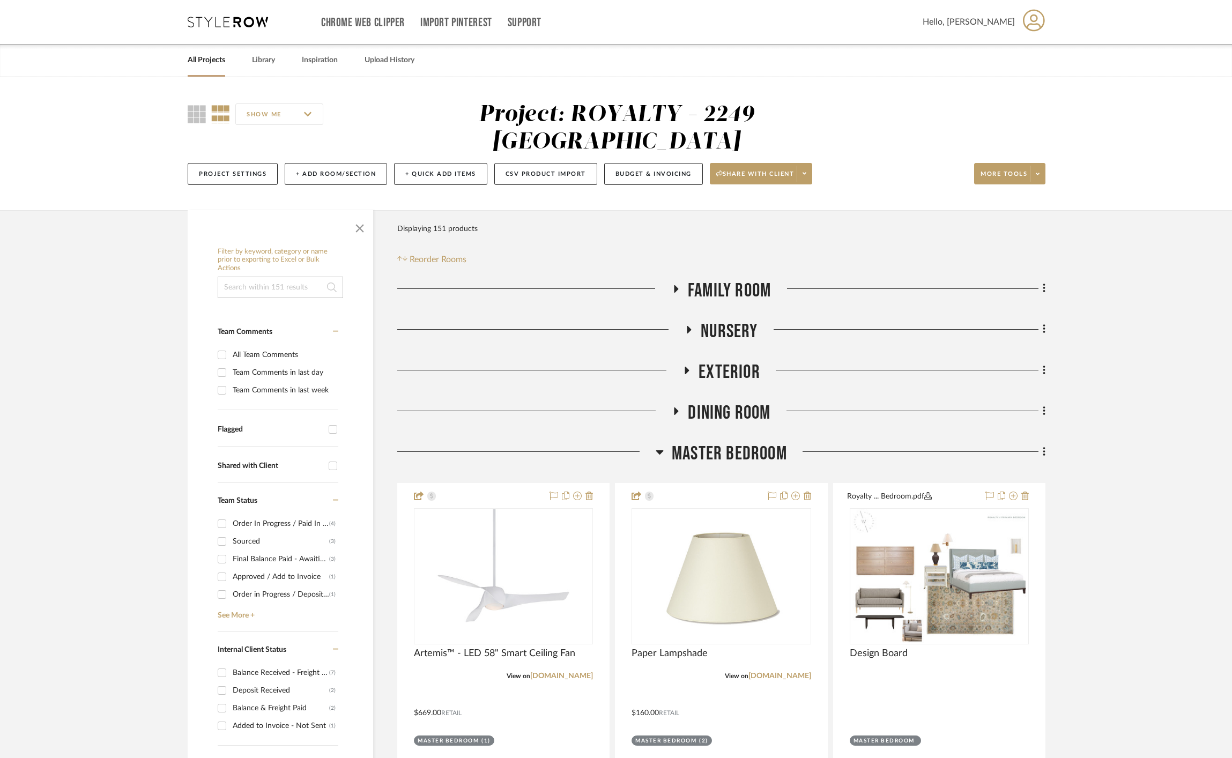
click at [731, 442] on span "Master Bedroom" at bounding box center [729, 453] width 115 height 23
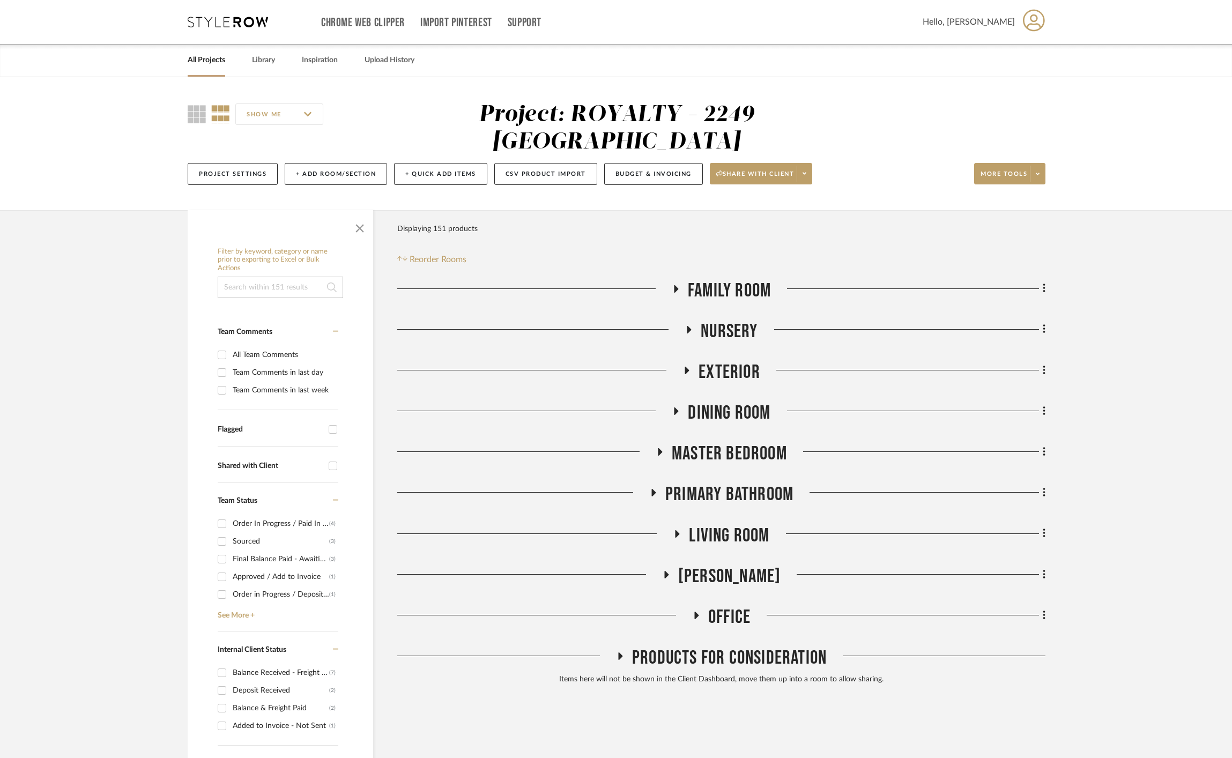
click at [735, 573] on div "Family Room Nursery Exterior Dining Room Master Bedroom Primary Bathroom Living…" at bounding box center [721, 484] width 648 height 411
drag, startPoint x: 735, startPoint y: 581, endPoint x: 745, endPoint y: 561, distance: 22.6
click at [734, 606] on span "Office" at bounding box center [729, 617] width 42 height 23
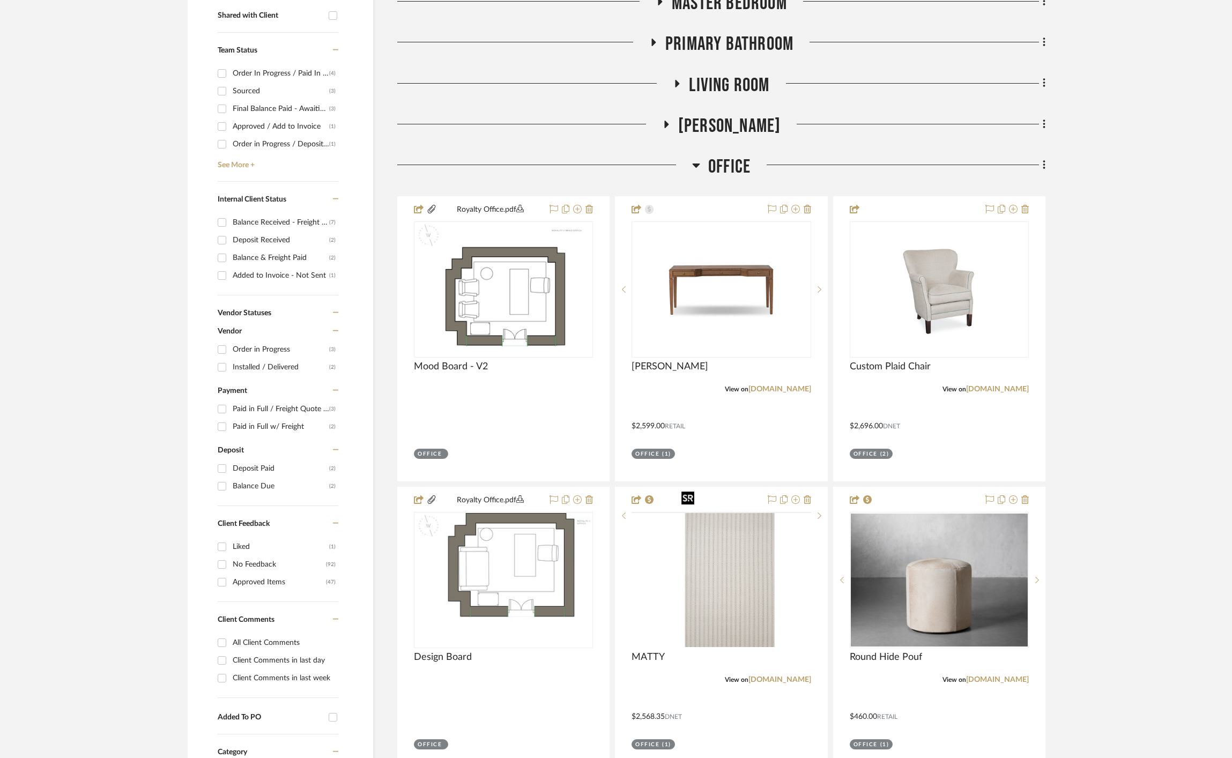
scroll to position [475, 0]
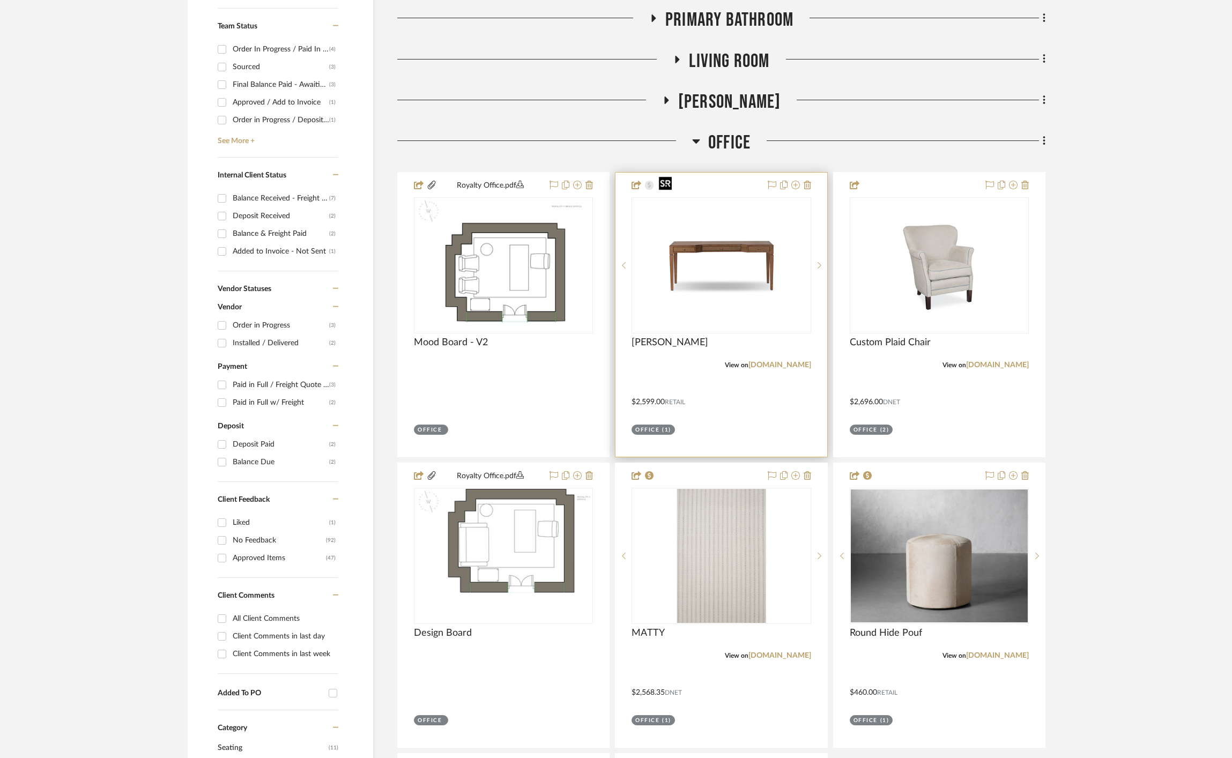
click at [0, 0] on img at bounding box center [0, 0] width 0 height 0
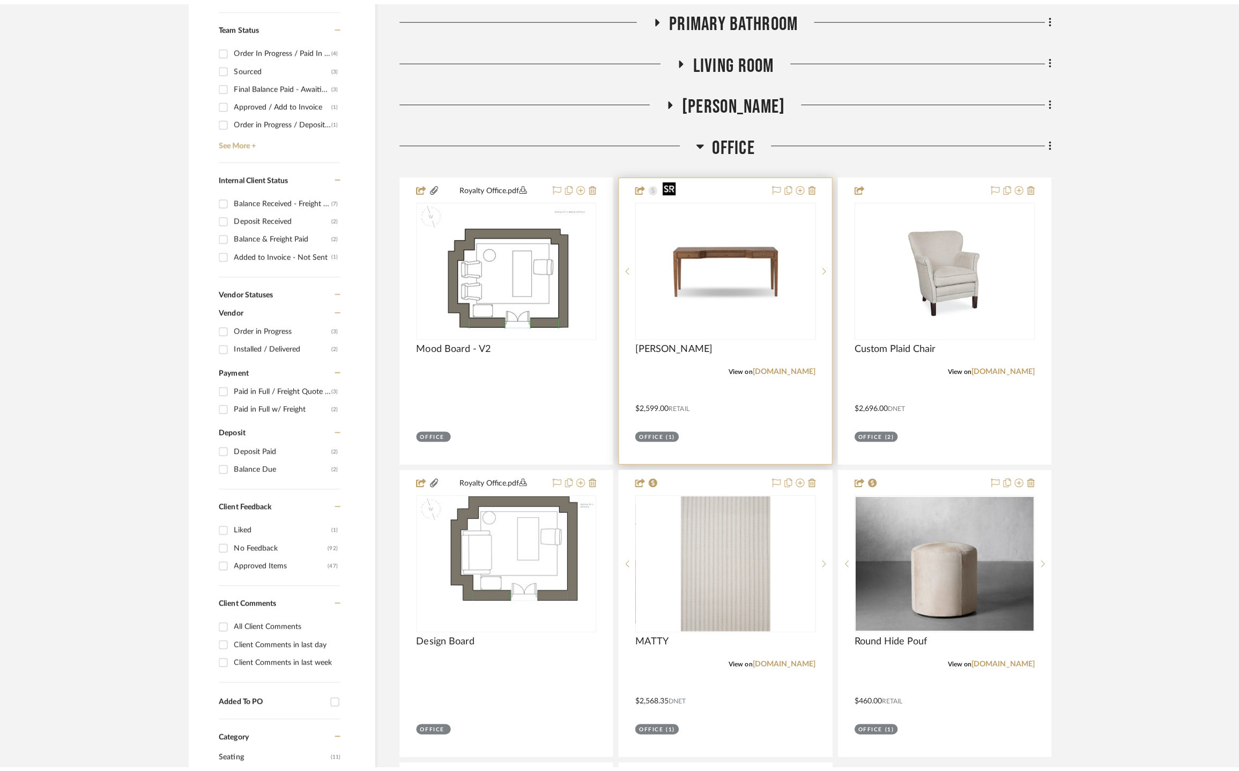
scroll to position [0, 0]
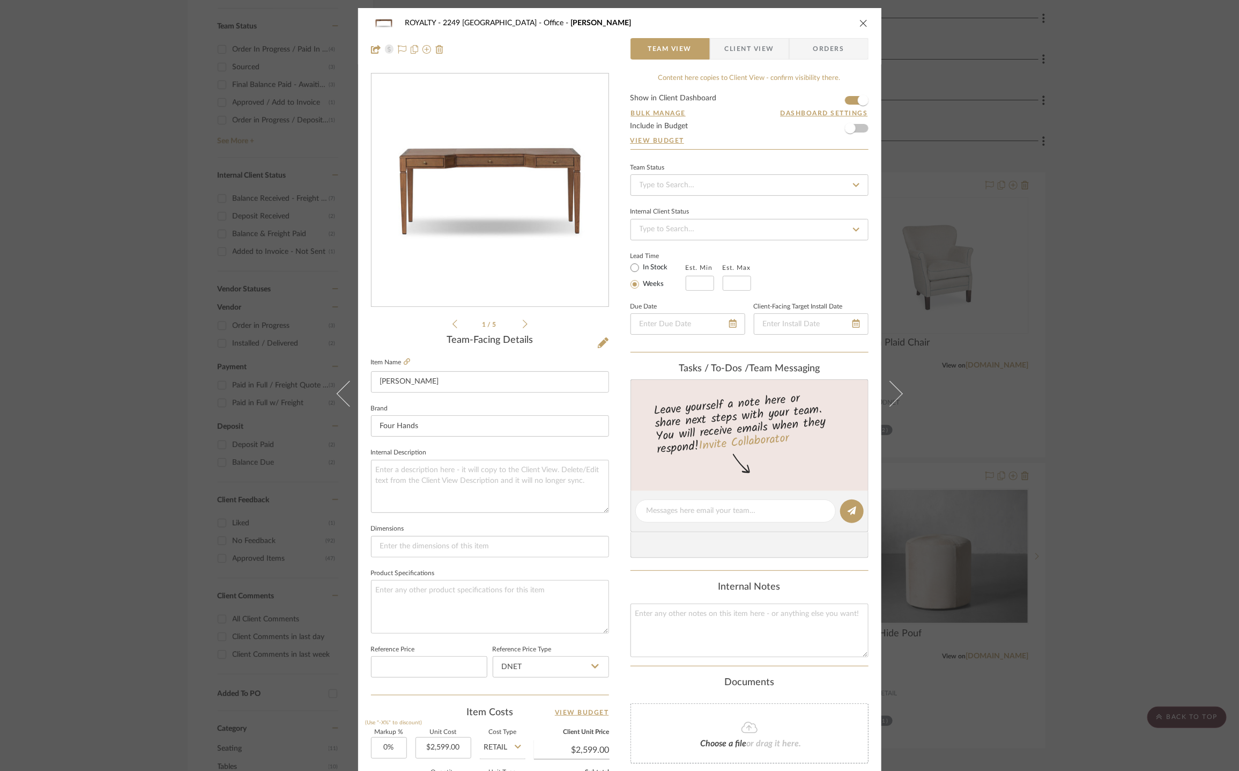
click at [753, 46] on span "Client View" at bounding box center [749, 48] width 49 height 21
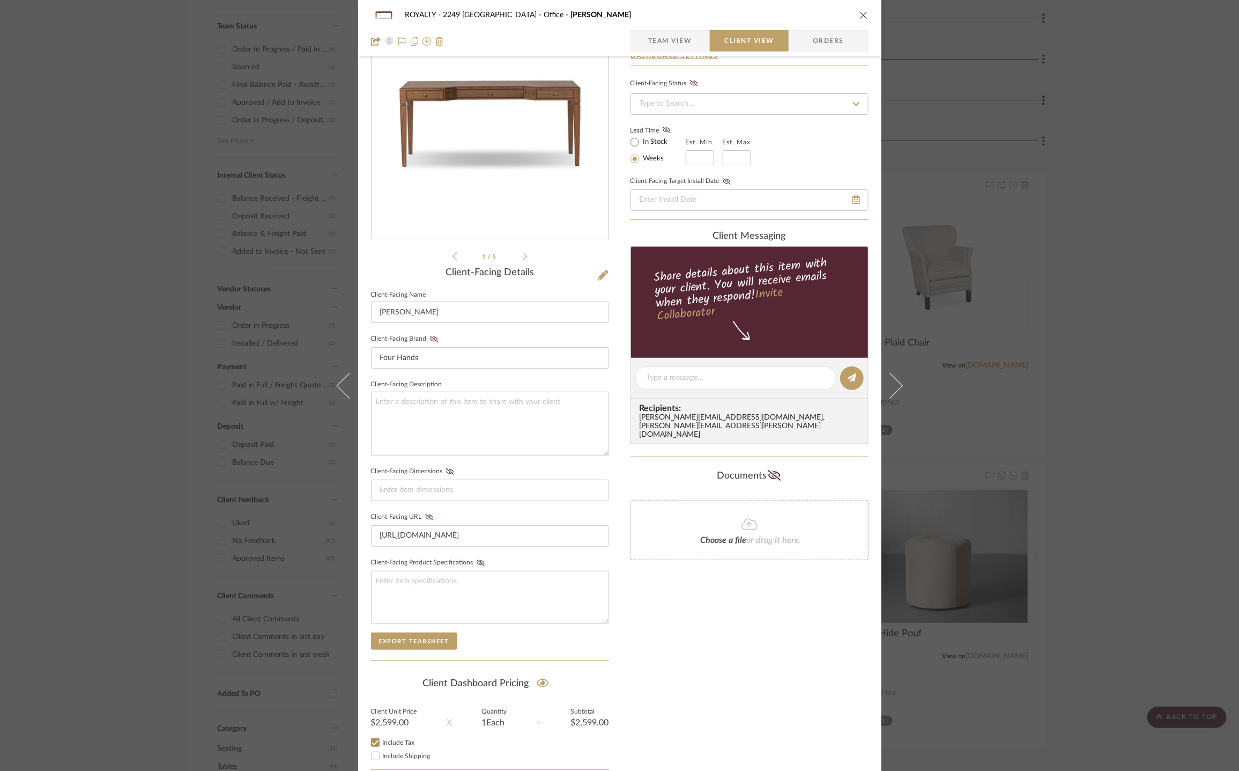
scroll to position [135, 0]
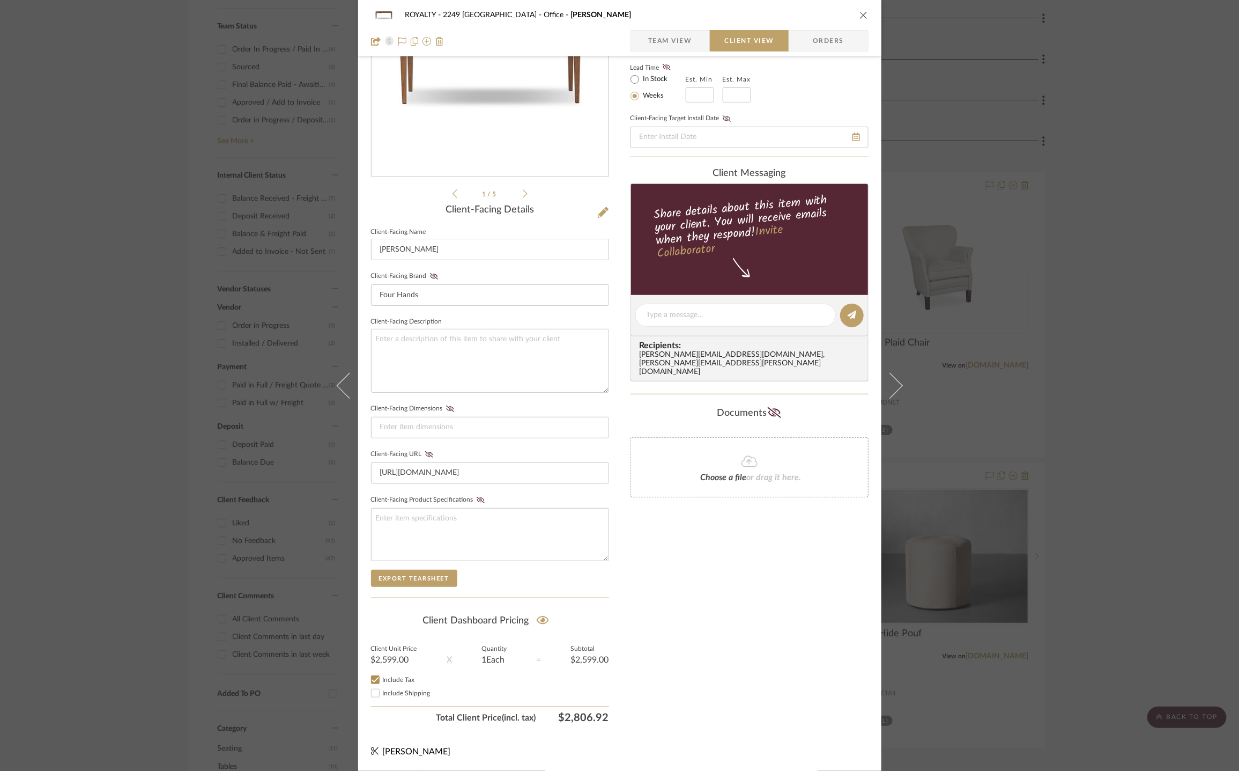
click at [860, 11] on icon "close" at bounding box center [864, 15] width 9 height 9
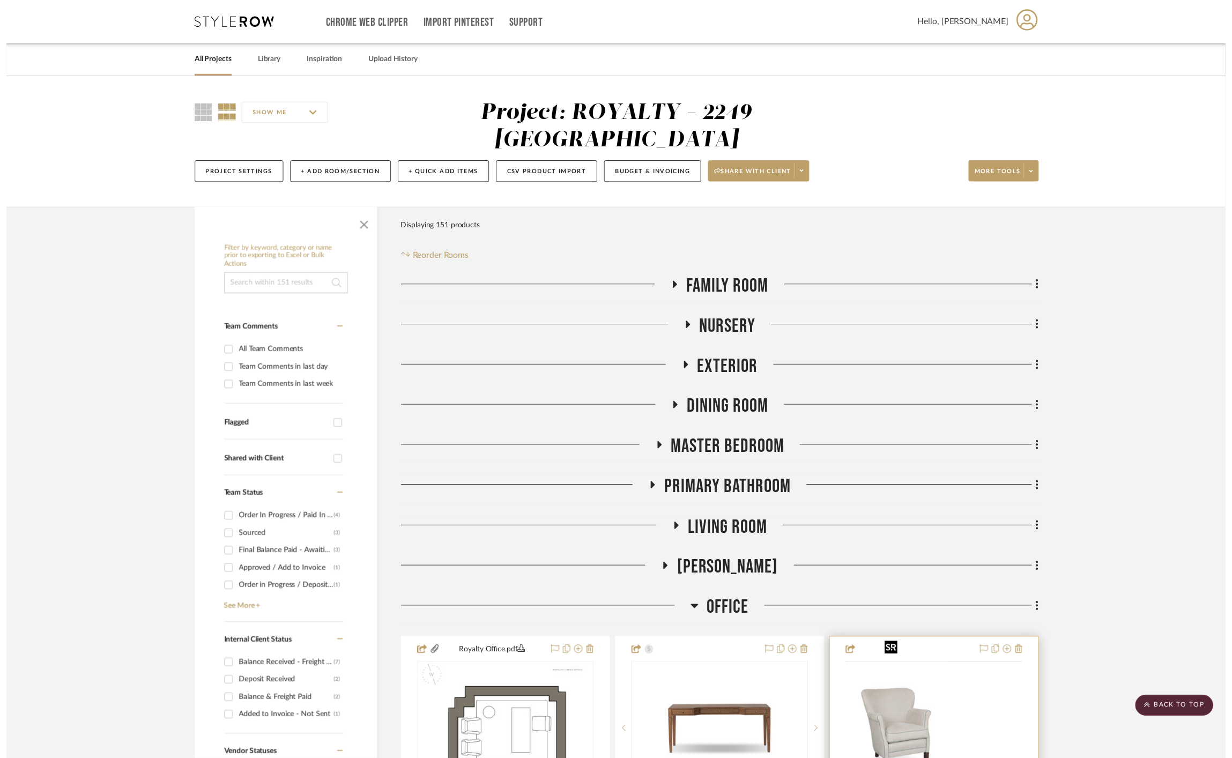
scroll to position [475, 0]
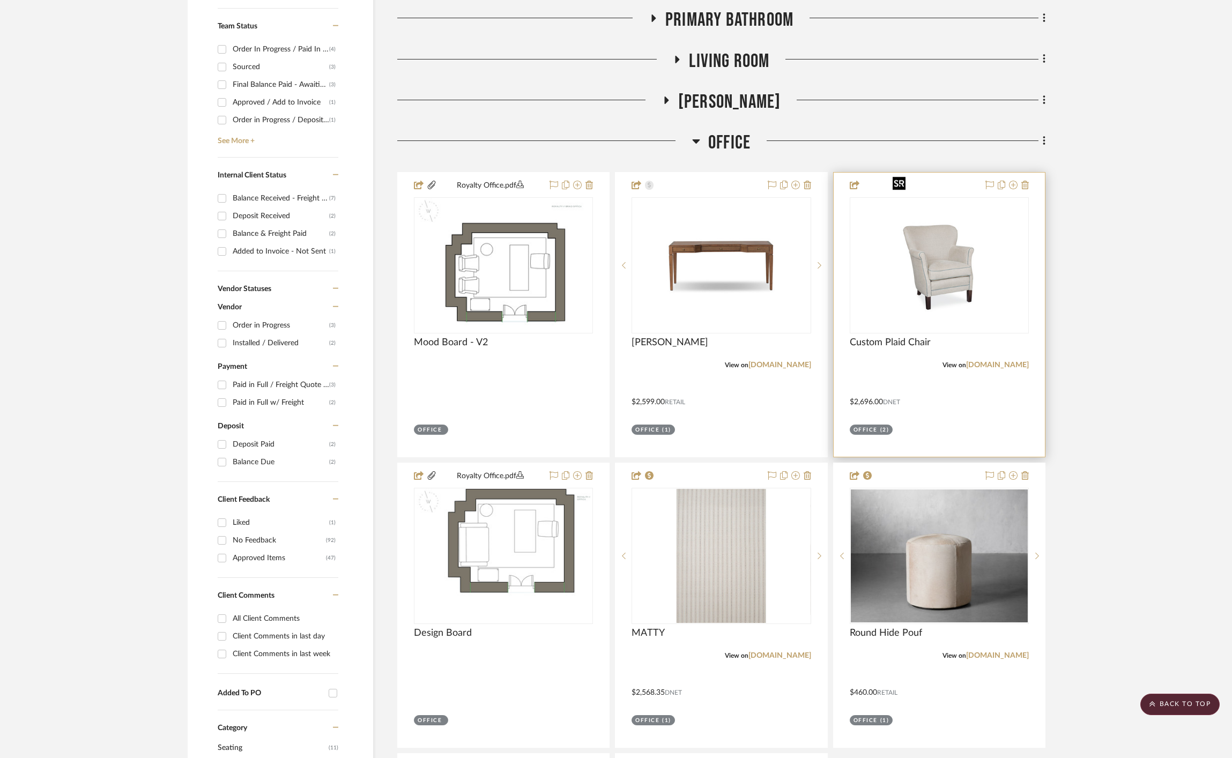
click at [0, 0] on img at bounding box center [0, 0] width 0 height 0
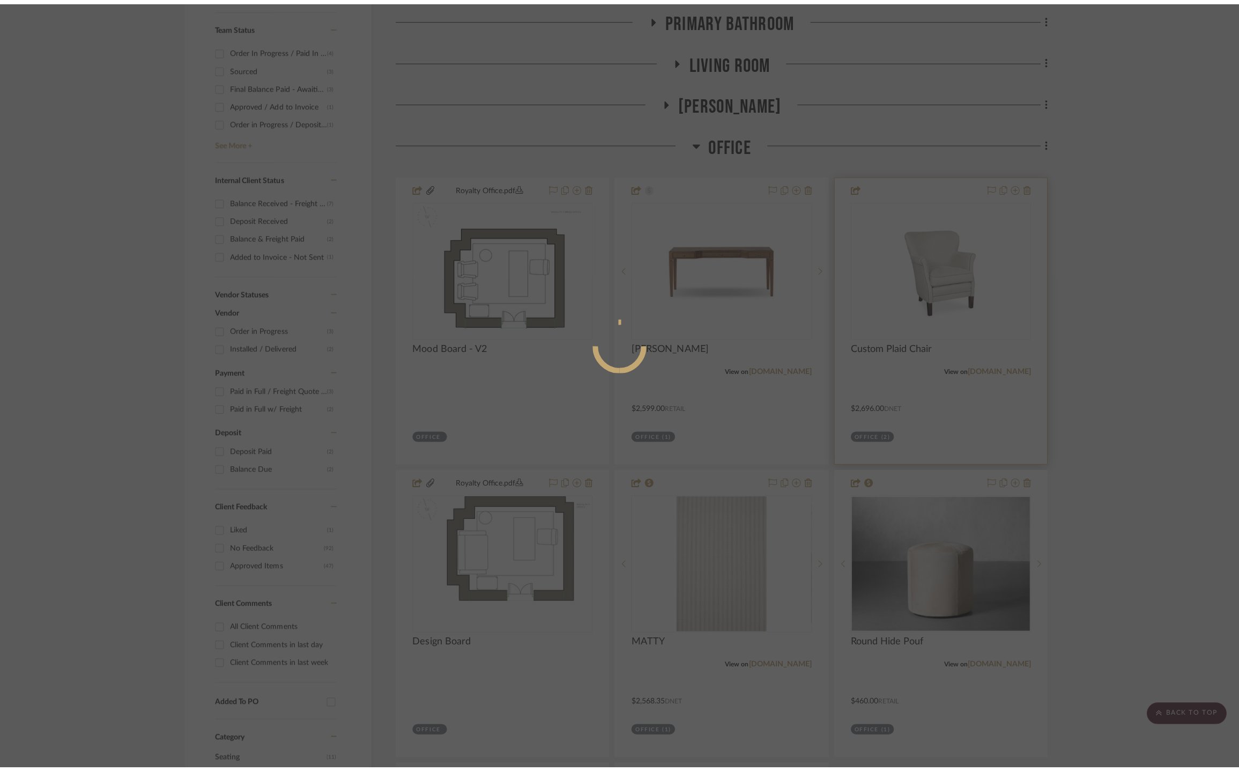
scroll to position [0, 0]
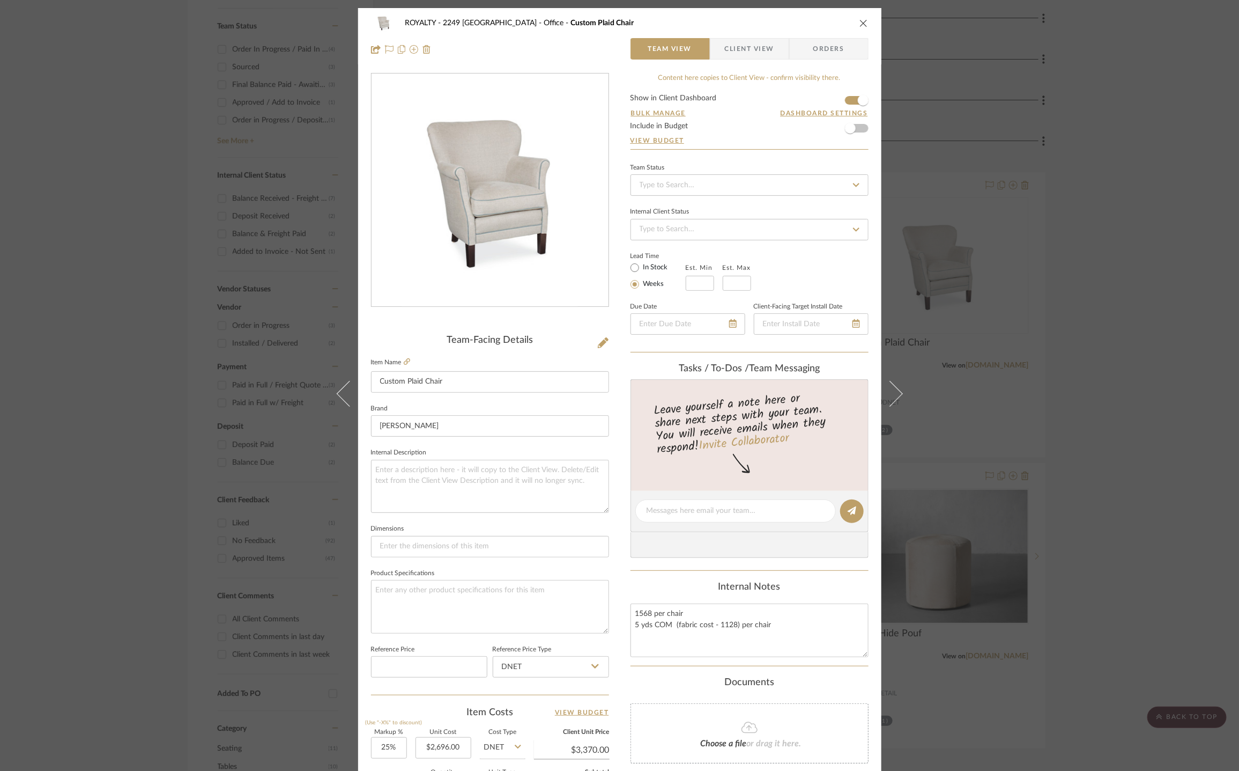
click at [761, 46] on span "Client View" at bounding box center [749, 48] width 49 height 21
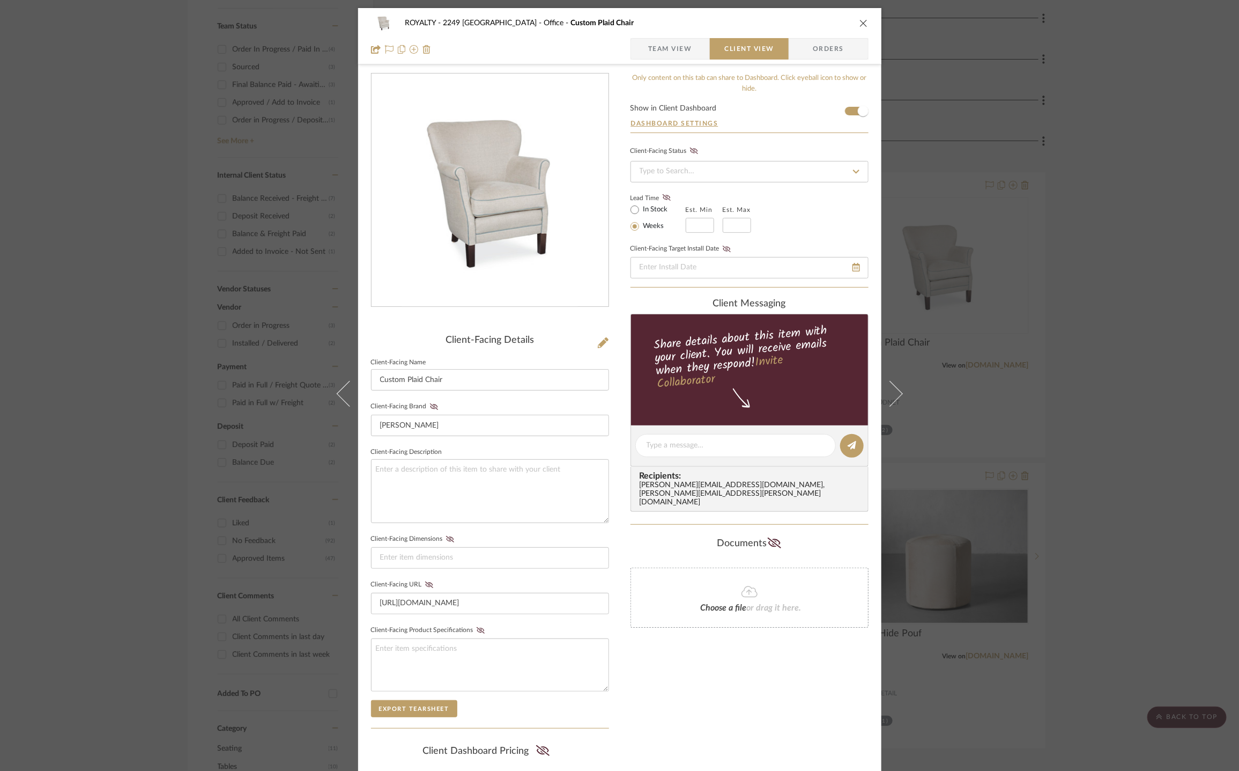
scroll to position [135, 0]
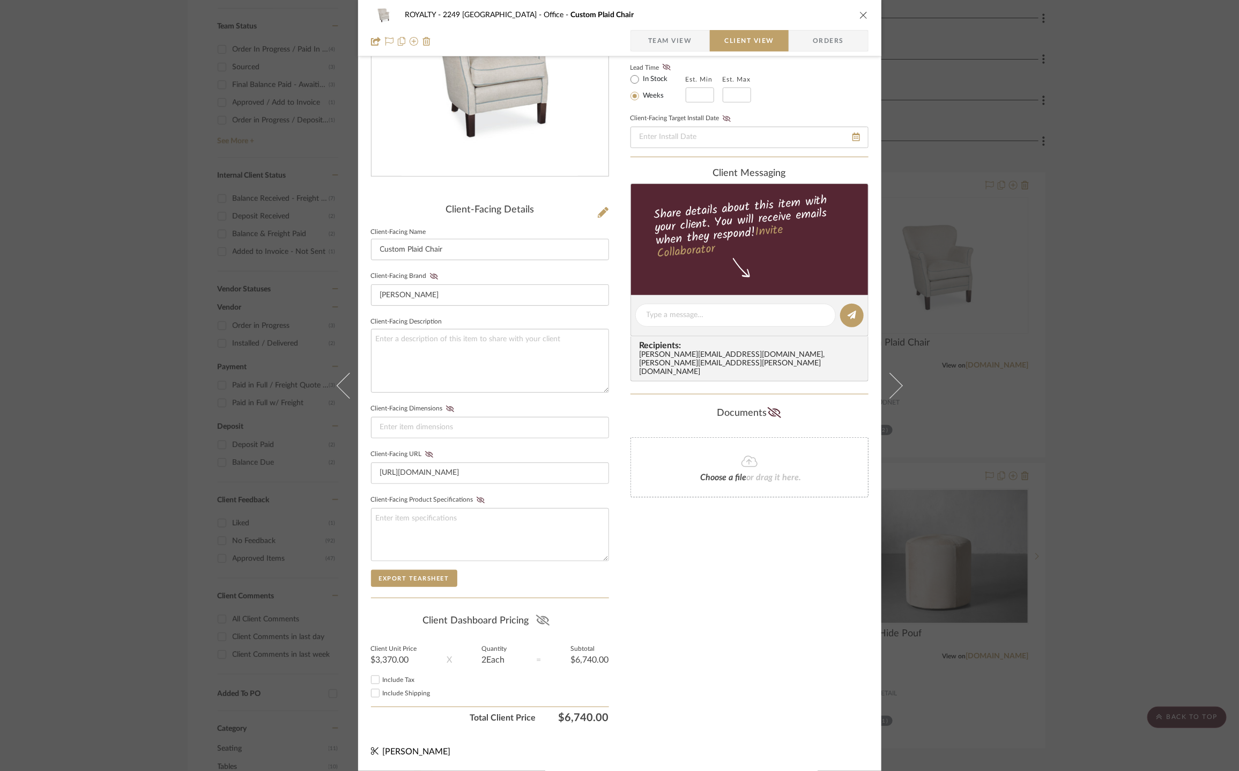
click at [536, 618] on icon at bounding box center [542, 620] width 13 height 11
click at [390, 682] on span "Include Tax" at bounding box center [399, 679] width 32 height 6
click at [382, 682] on input "Include Tax" at bounding box center [375, 679] width 13 height 13
checkbox input "true"
click at [860, 14] on icon "close" at bounding box center [864, 15] width 9 height 9
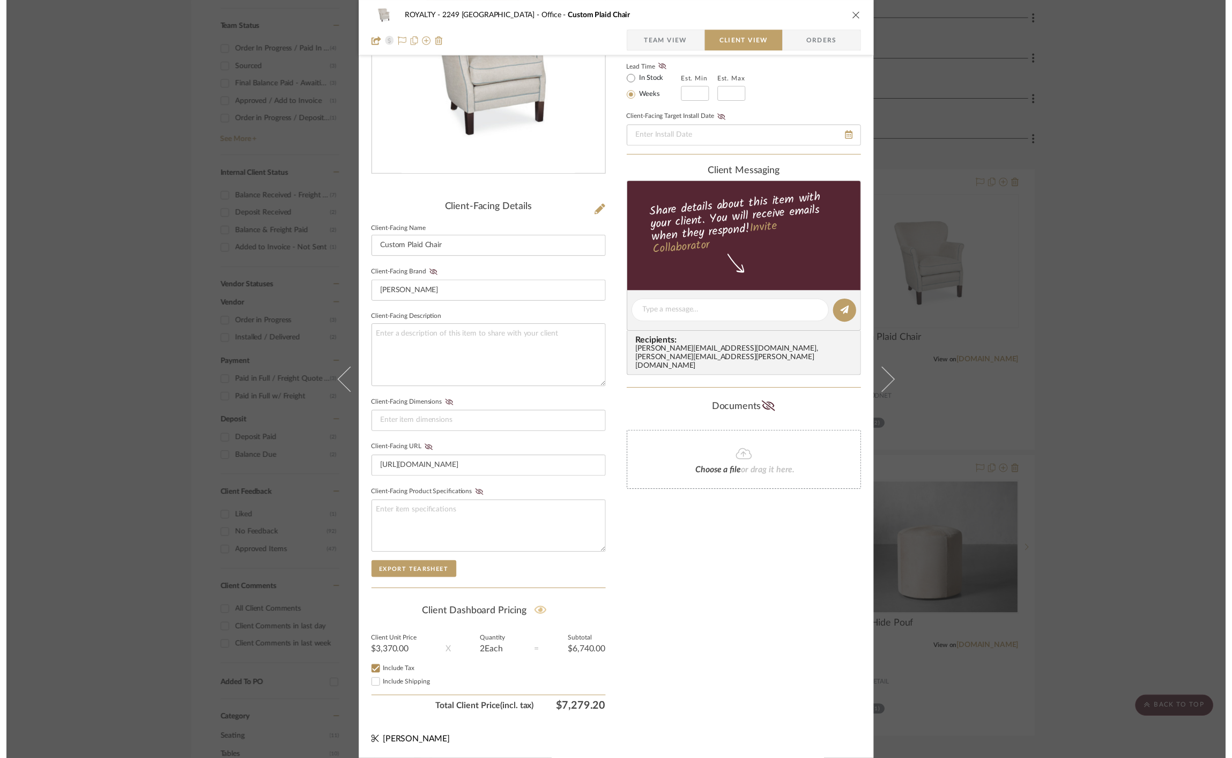
scroll to position [475, 0]
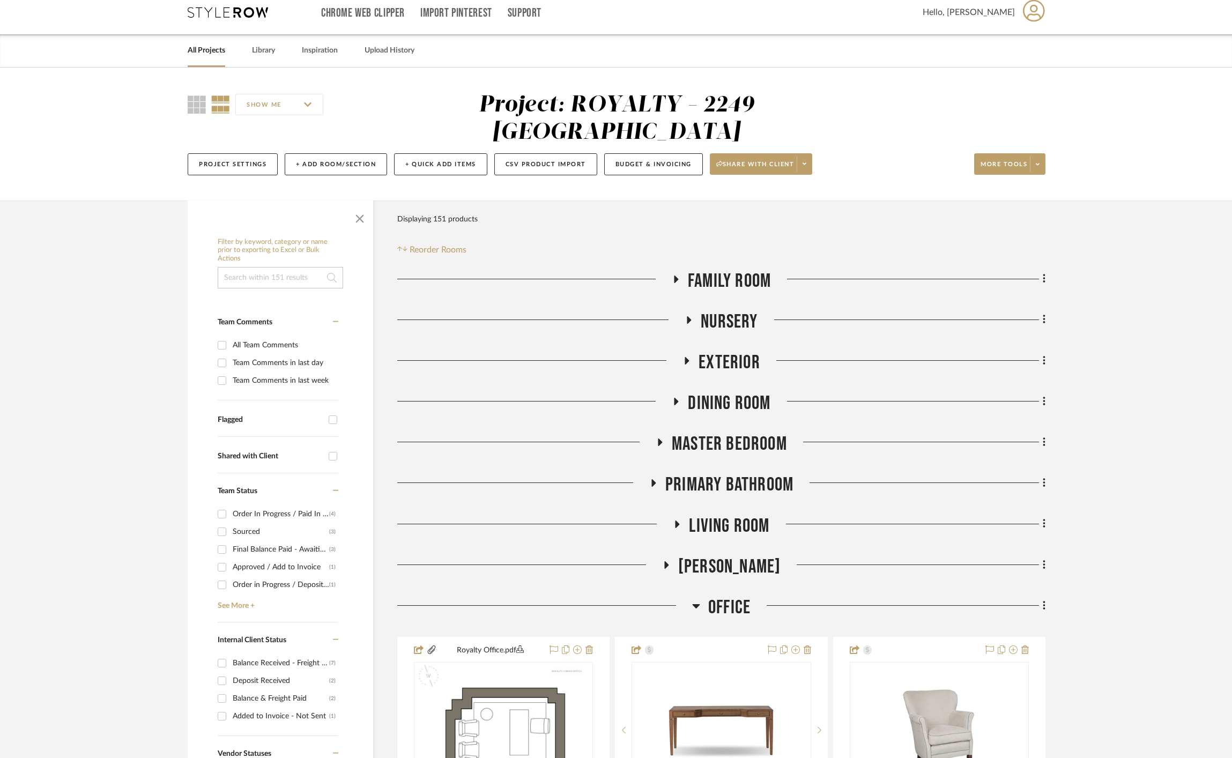
scroll to position [24, 0]
